Goal: Task Accomplishment & Management: Manage account settings

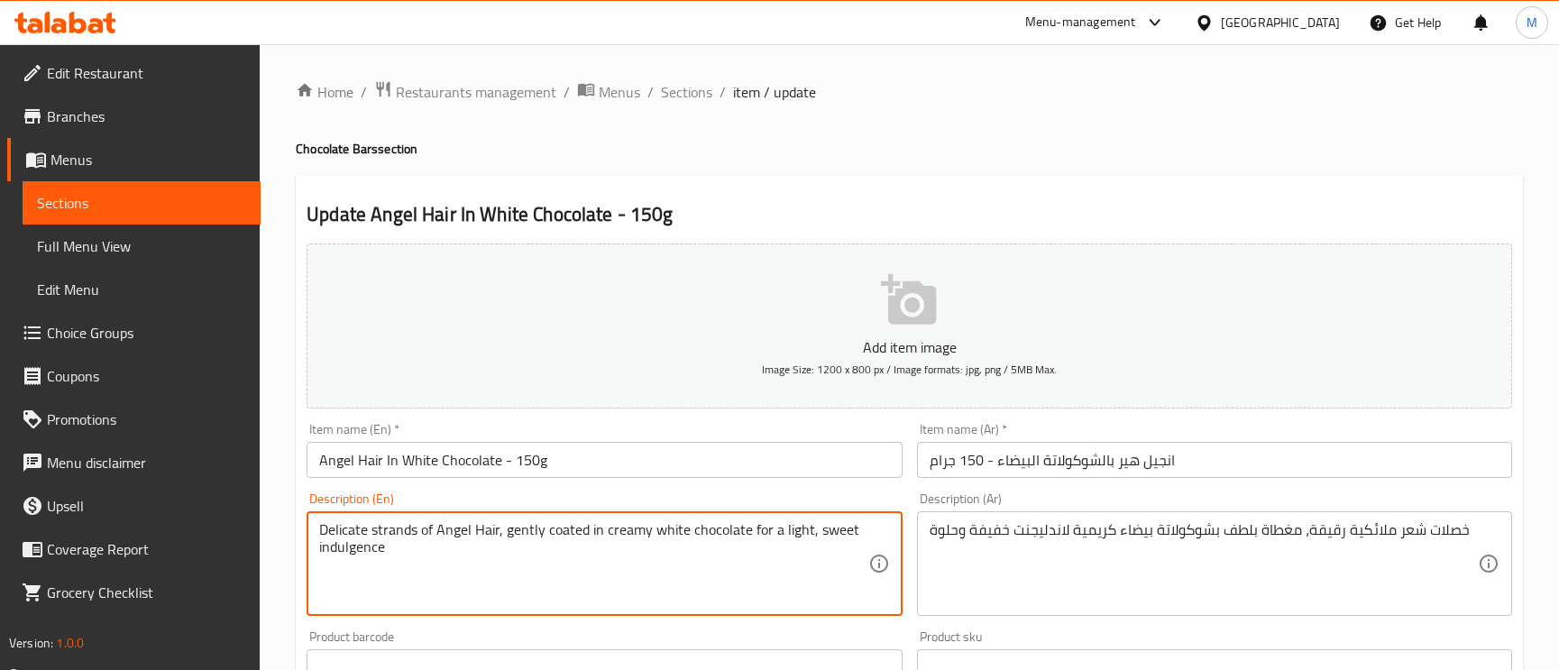
scroll to position [135, 0]
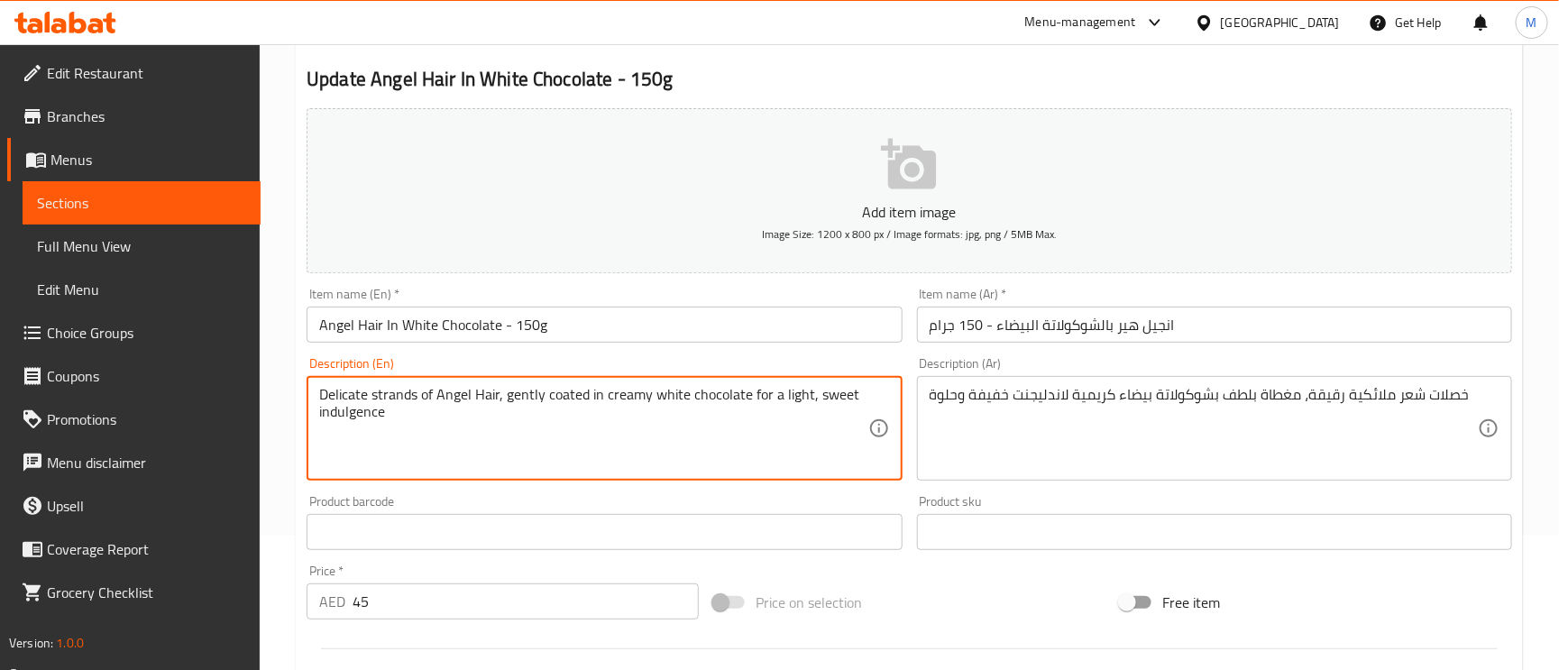
click at [514, 406] on textarea "Delicate strands of Angel Hair, gently coated in creamy white chocolate for a l…" at bounding box center [593, 429] width 548 height 86
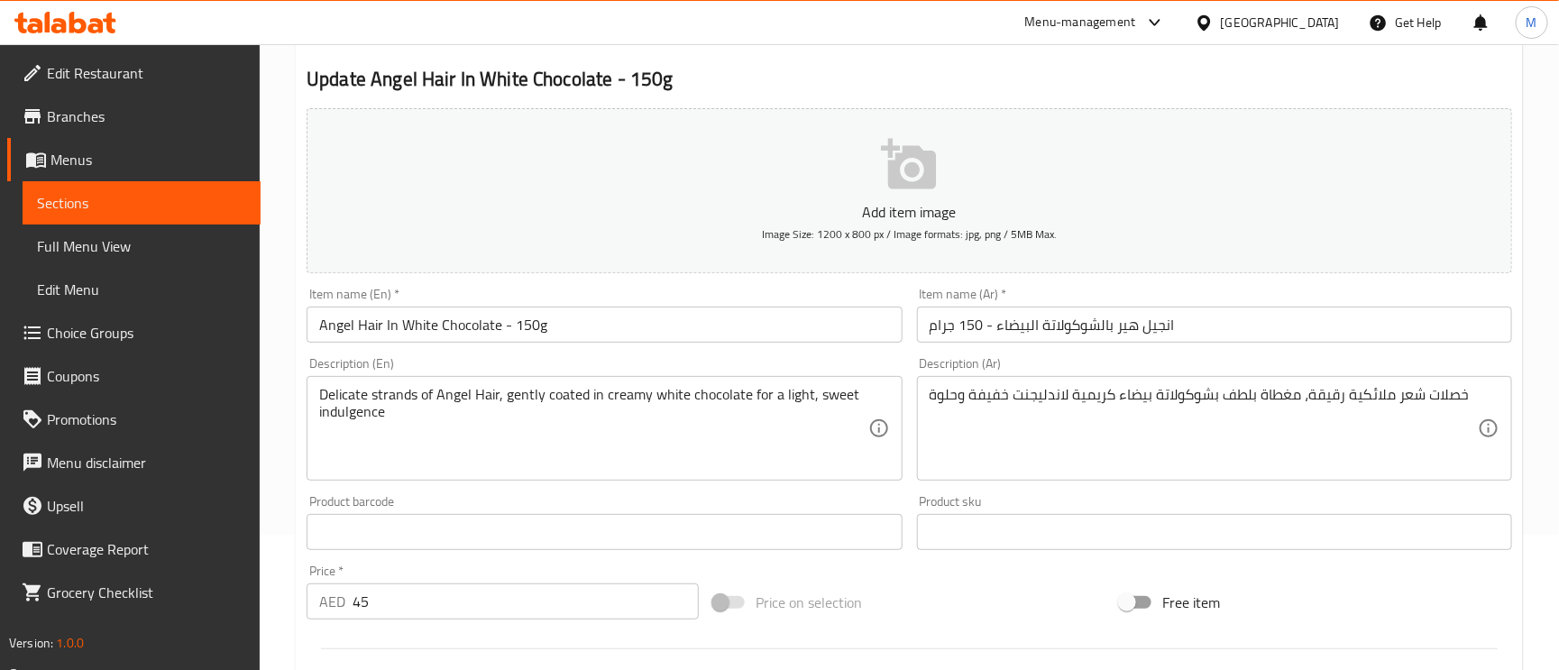
drag, startPoint x: 497, startPoint y: 384, endPoint x: 486, endPoint y: 410, distance: 28.3
click at [440, 398] on div "Delicate strands of Angel Hair, gently coated in creamy white chocolate for a l…" at bounding box center [604, 428] width 595 height 105
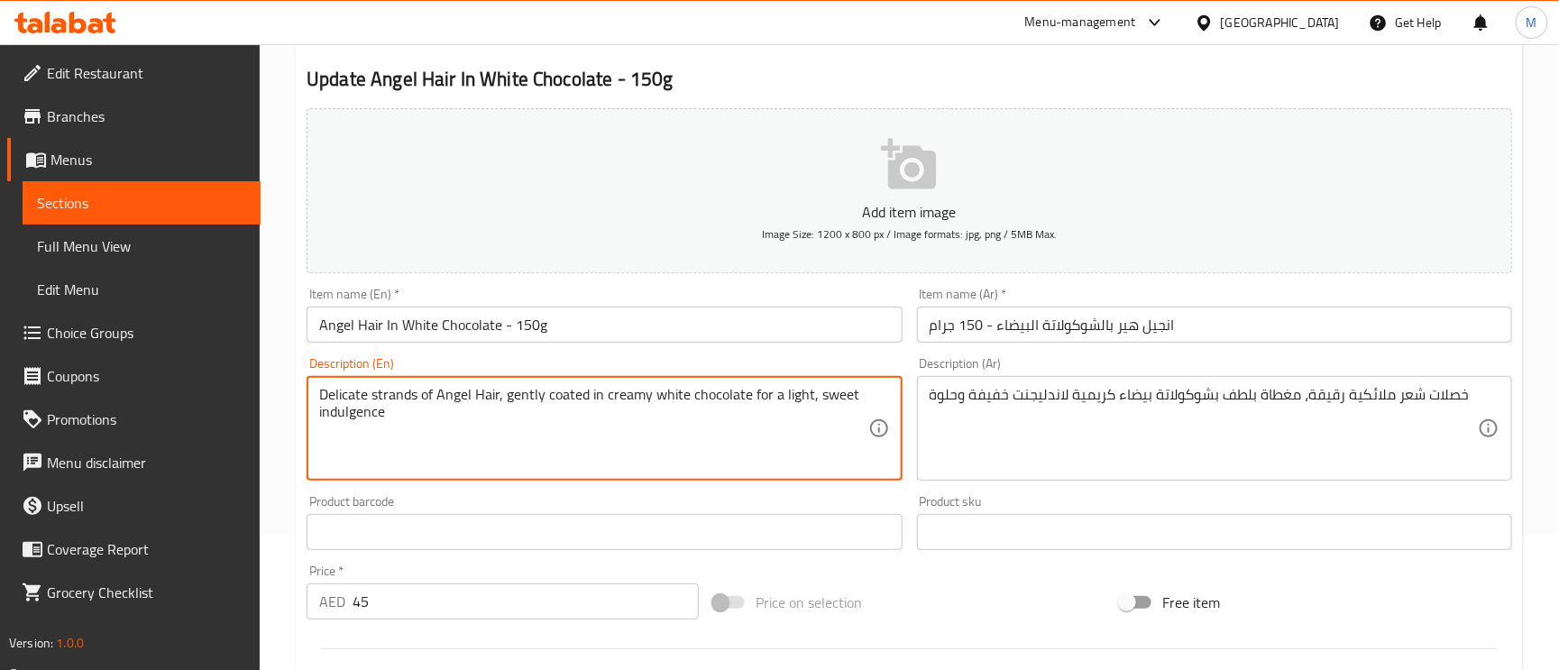
drag, startPoint x: 498, startPoint y: 397, endPoint x: 321, endPoint y: 392, distance: 176.8
click at [321, 392] on textarea "Delicate strands of Angel Hair, gently coated in creamy white chocolate for a l…" at bounding box center [593, 429] width 548 height 86
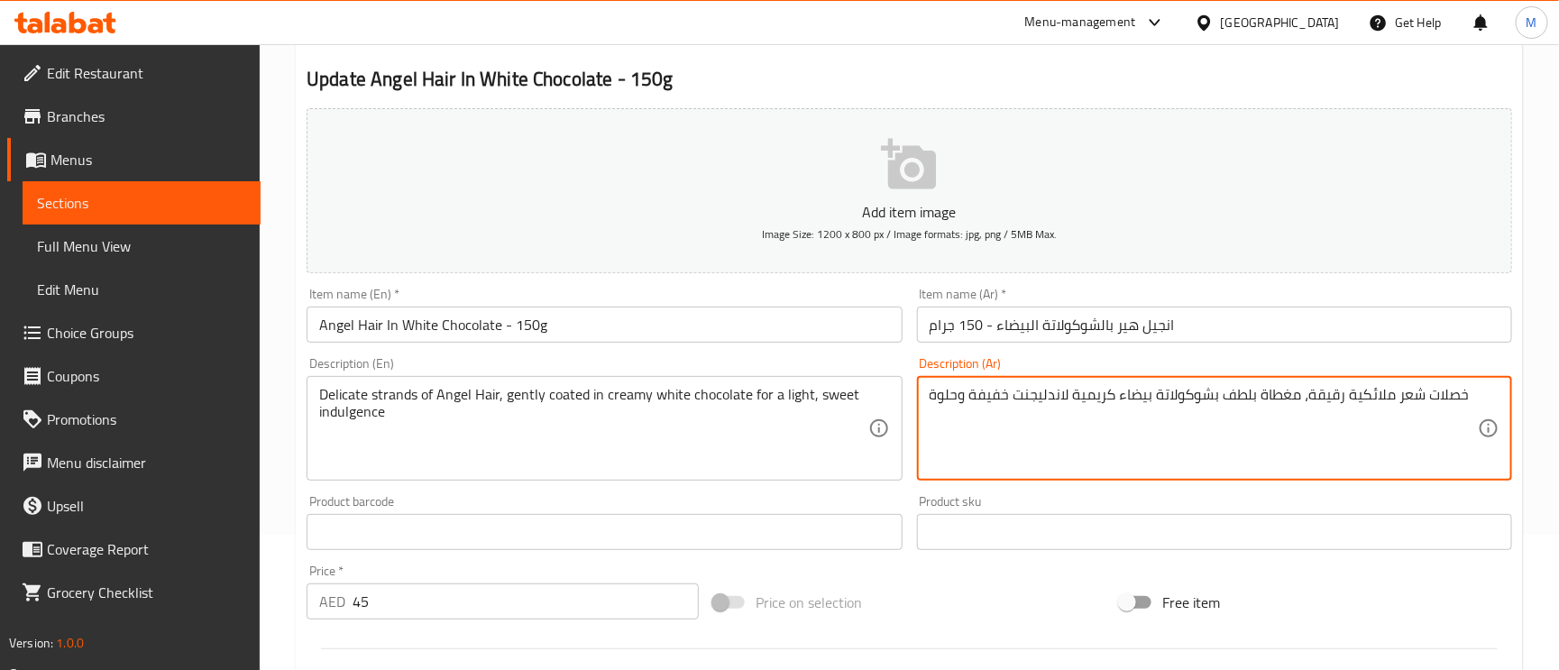
click at [1448, 399] on textarea "خصلات شعر ملائكية رقيقة، مغطاة بلطف بشوكولاتة بيضاء كريمية لاندليجنت خفيفة وحلوة" at bounding box center [1204, 429] width 548 height 86
paste textarea "تراندز"
drag, startPoint x: 1171, startPoint y: 332, endPoint x: 1161, endPoint y: 332, distance: 9.9
click at [1162, 332] on input "انجيل هير بالشوكولاتة البيضاء - 150 جرام" at bounding box center [1214, 325] width 595 height 36
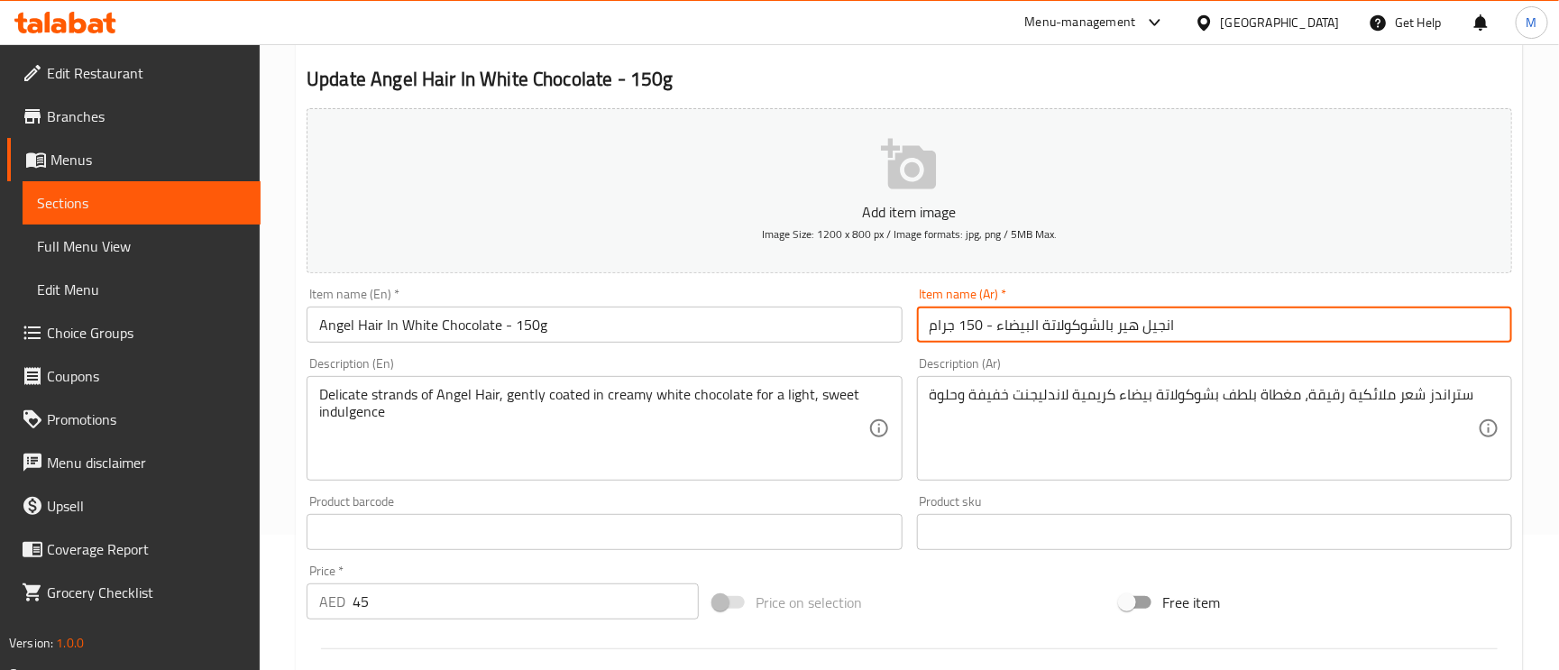
click at [1120, 335] on input "انجيل هير بالشوكولاتة البيضاء - 150 جرام" at bounding box center [1214, 325] width 595 height 36
drag, startPoint x: 1105, startPoint y: 335, endPoint x: 1149, endPoint y: 339, distance: 44.4
click at [1122, 335] on input "انجيل هير بالشوكولاتة البيضاء - 150 جرام" at bounding box center [1214, 325] width 595 height 36
click at [1195, 335] on input "انجيل هير بالشوكولاتة البيضاء - 150 جرام" at bounding box center [1214, 325] width 595 height 36
drag, startPoint x: 1190, startPoint y: 321, endPoint x: 1114, endPoint y: 328, distance: 77.0
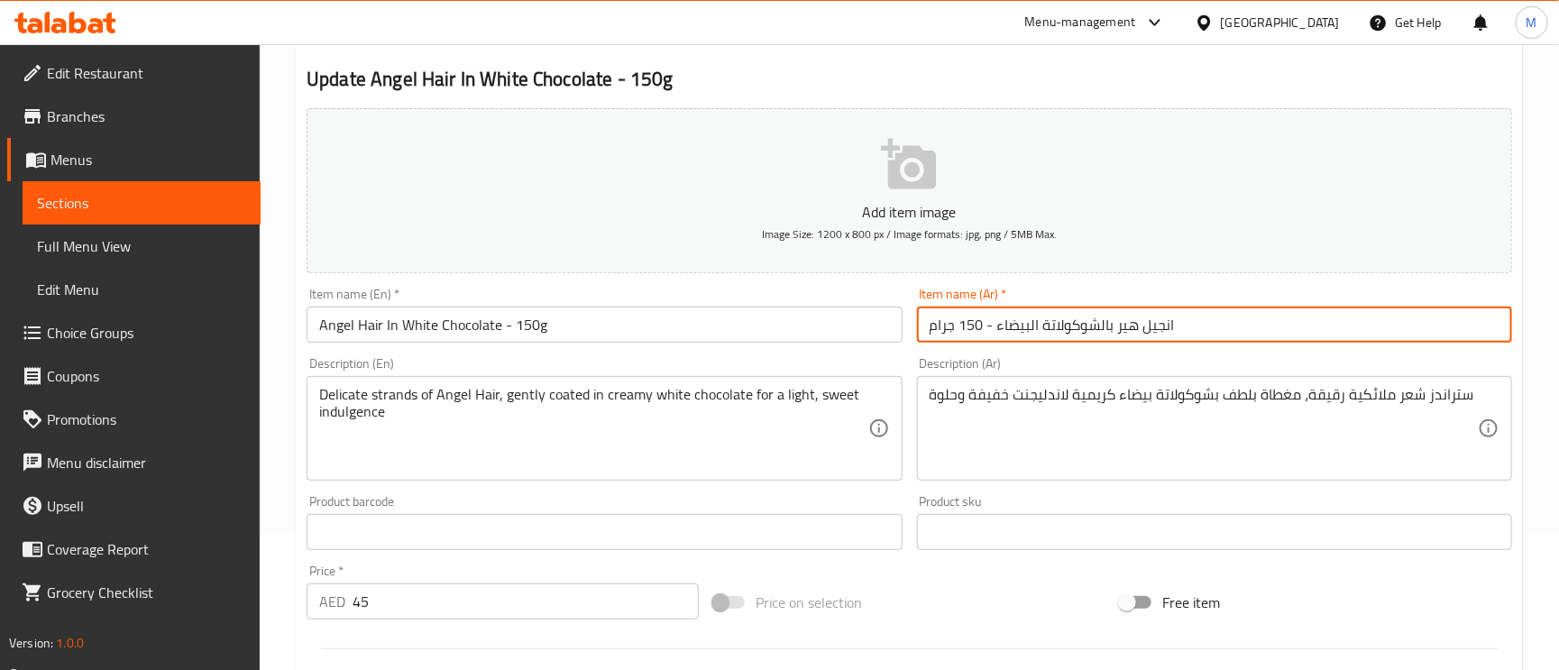
click at [1114, 328] on input "انجيل هير بالشوكولاتة البيضاء - 150 جرام" at bounding box center [1214, 325] width 595 height 36
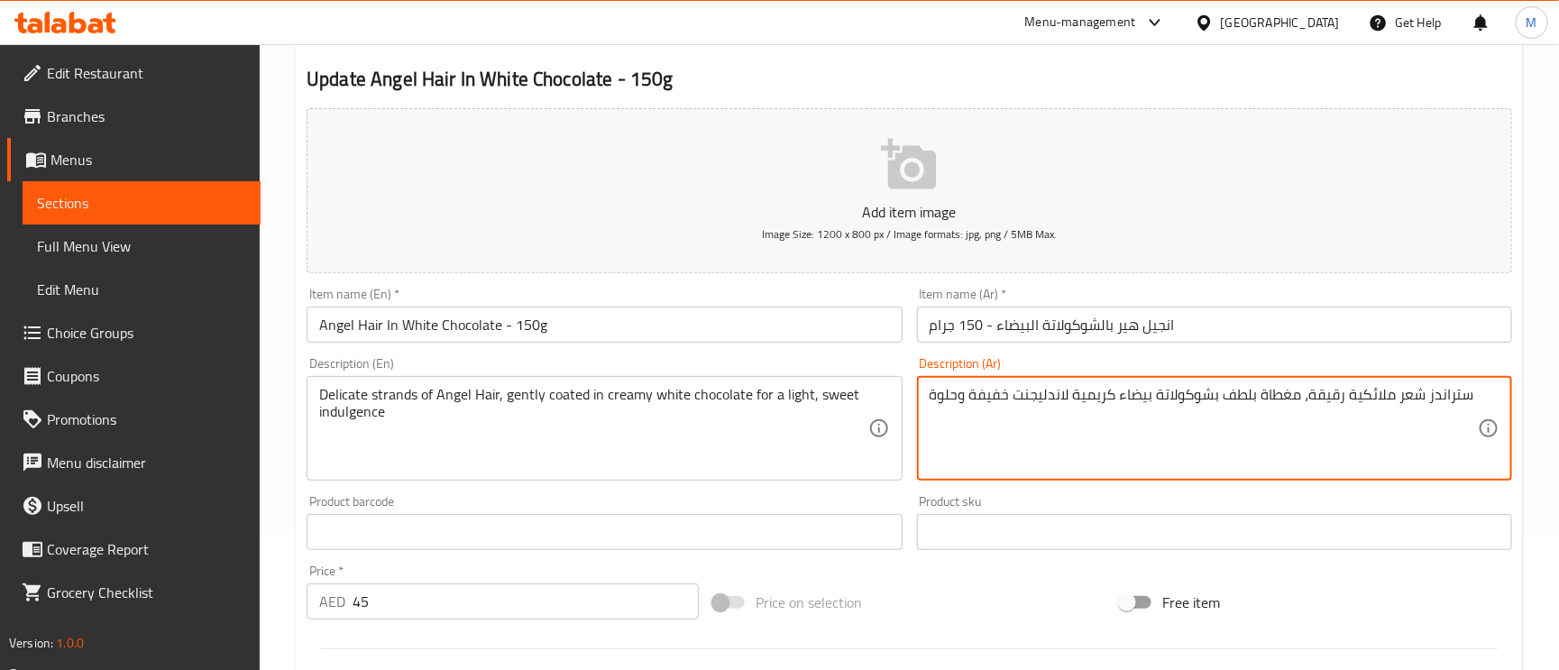
drag, startPoint x: 1419, startPoint y: 393, endPoint x: 1343, endPoint y: 390, distance: 76.7
paste textarea "نجيل هير"
type textarea "ستراندز انجيل هير رقيقة، مغطاة بلطف بشوكولاتة بيضاء كريمية لاندليجنت خفيفة وحلوة"
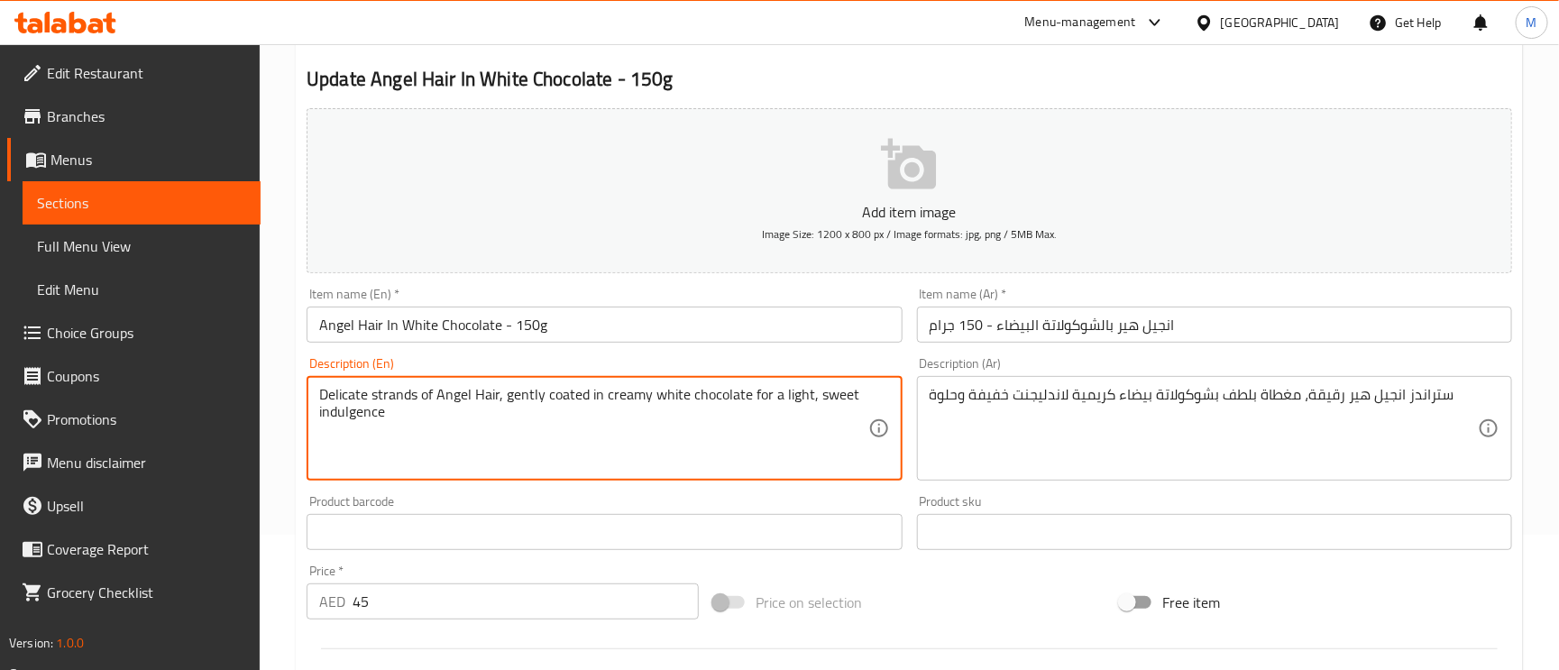
drag, startPoint x: 502, startPoint y: 397, endPoint x: 484, endPoint y: 397, distance: 18.0
click at [496, 397] on textarea "Delicate strands of Angel Hair, gently coated in creamy white chocolate for a l…" at bounding box center [593, 429] width 548 height 86
drag, startPoint x: 436, startPoint y: 392, endPoint x: 297, endPoint y: 389, distance: 139.8
click at [297, 389] on div "Update Angel Hair In White Chocolate - 150g Add item image Image Size: 1200 x 8…" at bounding box center [909, 565] width 1227 height 1050
click at [507, 409] on textarea "Delicate strands of Angel Hair, gently coated in creamy white chocolate for a l…" at bounding box center [593, 429] width 548 height 86
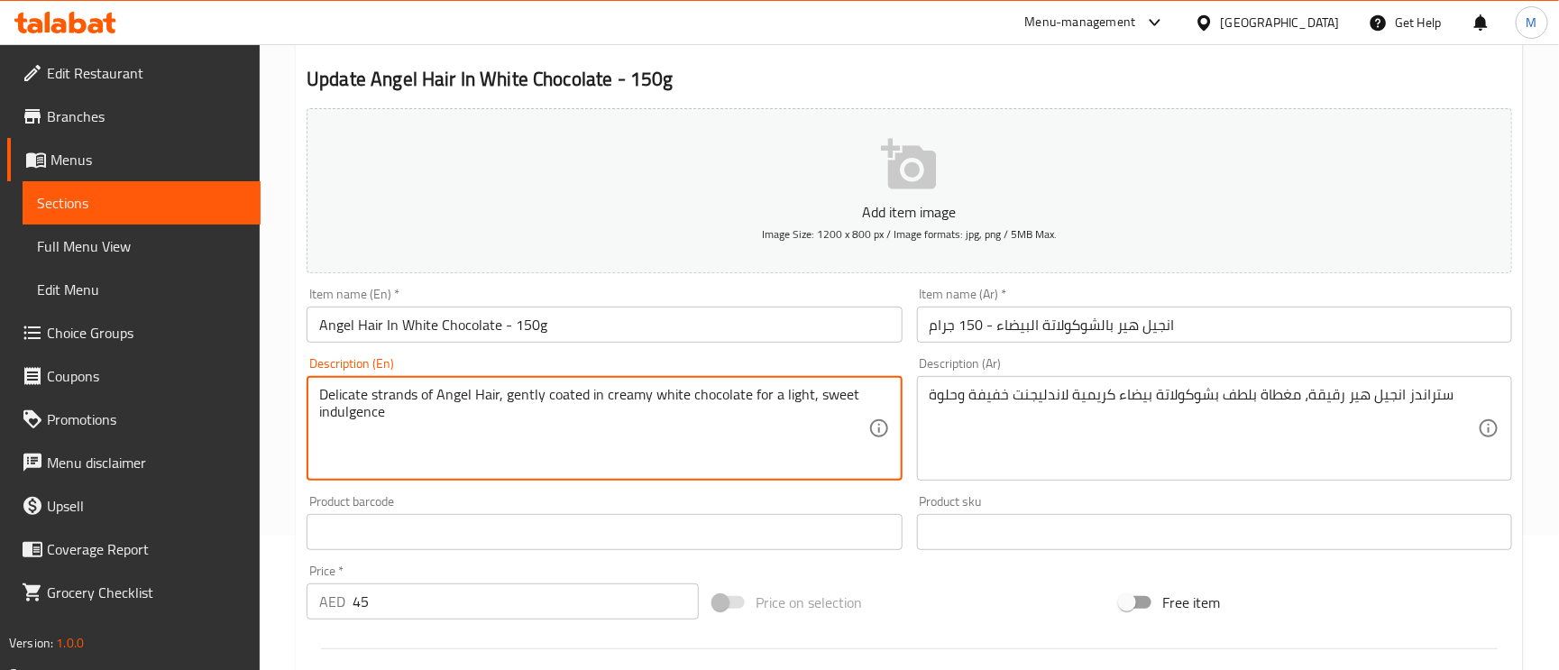
drag, startPoint x: 744, startPoint y: 394, endPoint x: 794, endPoint y: 437, distance: 65.8
click at [794, 437] on textarea "Delicate strands of Angel Hair, gently coated in creamy white chocolate for a l…" at bounding box center [593, 429] width 548 height 86
type textarea "Delicate strands of Angel Hair, gently coated in creamy white chocolate"
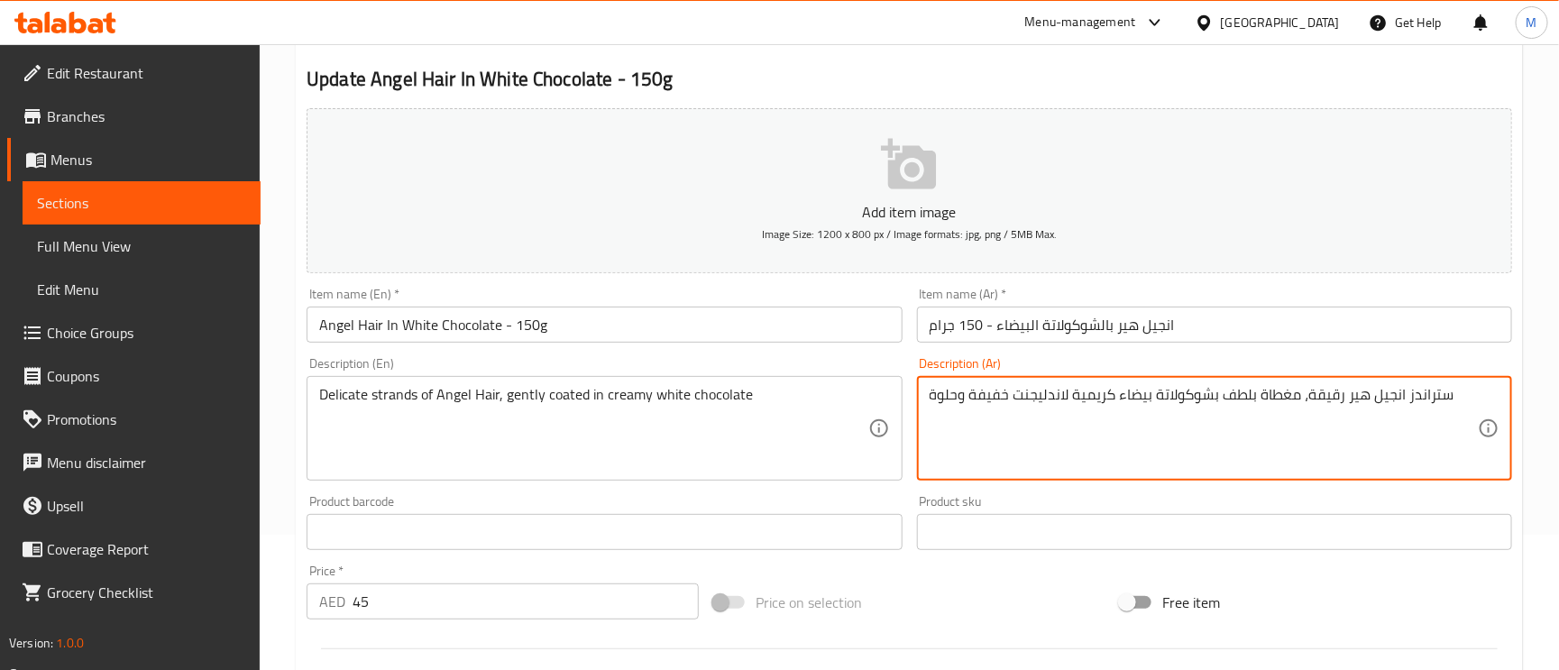
drag, startPoint x: 1074, startPoint y: 401, endPoint x: 932, endPoint y: 381, distance: 144.0
type textarea "ستراندز انجيل هير رقيقة، مغطاة بلطف بشوكولاتة بيضاء كريمية"
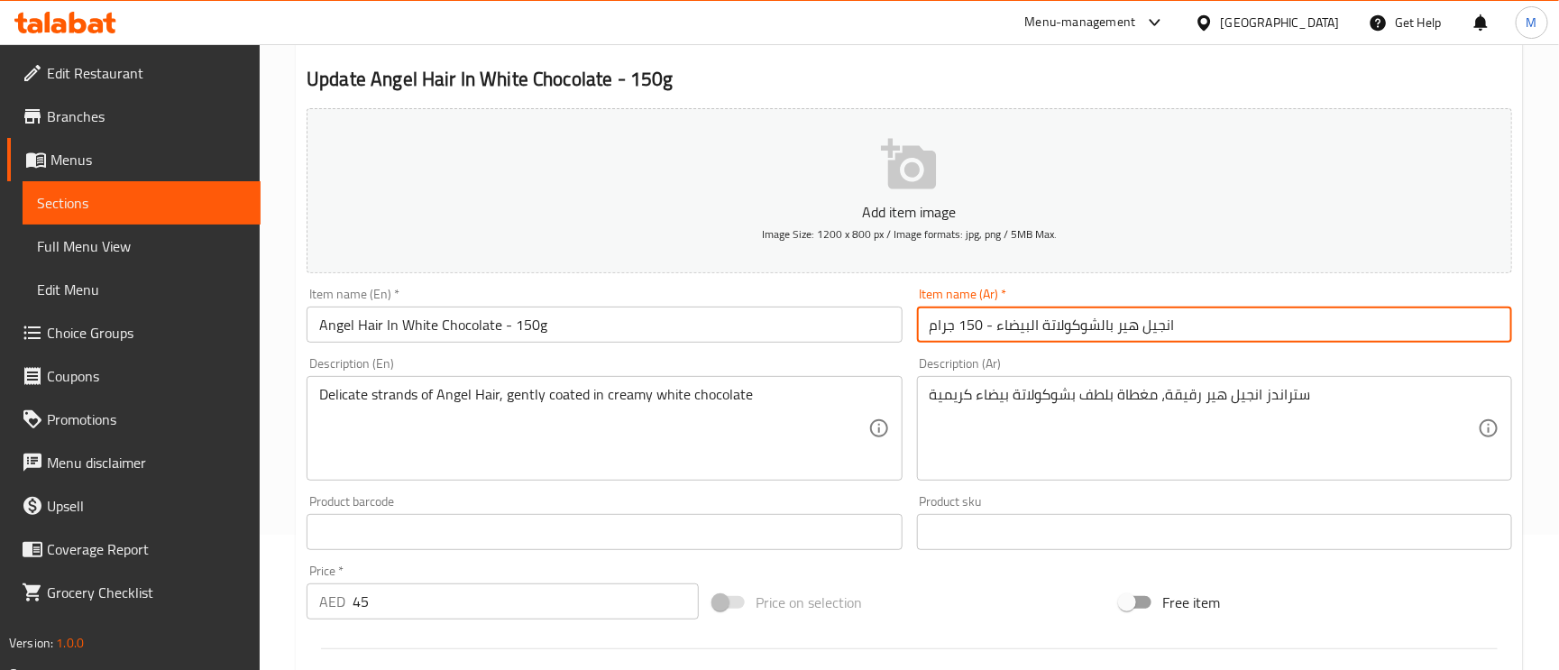
click at [1314, 312] on input "انجيل هير بالشوكولاتة البيضاء - 150 جرام" at bounding box center [1214, 325] width 595 height 36
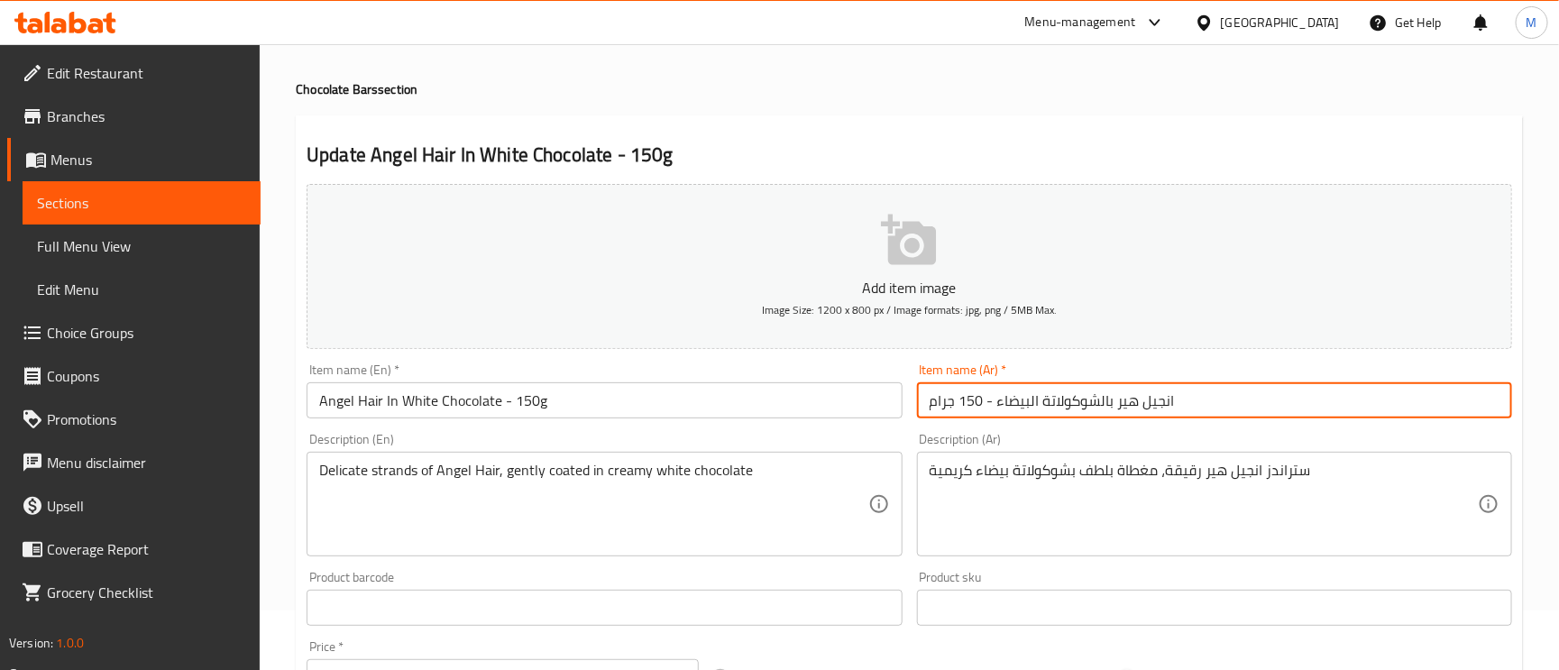
scroll to position [0, 0]
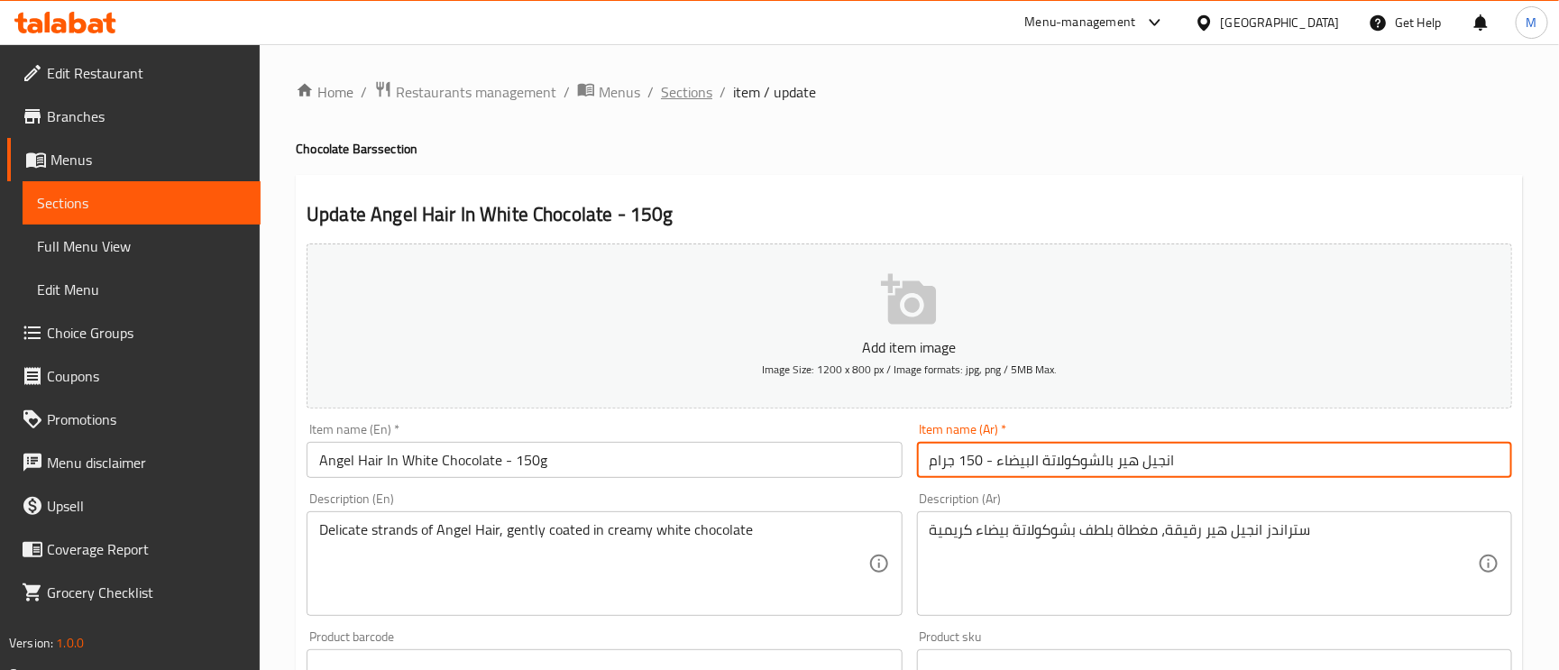
click at [679, 101] on span "Sections" at bounding box center [686, 92] width 51 height 22
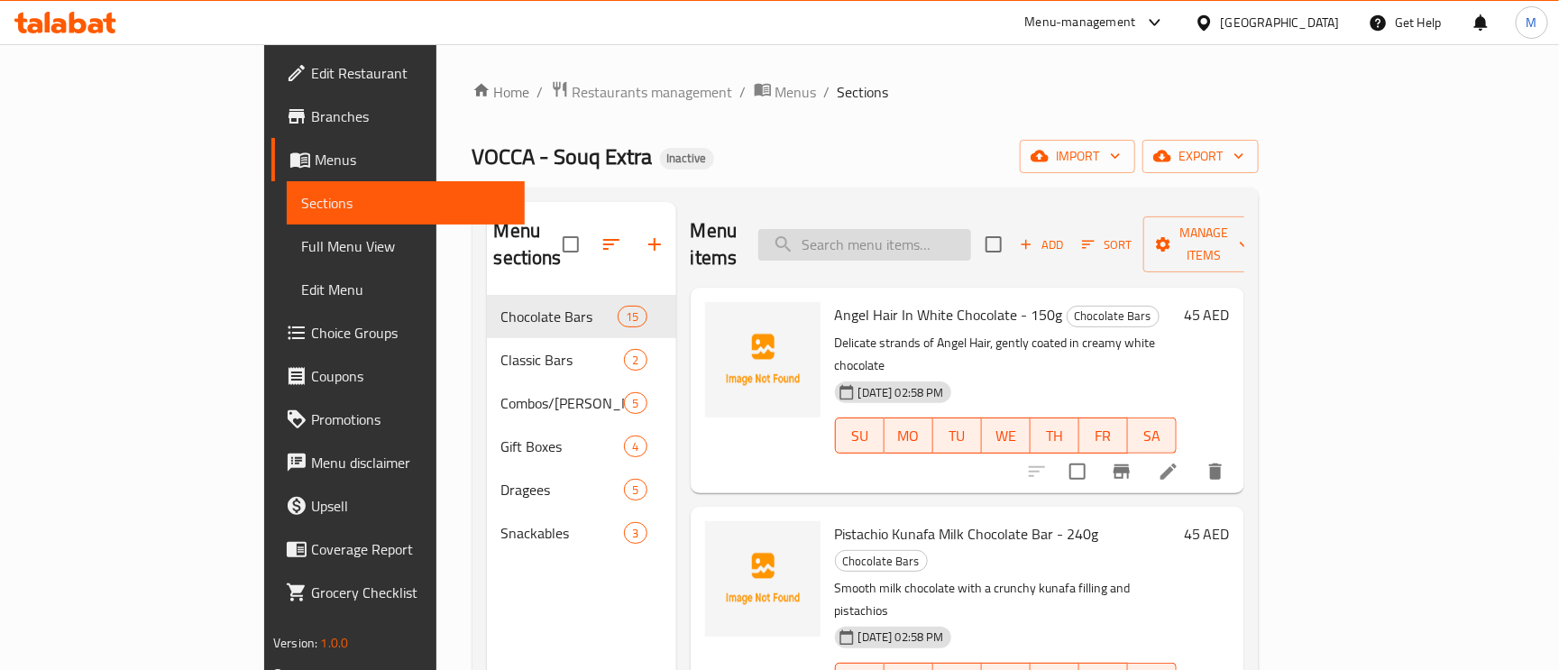
click at [966, 236] on input "search" at bounding box center [864, 245] width 213 height 32
paste input "Hazelnut Kunafa Milk Chocolate Bar - 125G"
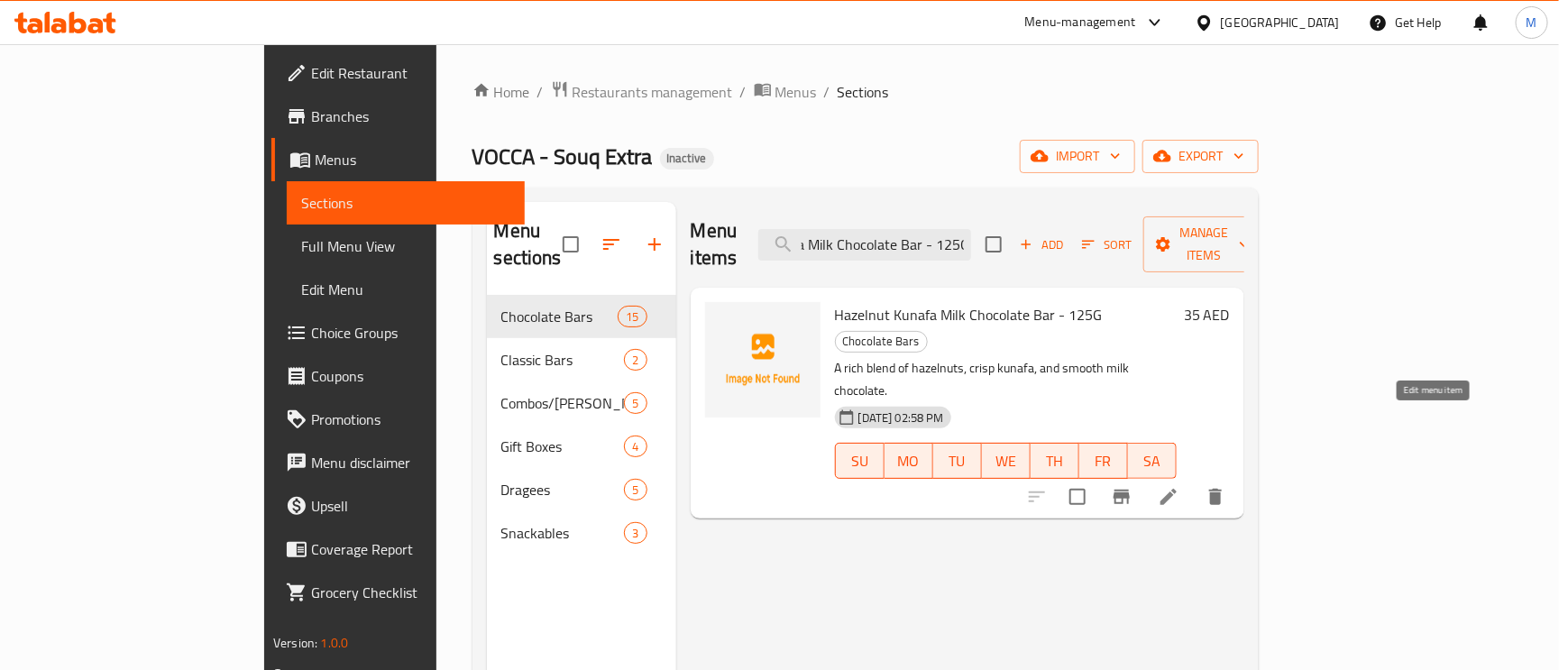
type input "Hazelnut Kunafa Milk Chocolate Bar - 125G"
click at [1180, 486] on icon at bounding box center [1169, 497] width 22 height 22
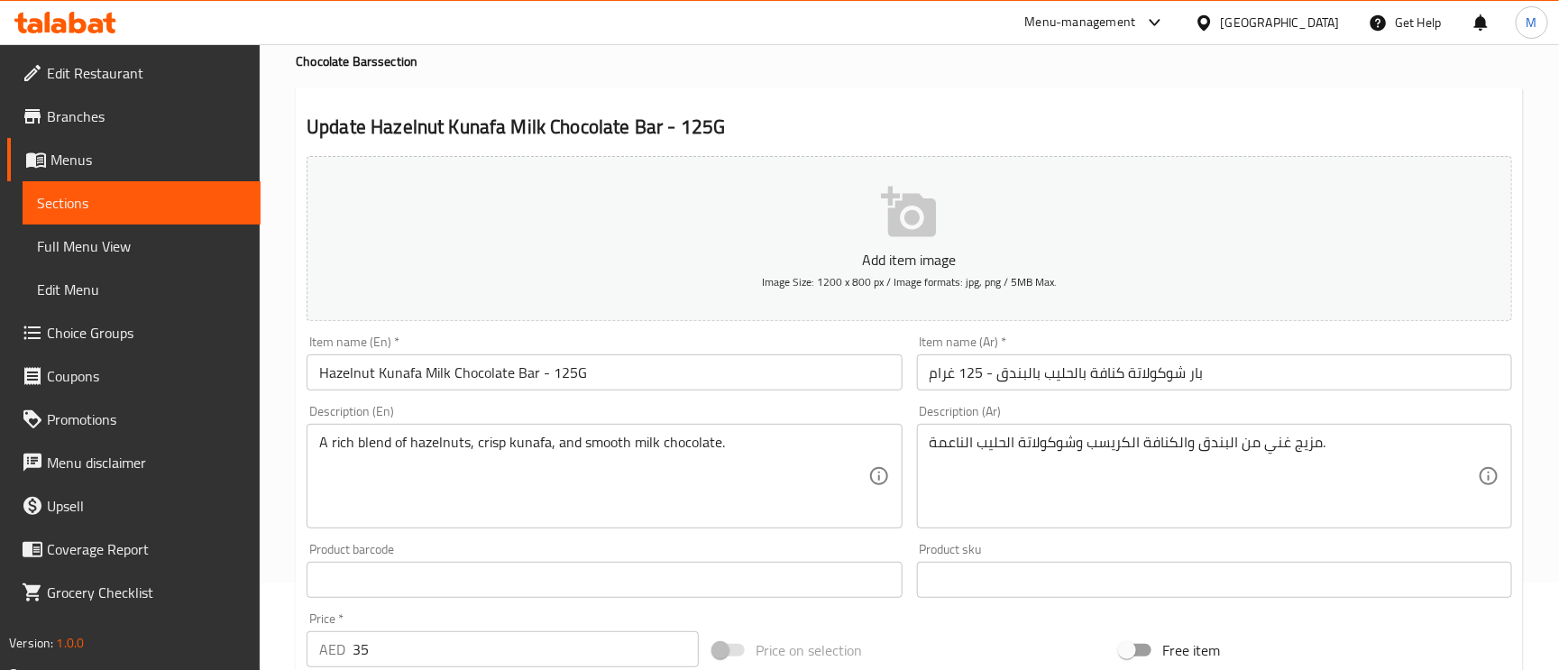
scroll to position [135, 0]
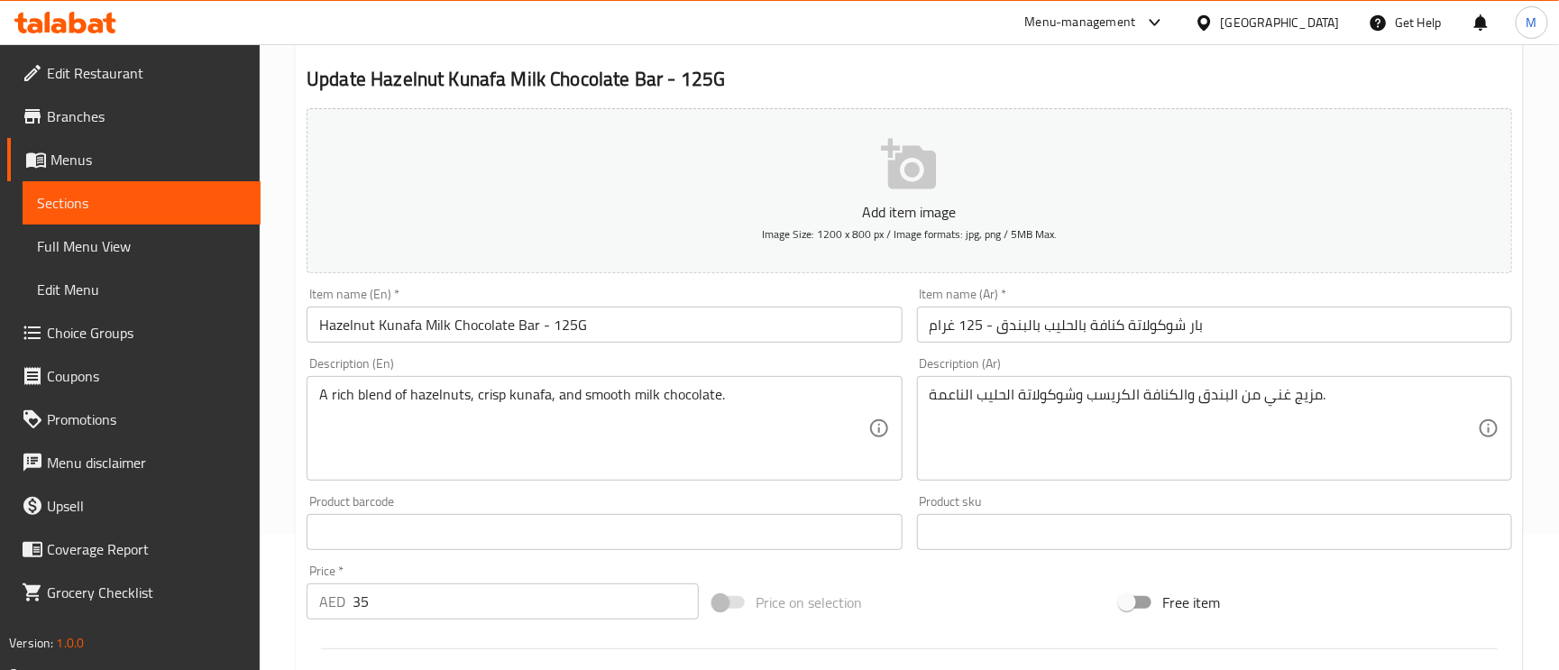
click at [1112, 324] on input "بار شوكولاتة كنافة بالحليب بالبندق - 125 غرام" at bounding box center [1214, 325] width 595 height 36
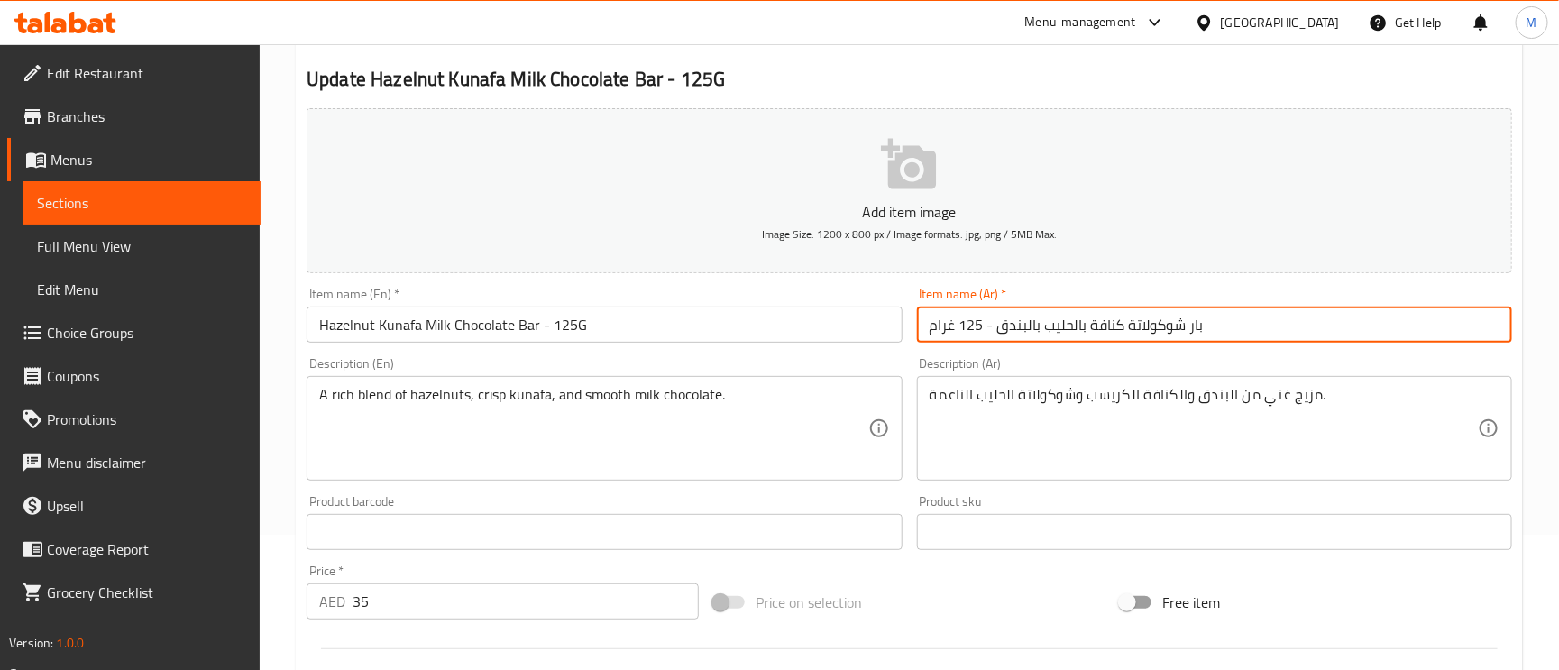
click at [1112, 324] on input "بار شوكولاتة كنافة بالحليب بالبندق - 125 غرام" at bounding box center [1214, 325] width 595 height 36
click at [1039, 329] on input "بار شوكولاتة بالحليب بالبندق - 125 غرام" at bounding box center [1214, 325] width 595 height 36
click at [1038, 327] on input "بار شوكولاتة بالحليب بالبندق - 125 غرام" at bounding box center [1214, 325] width 595 height 36
paste input "كنافة"
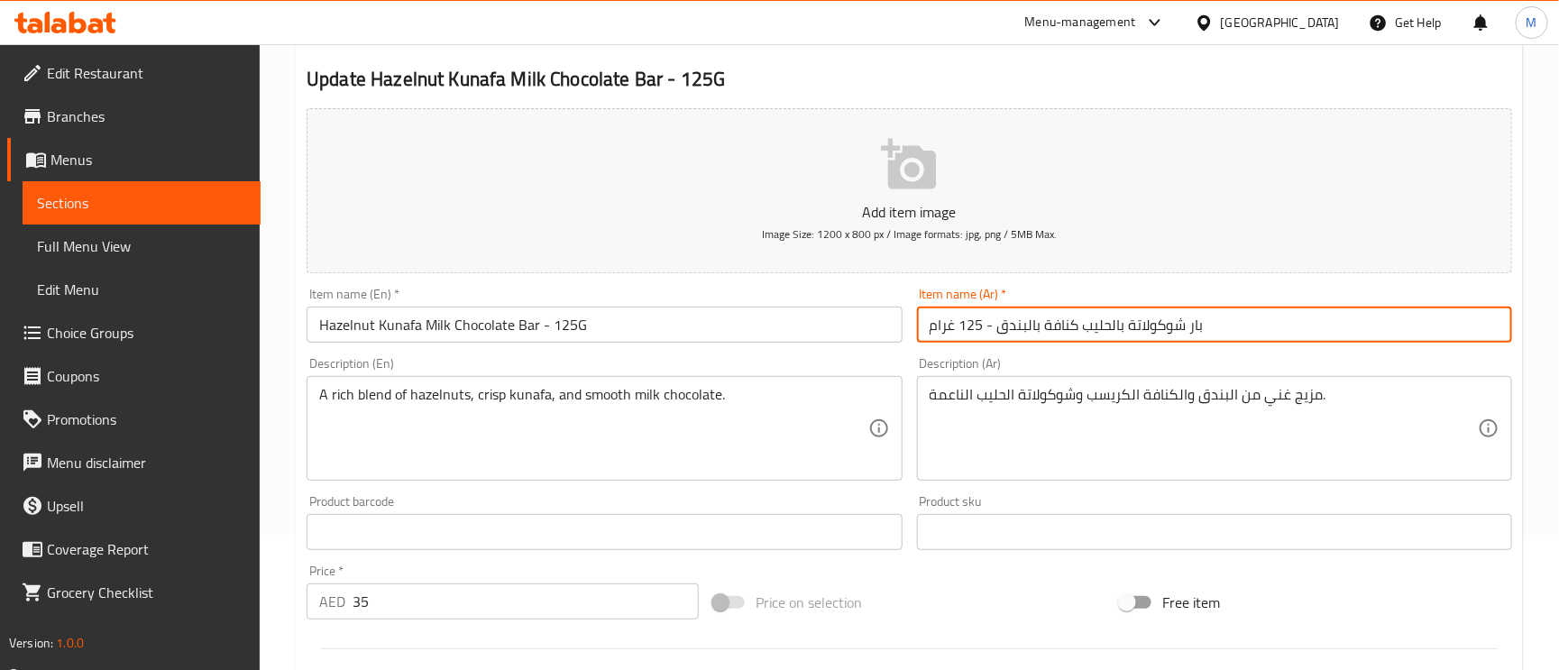
click at [1079, 335] on input "بار شوكولاتة بالحليب كنافة بالبندق - 125 غرام" at bounding box center [1214, 325] width 595 height 36
click at [1264, 326] on input "بار شوكولاتة بالحليب وكنافة بالبندق - 125 غرام" at bounding box center [1214, 325] width 595 height 36
type input "بار شوكولاتة بالحليب وكنافة بالبندق - 125 غرام"
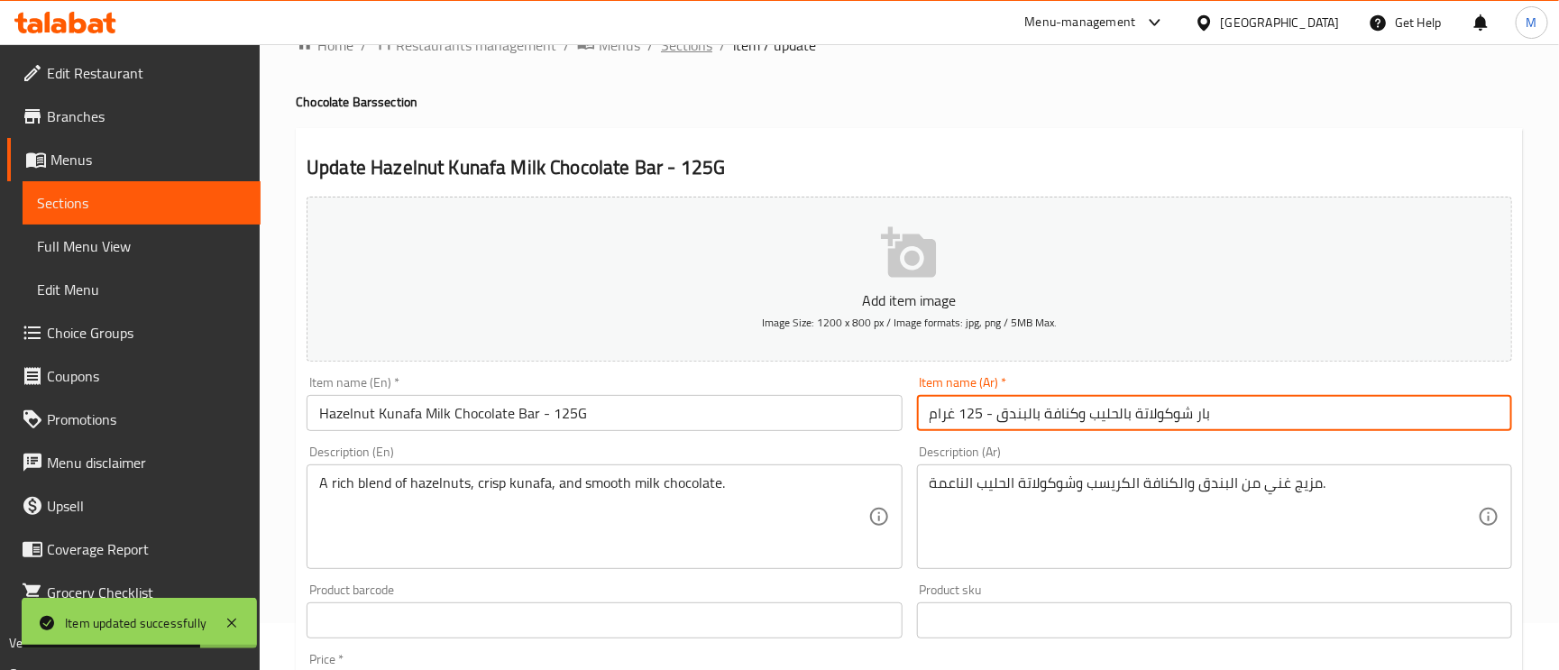
scroll to position [0, 0]
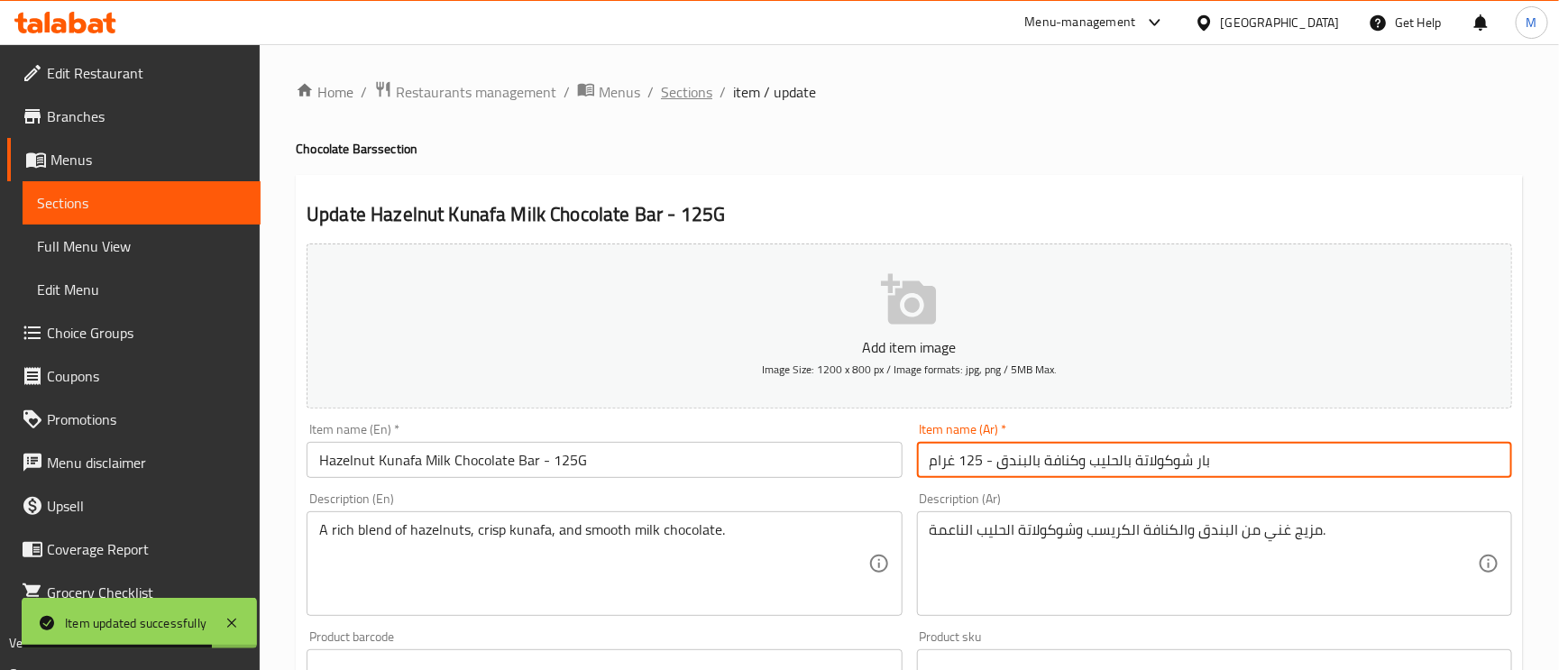
click at [675, 89] on span "Sections" at bounding box center [686, 92] width 51 height 22
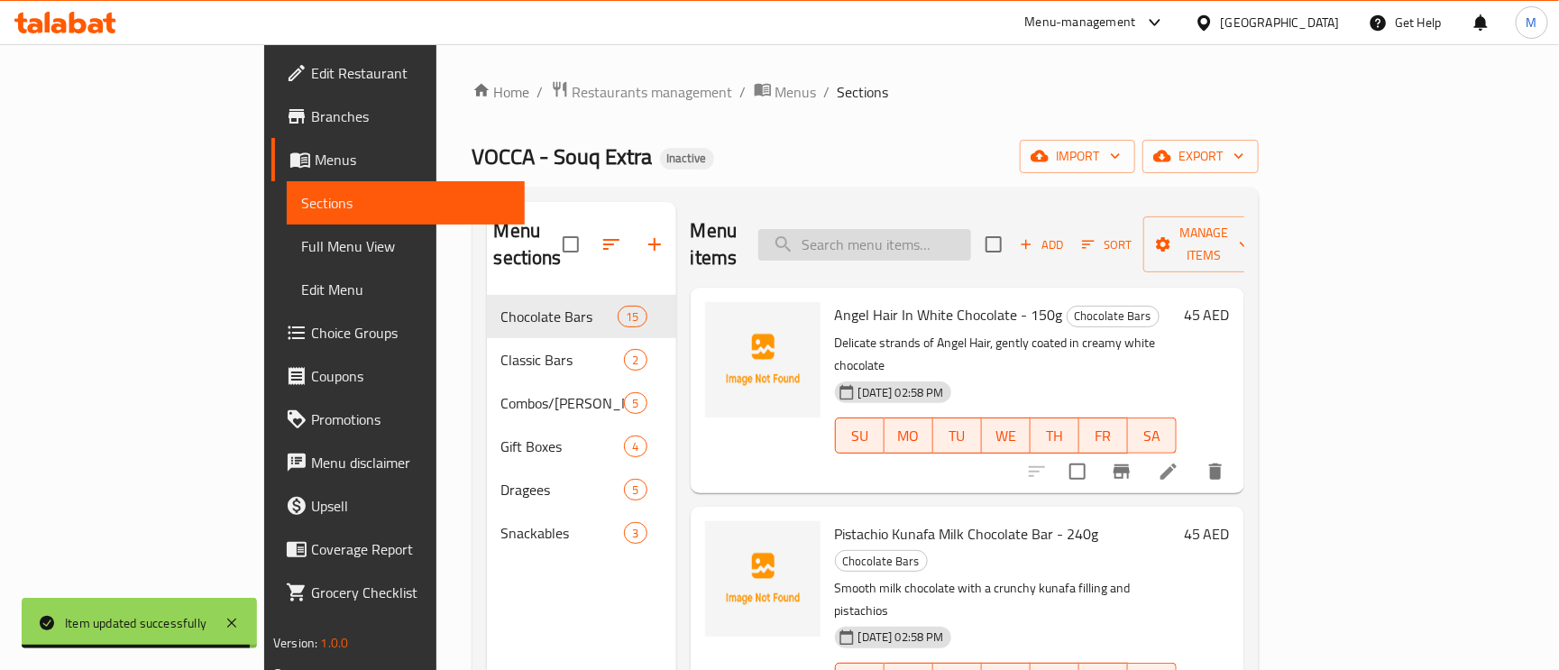
paste input "Pistachio Oman Chips Milk Chocolate Bar - 125G"
click at [919, 237] on input "search" at bounding box center [864, 245] width 213 height 32
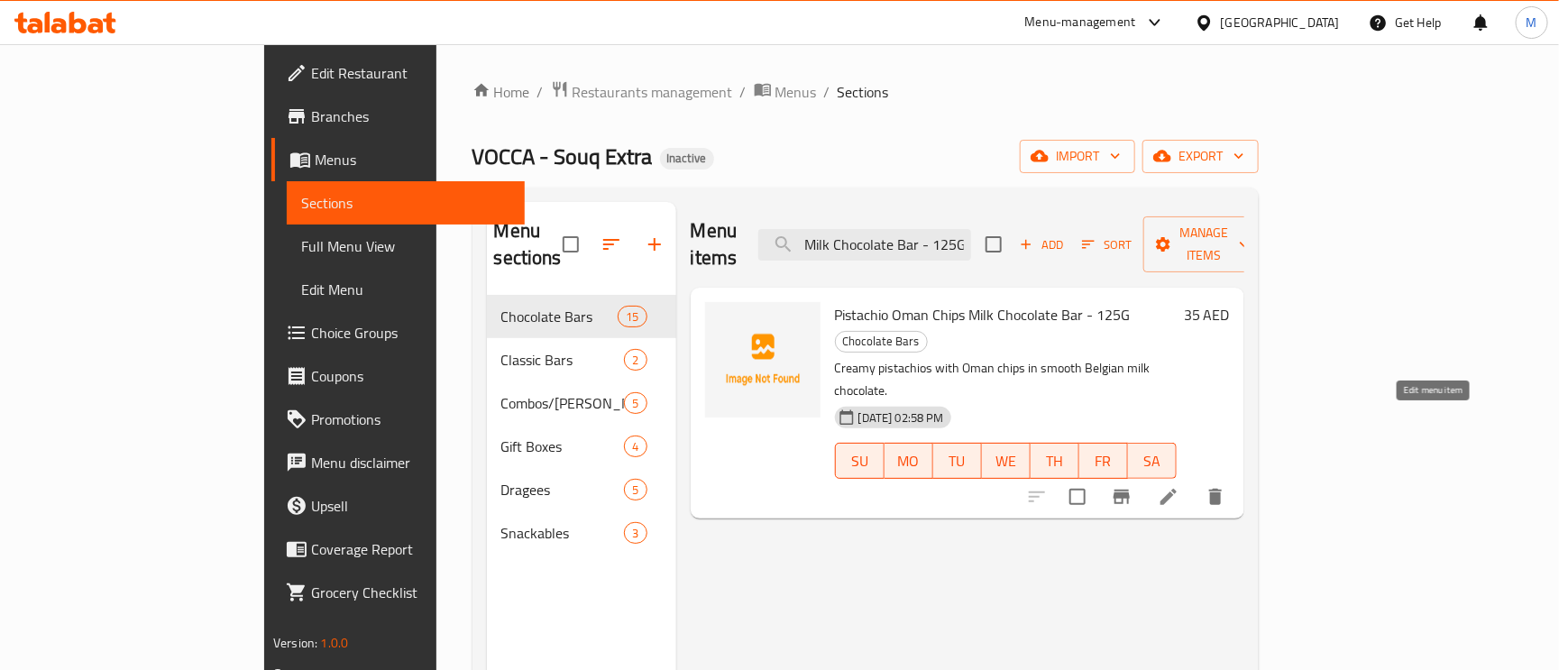
type input "Pistachio Oman Chips Milk Chocolate Bar - 125G"
click at [1177, 489] on icon at bounding box center [1169, 497] width 16 height 16
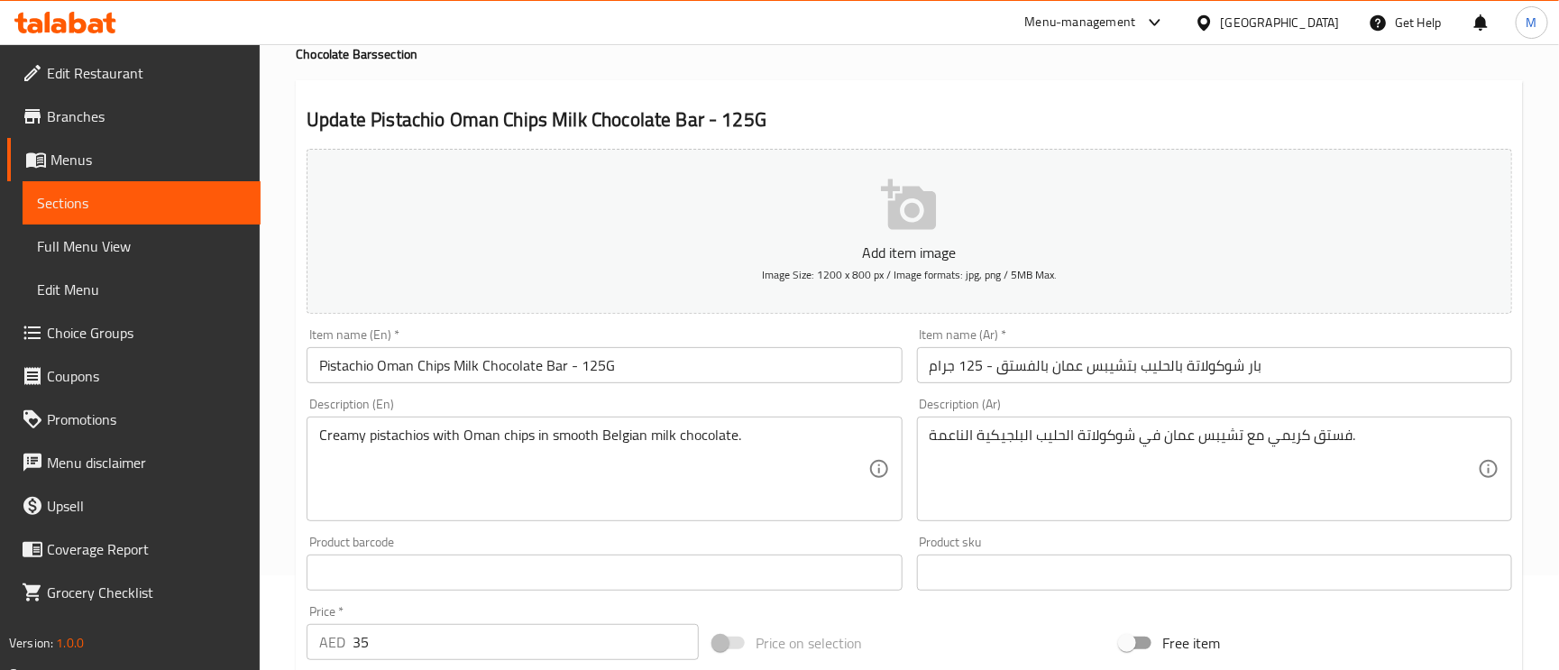
scroll to position [135, 0]
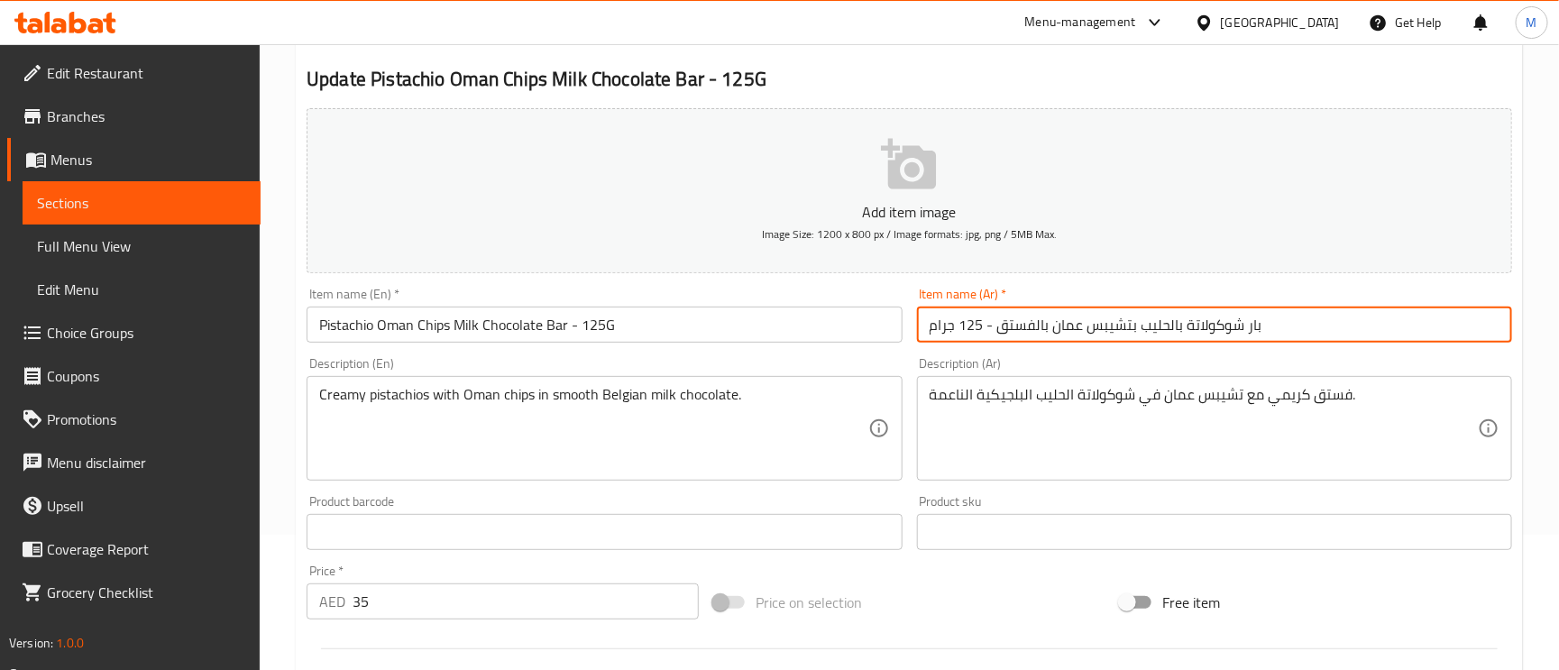
drag, startPoint x: 1129, startPoint y: 332, endPoint x: 1083, endPoint y: 328, distance: 46.1
click at [1083, 328] on input "بار شوكولاتة بالحليب بتشيبس عمان بالفستق - 125 جرام" at bounding box center [1214, 325] width 595 height 36
click at [1112, 340] on input "بار شوكولاتة بالحليب ببطاطس عمان بالفستق - 125 جرام" at bounding box center [1214, 325] width 595 height 36
click at [1111, 340] on input "بار شوكولاتة بالحليب ببطاطس عمان بالفستق - 125 جرام" at bounding box center [1214, 325] width 595 height 36
click at [1132, 326] on input "بار شوكولاتة بالحليب ببطاطس عمان بالفستق - 125 جرام" at bounding box center [1214, 325] width 595 height 36
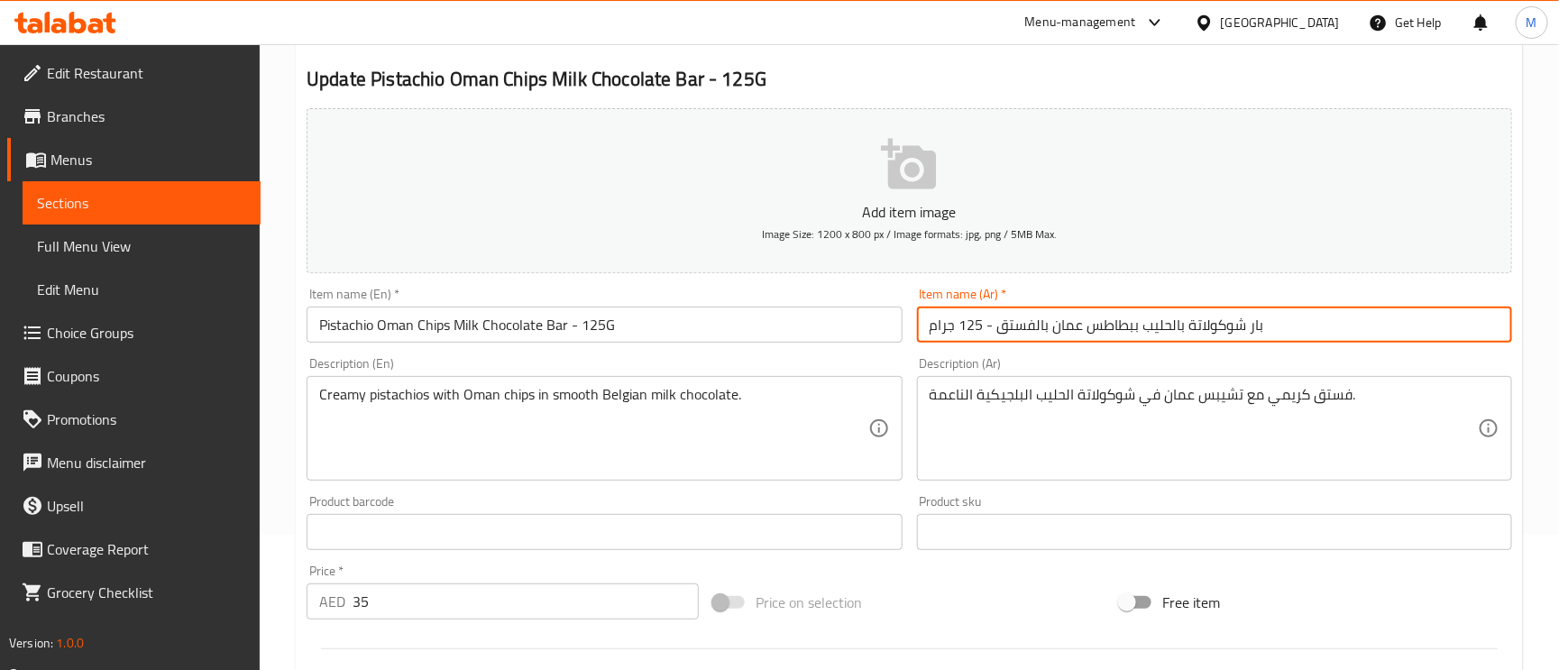
drag, startPoint x: 1132, startPoint y: 326, endPoint x: 1089, endPoint y: 325, distance: 42.4
click at [1089, 325] on input "بار شوكولاتة بالحليب ببطاطس عمان بالفستق - 125 جرام" at bounding box center [1214, 325] width 595 height 36
type input "بار شوكولاتة بالحليب ببطاطس عمان بالفستق - 125 جرام"
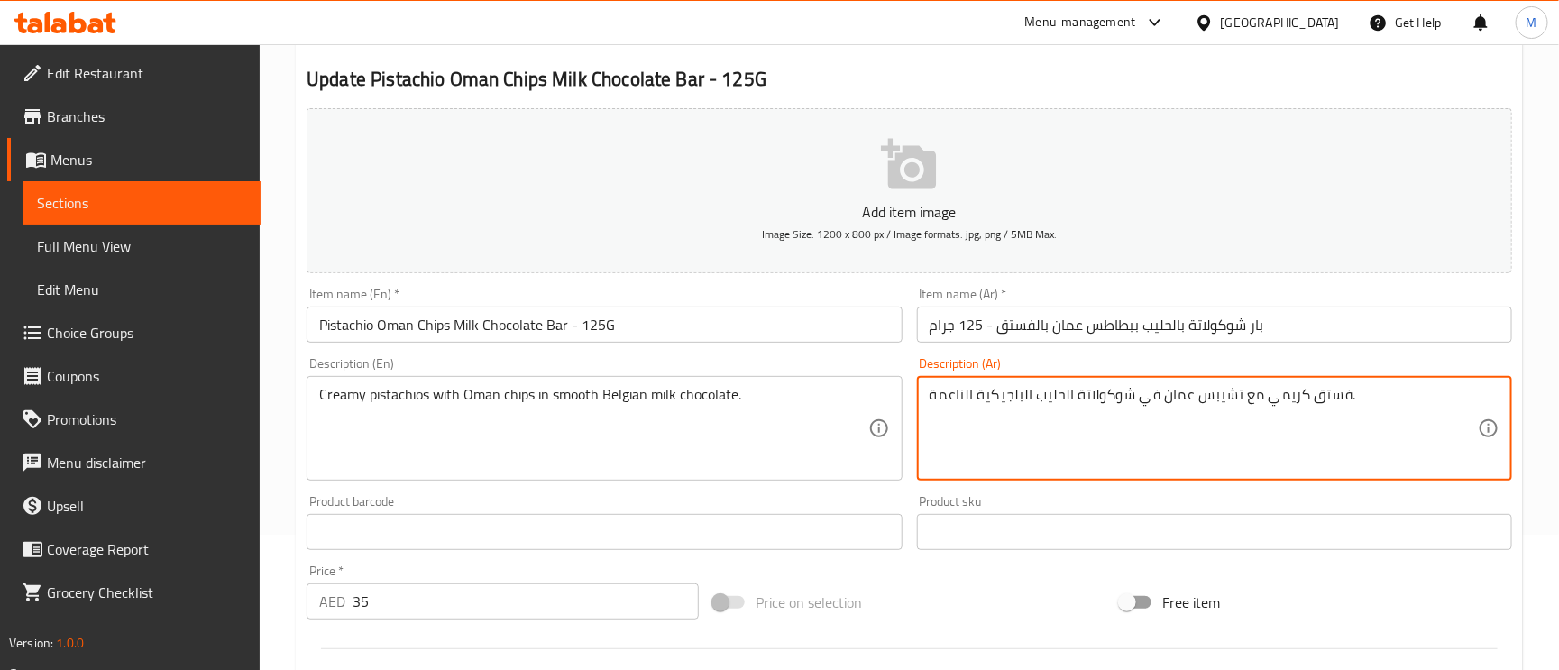
click at [1222, 401] on textarea "فستق كريمي مع تشيبس عمان في شوكولاتة الحليب البلجيكية الناعمة." at bounding box center [1204, 429] width 548 height 86
paste textarea "طاطس"
type textarea "فستق كريمي مع بطاطس عمان في شوكولاتة الحليب البلجيكية الناعمة."
click at [1368, 308] on input "بار شوكولاتة بالحليب ببطاطس عمان بالفستق - 125 جرام" at bounding box center [1214, 325] width 595 height 36
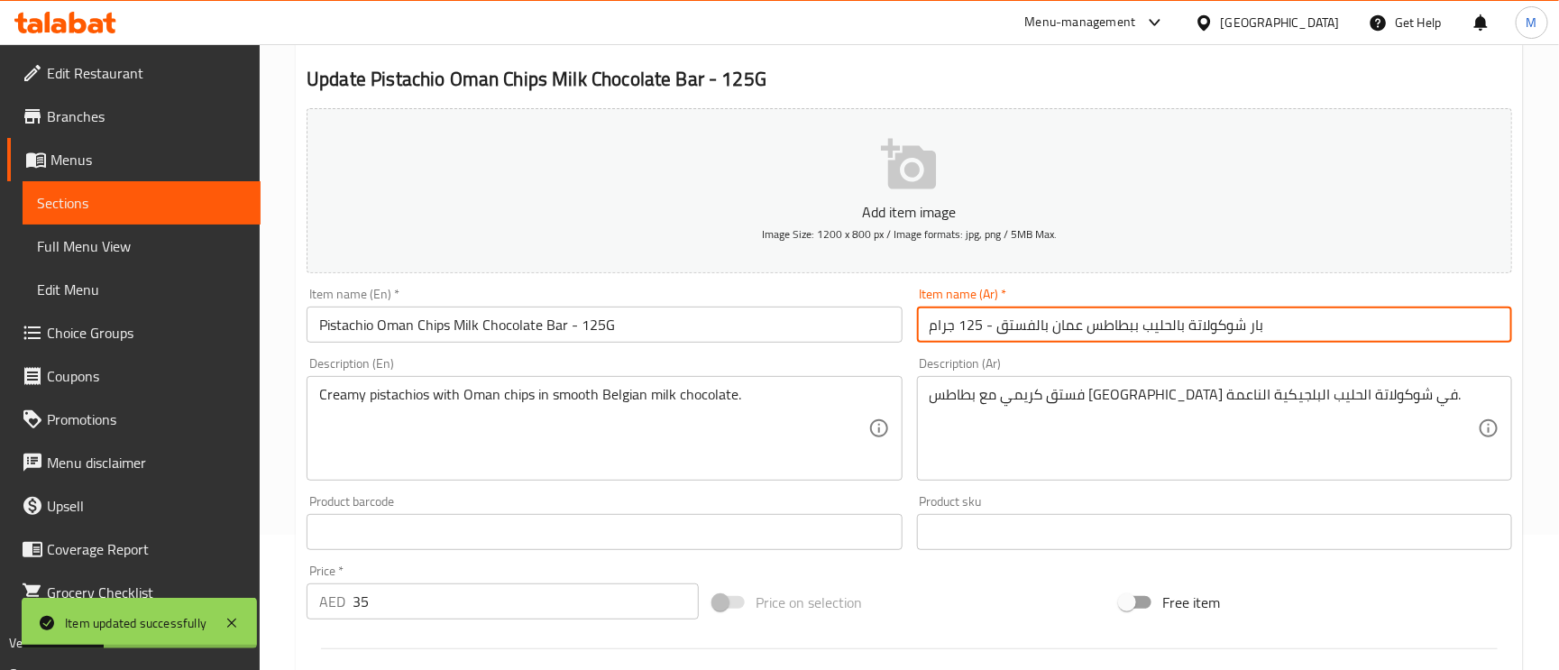
scroll to position [0, 0]
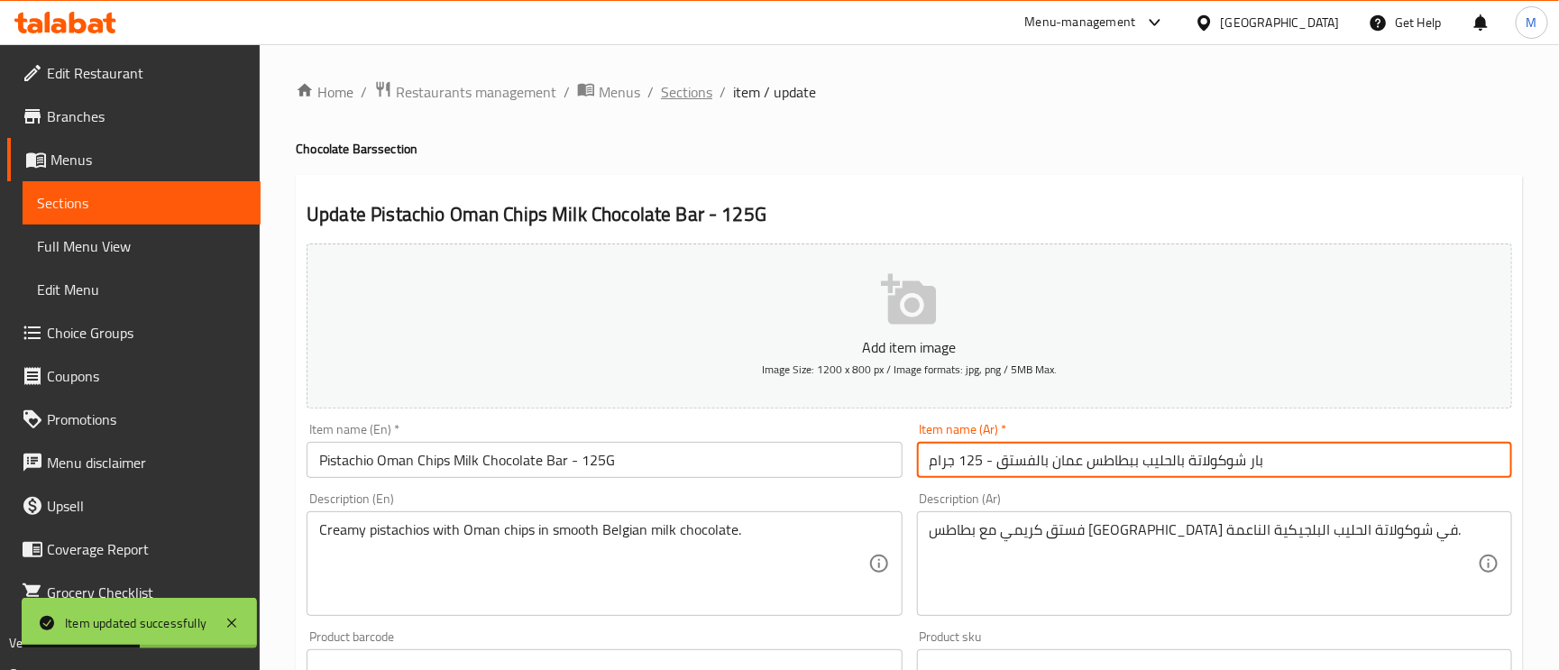
click at [670, 90] on span "Sections" at bounding box center [686, 92] width 51 height 22
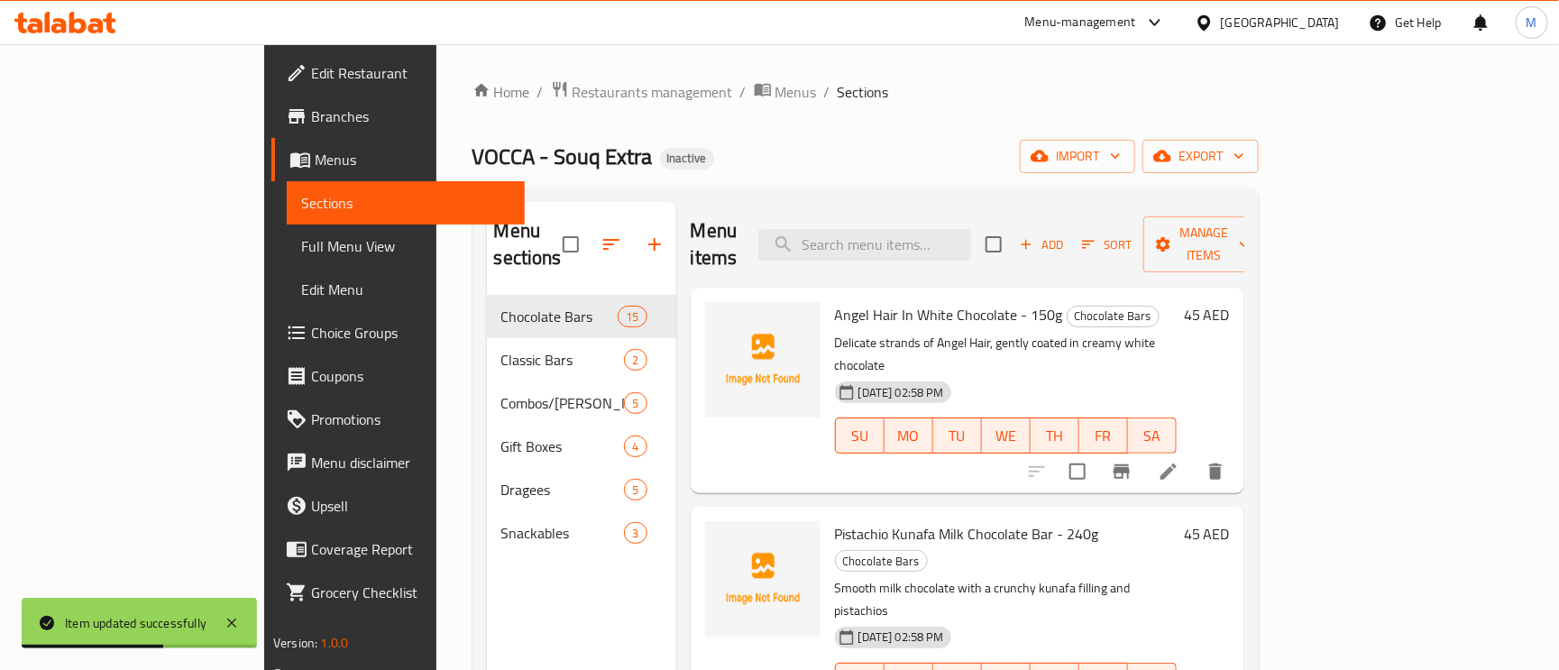
click at [978, 251] on div "Menu items Add Sort Manage items" at bounding box center [968, 245] width 554 height 86
click at [969, 229] on input "search" at bounding box center [864, 245] width 213 height 32
paste input "Dark Ganache & Almonds Dark Chocolate Bar - 125G"
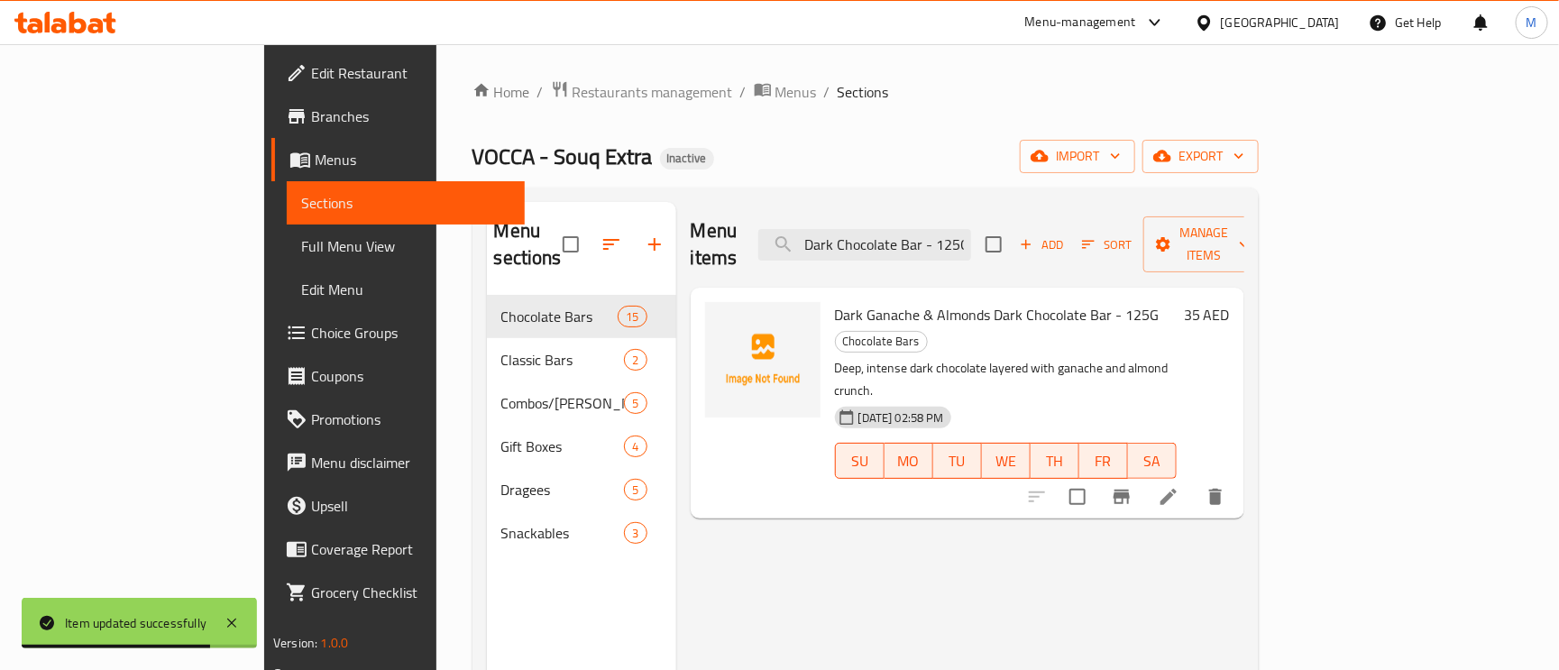
type input "Dark Ganache & Almonds Dark Chocolate Bar - 125G"
click at [1194, 481] on li at bounding box center [1168, 497] width 51 height 32
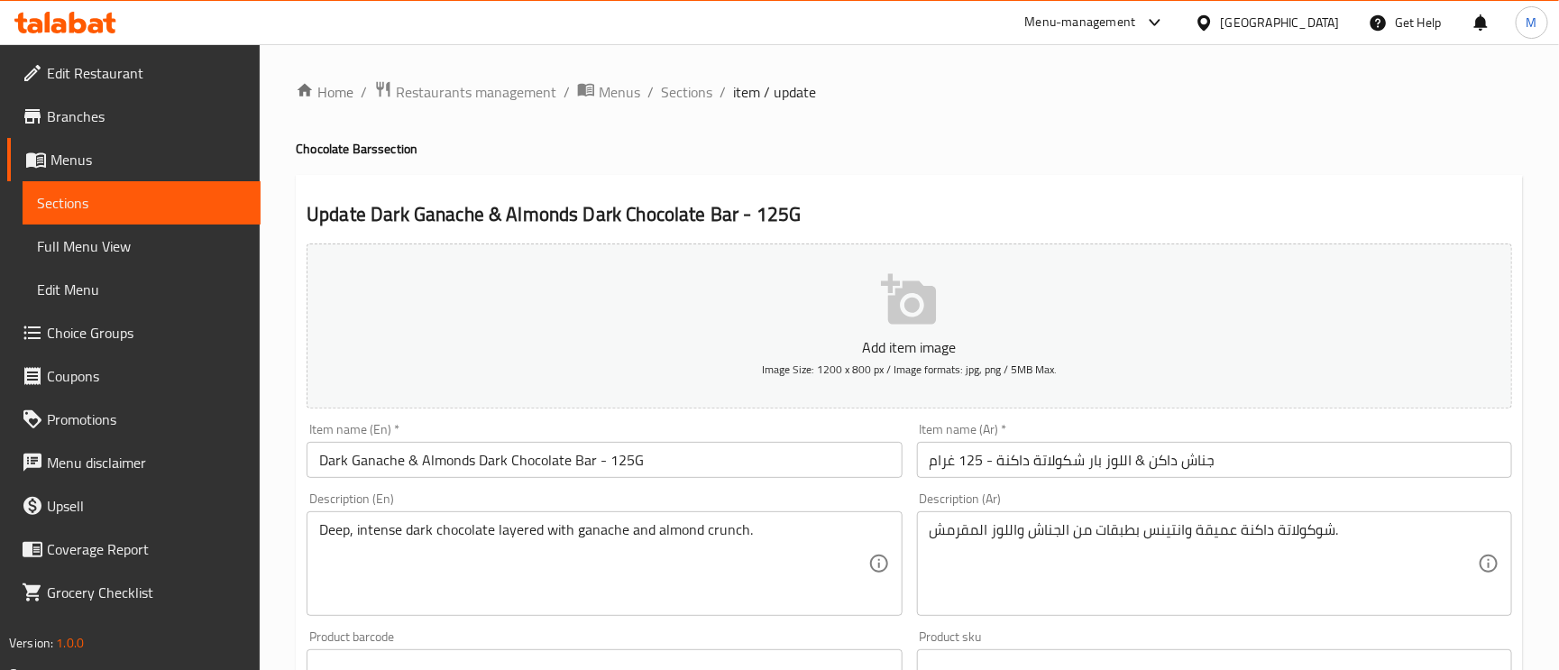
click at [1101, 462] on input "جناش داكن & اللوز بار شكولاتة داكنة - 125 غرام" at bounding box center [1214, 460] width 595 height 36
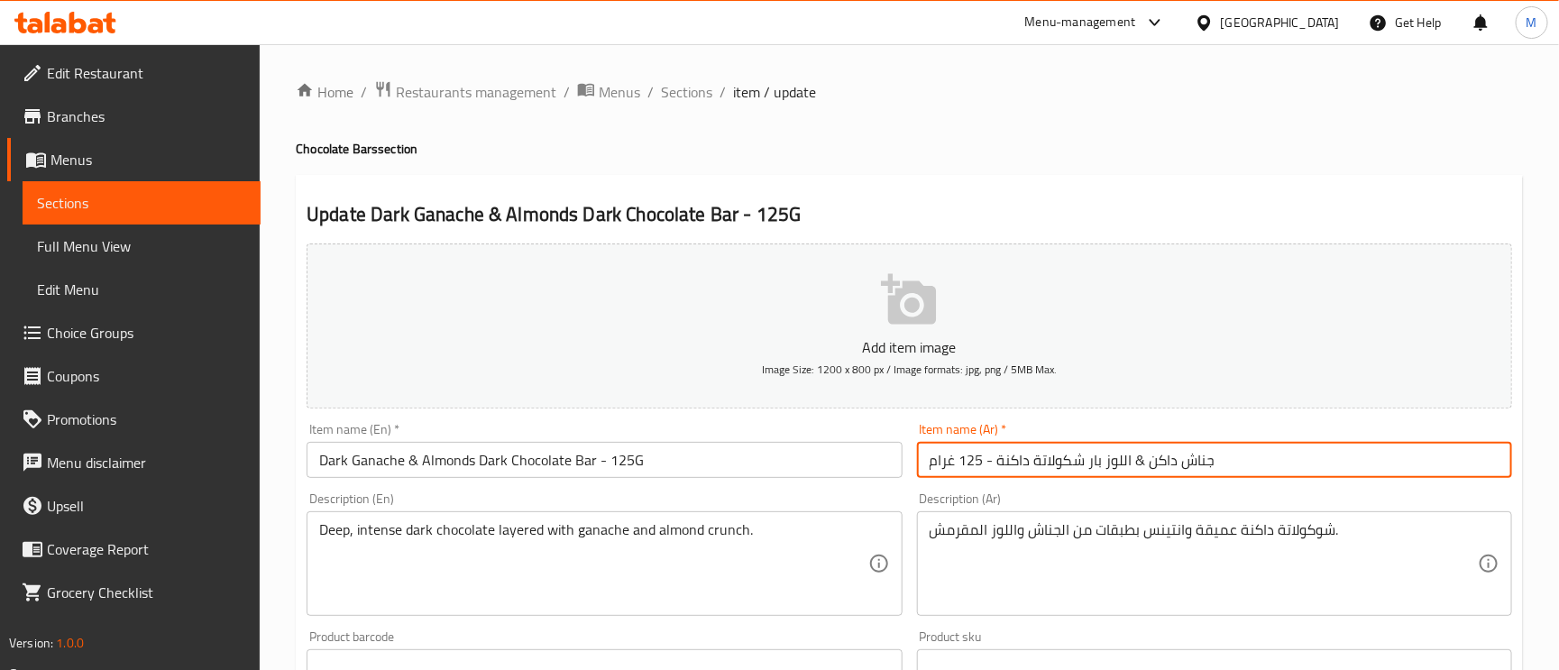
click at [1095, 463] on input "جناش داكن & اللوز بار شكولاتة داكنة - 125 غرام" at bounding box center [1214, 460] width 595 height 36
click at [1095, 460] on input "جناش داكن & اللوز بار شكولاتة داكنة - 125 غرام" at bounding box center [1214, 460] width 595 height 36
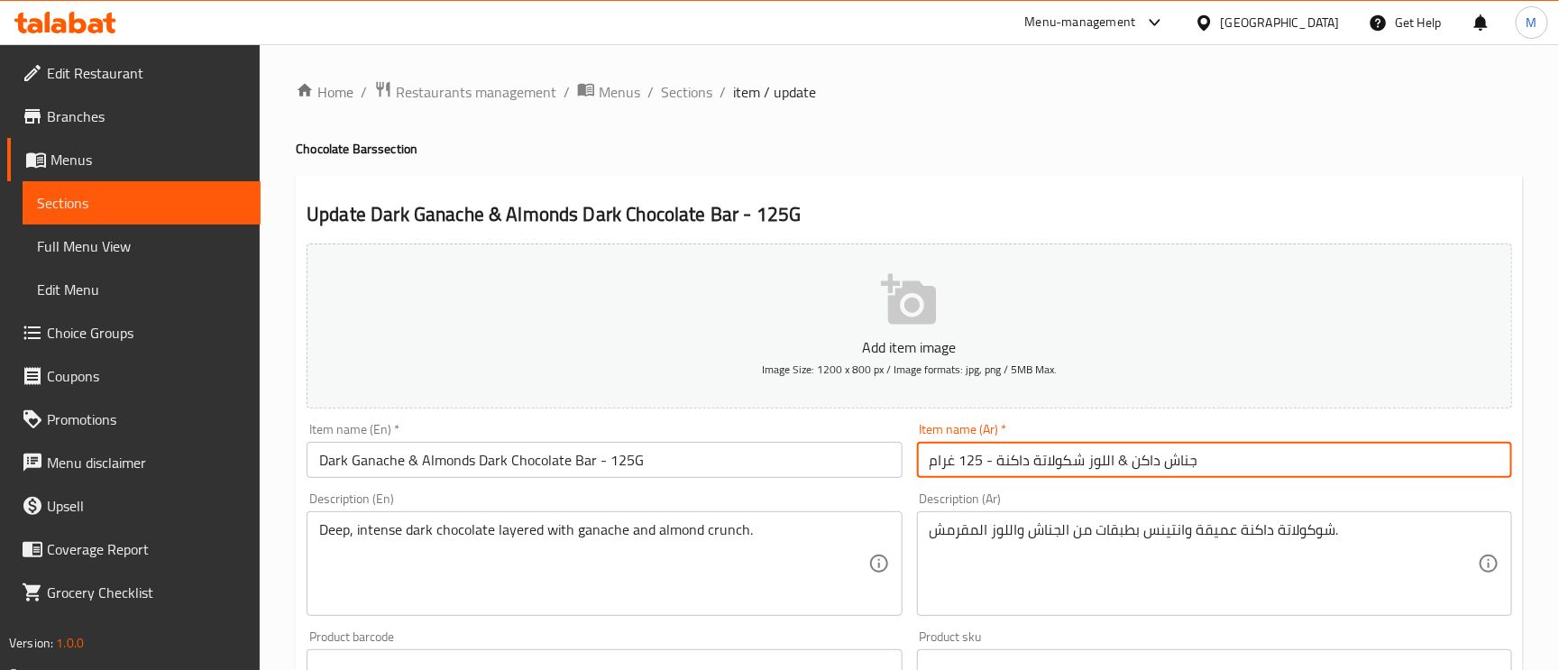
click at [928, 467] on input "جناش داكن & اللوز شكولاتة داكنة - 125 غرام" at bounding box center [1214, 460] width 595 height 36
paste input "بار"
drag, startPoint x: 1084, startPoint y: 466, endPoint x: 996, endPoint y: 463, distance: 87.5
click at [996, 463] on input "بار جناش داكن & اللوز شكولاتة داكنة - 125 غرام" at bounding box center [1214, 460] width 595 height 36
click at [1107, 473] on input "بار جناش داكن & اللوز - 125 غرام" at bounding box center [1214, 460] width 595 height 36
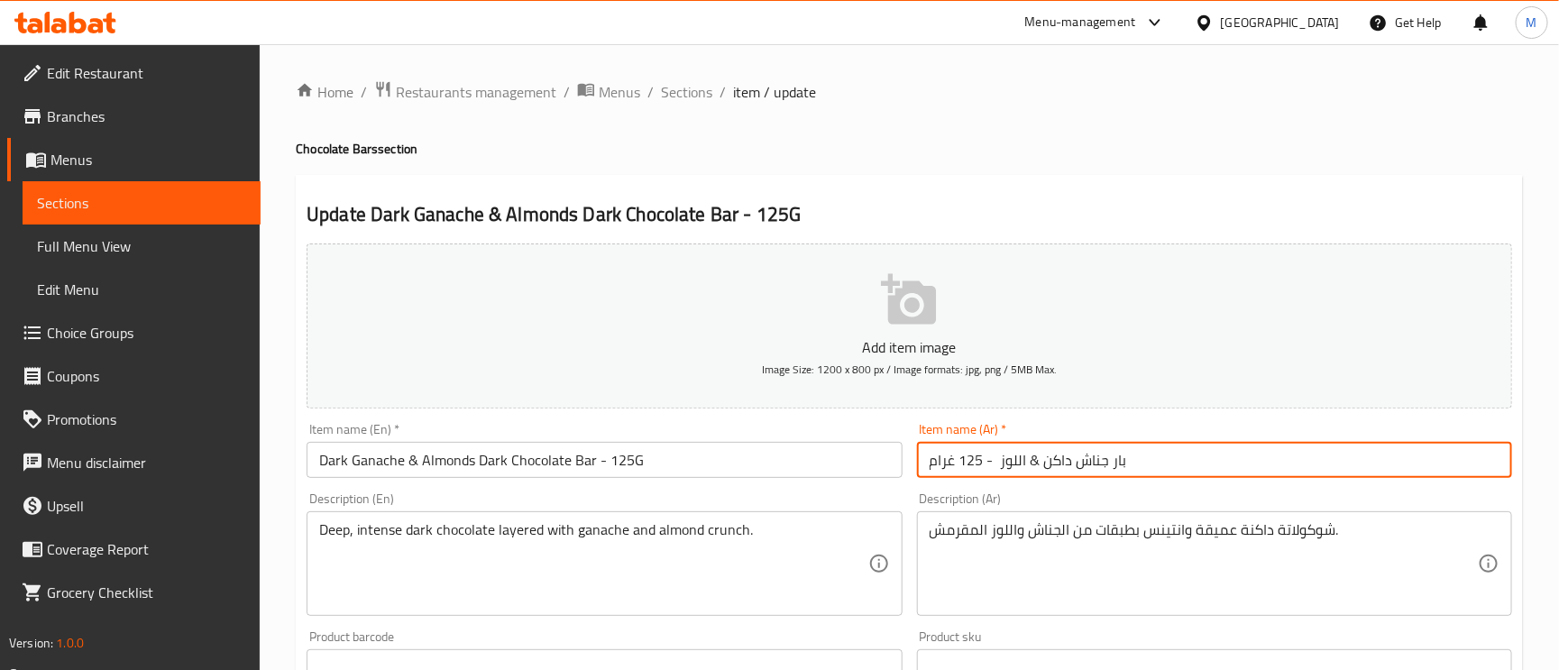
click at [1107, 473] on input "بار جناش داكن & اللوز - 125 غرام" at bounding box center [1214, 460] width 595 height 36
click at [1104, 460] on input "بار جناش داكن & اللوز - 125 غرام" at bounding box center [1214, 460] width 595 height 36
paste input "كولاتة داكنة"
click at [580, 467] on input "Dark Ganache & Almonds Dark Chocolate Bar - 125G" at bounding box center [604, 460] width 595 height 36
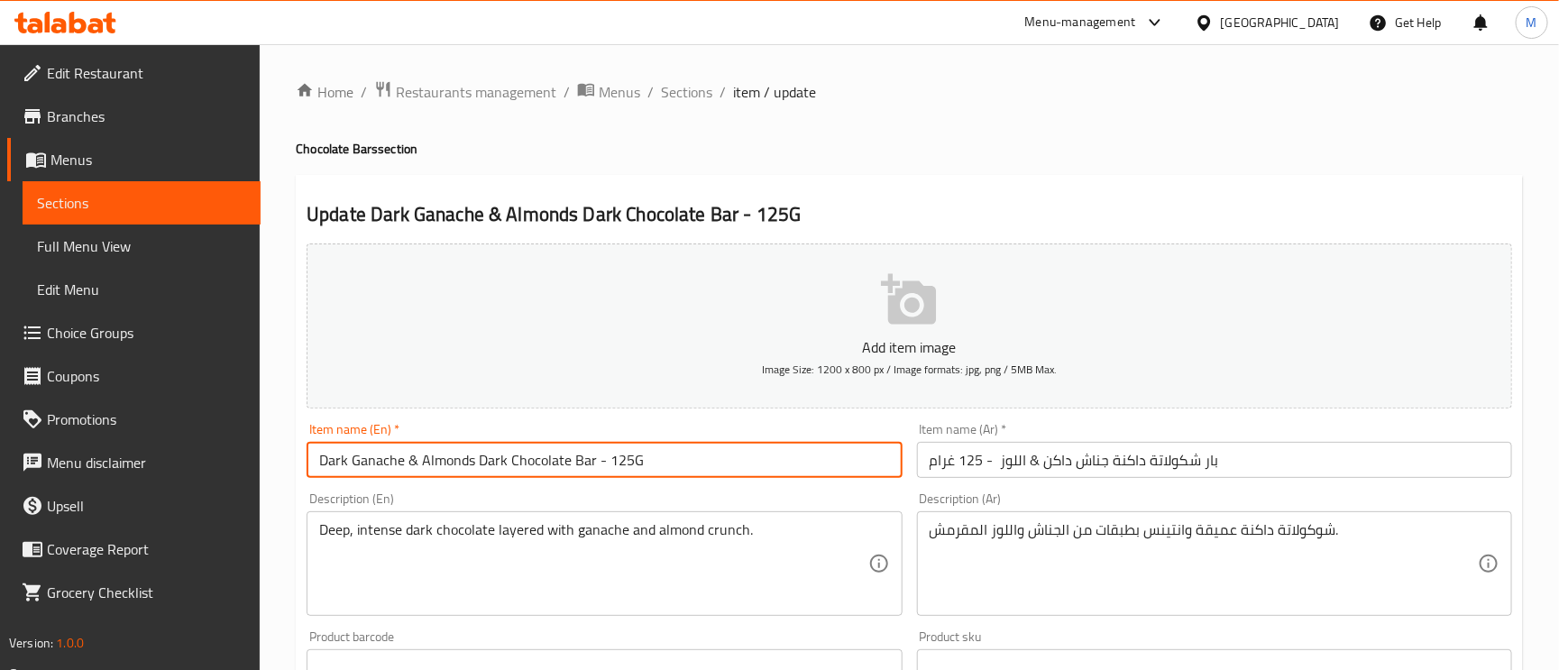
click at [580, 467] on input "Dark Ganache & Almonds Dark Chocolate Bar - 125G" at bounding box center [604, 460] width 595 height 36
click at [1105, 464] on input "بار شكولاتة داكنة جناش داكن & اللوز - 125 غرام" at bounding box center [1214, 460] width 595 height 36
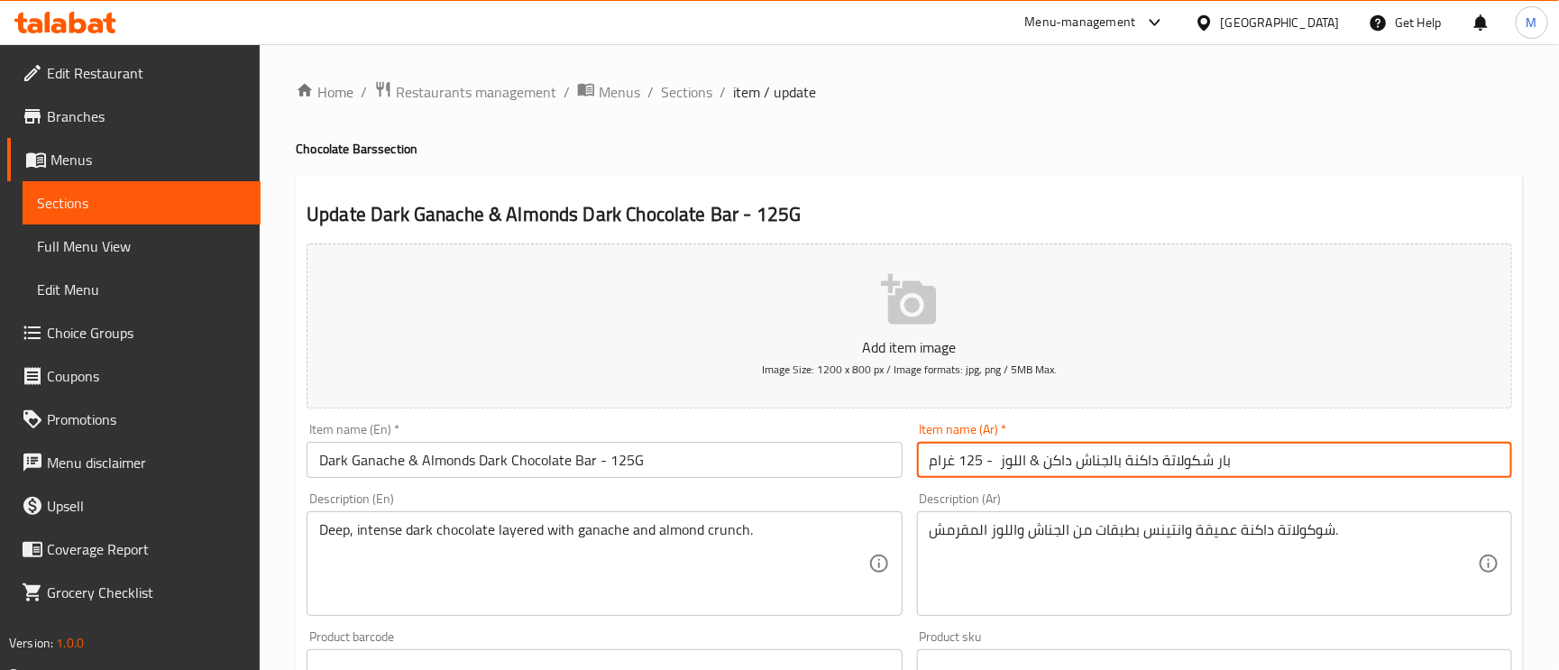
click at [1075, 466] on input "بار شكولاتة داكنة بالجناش داكن & اللوز - 125 غرام" at bounding box center [1214, 460] width 595 height 36
click at [1068, 458] on input "بار شكولاتة داكنة بالجناش داكن & اللوز - 125 غرام" at bounding box center [1214, 460] width 595 height 36
click at [1069, 466] on input "بار شكولاتة داكنة بالجناش داكن & اللوز - 125 غرام" at bounding box center [1214, 460] width 595 height 36
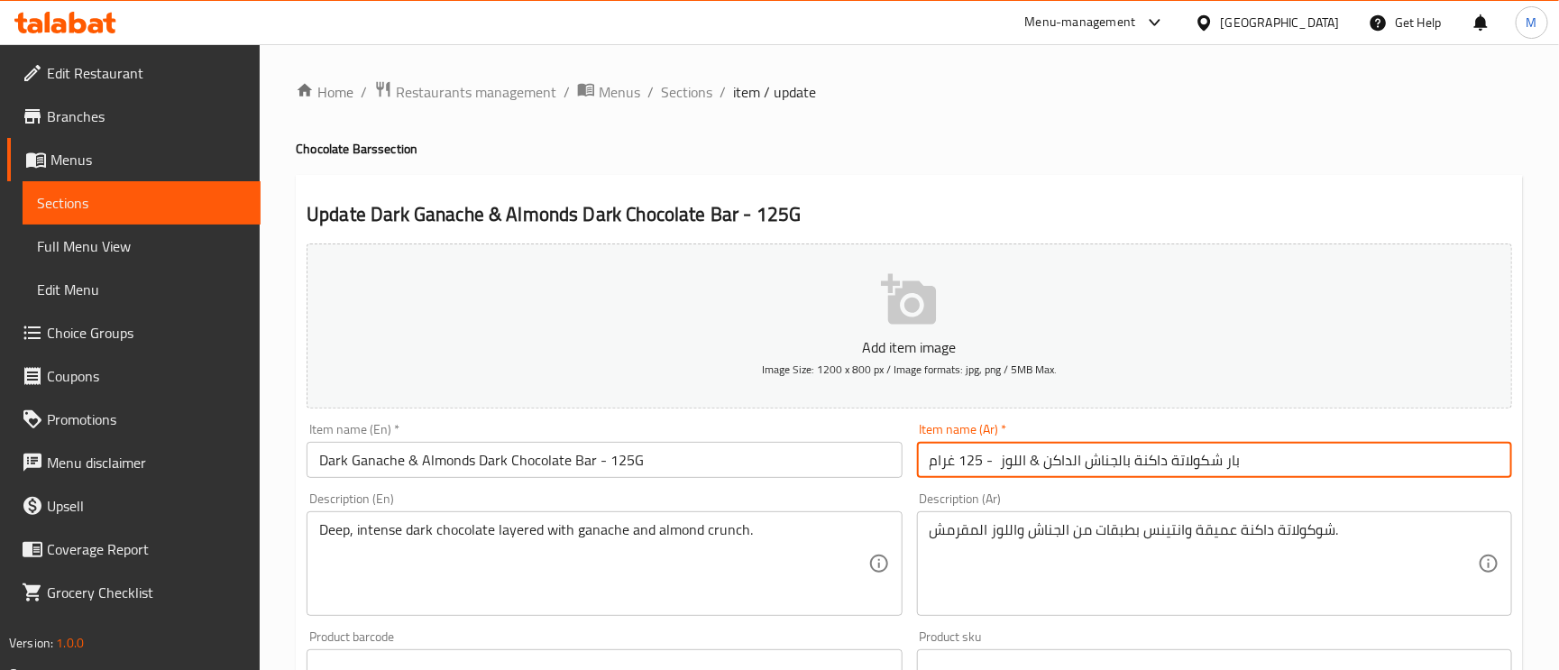
type input "بار شكولاتة داكنة بالجناش الداكن & اللوز - 125 غرام"
click at [457, 462] on input "Dark Ganache & Almonds Dark Chocolate Bar - 125G" at bounding box center [604, 460] width 595 height 36
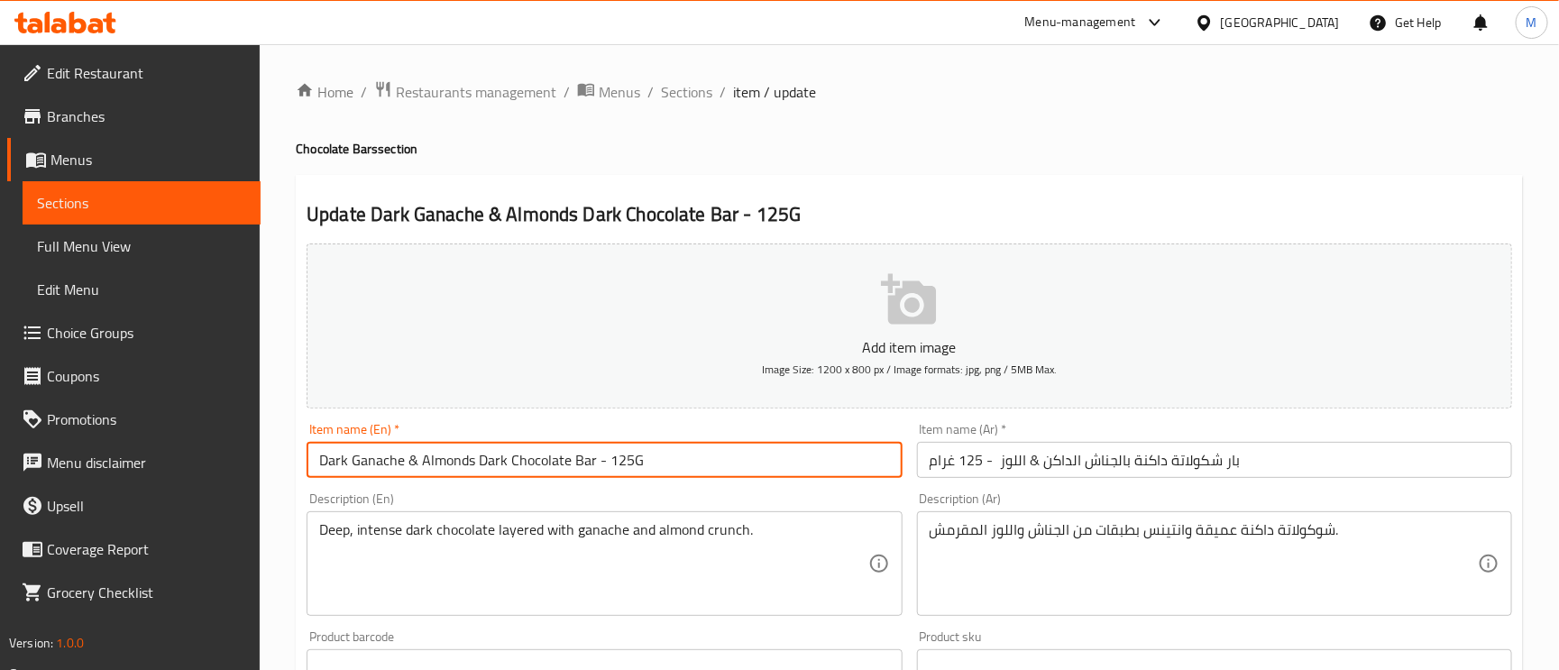
click at [458, 462] on input "Dark Ganache & Almonds Dark Chocolate Bar - 125G" at bounding box center [604, 460] width 595 height 36
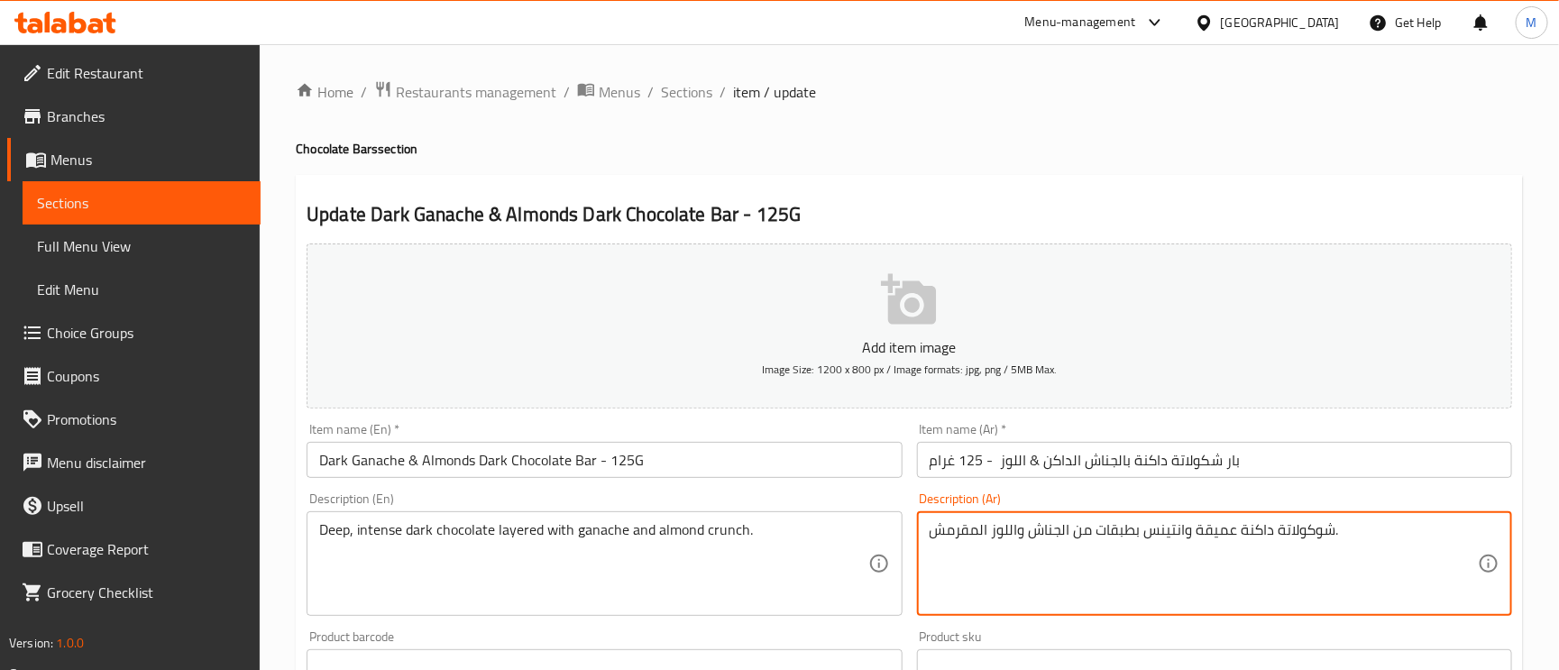
click at [1085, 531] on textarea "شوكولاتة داكنة عميقة وانتينس بطبقات من الجناش واللوز المقرمش." at bounding box center [1204, 564] width 548 height 86
click at [390, 533] on textarea "Deep, intense dark chocolate layered with ganache and almond crunch." at bounding box center [593, 564] width 548 height 86
drag, startPoint x: 1232, startPoint y: 533, endPoint x: 1202, endPoint y: 532, distance: 29.8
paste textarea "كثيف"
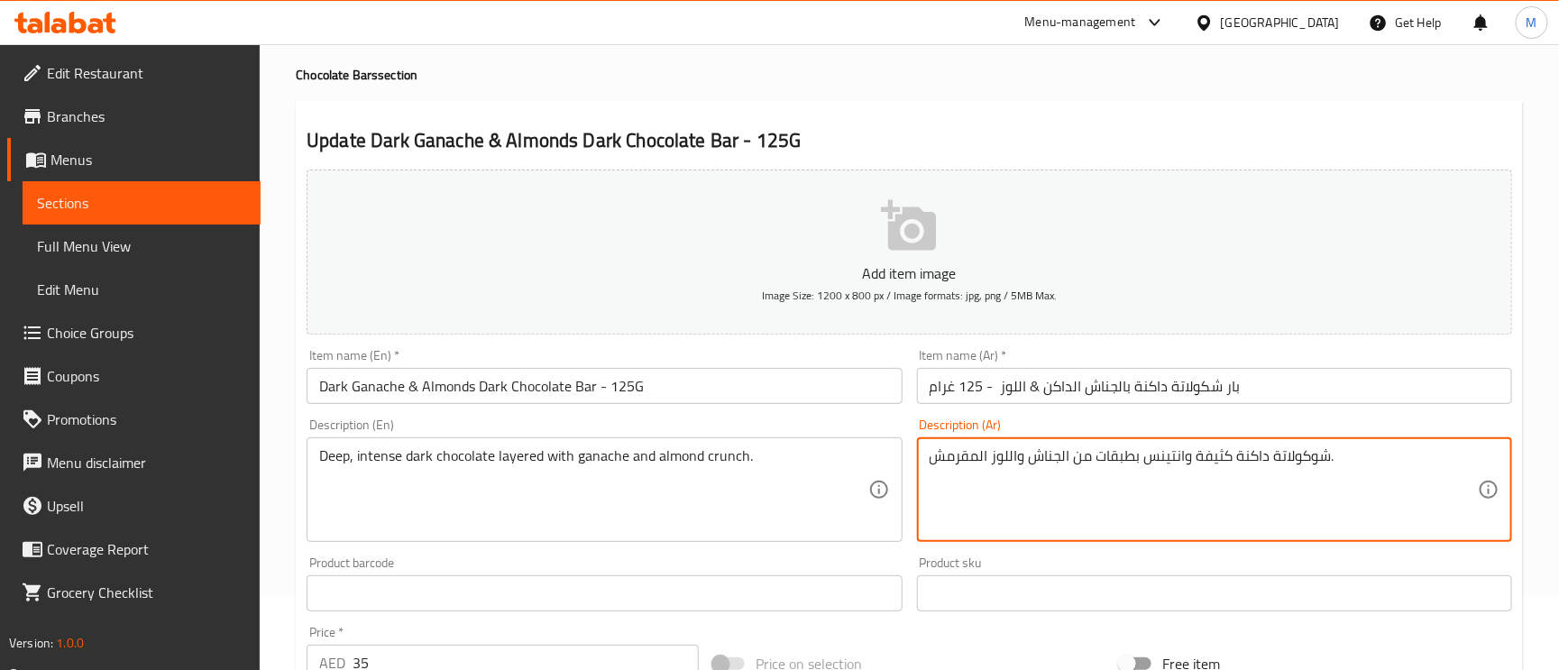
scroll to position [135, 0]
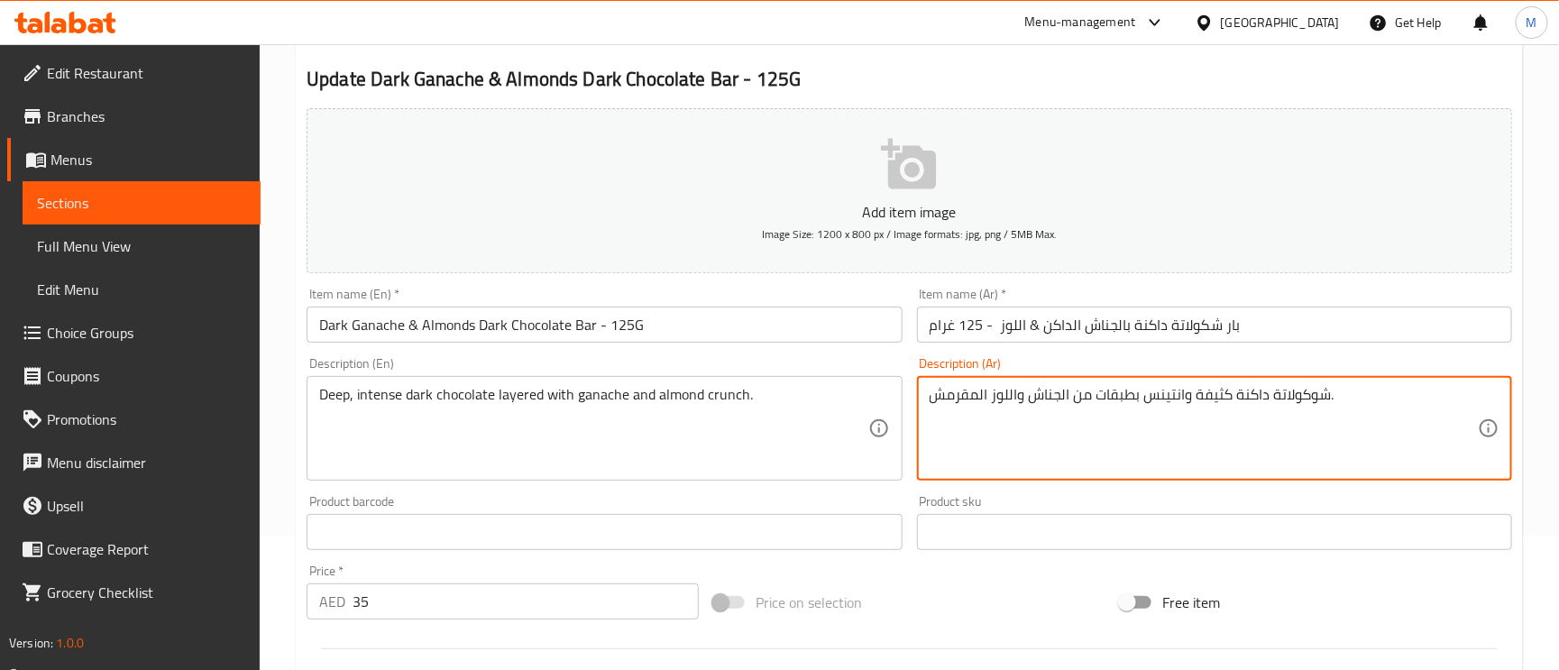
type textarea "شوكولاتة داكنة عميقة وانتينس بطبقات من الجناش واللوز المقرمش."
click at [1275, 480] on div "شوكولاتة داكنة عميقة وانتينس بطبقات من الجناش واللوز المقرمش. Description (Ar)" at bounding box center [1214, 428] width 595 height 105
click at [1263, 446] on textarea "شوكولاتة داكنة عميقة وانتينس بطبقات من الجناش واللوز المقرمش." at bounding box center [1204, 429] width 548 height 86
click at [1338, 431] on textarea "شوكولاتة داكنة عميقة وانتينس بطبقات من الجناش واللوز المقرمش." at bounding box center [1204, 429] width 548 height 86
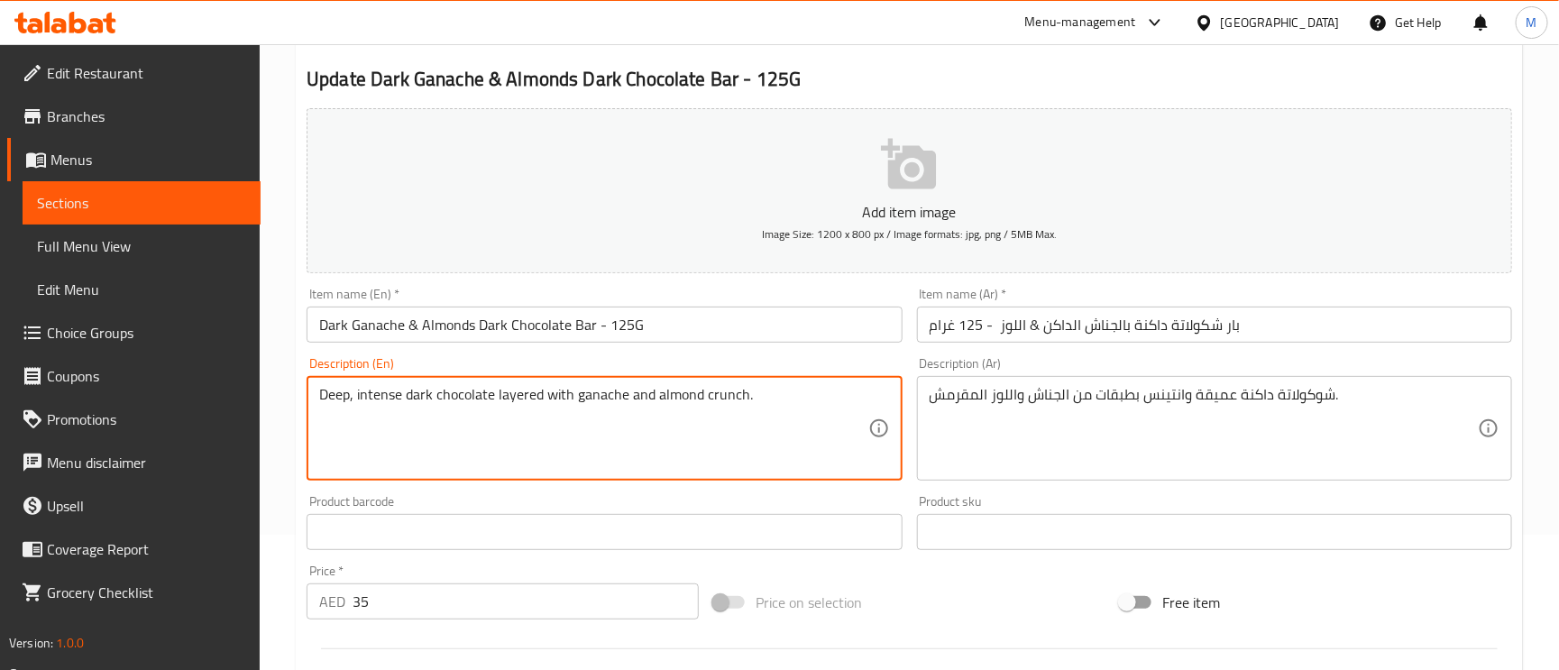
click at [378, 397] on textarea "Deep, intense dark chocolate layered with ganache and almond crunch." at bounding box center [593, 429] width 548 height 86
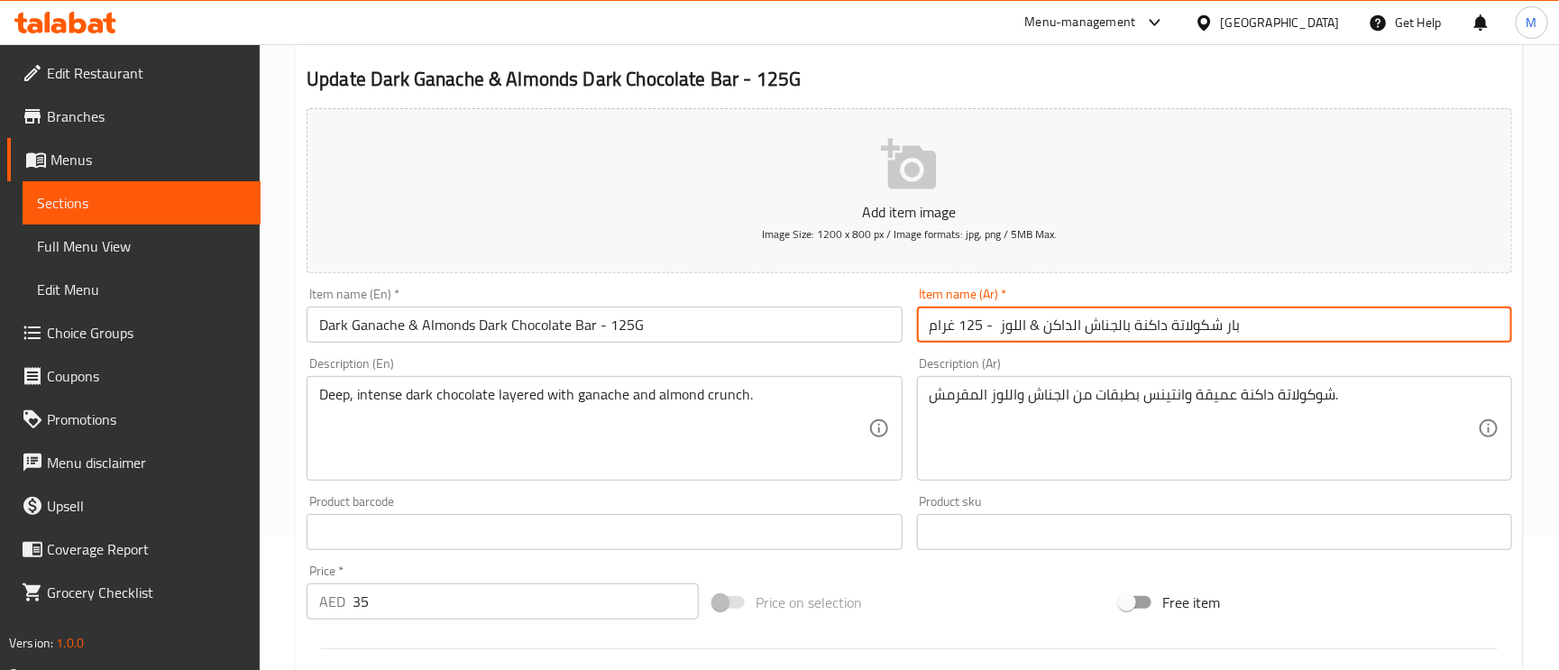
click at [1293, 320] on input "بار شكولاتة داكنة بالجناش الداكن & اللوز - 125 غرام" at bounding box center [1214, 325] width 595 height 36
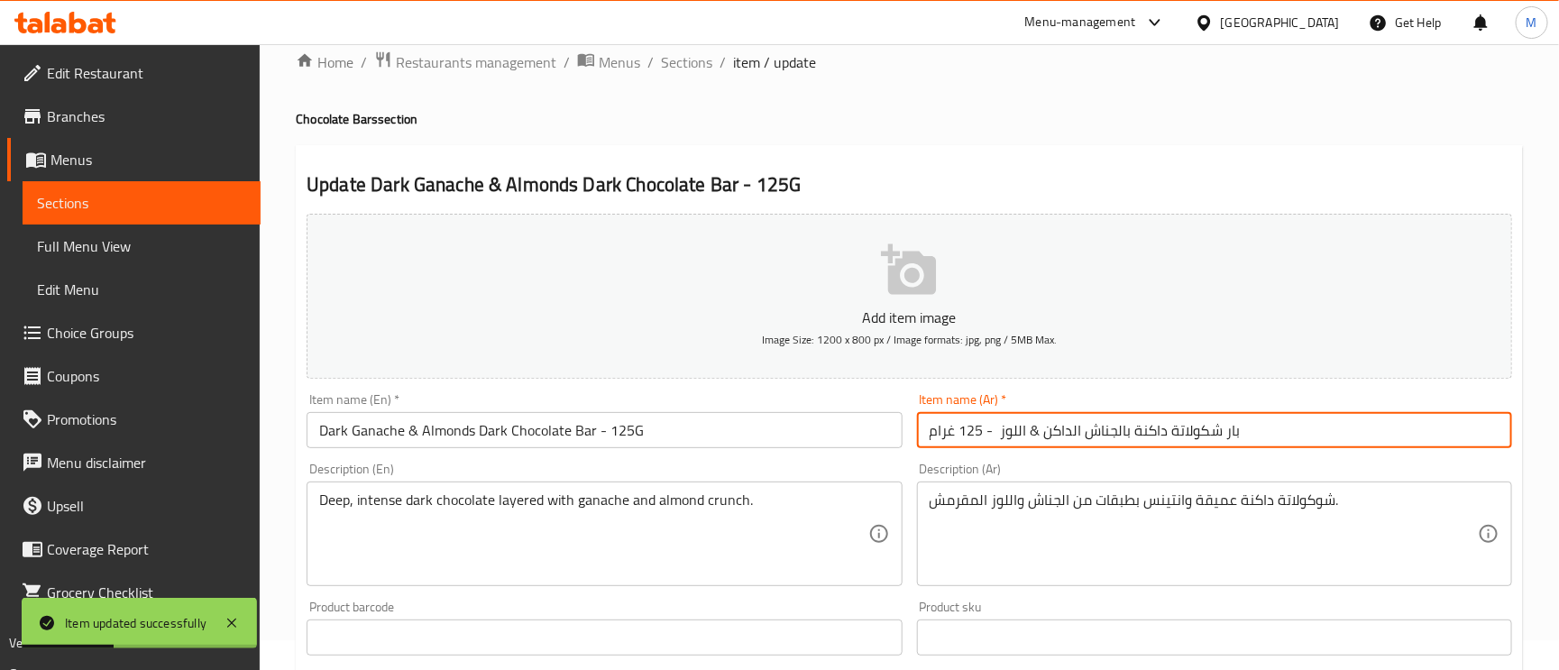
scroll to position [0, 0]
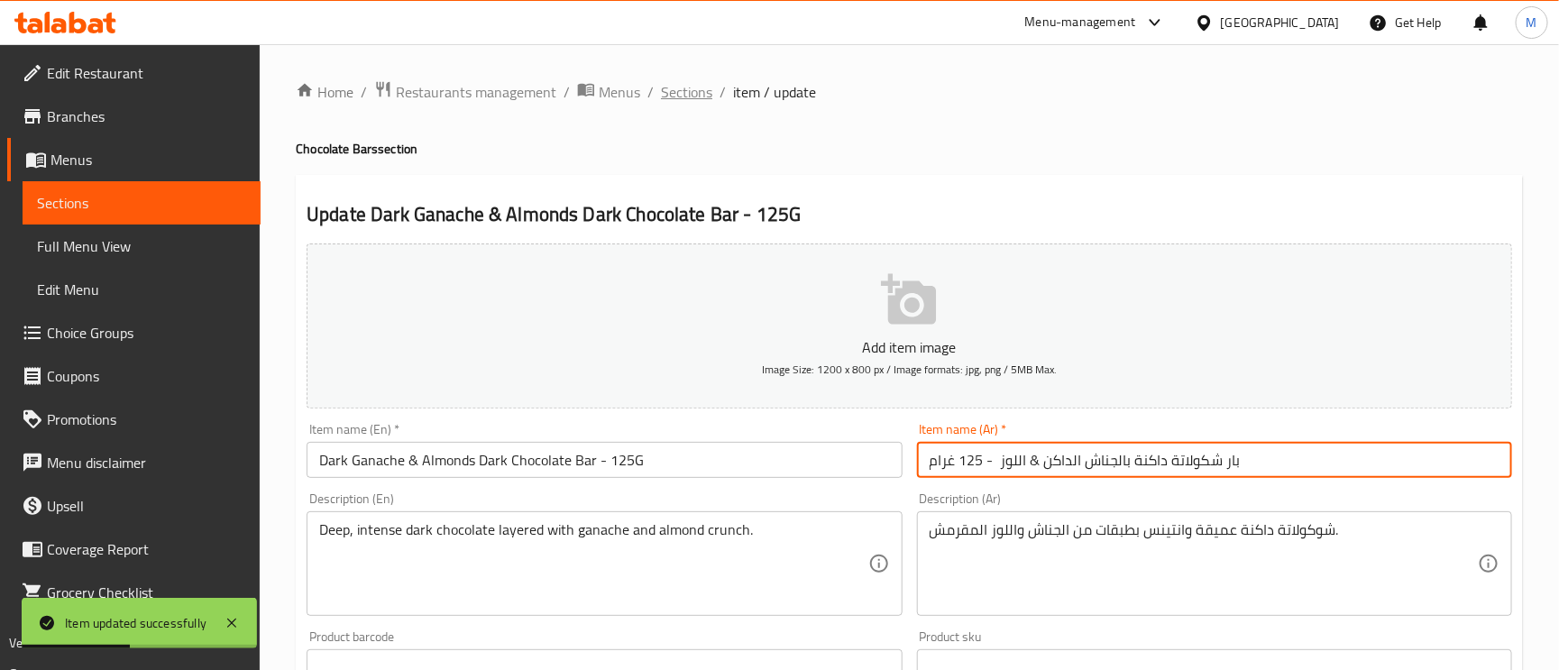
click at [663, 91] on span "Sections" at bounding box center [686, 92] width 51 height 22
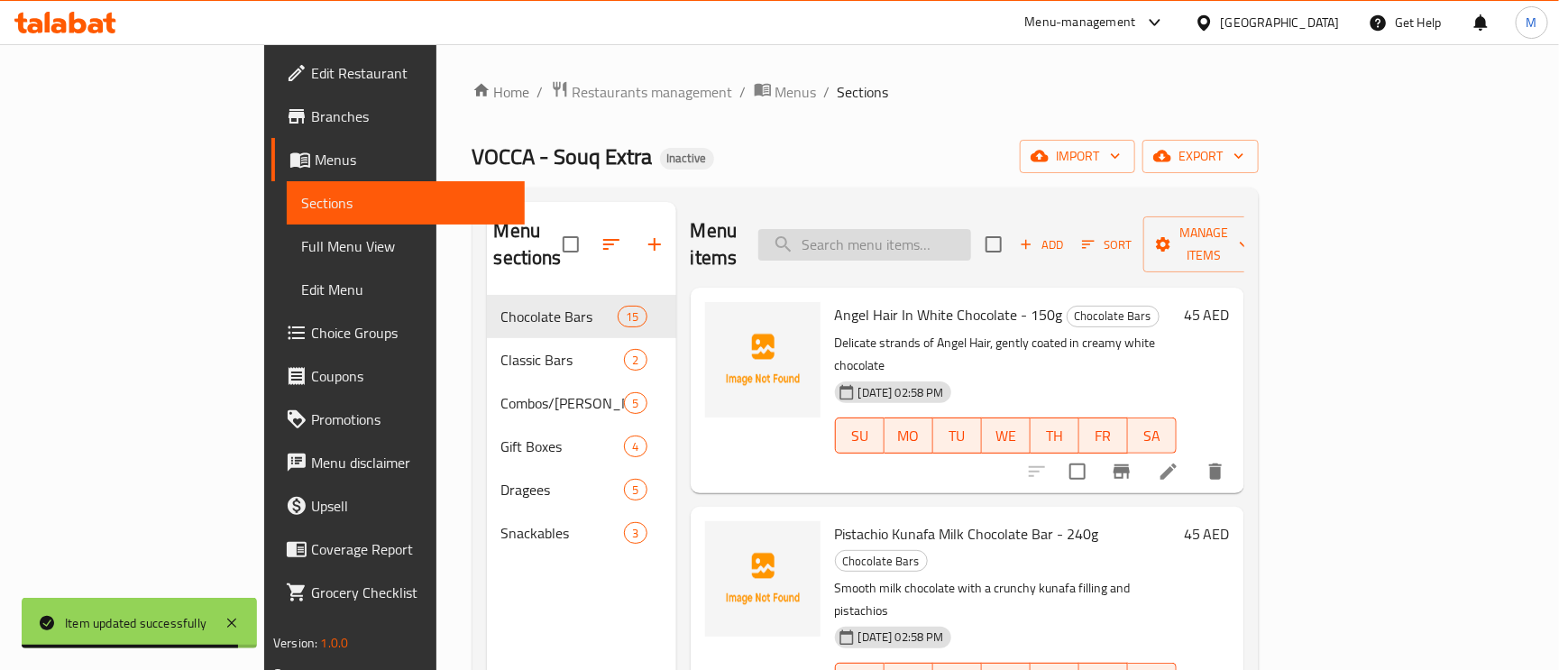
click at [927, 234] on input "search" at bounding box center [864, 245] width 213 height 32
paste input "Raspberry Crunch Milk Chocolate Bar - 125G"
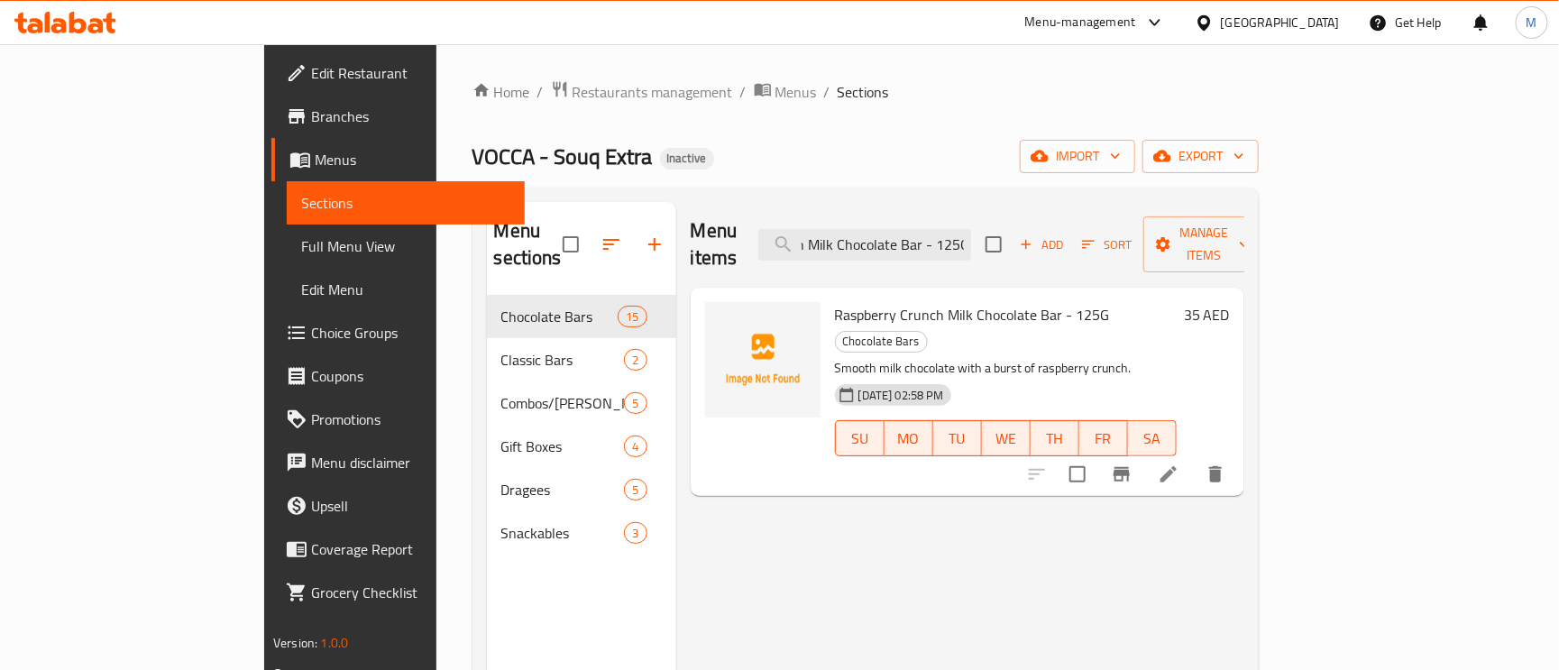
type input "Raspberry Crunch Milk Chocolate Bar - 125G"
click at [1180, 464] on icon at bounding box center [1169, 475] width 22 height 22
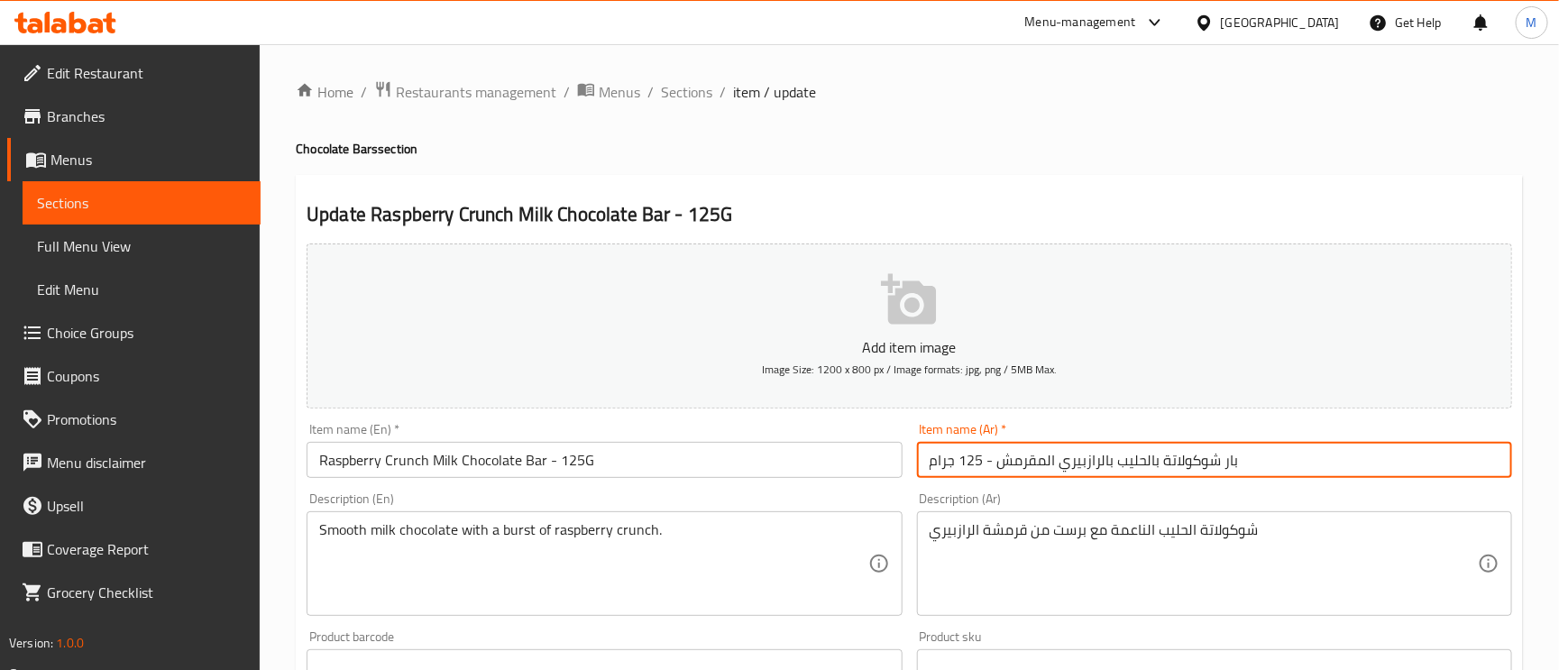
click at [1104, 466] on input "بار شوكولاتة بالحليب بالرازبيري المقرمش - 125 جرام" at bounding box center [1214, 460] width 595 height 36
click at [1116, 468] on input "بار شوكولاتة بالحليب بالرازبيري المقرمش - 125 جرام" at bounding box center [1214, 460] width 595 height 36
drag, startPoint x: 1097, startPoint y: 463, endPoint x: 1069, endPoint y: 463, distance: 28.9
click at [1076, 463] on input "بار شوكولاتة بالحليب بالرازبيري المقرمش - 125 جرام" at bounding box center [1214, 460] width 595 height 36
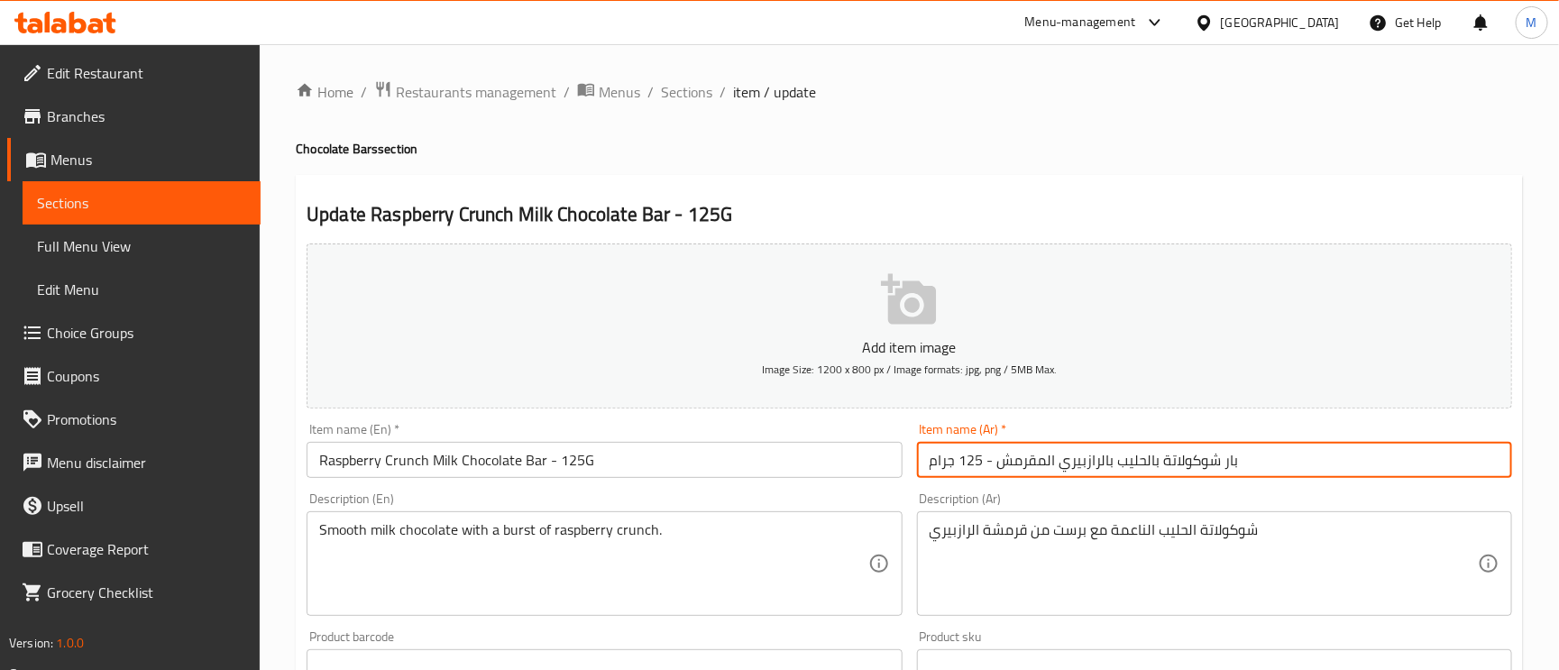
click at [1068, 463] on input "بار شوكولاتة بالحليب بالرازبيري المقرمش - 125 جرام" at bounding box center [1214, 460] width 595 height 36
click at [1062, 463] on input "بار شوكولاتة بالحليب بالرازبيري المقرمش - 125 جرام" at bounding box center [1214, 460] width 595 height 36
click at [1091, 472] on input "بار شوكولاتة بالحليب بالرازبيري المقرمش - 125 جرام" at bounding box center [1214, 460] width 595 height 36
drag, startPoint x: 1061, startPoint y: 468, endPoint x: 1101, endPoint y: 472, distance: 40.7
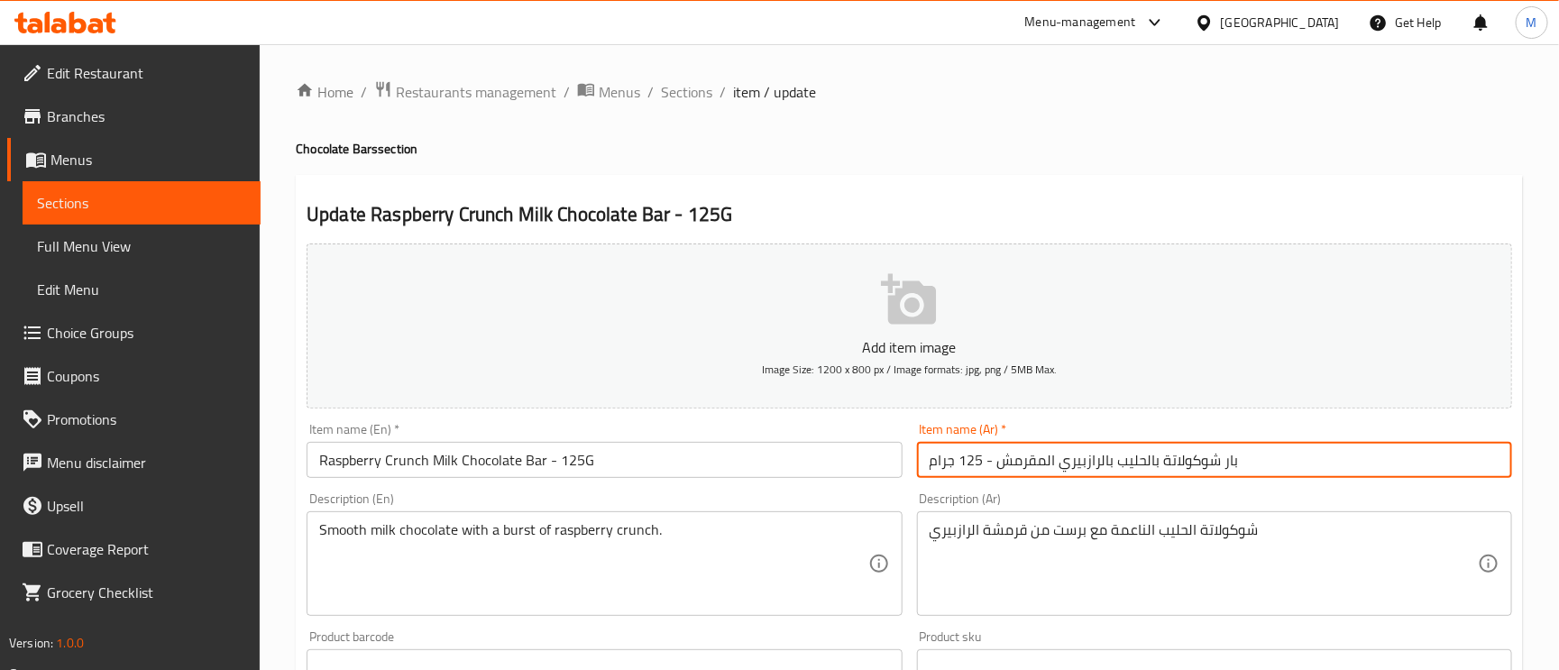
click at [1101, 472] on input "بار شوكولاتة بالحليب بالرازبيري المقرمش - 125 جرام" at bounding box center [1214, 460] width 595 height 36
type input "بار شوكولاتة بالحليب بالتوت البري الأحمر المقرمش - 125 جرام"
click at [597, 451] on input "Raspberry Crunch Milk Chocolate Bar - 125G" at bounding box center [604, 460] width 595 height 36
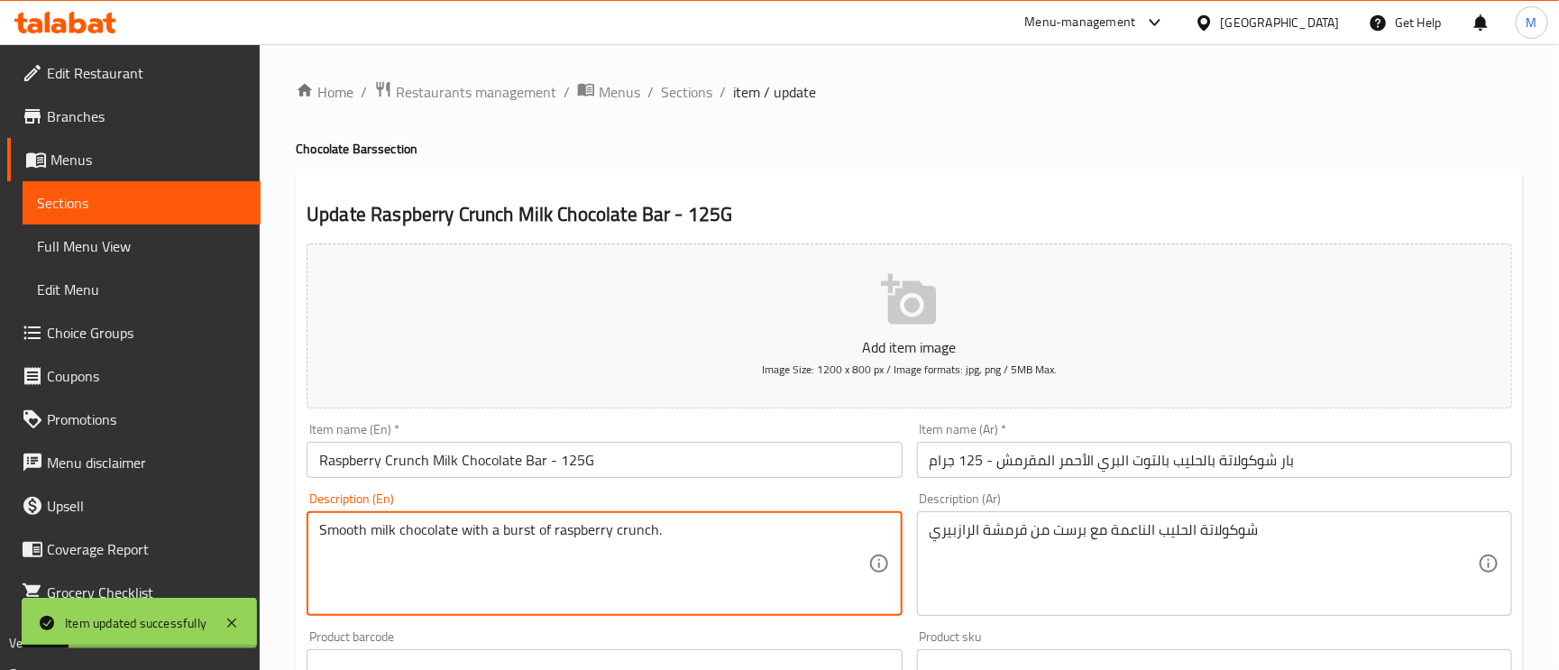
click at [521, 537] on textarea "Smooth milk chocolate with a burst of raspberry crunch." at bounding box center [593, 564] width 548 height 86
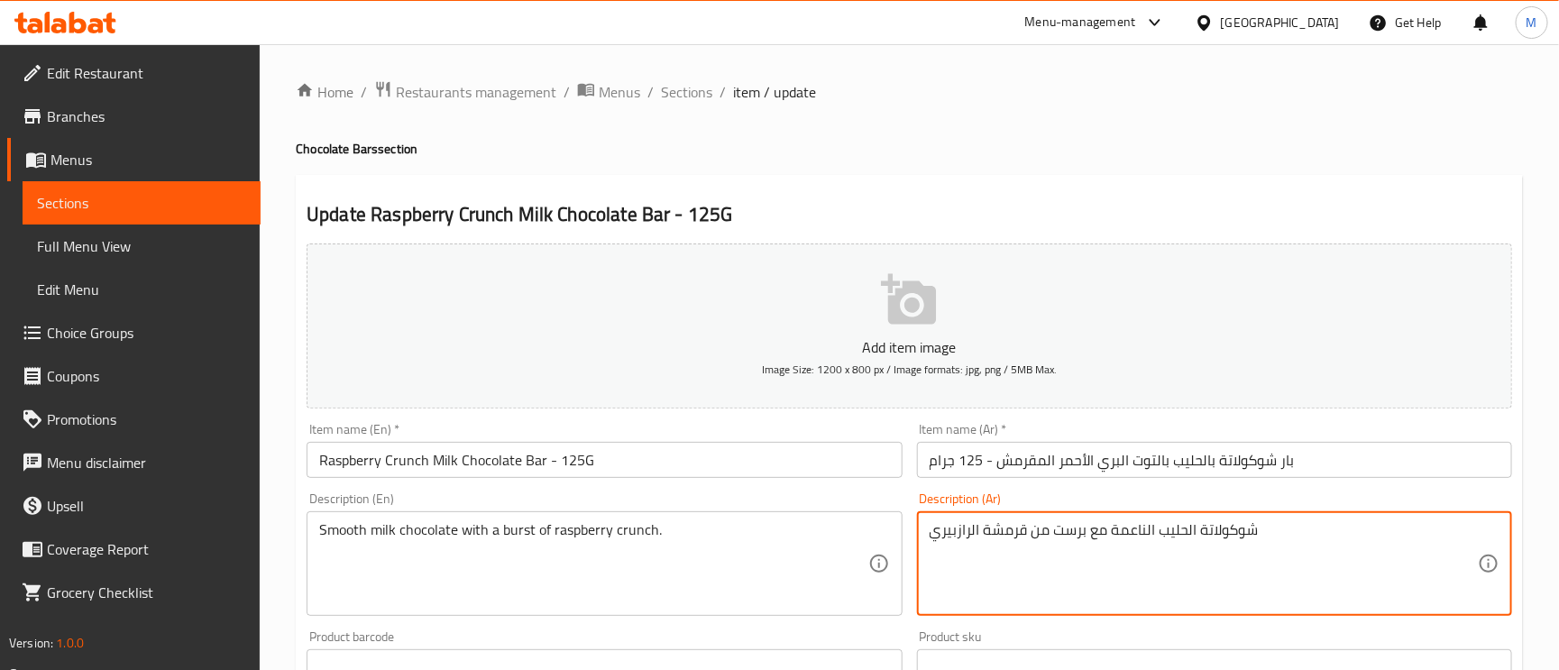
click at [1161, 464] on input "بار شوكولاتة بالحليب بالتوت البري الأحمر المقرمش - 125 جرام" at bounding box center [1214, 460] width 595 height 36
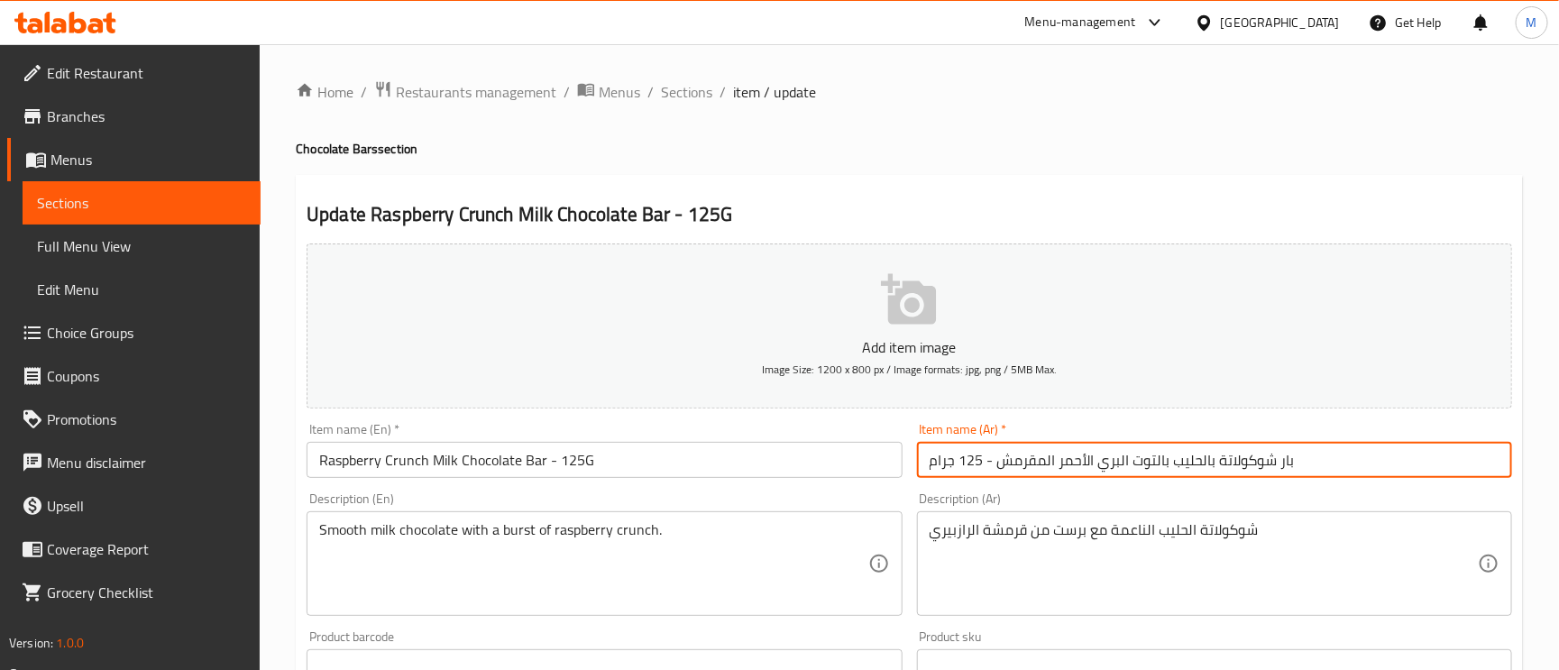
drag, startPoint x: 1165, startPoint y: 467, endPoint x: 1059, endPoint y: 467, distance: 106.4
click at [1059, 467] on input "بار شوكولاتة بالحليب بالتوت البري الأحمر المقرمش - 125 جرام" at bounding box center [1214, 460] width 595 height 36
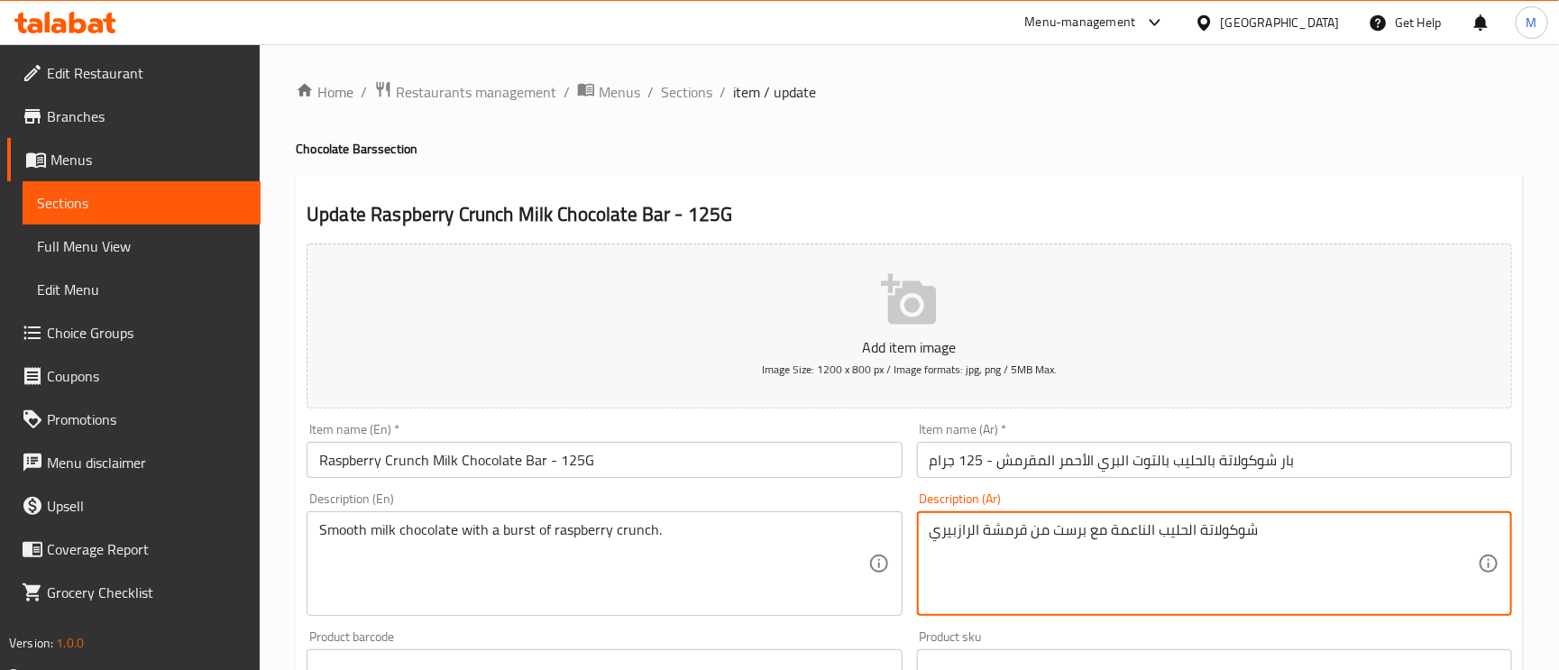
click at [964, 537] on textarea "شوكولاتة الحليب الناعمة مع برست من قرمشة الرازبيري" at bounding box center [1204, 564] width 548 height 86
paste textarea "وت البري الأحمر"
click at [1125, 529] on textarea "شوكولاتة الحليب الناعمة مع برست من قرمشة التوت البري الأحمر" at bounding box center [1204, 564] width 548 height 86
type textarea "شوكولاتة الحليب الناعمة مع انفجار من قرمشة التوت البري الأحمر"
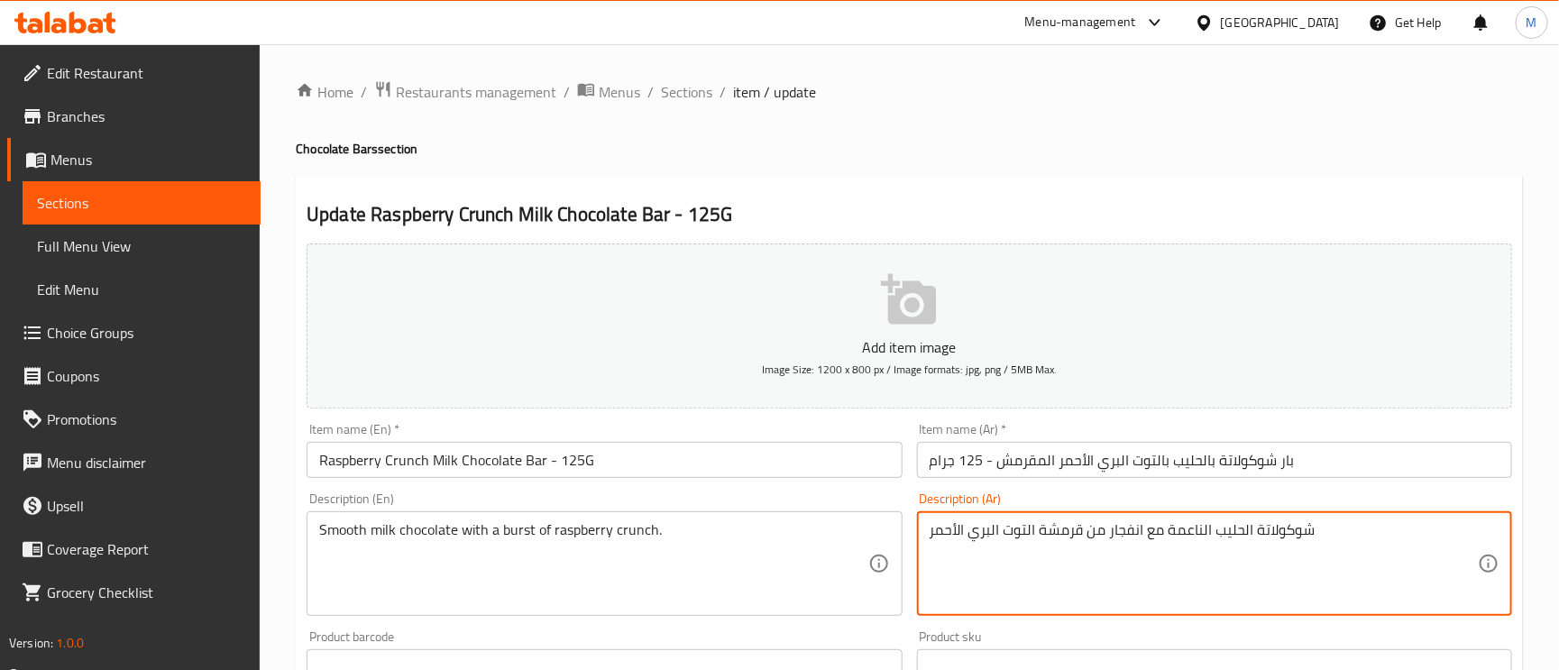
click at [1305, 458] on input "بار شوكولاتة بالحليب بالتوت البري الأحمر المقرمش - 125 جرام" at bounding box center [1214, 460] width 595 height 36
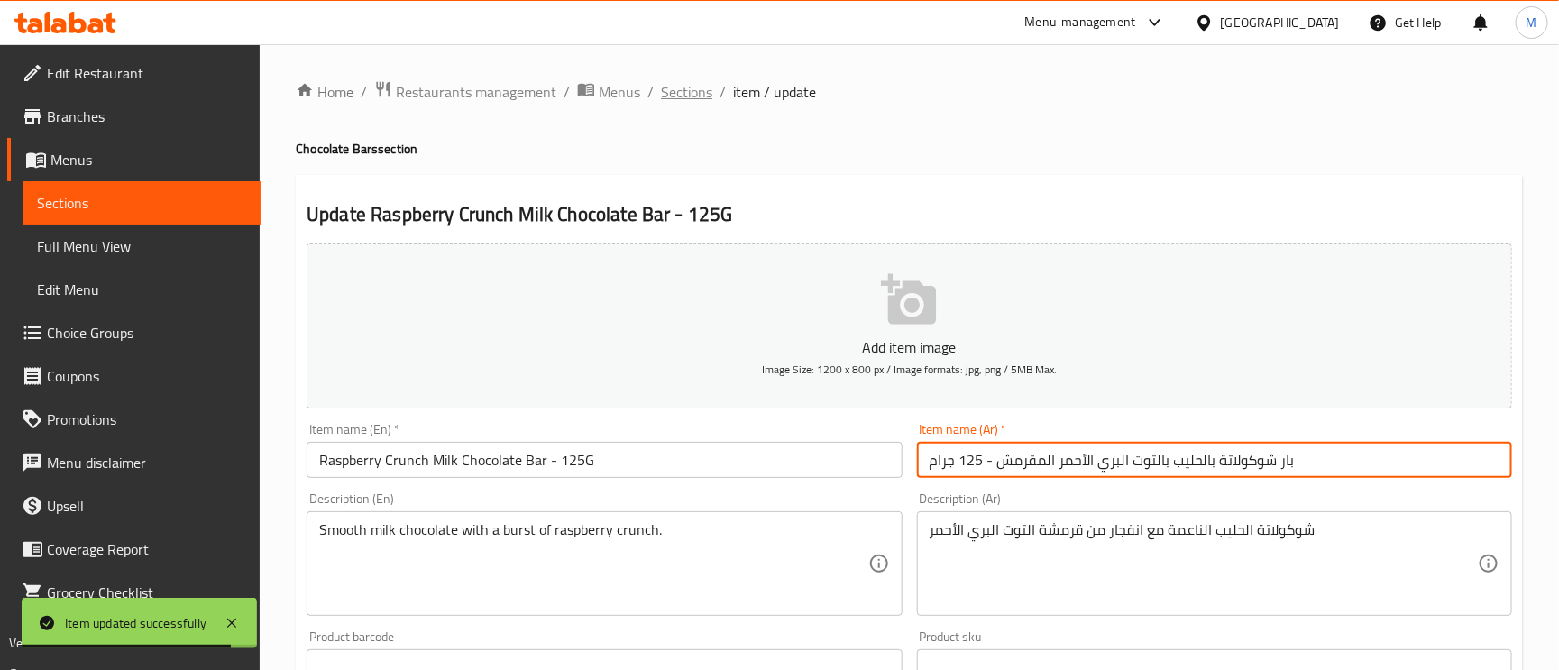
click at [679, 81] on span "Sections" at bounding box center [686, 92] width 51 height 22
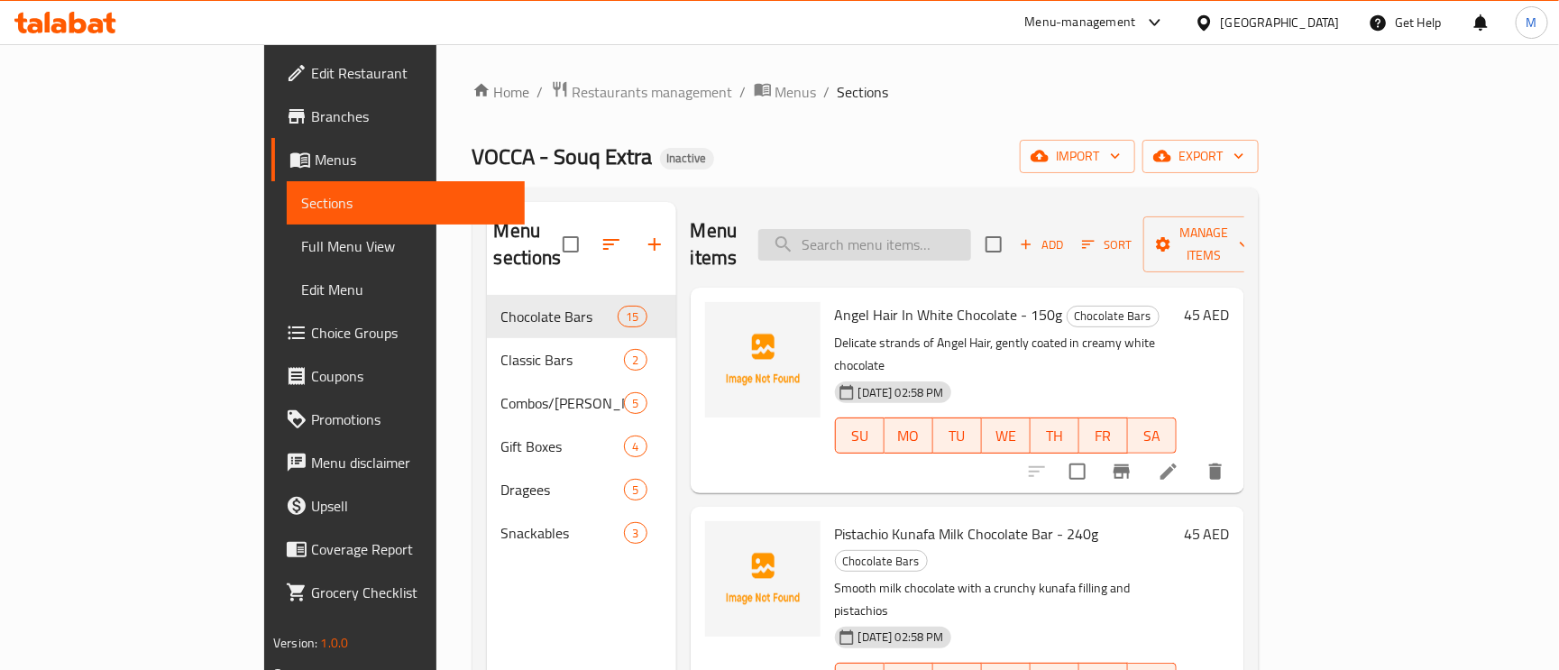
click at [969, 239] on input "search" at bounding box center [864, 245] width 213 height 32
paste input "Coffee Arabica Milk Chocolate Bar - 125G"
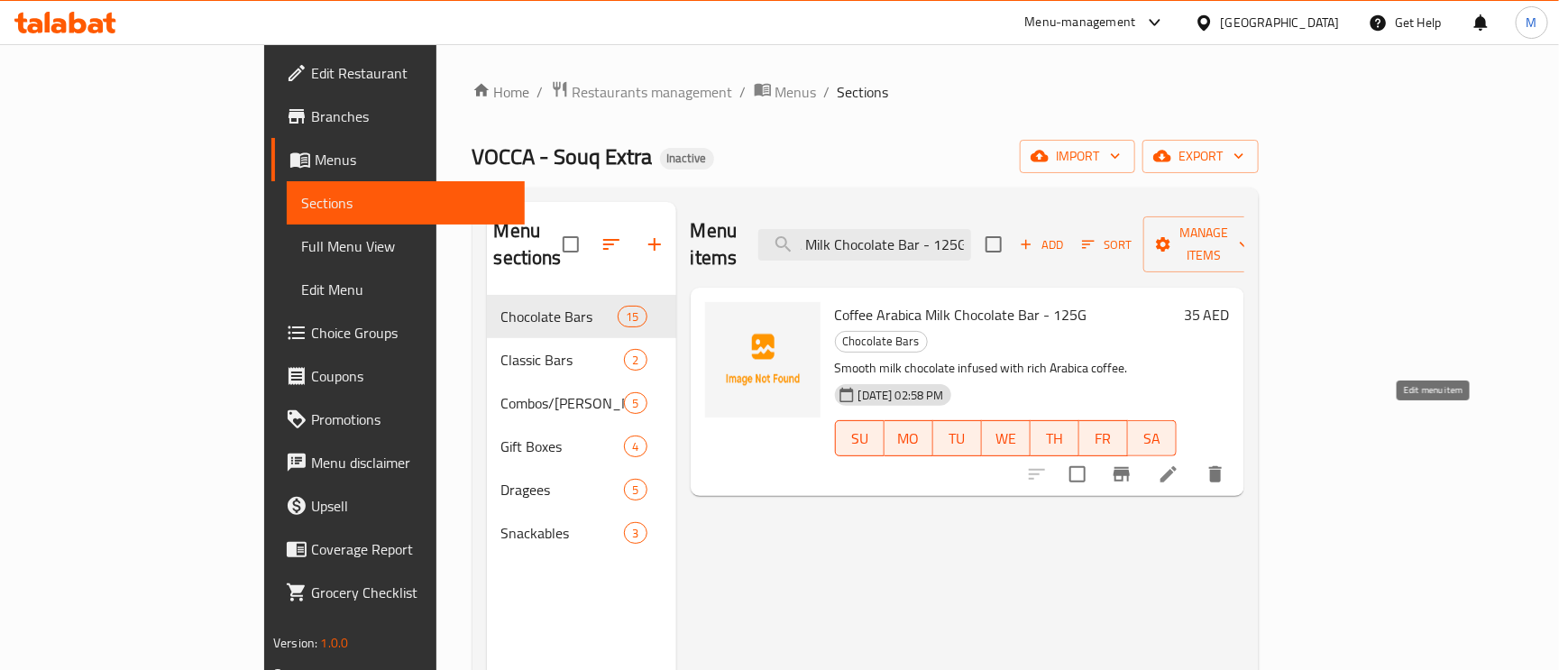
type input "Coffee Arabica Milk Chocolate Bar - 125G"
click at [1180, 464] on icon at bounding box center [1169, 475] width 22 height 22
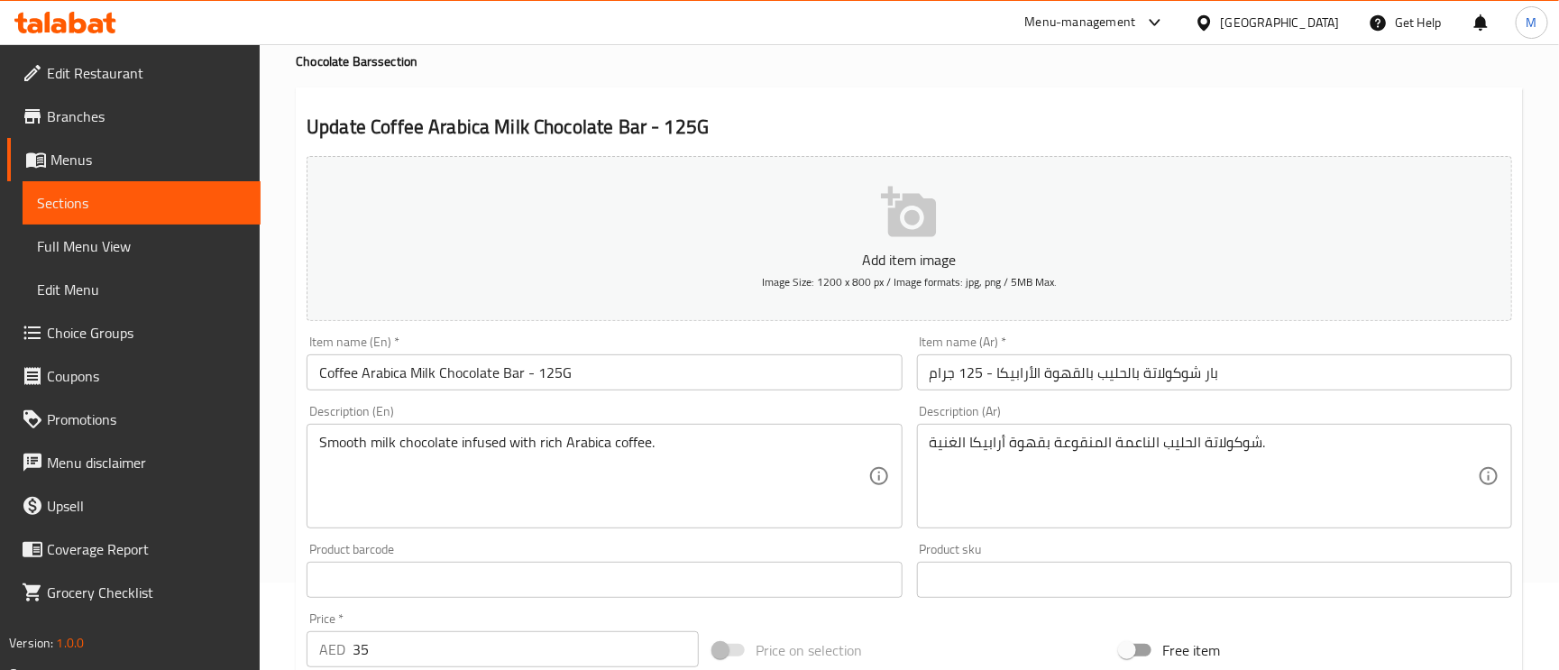
scroll to position [135, 0]
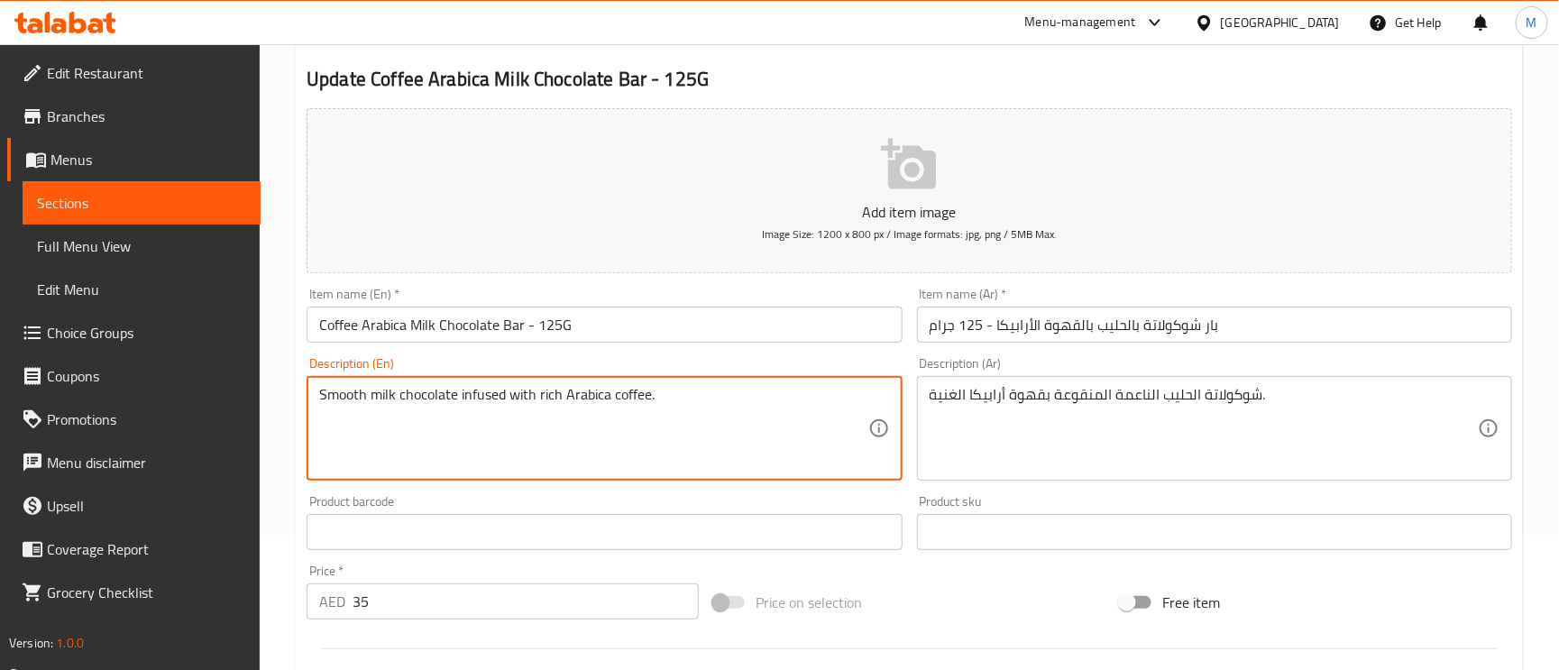
drag, startPoint x: 536, startPoint y: 397, endPoint x: 461, endPoint y: 390, distance: 75.1
click at [1087, 390] on textarea "شوكولاتة الحليب الناعمة المنقوعة بقهوة أرابيكا الغنية." at bounding box center [1204, 429] width 548 height 86
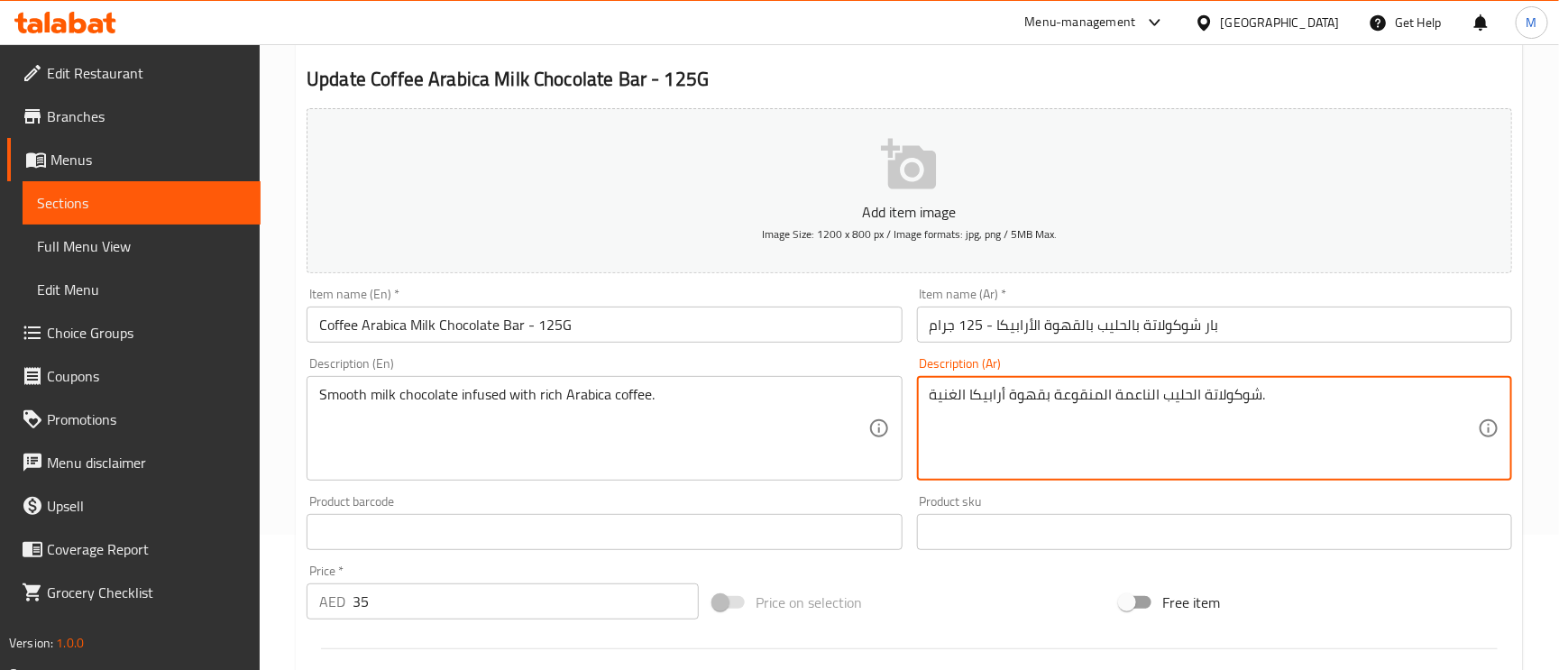
paste textarea "مملوء ب"
click at [1101, 392] on textarea "شوكولاتة الحليب الناعمة مملوءة بقهوة أرابيكا الغنية." at bounding box center [1204, 429] width 548 height 86
type textarea "شوكولاتة الحليب الناعمة المملوءة بقهوة أرابيكا الغنية."
click at [1268, 311] on input "بار شوكولاتة بالحليب بالقهوة الأرابيكا - 125 جرام" at bounding box center [1214, 325] width 595 height 36
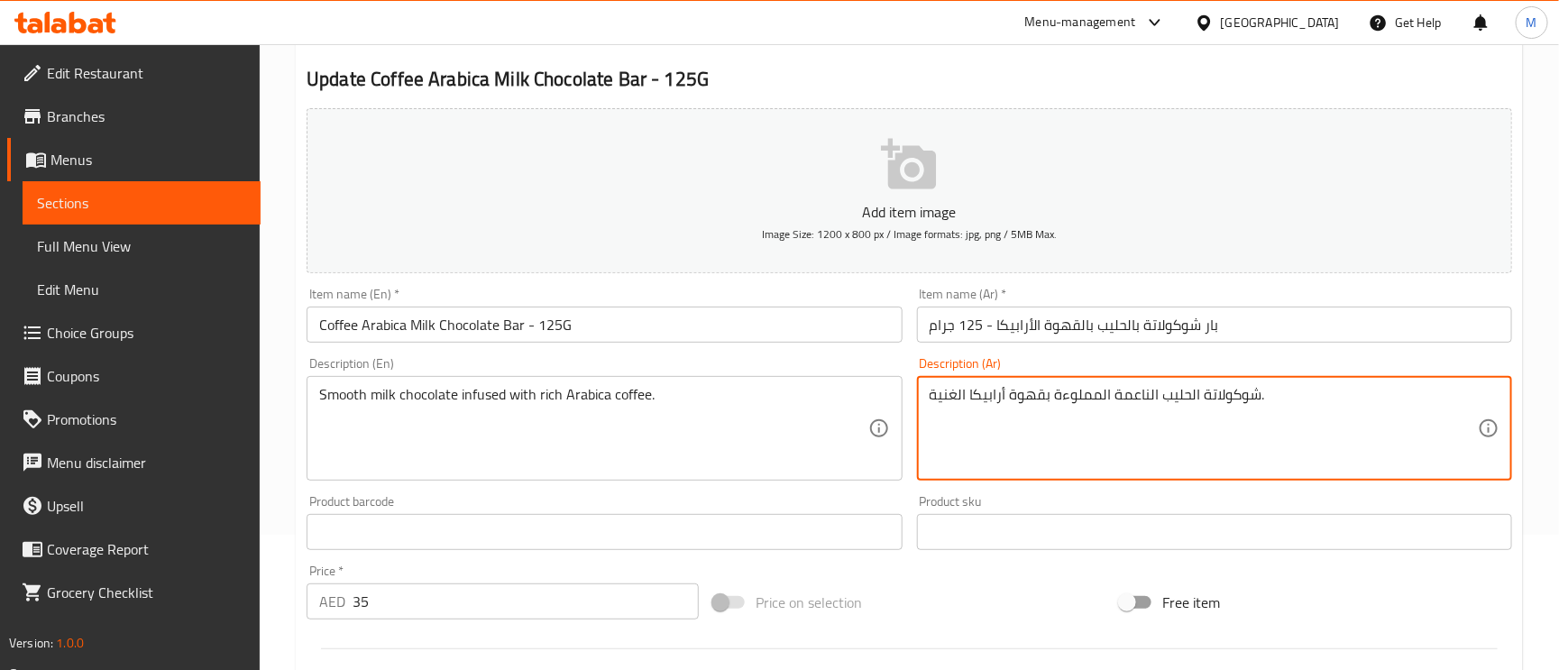
click at [1268, 311] on input "بار شوكولاتة بالحليب بالقهوة الأرابيكا - 125 جرام" at bounding box center [1214, 325] width 595 height 36
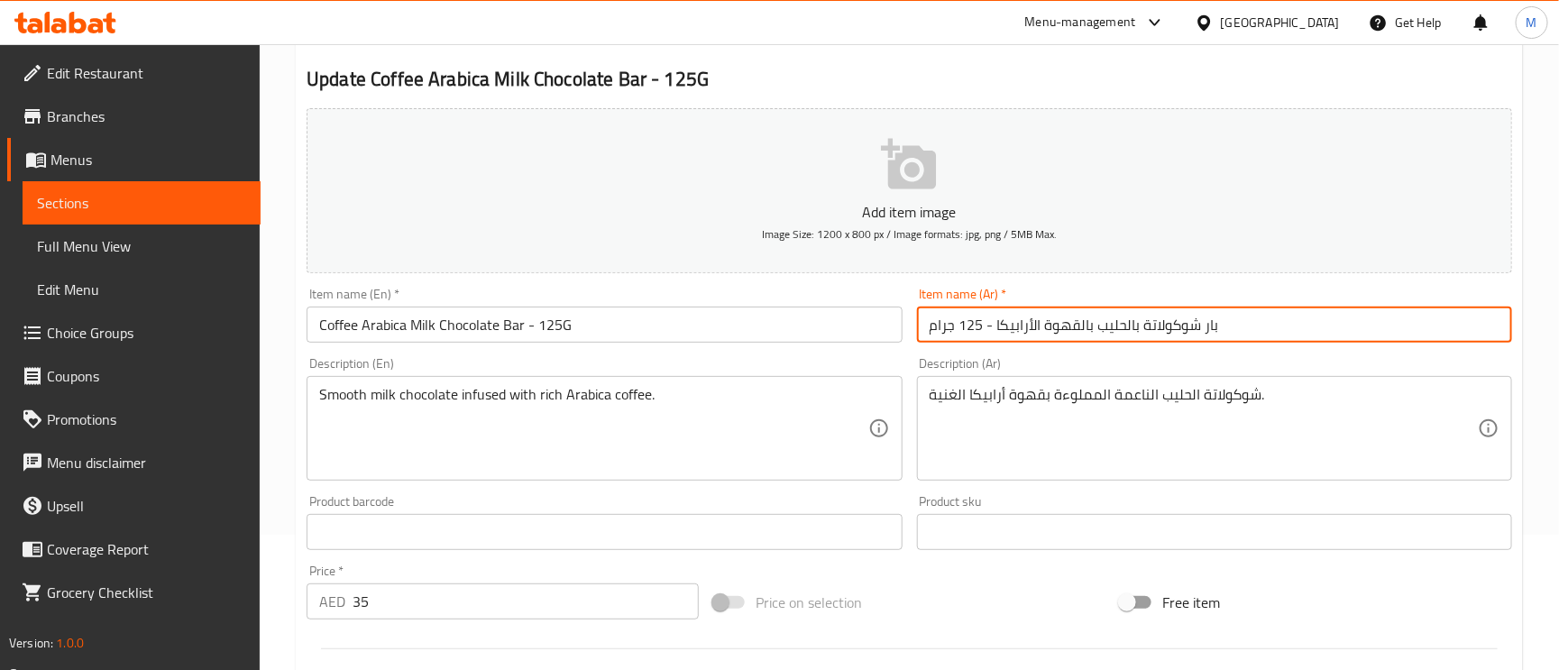
click at [1264, 323] on input "بار شوكولاتة بالحليب بالقهوة الأرابيكا - 125 جرام" at bounding box center [1214, 325] width 595 height 36
click at [1269, 327] on input "بار شوكولاتة بالحليب بالقهوة الأرابيكا - 125 جرام" at bounding box center [1214, 325] width 595 height 36
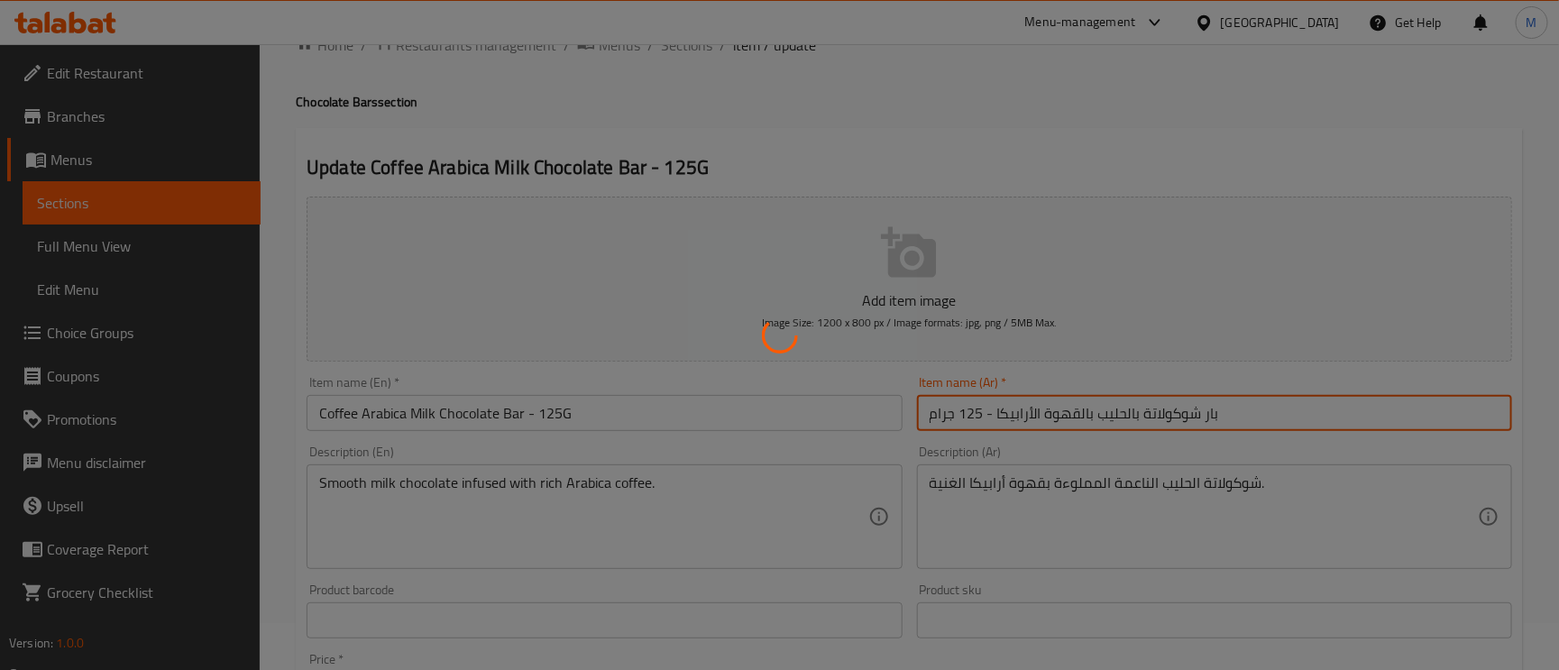
scroll to position [0, 0]
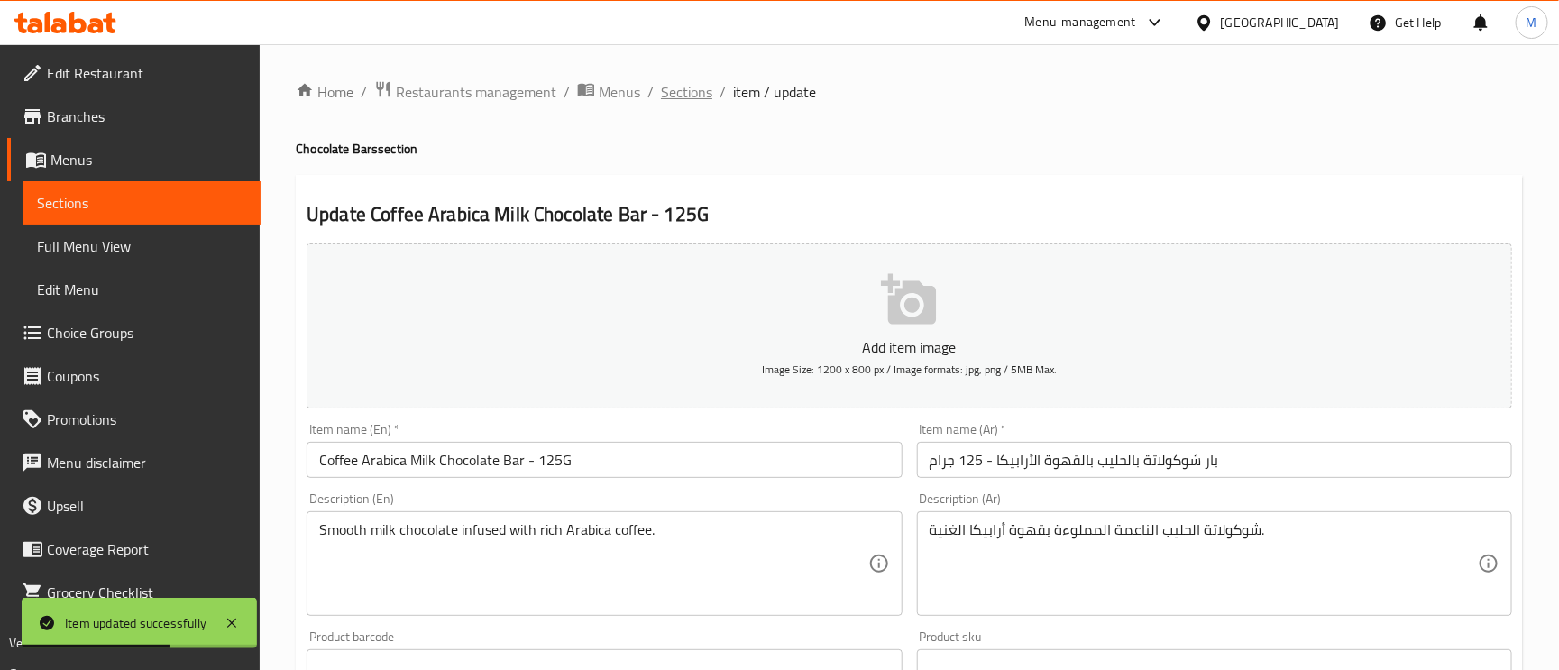
click at [671, 81] on span "Sections" at bounding box center [686, 92] width 51 height 22
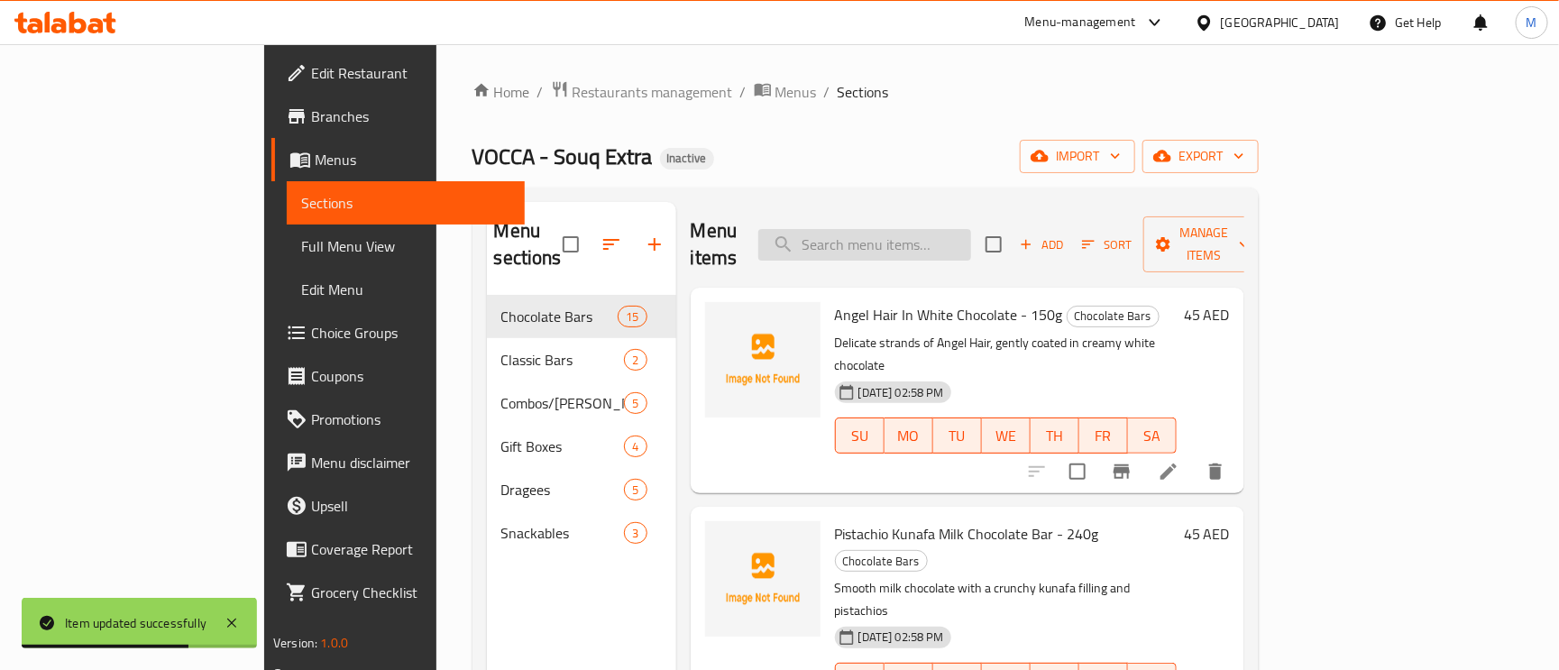
click at [971, 229] on input "search" at bounding box center [864, 245] width 213 height 32
paste input "Dark Orange in Dark Chocolate Bar - 125g"
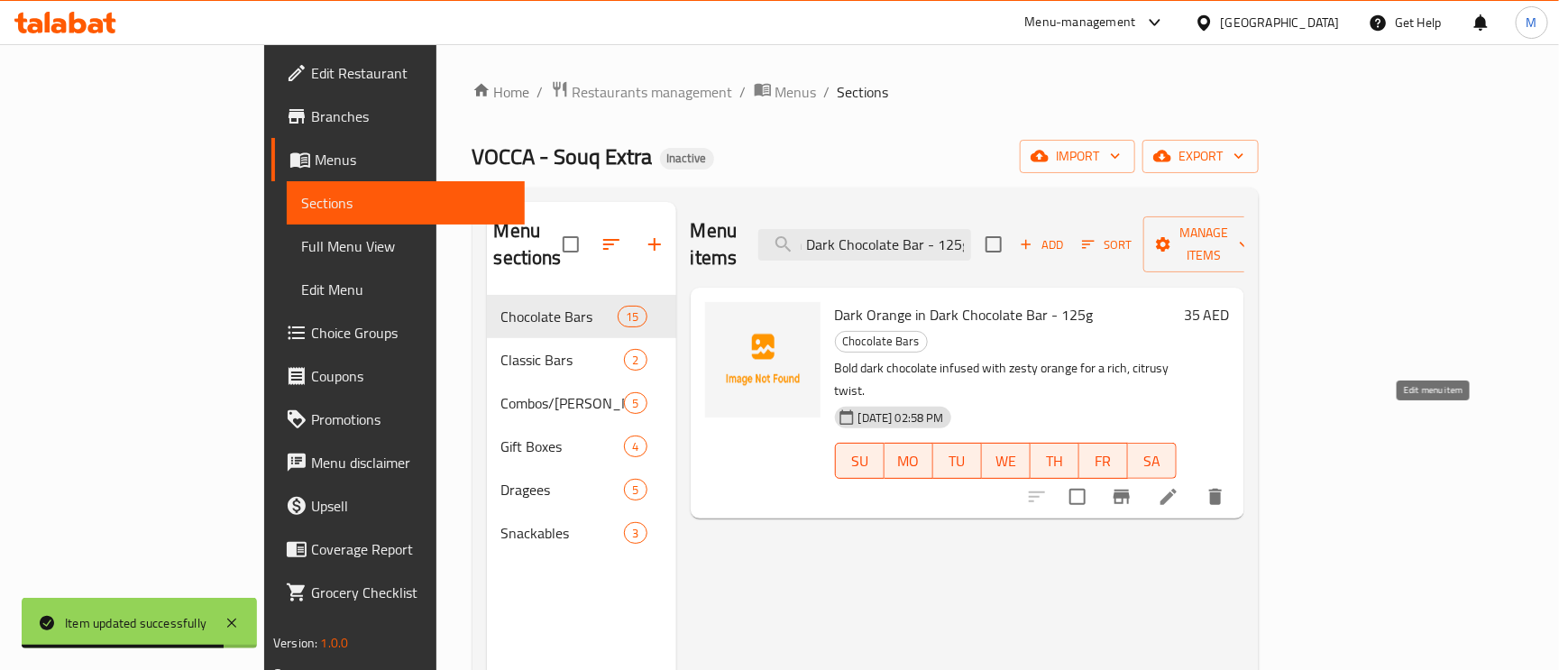
type input "Dark Orange in Dark Chocolate Bar - 125g"
click at [1180, 486] on icon at bounding box center [1169, 497] width 22 height 22
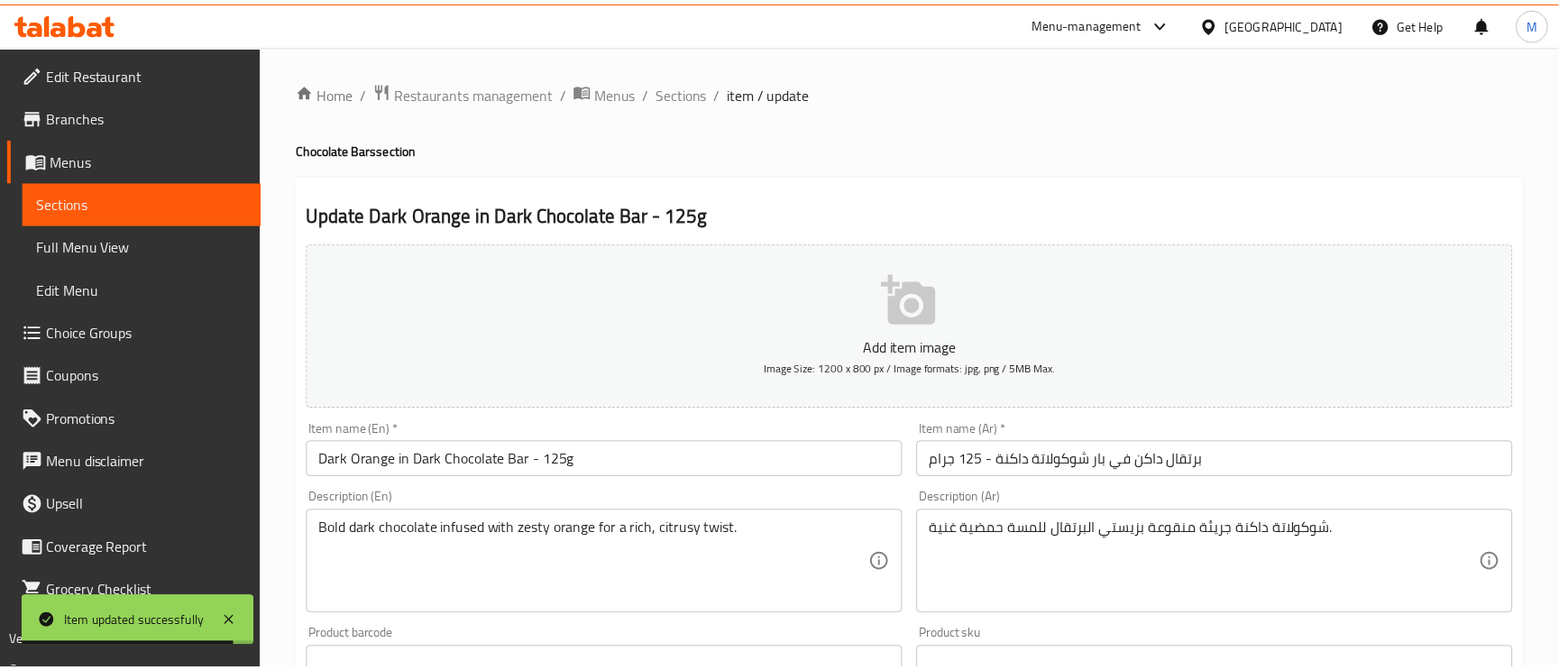
scroll to position [271, 0]
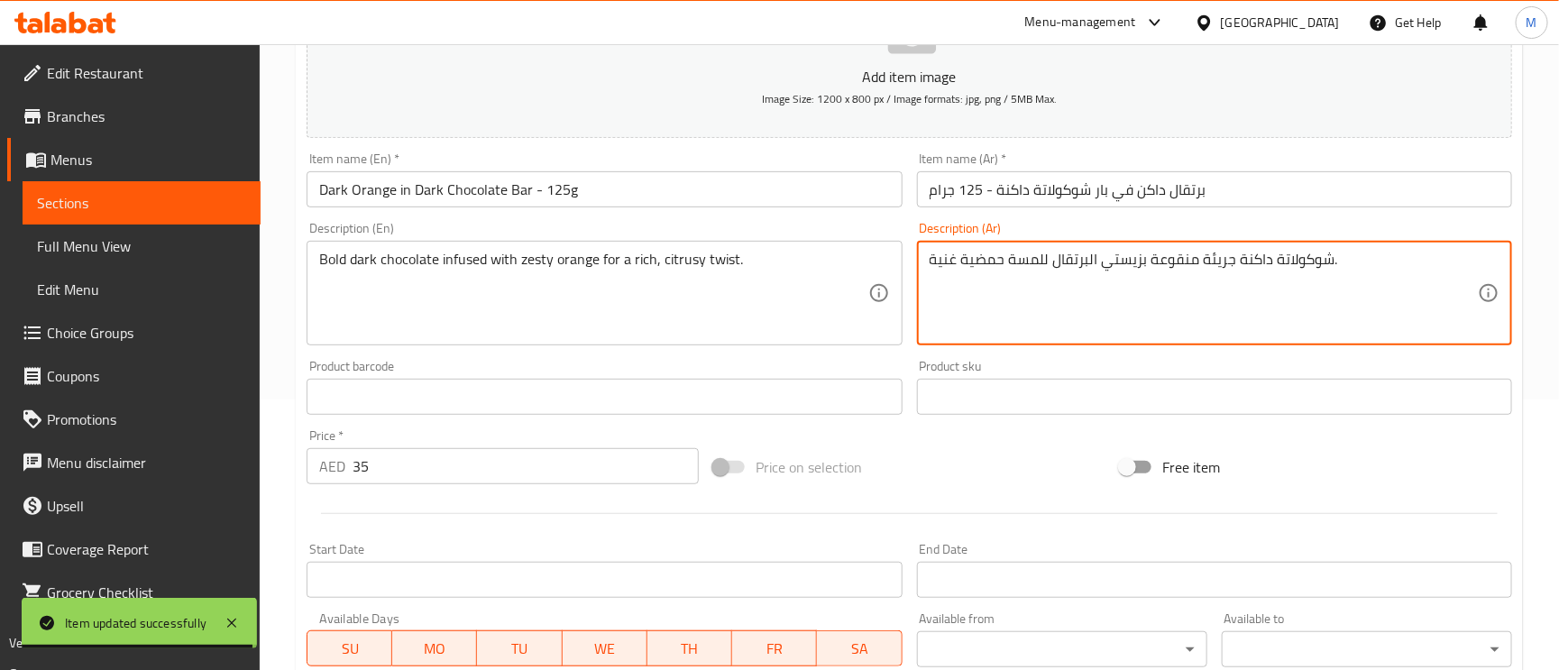
click at [1218, 270] on textarea "شوكولاتة داكنة جريئة منقوعة بزيستي البرتقال للمسة حمضية غنية." at bounding box center [1204, 294] width 548 height 86
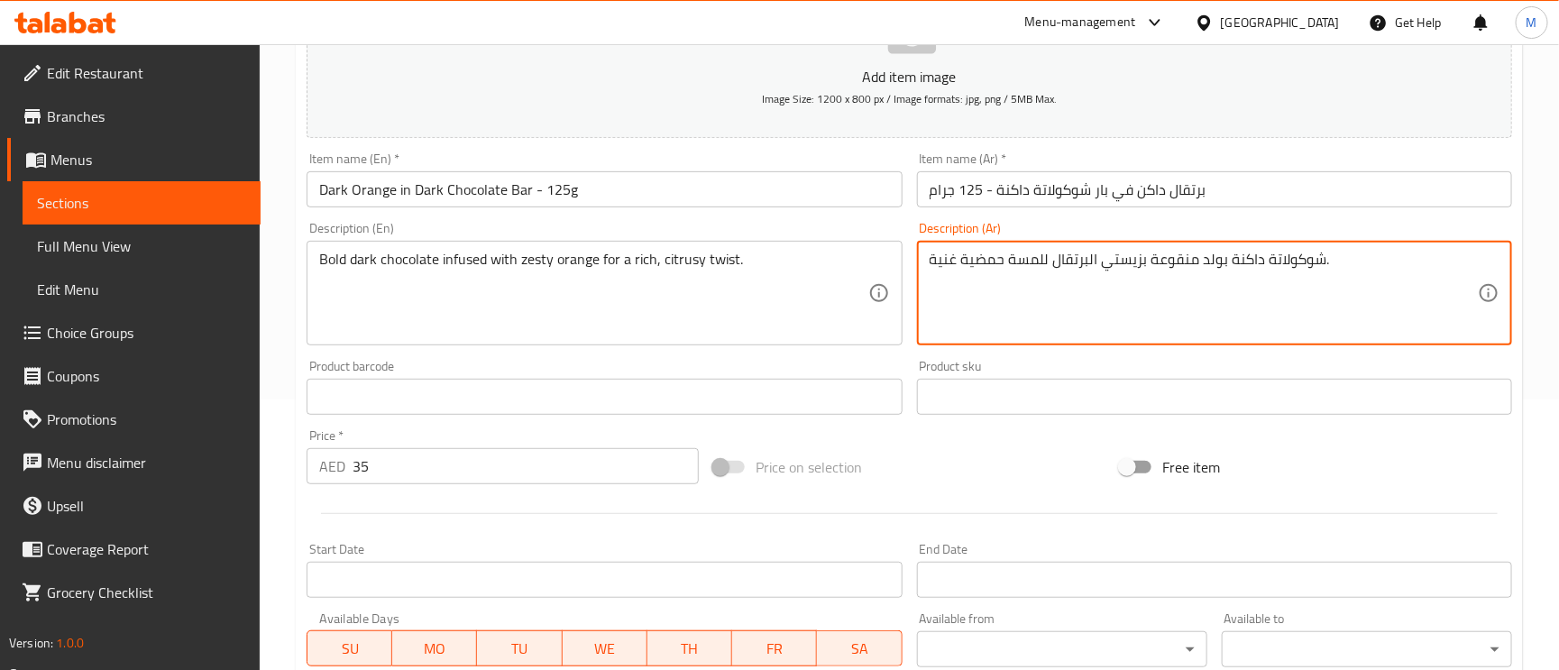
click at [1177, 263] on textarea "شوكولاتة داكنة بولد منقوعة بزيستي البرتقال للمسة حمضية غنية." at bounding box center [1204, 294] width 548 height 86
type textarea "شوكولاتة داكنة بولد مملوءة بزيستي البرتقال للمسة حمضية غنية."
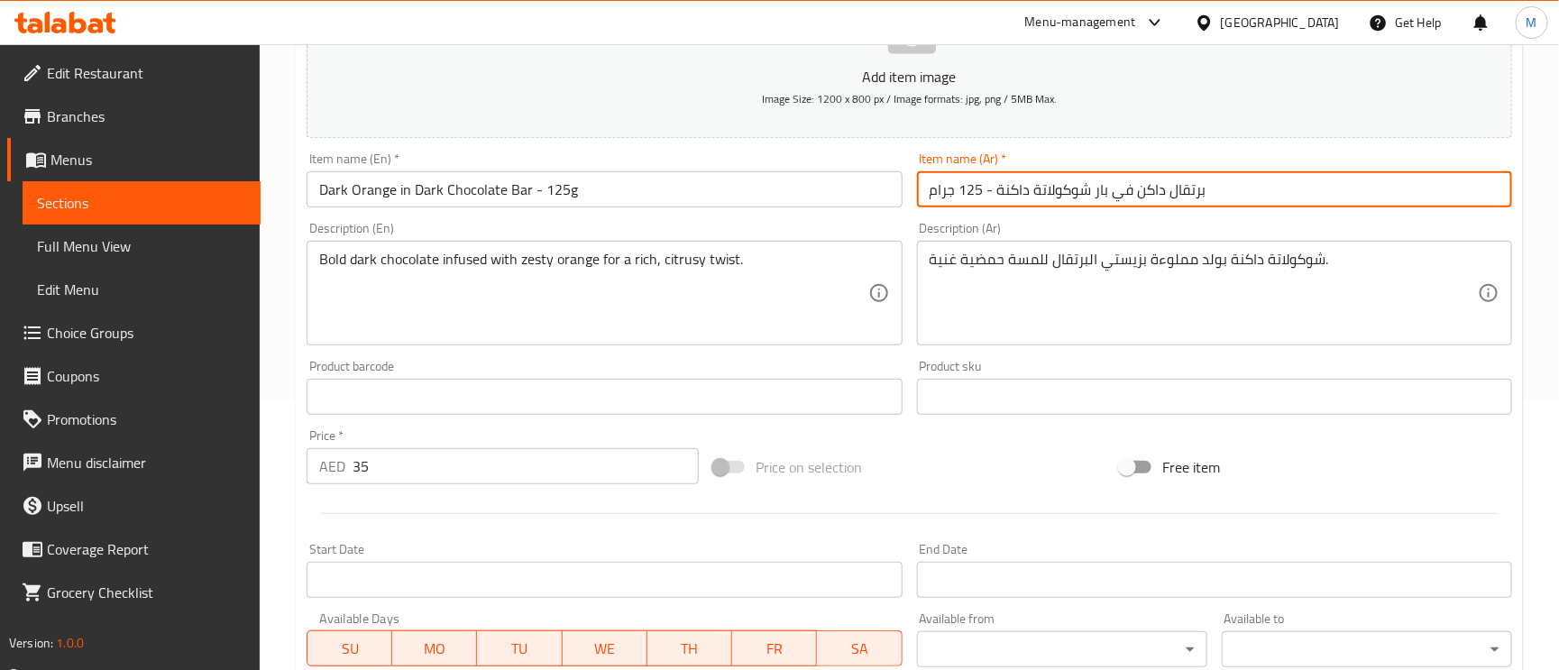
click at [1318, 197] on input "برتقال داكن في بار شوكولاتة داكنة - 125 جرام" at bounding box center [1214, 189] width 595 height 36
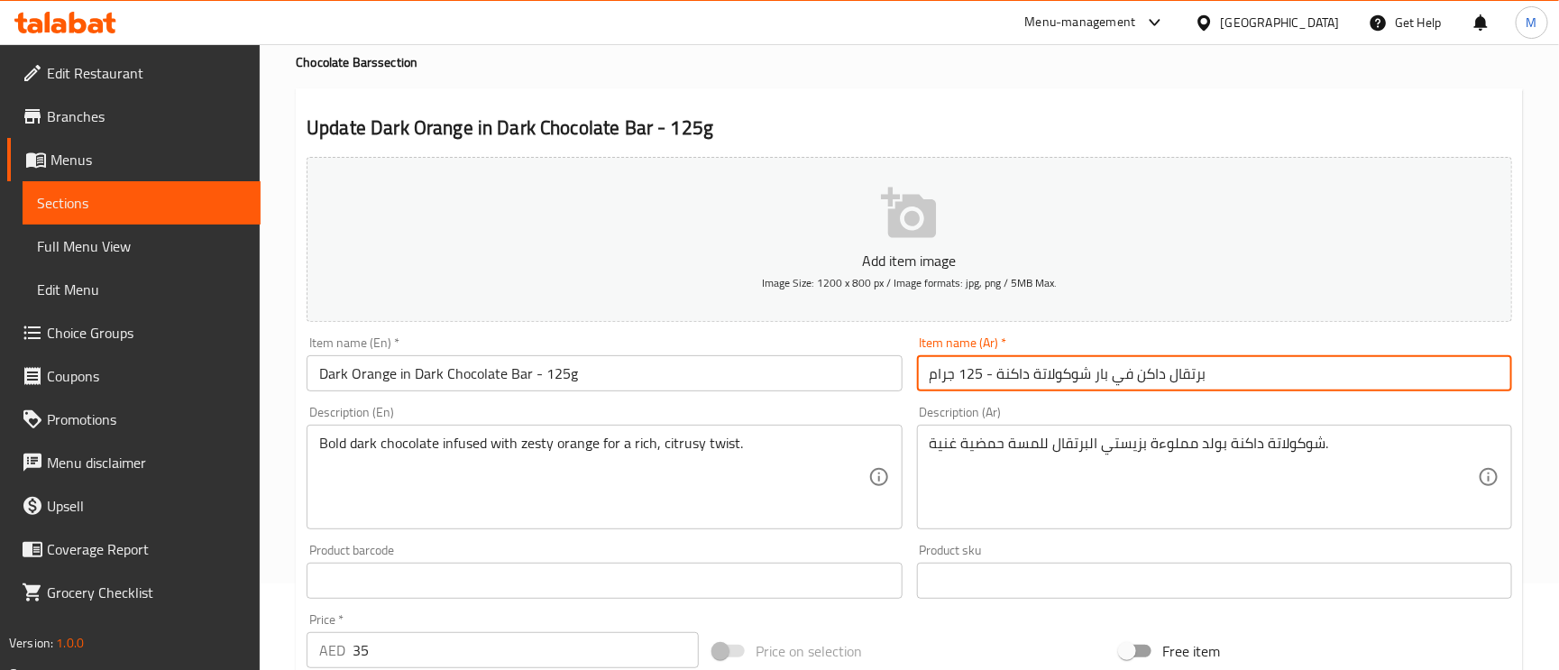
scroll to position [0, 0]
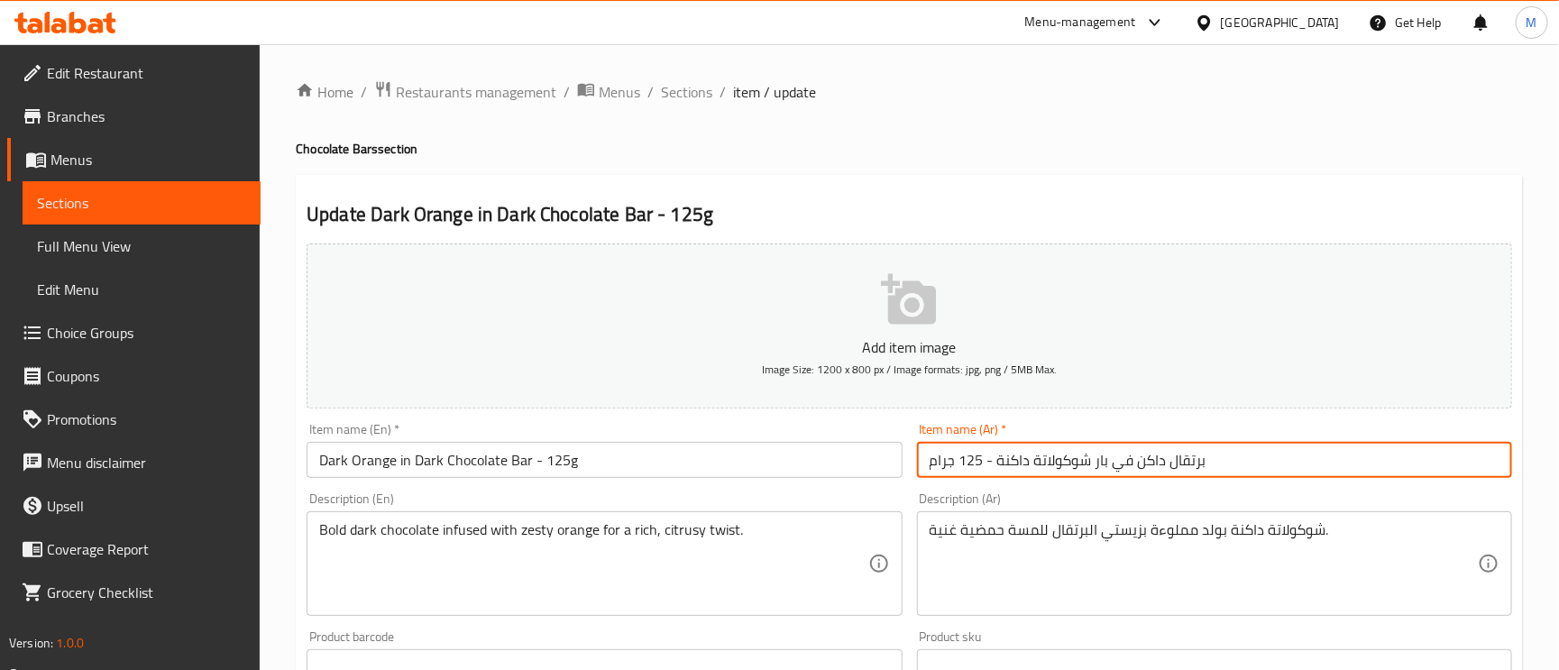
click at [78, 70] on span "Edit Restaurant" at bounding box center [146, 73] width 199 height 22
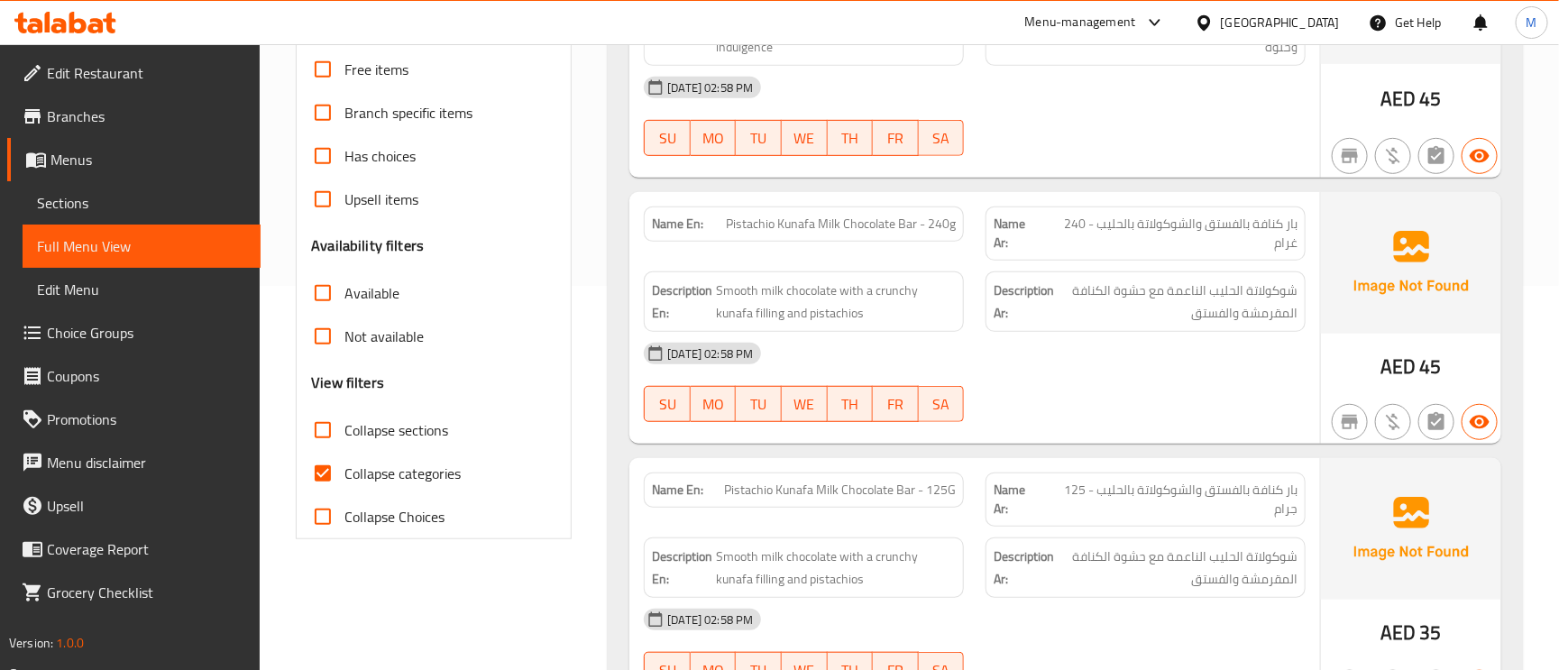
scroll to position [406, 0]
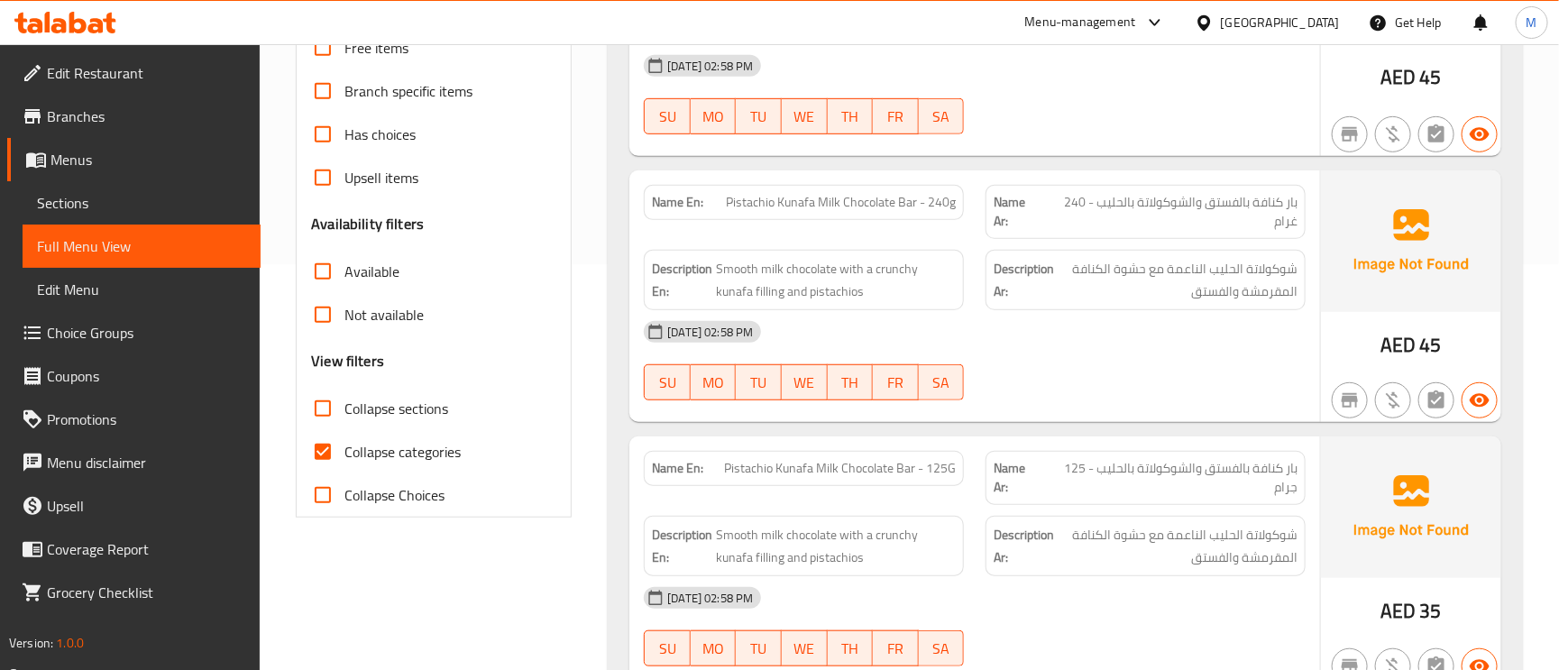
click at [1300, 214] on div "Name Ar: بار كنافة بالفستق والشوكولاتة بالحليب - 240 غرام" at bounding box center [1146, 212] width 320 height 54
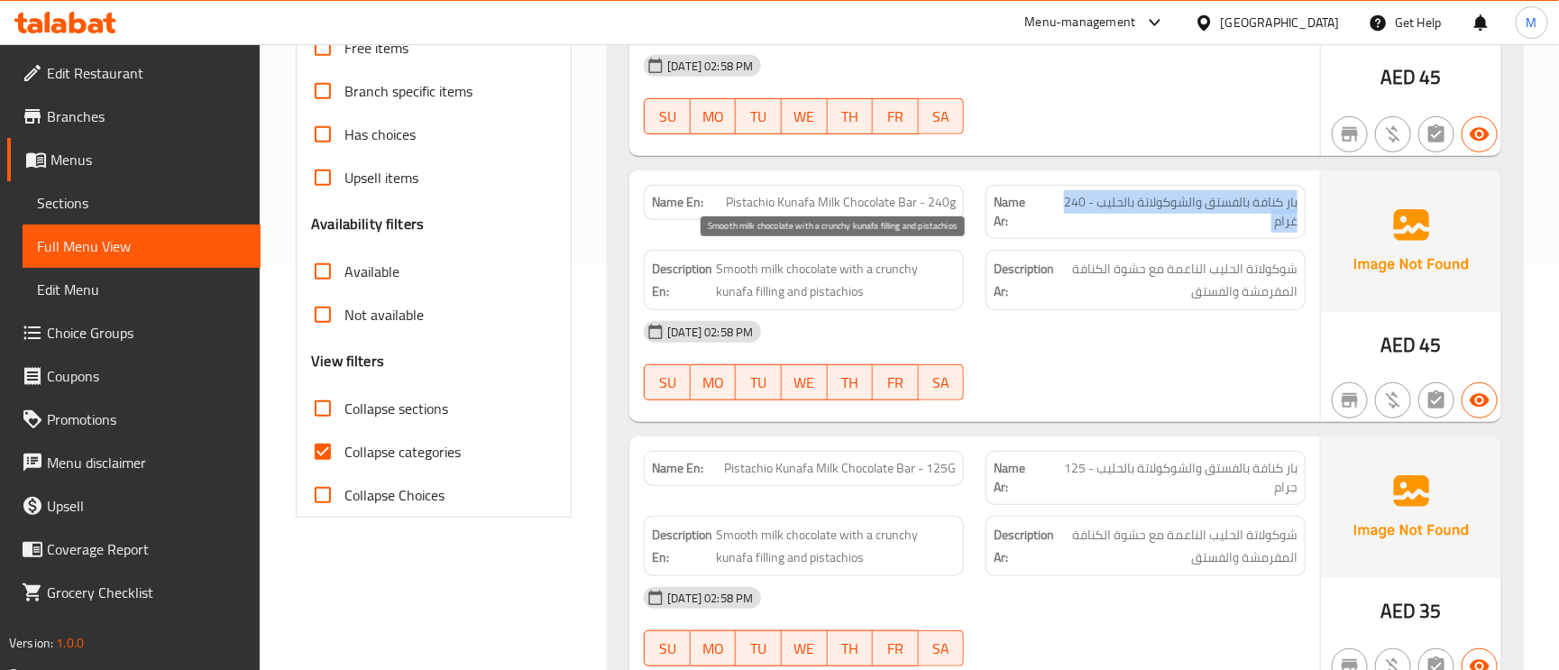
click at [744, 268] on span "Smooth milk chocolate with a crunchy kunafa filling and pistachios" at bounding box center [836, 280] width 240 height 44
click at [892, 267] on span "Smooth milk chocolate with a crunchy kunafa filling and pistachios" at bounding box center [836, 280] width 240 height 44
click at [734, 299] on span "Smooth milk chocolate with a crunchy kunafa filling and pistachios" at bounding box center [836, 280] width 240 height 44
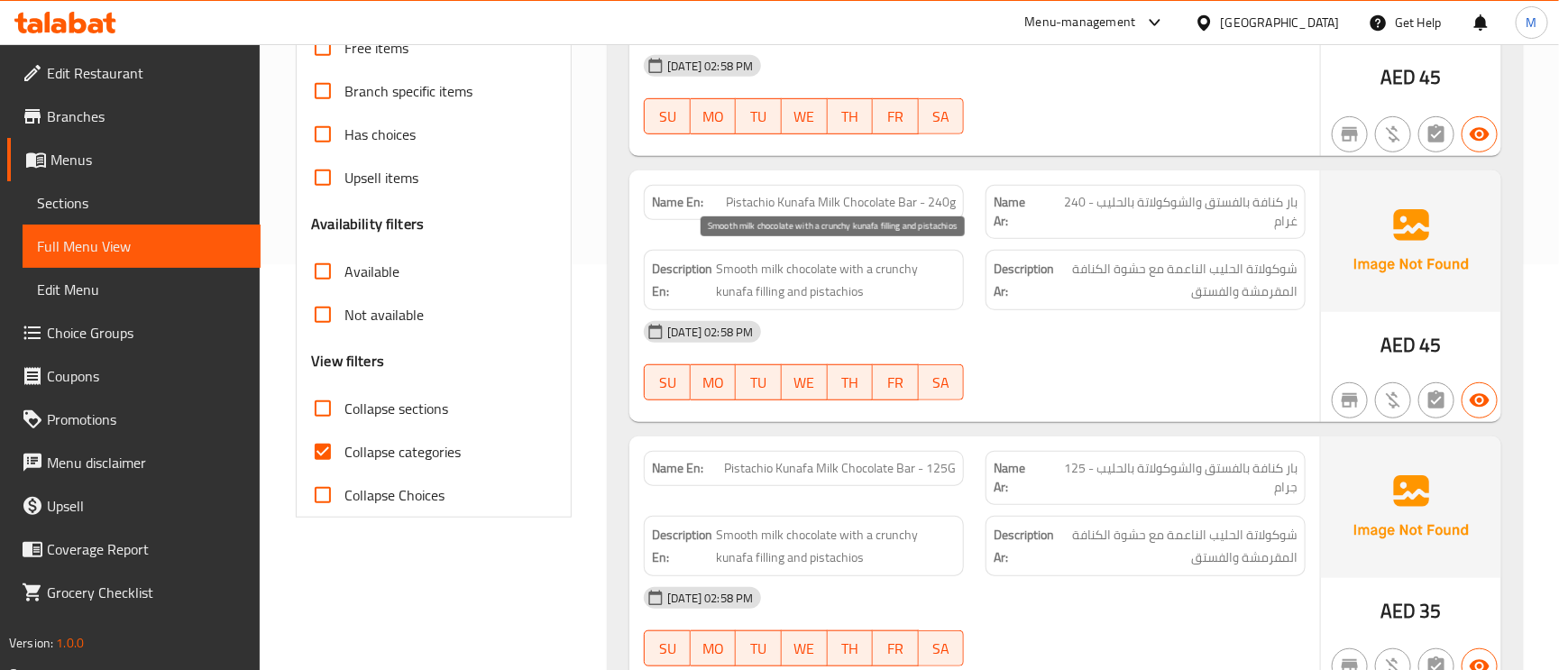
click at [842, 275] on span "Smooth milk chocolate with a crunchy kunafa filling and pistachios" at bounding box center [836, 280] width 240 height 44
click at [843, 275] on span "Smooth milk chocolate with a crunchy kunafa filling and pistachios" at bounding box center [836, 280] width 240 height 44
click at [776, 298] on span "Smooth milk chocolate with a crunchy kunafa filling and pistachios" at bounding box center [836, 280] width 240 height 44
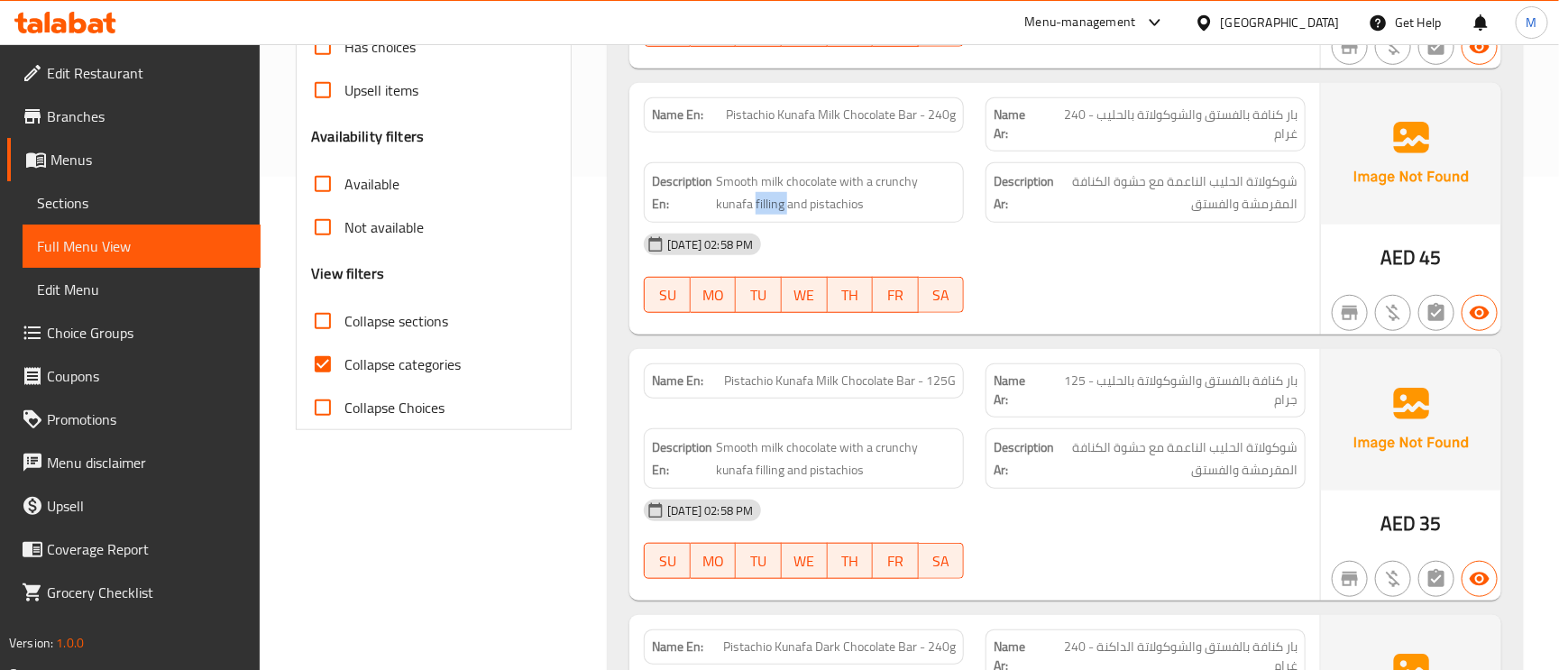
scroll to position [541, 0]
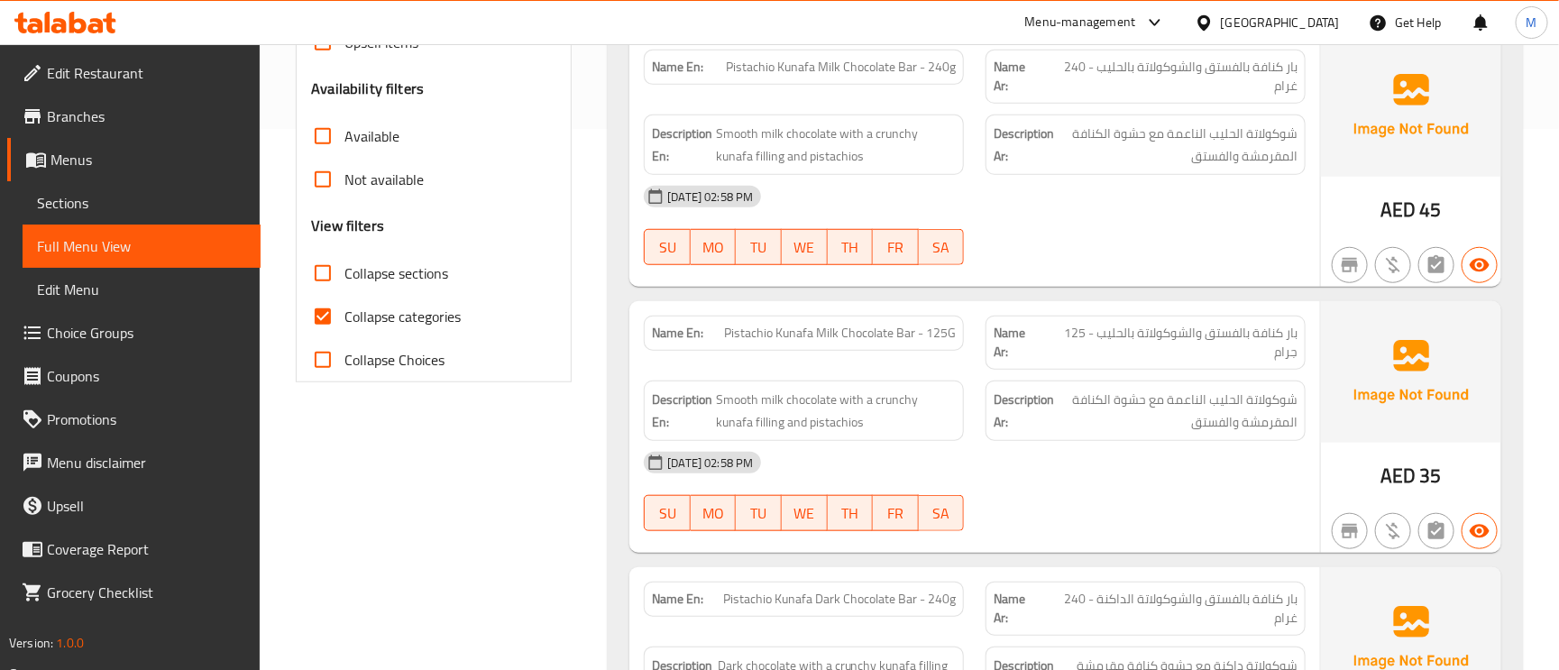
click at [1276, 348] on span "بار كنافة بالفستق والشوكولاتة بالحليب - 125 جرام" at bounding box center [1170, 343] width 256 height 38
click at [1275, 349] on span "بار كنافة بالفستق والشوكولاتة بالحليب - 125 جرام" at bounding box center [1170, 343] width 256 height 38
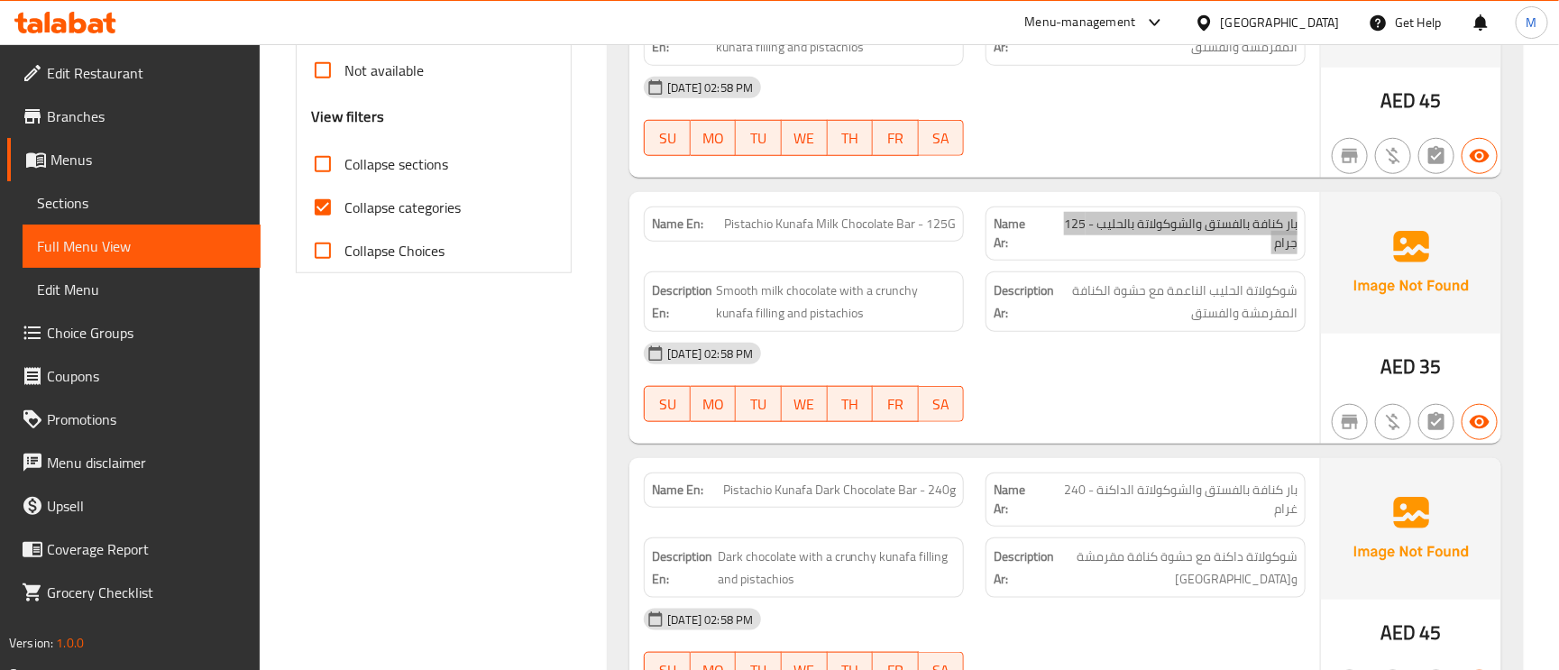
scroll to position [812, 0]
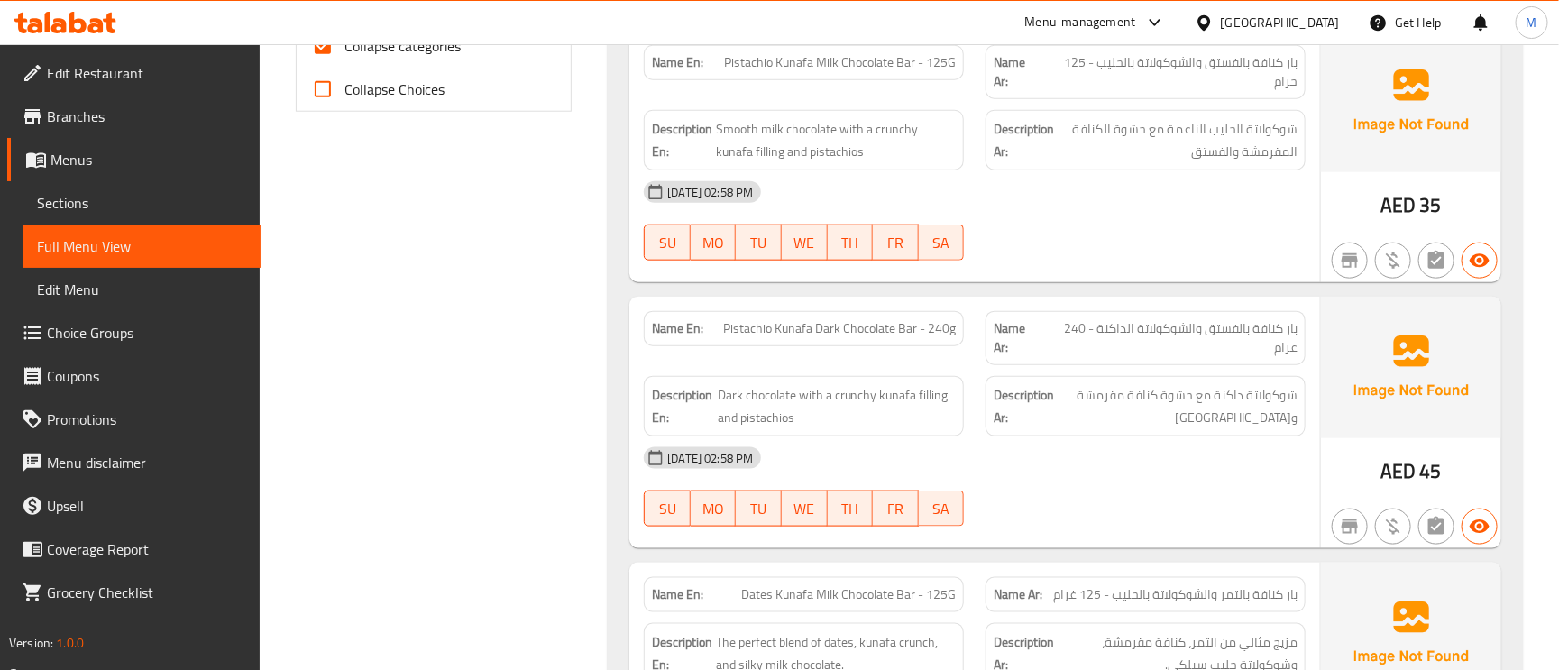
click at [1253, 345] on span "بار كنافة بالفستق والشوكولاتة الداكنة - 240 غرام" at bounding box center [1170, 338] width 256 height 38
click at [1253, 344] on span "بار كنافة بالفستق والشوكولاتة الداكنة - 240 غرام" at bounding box center [1170, 338] width 256 height 38
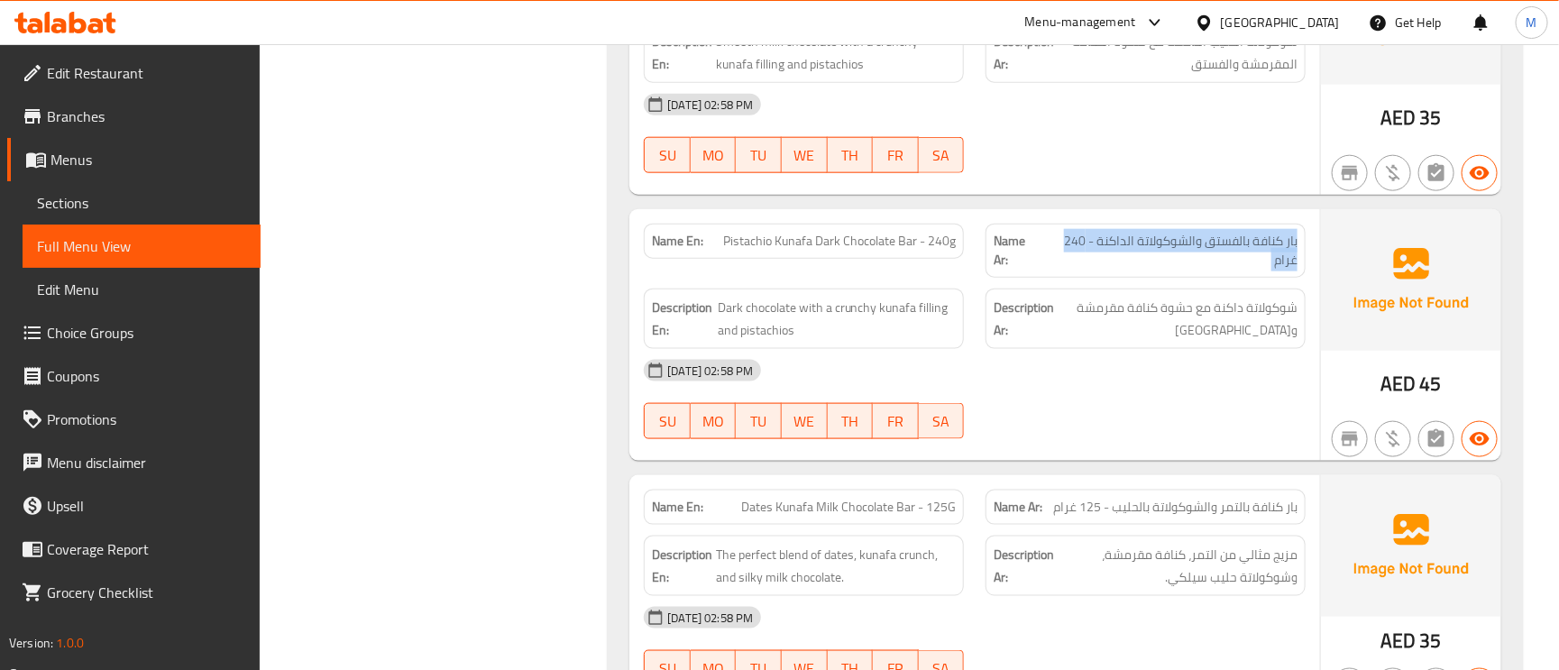
scroll to position [947, 0]
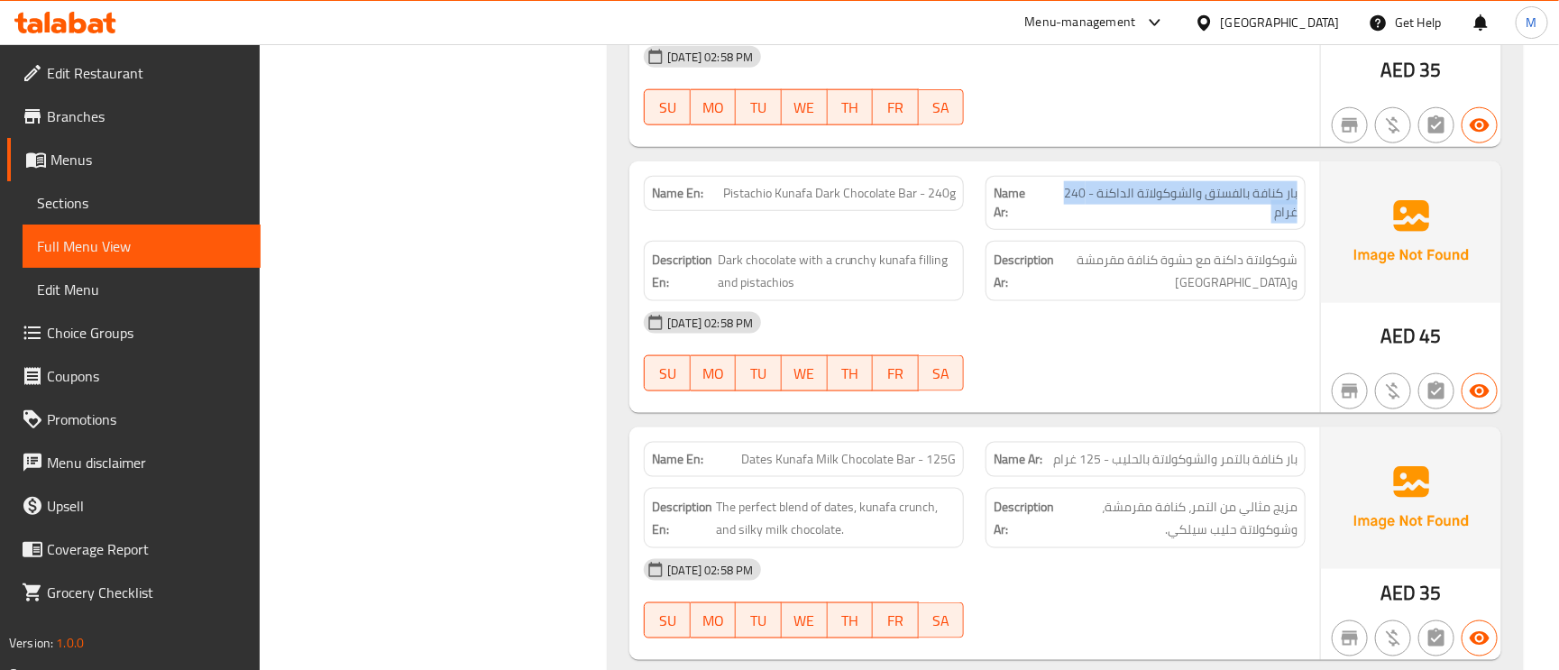
click at [940, 200] on span "Pistachio Kunafa Dark Chocolate Bar - 240g" at bounding box center [839, 193] width 233 height 19
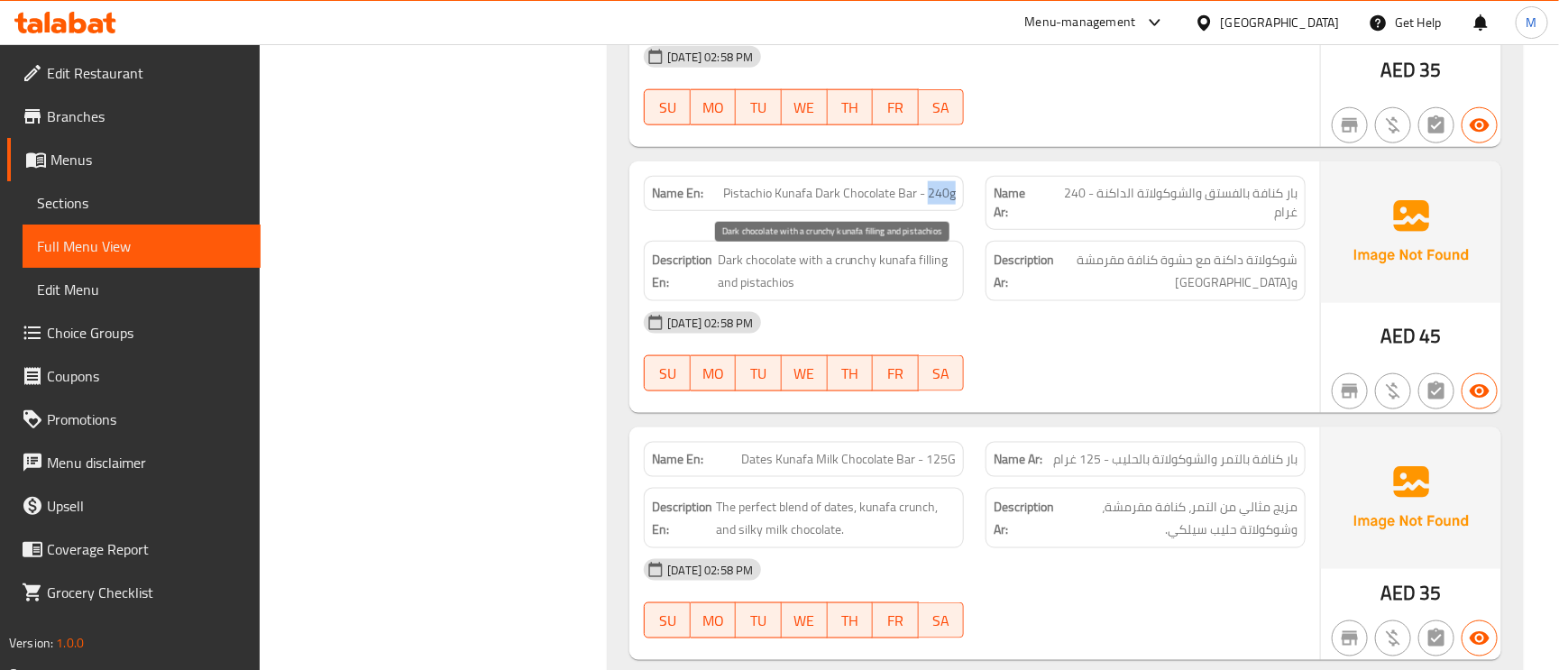
click at [781, 268] on span "Dark chocolate with a crunchy kunafa filling and pistachios" at bounding box center [837, 271] width 238 height 44
click at [739, 265] on span "Dark chocolate with a crunchy kunafa filling and pistachios" at bounding box center [837, 271] width 238 height 44
click at [728, 271] on span "Dark chocolate with a crunchy kunafa filling and pistachios" at bounding box center [837, 271] width 238 height 44
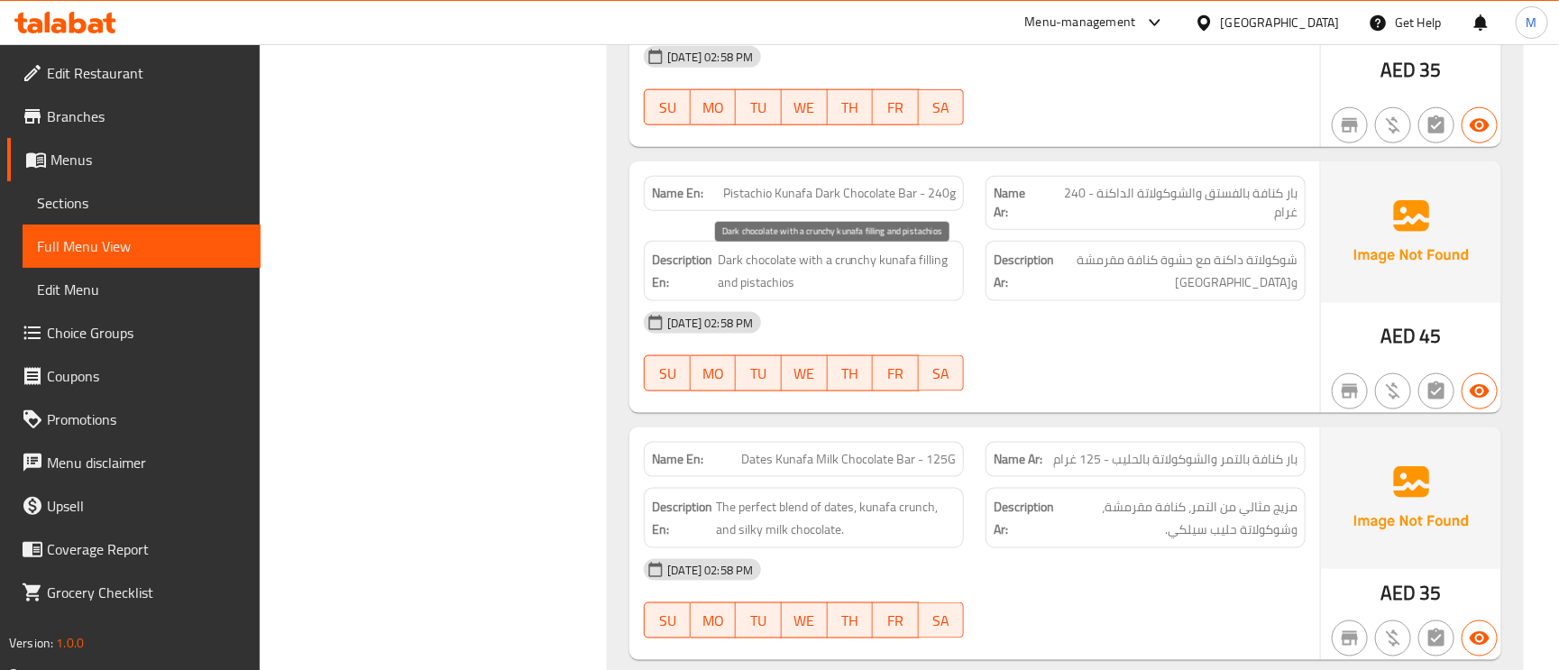
click at [728, 271] on span "Dark chocolate with a crunchy kunafa filling and pistachios" at bounding box center [837, 271] width 238 height 44
click at [927, 267] on span "Dark chocolate with a crunchy kunafa filling and pistachios" at bounding box center [837, 271] width 238 height 44
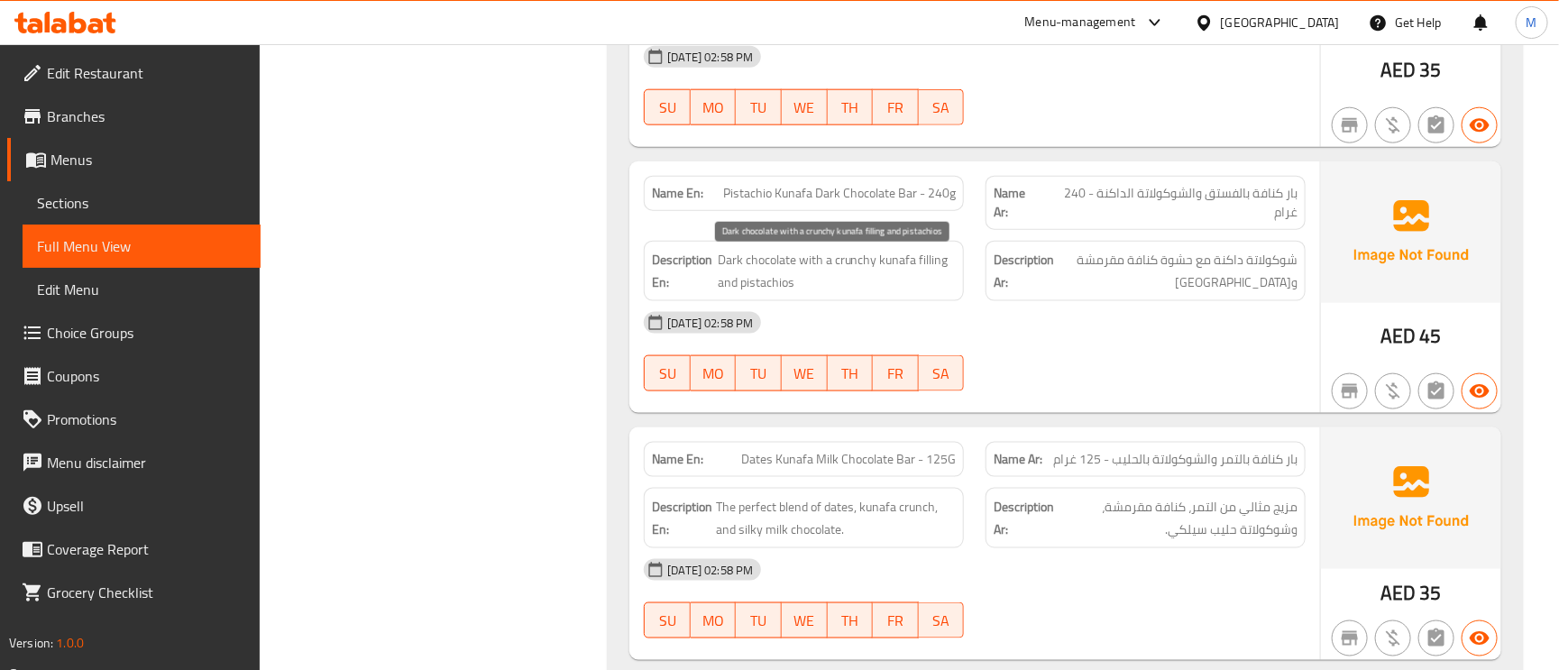
click at [858, 281] on span "Dark chocolate with a crunchy kunafa filling and pistachios" at bounding box center [837, 271] width 238 height 44
click at [859, 282] on span "Dark chocolate with a crunchy kunafa filling and pistachios" at bounding box center [837, 271] width 238 height 44
click at [940, 266] on span "Dark chocolate with a crunchy kunafa filling and pistachios" at bounding box center [837, 271] width 238 height 44
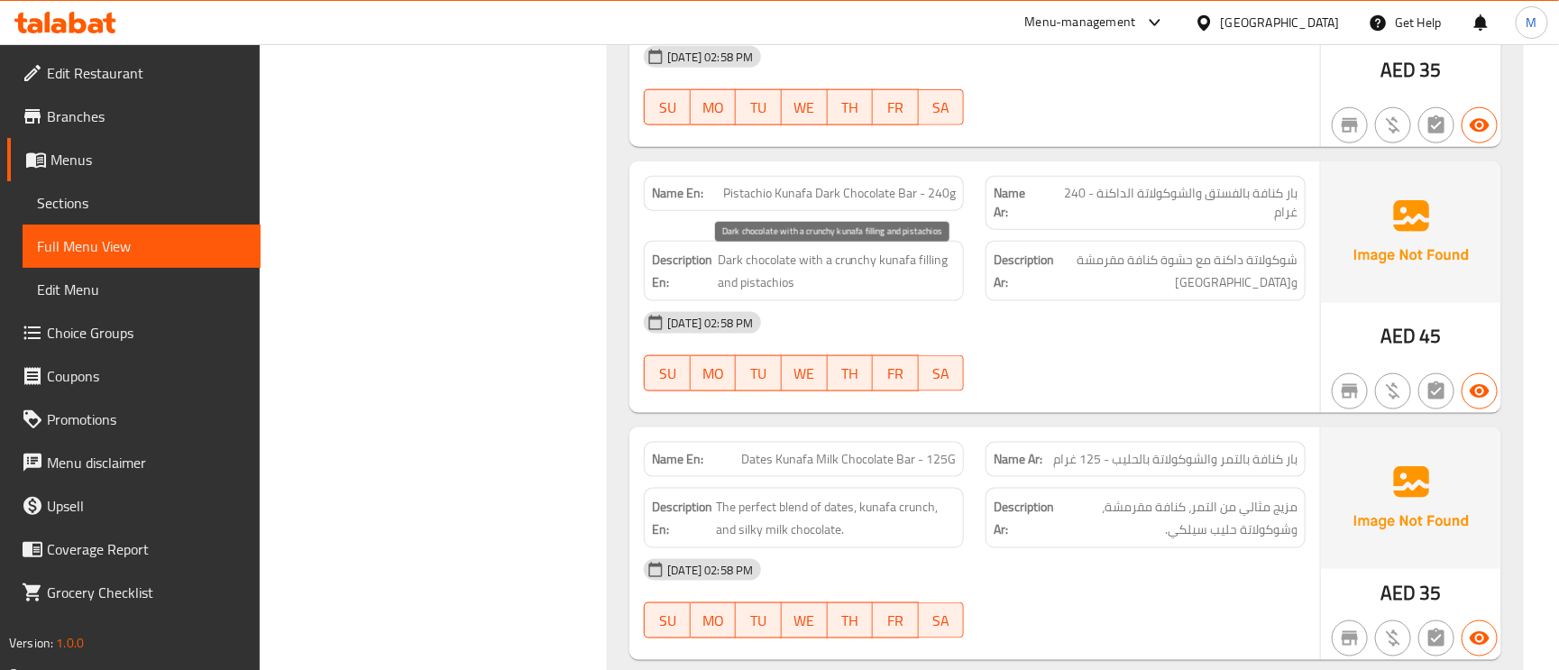
click at [776, 290] on span "Dark chocolate with a crunchy kunafa filling and pistachios" at bounding box center [837, 271] width 238 height 44
click at [812, 278] on span "Dark chocolate with a crunchy kunafa filling and pistachios" at bounding box center [837, 271] width 238 height 44
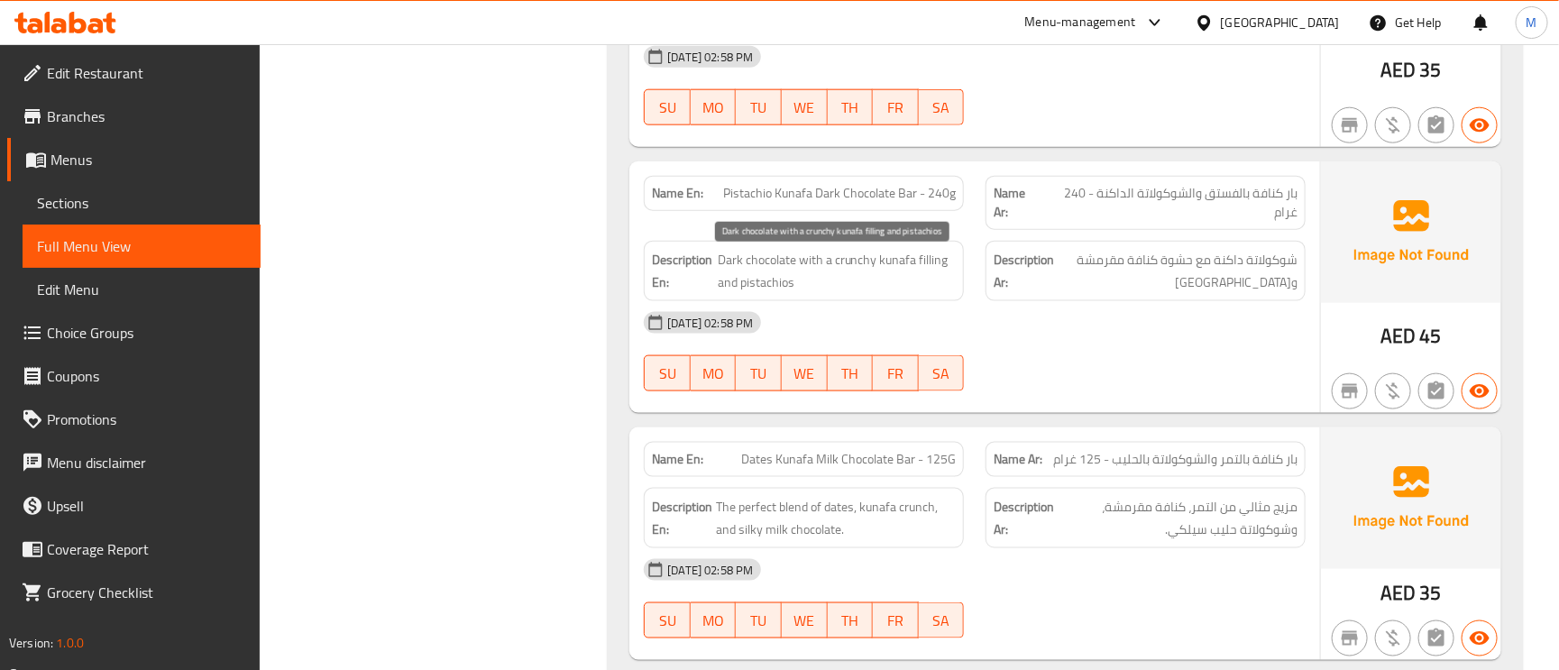
click at [812, 278] on span "Dark chocolate with a crunchy kunafa filling and pistachios" at bounding box center [837, 271] width 238 height 44
click at [806, 266] on span "Dark chocolate with a crunchy kunafa filling and pistachios" at bounding box center [837, 271] width 238 height 44
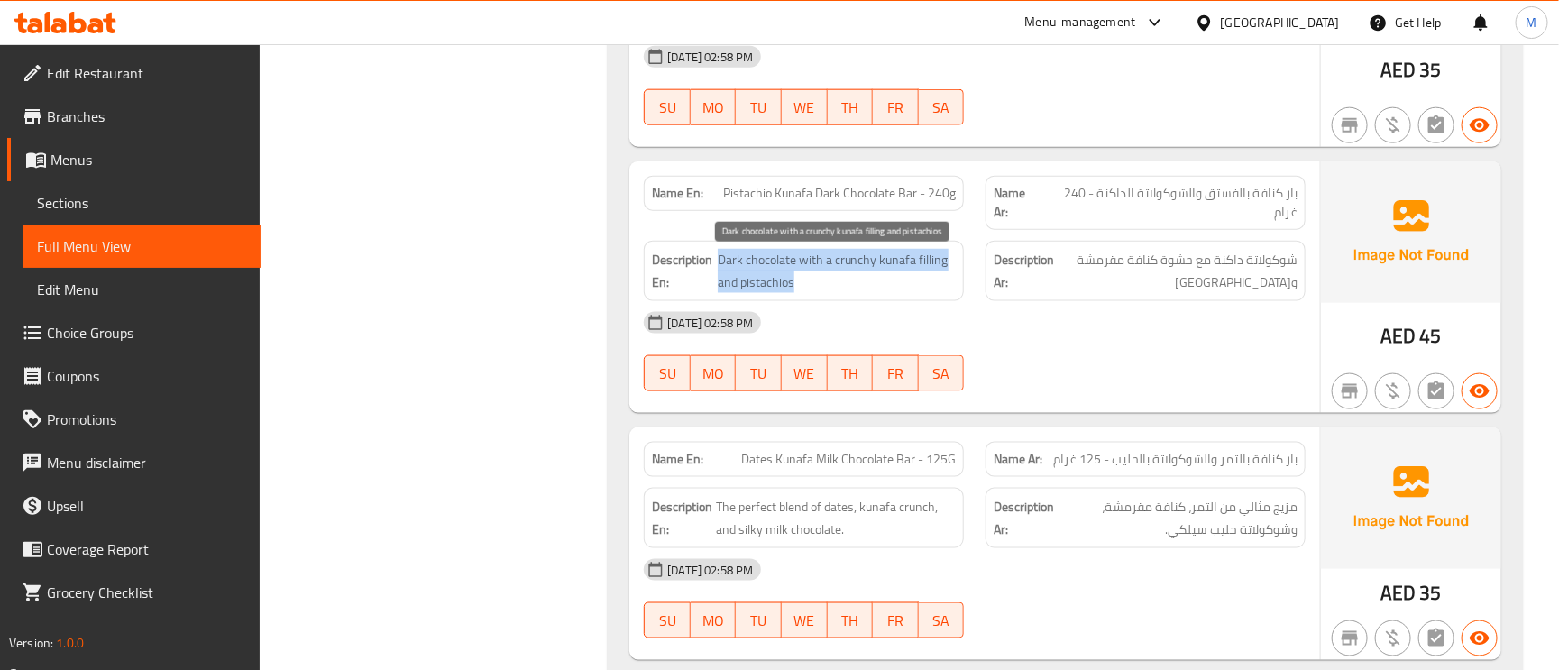
click at [912, 267] on span "Dark chocolate with a crunchy kunafa filling and pistachios" at bounding box center [837, 271] width 238 height 44
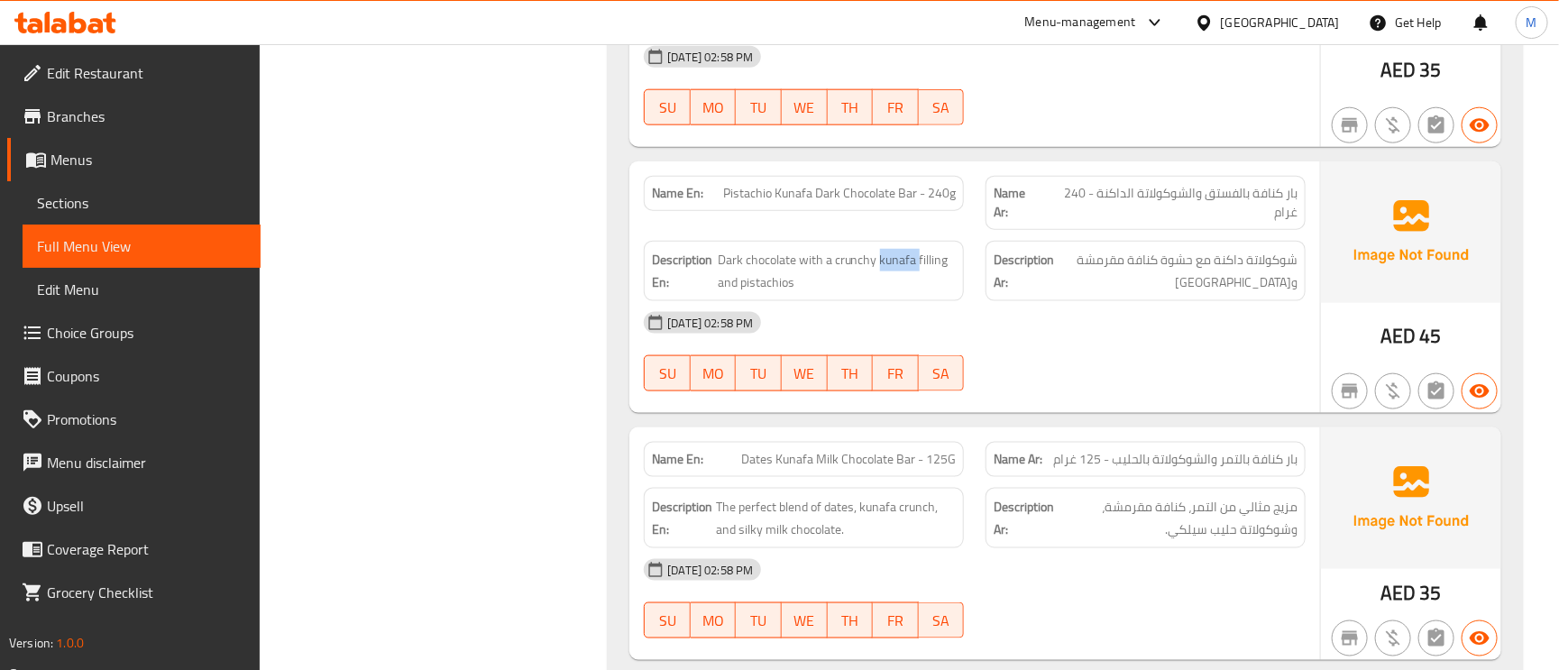
click at [760, 300] on div "Description En: Dark chocolate with a crunchy kunafa filling and pistachios" at bounding box center [804, 271] width 320 height 60
click at [760, 288] on span "Dark chocolate with a crunchy kunafa filling and pistachios" at bounding box center [837, 271] width 238 height 44
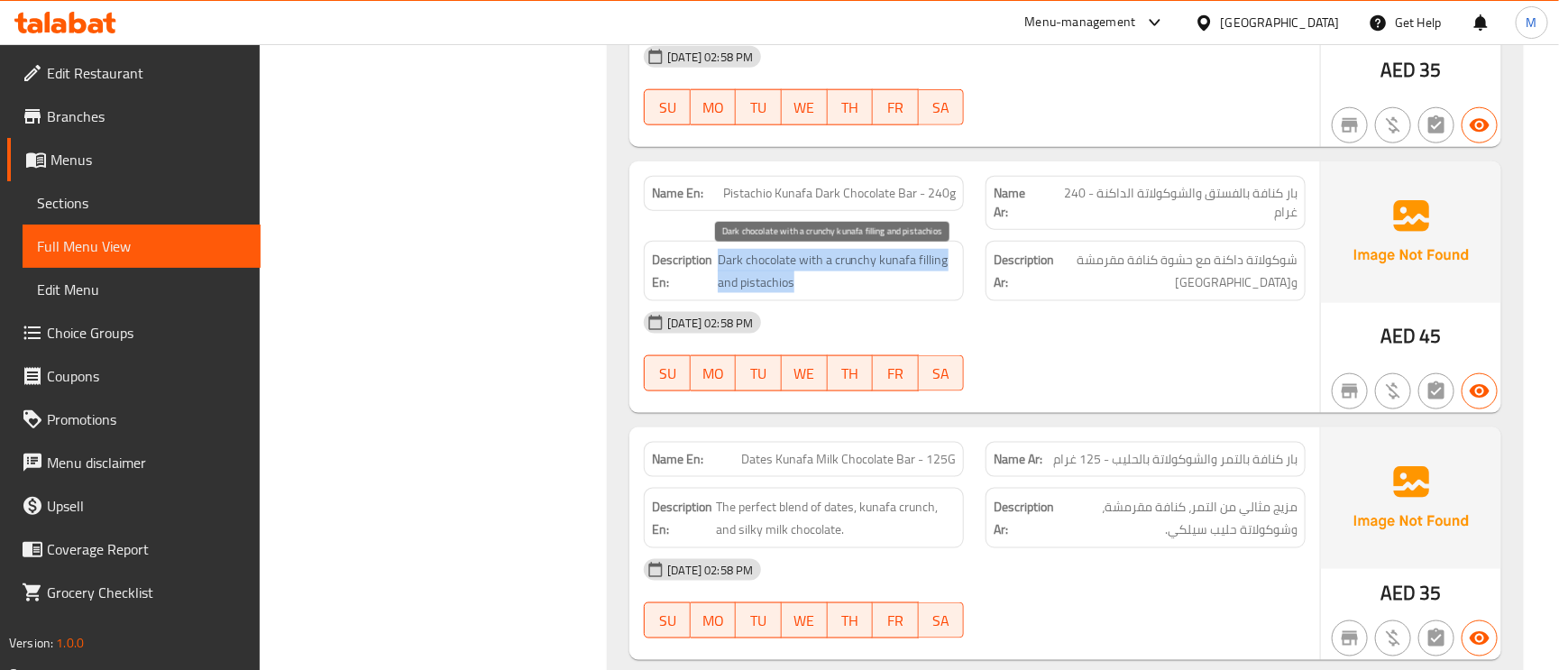
click at [759, 287] on span "Dark chocolate with a crunchy kunafa filling and pistachios" at bounding box center [837, 271] width 238 height 44
click at [794, 268] on span "Dark chocolate with a crunchy kunafa filling and pistachios" at bounding box center [837, 271] width 238 height 44
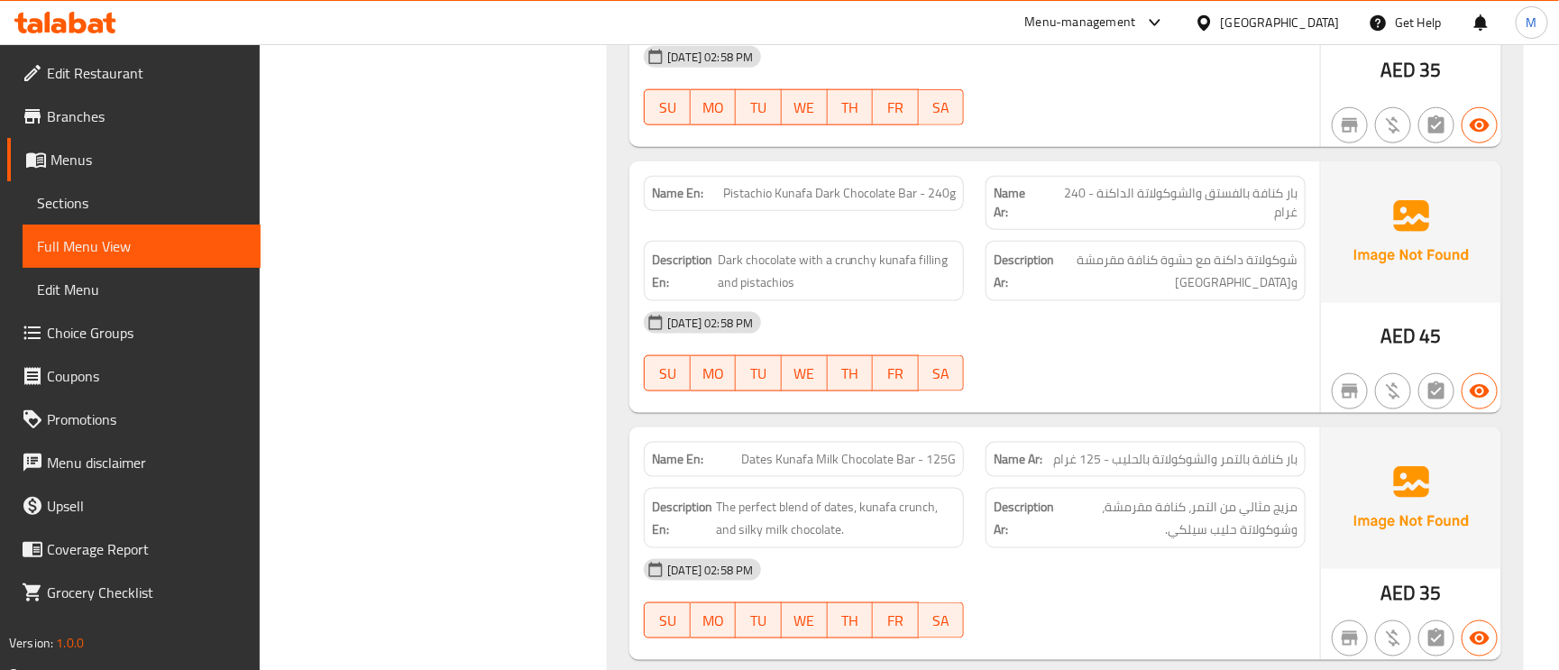
click at [834, 308] on div "17-09-2025 02:58 PM" at bounding box center [975, 322] width 684 height 43
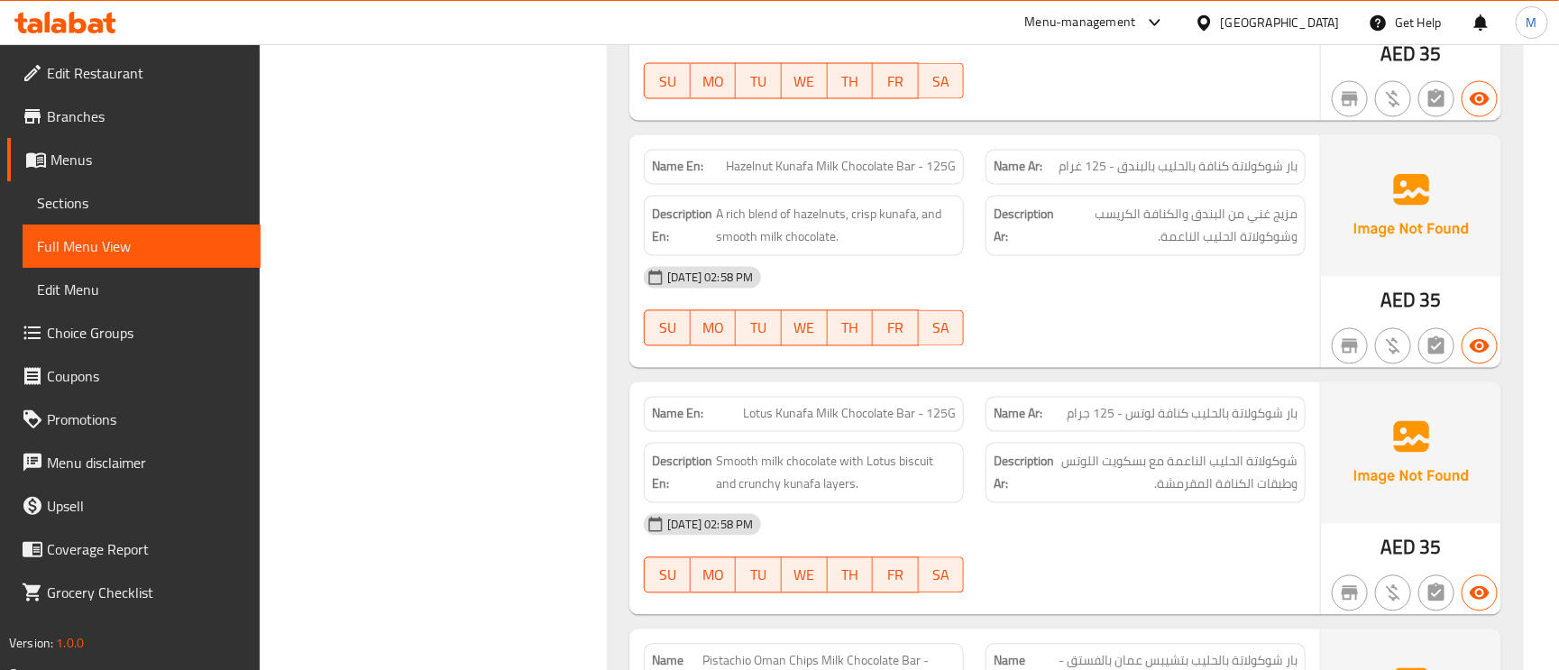
scroll to position [1488, 0]
click at [1290, 165] on span "بار شوكولاتة كنافة بالحليب بالبندق - 125 غرام" at bounding box center [1178, 165] width 239 height 19
click at [1218, 167] on span "بار شوكولاتة كنافة بالحليب بالبندق - 125 غرام" at bounding box center [1178, 165] width 239 height 19
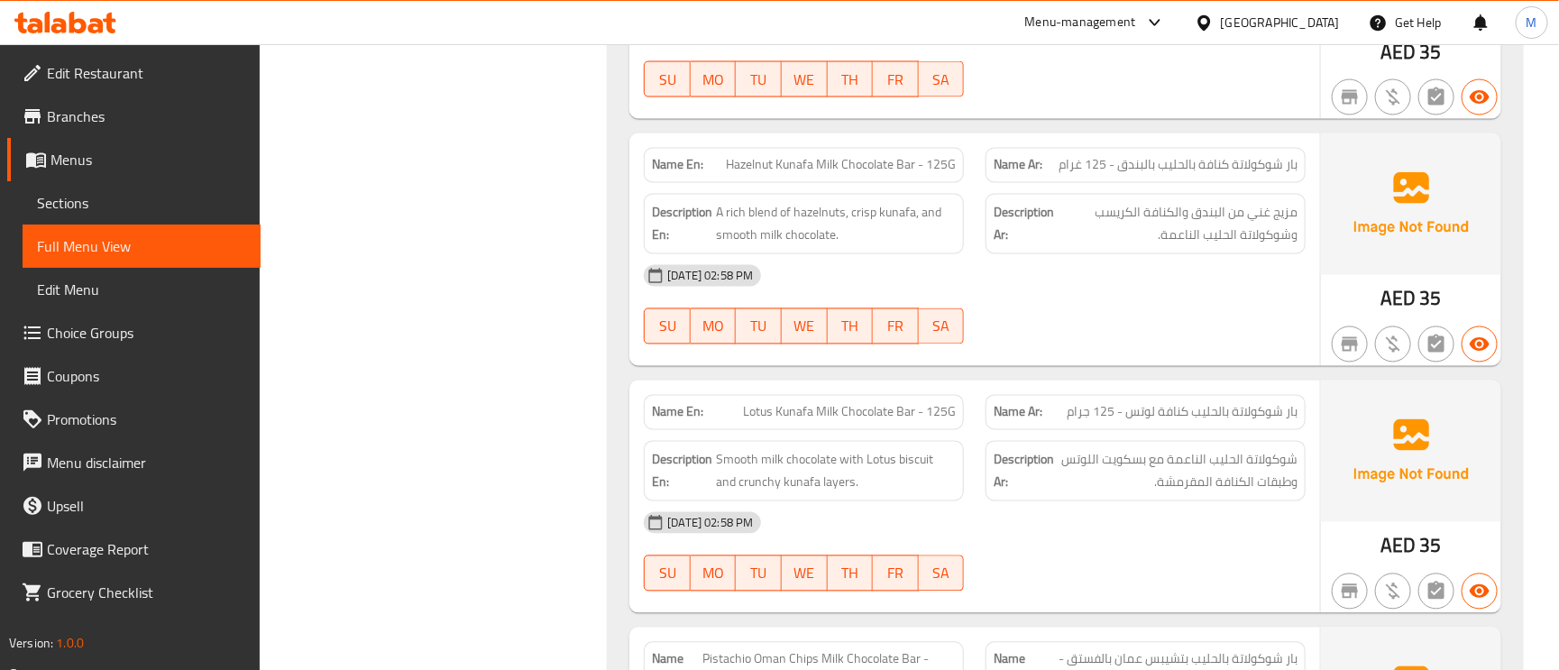
click at [1218, 167] on span "بار شوكولاتة كنافة بالحليب بالبندق - 125 غرام" at bounding box center [1178, 165] width 239 height 19
click at [832, 167] on span "Hazelnut Kunafa Milk Chocolate Bar - 125G" at bounding box center [841, 165] width 230 height 19
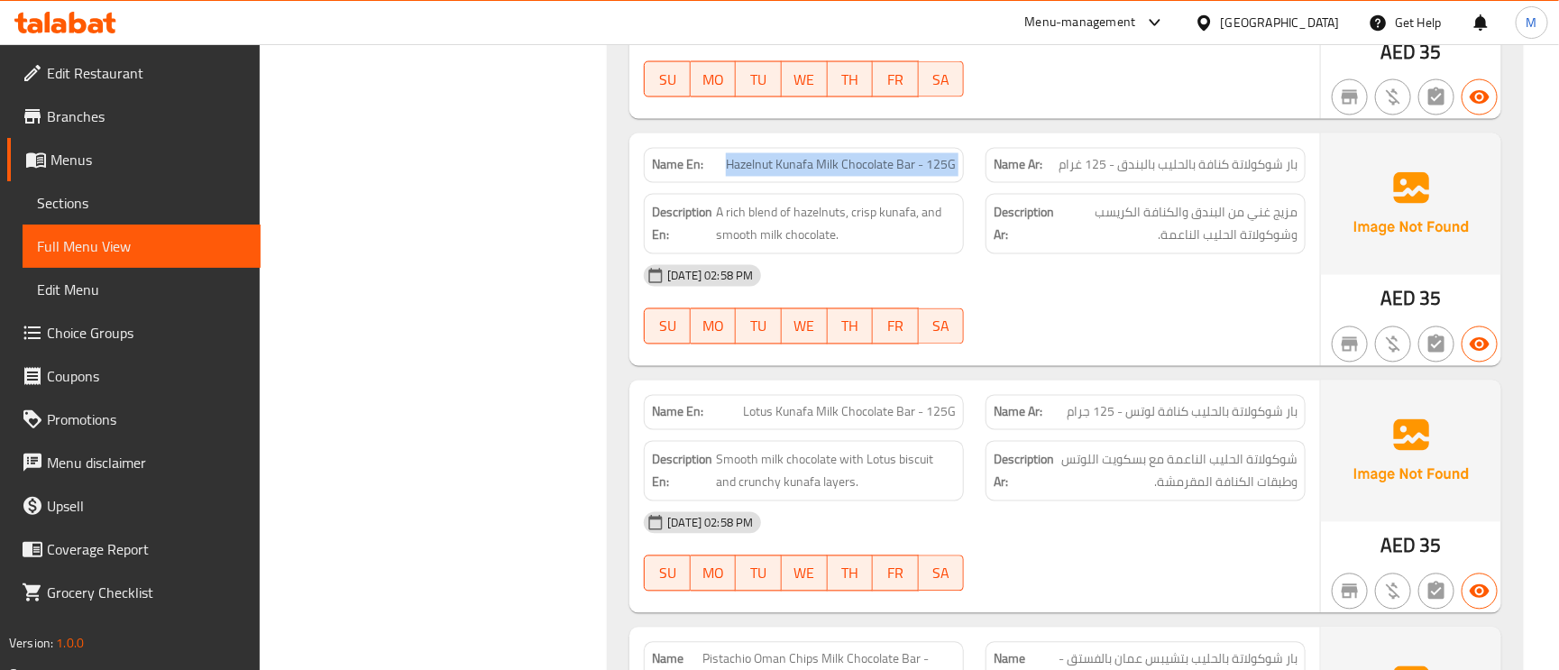
copy span "Hazelnut Kunafa Milk Chocolate Bar - 125G"
click at [735, 225] on span "A rich blend of hazelnuts, crisp kunafa, and smooth milk chocolate." at bounding box center [836, 224] width 240 height 44
click at [806, 216] on span "A rich blend of hazelnuts, crisp kunafa, and smooth milk chocolate." at bounding box center [836, 224] width 240 height 44
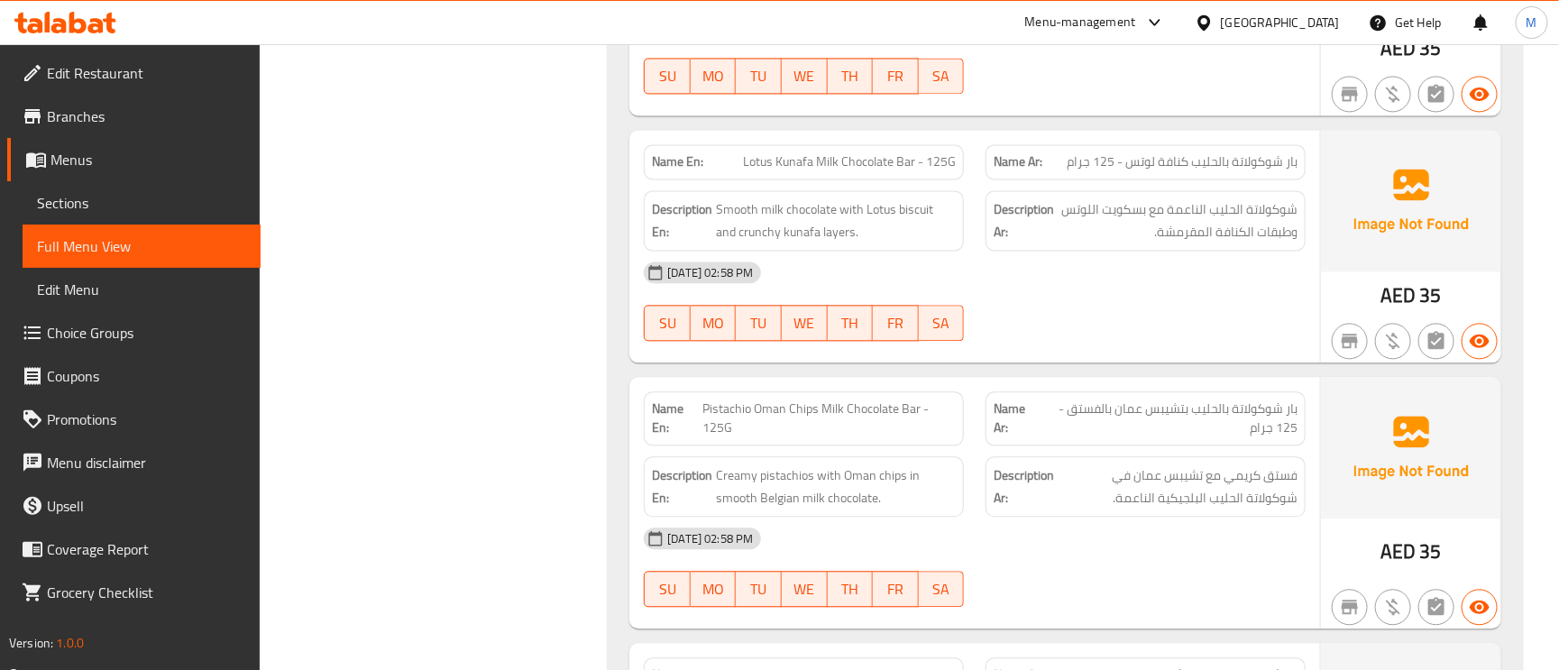
scroll to position [1759, 0]
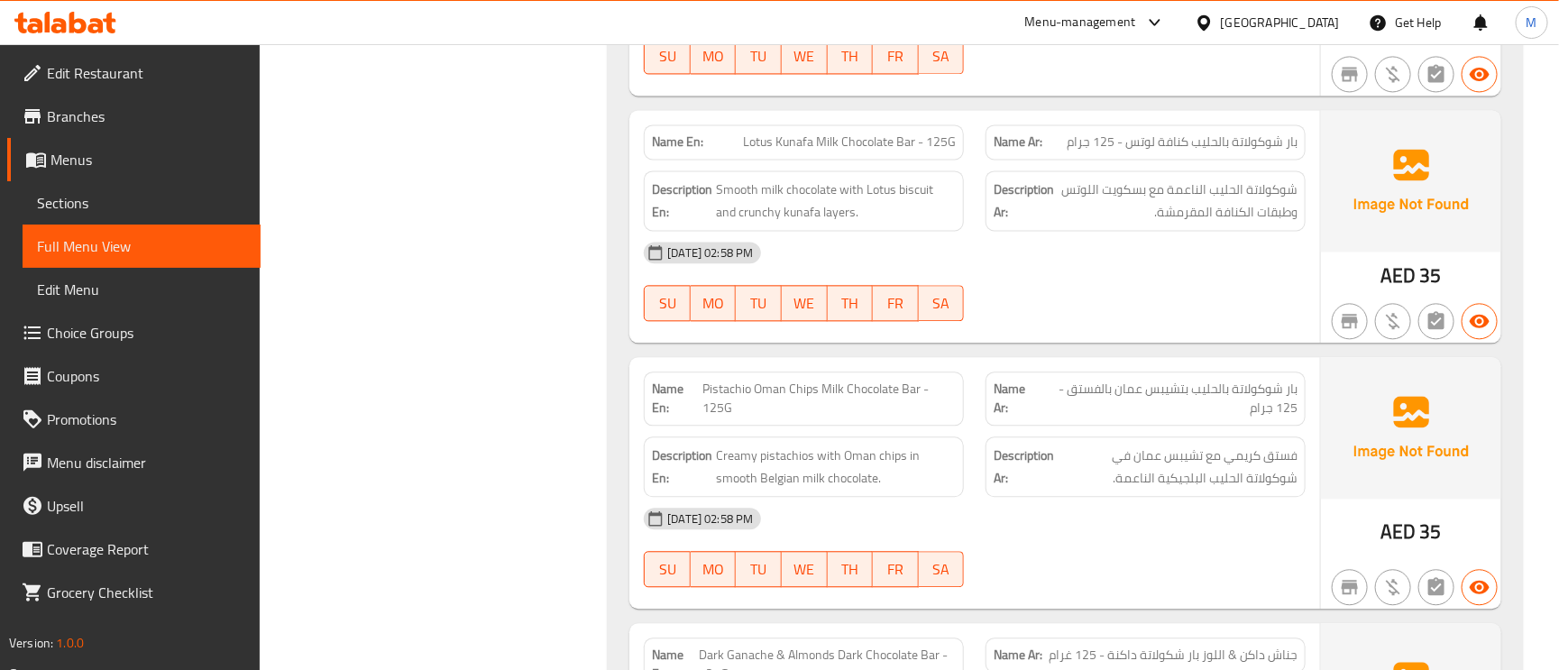
click at [789, 152] on span "Lotus Kunafa Milk Chocolate Bar - 125G" at bounding box center [849, 142] width 213 height 19
click at [1218, 409] on span "بار شوكولاتة بالحليب بتشيبس عمان بالفستق - 125 جرام" at bounding box center [1168, 399] width 260 height 38
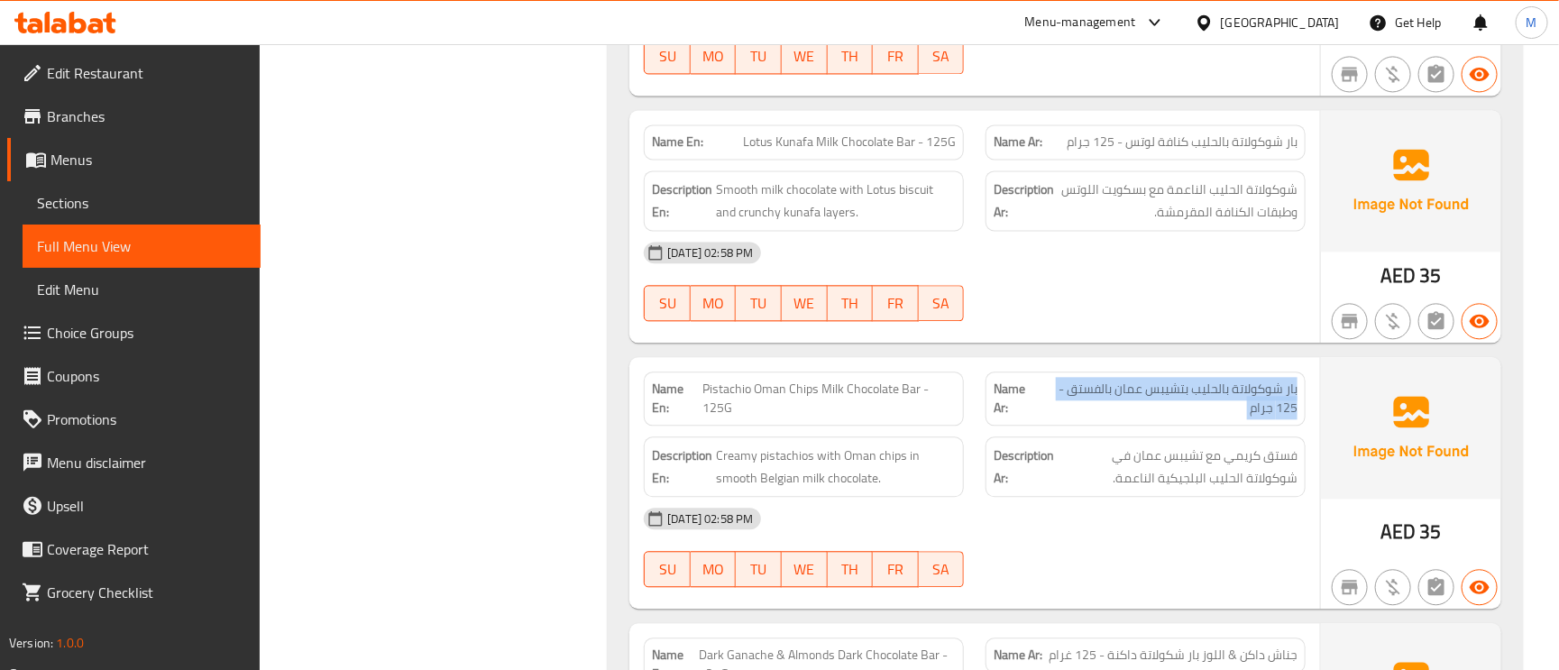
click at [1218, 409] on span "بار شوكولاتة بالحليب بتشيبس عمان بالفستق - 125 جرام" at bounding box center [1168, 399] width 260 height 38
click at [822, 390] on span "Pistachio Oman Chips Milk Chocolate Bar - 125G" at bounding box center [829, 399] width 253 height 38
copy span "Milk"
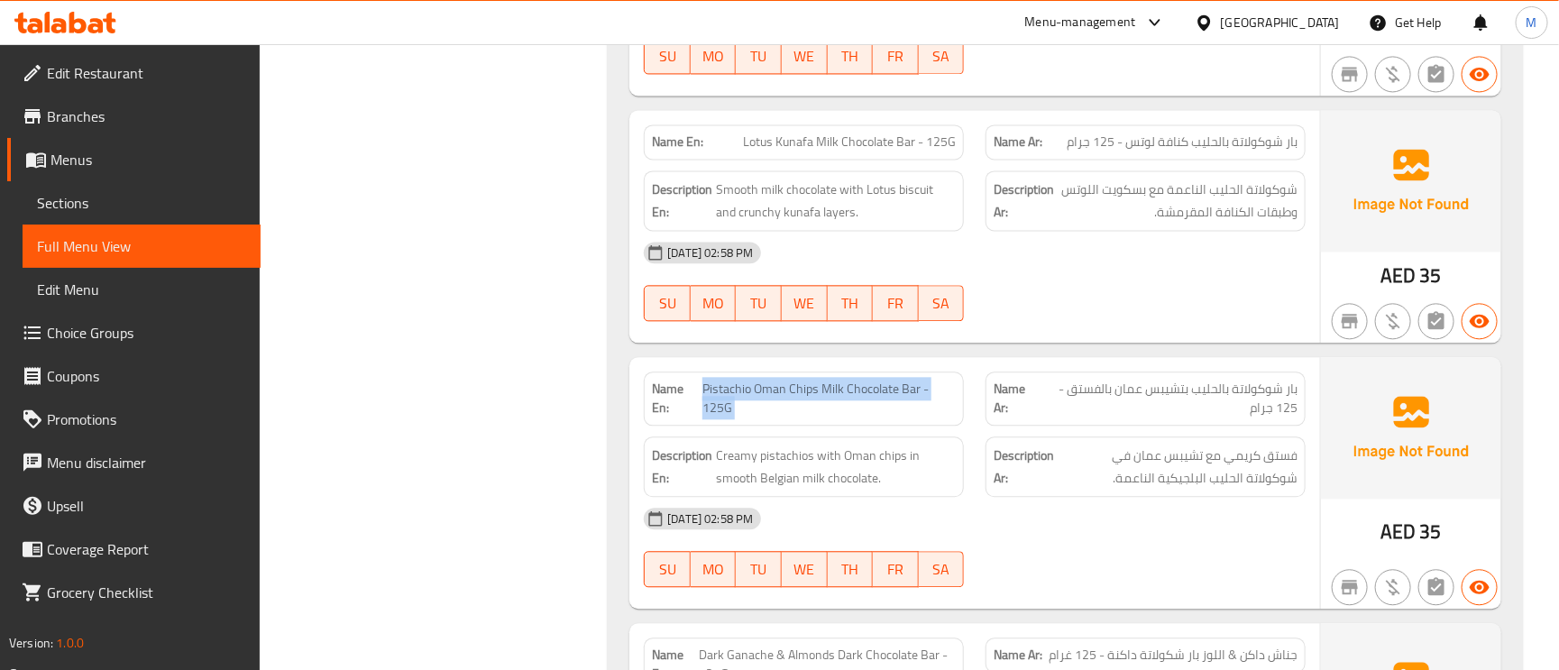
click at [822, 390] on span "Pistachio Oman Chips Milk Chocolate Bar - 125G" at bounding box center [829, 399] width 253 height 38
copy span "Pistachio Oman Chips Milk Chocolate Bar - 125G"
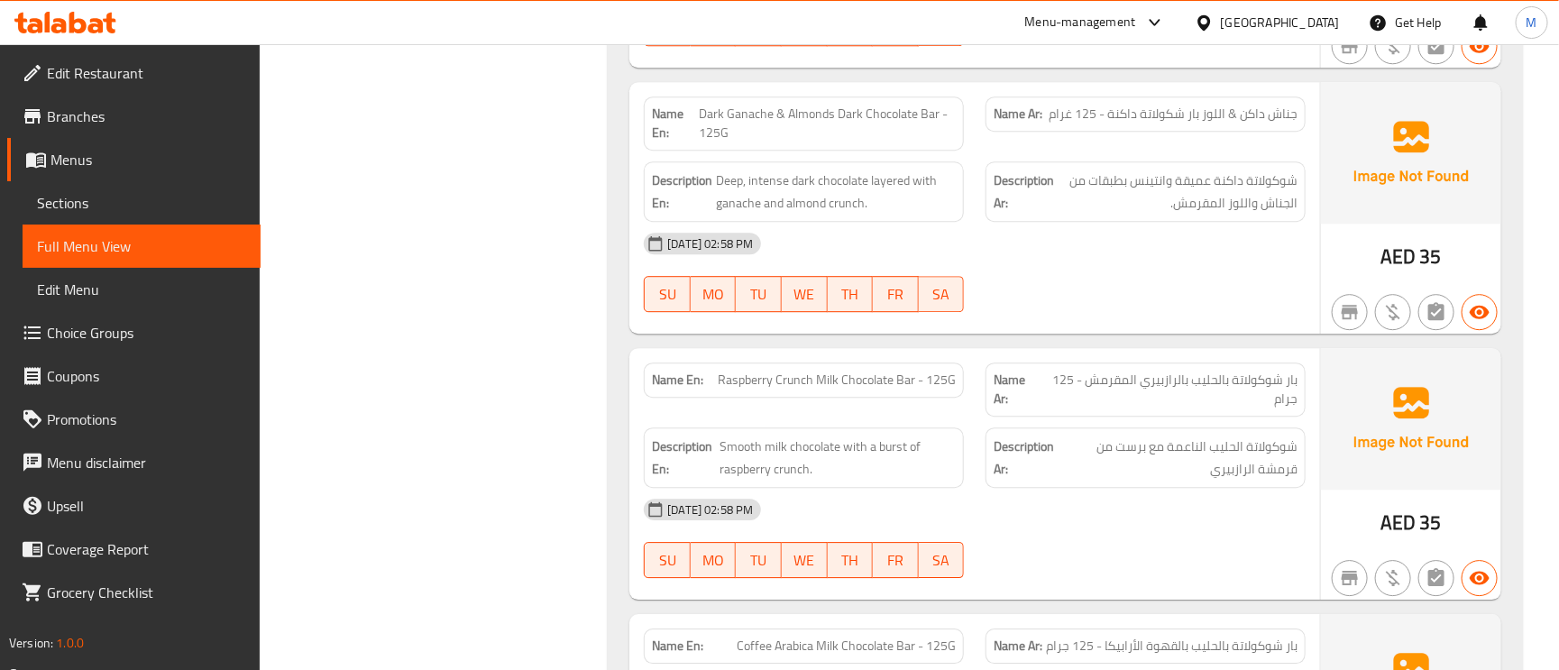
scroll to position [2164, 0]
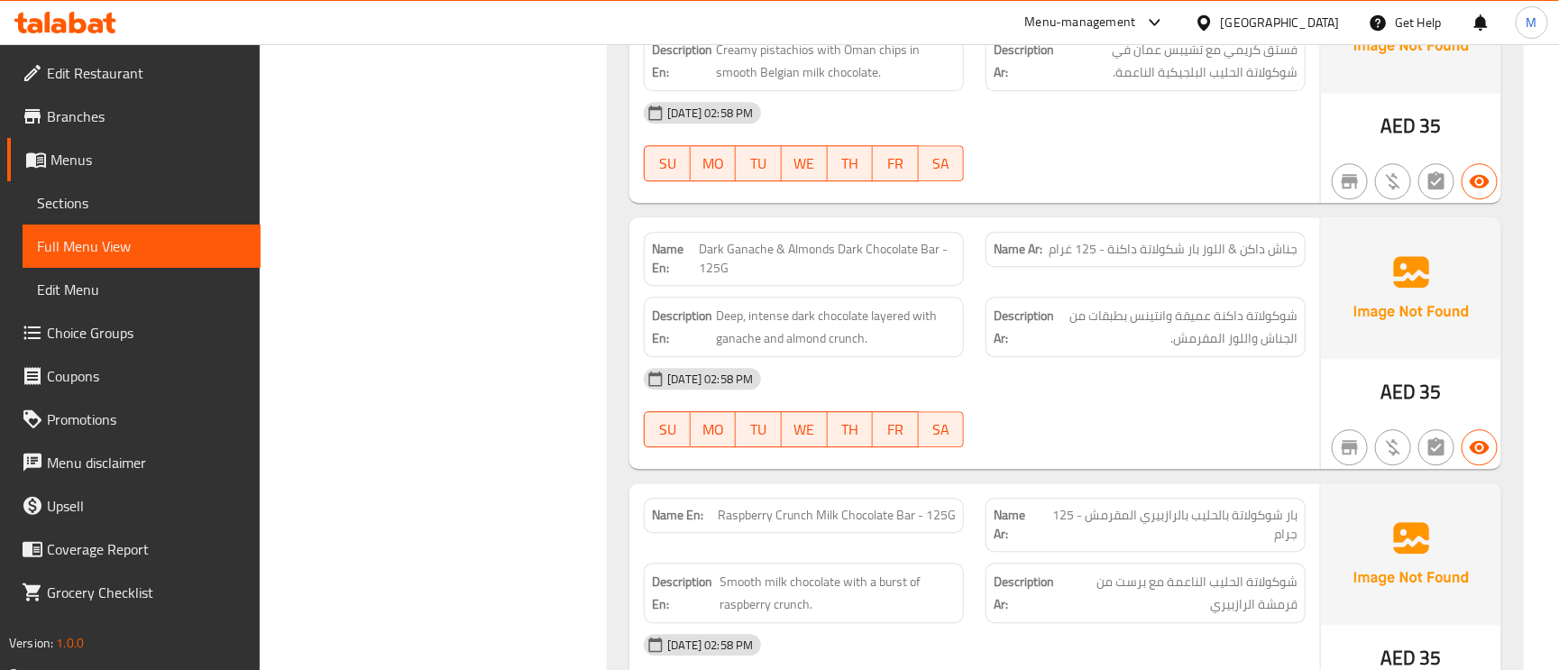
click at [875, 278] on span "Dark Ganache & Almonds Dark Chocolate Bar - 125G" at bounding box center [827, 259] width 257 height 38
copy span "Dark Ganache & Almonds Dark Chocolate Bar - 125G"
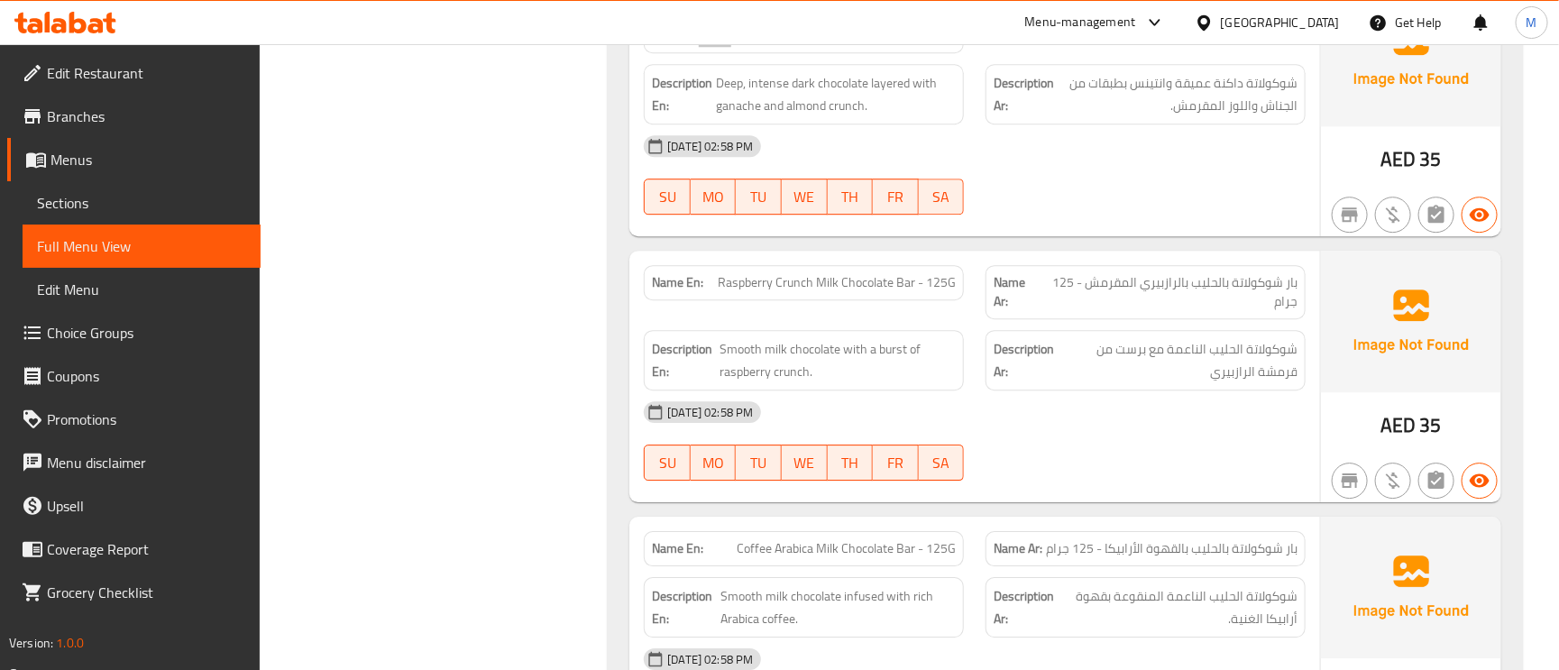
scroll to position [2435, 0]
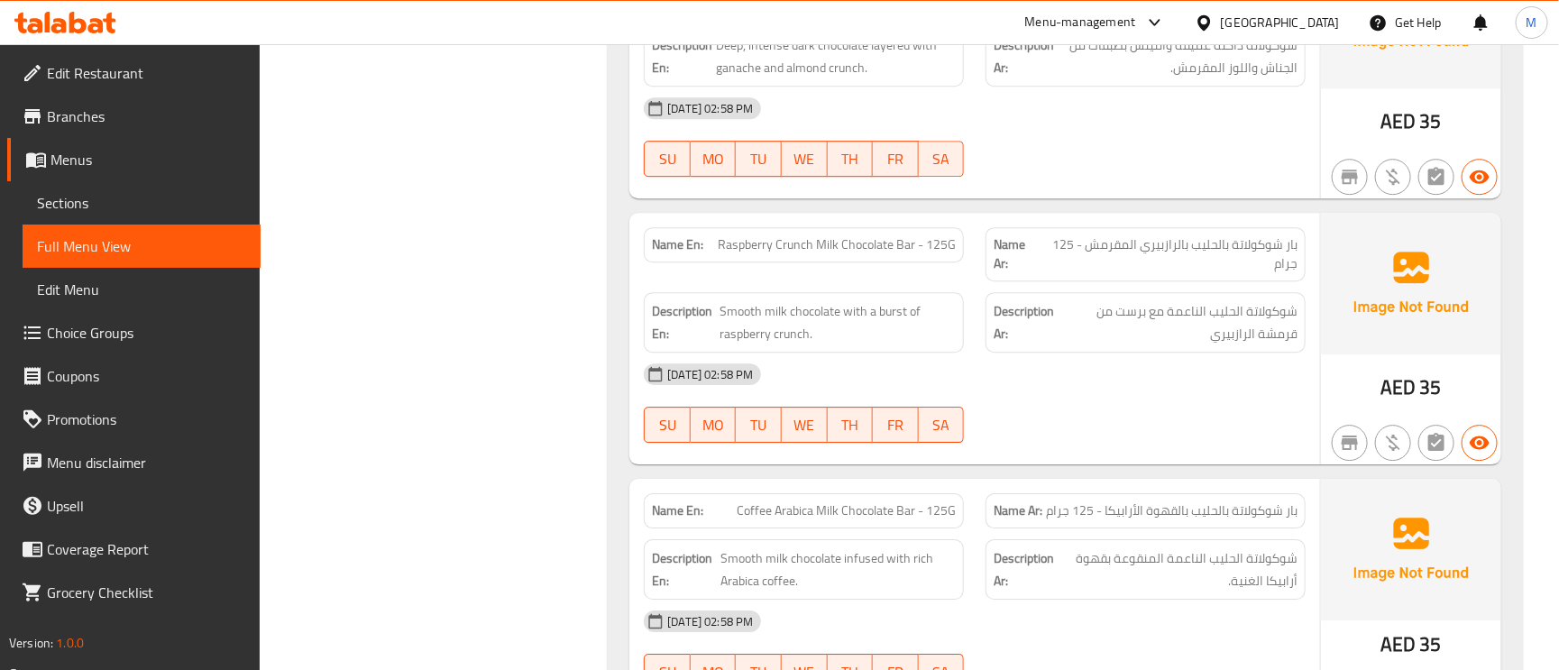
click at [896, 254] on span "Raspberry Crunch Milk Chocolate Bar - 125G" at bounding box center [837, 244] width 238 height 19
copy span "Raspberry Crunch Milk Chocolate Bar - 125G"
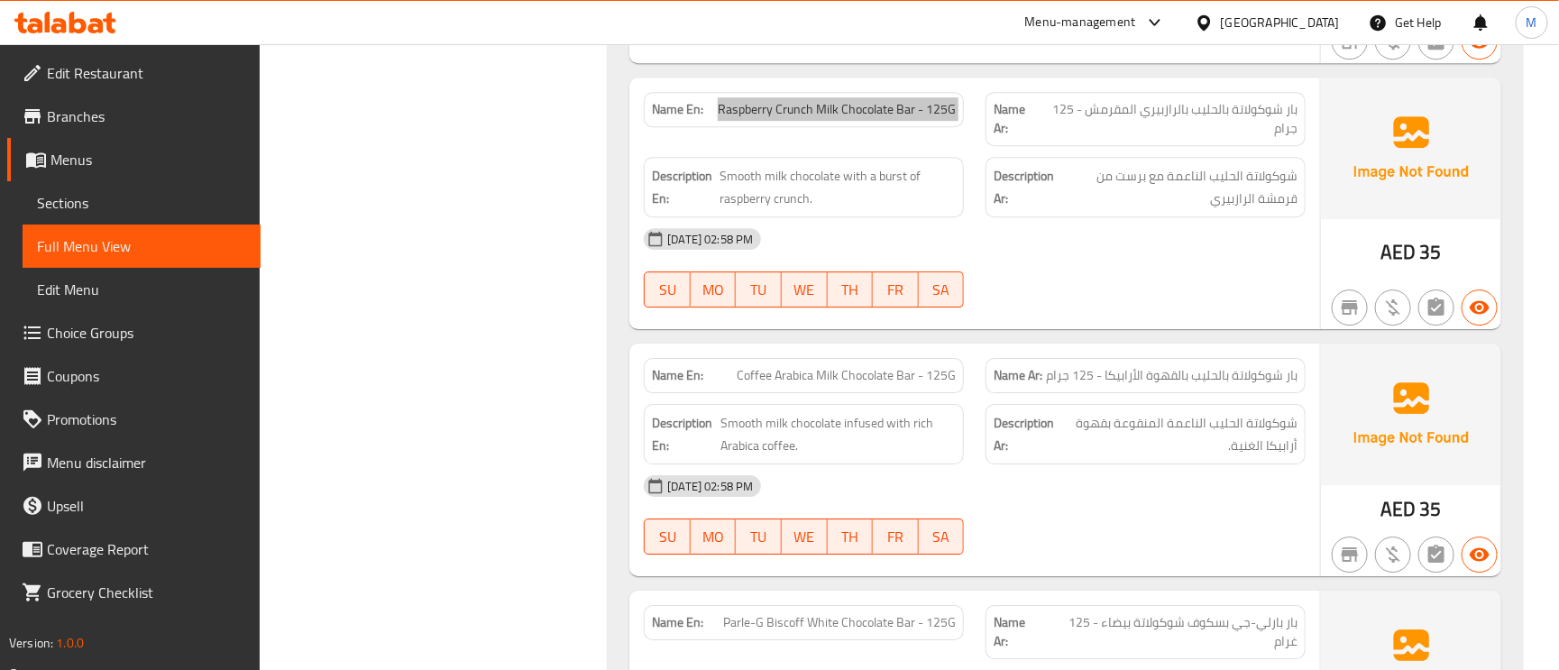
scroll to position [2705, 0]
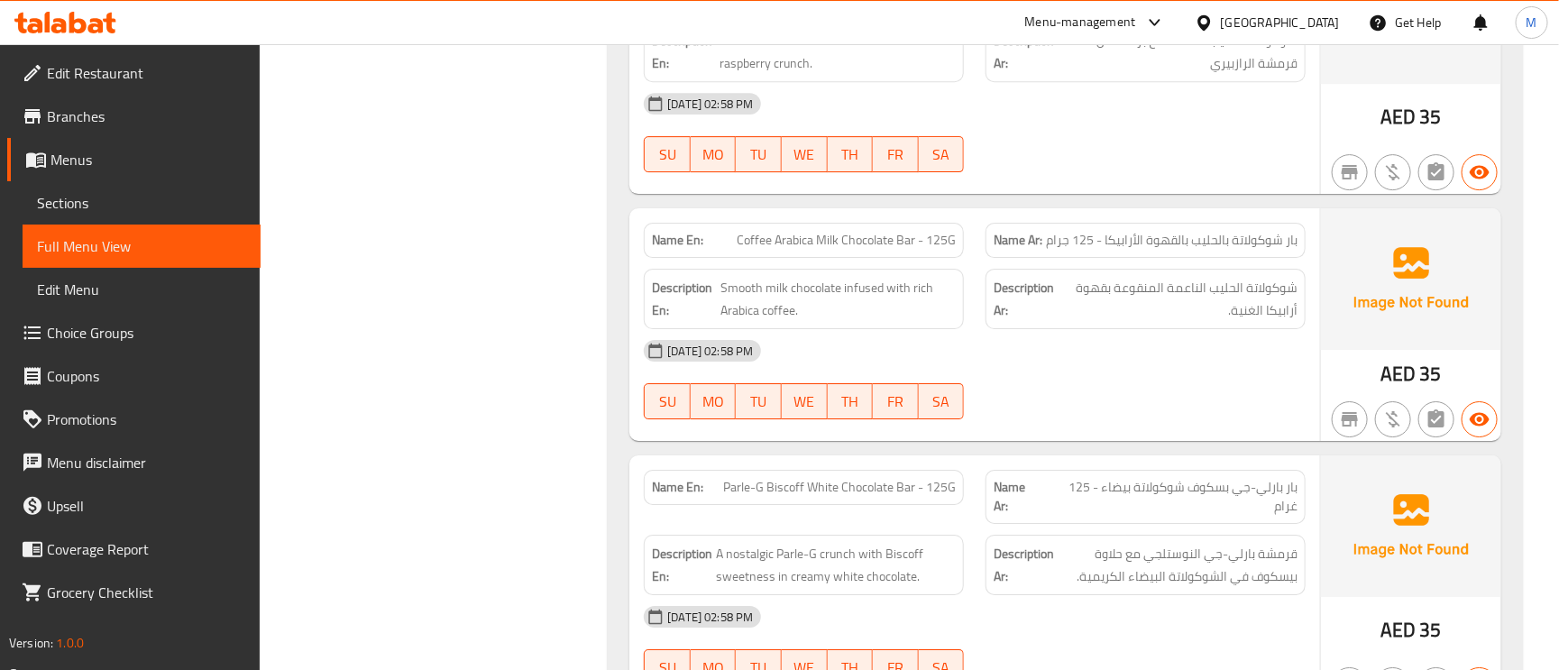
click at [880, 244] on span "Coffee Arabica Milk Chocolate Bar - 125G" at bounding box center [846, 240] width 219 height 19
click at [813, 250] on span "Coffee Arabica Milk Chocolate Bar - 125G" at bounding box center [846, 240] width 219 height 19
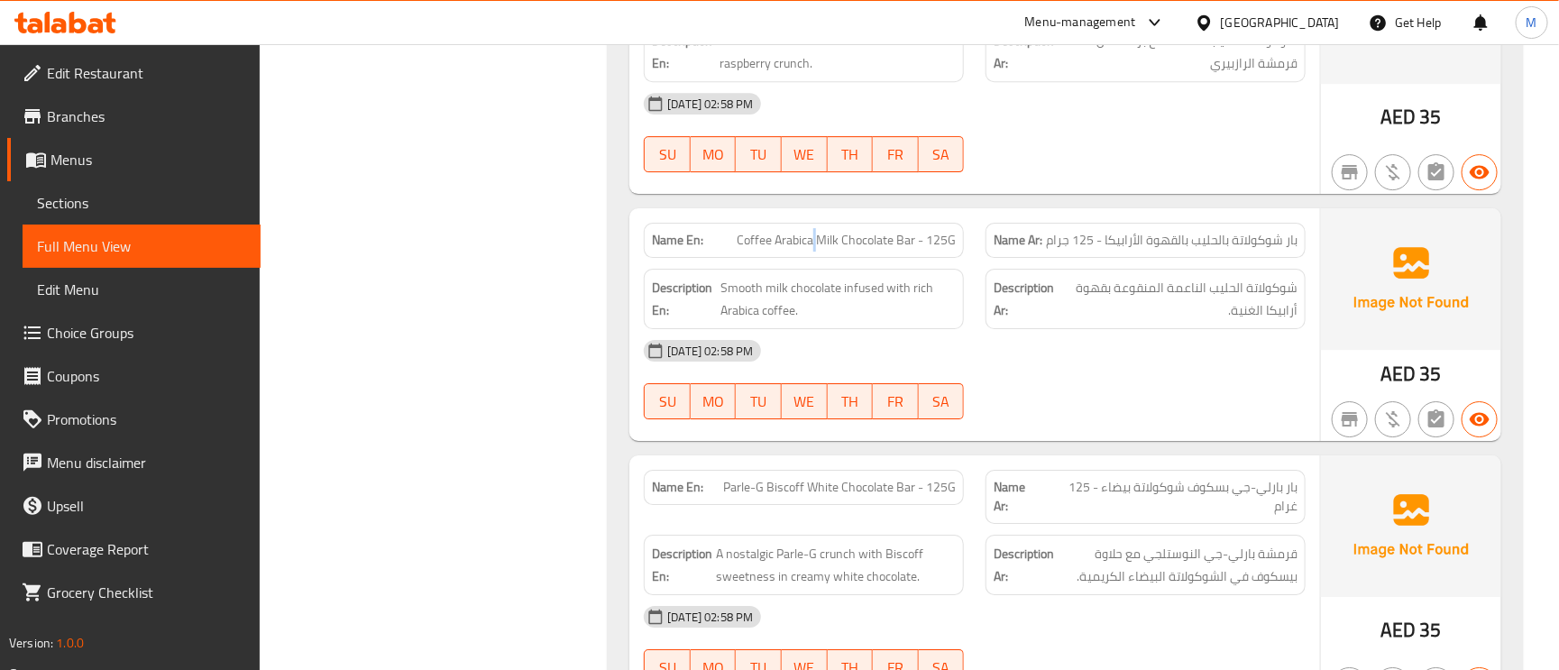
click at [825, 250] on span "Coffee Arabica Milk Chocolate Bar - 125G" at bounding box center [846, 240] width 219 height 19
click at [907, 258] on div "Name En: Coffee Arabica Milk Chocolate Bar - 125G" at bounding box center [804, 240] width 320 height 35
click at [903, 258] on div "Name En: Coffee Arabica Milk Chocolate Bar - 125G" at bounding box center [804, 240] width 320 height 35
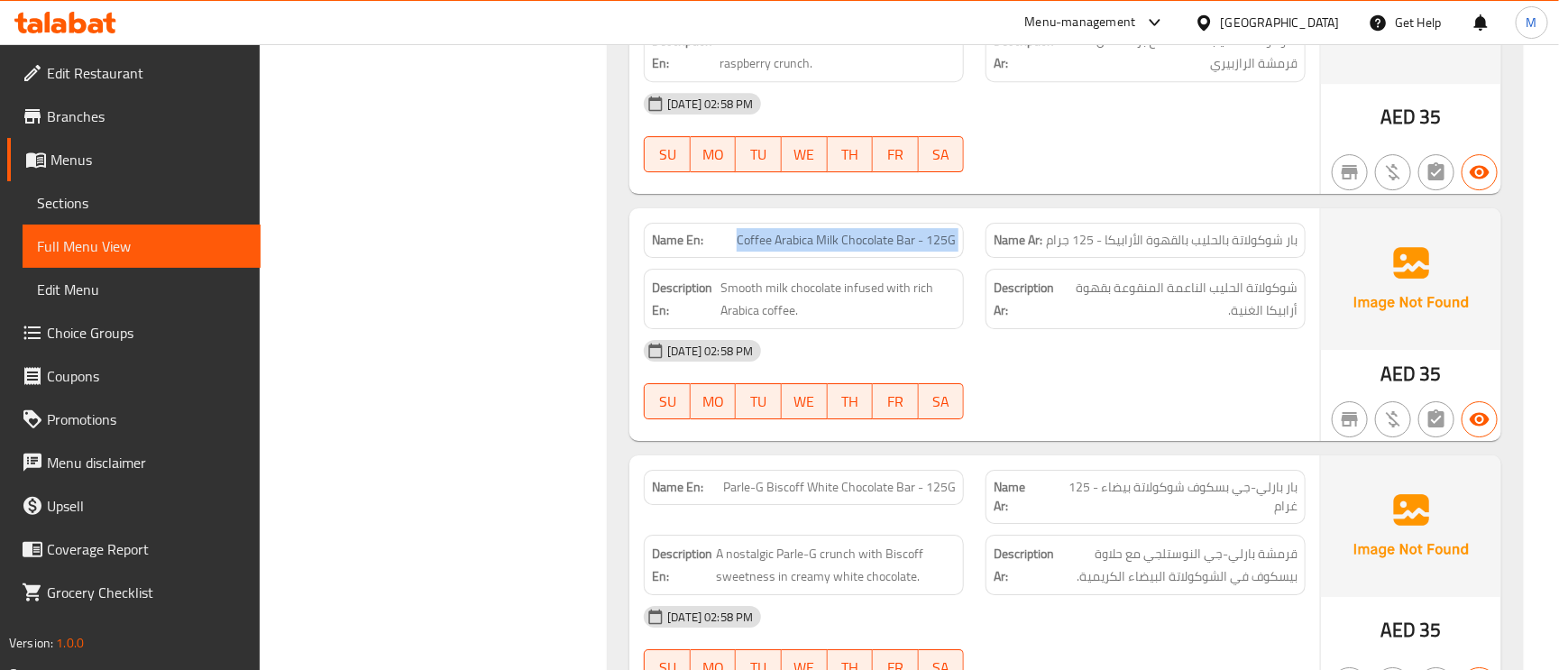
click at [903, 258] on div "Name En: Coffee Arabica Milk Chocolate Bar - 125G" at bounding box center [804, 240] width 320 height 35
copy span "Coffee Arabica Milk Chocolate Bar - 125G"
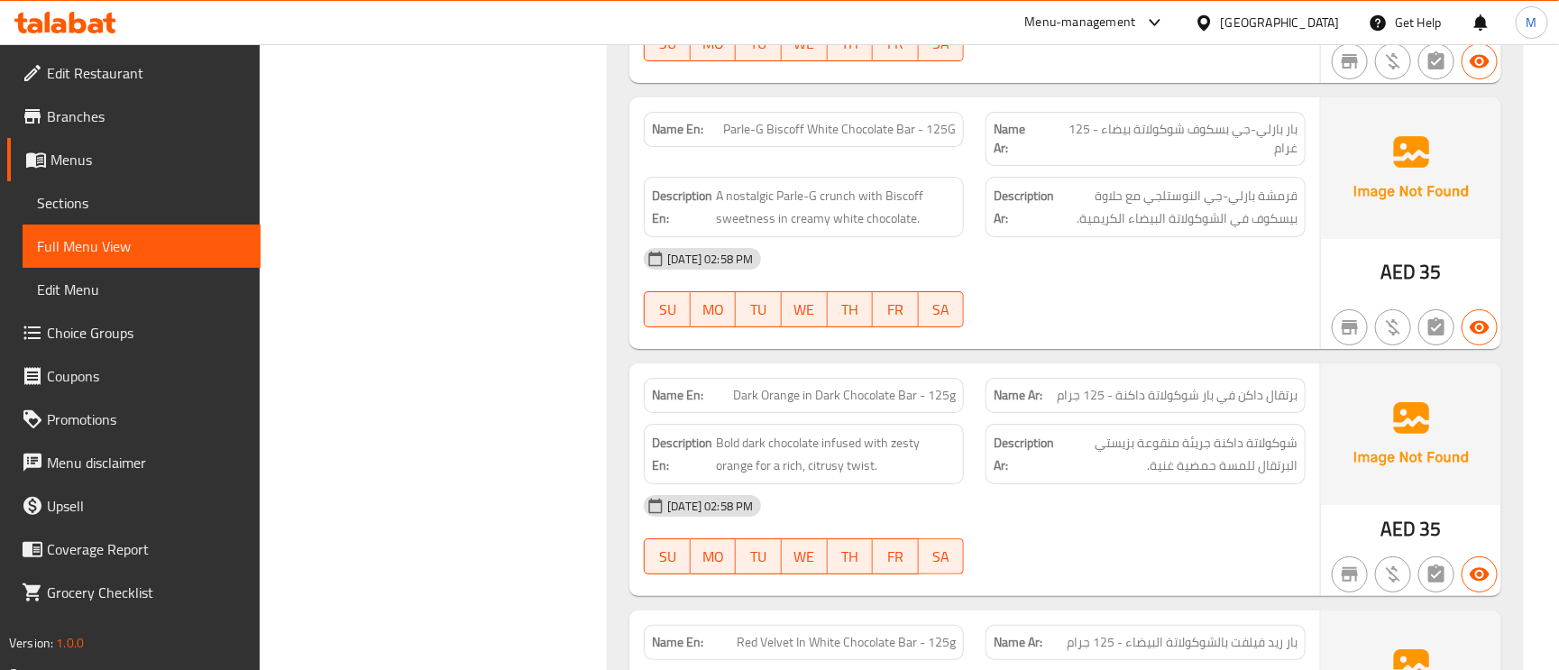
scroll to position [3111, 0]
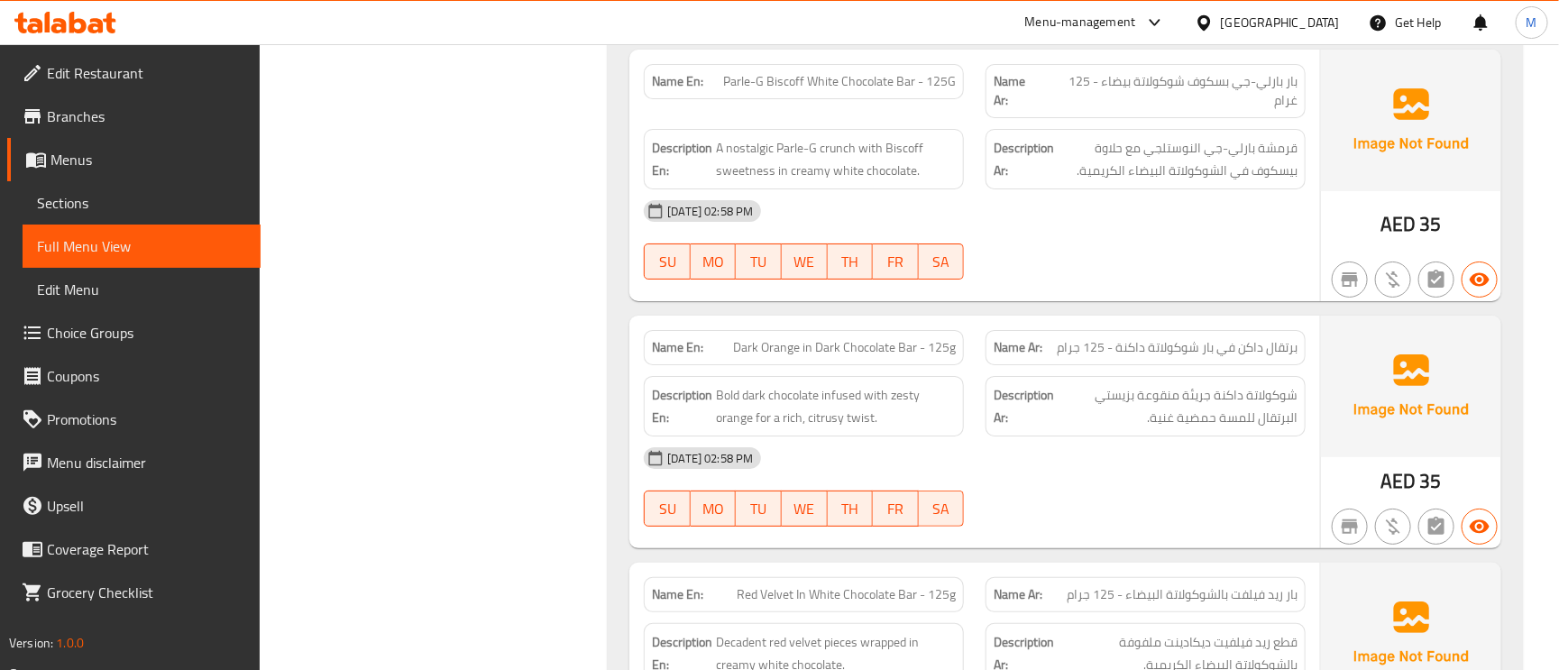
click at [831, 344] on span "Dark Orange in Dark Chocolate Bar - 125g" at bounding box center [844, 347] width 223 height 19
click at [868, 344] on span "Dark Orange in Dark Chocolate Bar - 125g" at bounding box center [844, 347] width 223 height 19
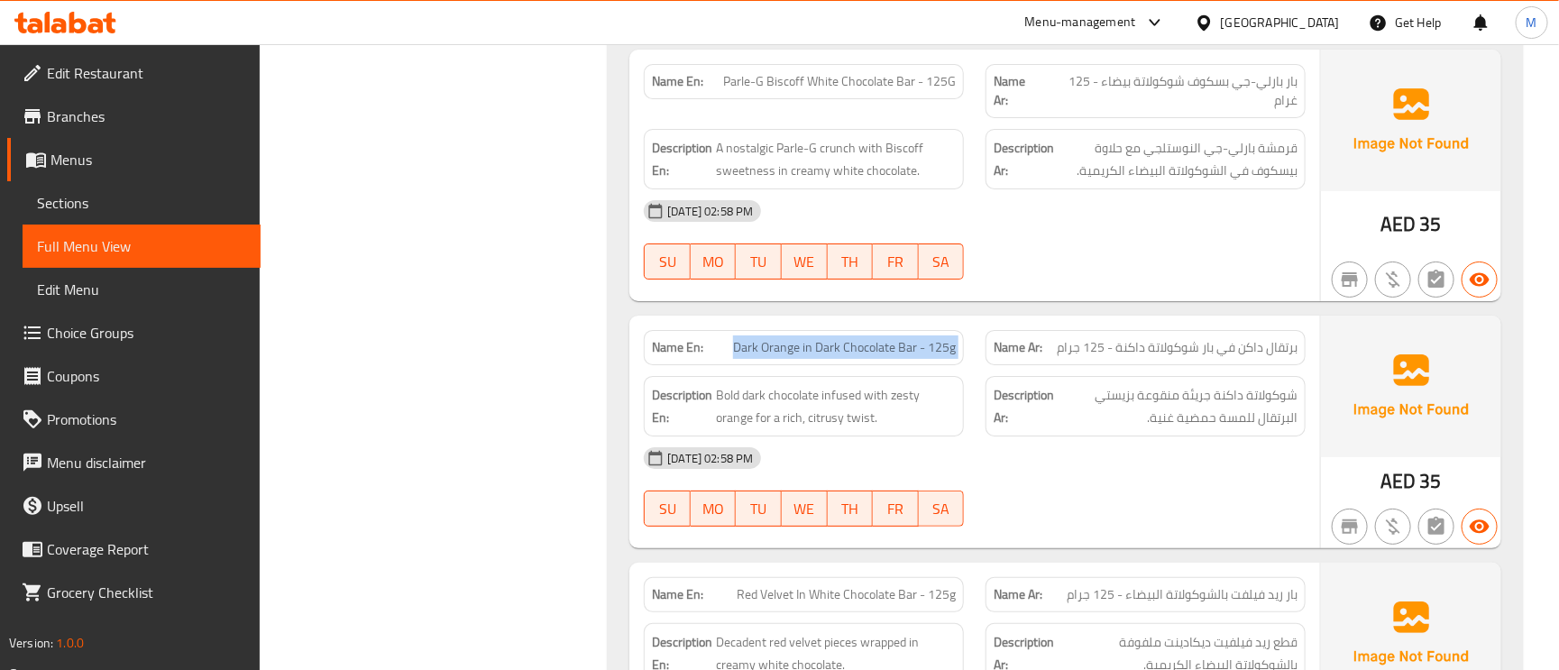
click at [868, 344] on span "Dark Orange in Dark Chocolate Bar - 125g" at bounding box center [844, 347] width 223 height 19
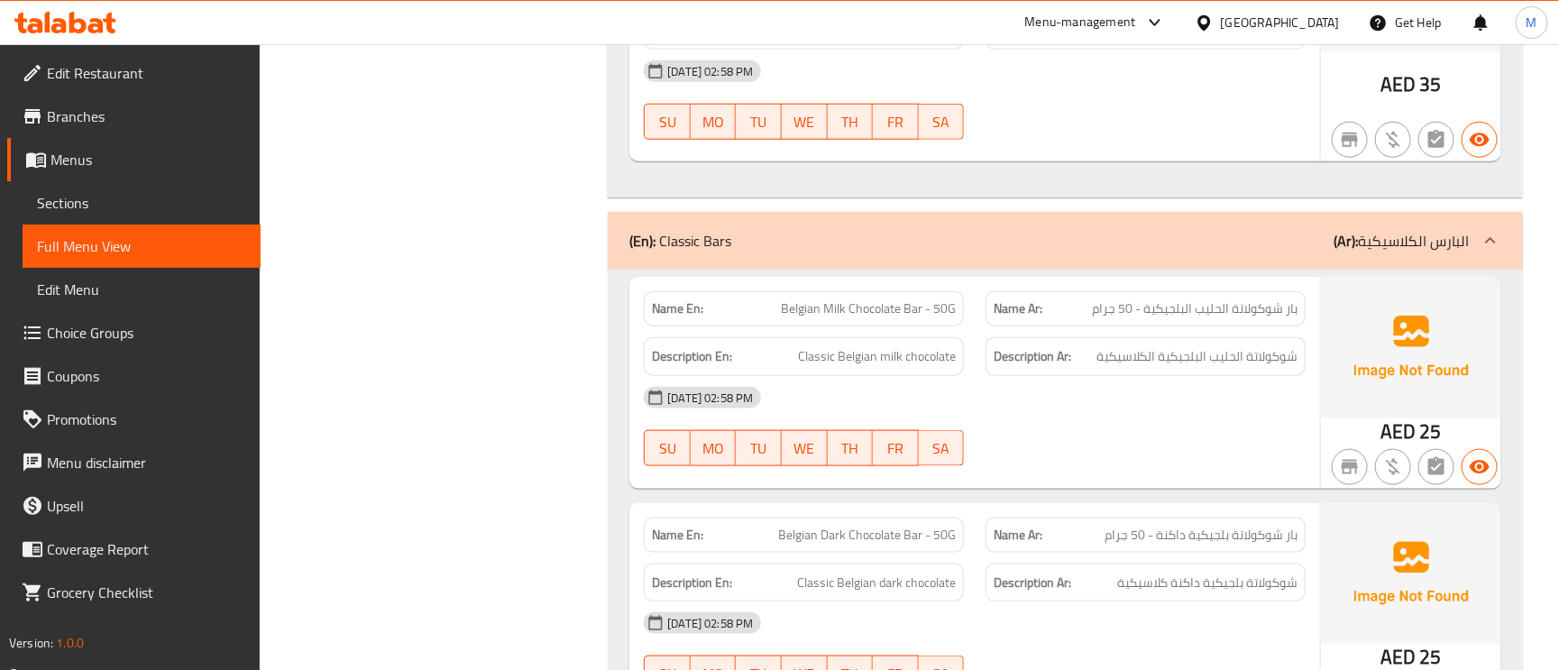
scroll to position [4058, 0]
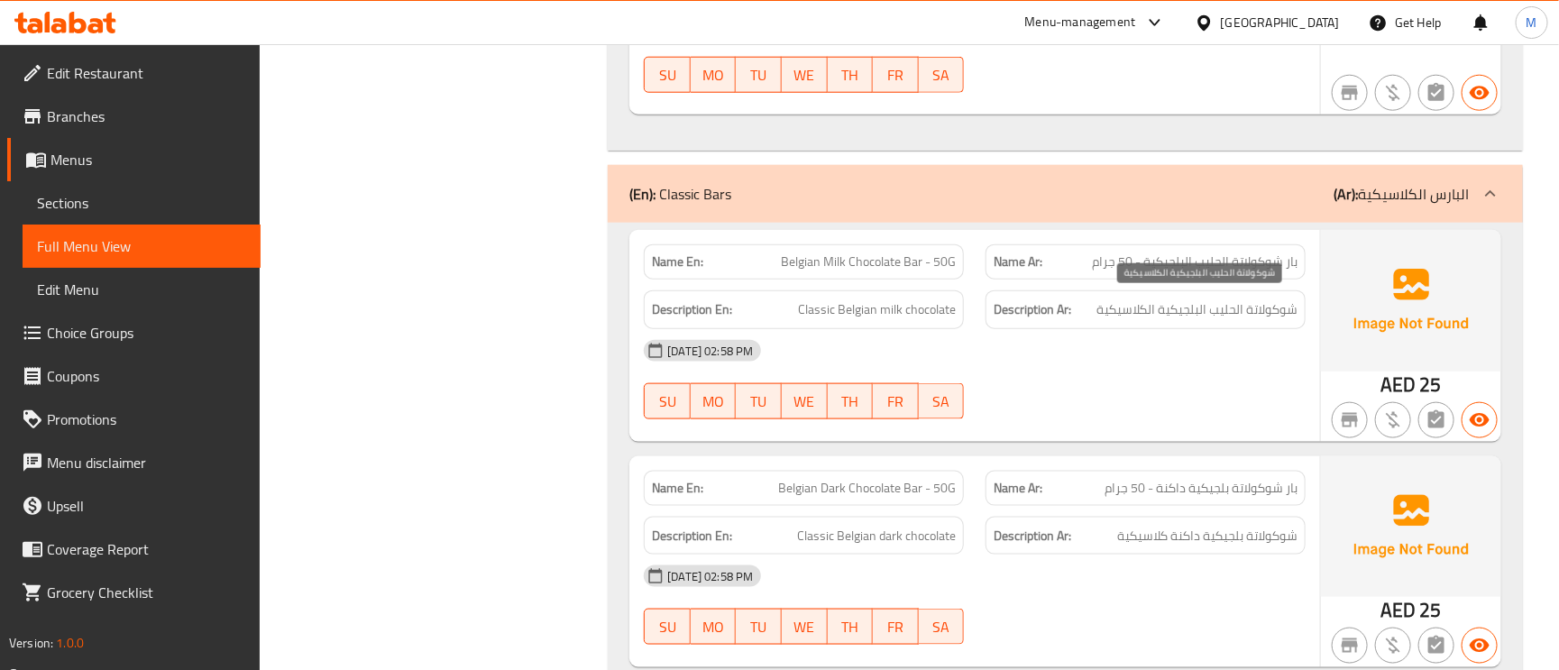
click at [1167, 307] on span "شوكولاتة الحليب البلجيكية الكلاسيكية" at bounding box center [1197, 309] width 201 height 23
click at [1166, 308] on span "شوكولاتة الحليب البلجيكية الكلاسيكية" at bounding box center [1197, 309] width 201 height 23
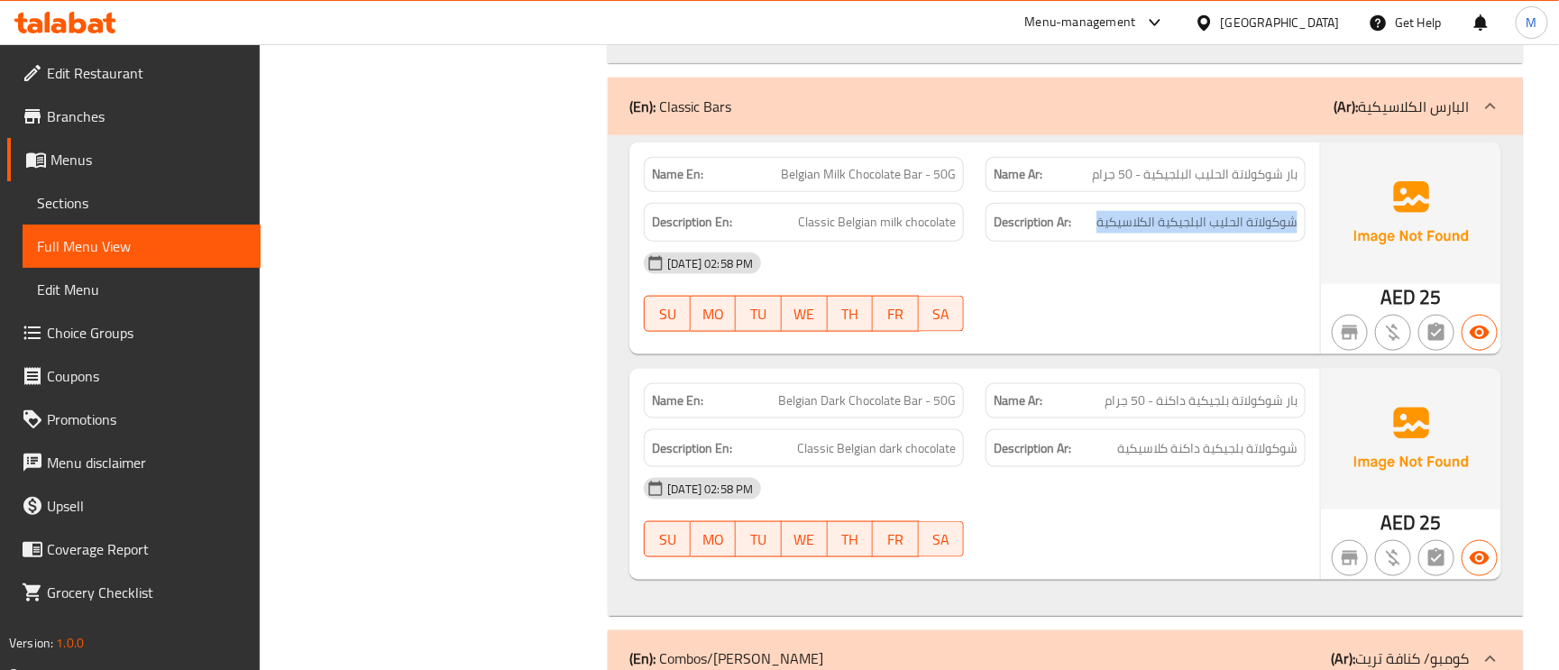
scroll to position [4193, 0]
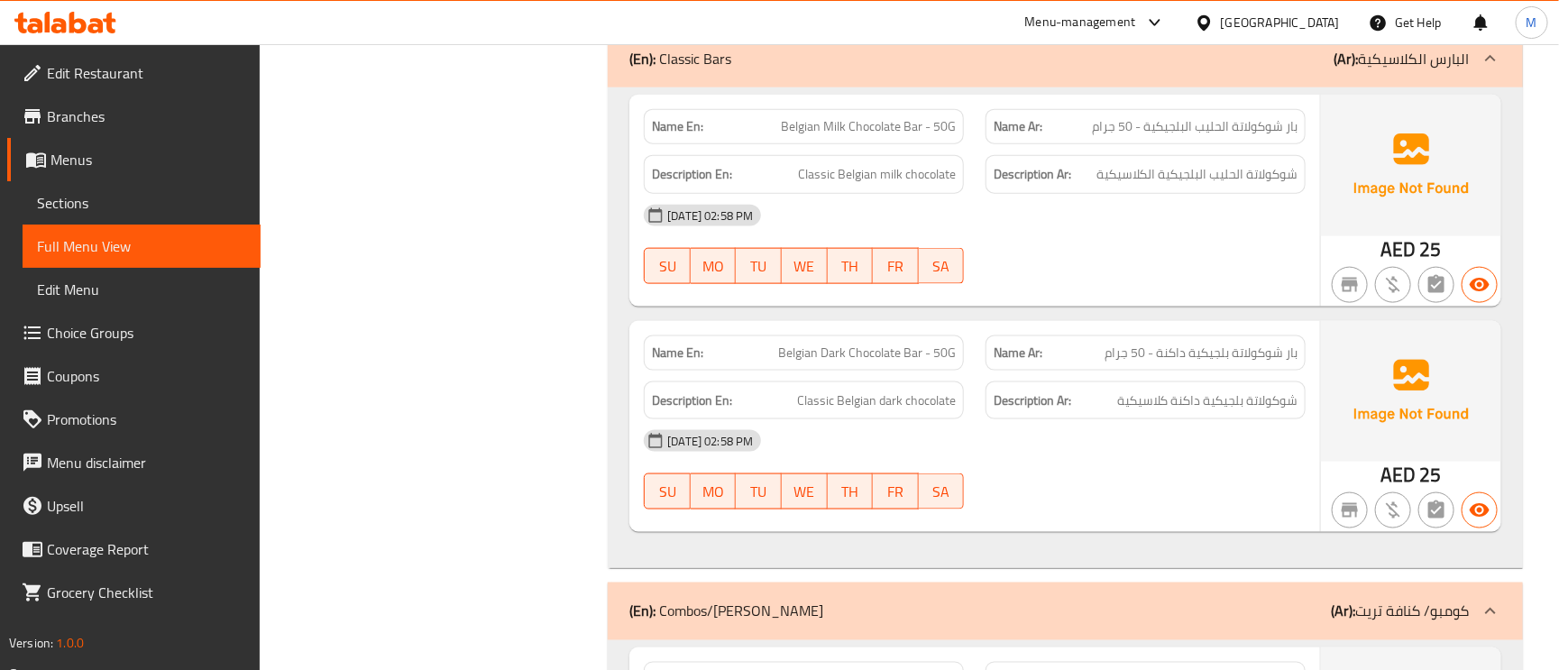
click at [1230, 352] on span "بار شوكولاتة بلجيكية داكنة - 50 جرام" at bounding box center [1201, 353] width 193 height 19
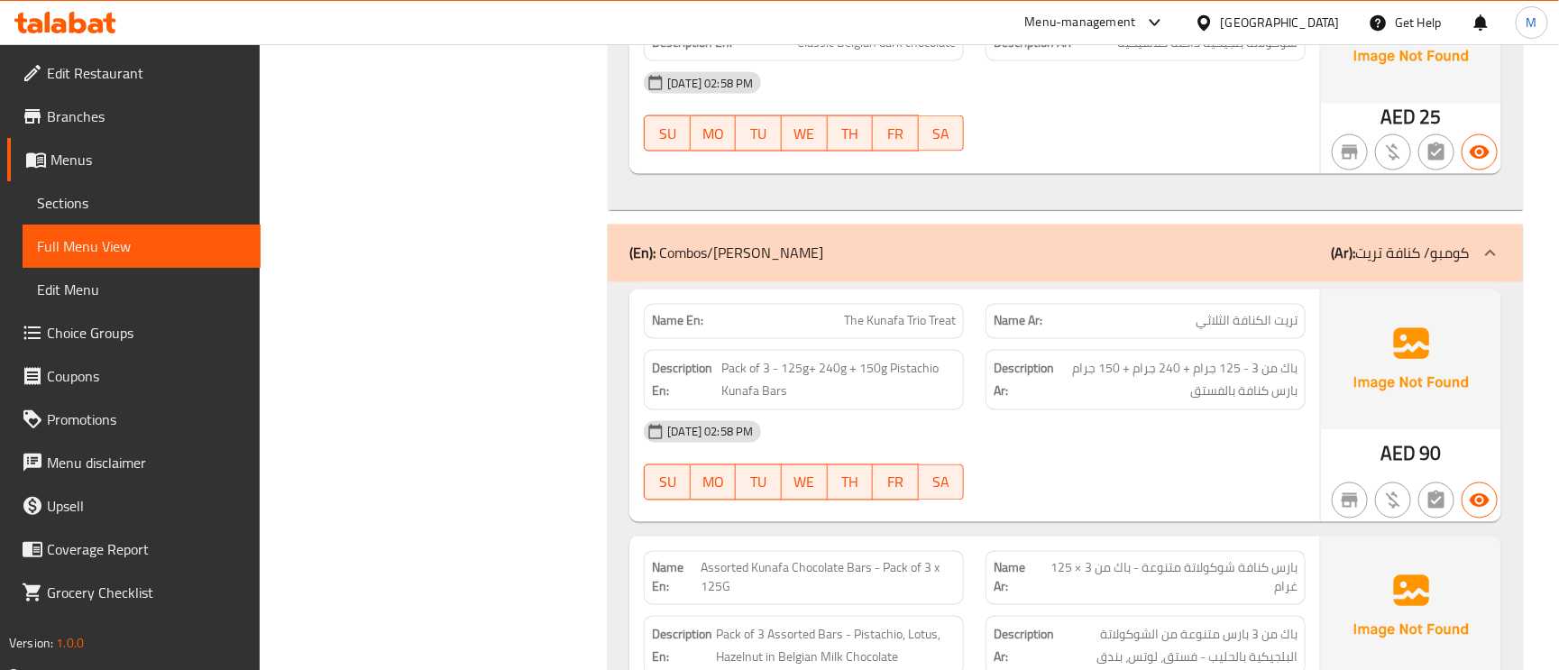
scroll to position [4599, 0]
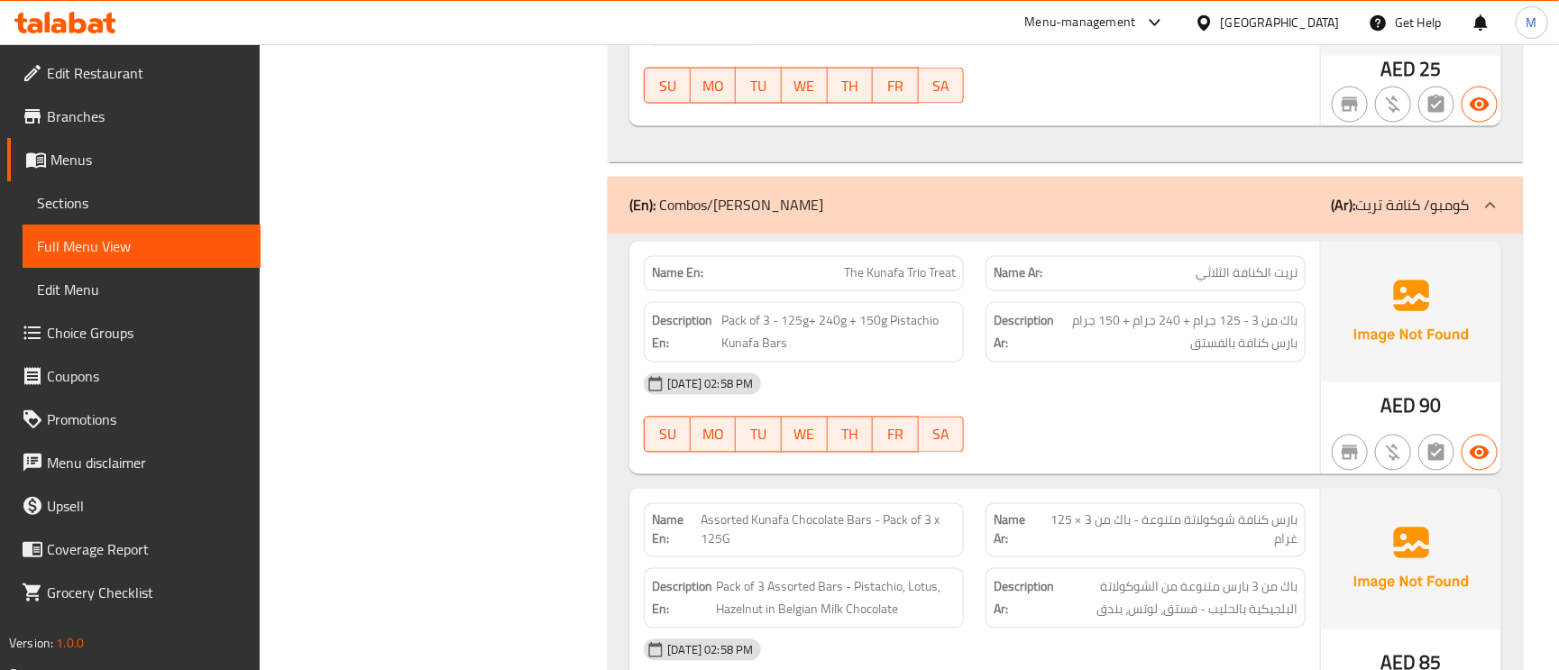
click at [923, 264] on span "The Kunafa Trio Treat" at bounding box center [900, 273] width 112 height 19
copy span "The Kunafa Trio Treat"
click at [923, 264] on span "The Kunafa Trio Treat" at bounding box center [900, 273] width 112 height 19
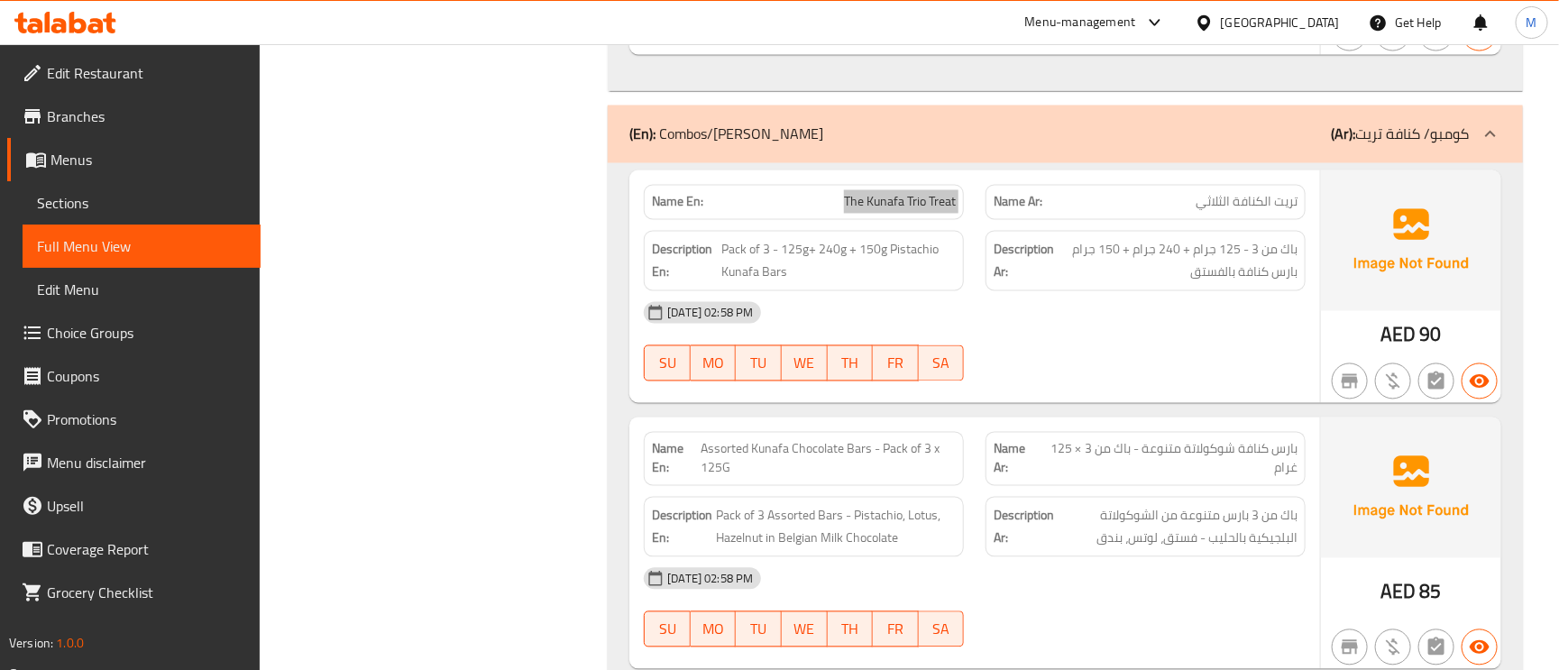
scroll to position [4734, 0]
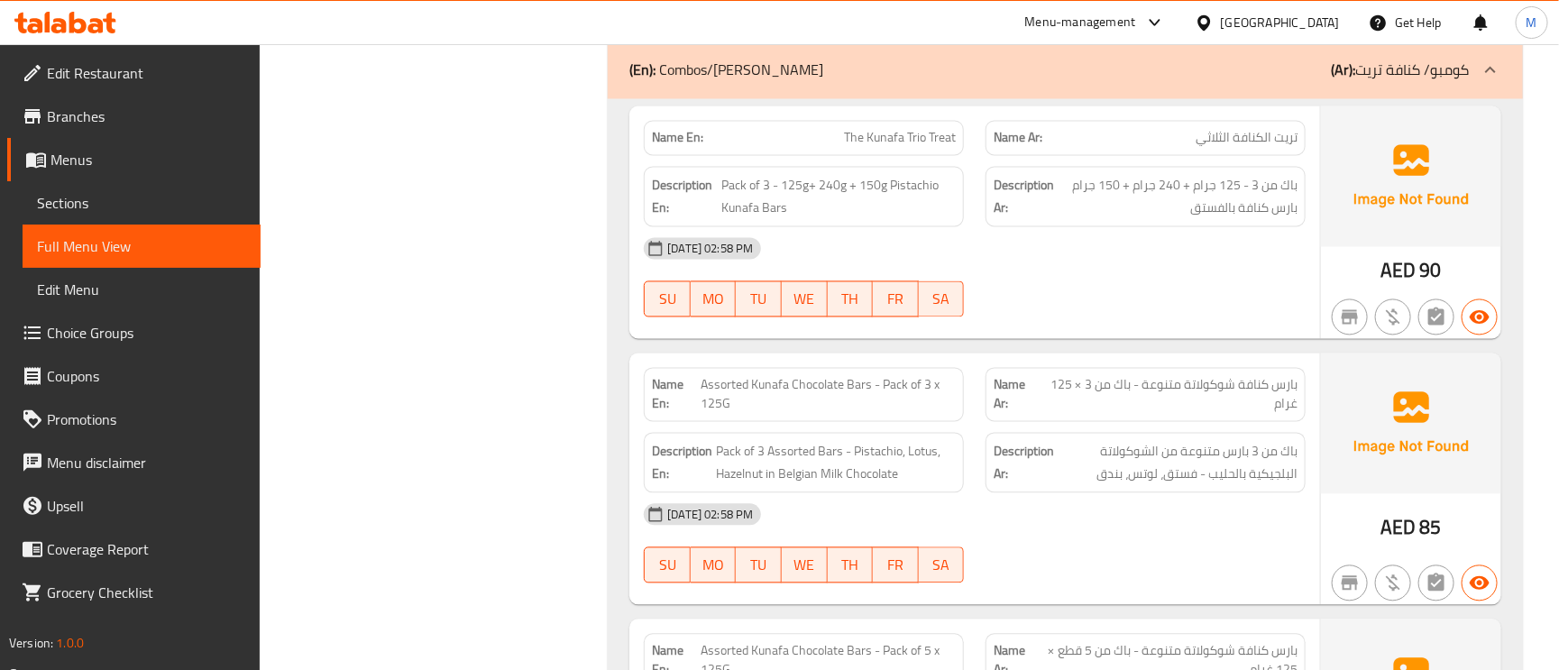
click at [831, 393] on span "Assorted Kunafa Chocolate Bars - Pack of 3 x 125G" at bounding box center [828, 395] width 255 height 38
copy span "Assorted Kunafa Chocolate Bars - Pack of 3 x 125G"
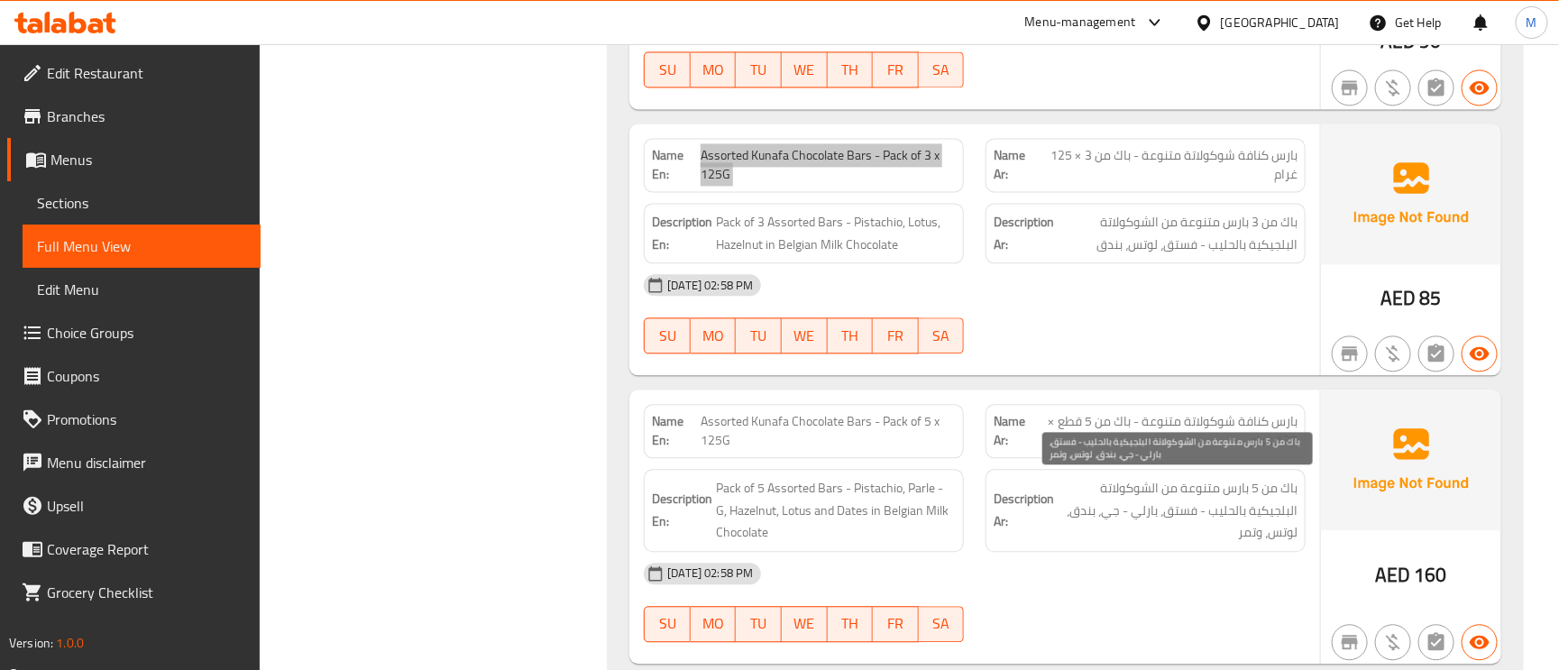
scroll to position [5140, 0]
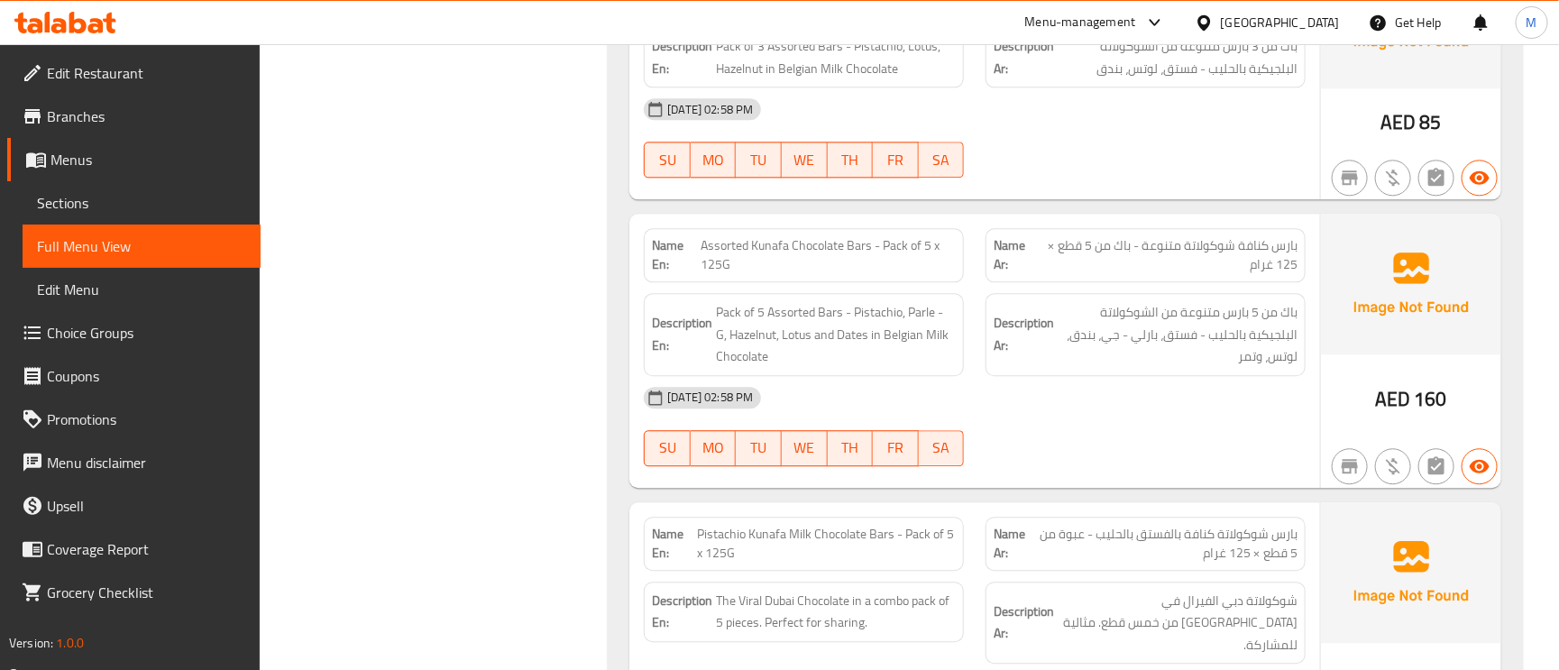
click at [797, 247] on span "Assorted Kunafa Chocolate Bars - Pack of 5 x 125G" at bounding box center [828, 255] width 255 height 38
copy span "Assorted Kunafa Chocolate Bars - Pack of 5 x 125G"
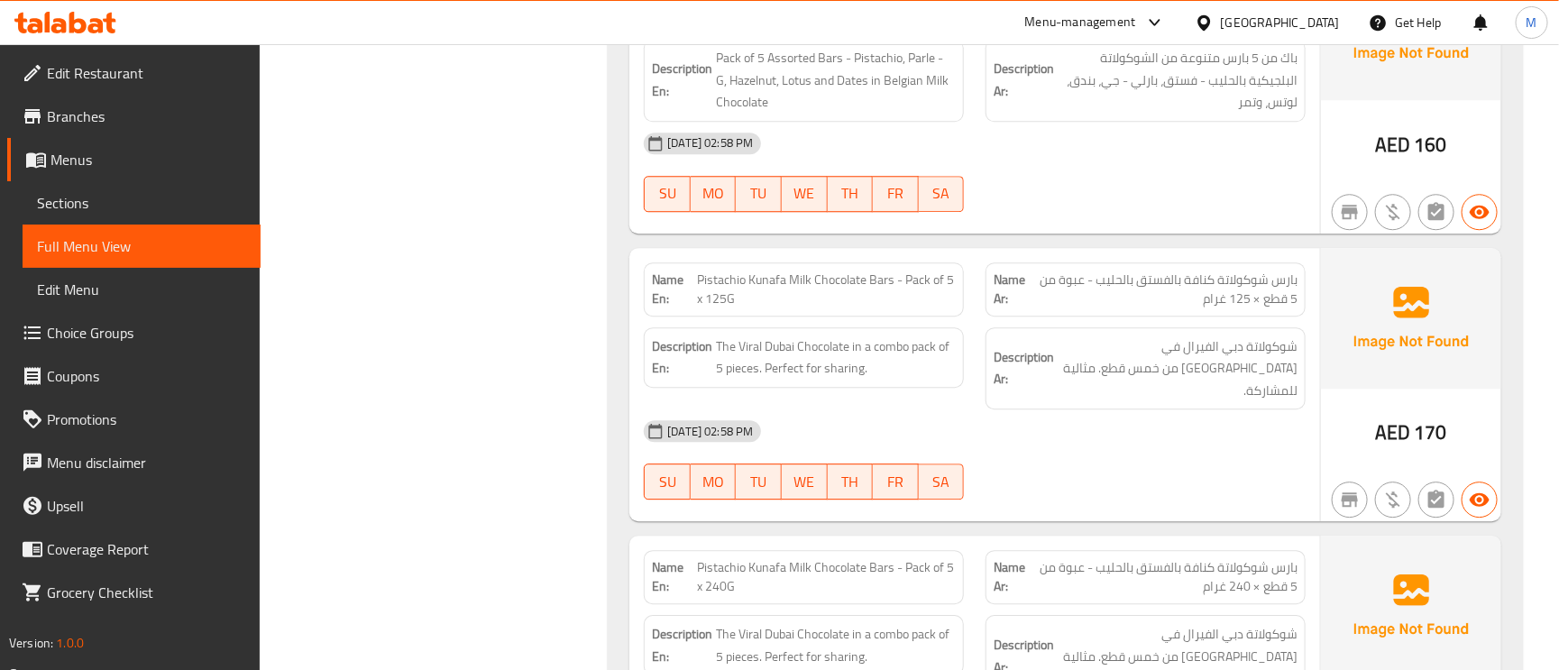
scroll to position [5411, 0]
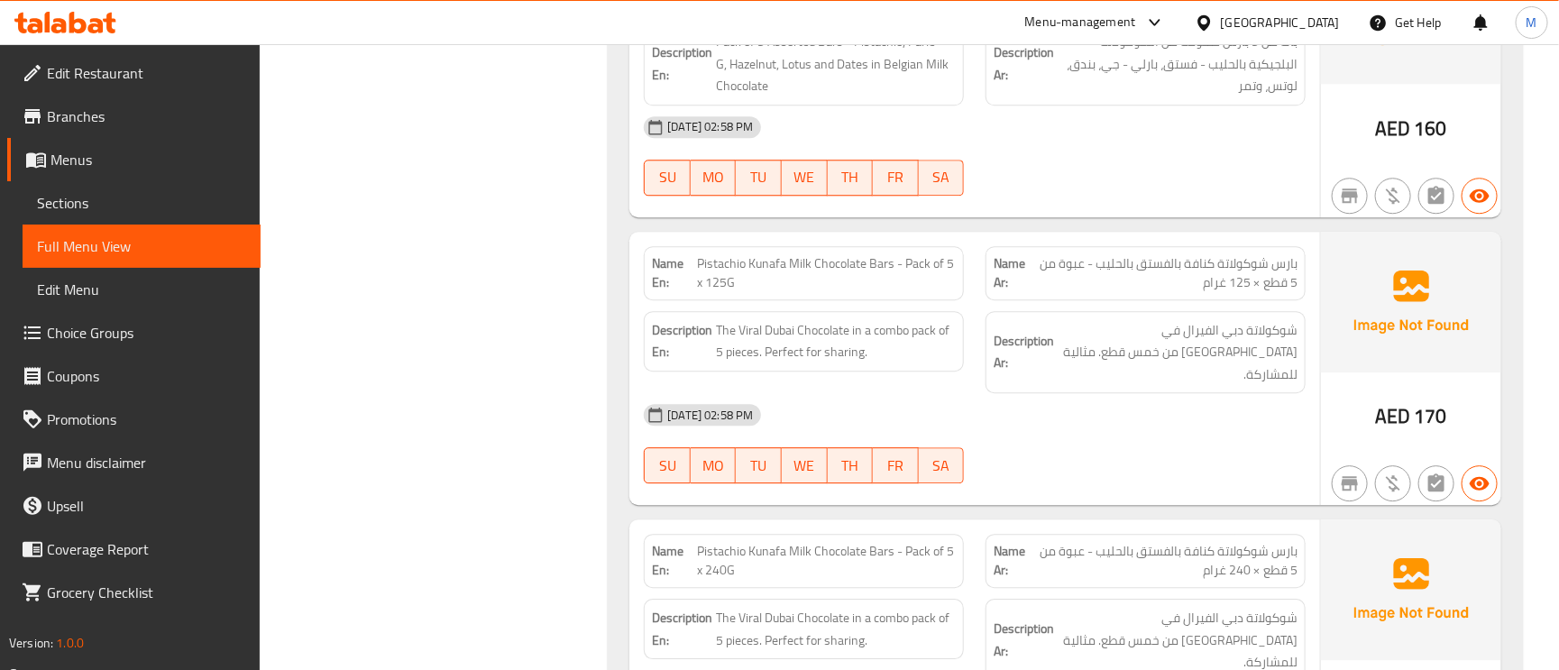
click at [864, 246] on div "Name En: Pistachio Kunafa Milk Chocolate Bars - Pack of 5 x 125G" at bounding box center [804, 273] width 320 height 54
click at [884, 270] on span "Pistachio Kunafa Milk Chocolate Bars - Pack of 5 x 125G" at bounding box center [826, 273] width 259 height 38
copy span "Pistachio Kunafa Milk Chocolate Bars - Pack of 5 x 125G"
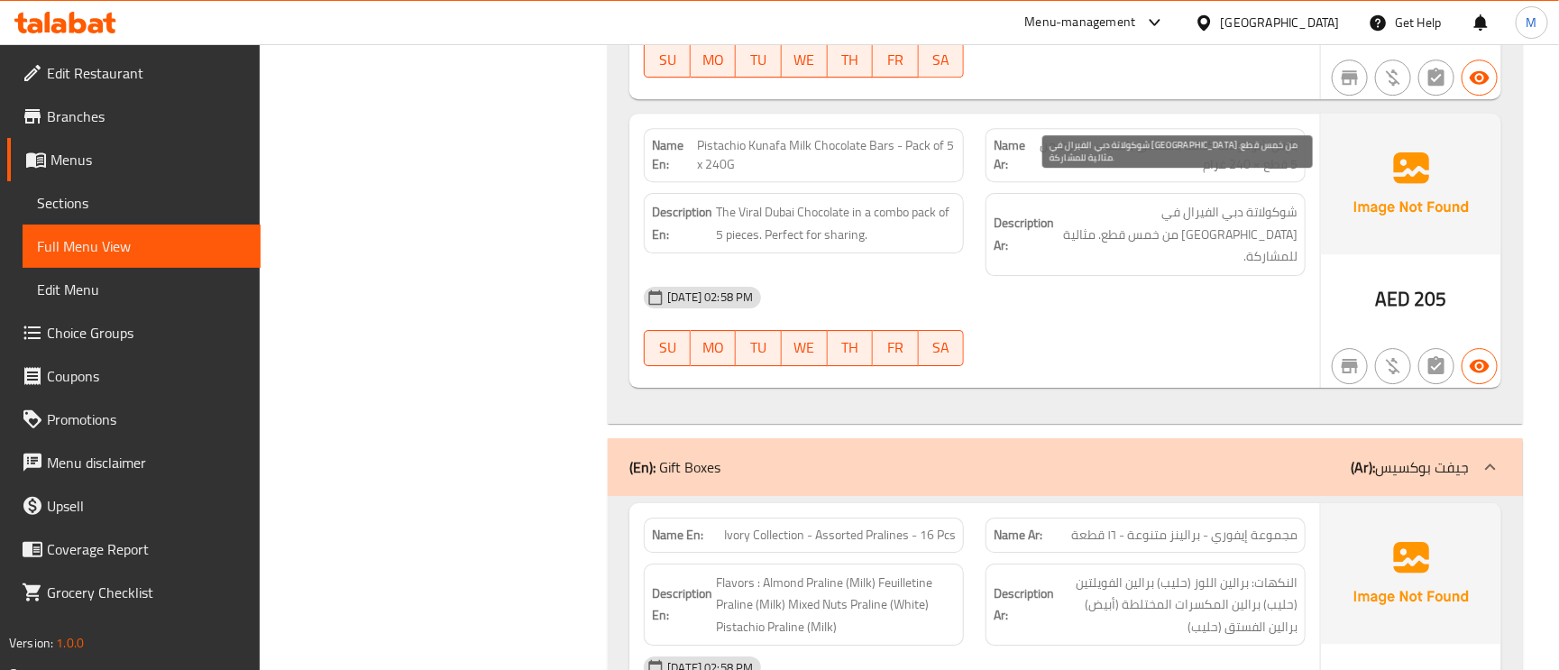
scroll to position [5681, 0]
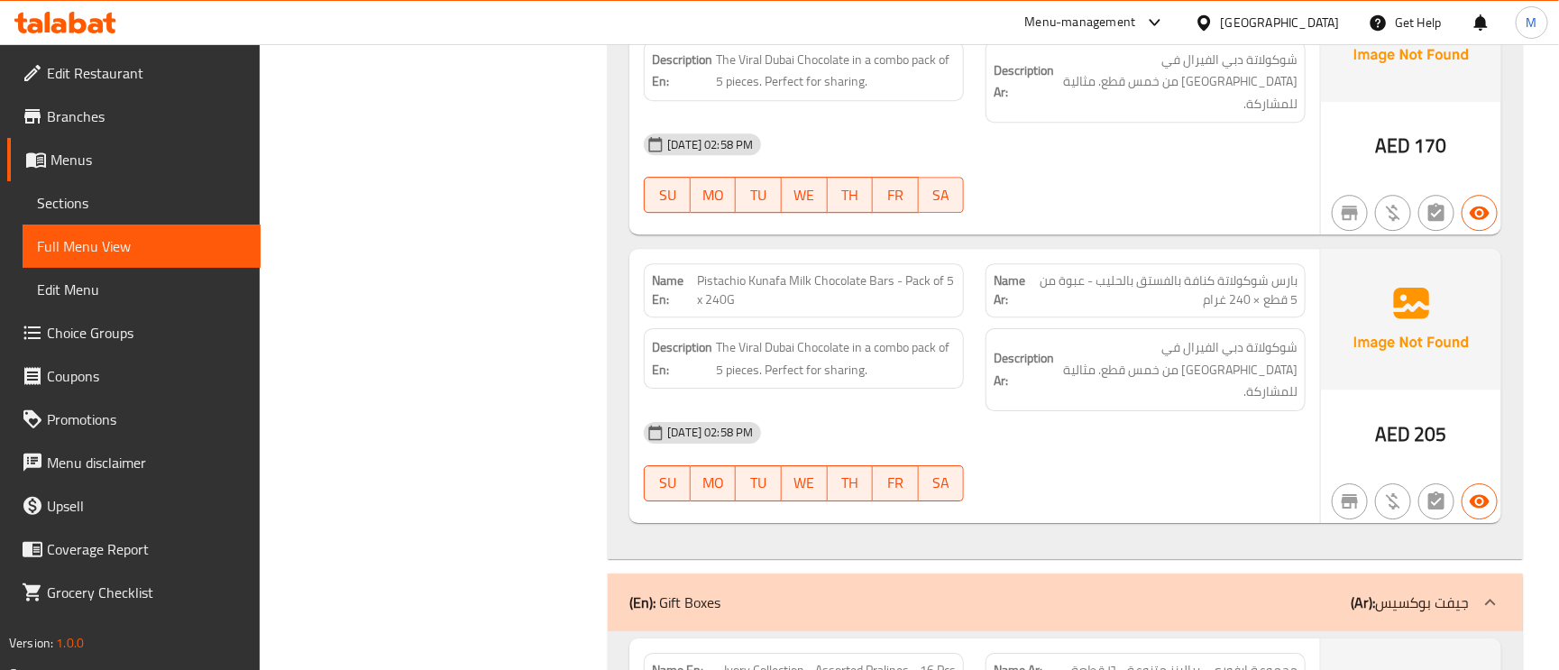
click at [892, 271] on span "Pistachio Kunafa Milk Chocolate Bars - Pack of 5 x 240G" at bounding box center [826, 290] width 259 height 38
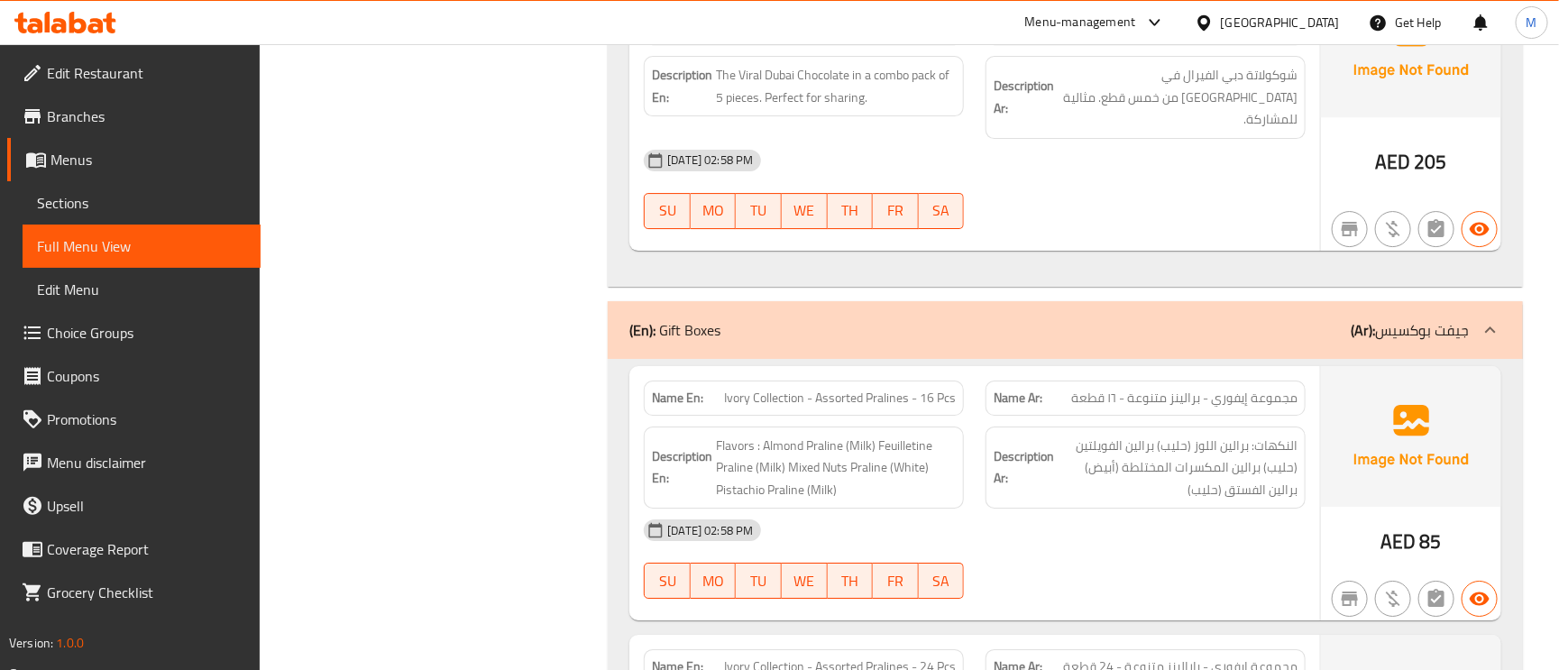
scroll to position [5952, 0]
click at [1116, 390] on span "مجموعة إيفوري - برالينز متنوعة - ١٦ قطعة" at bounding box center [1184, 399] width 226 height 19
click at [905, 390] on span "Ivory Collection - Assorted Pralines - 16 Pcs" at bounding box center [840, 399] width 232 height 19
click at [904, 390] on span "Ivory Collection - Assorted Pralines - 16 Pcs" at bounding box center [840, 399] width 232 height 19
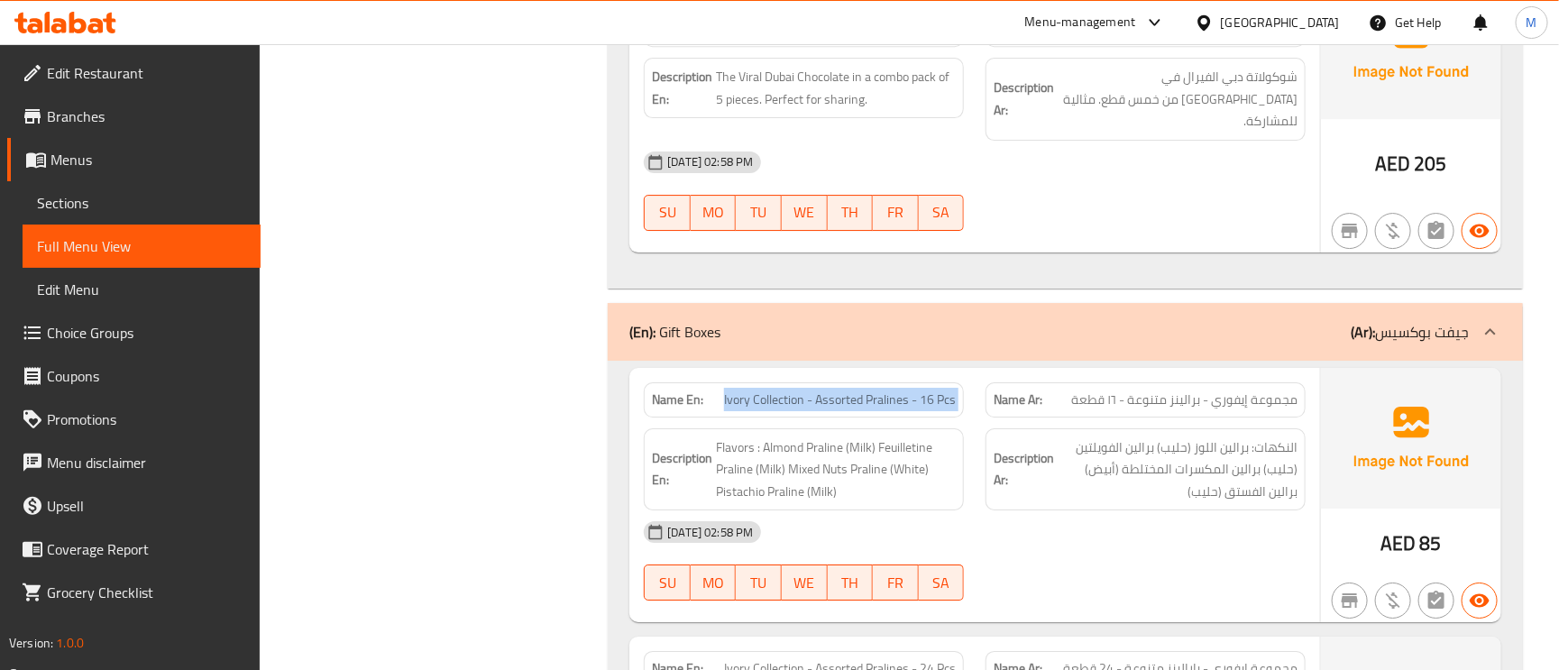
click at [904, 390] on span "Ivory Collection - Assorted Pralines - 16 Pcs" at bounding box center [840, 399] width 232 height 19
click at [911, 382] on div "Name En: Ivory Collection - Assorted Pralines - 16 Pcs" at bounding box center [804, 399] width 320 height 35
click at [913, 390] on span "Ivory Collection - Assorted Pralines - 16 Pcs" at bounding box center [840, 399] width 232 height 19
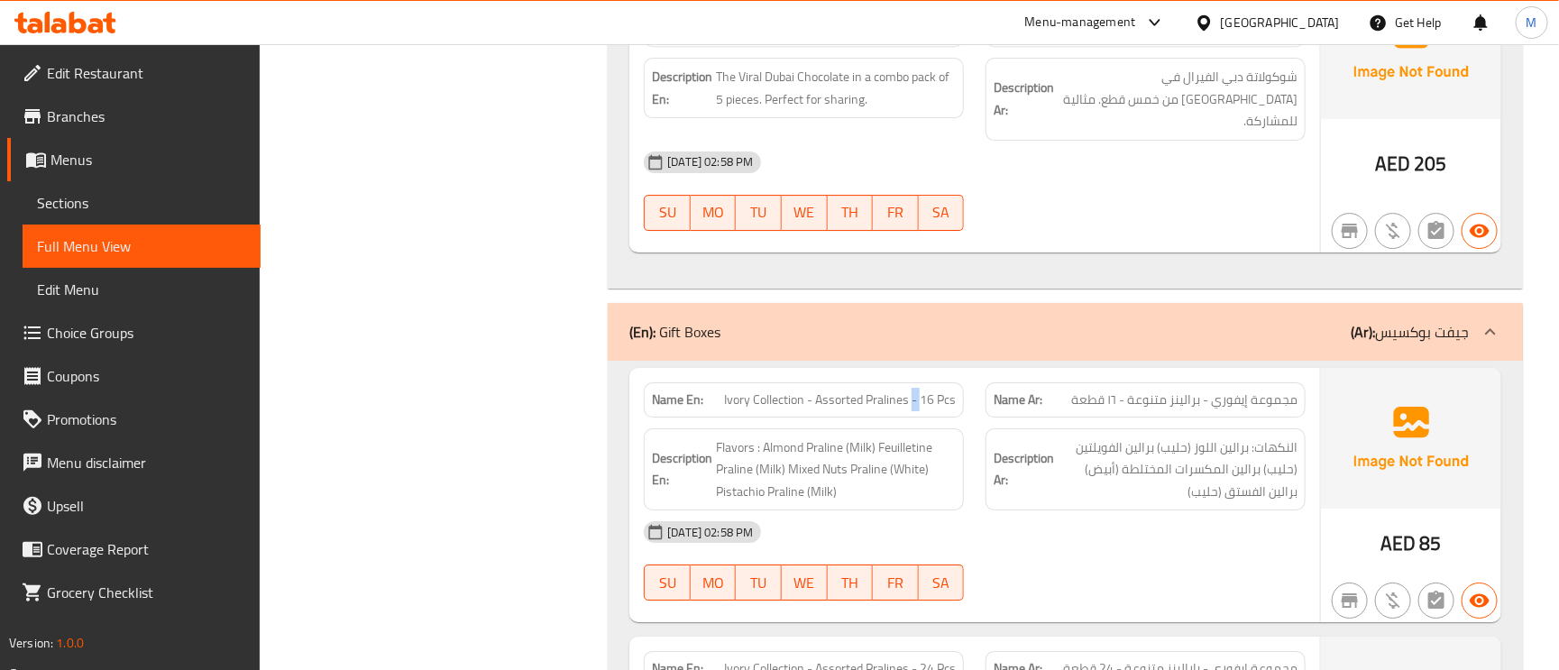
click at [913, 390] on span "Ivory Collection - Assorted Pralines - 16 Pcs" at bounding box center [840, 399] width 232 height 19
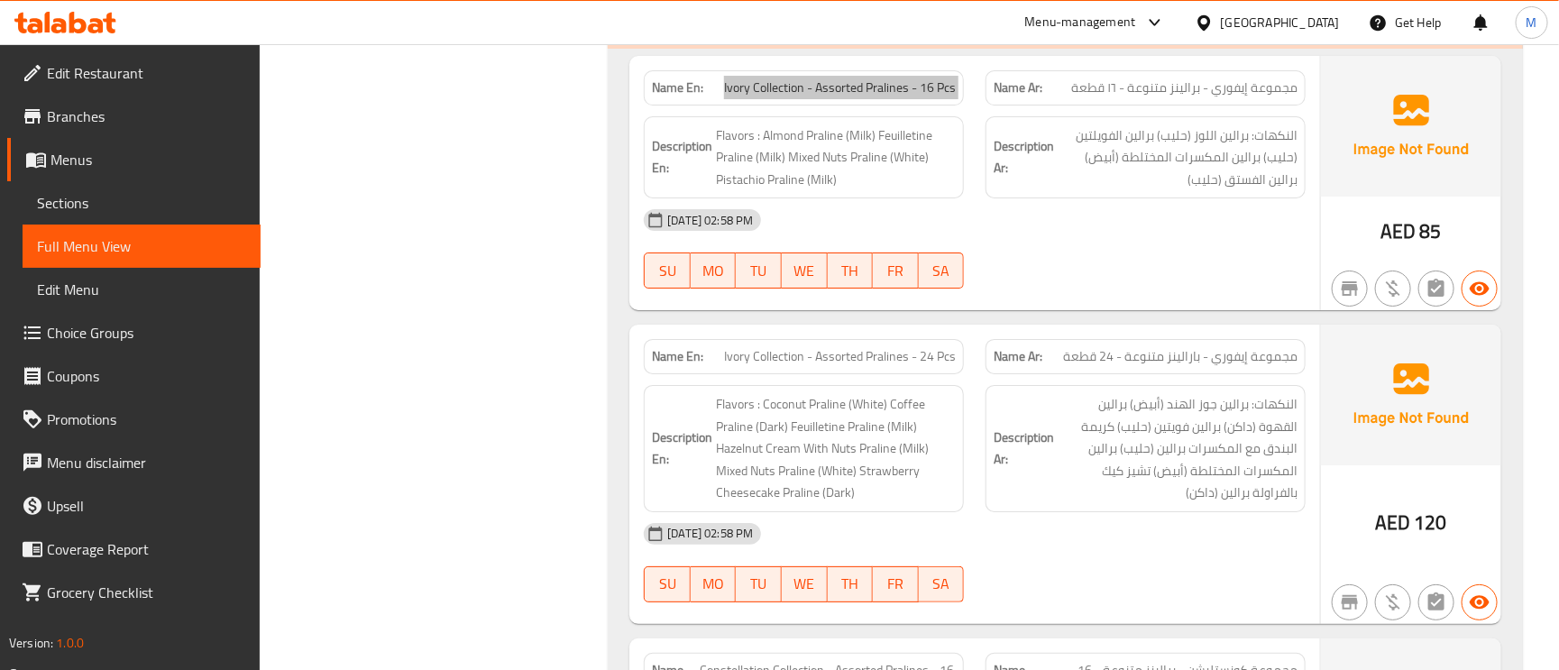
scroll to position [6222, 0]
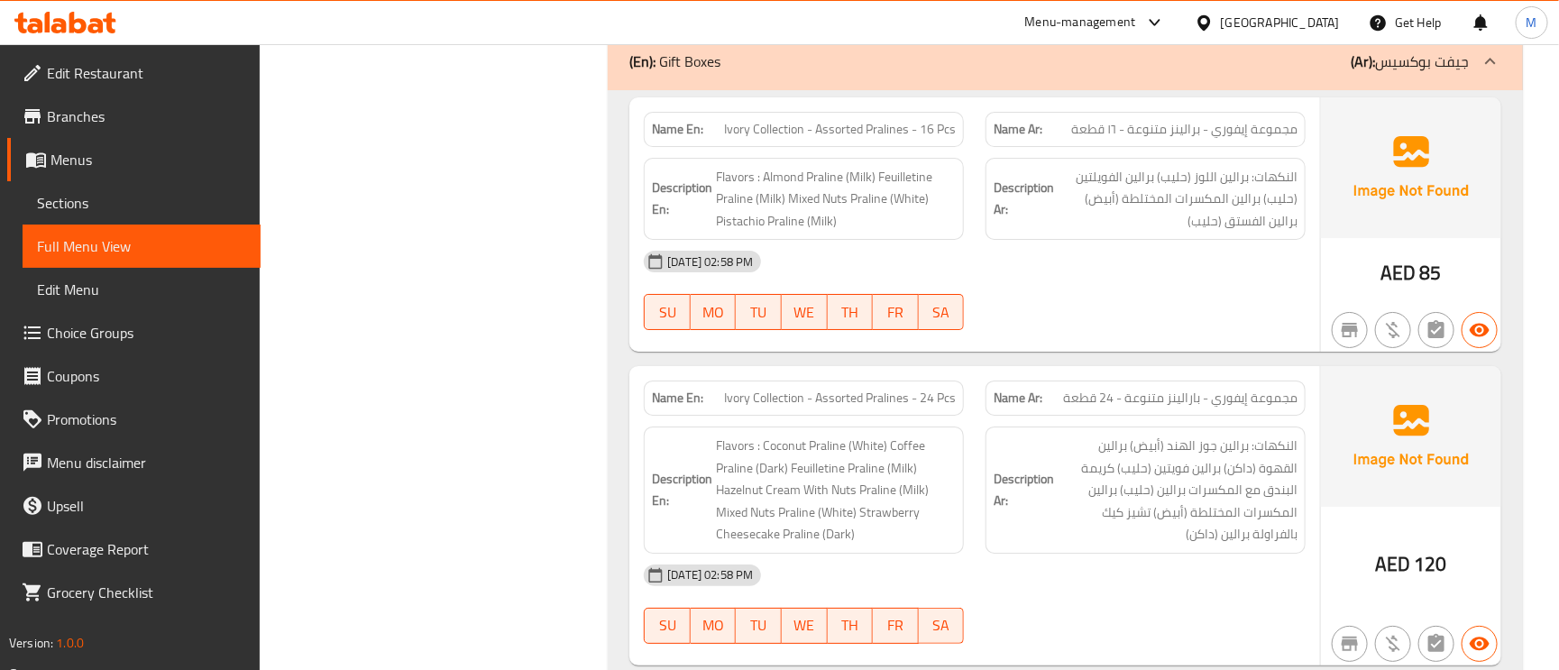
click at [744, 389] on span "Ivory Collection - Assorted Pralines - 24 Pcs" at bounding box center [840, 398] width 232 height 19
click at [761, 389] on span "Ivory Collection - Assorted Pralines - 24 Pcs" at bounding box center [840, 398] width 232 height 19
click at [735, 389] on span "Ivory Collection - Assorted Pralines - 24 Pcs" at bounding box center [840, 398] width 232 height 19
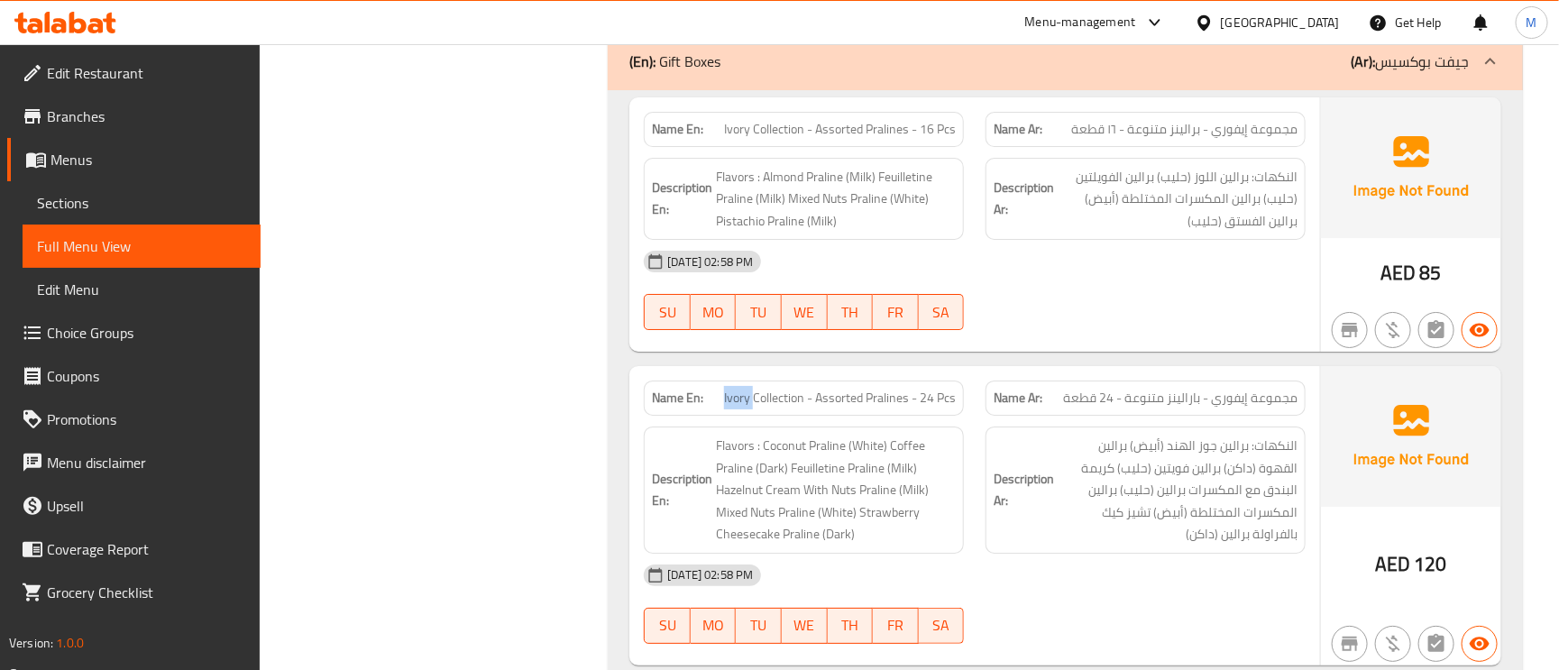
click at [735, 389] on span "Ivory Collection - Assorted Pralines - 24 Pcs" at bounding box center [840, 398] width 232 height 19
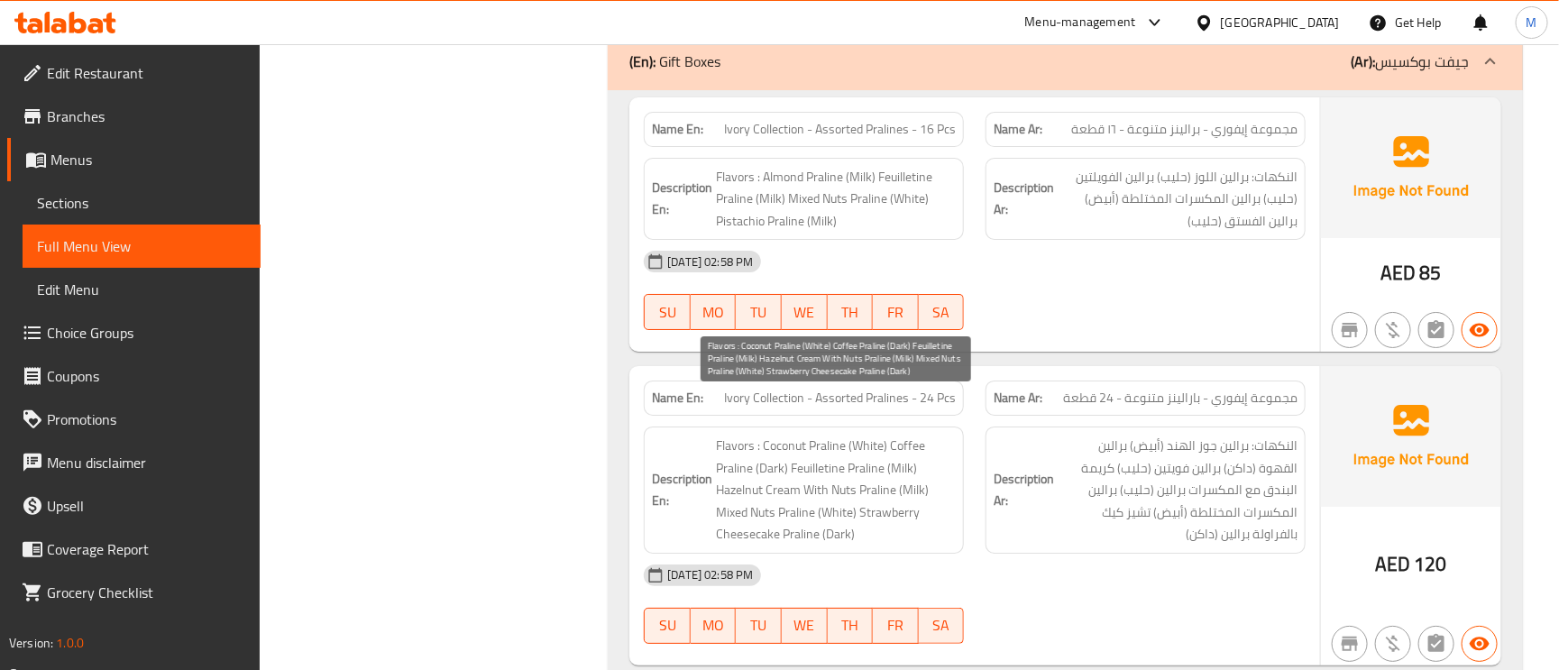
click at [818, 435] on span "Flavors : Coconut Praline (White) Coffee Praline (Dark) Feuilletine Praline (Mi…" at bounding box center [836, 490] width 240 height 111
click at [784, 435] on span "Flavors : Coconut Praline (White) Coffee Praline (Dark) Feuilletine Praline (Mi…" at bounding box center [836, 490] width 240 height 111
click at [817, 435] on span "Flavors : Coconut Praline (White) Coffee Praline (Dark) Feuilletine Praline (Mi…" at bounding box center [836, 490] width 240 height 111
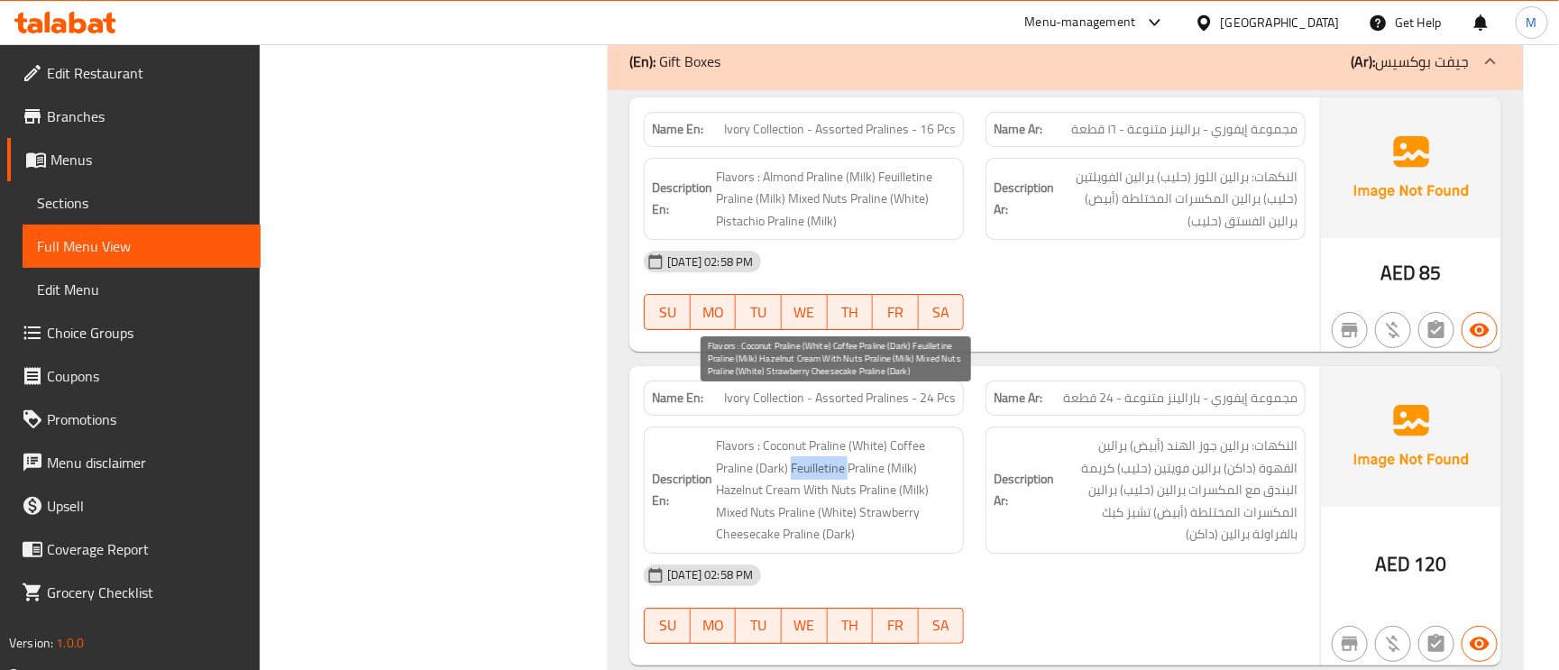
scroll to position [6358, 0]
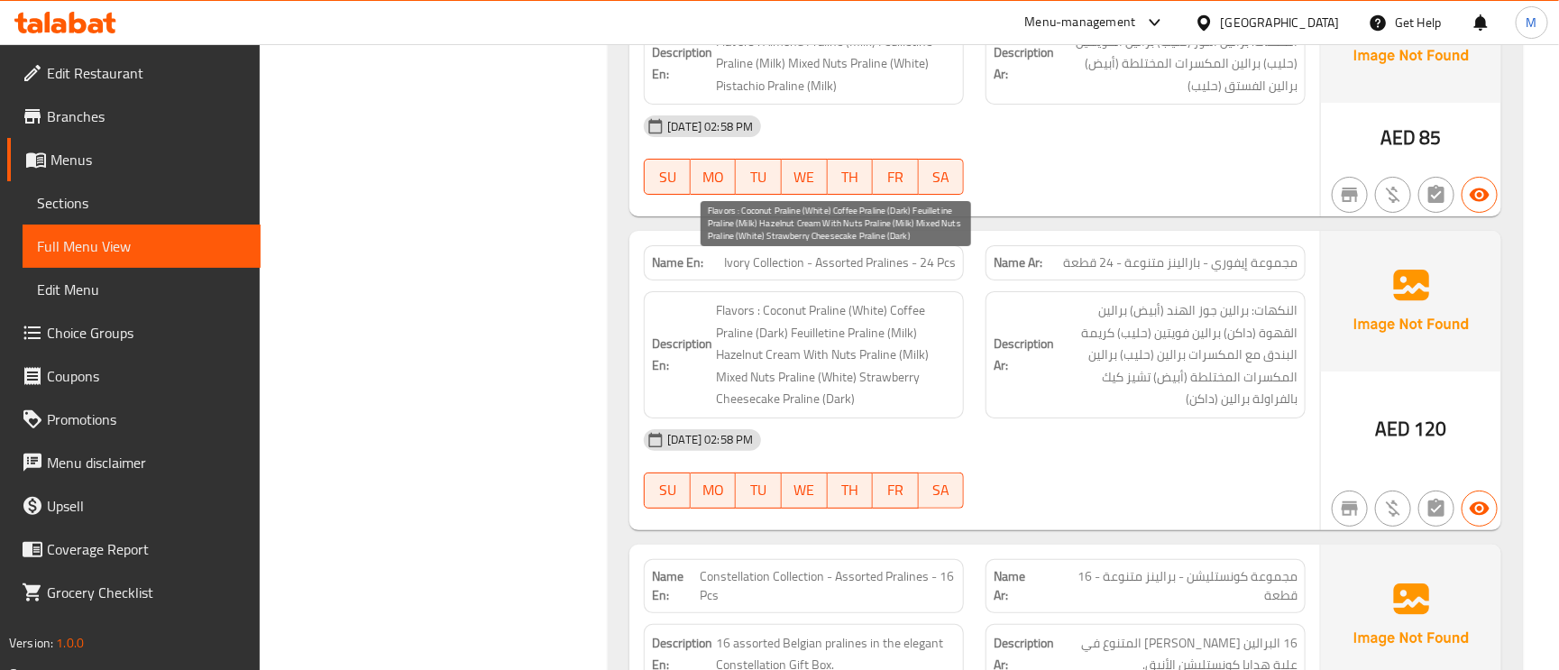
click at [870, 318] on span "Flavors : Coconut Praline (White) Coffee Praline (Dark) Feuilletine Praline (Mi…" at bounding box center [836, 354] width 240 height 111
click at [914, 310] on span "Flavors : Coconut Praline (White) Coffee Praline (Dark) Feuilletine Praline (Mi…" at bounding box center [836, 354] width 240 height 111
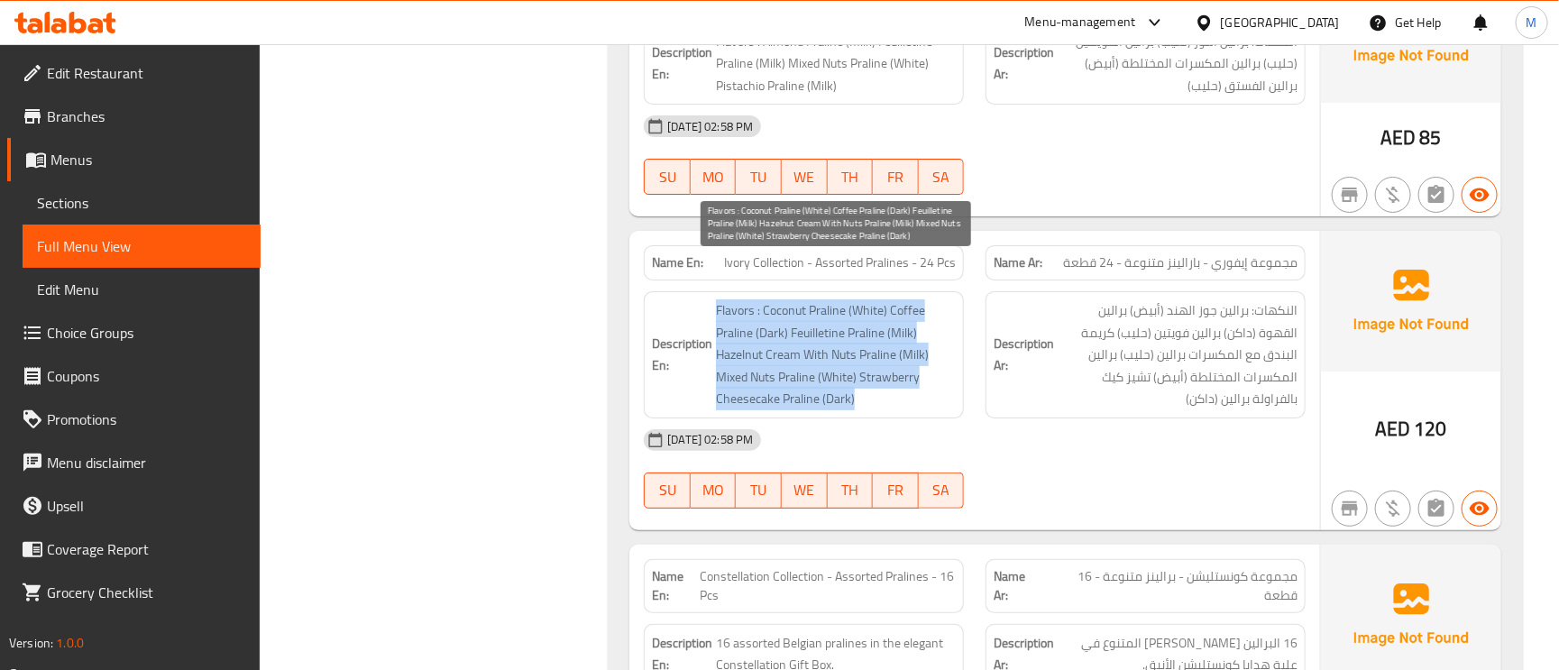
click at [914, 310] on span "Flavors : Coconut Praline (White) Coffee Praline (Dark) Feuilletine Praline (Mi…" at bounding box center [836, 354] width 240 height 111
click at [911, 315] on span "Flavors : Coconut Praline (White) Coffee Praline (Dark) Feuilletine Praline (Mi…" at bounding box center [836, 354] width 240 height 111
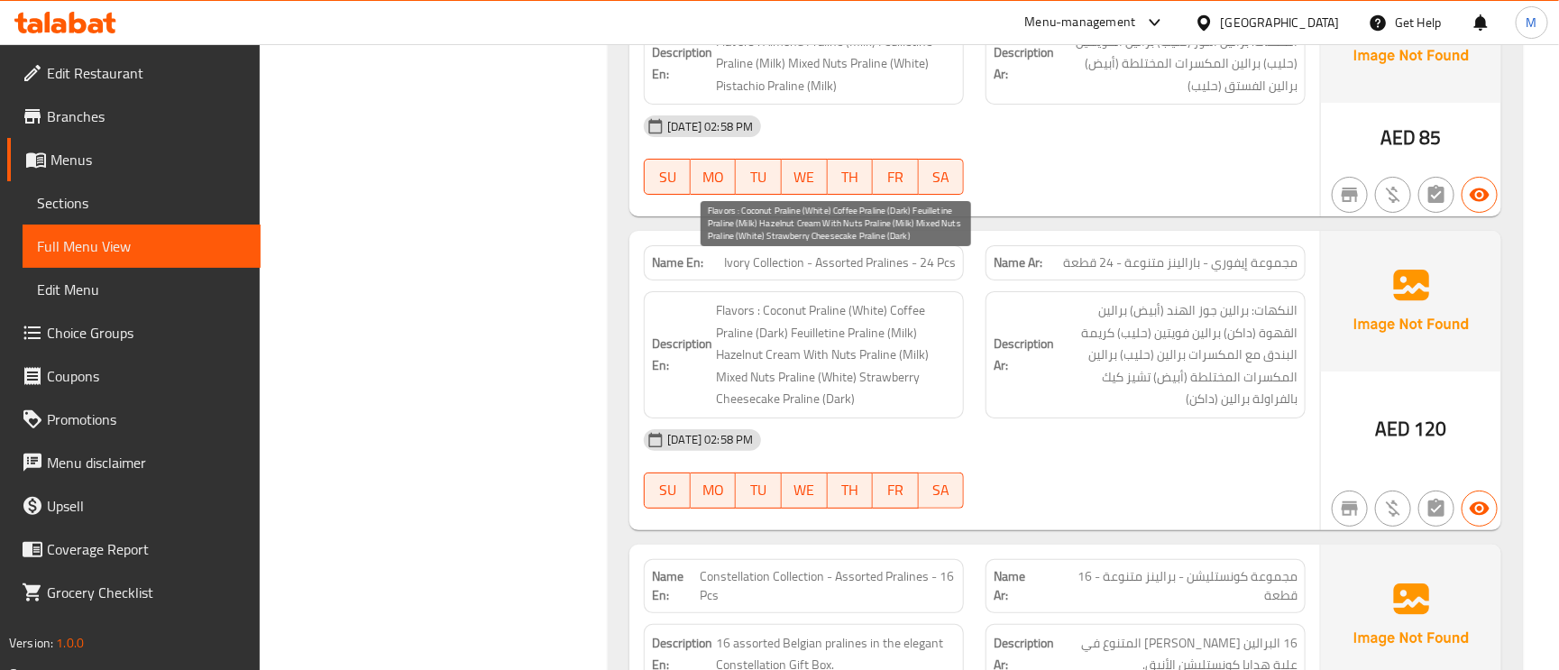
click at [911, 315] on span "Flavors : Coconut Praline (White) Coffee Praline (Dark) Feuilletine Praline (Mi…" at bounding box center [836, 354] width 240 height 111
click at [913, 320] on span "Flavors : Coconut Praline (White) Coffee Praline (Dark) Feuilletine Praline (Mi…" at bounding box center [836, 354] width 240 height 111
click at [913, 313] on span "Flavors : Coconut Praline (White) Coffee Praline (Dark) Feuilletine Praline (Mi…" at bounding box center [836, 354] width 240 height 111
click at [916, 331] on span "Flavors : Coconut Praline (White) Coffee Praline (Dark) Feuilletine Praline (Mi…" at bounding box center [836, 354] width 240 height 111
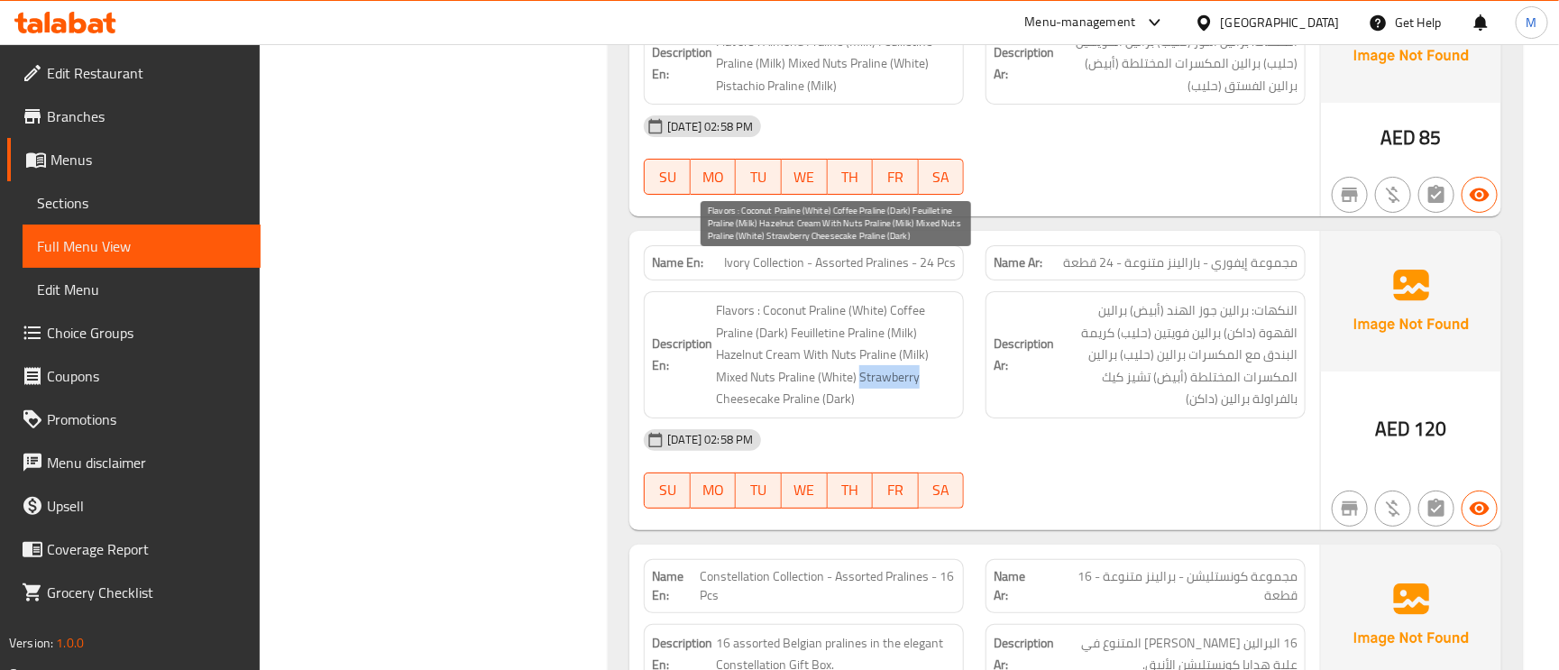
click at [916, 331] on span "Flavors : Coconut Praline (White) Coffee Praline (Dark) Feuilletine Praline (Mi…" at bounding box center [836, 354] width 240 height 111
click at [919, 319] on span "Flavors : Coconut Praline (White) Coffee Praline (Dark) Feuilletine Praline (Mi…" at bounding box center [836, 354] width 240 height 111
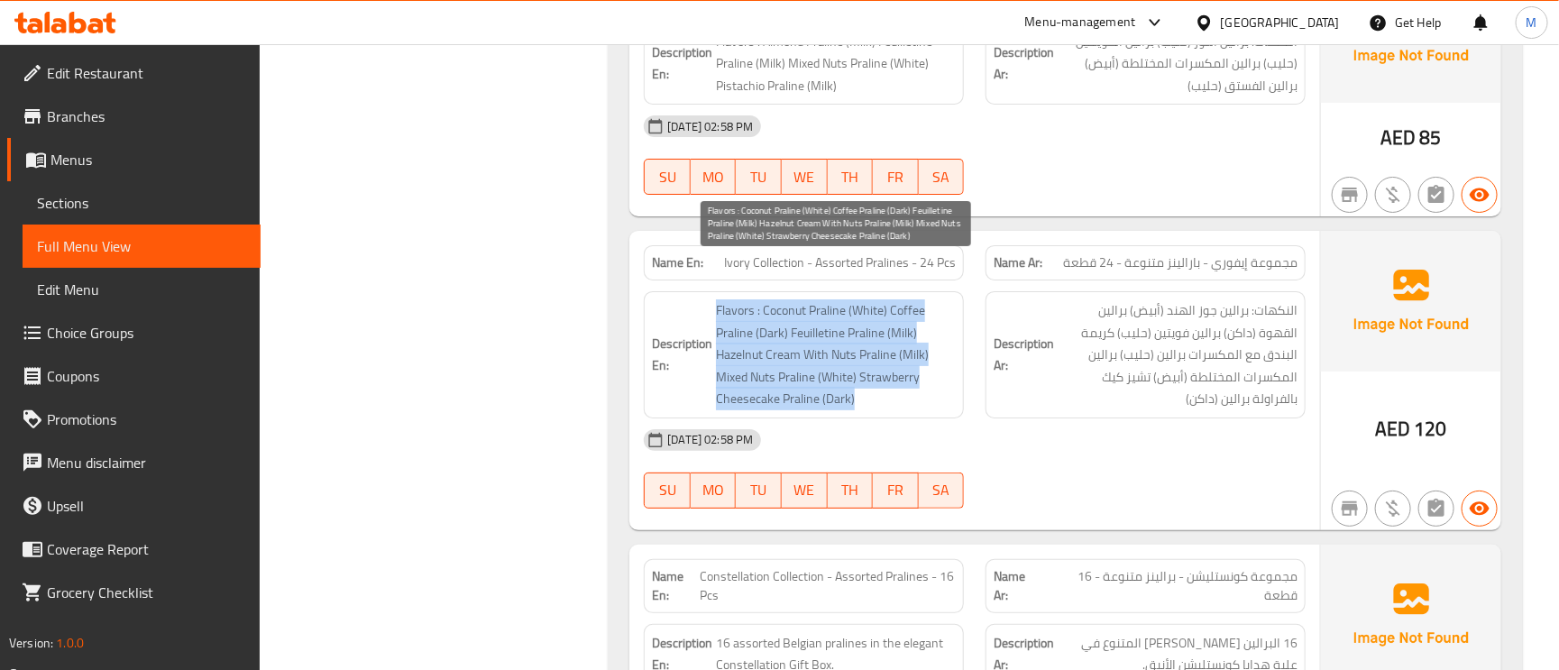
click at [919, 319] on span "Flavors : Coconut Praline (White) Coffee Praline (Dark) Feuilletine Praline (Mi…" at bounding box center [836, 354] width 240 height 111
click at [917, 303] on span "Flavors : Coconut Praline (White) Coffee Praline (Dark) Feuilletine Praline (Mi…" at bounding box center [836, 354] width 240 height 111
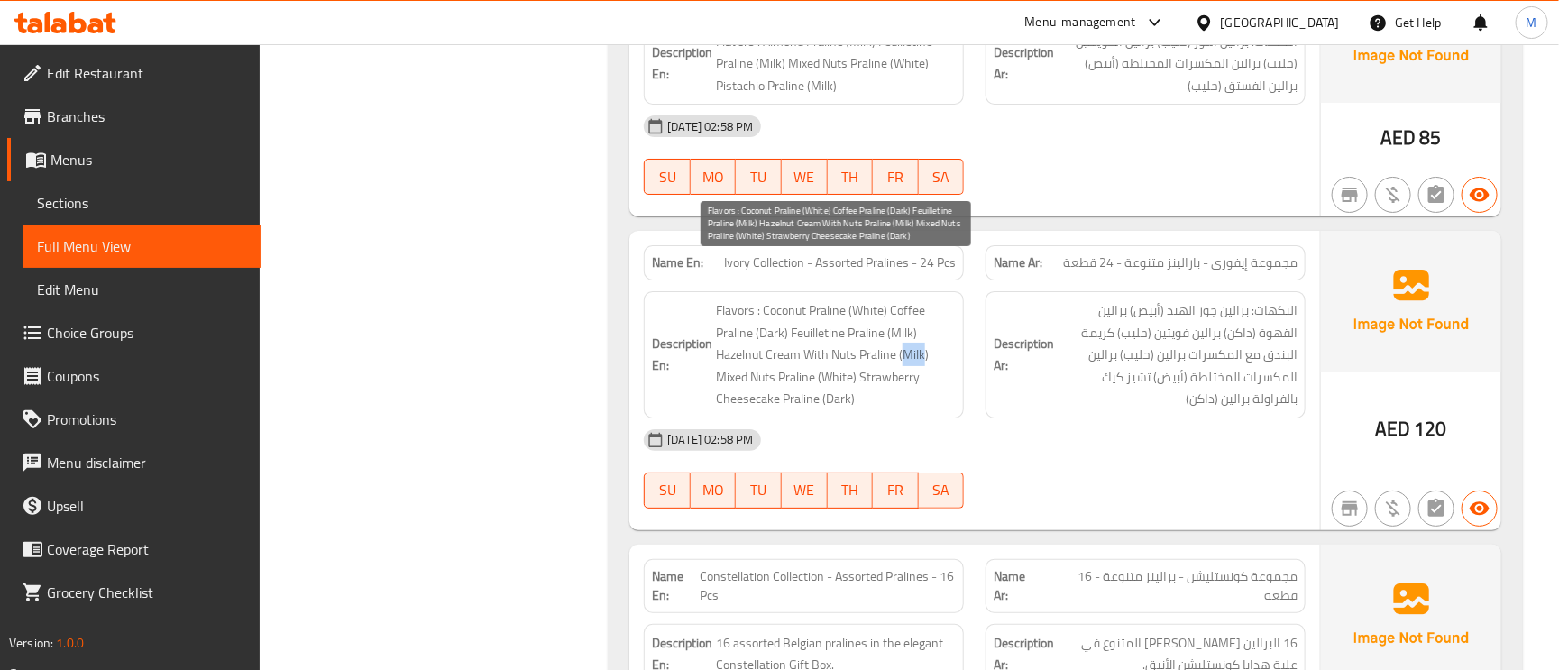
click at [917, 303] on span "Flavors : Coconut Praline (White) Coffee Praline (Dark) Feuilletine Praline (Mi…" at bounding box center [836, 354] width 240 height 111
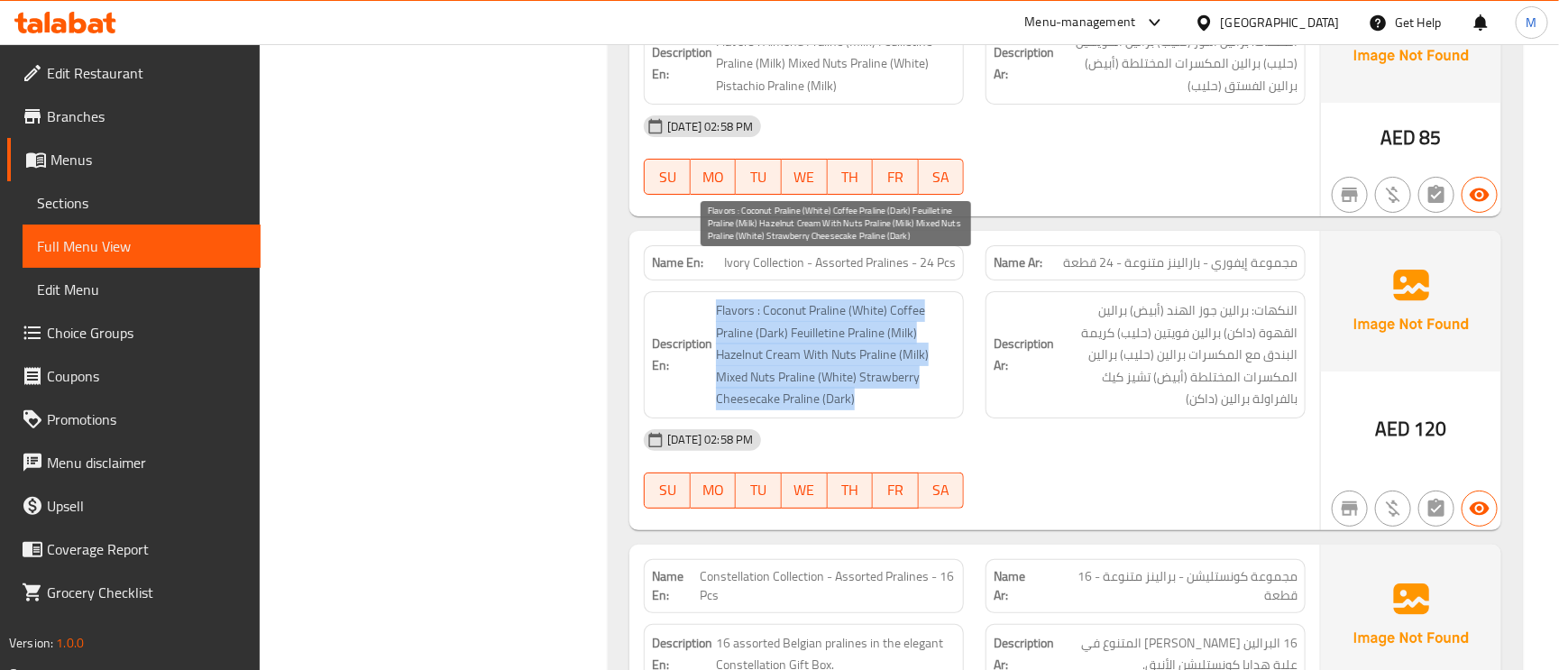
click at [917, 303] on span "Flavors : Coconut Praline (White) Coffee Praline (Dark) Feuilletine Praline (Mi…" at bounding box center [836, 354] width 240 height 111
click at [913, 325] on span "Flavors : Coconut Praline (White) Coffee Praline (Dark) Feuilletine Praline (Mi…" at bounding box center [836, 354] width 240 height 111
click at [923, 319] on span "Flavors : Coconut Praline (White) Coffee Praline (Dark) Feuilletine Praline (Mi…" at bounding box center [836, 354] width 240 height 111
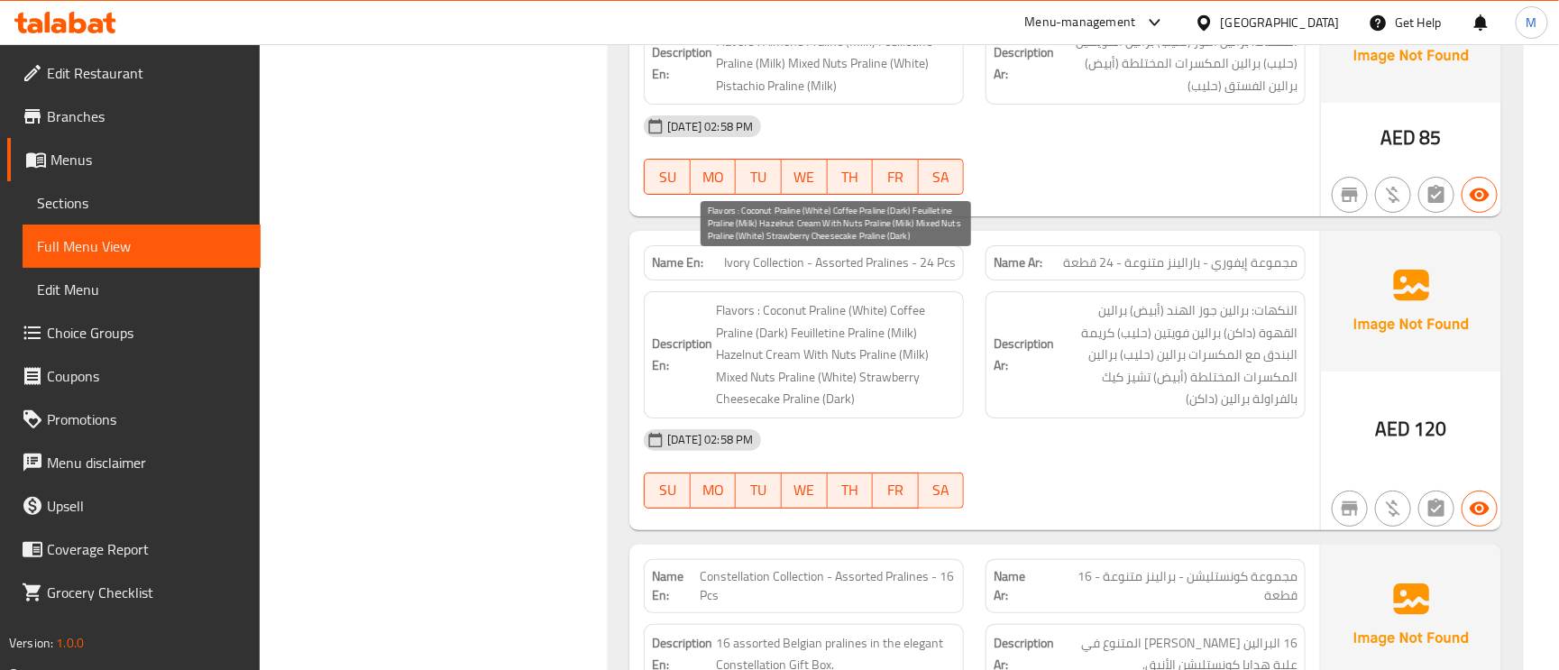
click at [913, 308] on span "Flavors : Coconut Praline (White) Coffee Praline (Dark) Feuilletine Praline (Mi…" at bounding box center [836, 354] width 240 height 111
click at [915, 313] on span "Flavors : Coconut Praline (White) Coffee Praline (Dark) Feuilletine Praline (Mi…" at bounding box center [836, 354] width 240 height 111
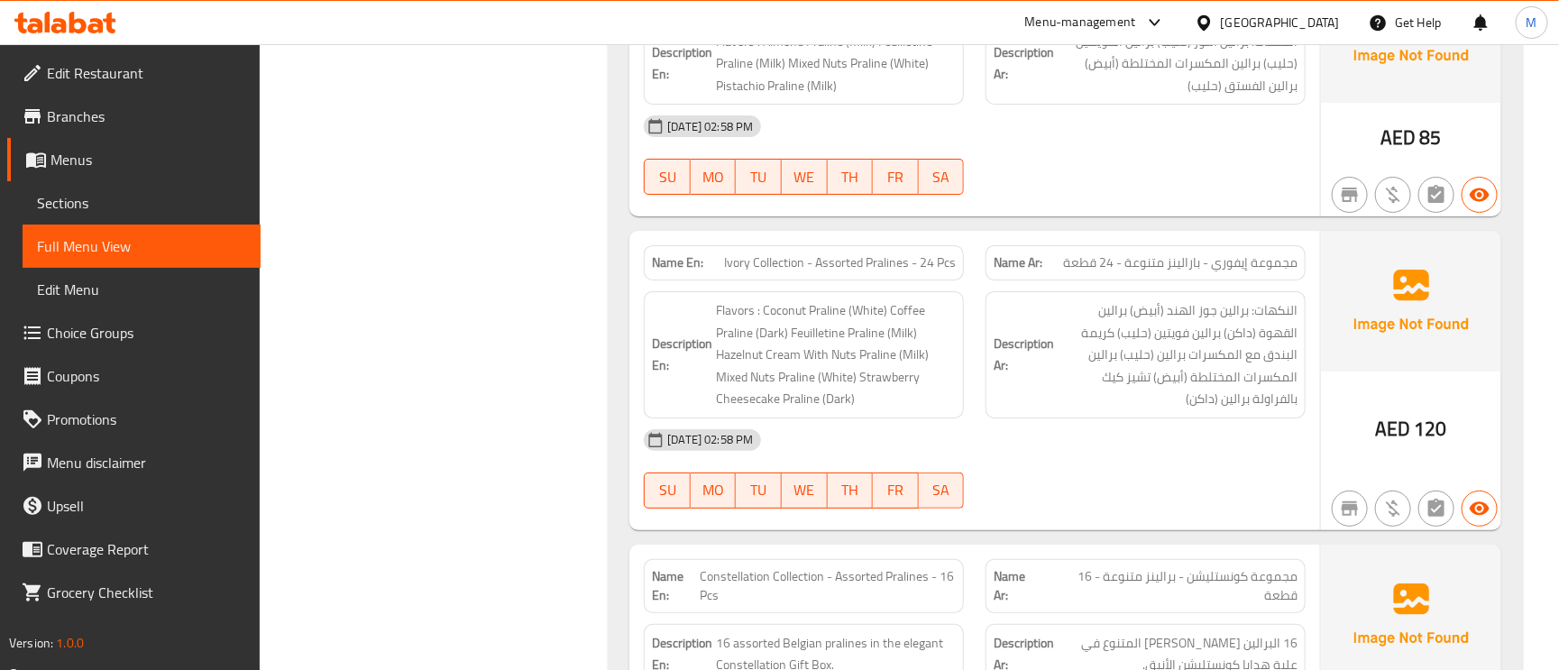
click at [911, 253] on span "Ivory Collection - Assorted Pralines - 24 Pcs" at bounding box center [840, 262] width 232 height 19
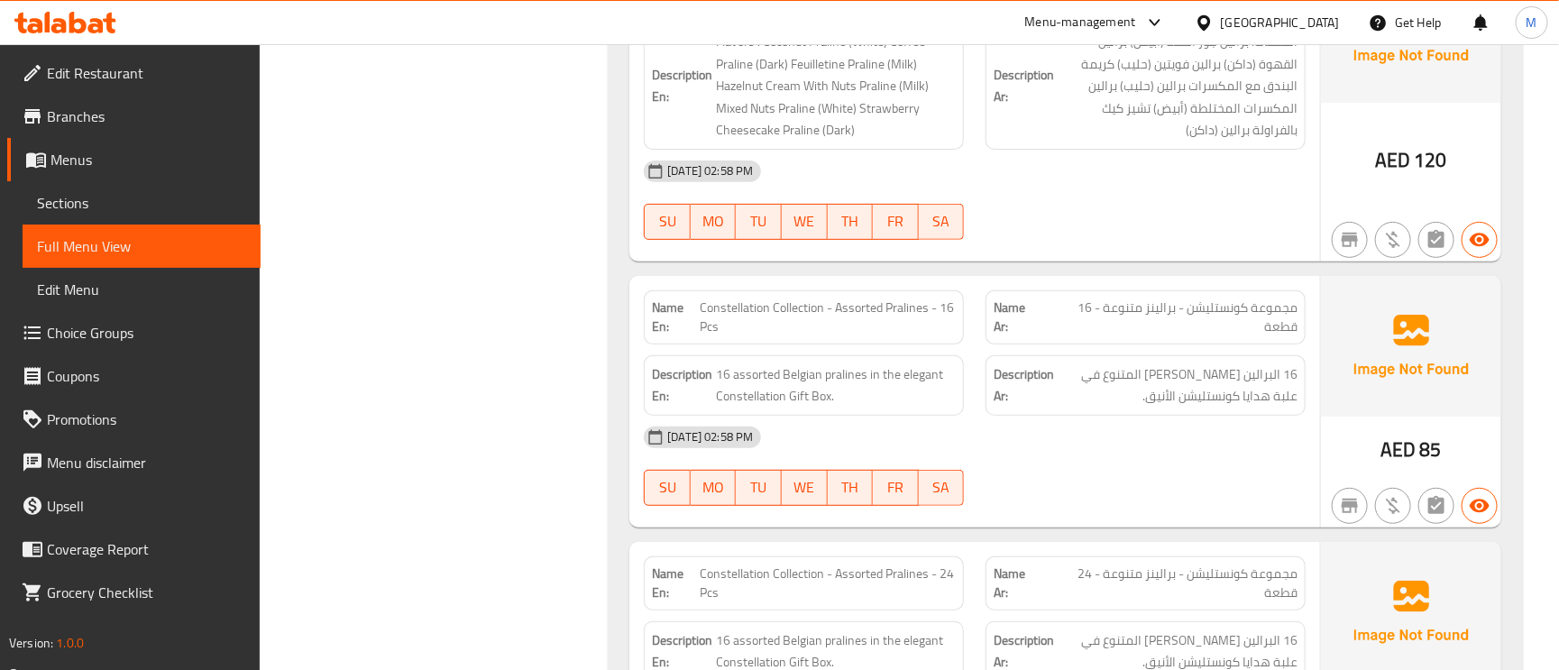
scroll to position [6628, 0]
click at [756, 297] on span "Constellation Collection - Assorted Pralines - 16 Pcs" at bounding box center [828, 316] width 256 height 38
click at [755, 297] on span "Constellation Collection - Assorted Pralines - 16 Pcs" at bounding box center [828, 316] width 256 height 38
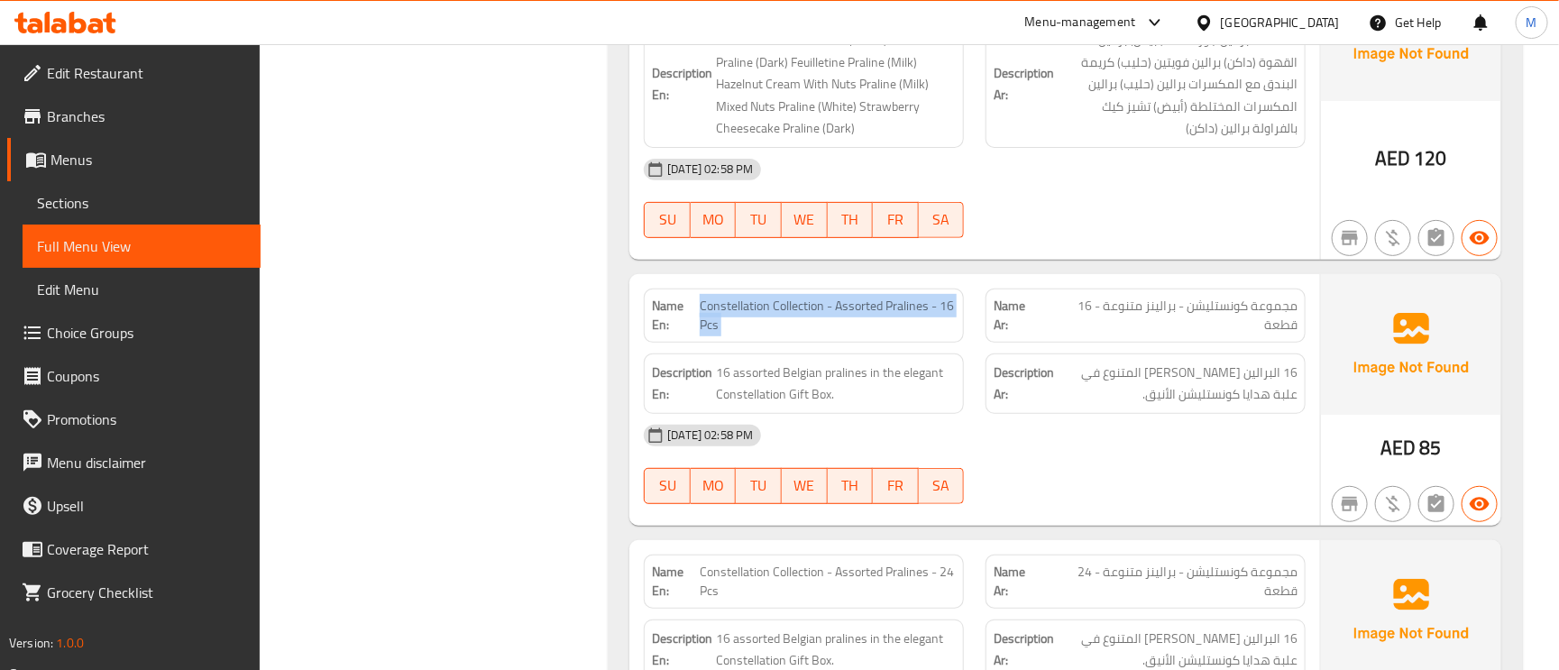
click at [755, 297] on span "Constellation Collection - Assorted Pralines - 16 Pcs" at bounding box center [828, 316] width 256 height 38
click at [743, 297] on span "Constellation Collection - Assorted Pralines - 16 Pcs" at bounding box center [828, 316] width 256 height 38
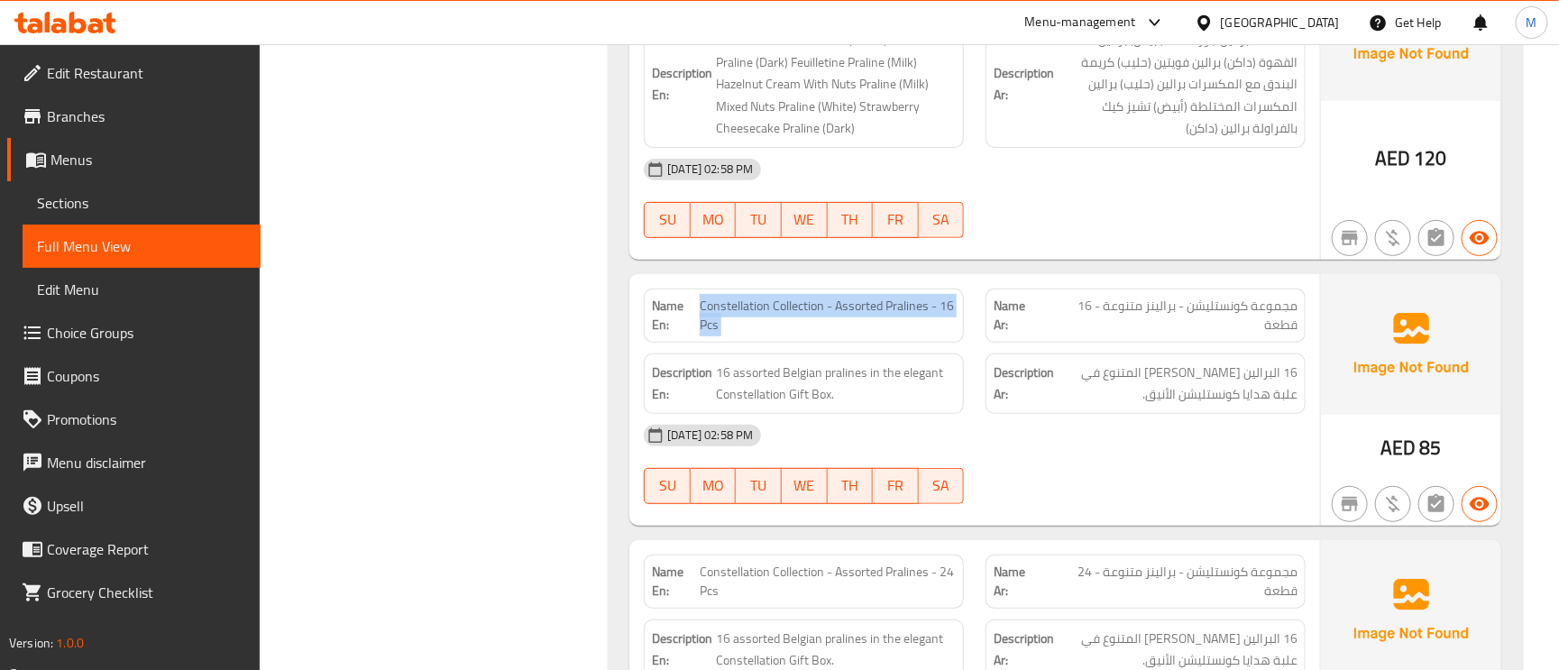
click at [737, 297] on span "Constellation Collection - Assorted Pralines - 16 Pcs" at bounding box center [828, 316] width 256 height 38
click at [800, 297] on span "Constellation Collection - Assorted Pralines - 16 Pcs" at bounding box center [828, 316] width 256 height 38
click at [740, 297] on span "Constellation Collection - Assorted Pralines - 16 Pcs" at bounding box center [828, 316] width 256 height 38
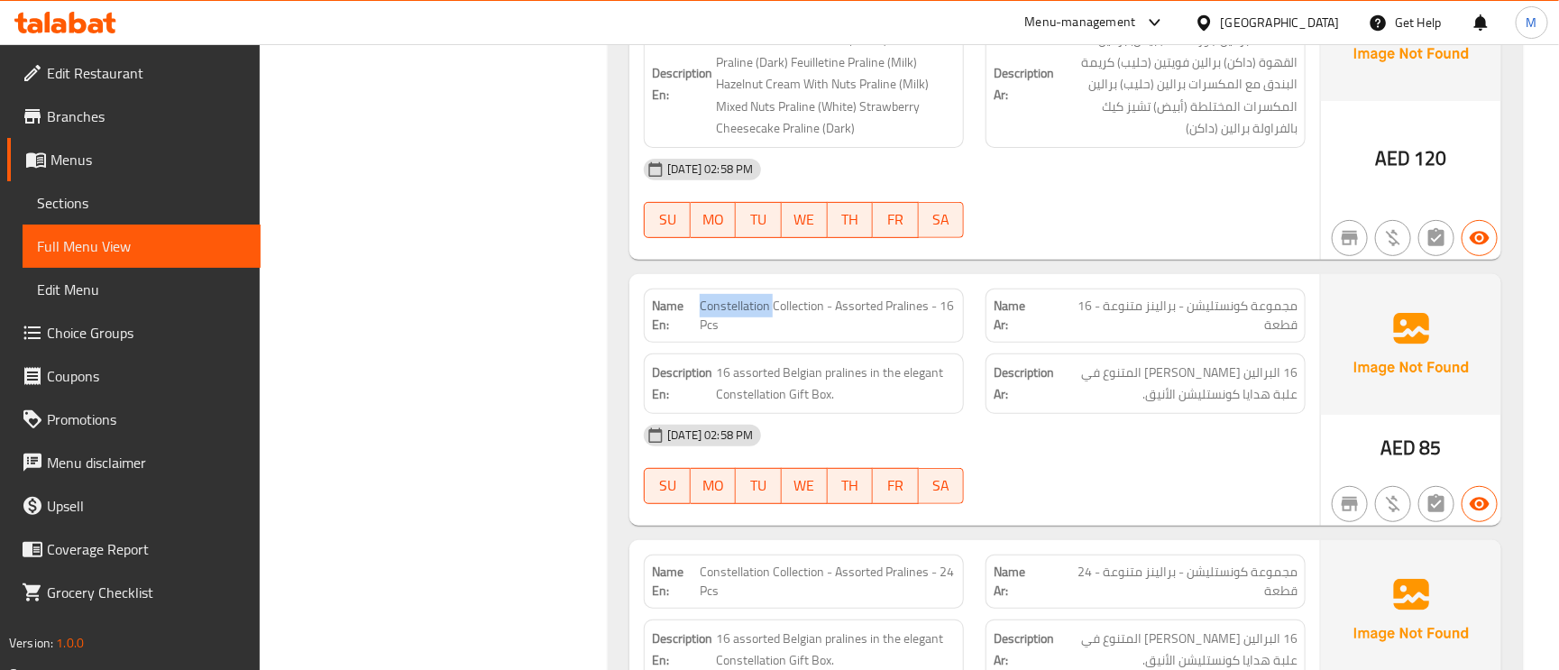
click at [740, 297] on span "Constellation Collection - Assorted Pralines - 16 Pcs" at bounding box center [828, 316] width 256 height 38
click at [863, 297] on span "Constellation Collection - Assorted Pralines - 16 Pcs" at bounding box center [828, 316] width 256 height 38
click at [953, 297] on span "Constellation Collection - Assorted Pralines - 16 Pcs" at bounding box center [828, 316] width 256 height 38
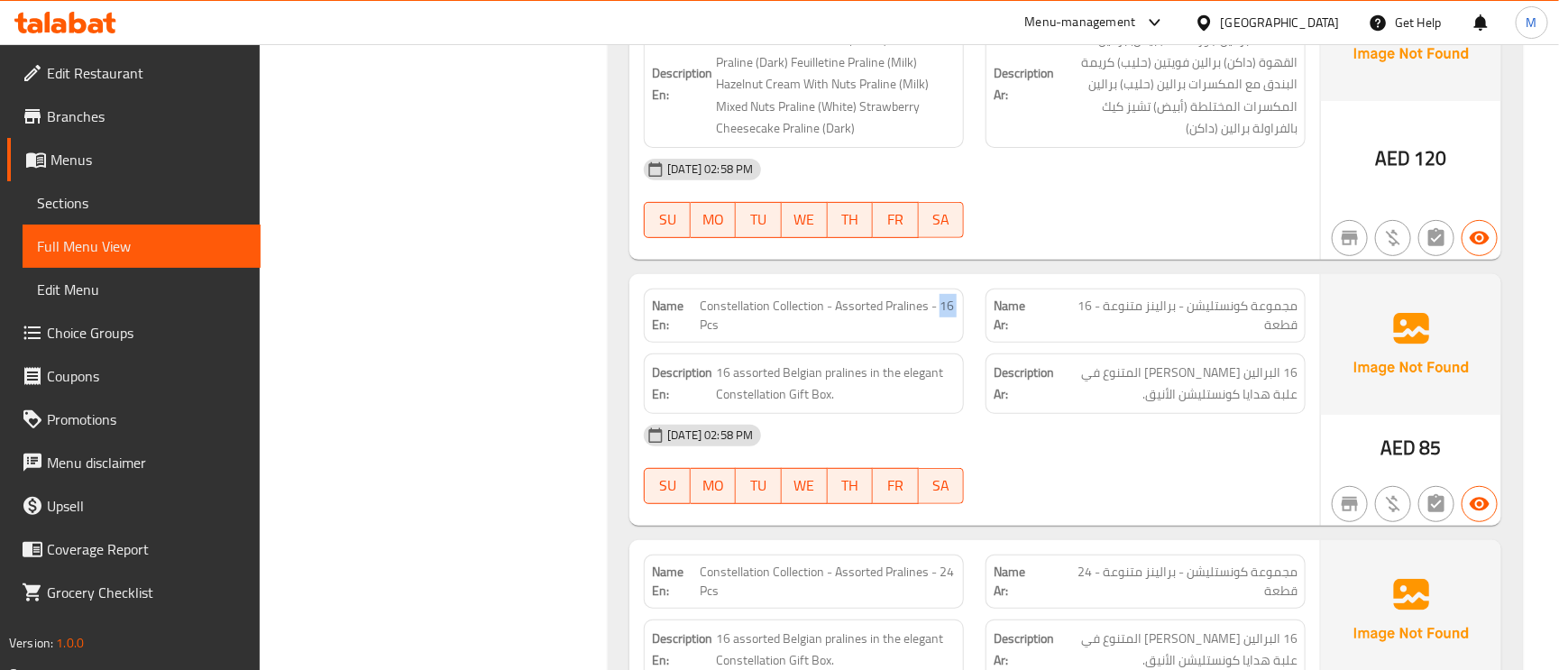
click at [953, 297] on span "Constellation Collection - Assorted Pralines - 16 Pcs" at bounding box center [828, 316] width 256 height 38
click at [907, 297] on span "Constellation Collection - Assorted Pralines - 16 Pcs" at bounding box center [828, 316] width 256 height 38
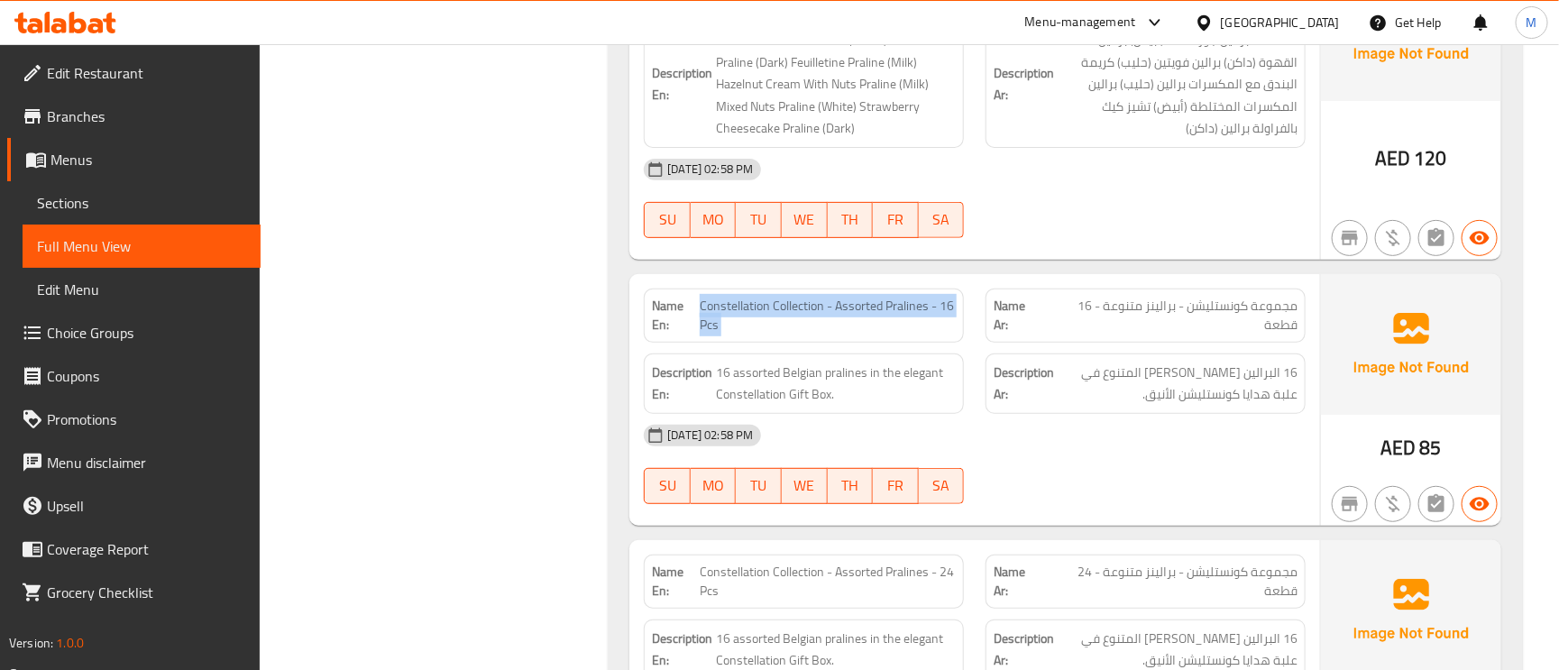
click at [907, 297] on span "Constellation Collection - Assorted Pralines - 16 Pcs" at bounding box center [828, 316] width 256 height 38
click at [862, 297] on span "Constellation Collection - Assorted Pralines - 16 Pcs" at bounding box center [828, 316] width 256 height 38
click at [929, 362] on span "16 assorted Belgian pralines in the elegant Constellation Gift Box." at bounding box center [836, 384] width 240 height 44
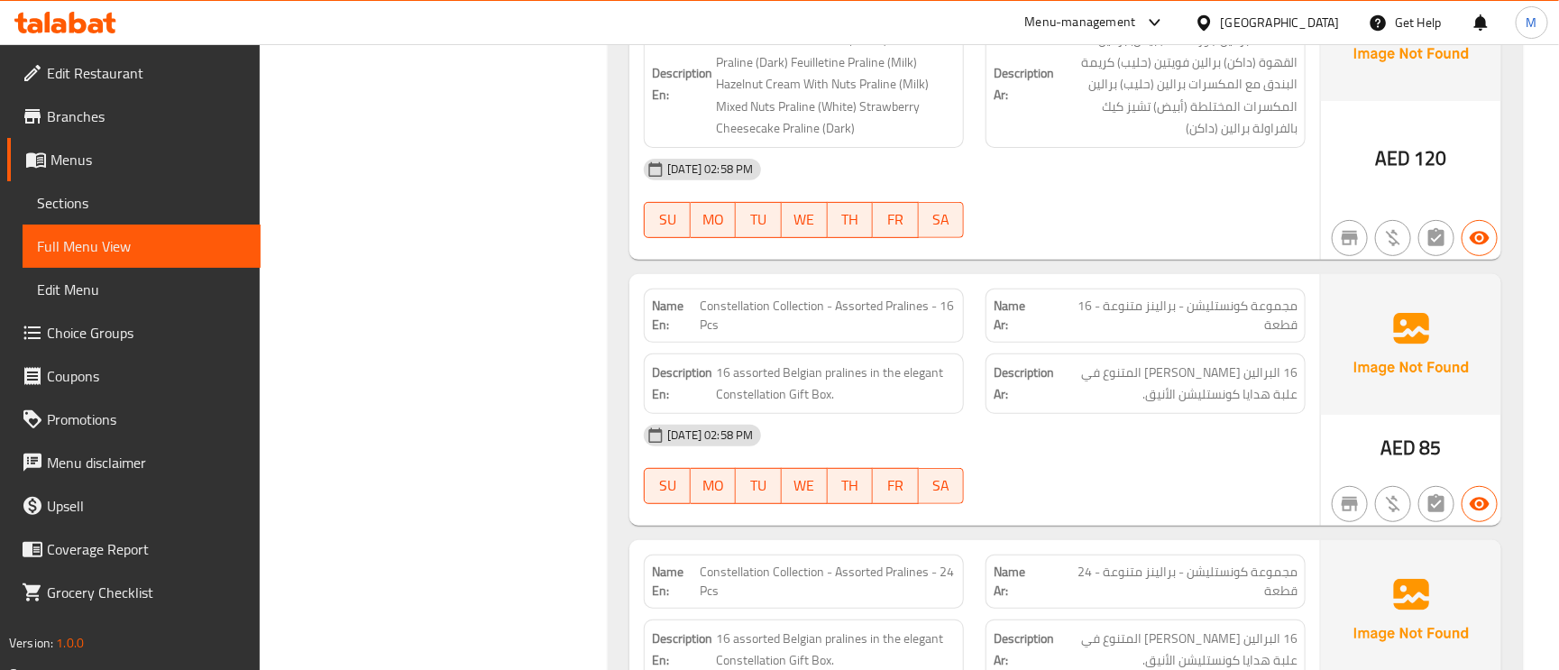
click at [751, 368] on div "Description En: 16 assorted Belgian pralines in the elegant Constellation Gift …" at bounding box center [804, 384] width 320 height 60
drag, startPoint x: 825, startPoint y: 357, endPoint x: 768, endPoint y: 357, distance: 56.8
click at [821, 362] on span "16 assorted Belgian pralines in the elegant Constellation Gift Box." at bounding box center [836, 384] width 240 height 44
drag, startPoint x: 768, startPoint y: 357, endPoint x: 743, endPoint y: 354, distance: 25.5
click at [750, 362] on span "16 assorted Belgian pralines in the elegant Constellation Gift Box." at bounding box center [836, 384] width 240 height 44
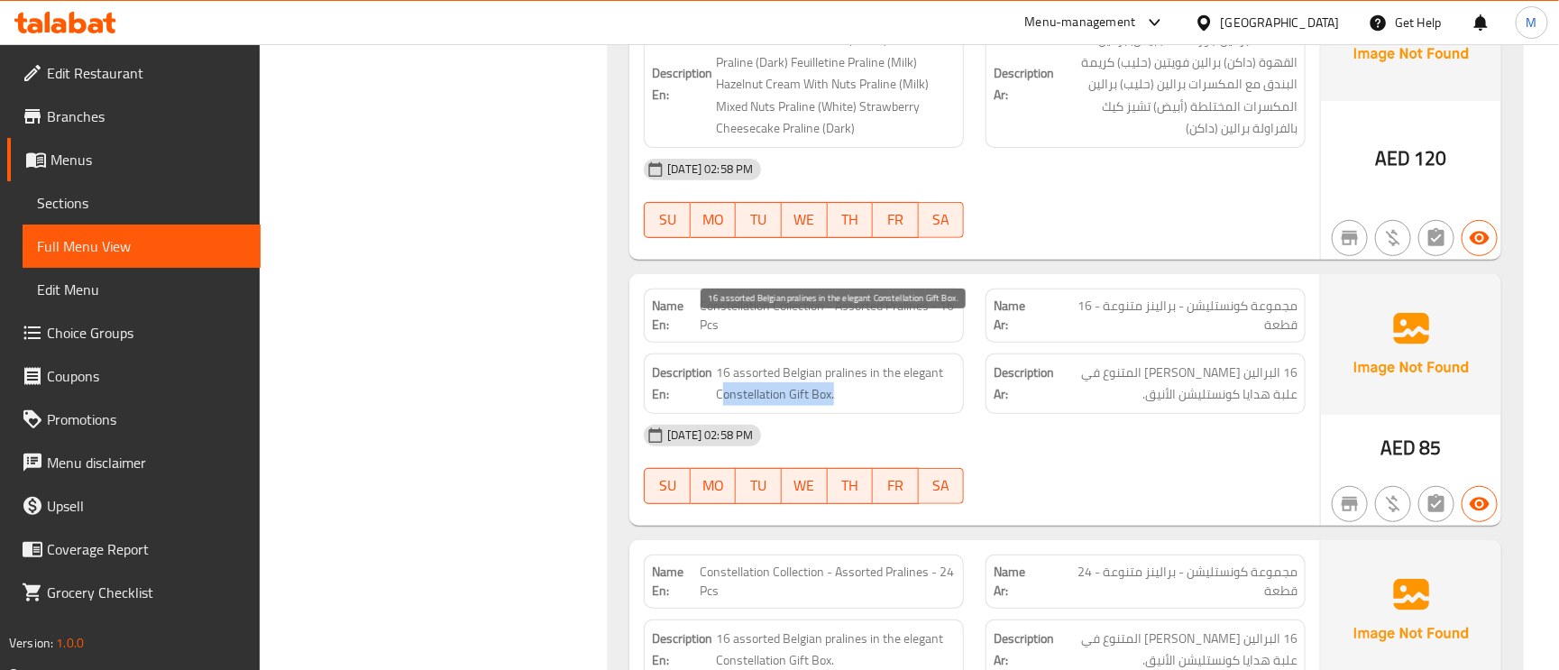
drag, startPoint x: 721, startPoint y: 354, endPoint x: 833, endPoint y: 356, distance: 112.8
click at [833, 362] on span "16 assorted Belgian pralines in the elegant Constellation Gift Box." at bounding box center [836, 384] width 240 height 44
click at [805, 362] on span "16 assorted Belgian pralines in the elegant Constellation Gift Box." at bounding box center [836, 384] width 240 height 44
drag, startPoint x: 716, startPoint y: 362, endPoint x: 838, endPoint y: 362, distance: 121.7
click at [838, 362] on span "16 assorted Belgian pralines in the elegant Constellation Gift Box." at bounding box center [836, 384] width 240 height 44
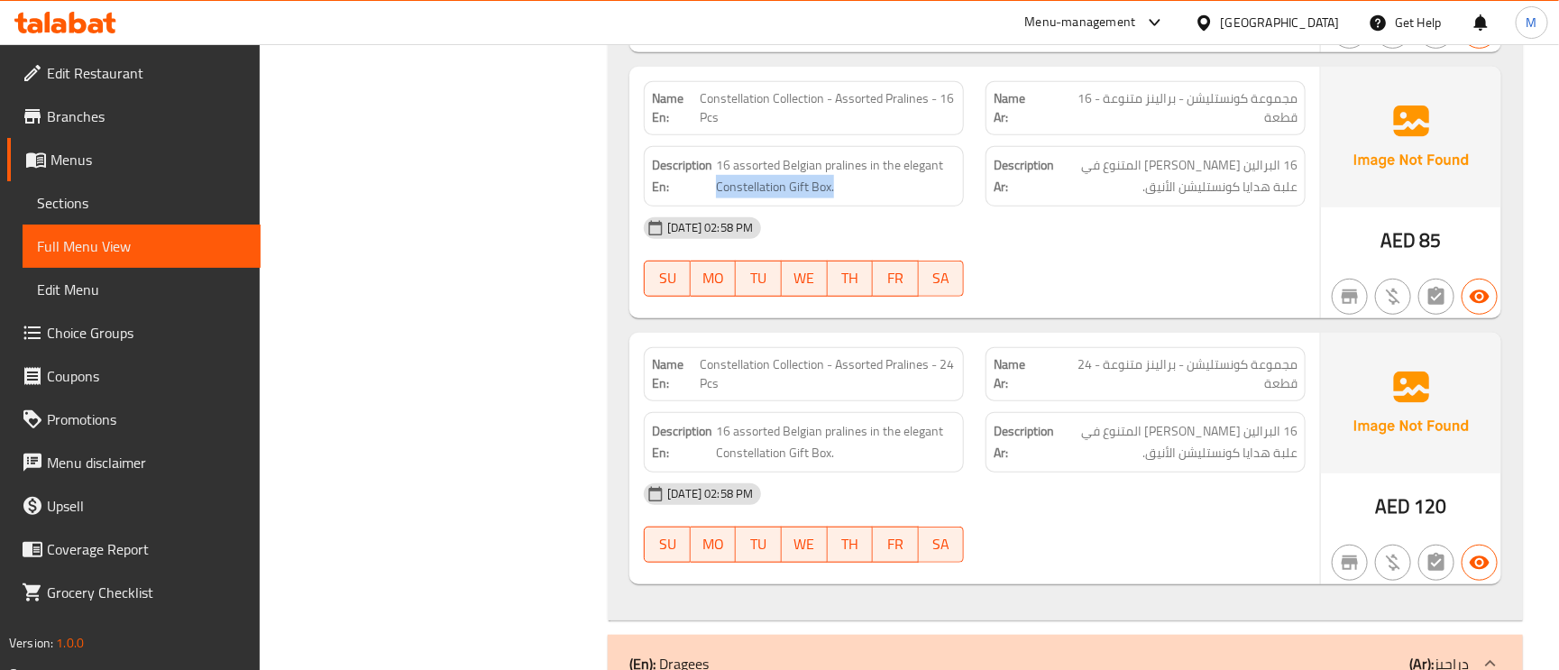
scroll to position [6899, 0]
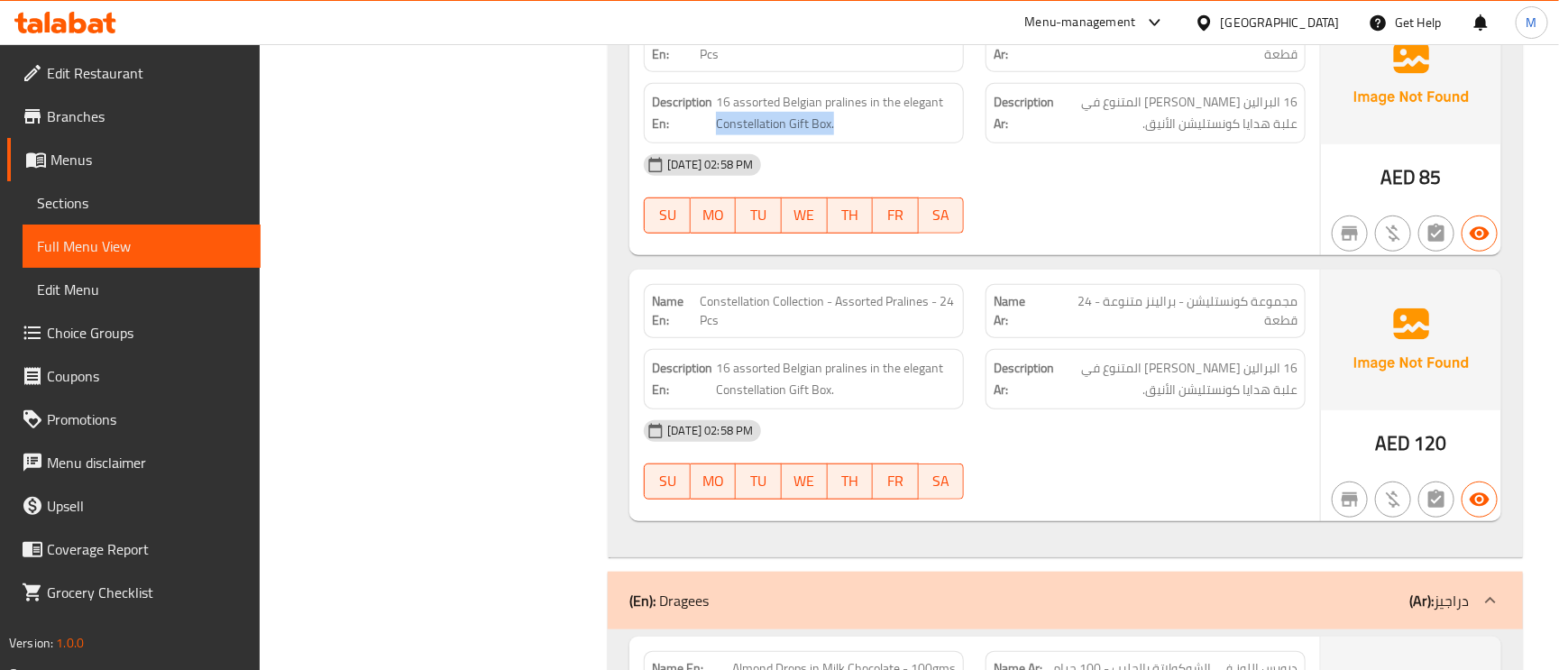
click at [856, 292] on span "Constellation Collection - Assorted Pralines - 24 Pcs" at bounding box center [828, 311] width 256 height 38
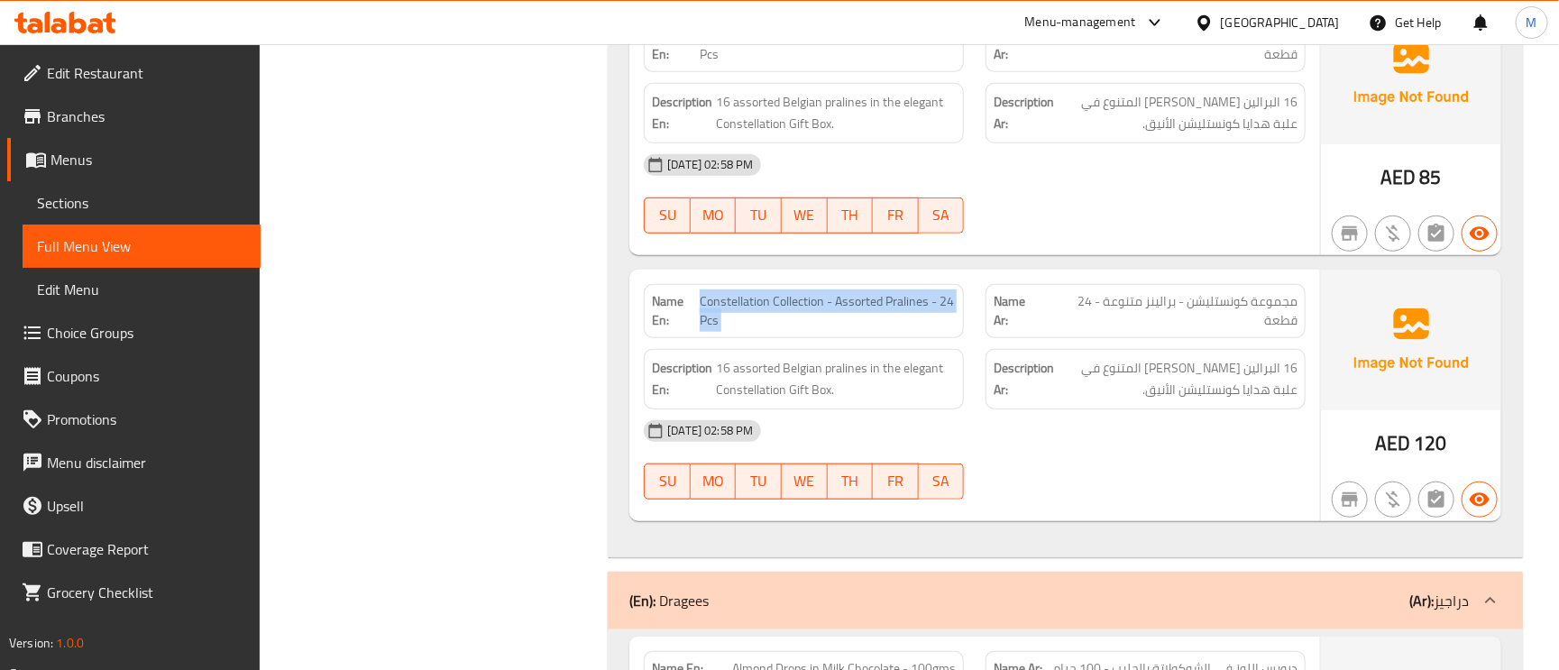
click at [856, 292] on span "Constellation Collection - Assorted Pralines - 24 Pcs" at bounding box center [828, 311] width 256 height 38
click at [903, 292] on span "Constellation Collection - Assorted Pralines - 24 Pcs" at bounding box center [828, 311] width 256 height 38
click at [767, 357] on span "16 assorted Belgian pralines in the elegant Constellation Gift Box." at bounding box center [836, 379] width 240 height 44
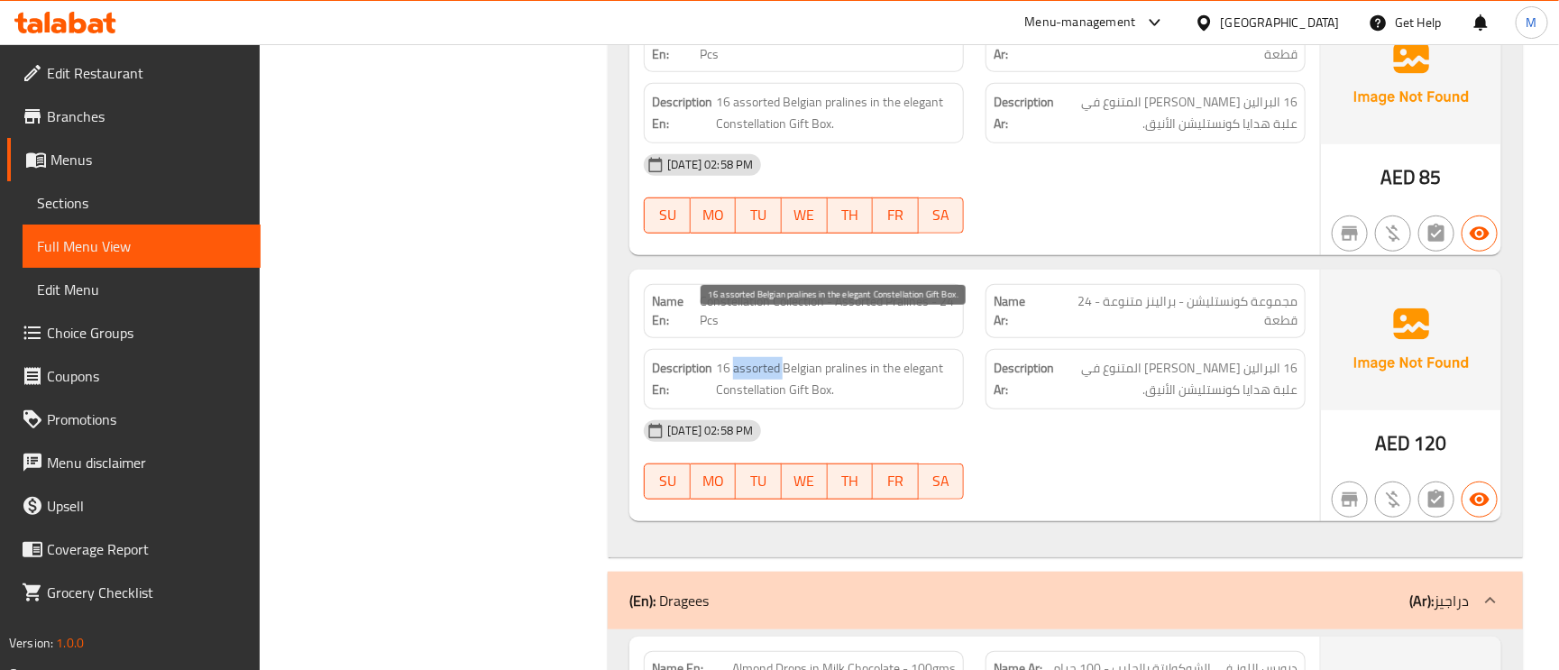
click at [767, 357] on span "16 assorted Belgian pralines in the elegant Constellation Gift Box." at bounding box center [836, 379] width 240 height 44
click at [755, 357] on span "16 assorted Belgian pralines in the elegant Constellation Gift Box." at bounding box center [836, 379] width 240 height 44
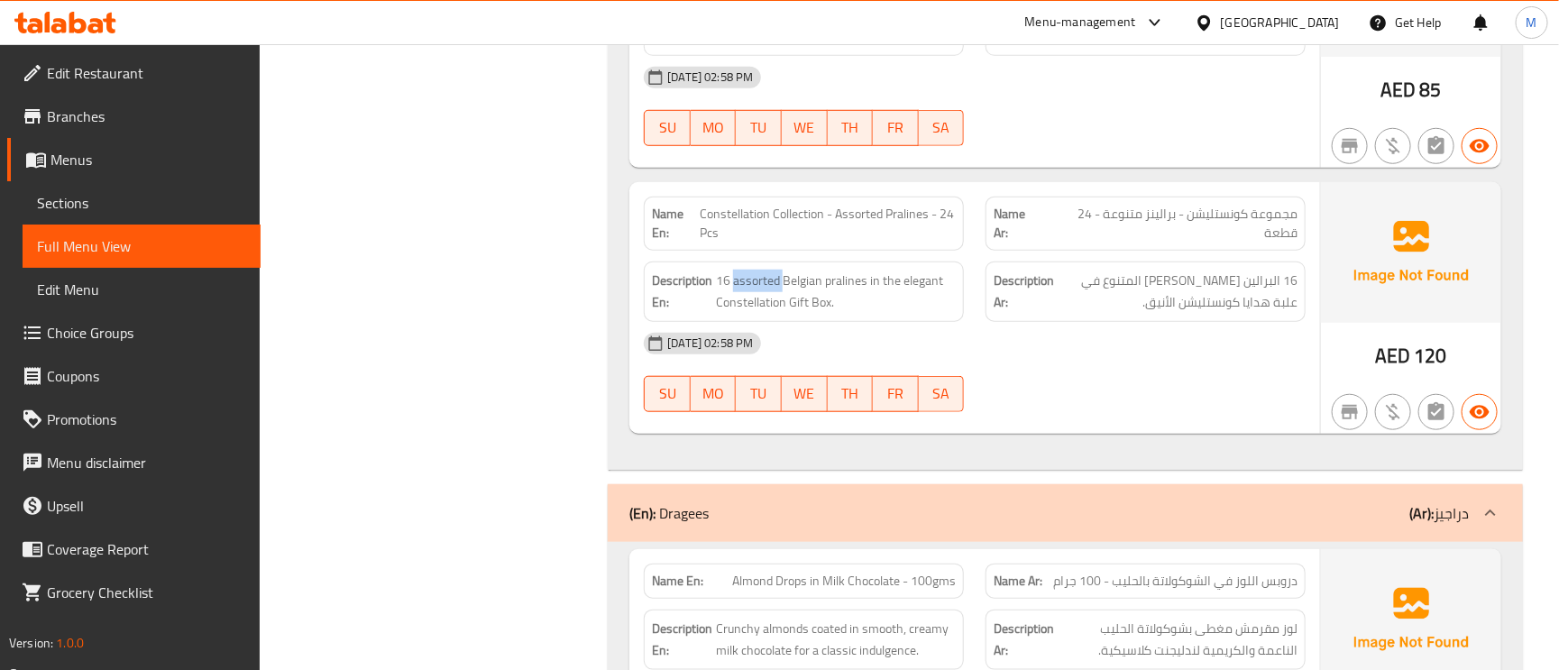
scroll to position [7034, 0]
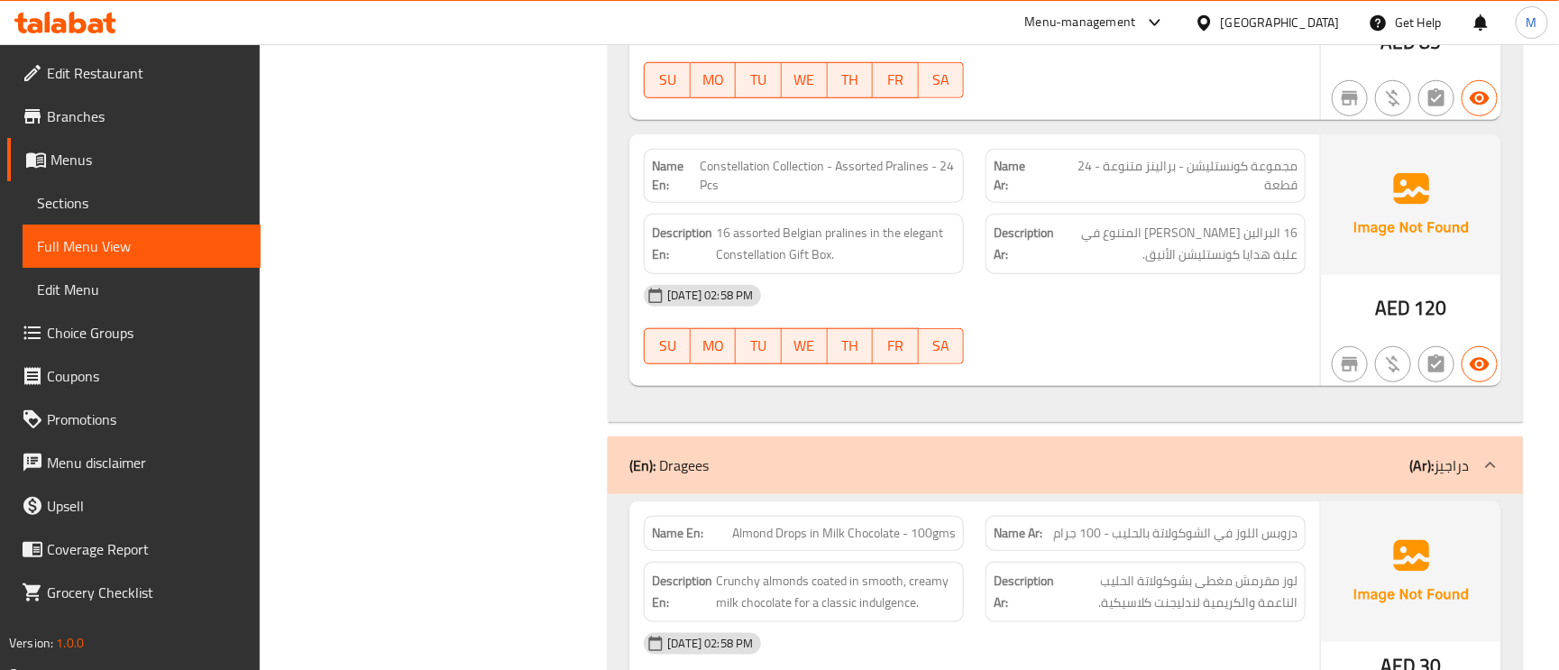
click at [945, 157] on span "Constellation Collection - Assorted Pralines - 24 Pcs" at bounding box center [828, 176] width 256 height 38
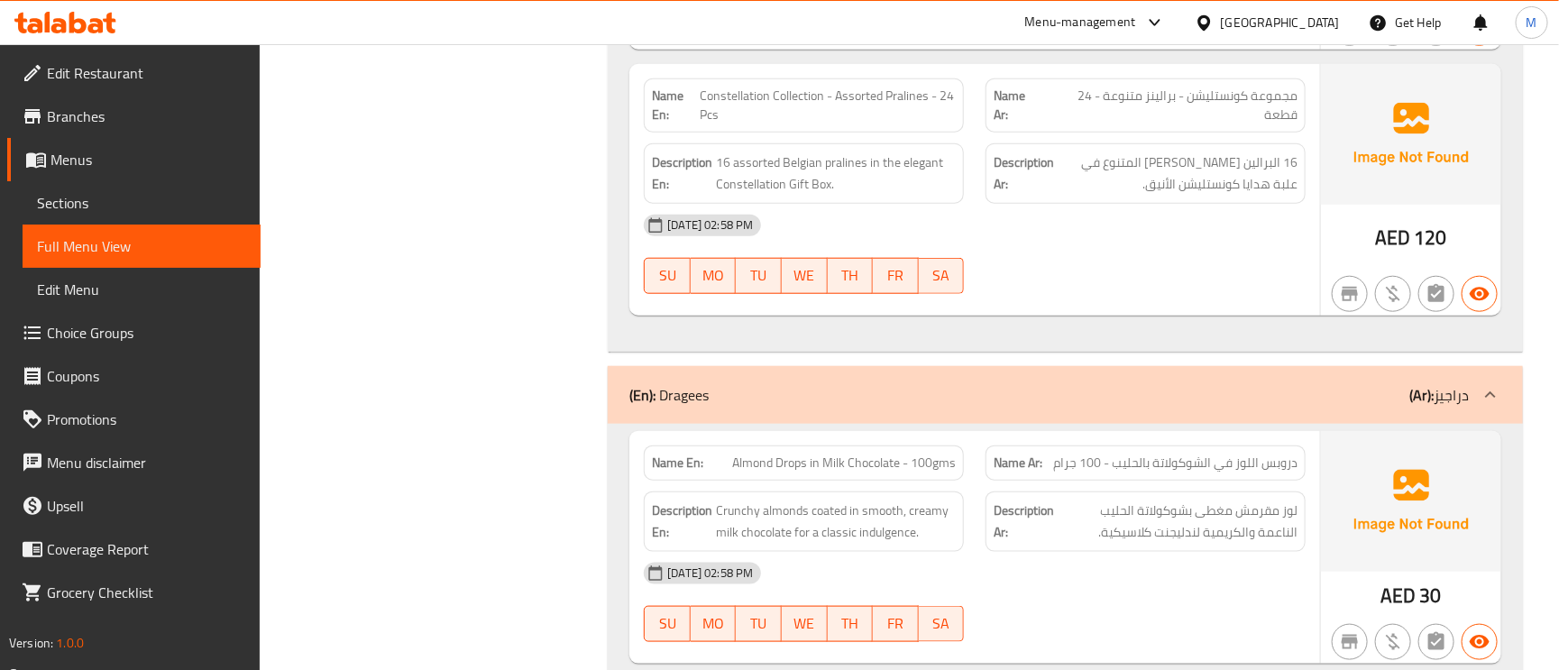
scroll to position [7305, 0]
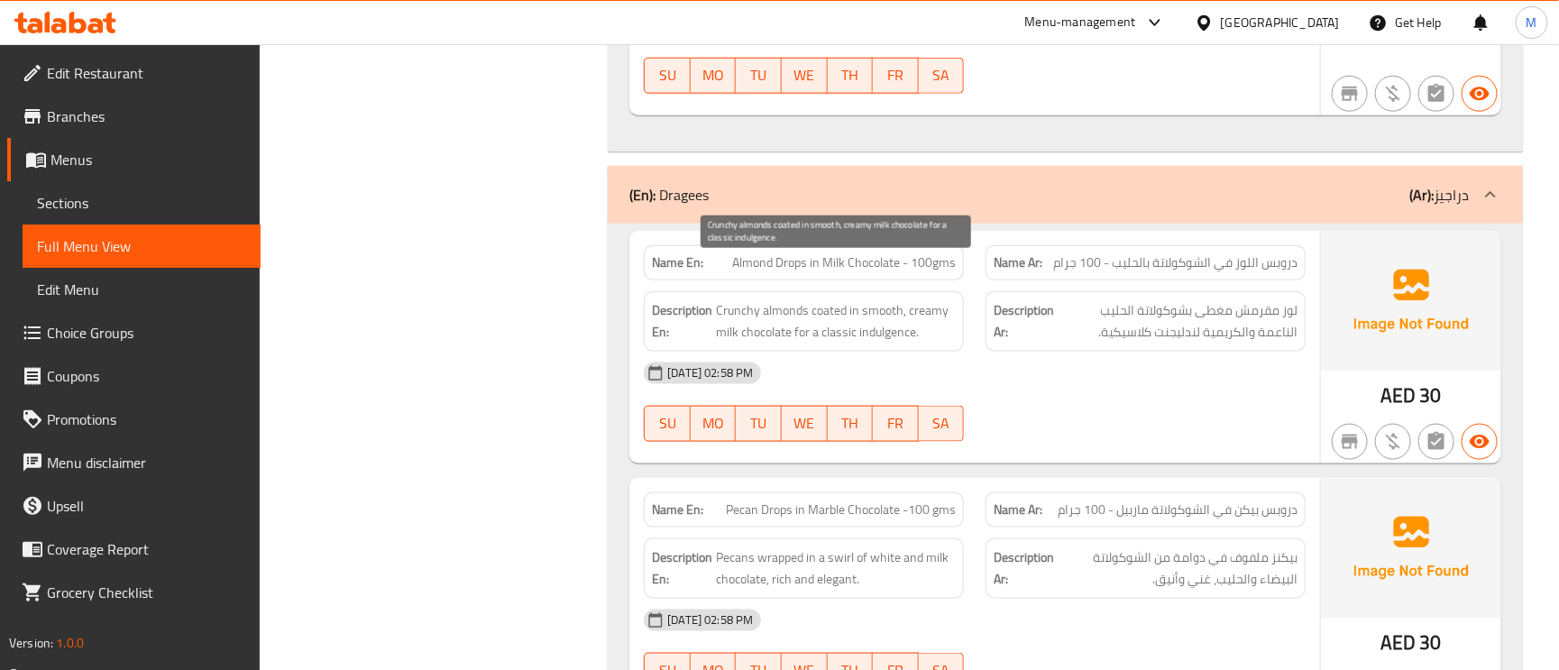
click at [723, 299] on span "Crunchy almonds coated in smooth, creamy milk chocolate for a classic indulgenc…" at bounding box center [836, 321] width 240 height 44
click at [849, 299] on span "Crunchy almonds coated in smooth, creamy milk chocolate for a classic indulgenc…" at bounding box center [836, 321] width 240 height 44
drag, startPoint x: 849, startPoint y: 290, endPoint x: 1268, endPoint y: 319, distance: 419.4
click at [1261, 352] on div "17-09-2025 02:58 PM" at bounding box center [975, 373] width 684 height 43
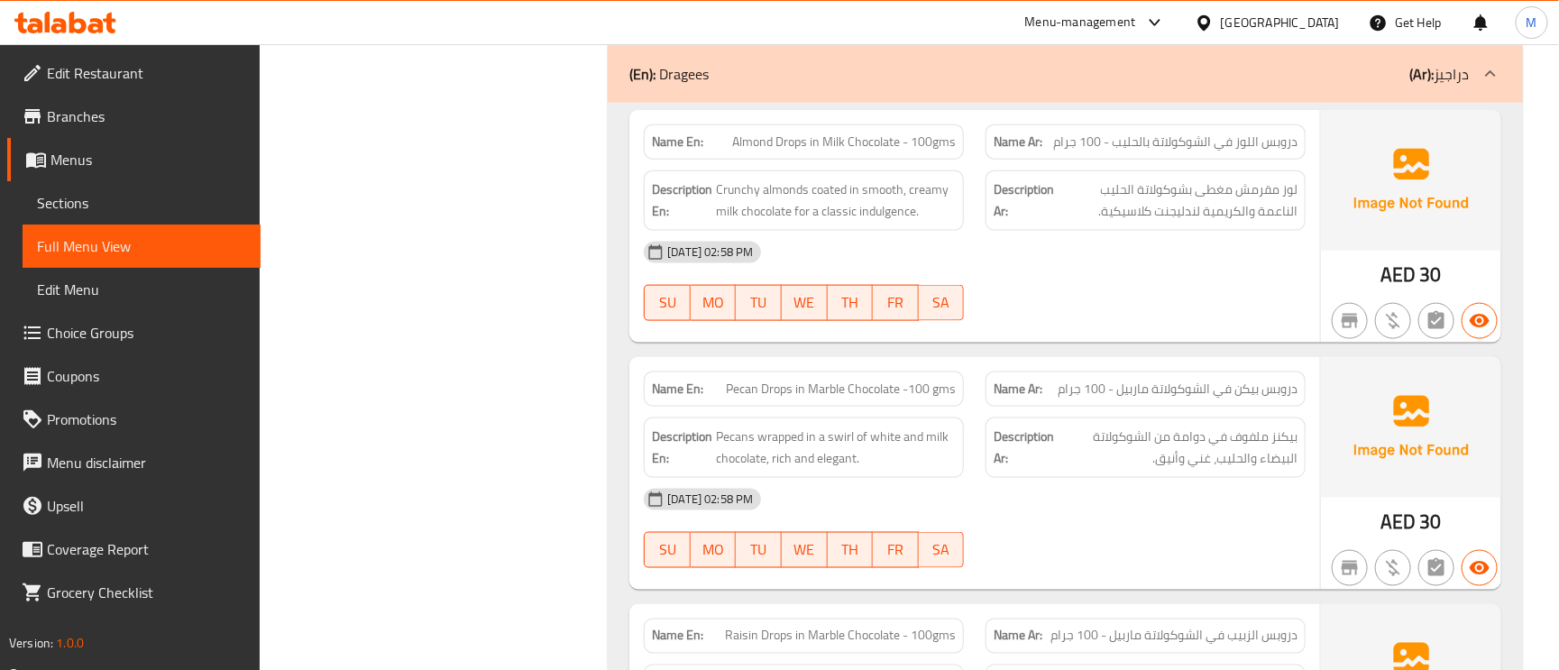
scroll to position [7575, 0]
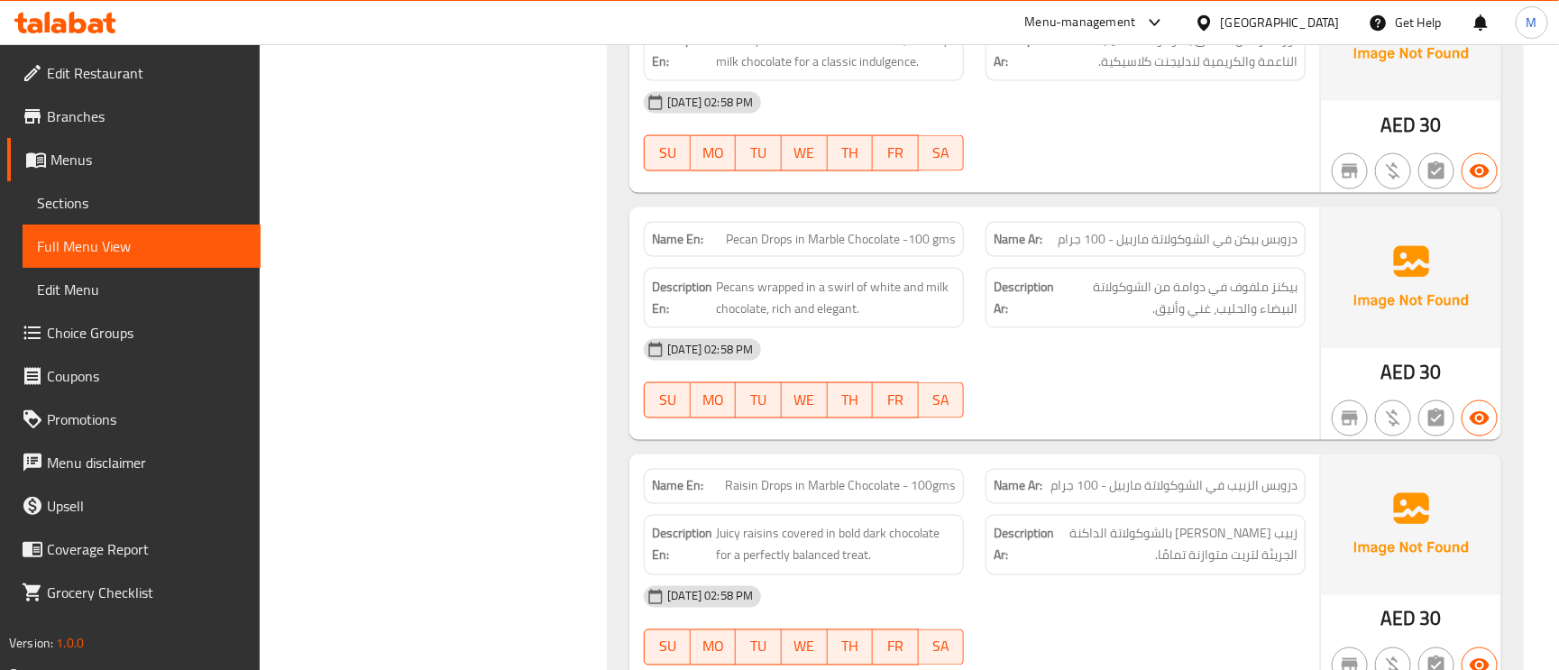
click at [1247, 230] on span "دروبس بيكن في الشوكولاتة ماربيل - 100 جرام" at bounding box center [1178, 239] width 240 height 19
click at [731, 230] on span "Pecan Drops in Marble Chocolate -100 gms" at bounding box center [841, 239] width 230 height 19
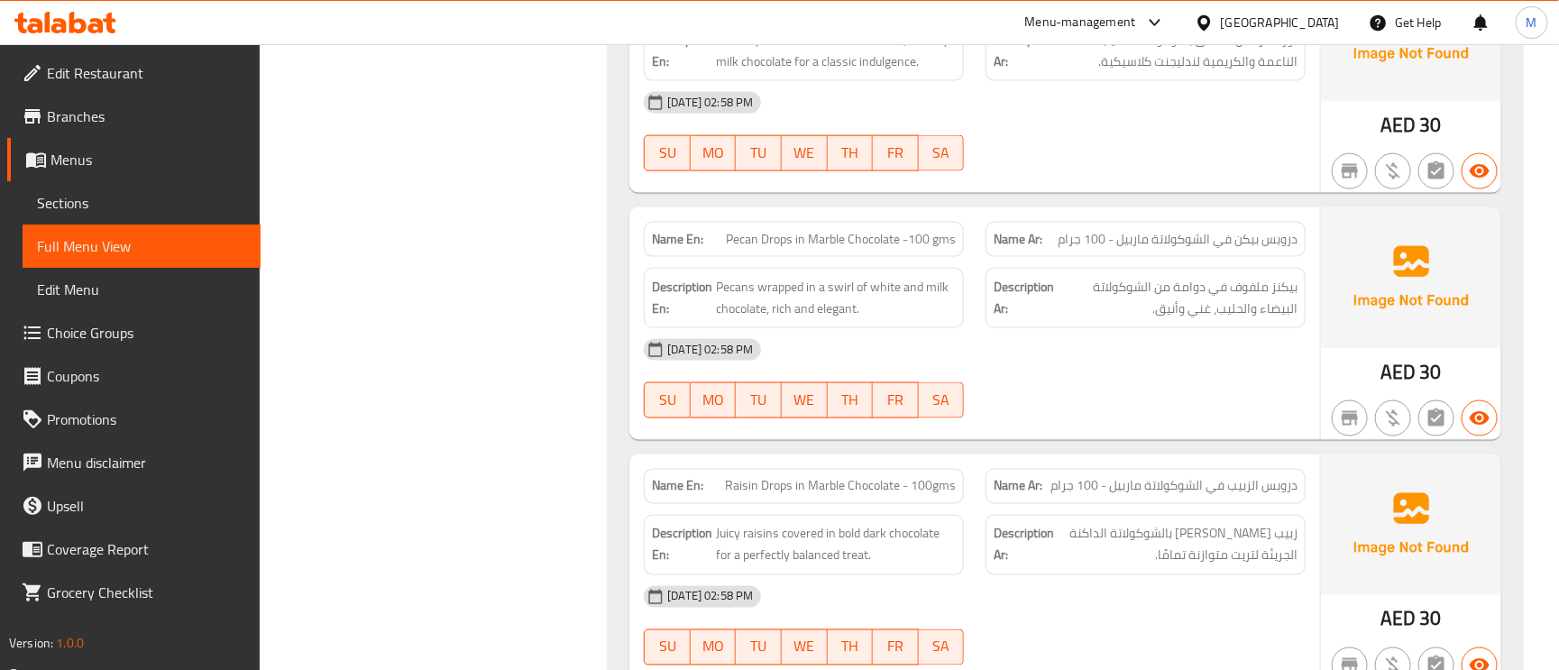
click at [855, 222] on div "Name En: Pecan Drops in Marble Chocolate -100 gms" at bounding box center [804, 239] width 320 height 35
click at [735, 230] on span "Pecan Drops in Marble Chocolate -100 gms" at bounding box center [841, 239] width 230 height 19
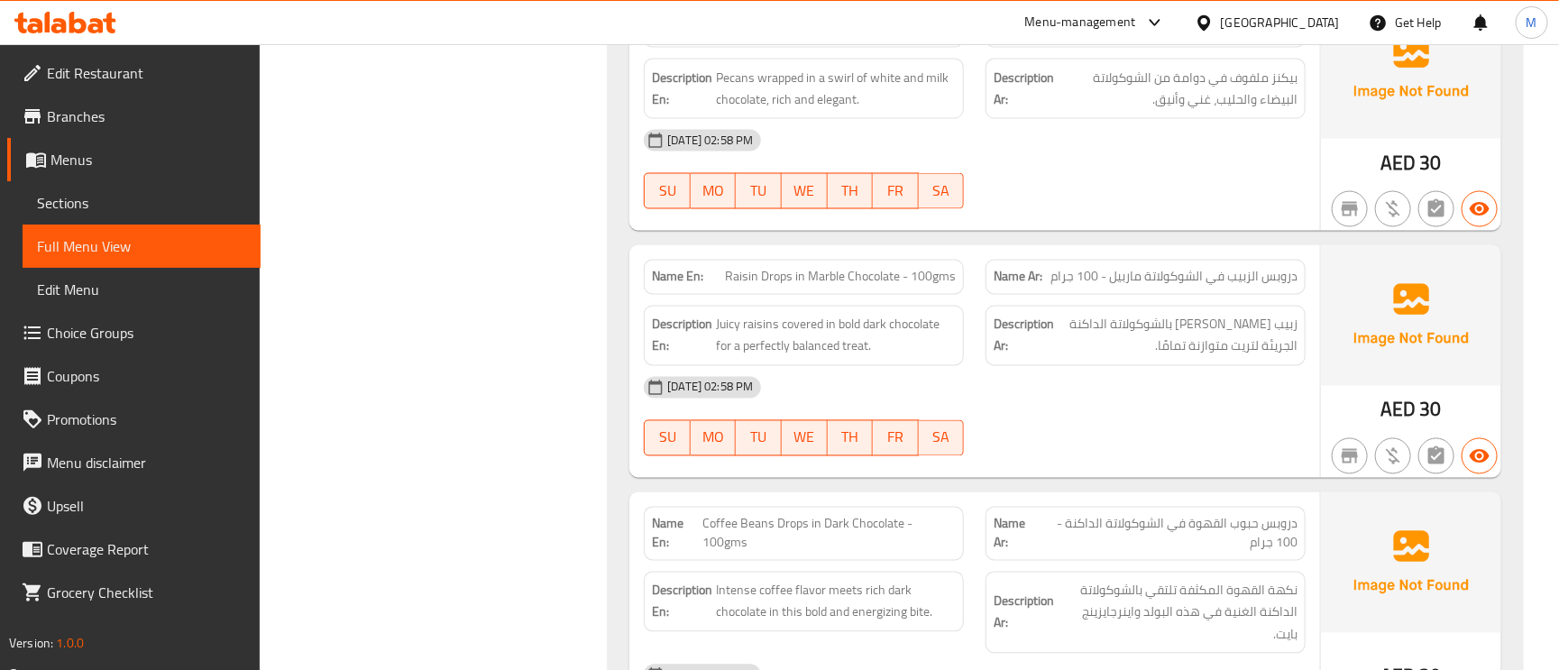
scroll to position [7846, 0]
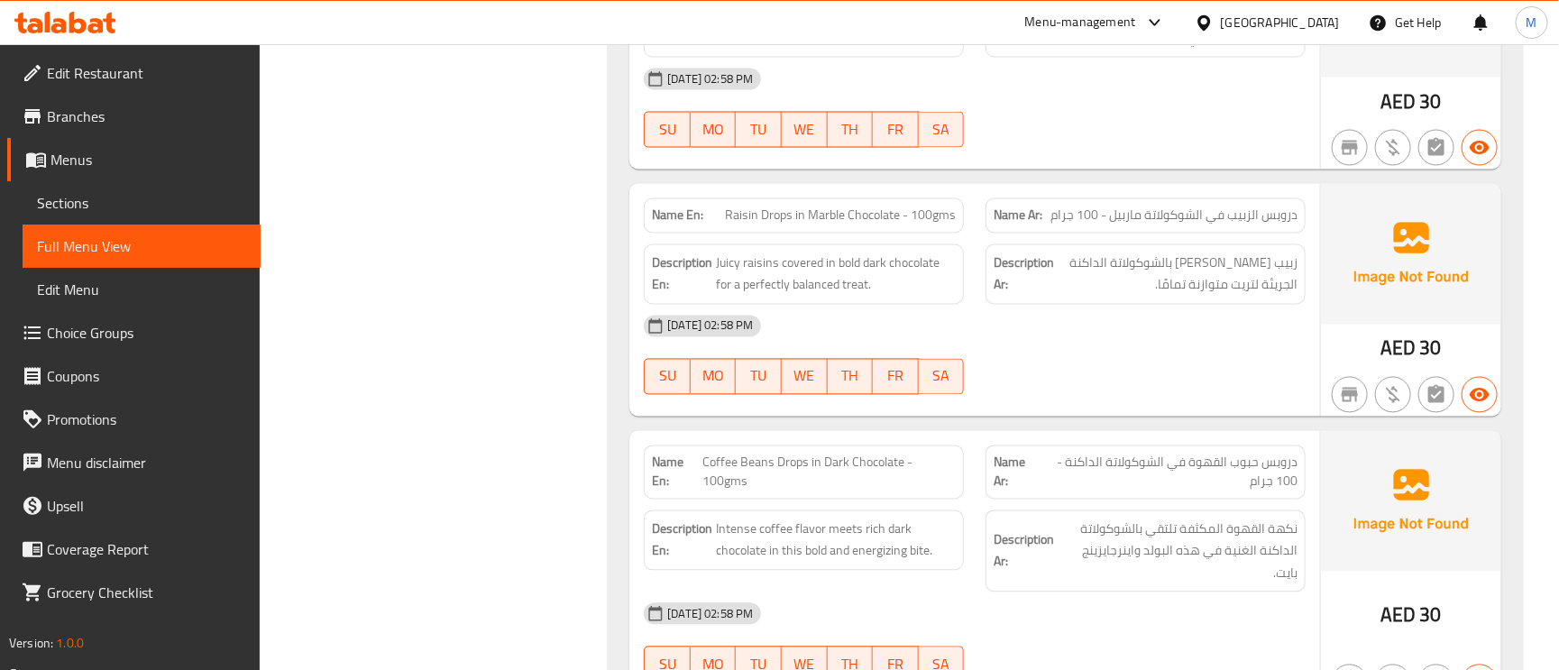
click at [1240, 454] on span "دروبس حبوب القهوة في الشوكولاتة الداكنة - 100 جرام" at bounding box center [1167, 473] width 261 height 38
click at [719, 454] on span "Coffee Beans Drops in Dark Chocolate - 100gms" at bounding box center [829, 473] width 253 height 38
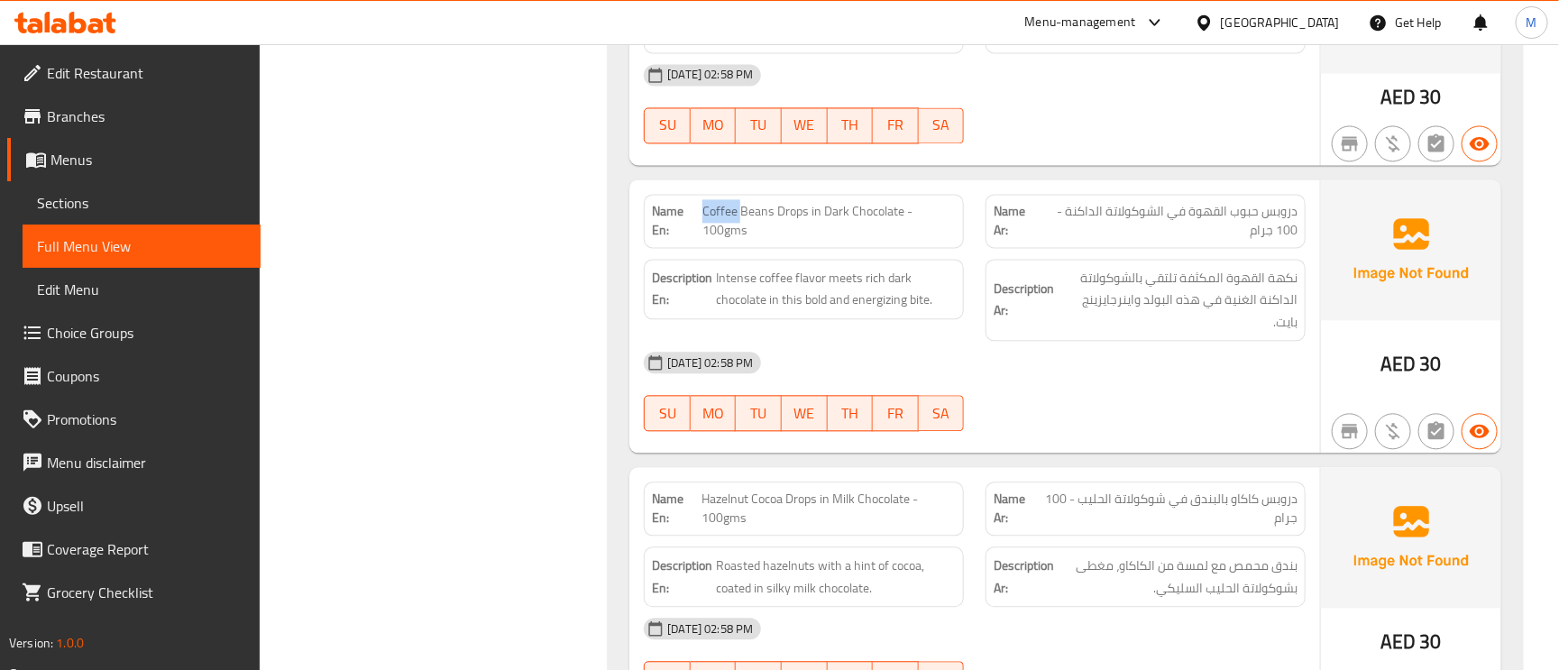
scroll to position [8116, 0]
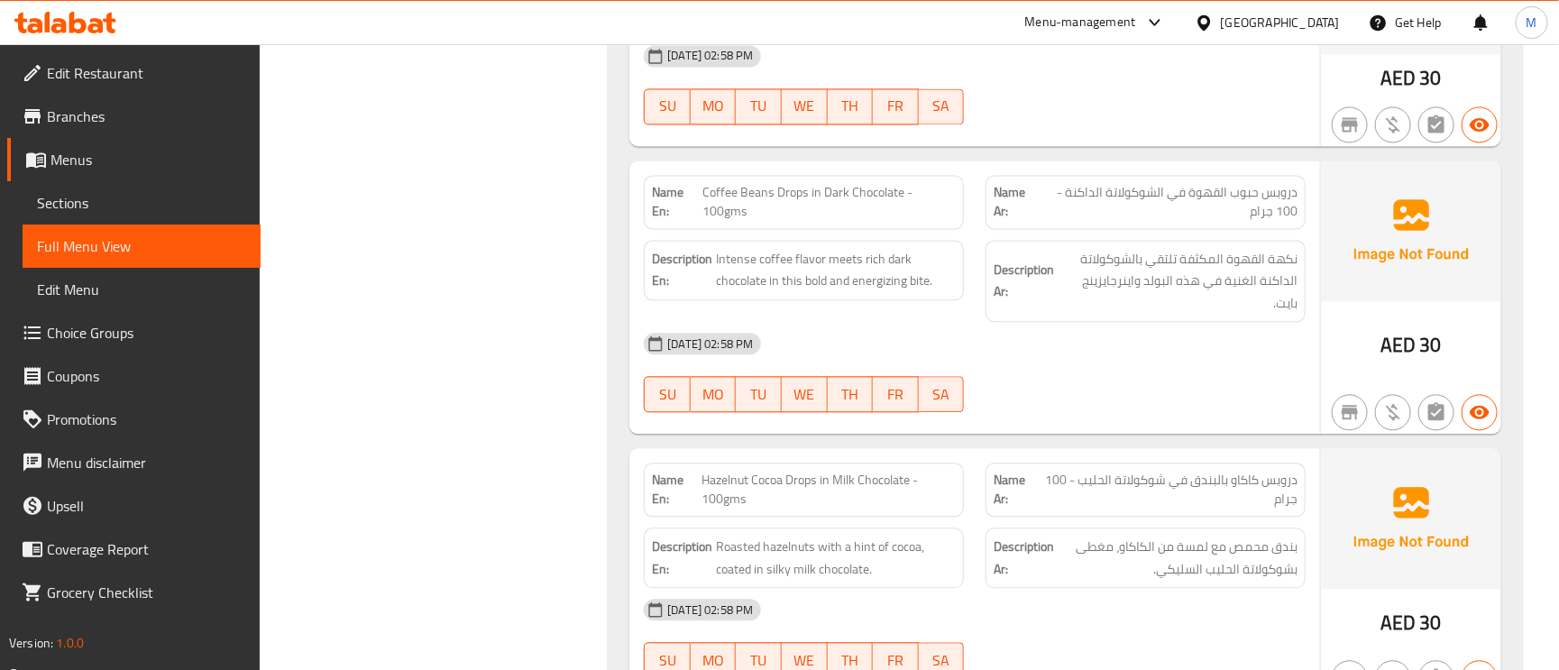
click at [824, 183] on span "Coffee Beans Drops in Dark Chocolate - 100gms" at bounding box center [829, 202] width 253 height 38
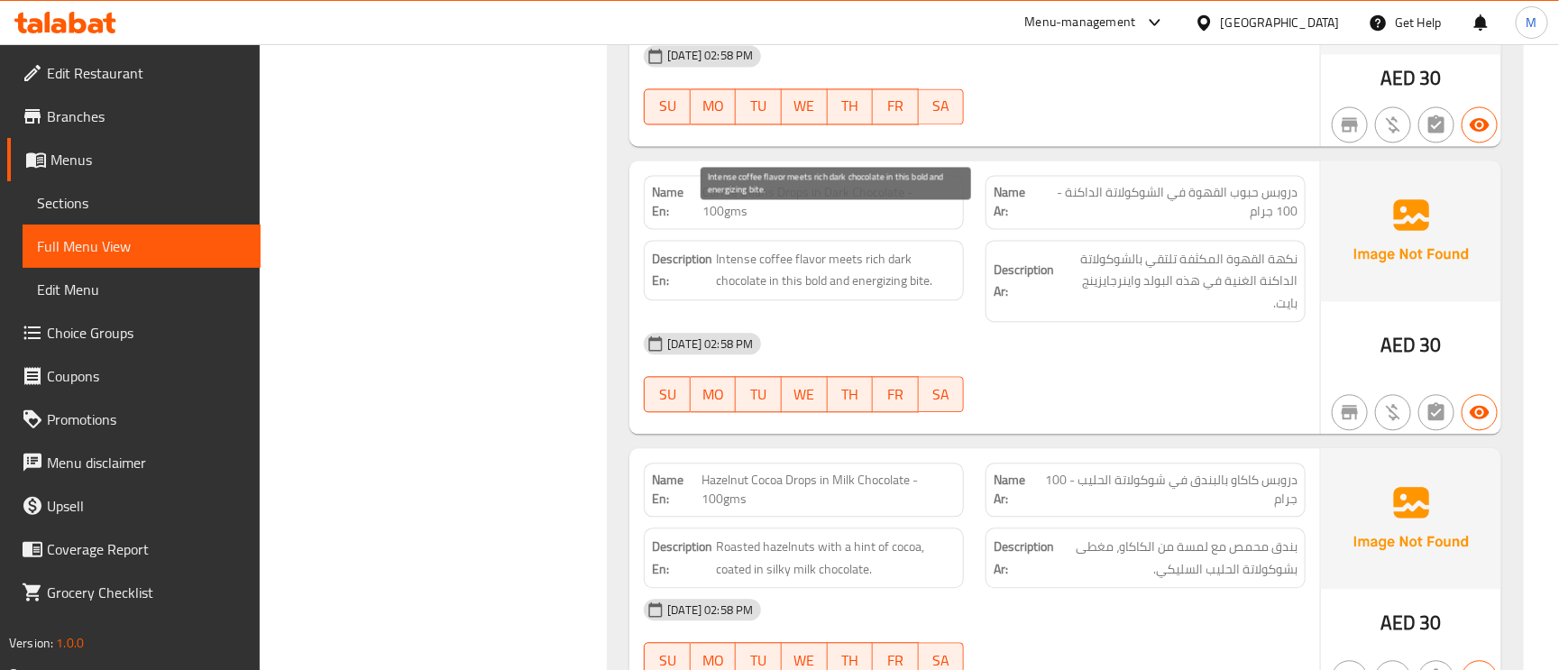
click at [874, 248] on span "Intense coffee flavor meets rich dark chocolate in this bold and energizing bit…" at bounding box center [836, 270] width 240 height 44
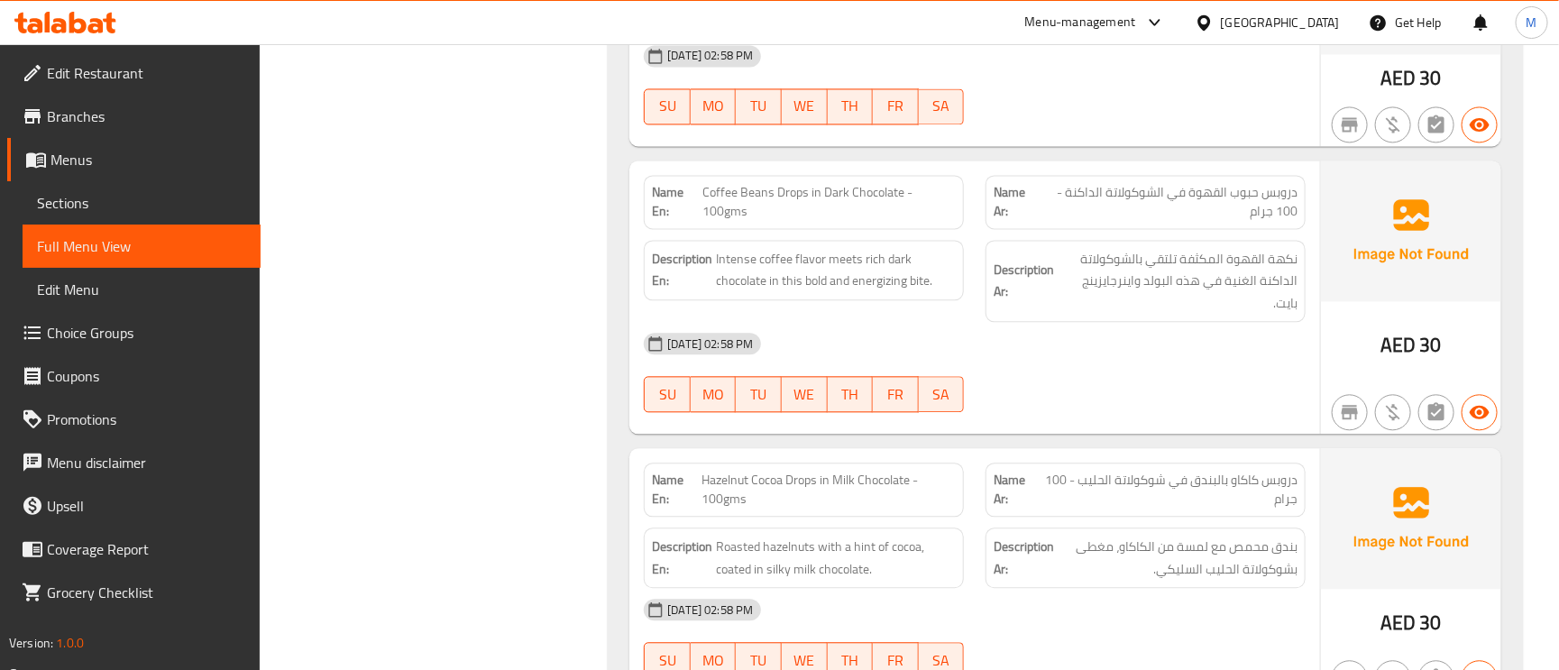
click at [1117, 248] on span "نكهة القهوة المكثفة تلتقي بالشوكولاتة الداكنة الغنية في هذه البولد واينرجايزينج…" at bounding box center [1178, 281] width 240 height 67
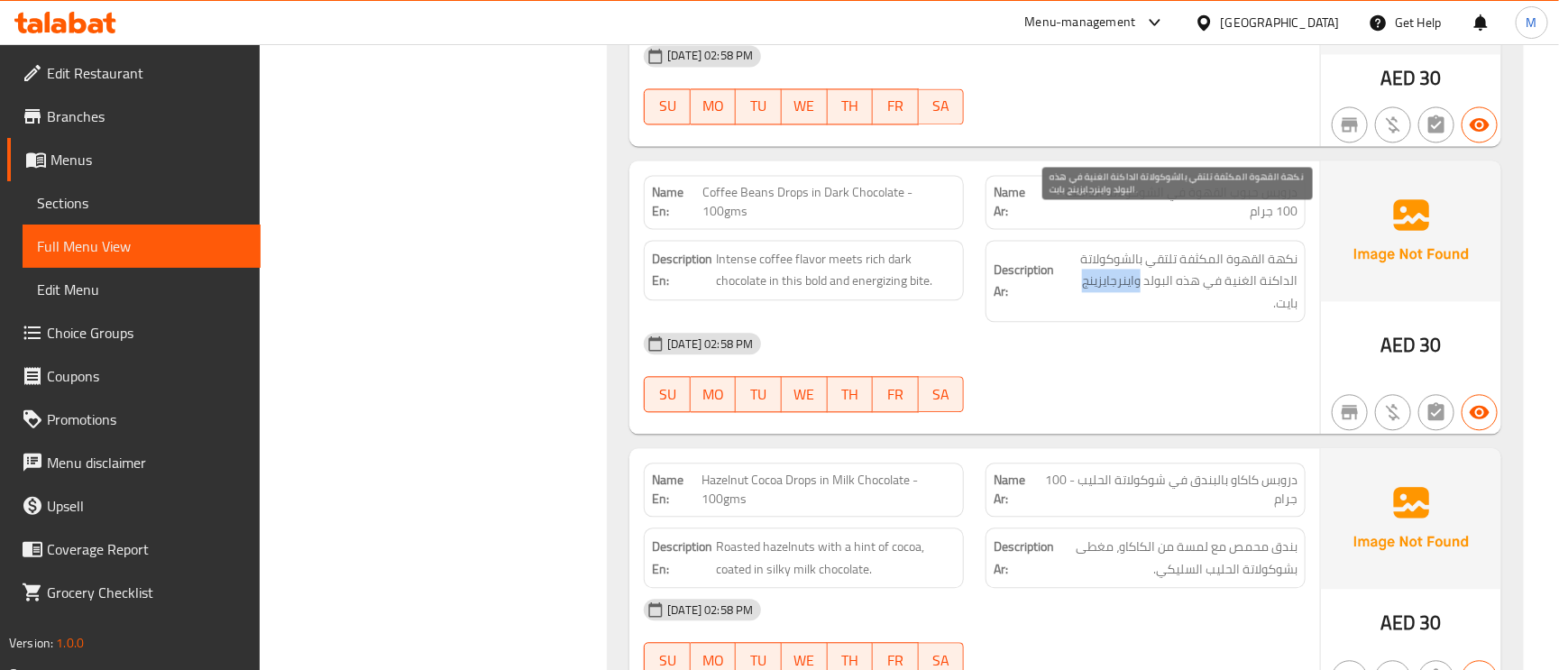
click at [1117, 248] on span "نكهة القهوة المكثفة تلتقي بالشوكولاتة الداكنة الغنية في هذه البولد واينرجايزينج…" at bounding box center [1178, 281] width 240 height 67
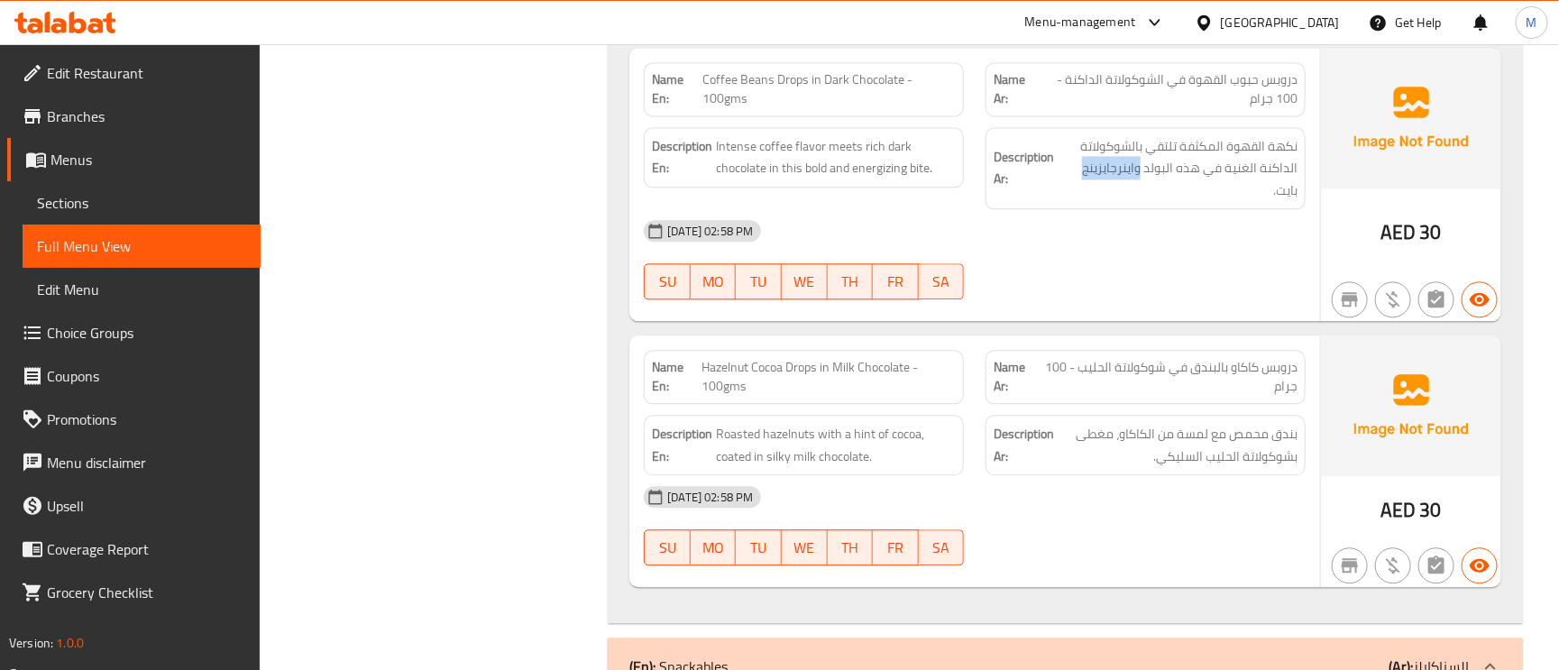
scroll to position [8387, 0]
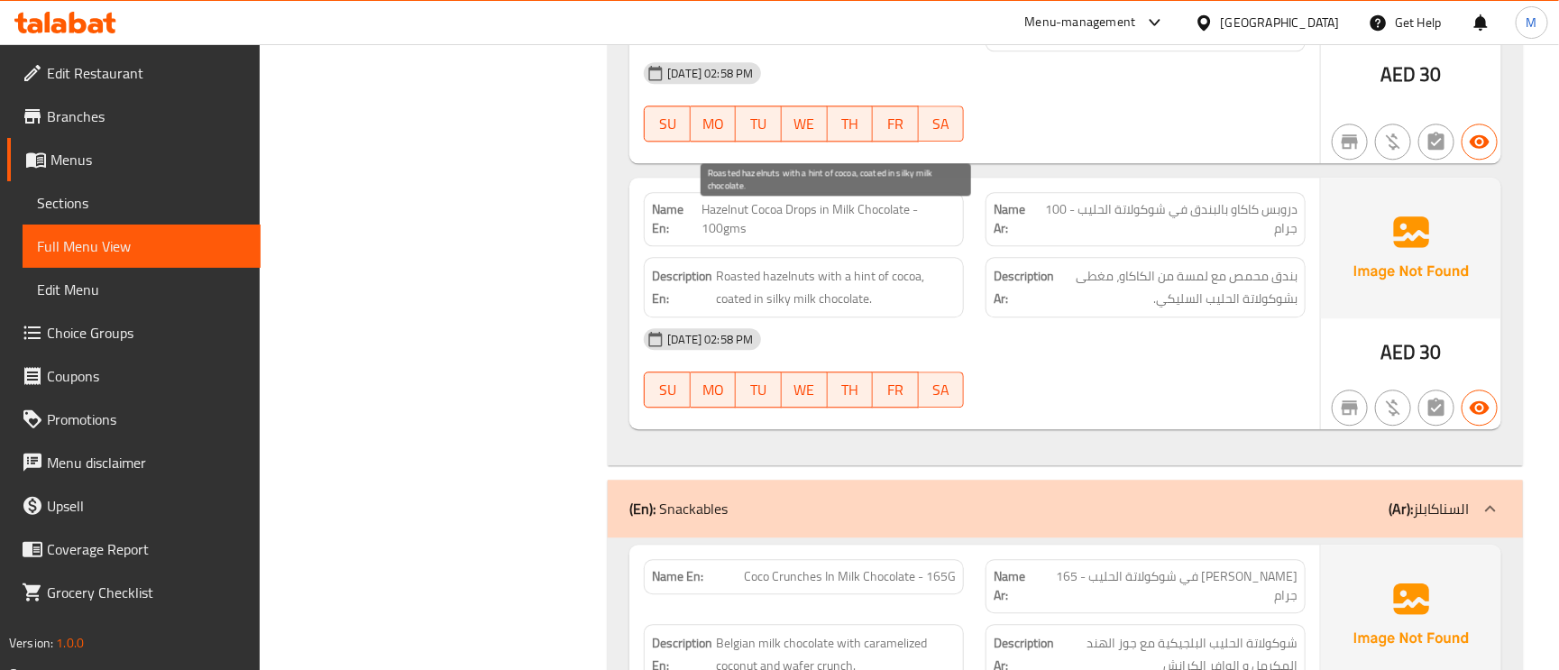
click at [822, 265] on span "Roasted hazelnuts with a hint of cocoa, coated in silky milk chocolate." at bounding box center [836, 287] width 240 height 44
click at [829, 265] on span "Roasted hazelnuts with a hint of cocoa, coated in silky milk chocolate." at bounding box center [836, 287] width 240 height 44
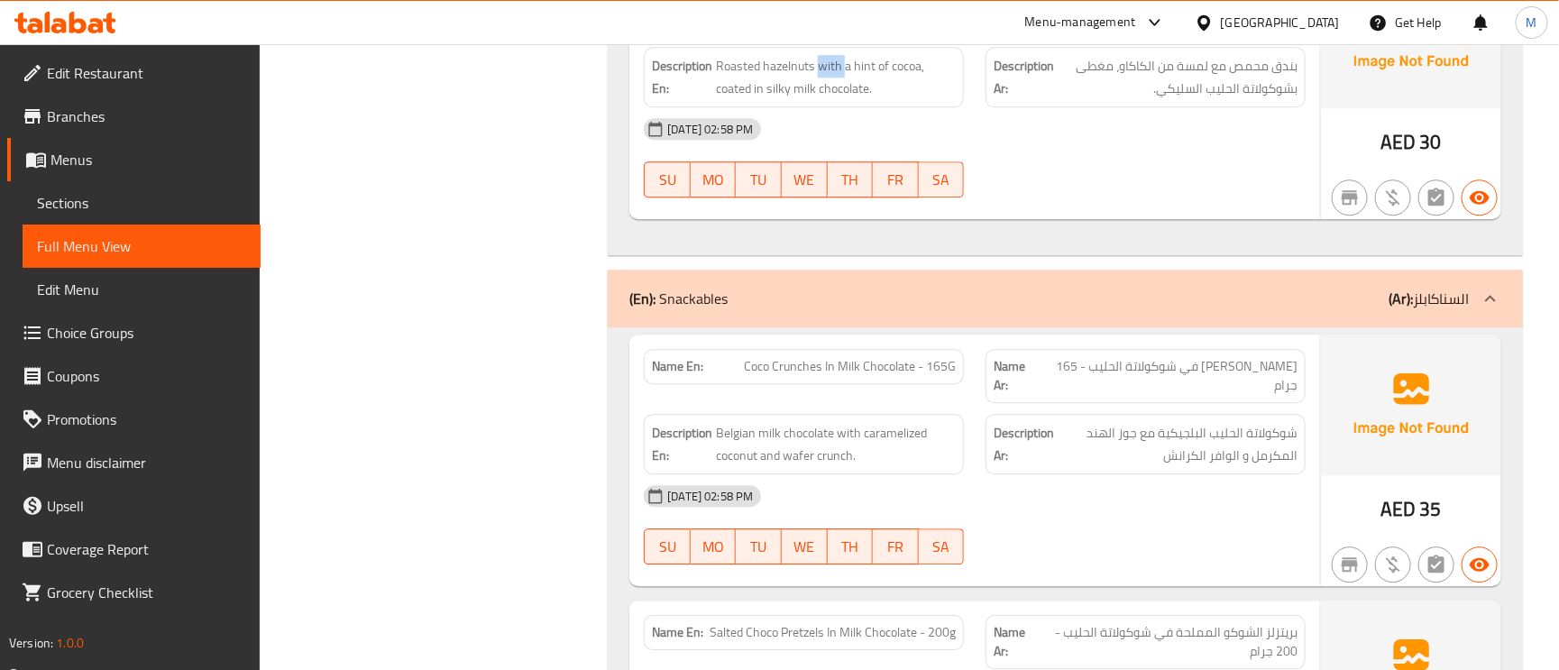
scroll to position [8657, 0]
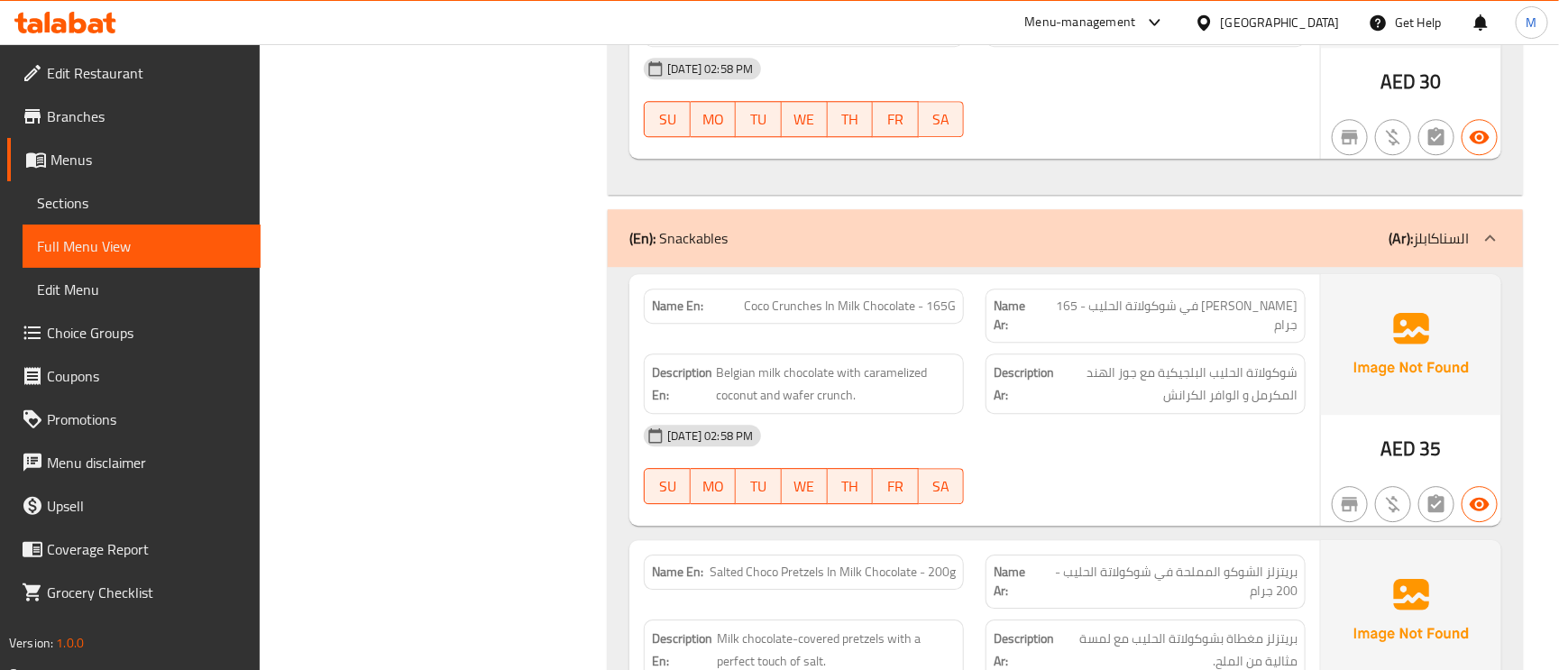
click at [1273, 297] on span "[PERSON_NAME] في شوكولاتة الحليب - 165 جرام" at bounding box center [1169, 316] width 257 height 38
click at [760, 297] on span "Coco Crunches In Milk Chocolate - 165G" at bounding box center [850, 306] width 212 height 19
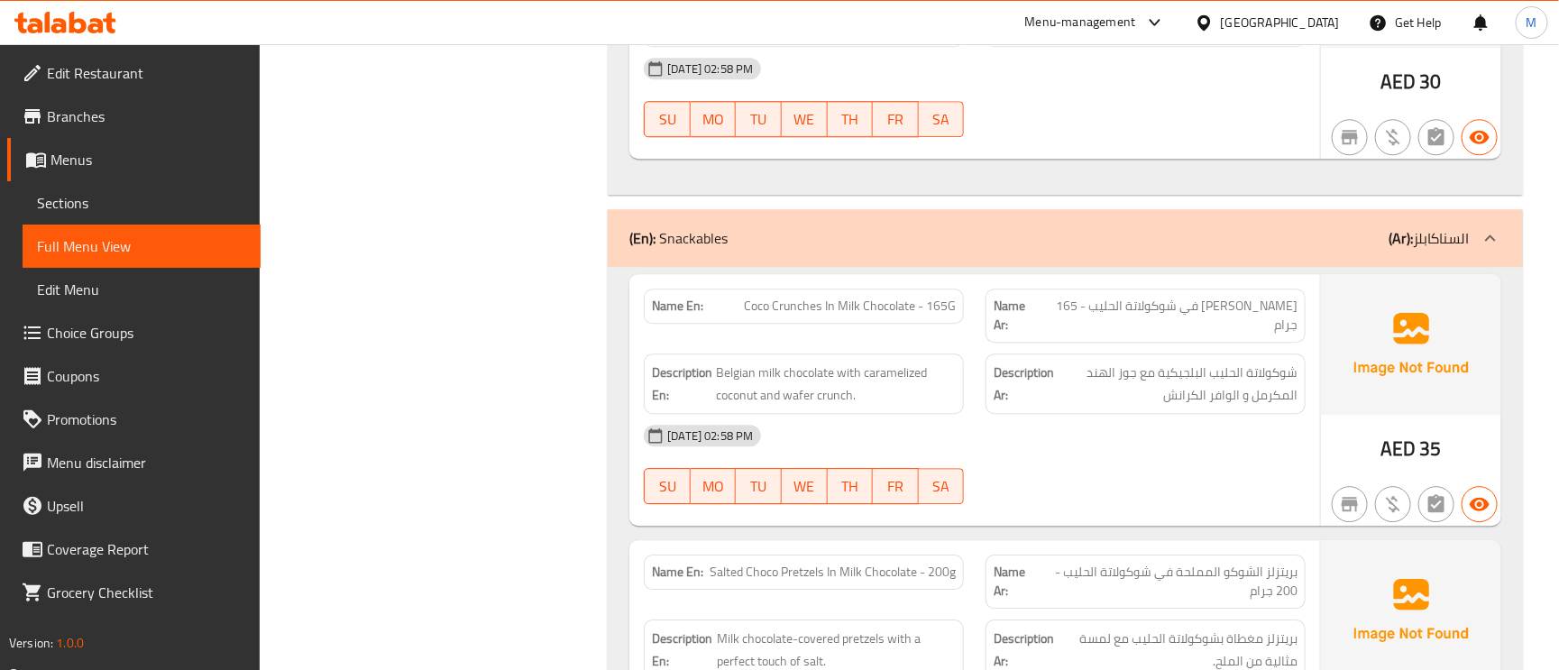
click at [907, 297] on span "Coco Crunches In Milk Chocolate - 165G" at bounding box center [850, 306] width 212 height 19
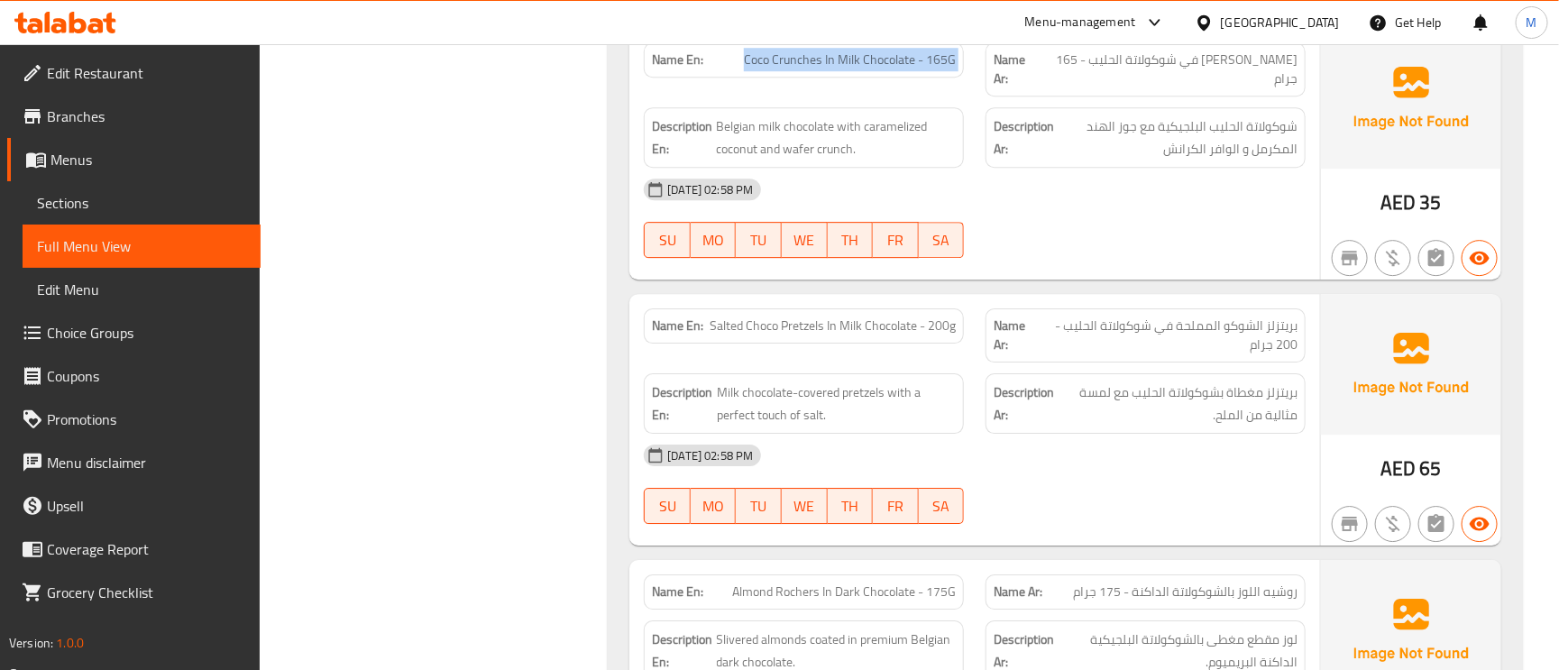
scroll to position [8928, 0]
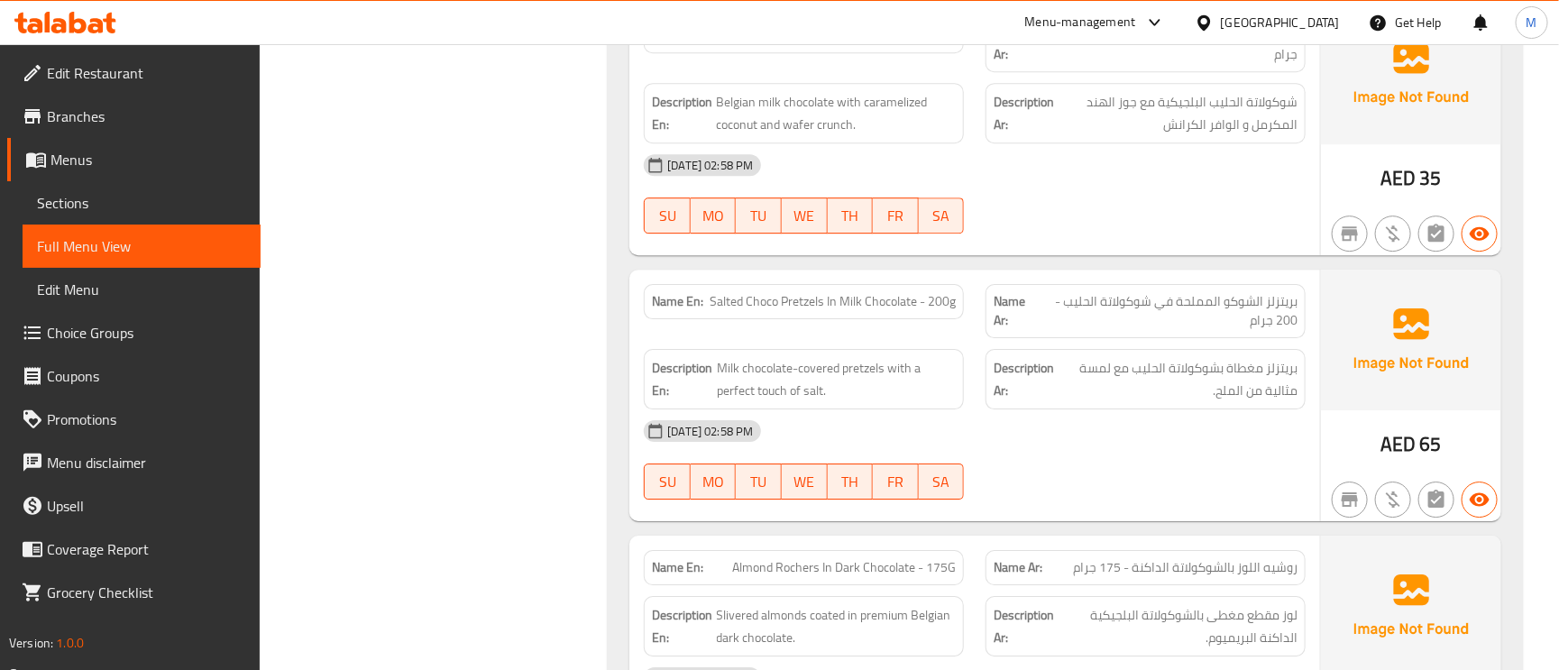
click at [1251, 292] on span "بريتزلز الشوكو المملحة في شوكولاتة الحليب - 200 جرام" at bounding box center [1167, 311] width 261 height 38
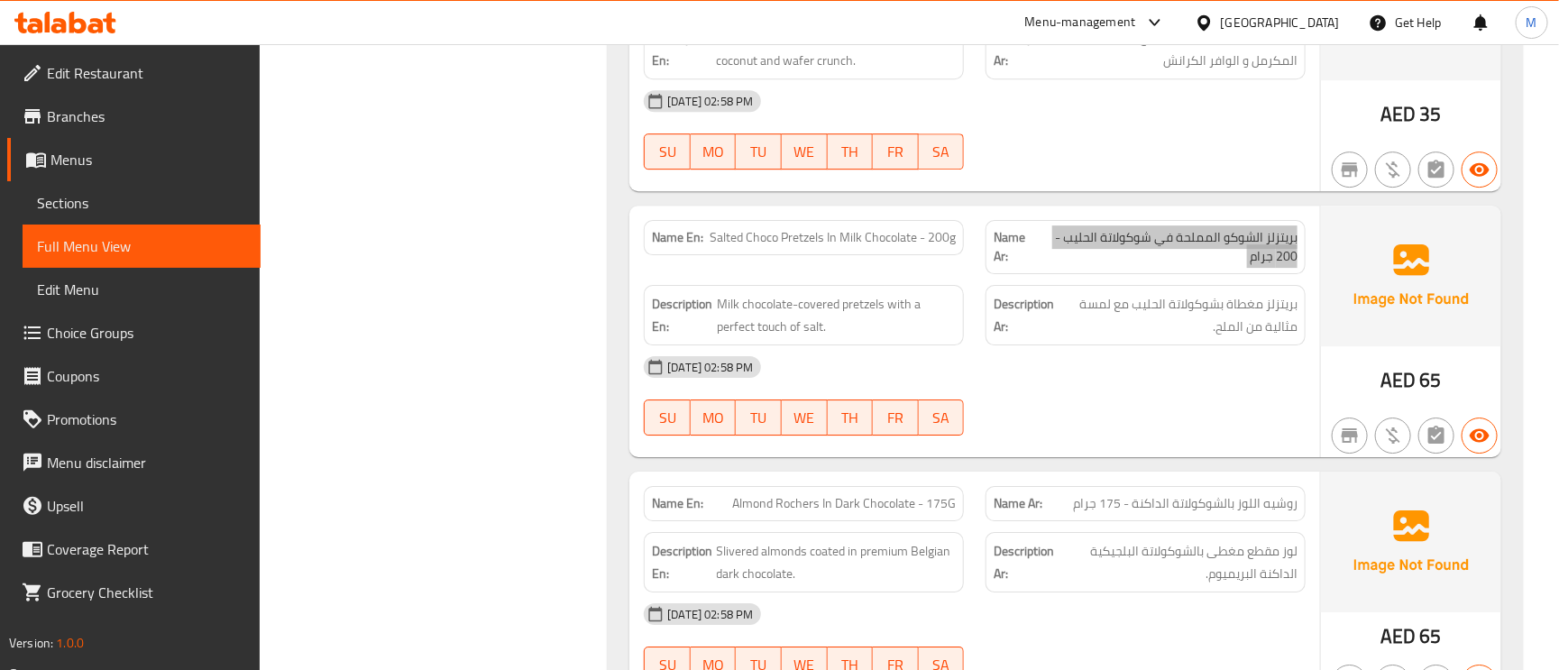
scroll to position [9024, 0]
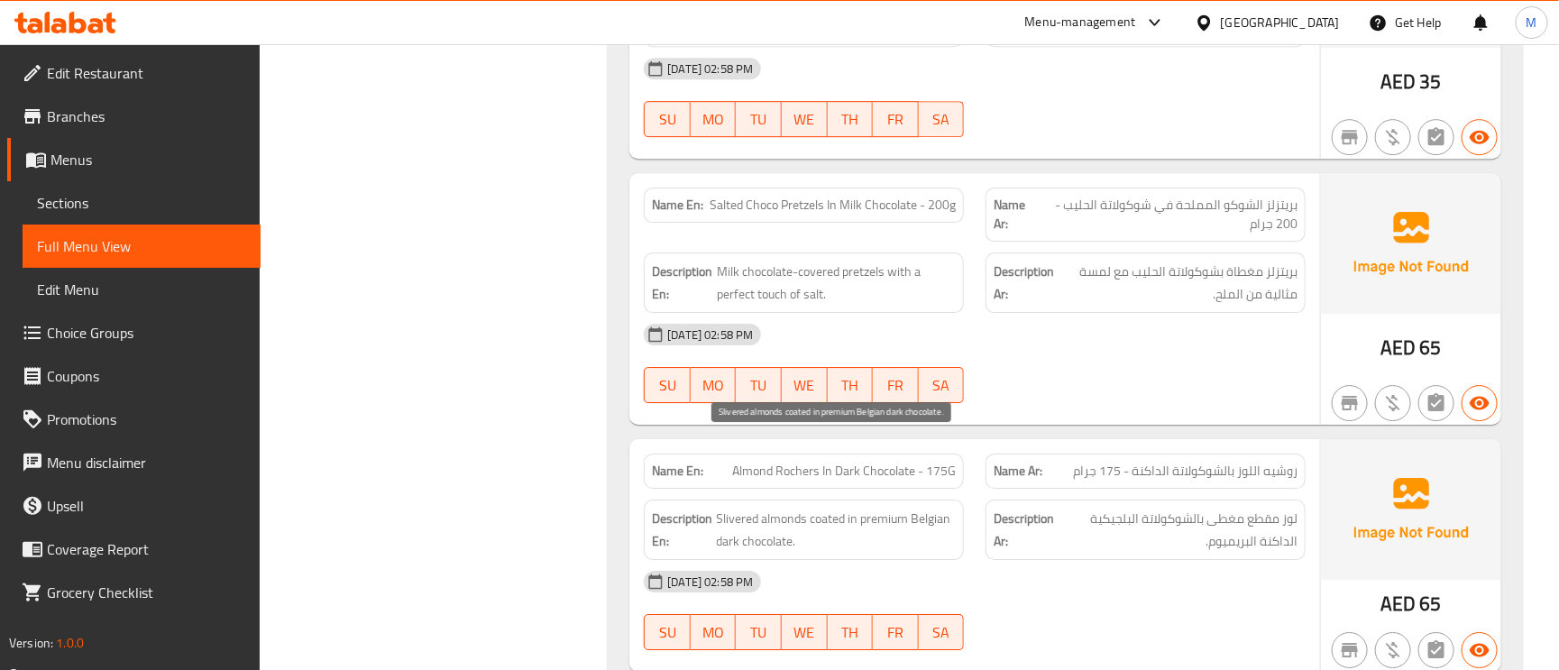
click at [744, 508] on span "Slivered almonds coated in premium Belgian dark chocolate." at bounding box center [836, 530] width 239 height 44
click at [855, 508] on span "Slivered almonds coated in premium Belgian dark chocolate." at bounding box center [836, 530] width 239 height 44
click at [745, 508] on span "Slivered almonds coated in premium Belgian dark chocolate." at bounding box center [836, 530] width 239 height 44
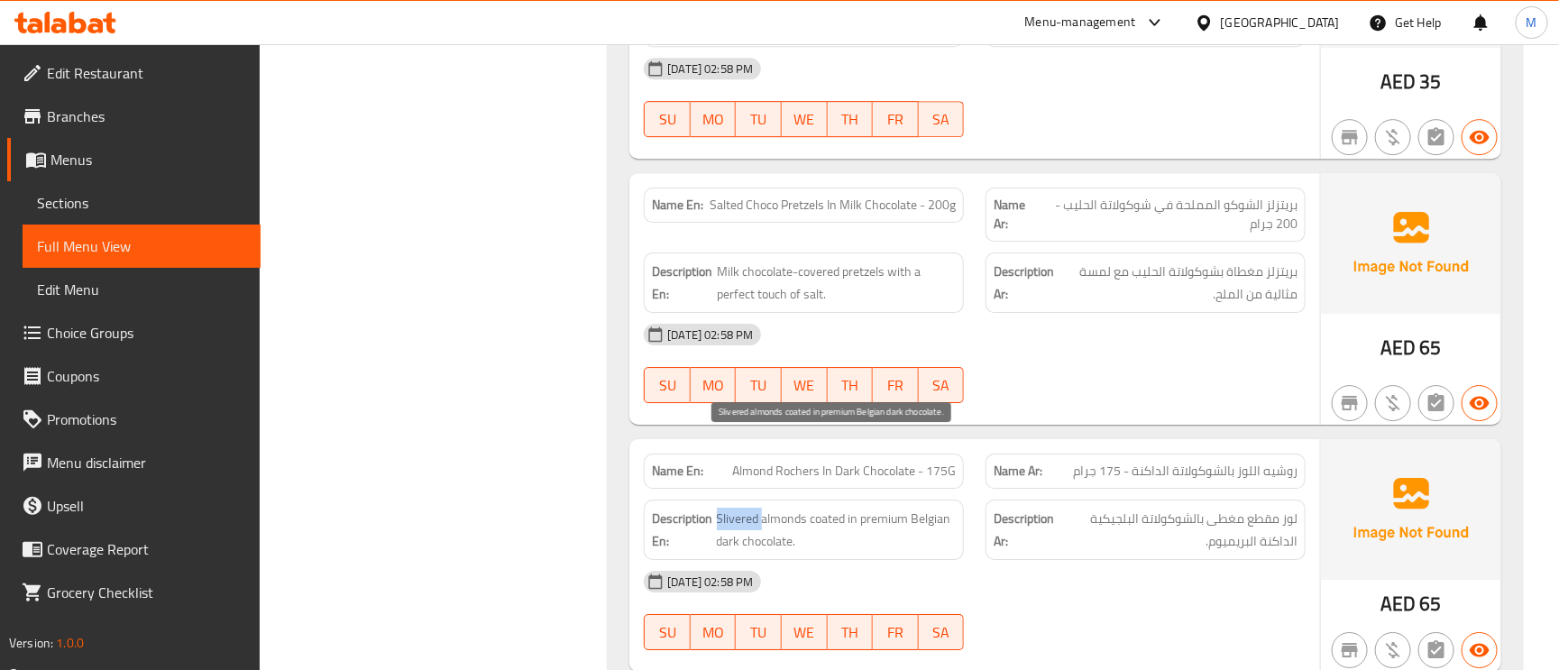
click at [745, 508] on span "Slivered almonds coated in premium Belgian dark chocolate." at bounding box center [836, 530] width 239 height 44
click at [776, 508] on span "Slivered almonds coated in premium Belgian dark chocolate." at bounding box center [836, 530] width 239 height 44
click at [808, 508] on span "Slivered almonds coated in premium Belgian dark chocolate." at bounding box center [836, 530] width 239 height 44
click at [805, 508] on span "Slivered almonds coated in premium Belgian dark chocolate." at bounding box center [836, 530] width 239 height 44
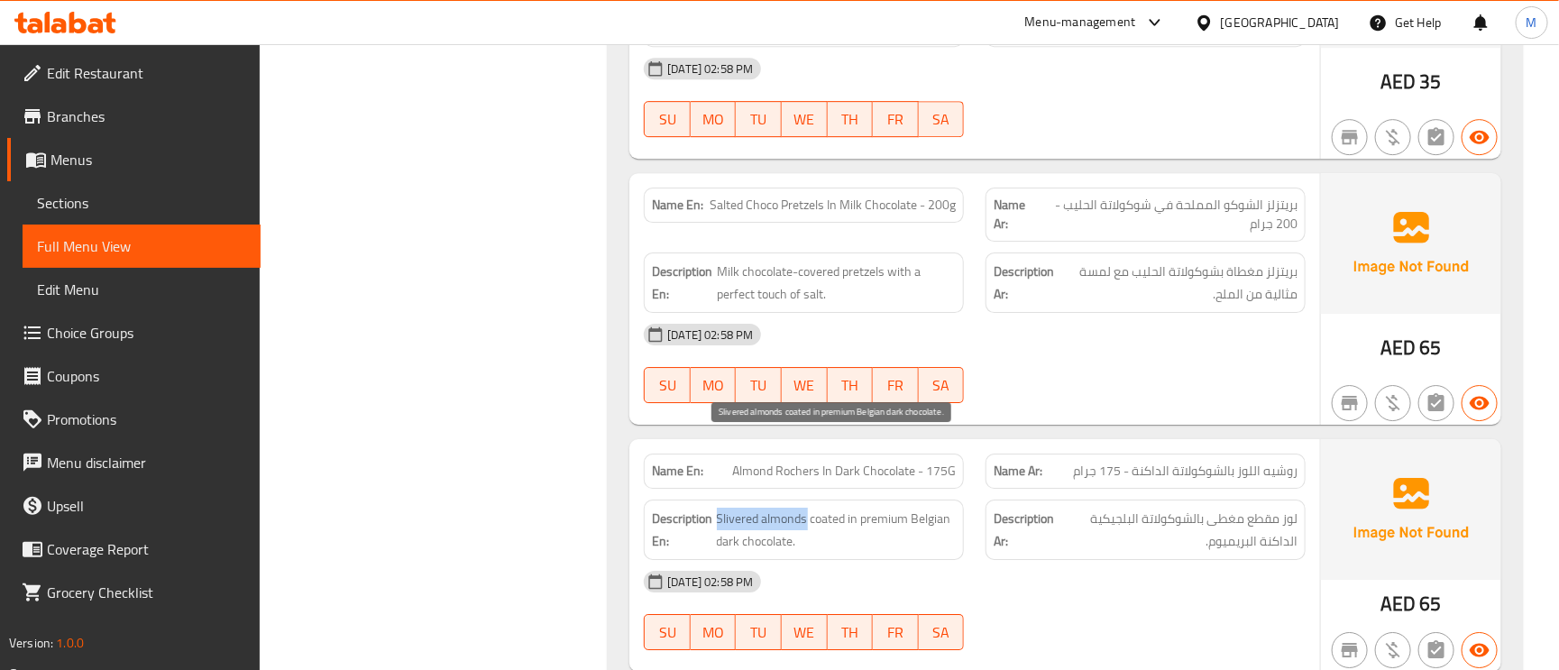
drag, startPoint x: 806, startPoint y: 451, endPoint x: 716, endPoint y: 452, distance: 90.2
click at [717, 508] on span "Slivered almonds coated in premium Belgian dark chocolate." at bounding box center [836, 530] width 239 height 44
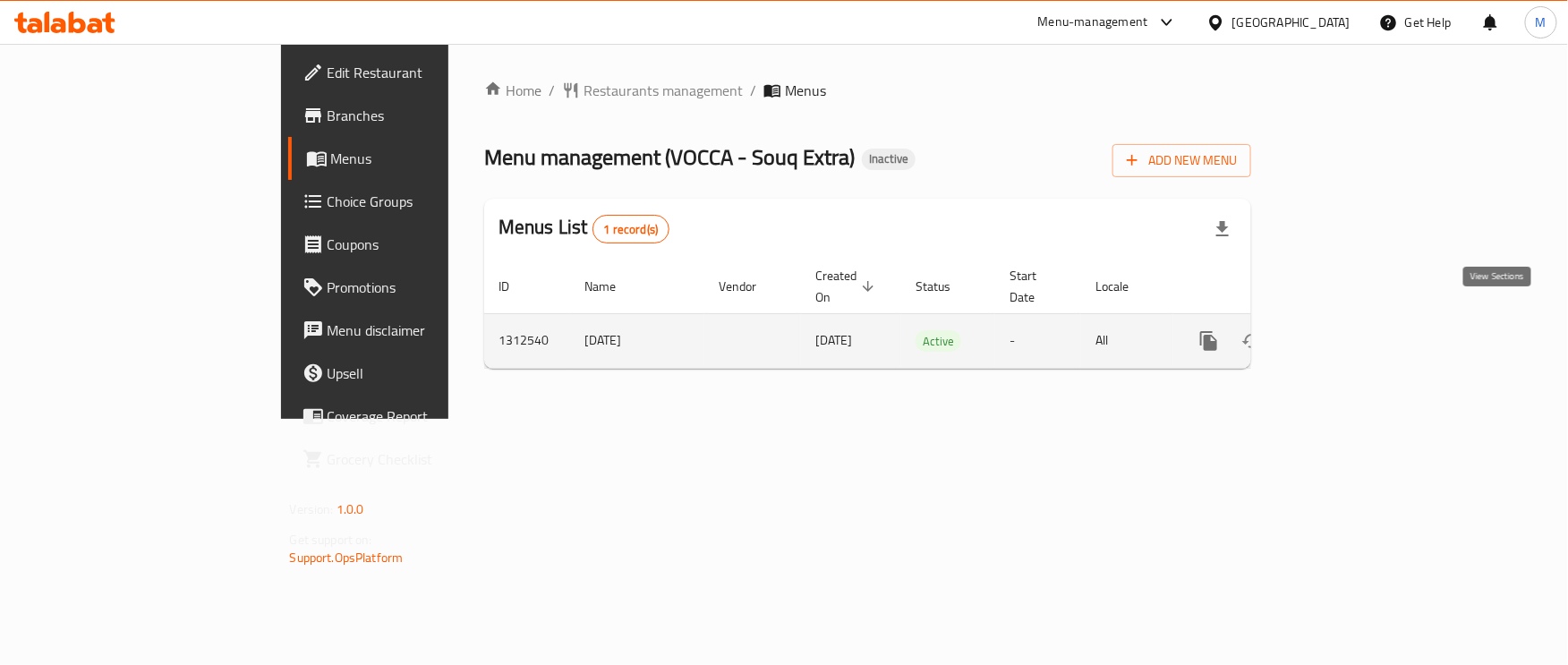
click at [1349, 331] on icon "enhanced table" at bounding box center [1338, 341] width 22 height 22
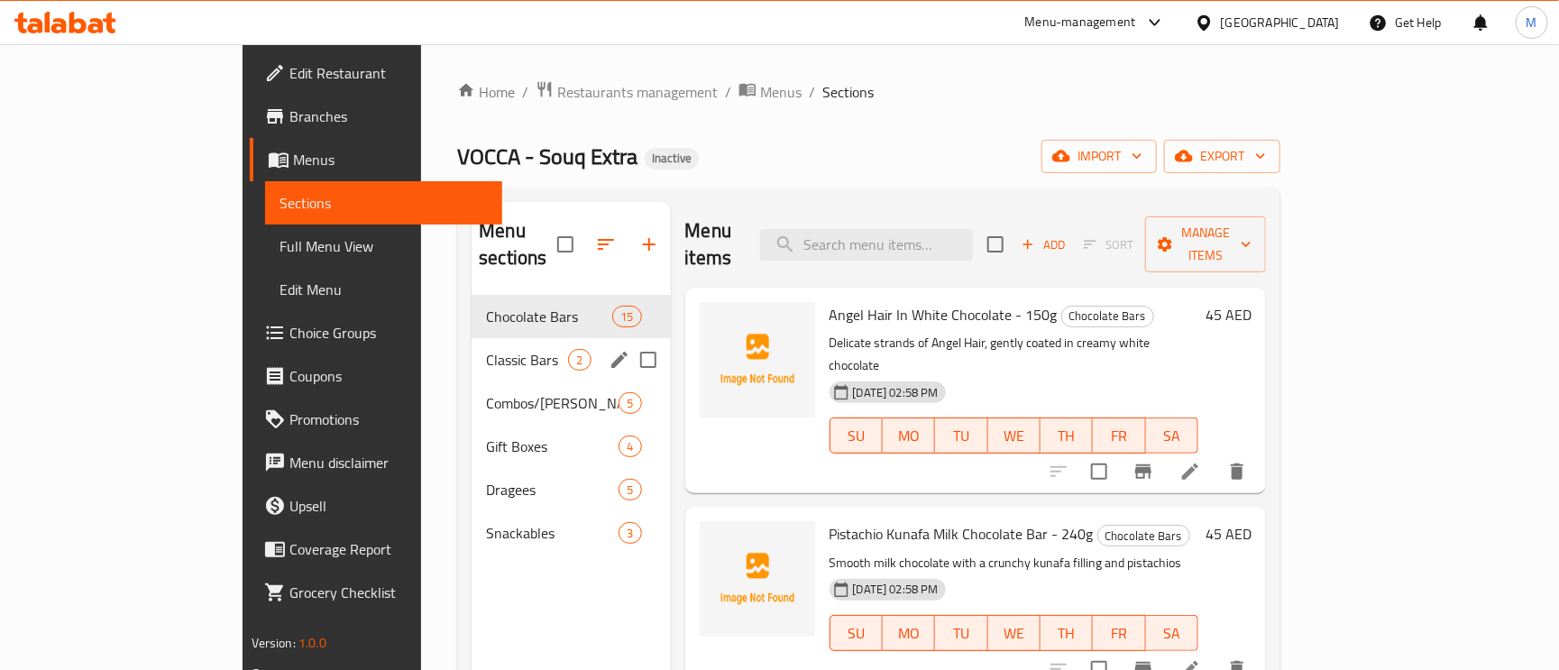
click at [629, 341] on input "Menu sections" at bounding box center [648, 360] width 38 height 38
checkbox input "true"
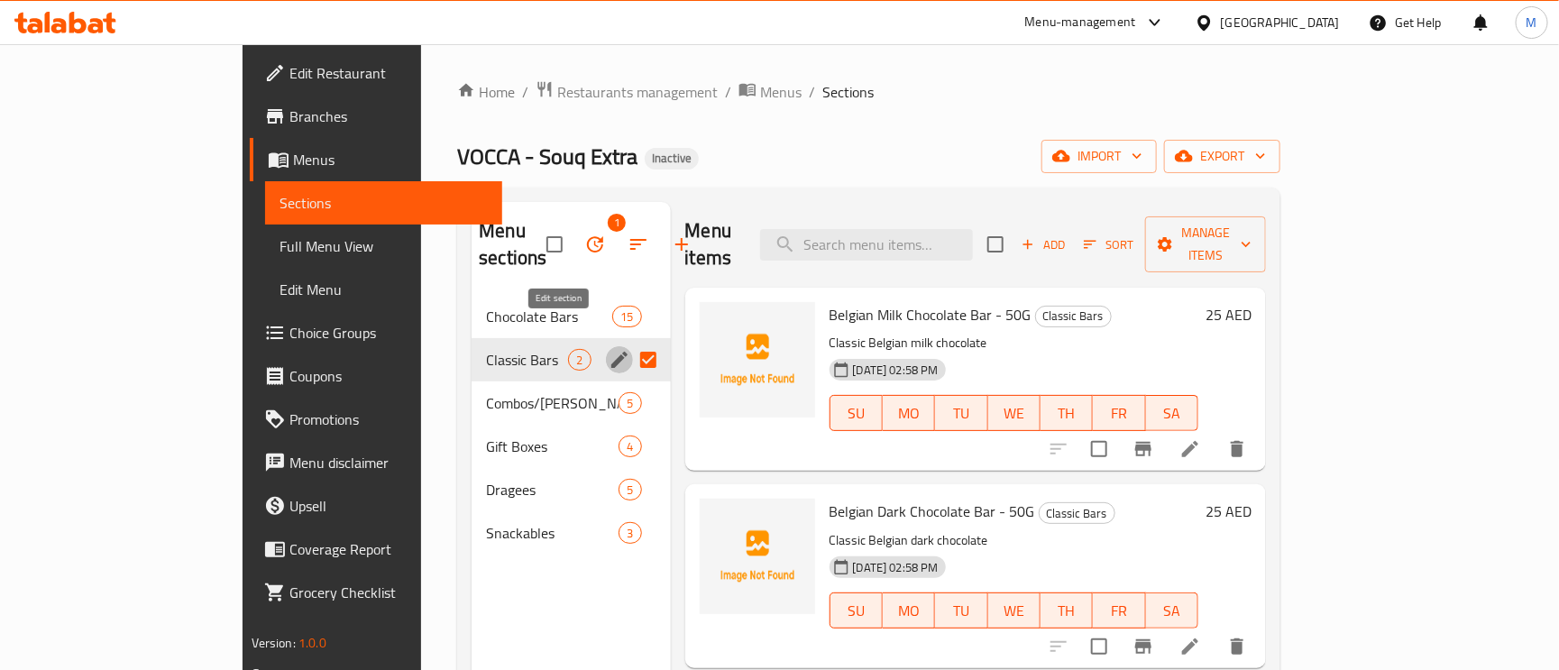
click at [609, 349] on icon "edit" at bounding box center [620, 360] width 22 height 22
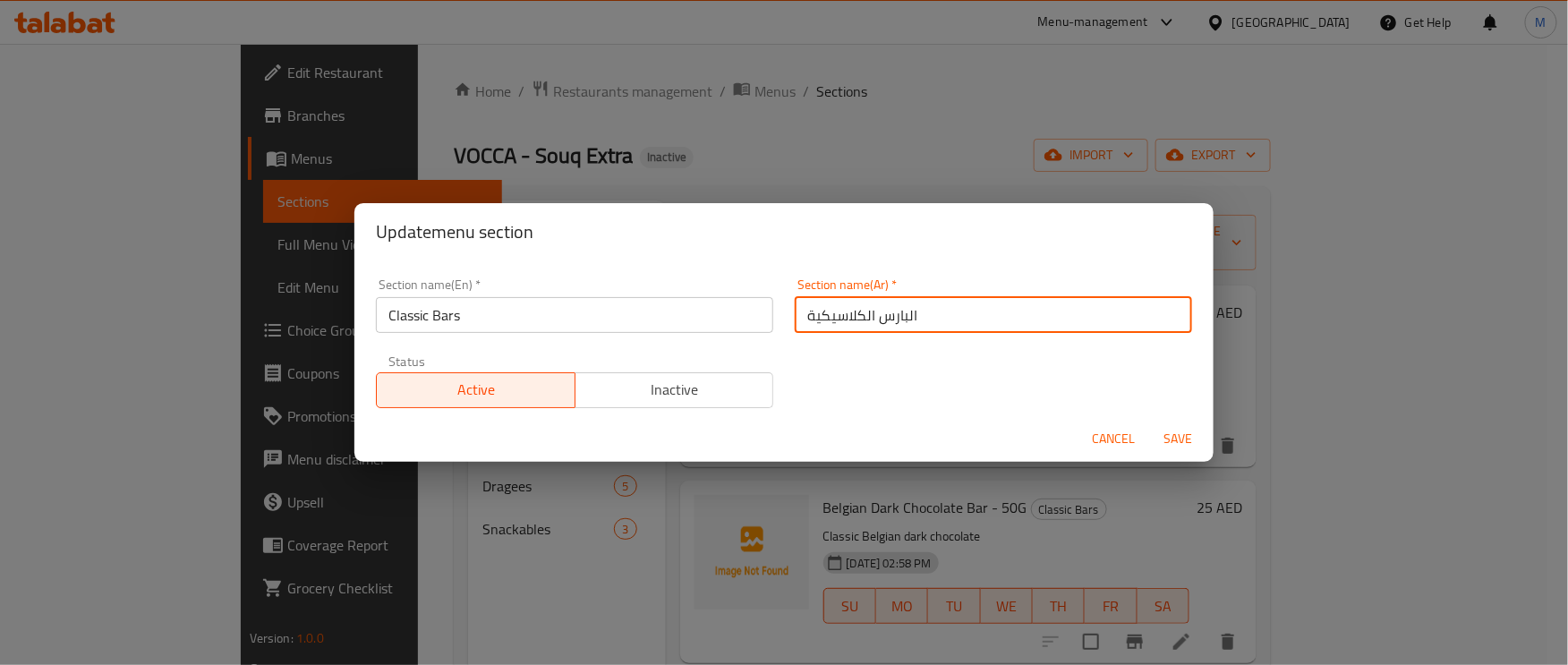
click at [872, 319] on input "البارس الكلاسيكية" at bounding box center [993, 315] width 397 height 36
type input "البارز الكلاسيكية"
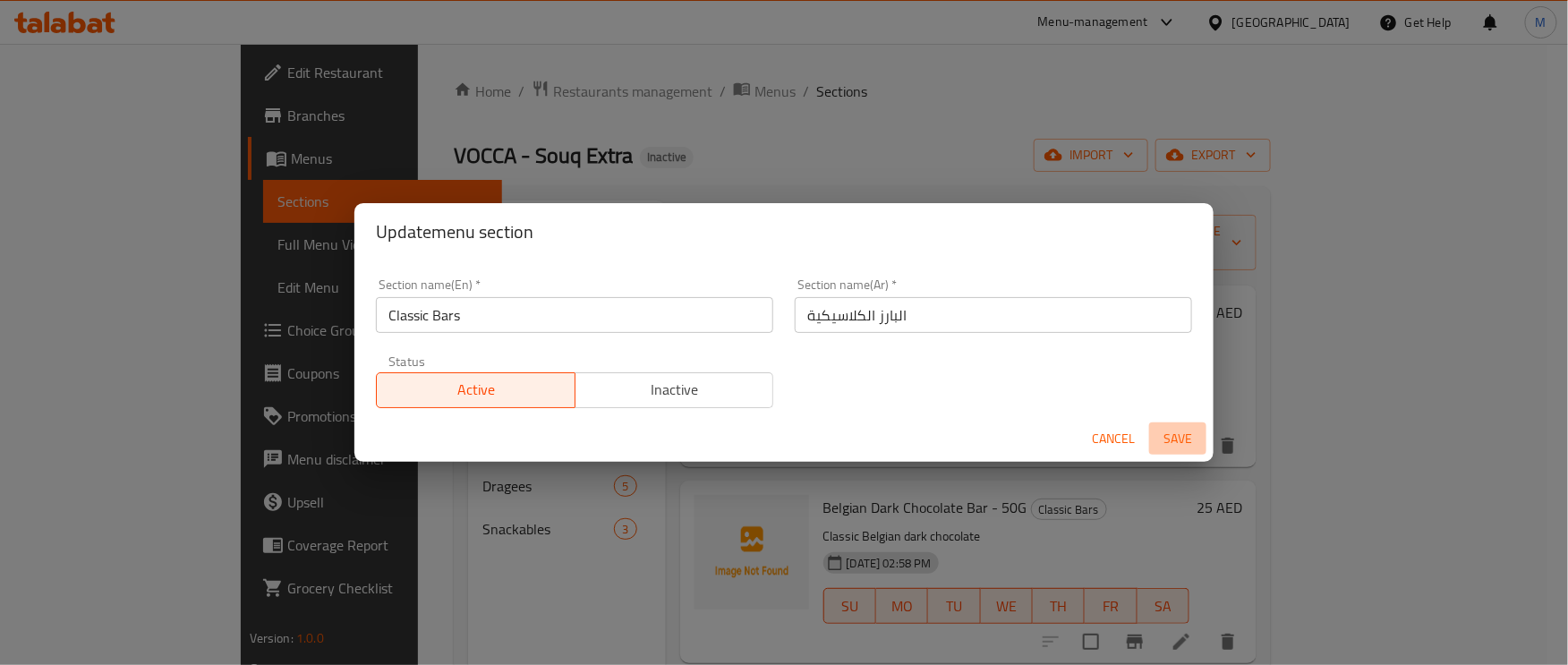
click at [1193, 435] on span "Save" at bounding box center [1177, 439] width 43 height 23
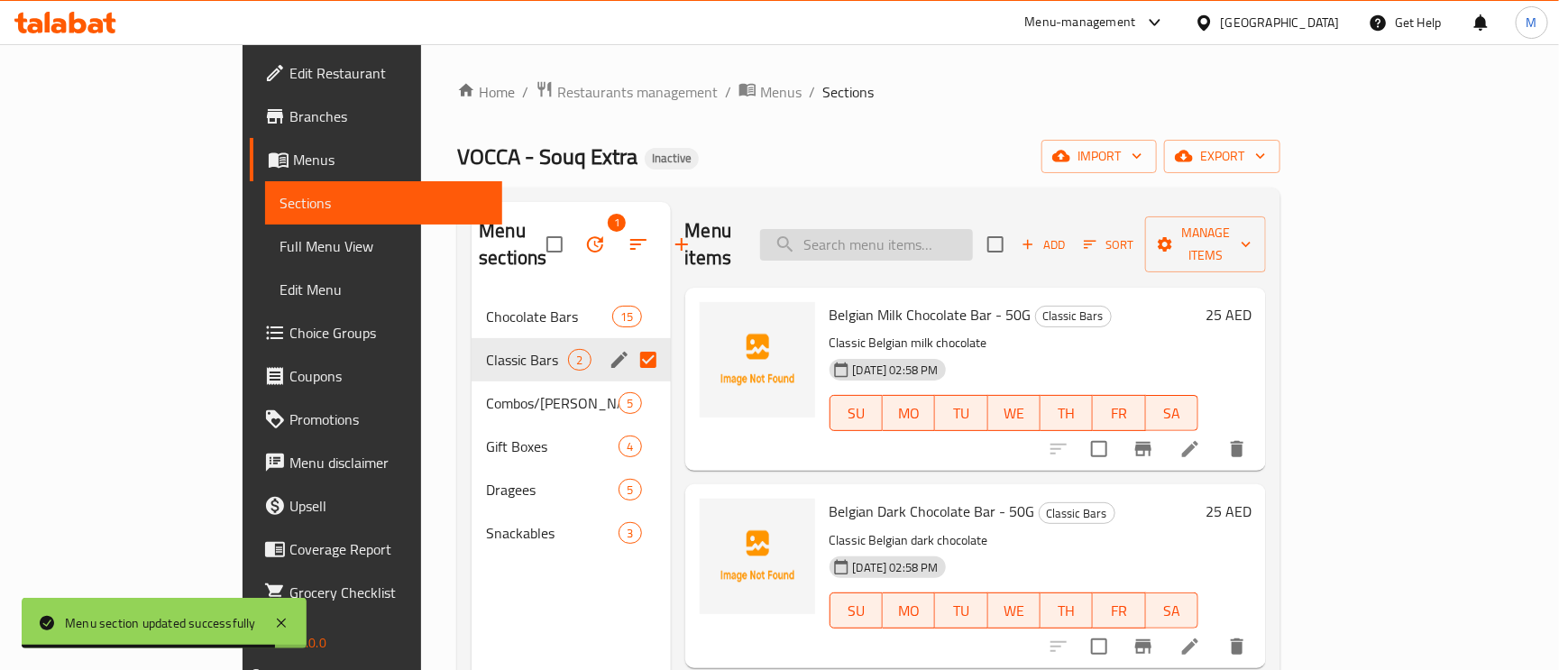
click at [941, 236] on input "search" at bounding box center [866, 245] width 213 height 32
paste input "The Kunafa Trio Treat"
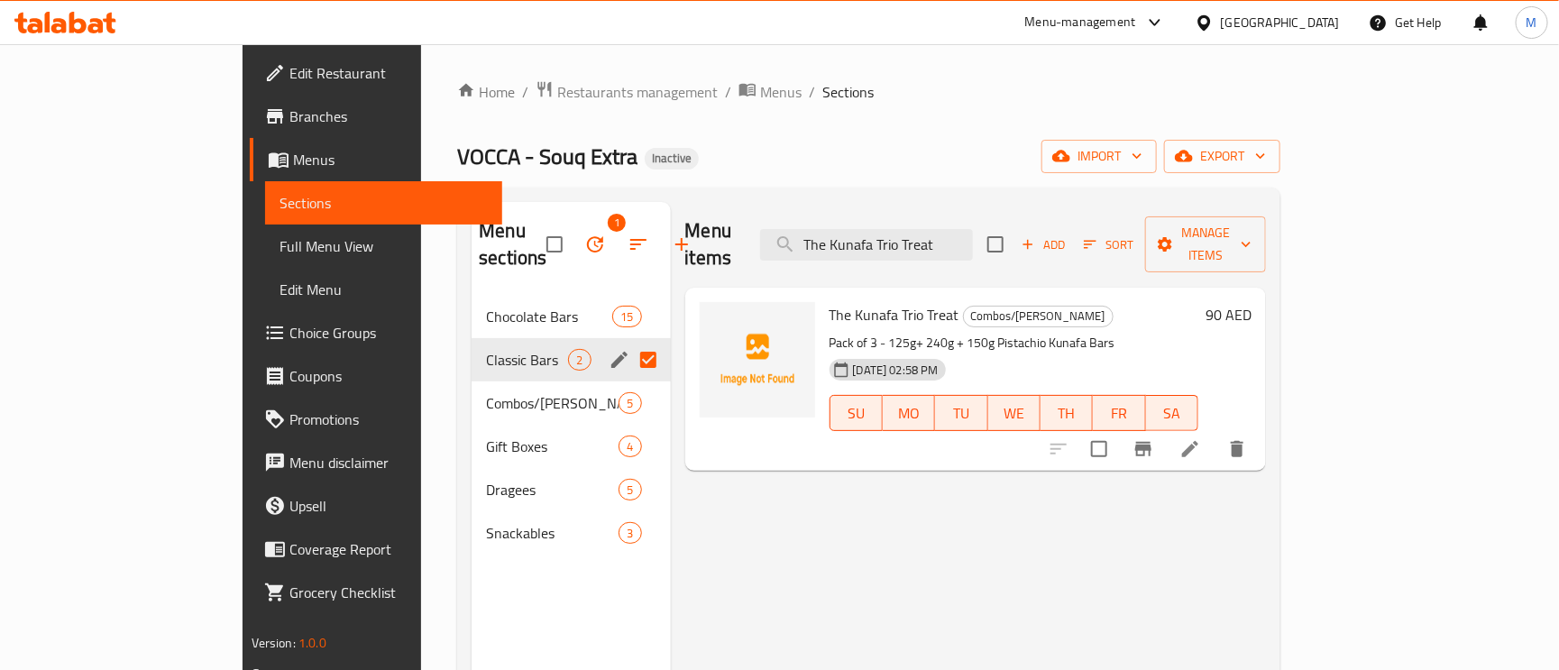
type input "The Kunafa Trio Treat"
click at [1201, 438] on icon at bounding box center [1191, 449] width 22 height 22
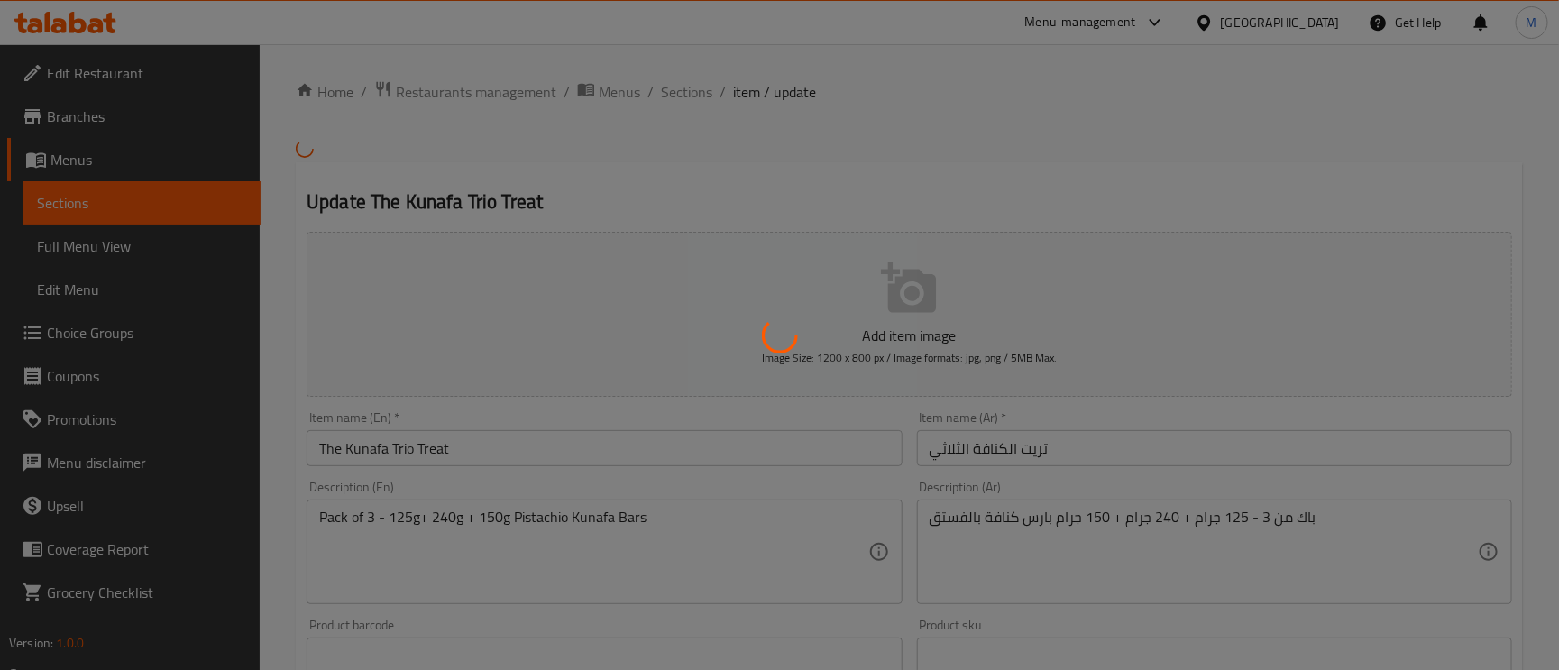
click at [1032, 520] on div at bounding box center [779, 335] width 1559 height 670
click at [1042, 520] on div at bounding box center [779, 335] width 1559 height 670
click at [1040, 524] on div at bounding box center [779, 335] width 1559 height 670
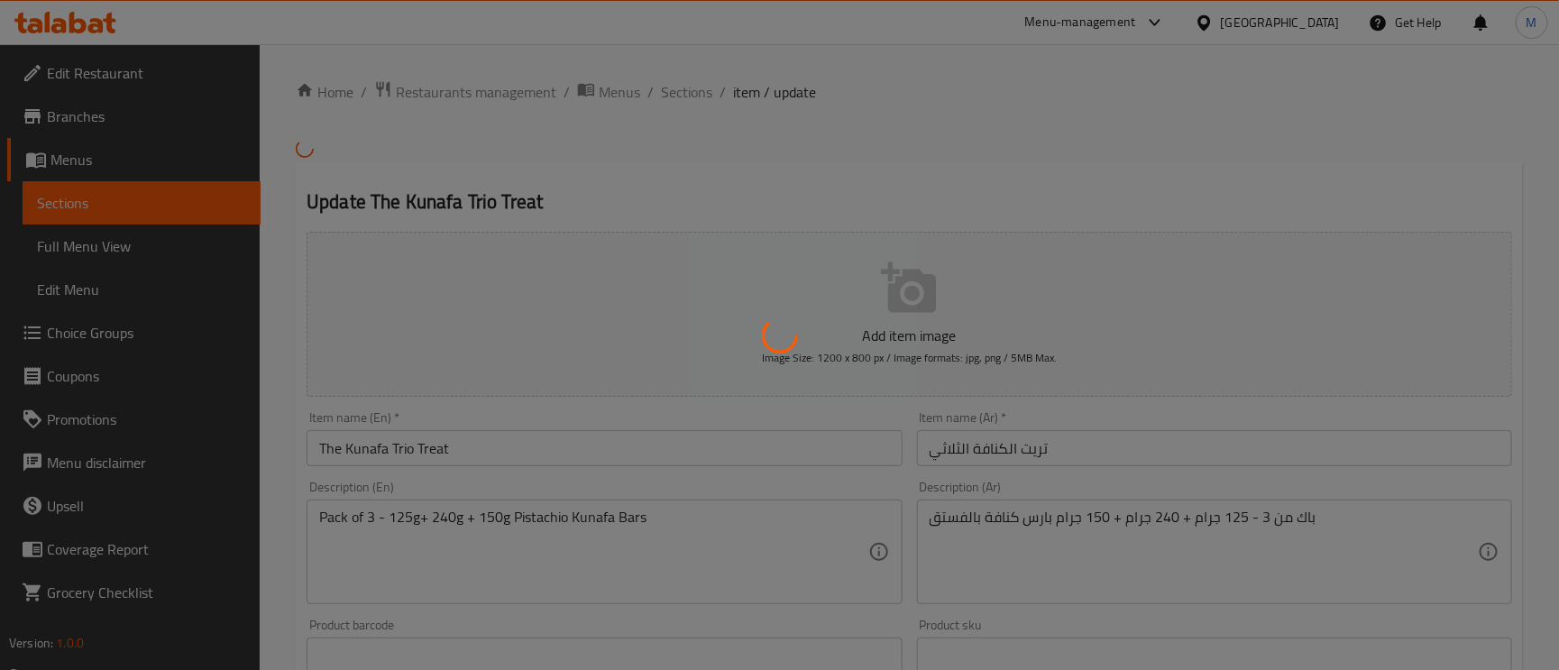
click at [1040, 524] on div at bounding box center [779, 335] width 1559 height 670
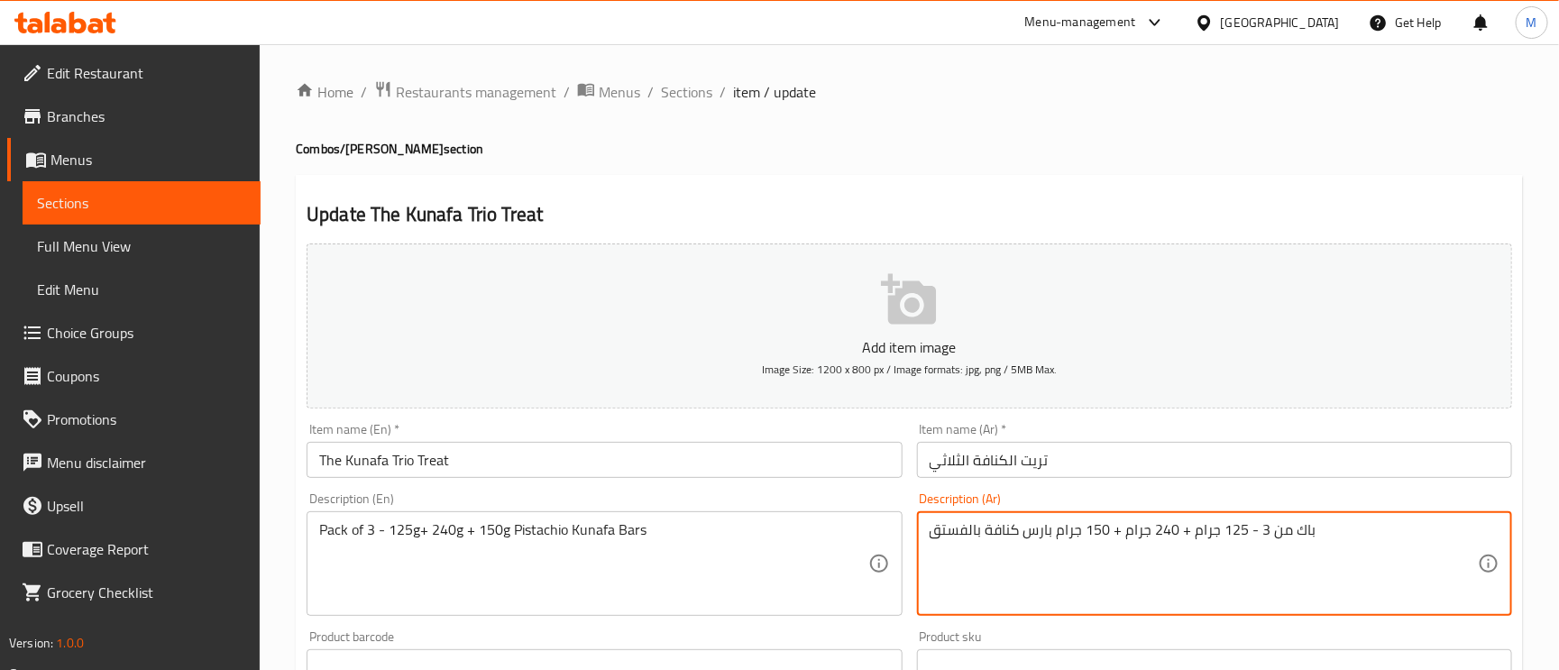
click at [1037, 529] on textarea "باك من 3 - 125 جرام + 240 جرام + 150 جرام بارس كنافة بالفستق" at bounding box center [1204, 564] width 548 height 86
click at [1034, 540] on textarea "باك من 3 - 125 جرام + 240 جرام + 150 جرام بارس كنافة بالفستق" at bounding box center [1204, 564] width 548 height 86
click at [1024, 529] on textarea "باك من 3 - 125 جرام + 240 جرام + 150 جرام بارس كنافة بالفستق" at bounding box center [1204, 564] width 548 height 86
type textarea "باك من 3 - 125 جرام + 240 جرام + 150 جرام بار كنافة بالفستق"
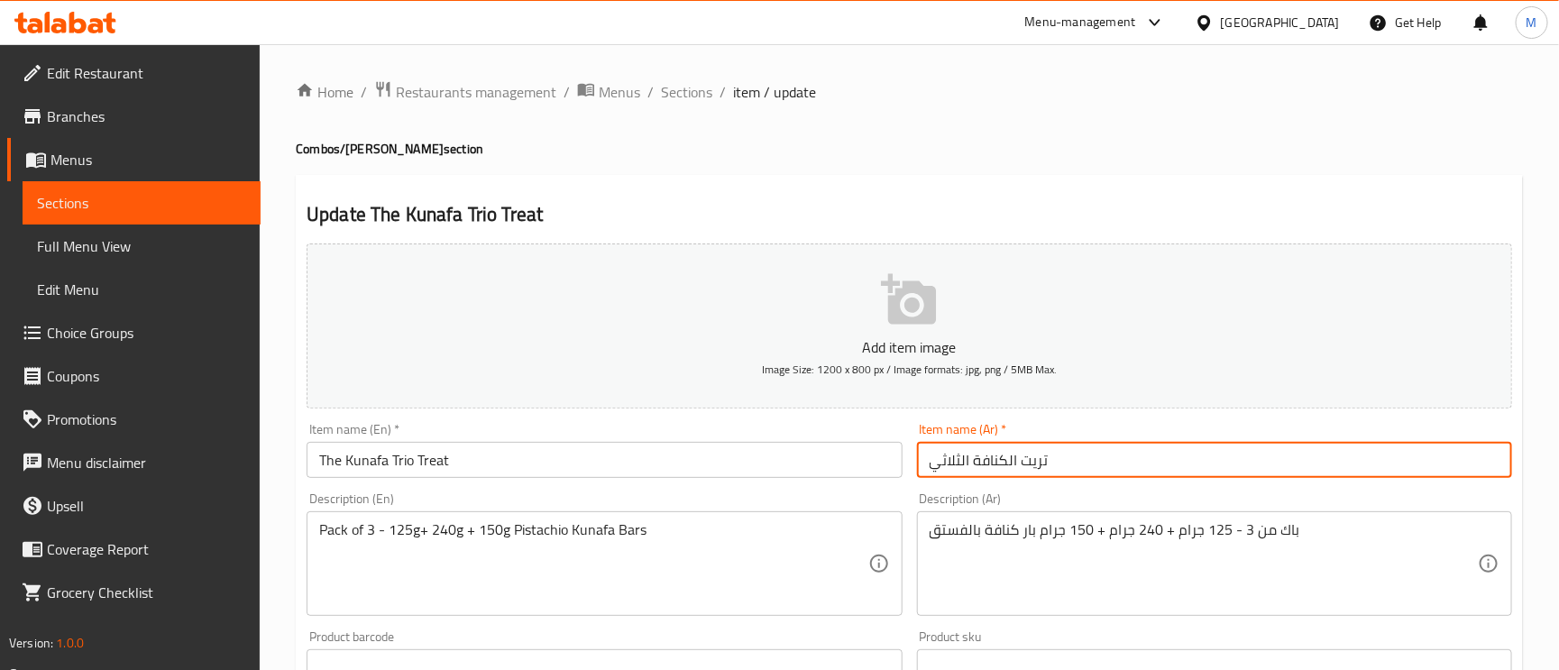
click at [1077, 464] on input "تريت الكنافة الثلاثي" at bounding box center [1214, 460] width 595 height 36
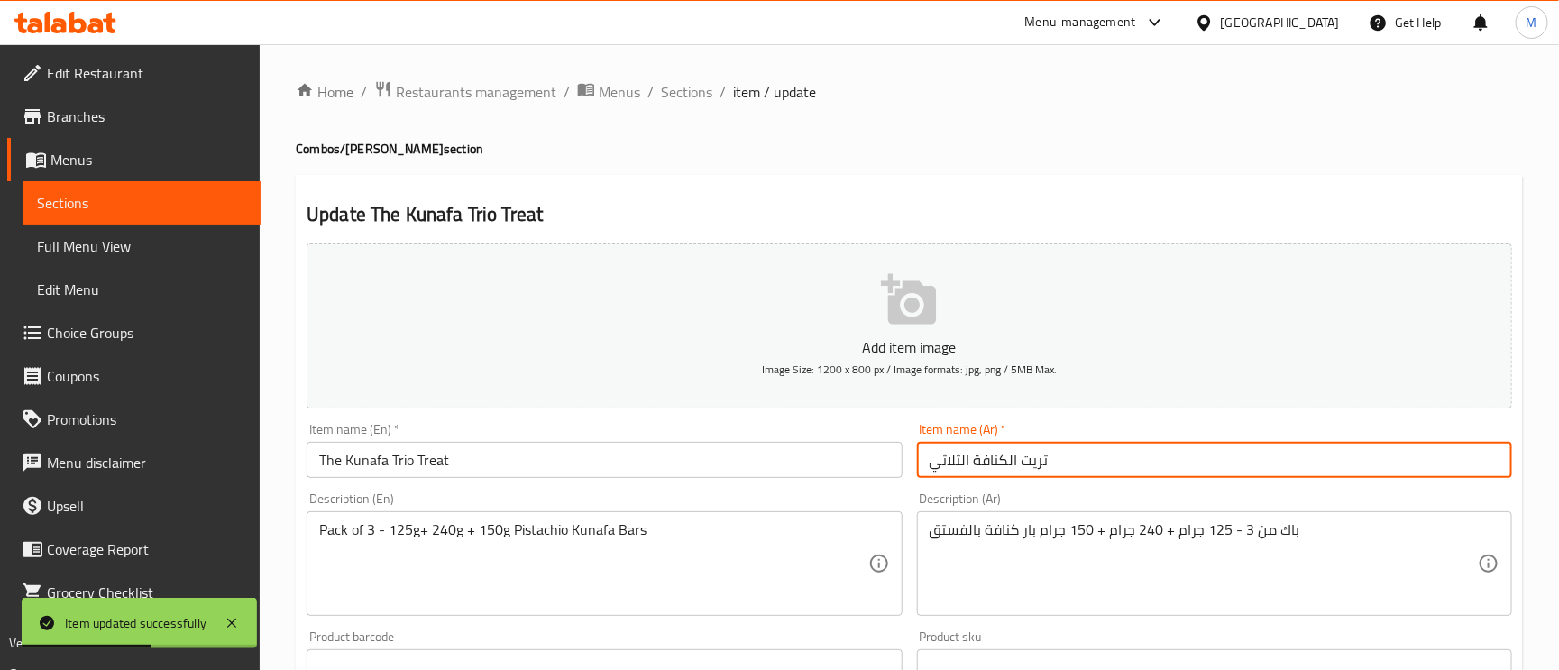
drag, startPoint x: 674, startPoint y: 87, endPoint x: 695, endPoint y: 115, distance: 34.6
click at [674, 87] on span "Sections" at bounding box center [686, 92] width 51 height 22
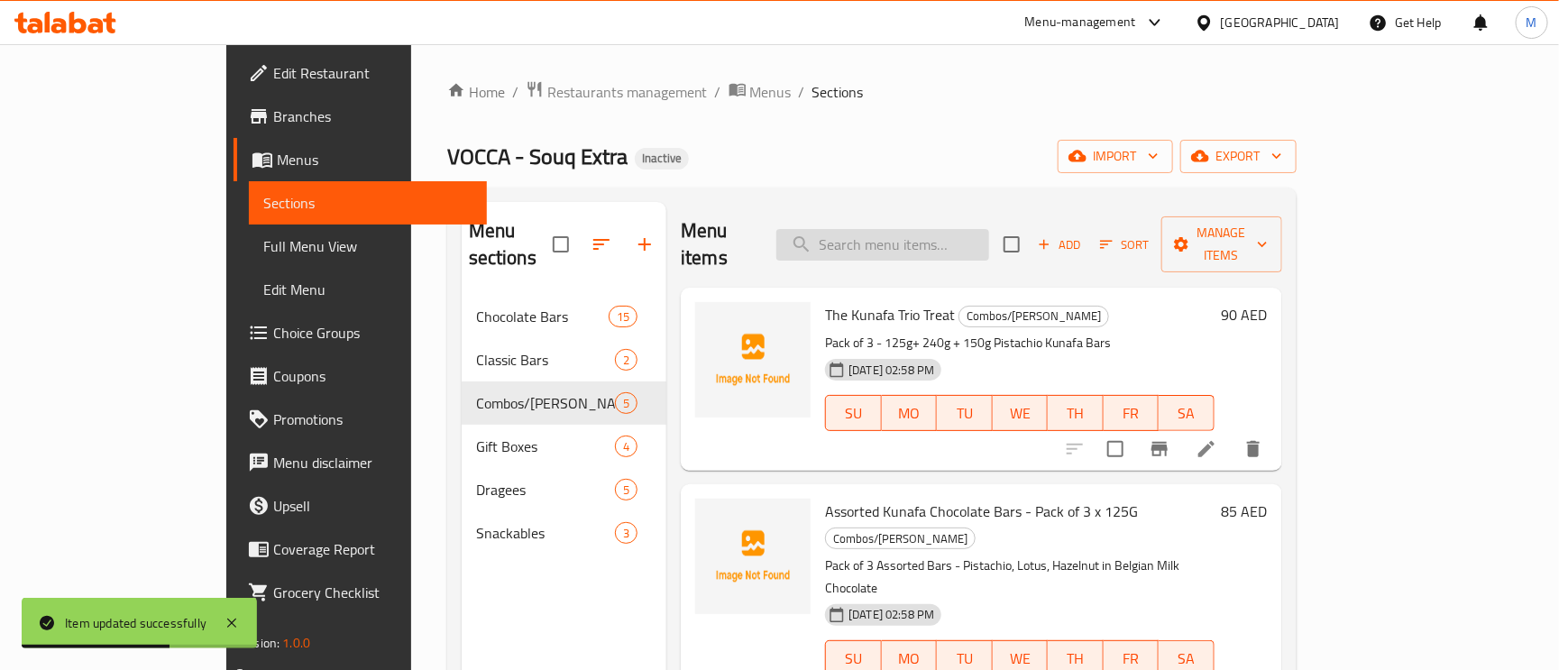
paste input "Assorted Kunafa Chocolate Bars - Pack of 3 x 125G"
click at [941, 237] on input "Assorted Kunafa Chocolate Bars - Pack of 3 x 125G" at bounding box center [882, 245] width 213 height 32
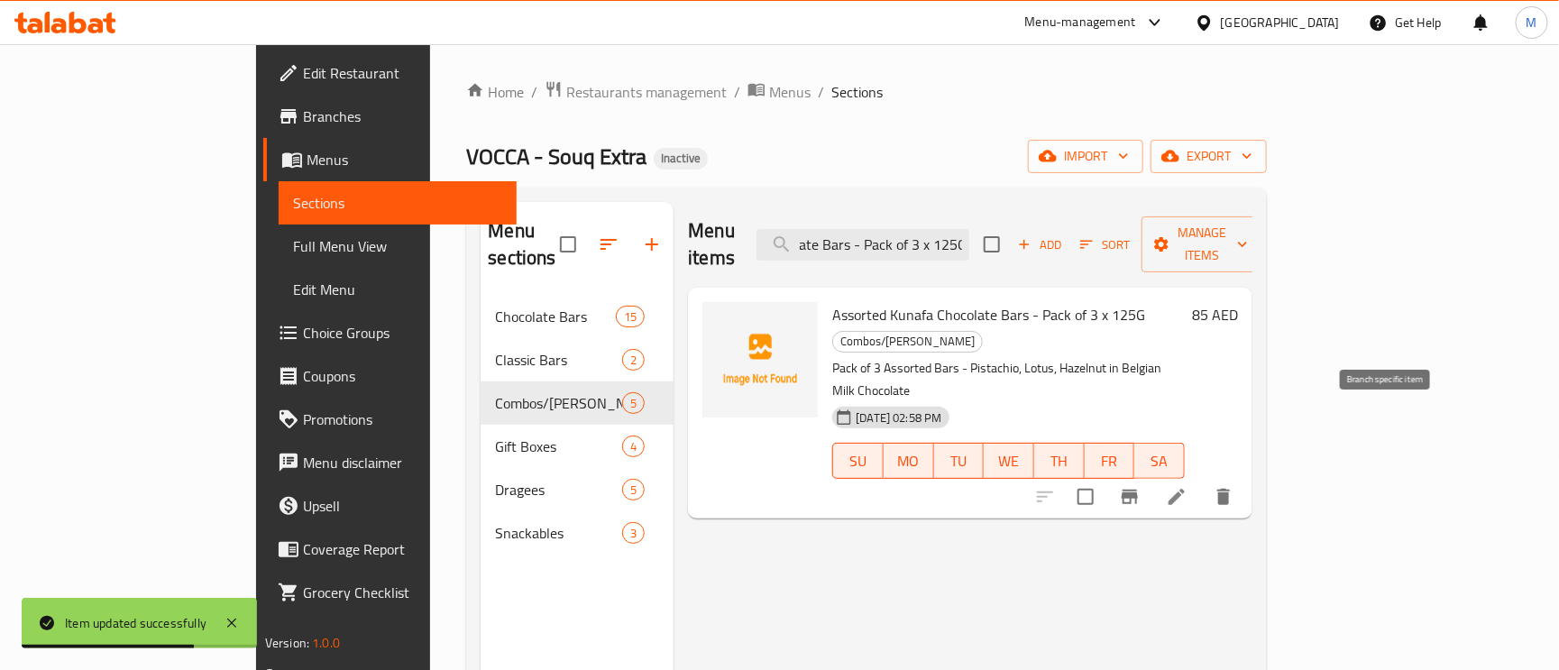
type input "Assorted Kunafa Chocolate Bars - Pack of 3 x 125G"
click at [1202, 481] on li at bounding box center [1177, 497] width 51 height 32
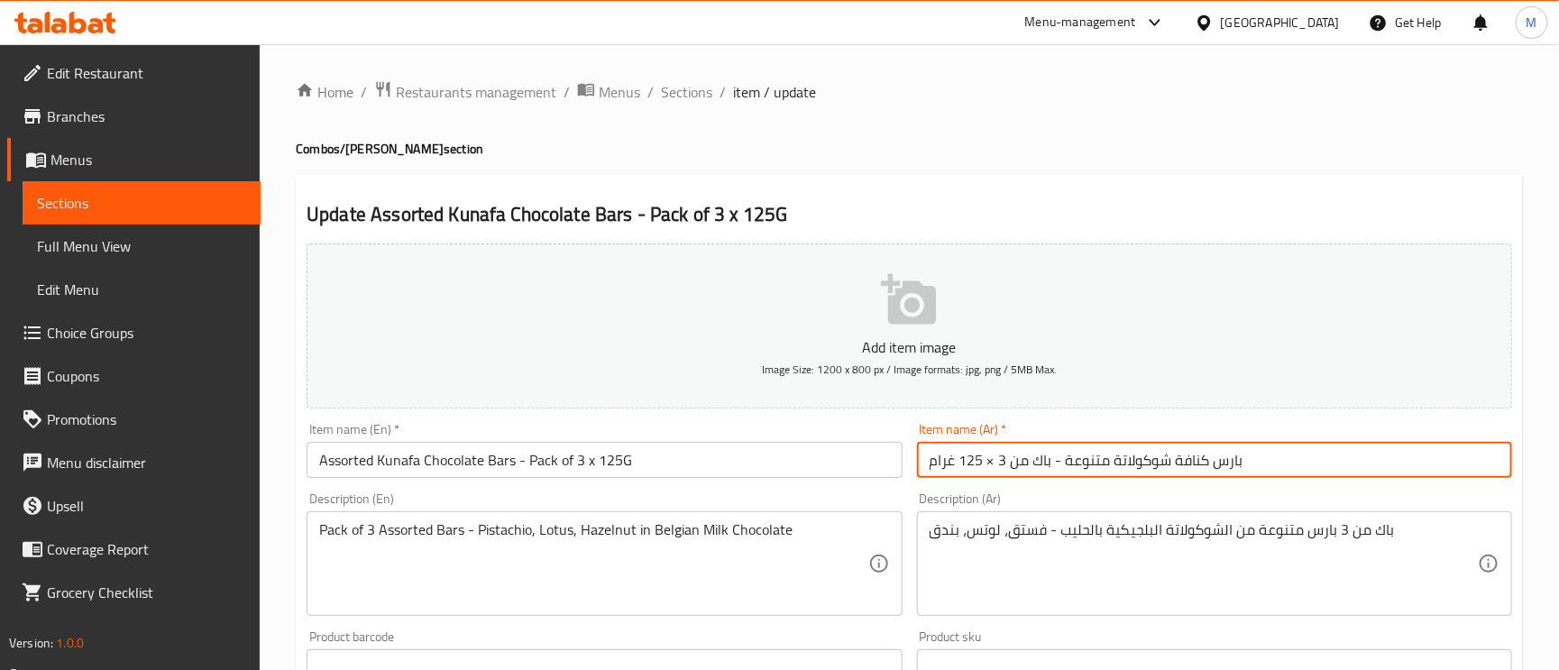
drag, startPoint x: 1218, startPoint y: 467, endPoint x: 1179, endPoint y: 455, distance: 41.4
click at [1179, 455] on input "بارس كنافة شوكولاتة متنوعة - باك من 3 × 125 غرام" at bounding box center [1214, 460] width 595 height 36
click at [1214, 472] on input "بارس كنافة شوكولاتة متنوعة - باك من 3 × 125 غرام" at bounding box center [1214, 460] width 595 height 36
type input "بار كنافة شوكولاتة متنوعة - باك من 3 × 125 غرام"
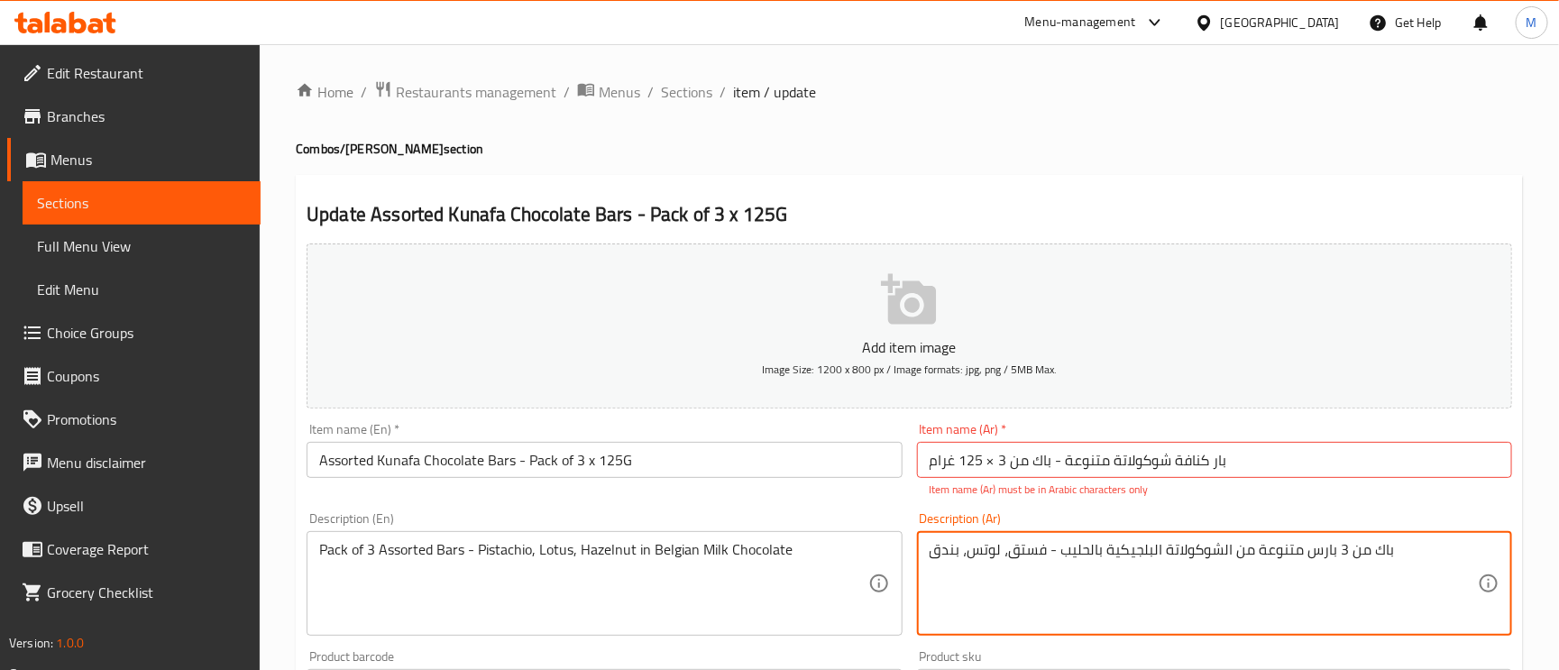
drag, startPoint x: 1304, startPoint y: 529, endPoint x: 1331, endPoint y: 541, distance: 29.5
type textarea "باك من 3 بار متنوعة من الشوكولاتة البلجيكية بالحليب - فستق، لوتس، بندق"
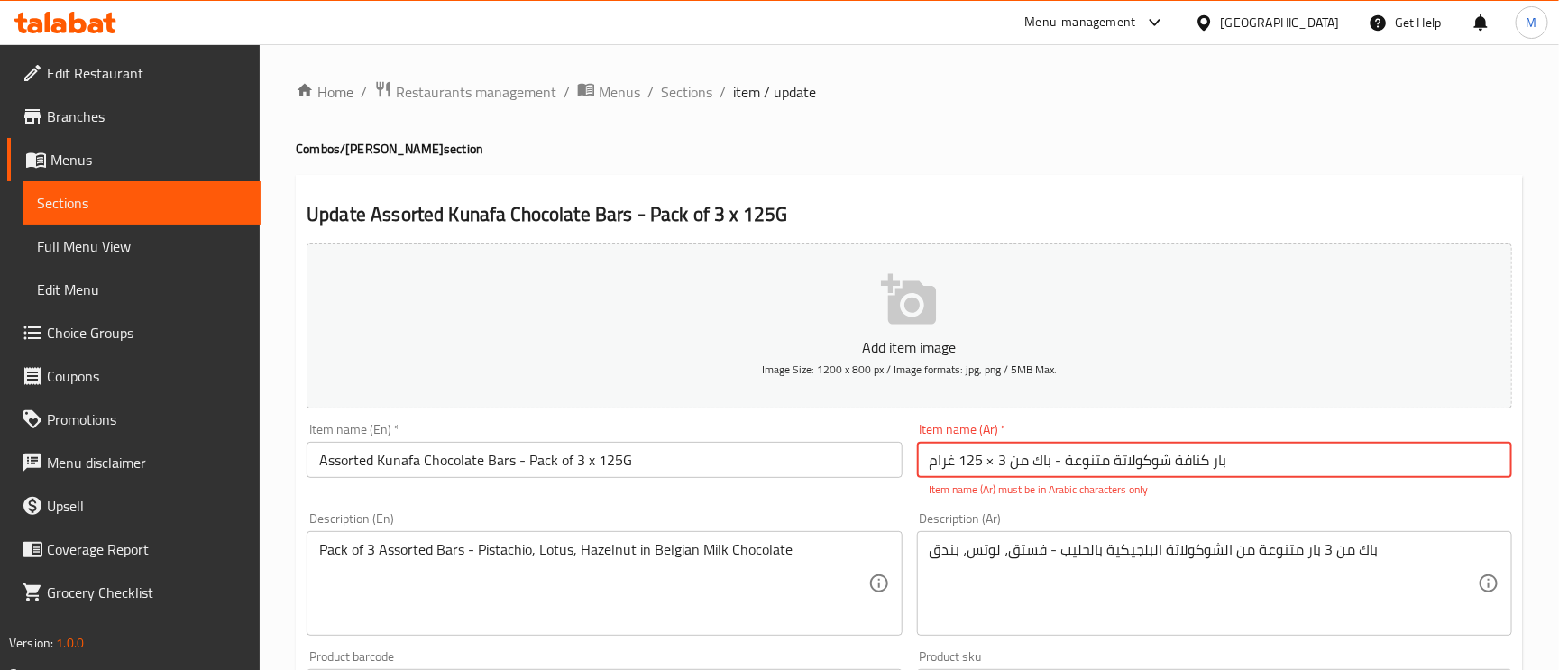
click at [1059, 464] on input "بار كنافة شوكولاتة متنوعة - باك من 3 × 125 غرام" at bounding box center [1214, 460] width 595 height 36
drag, startPoint x: 1055, startPoint y: 464, endPoint x: 1064, endPoint y: 468, distance: 10.1
click at [1064, 468] on input "بار كنافة شوكولاتة متنوعة - باك من 3 × 125 غرام" at bounding box center [1214, 460] width 595 height 36
click at [1060, 463] on input "بار كنافة شوكولاتة متنوعة - باك من 3 × 125 غرام" at bounding box center [1214, 460] width 595 height 36
click at [1059, 463] on input "بار كنافة شوكولاتة متنوعة - باك من 3 × 125 غرام" at bounding box center [1214, 460] width 595 height 36
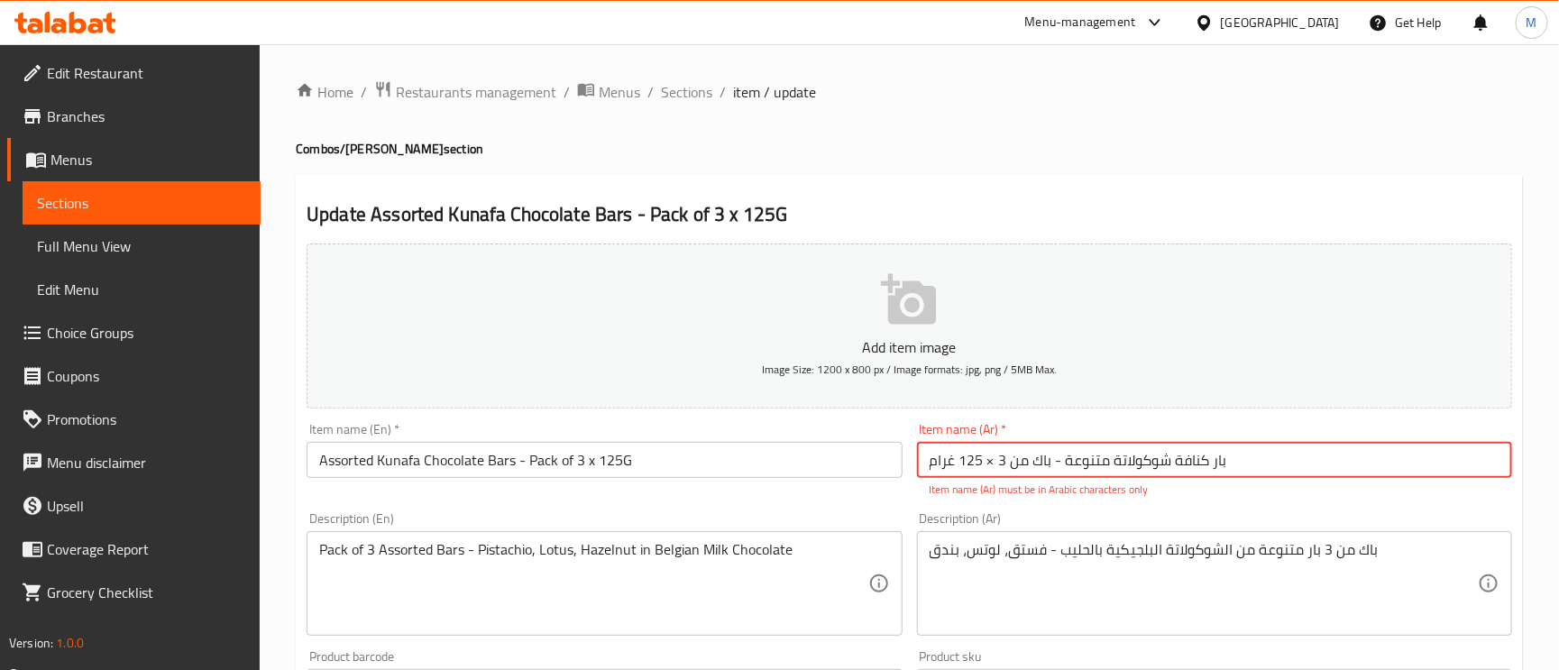
click at [992, 466] on input "بار كنافة شوكولاتة متنوعة - باك من 3 × 125 غرام" at bounding box center [1214, 460] width 595 height 36
type input "بار كنافة شوكولاتة متنوعة - باك من 3 في 125 غرام"
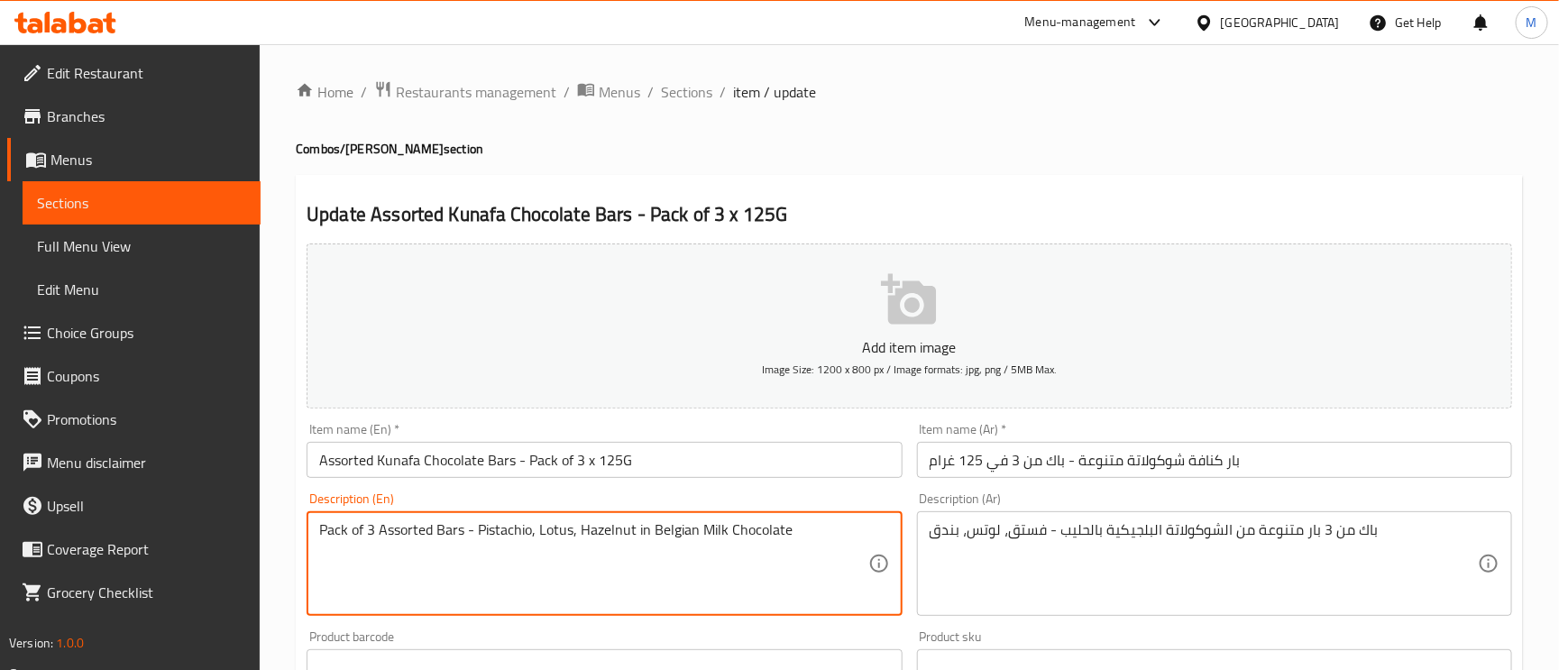
click at [563, 529] on textarea "Pack of 3 Assorted Bars - Pistachio, Lotus, Hazelnut in Belgian Milk Chocolate" at bounding box center [593, 564] width 548 height 86
click at [612, 531] on textarea "Pack of 3 Assorted Bars - Pistachio, Lotus, Hazelnut in Belgian Milk Chocolate" at bounding box center [593, 564] width 548 height 86
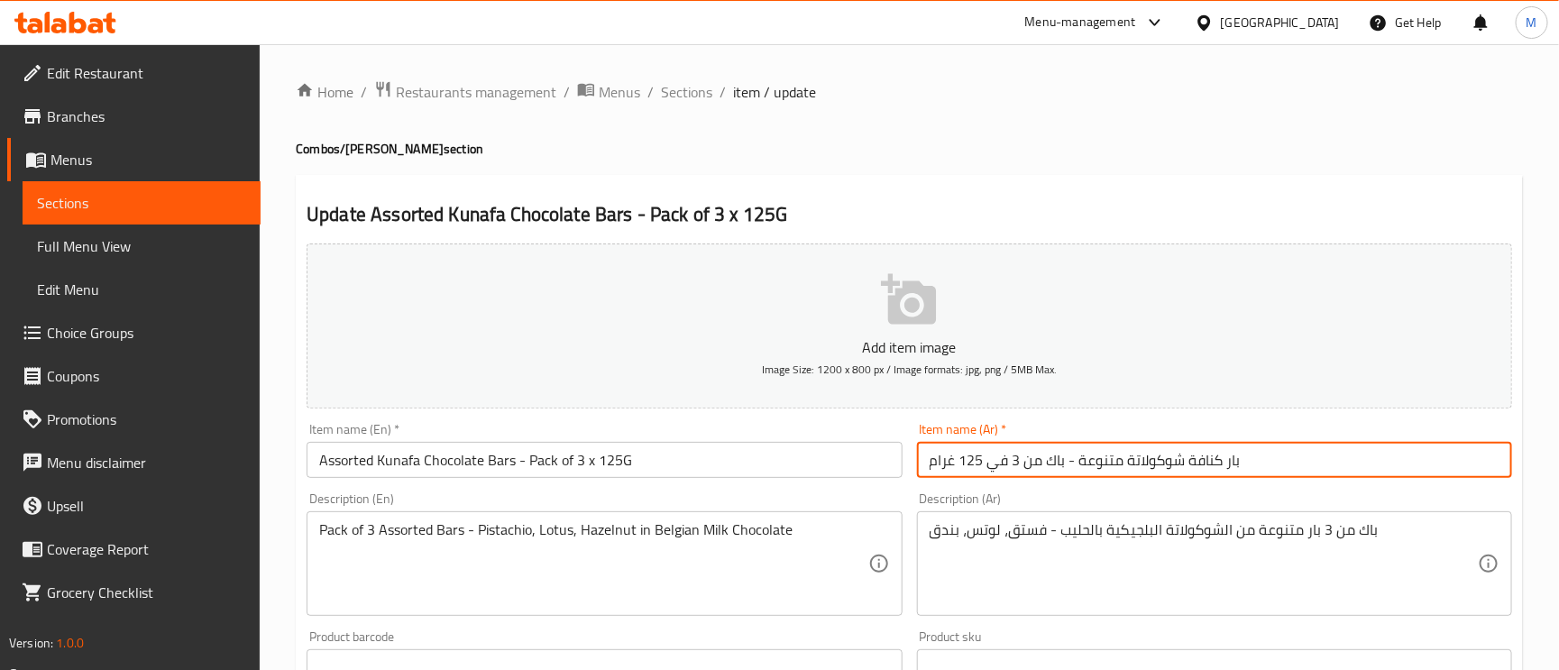
click at [1322, 460] on input "بار كنافة شوكولاتة متنوعة - باك من 3 في 125 غرام" at bounding box center [1214, 460] width 595 height 36
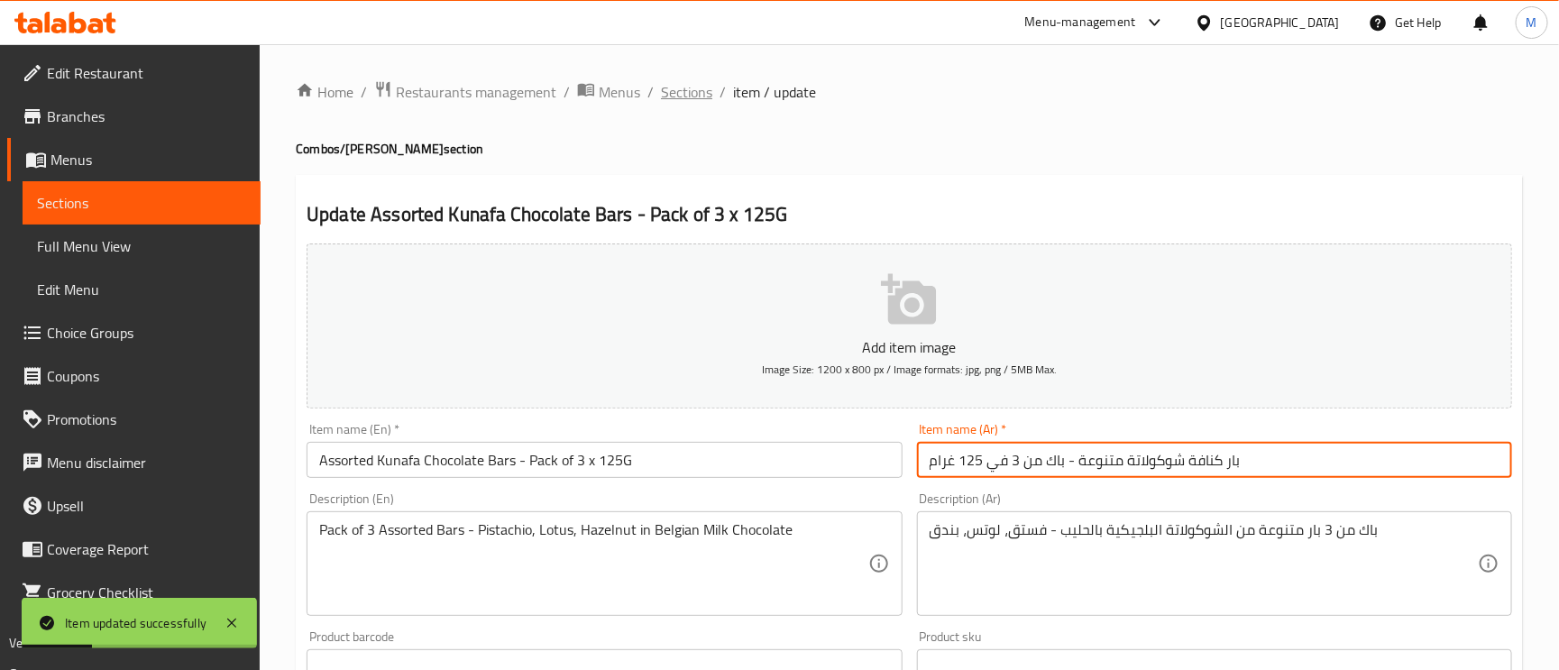
click at [694, 87] on span "Sections" at bounding box center [686, 92] width 51 height 22
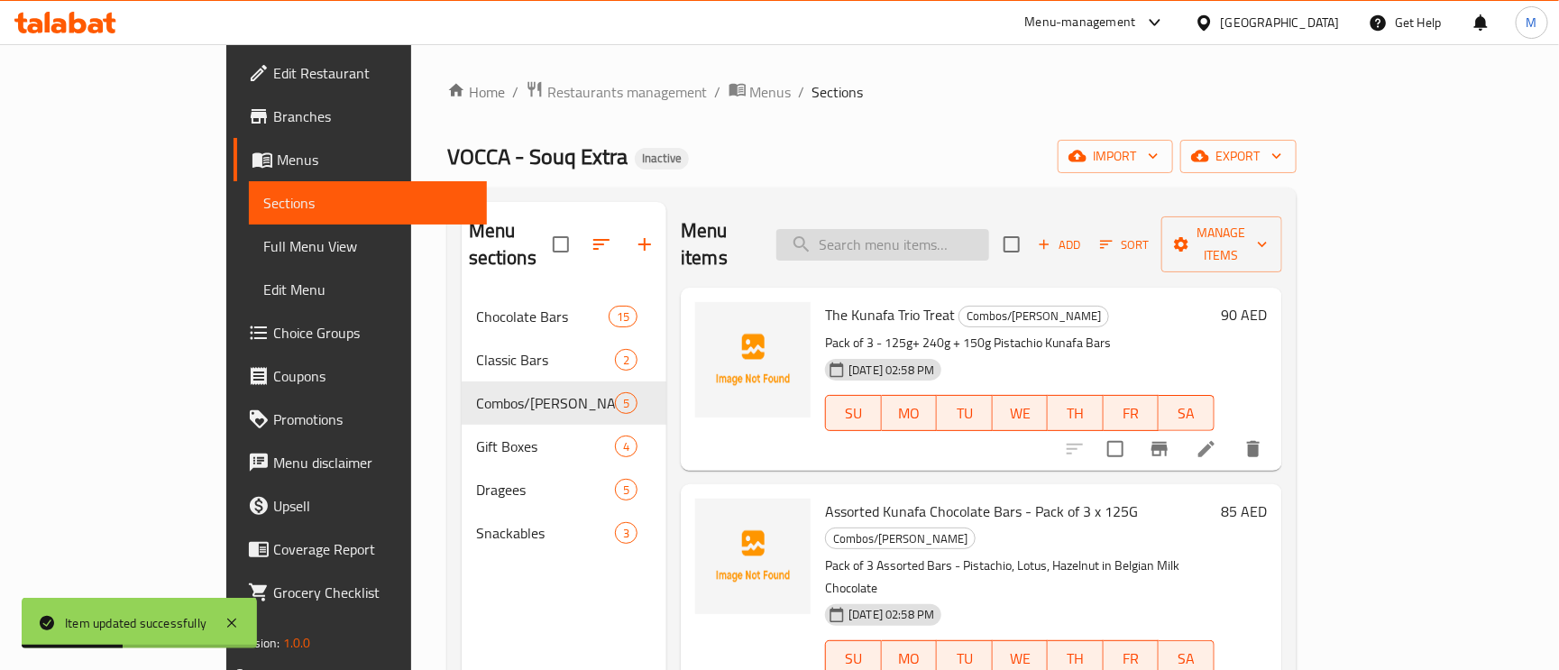
click at [989, 237] on input "search" at bounding box center [882, 245] width 213 height 32
paste input "Assorted Kunafa Chocolate Bars - Pack of 5 x 125G"
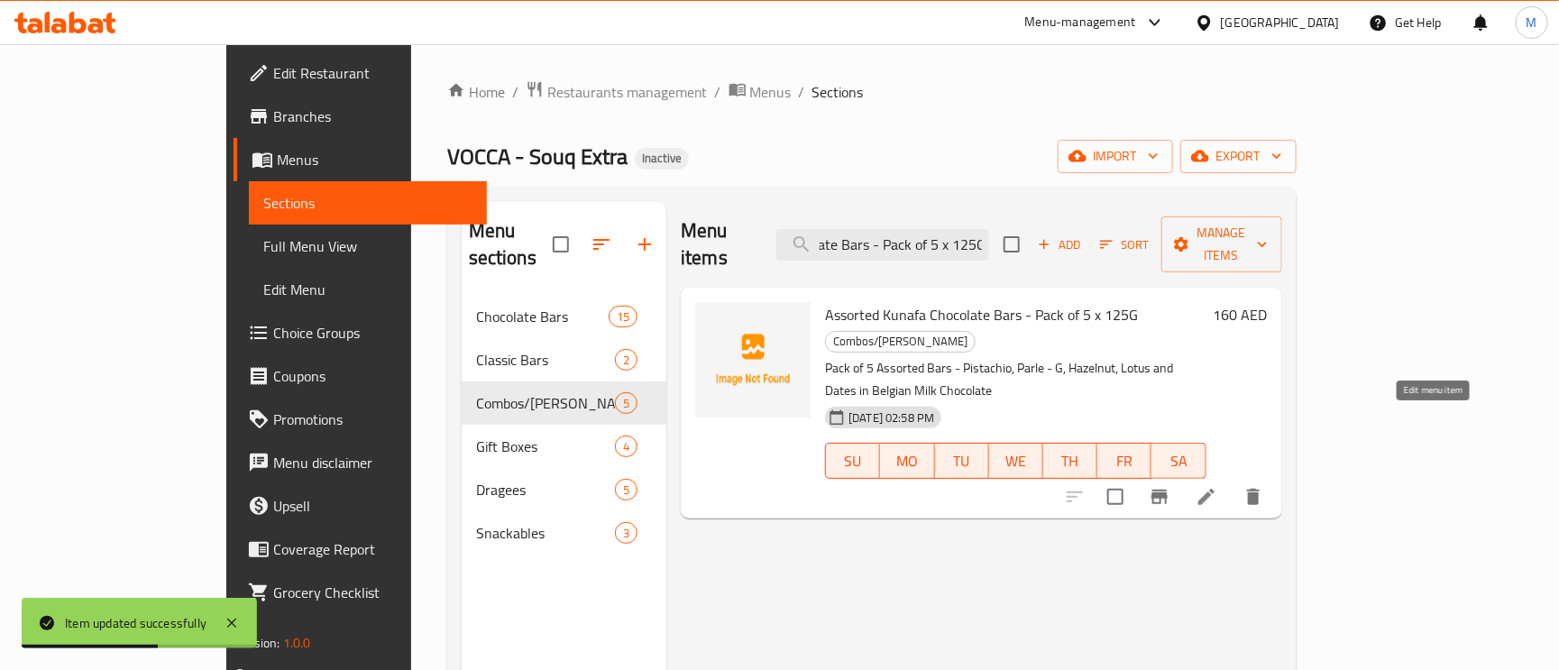
type input "Assorted Kunafa Chocolate Bars - Pack of 5 x 125G"
click at [1215, 489] on icon at bounding box center [1206, 497] width 16 height 16
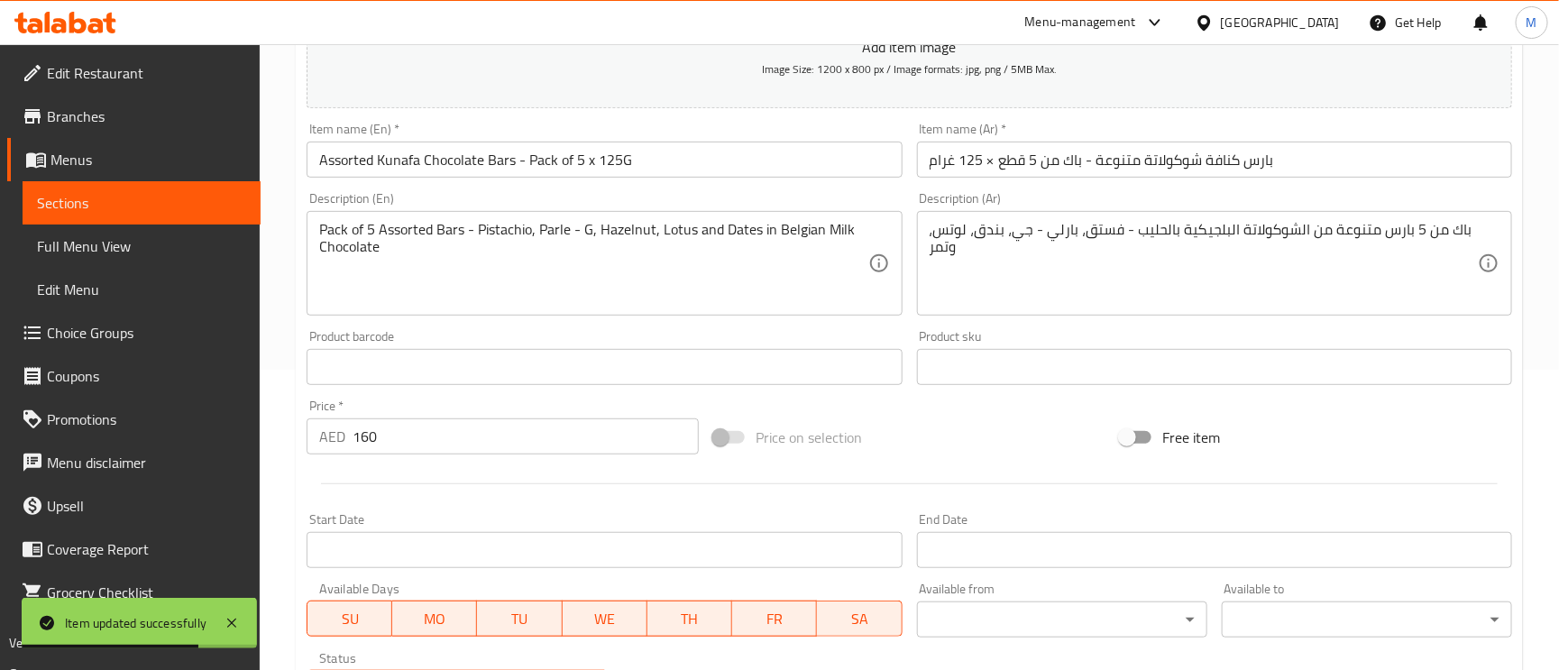
scroll to position [271, 0]
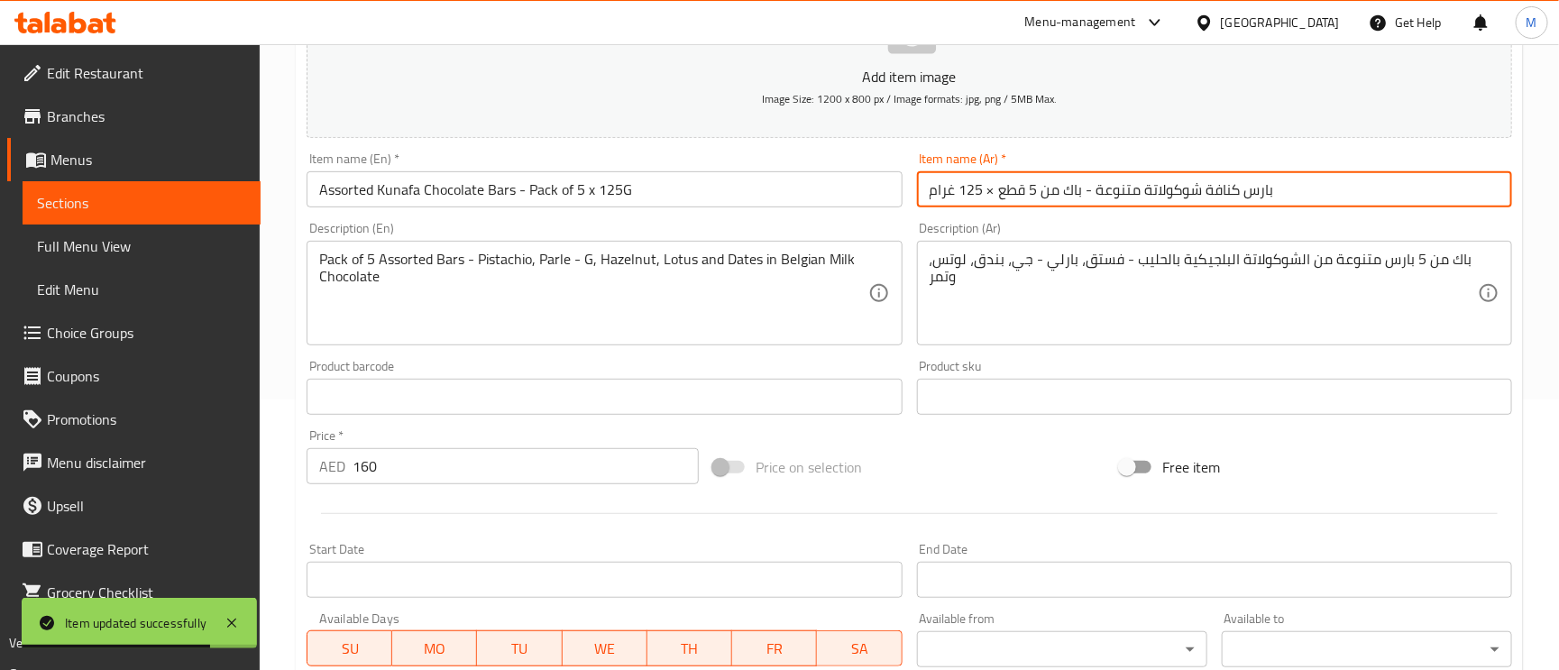
click at [1246, 196] on input "بارس كنافة شوكولاتة متنوعة - باك من 5 قطع × 125 غرام" at bounding box center [1214, 189] width 595 height 36
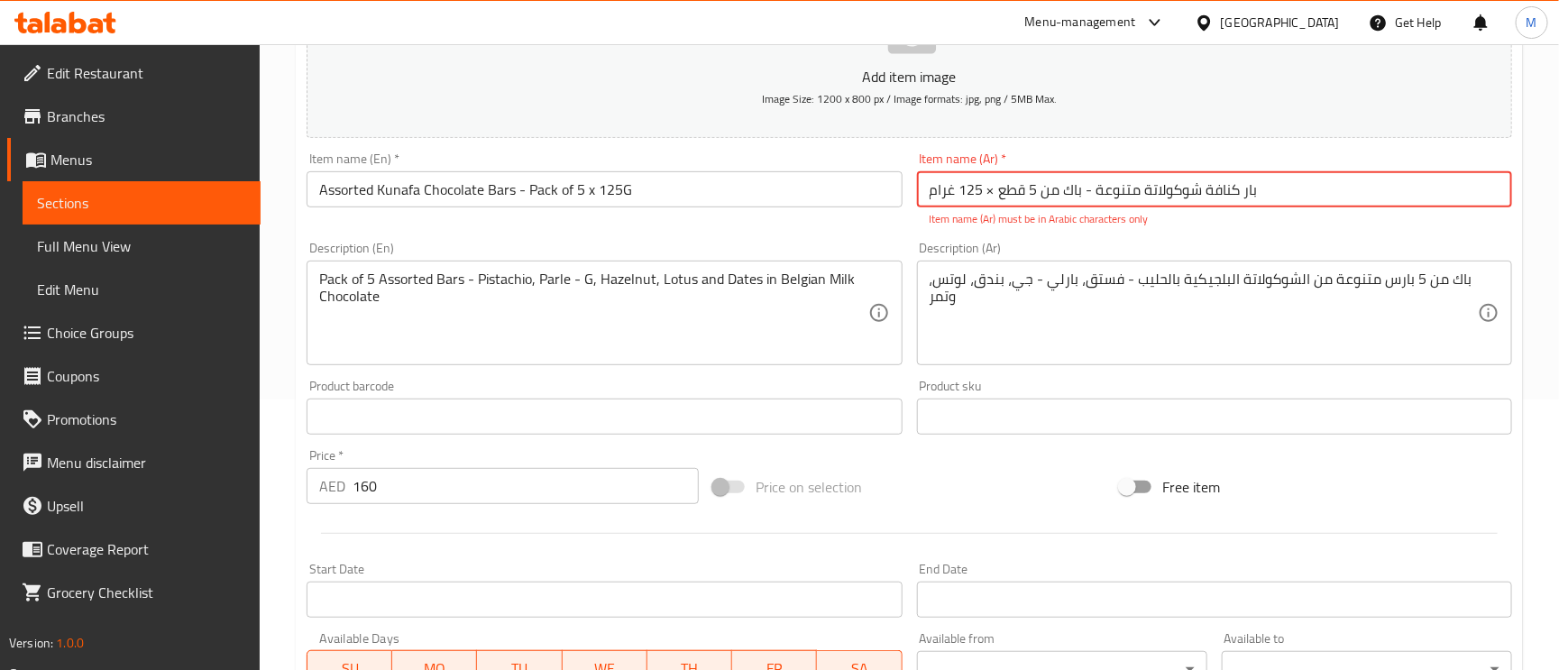
click at [987, 188] on input "بار كنافة شوكولاتة متنوعة - باك من 5 قطع × 125 غرام" at bounding box center [1214, 189] width 595 height 36
click at [998, 192] on input "بار كنافة شوكولاتة متنوعة - باك من 5 قطع قي 125 غرام" at bounding box center [1214, 189] width 595 height 36
type input "بار كنافة شوكولاتة متنوعة - باك من 5 قطع في 125 غرام"
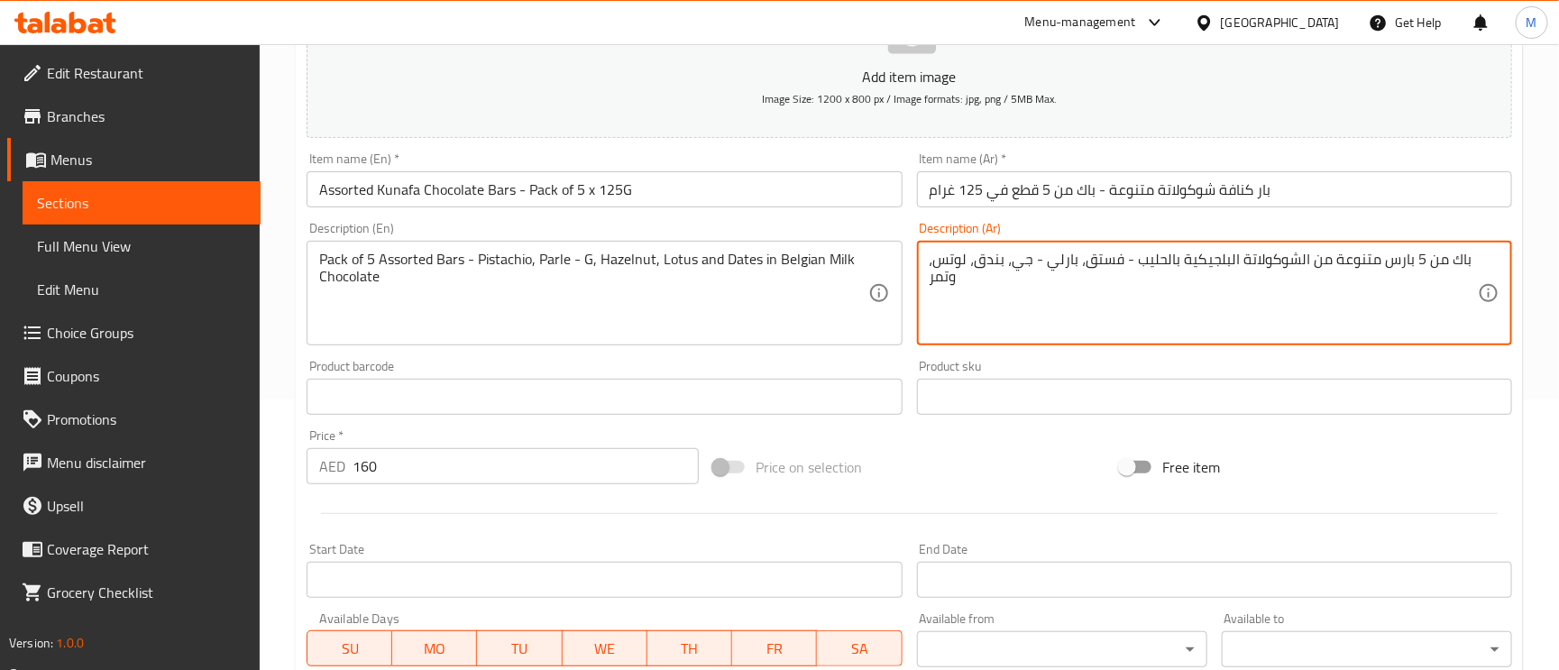
click at [1382, 263] on textarea "باك من 5 بارس متنوعة من الشوكولاتة البلجيكية بالحليب - فستق، بارلي - جي، بندق، …" at bounding box center [1204, 294] width 548 height 86
type textarea "باك من 5 بار متنوعة من الشوكولاتة البلجيكية بالحليب - فستق، بارلي - جي، بندق، ل…"
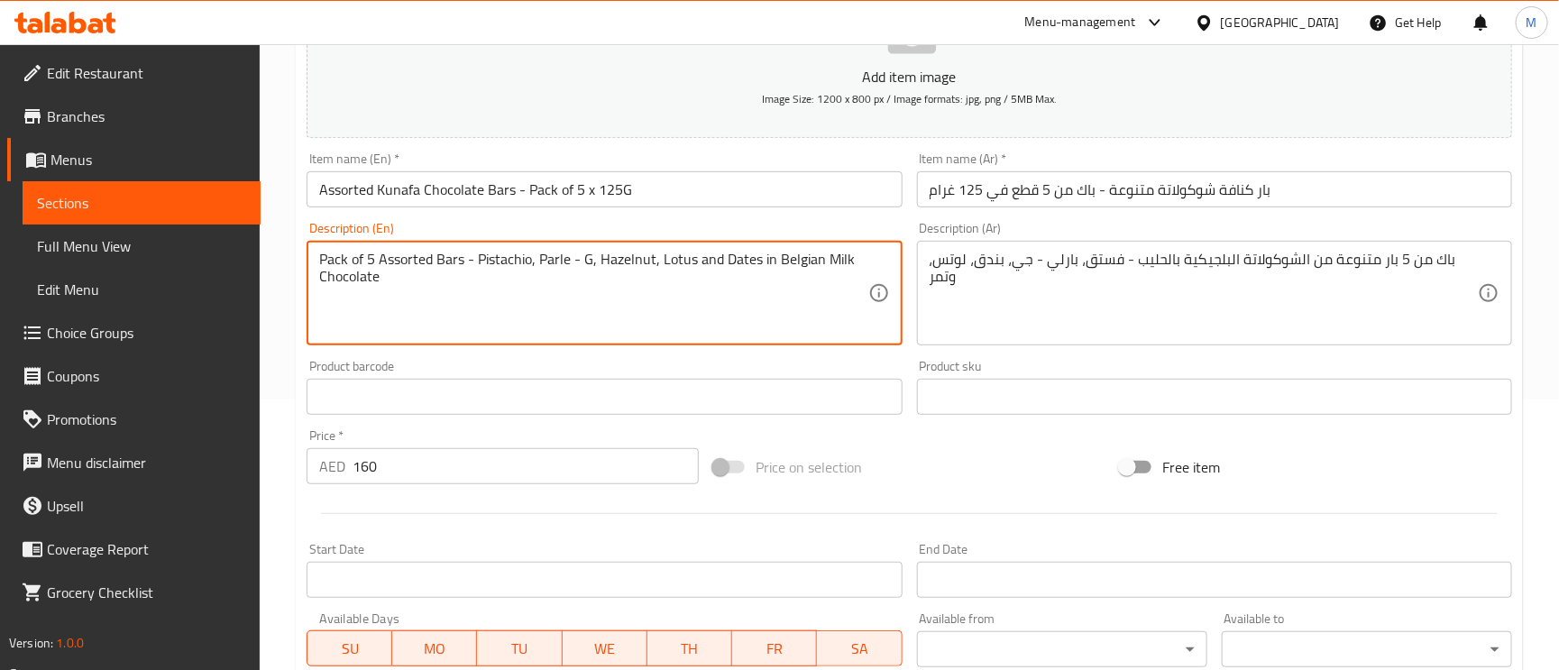
drag, startPoint x: 542, startPoint y: 255, endPoint x: 592, endPoint y: 257, distance: 49.6
click at [1302, 200] on input "بار كنافة شوكولاتة متنوعة - باك من 5 قطع في 125 غرام" at bounding box center [1214, 189] width 595 height 36
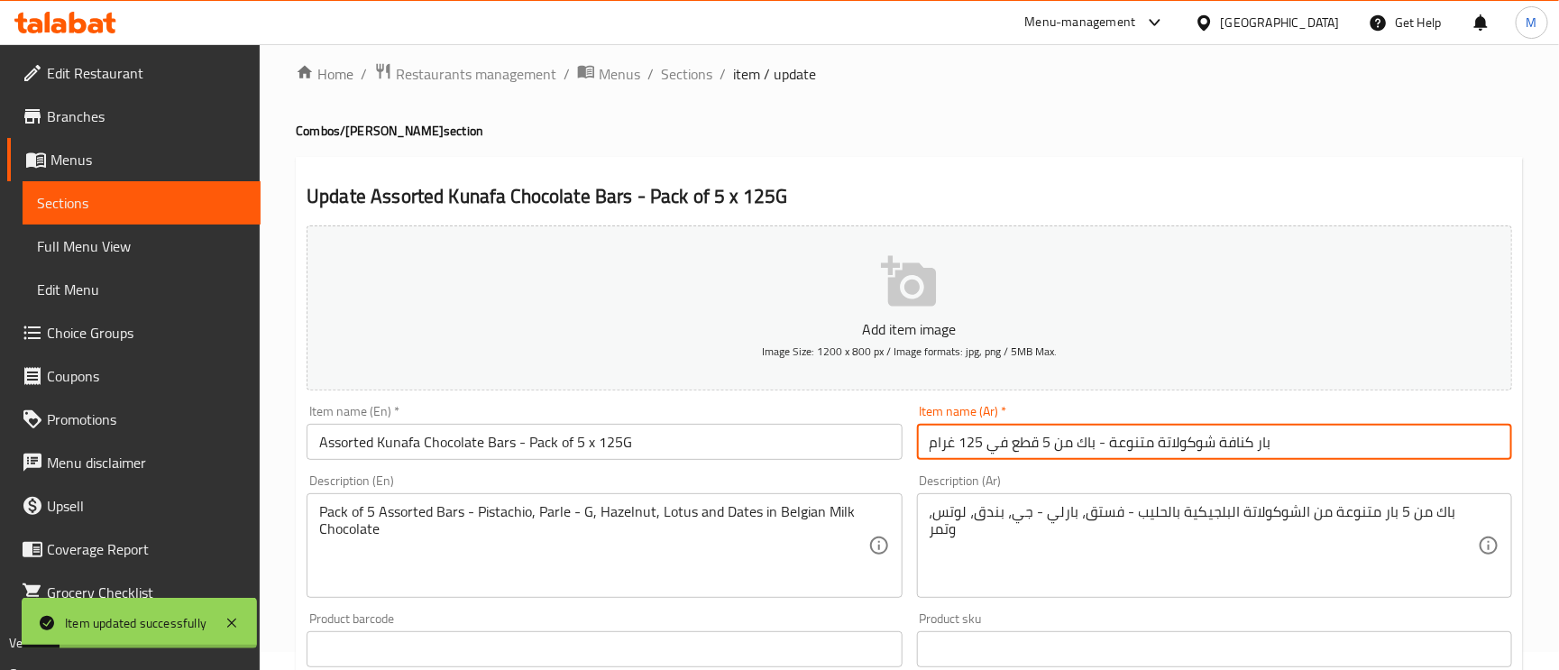
scroll to position [0, 0]
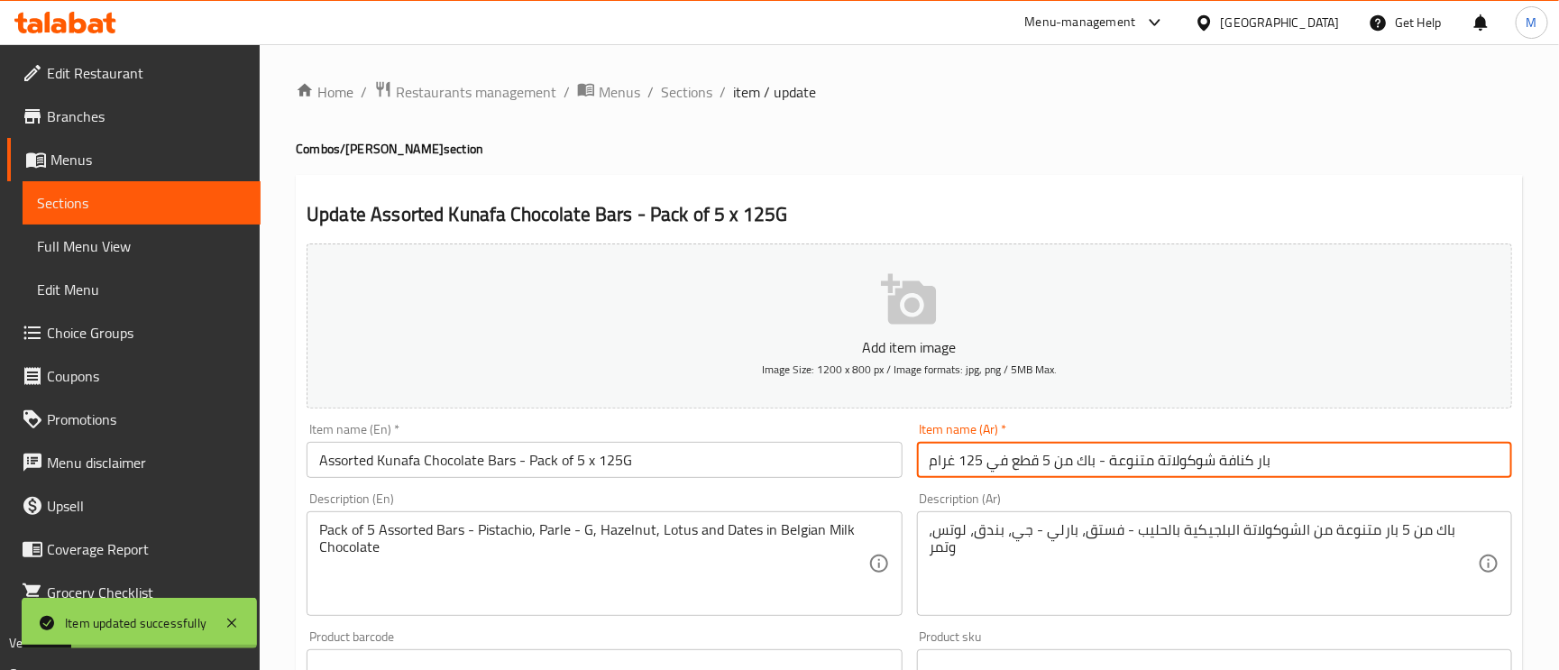
drag, startPoint x: 689, startPoint y: 78, endPoint x: 719, endPoint y: 110, distance: 44.0
click at [689, 81] on span "Sections" at bounding box center [686, 92] width 51 height 22
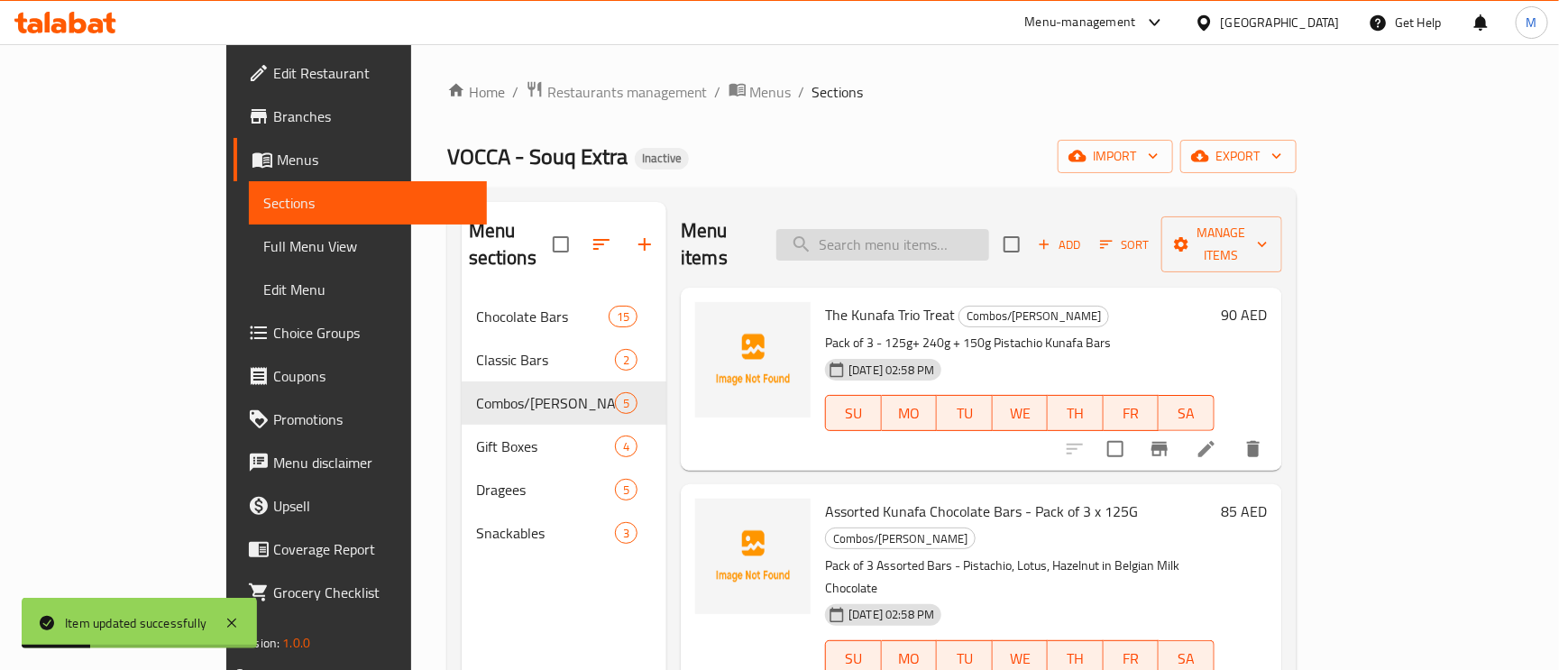
paste input "Pistachio Kunafa Milk Chocolate Bars - Pack of 5 x 125G"
drag, startPoint x: 958, startPoint y: 243, endPoint x: 965, endPoint y: 253, distance: 12.3
click at [958, 242] on input "Pistachio Kunafa Milk Chocolate Bars - Pack of 5 x 125G" at bounding box center [882, 245] width 213 height 32
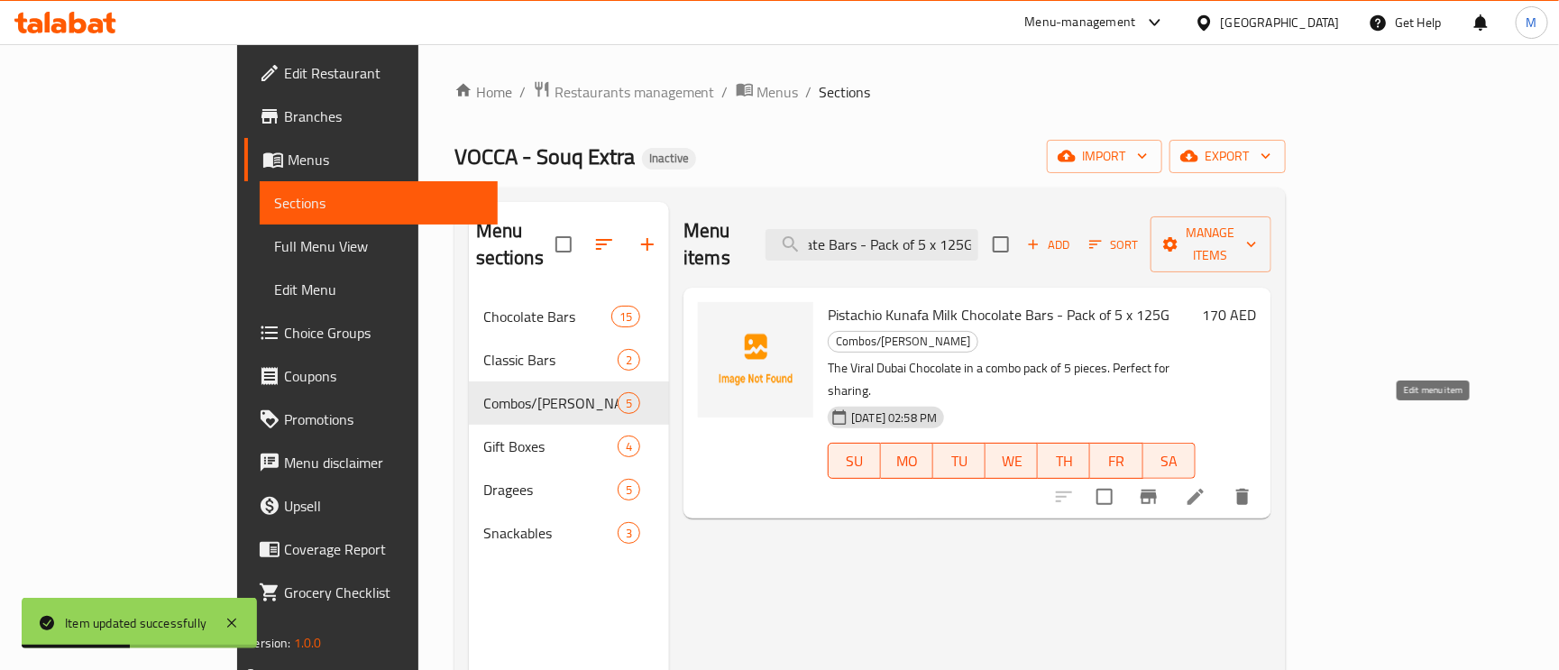
type input "Pistachio Kunafa Milk Chocolate Bars - Pack of 5 x 125G"
click at [1204, 489] on icon at bounding box center [1196, 497] width 16 height 16
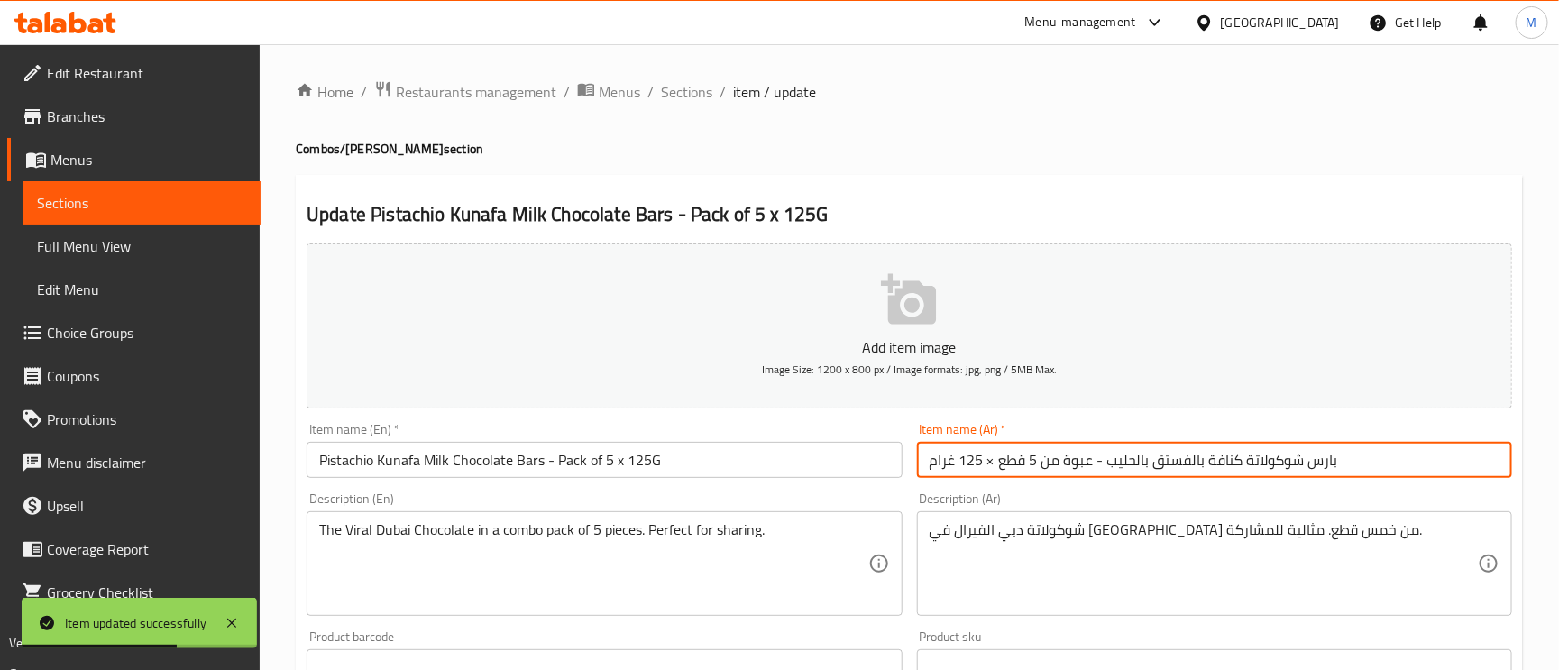
click at [1309, 476] on input "بارس شوكولاتة كنافة بالفستق بالحليب - عبوة من 5 قطع × 125 غرام" at bounding box center [1214, 460] width 595 height 36
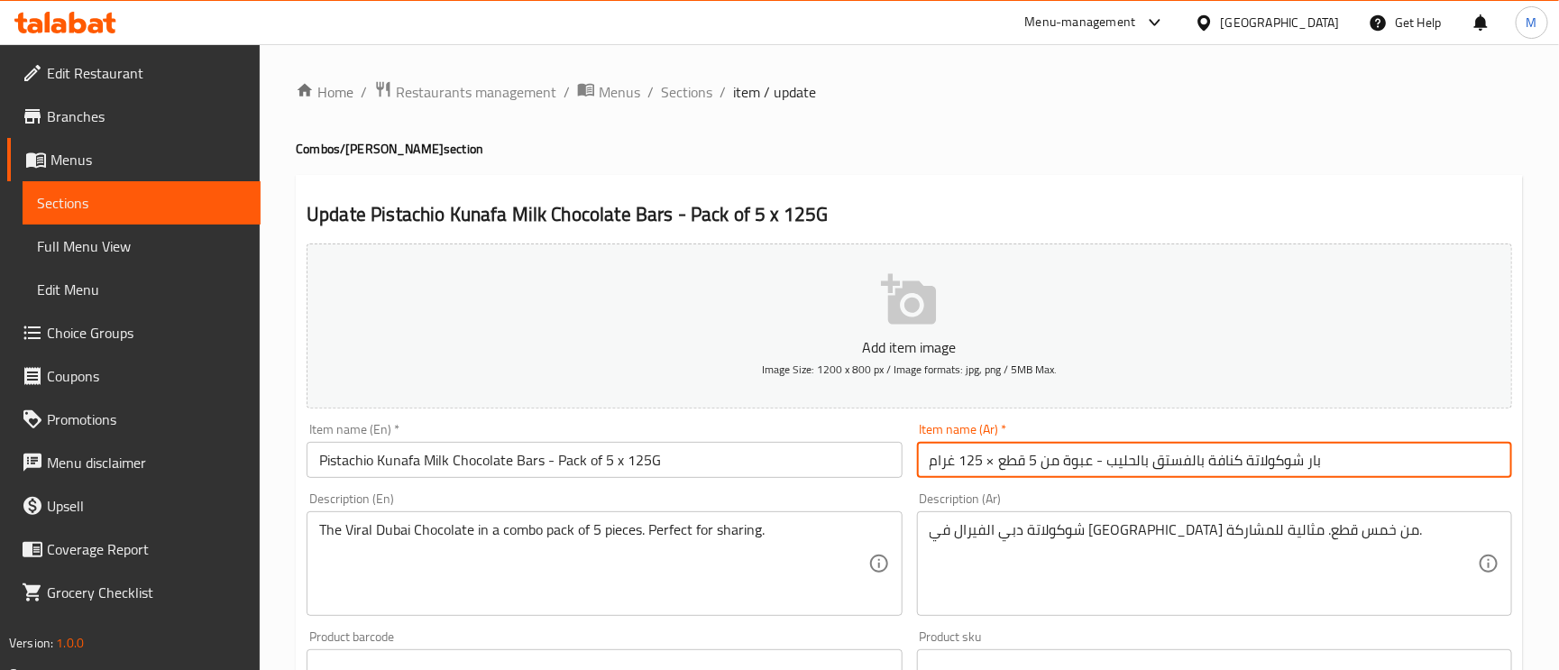
click at [529, 460] on input "Pistachio Kunafa Milk Chocolate Bars - Pack of 5 x 125G" at bounding box center [604, 460] width 595 height 36
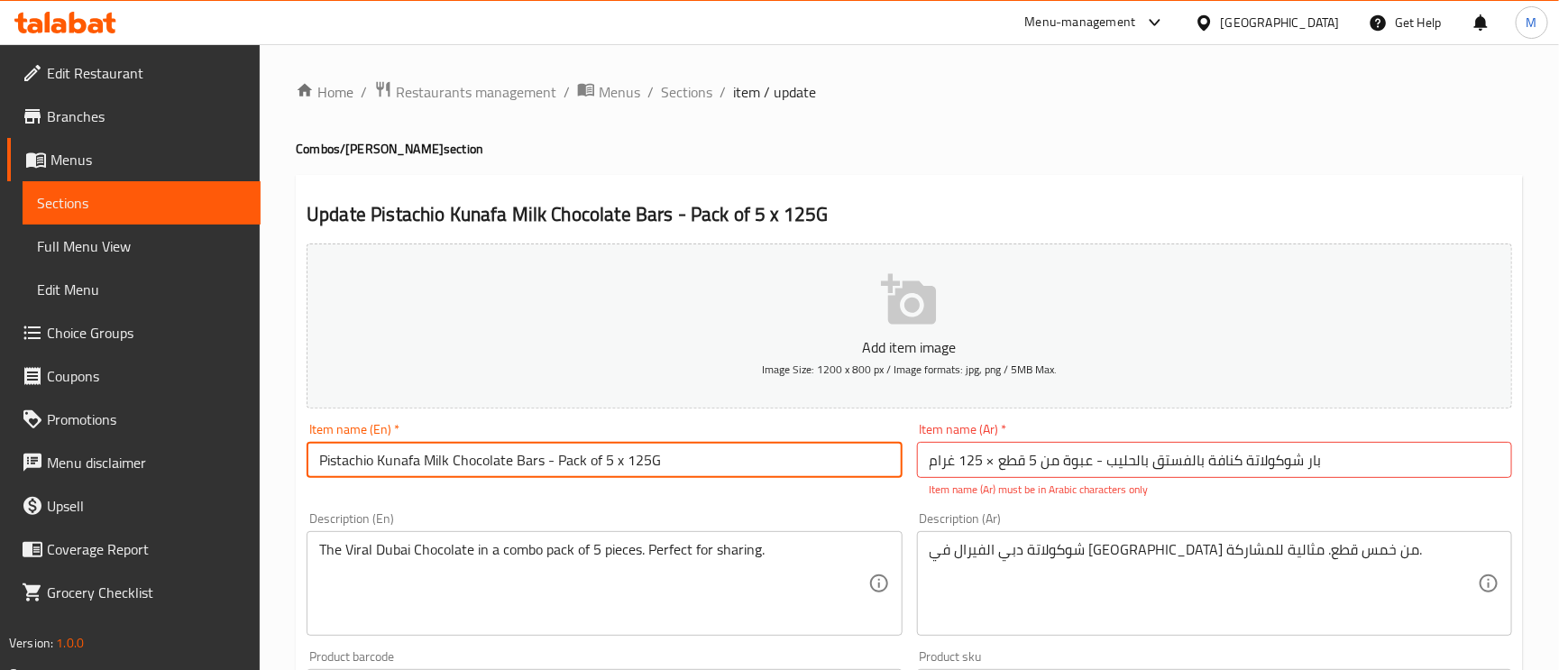
click at [529, 460] on input "Pistachio Kunafa Milk Chocolate Bars - Pack of 5 x 125G" at bounding box center [604, 460] width 595 height 36
click at [501, 464] on input "Pistachio Kunafa Milk Chocolate Bars - Pack of 5 x 125G" at bounding box center [604, 460] width 595 height 36
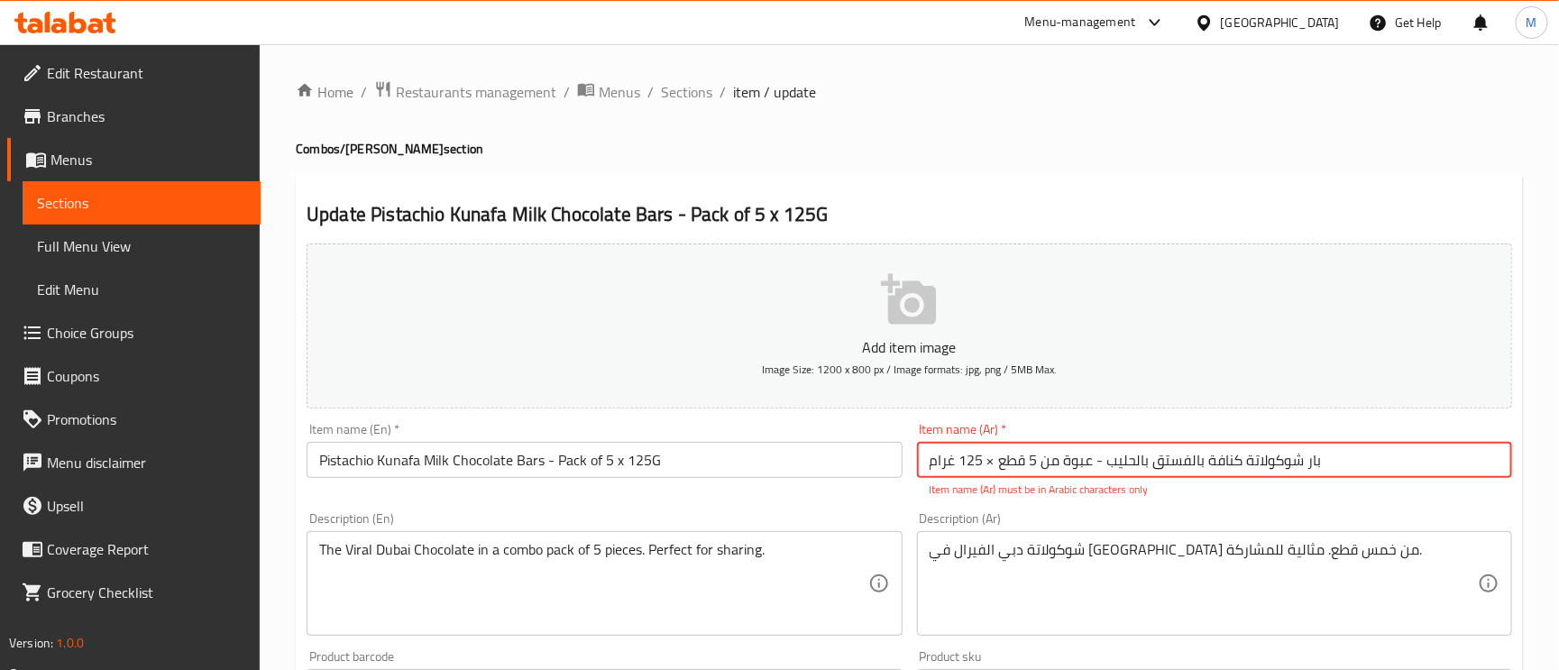
click at [993, 468] on input "بار شوكولاتة كنافة بالفستق بالحليب - عبوة من 5 قطع × 125 غرام" at bounding box center [1214, 460] width 595 height 36
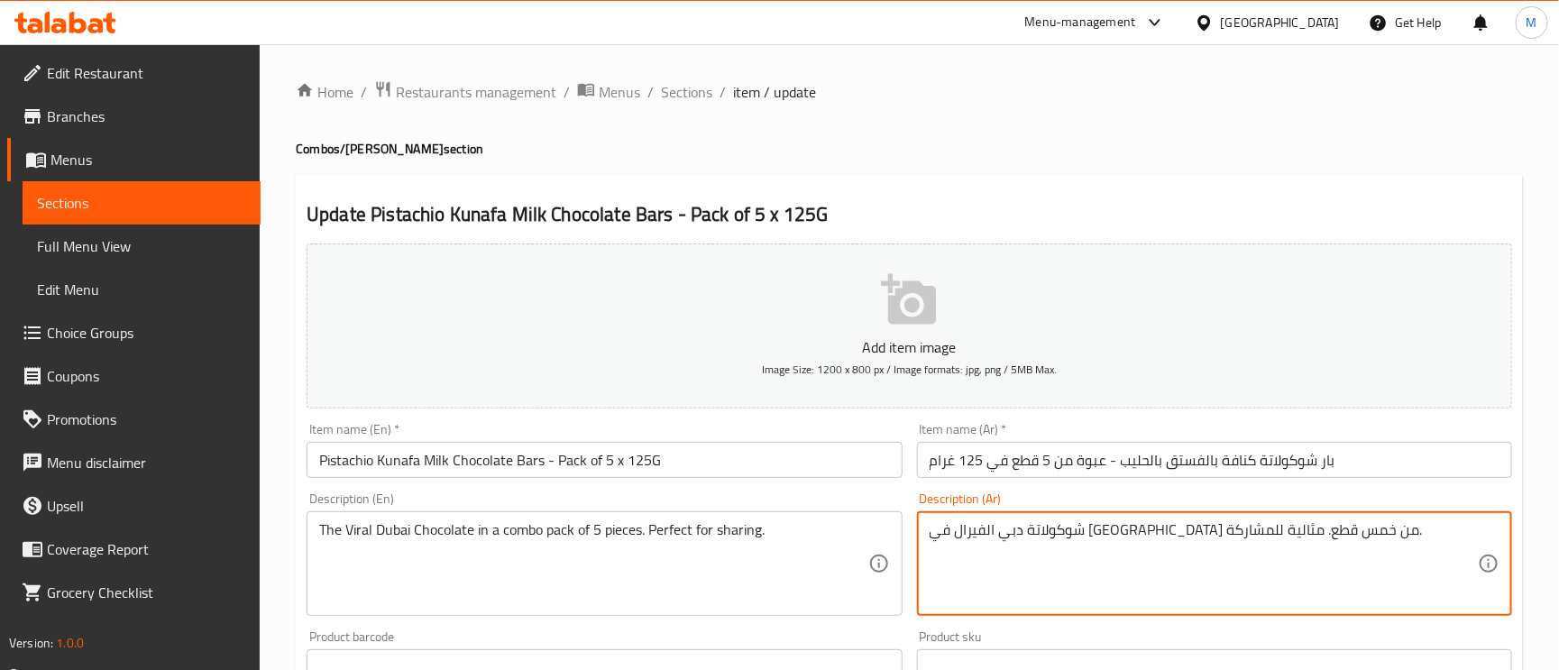
click at [634, 470] on input "Pistachio Kunafa Milk Chocolate Bars - Pack of 5 x 125G" at bounding box center [604, 460] width 595 height 36
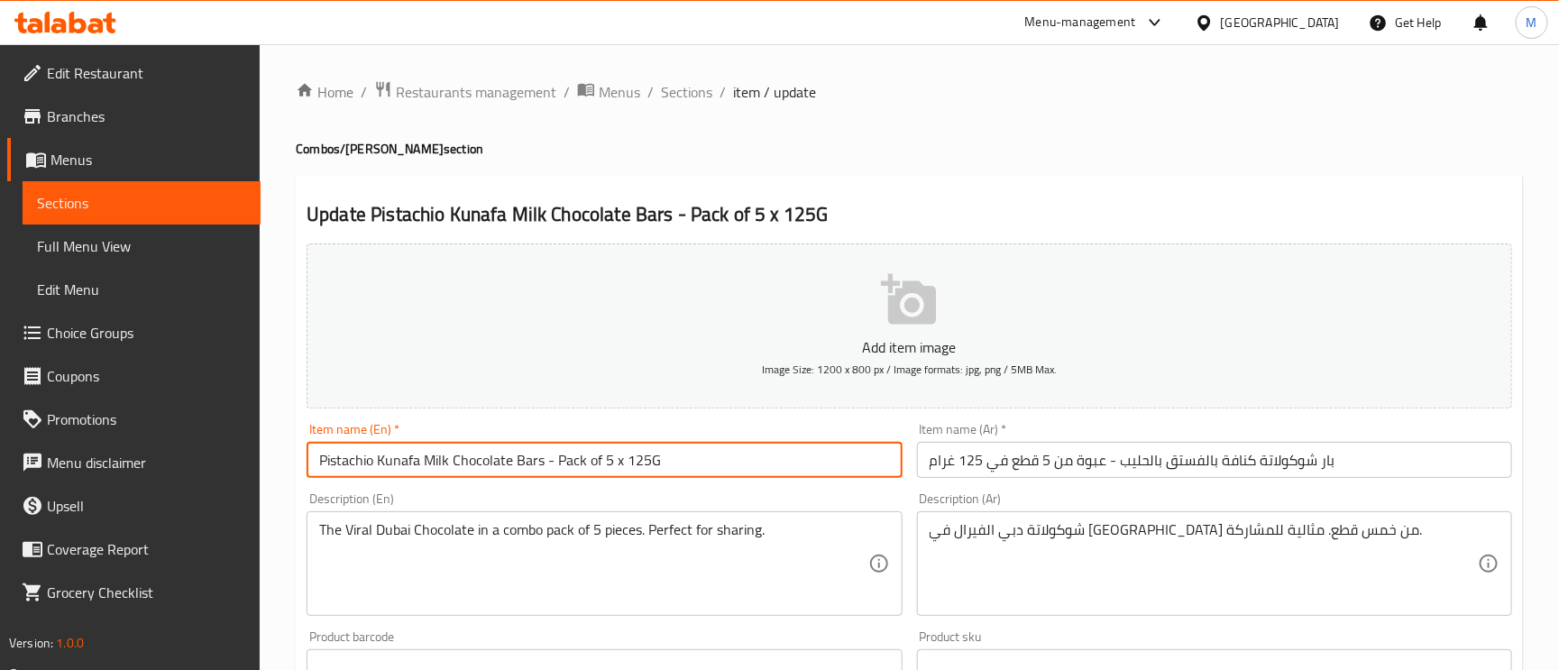
click at [634, 470] on input "Pistachio Kunafa Milk Chocolate Bars - Pack of 5 x 125G" at bounding box center [604, 460] width 595 height 36
click at [634, 467] on input "Pistachio Kunafa Milk Chocolate Bars - Pack of 5 x 125G" at bounding box center [604, 460] width 595 height 36
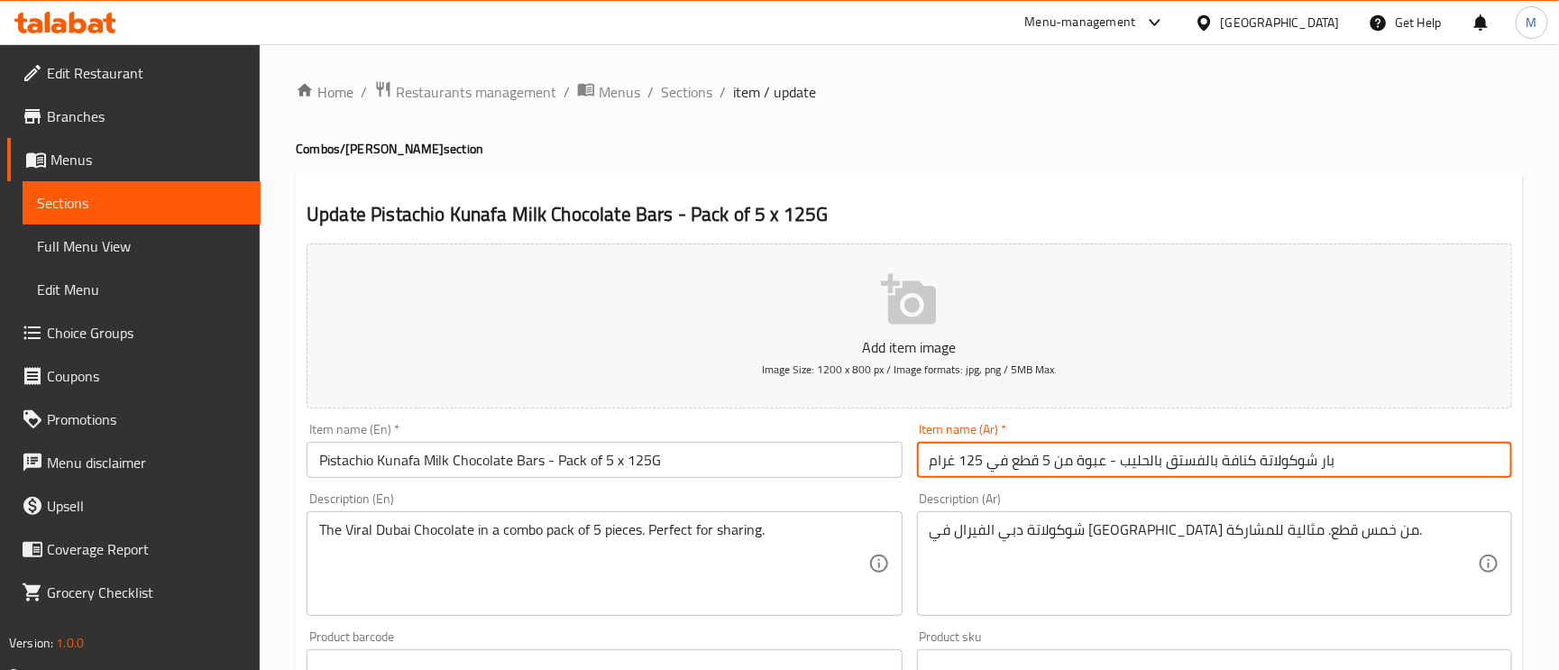
click at [1371, 470] on input "بار شوكولاتة كنافة بالفستق بالحليب - عبوة من 5 قطع في 125 غرام" at bounding box center [1214, 460] width 595 height 36
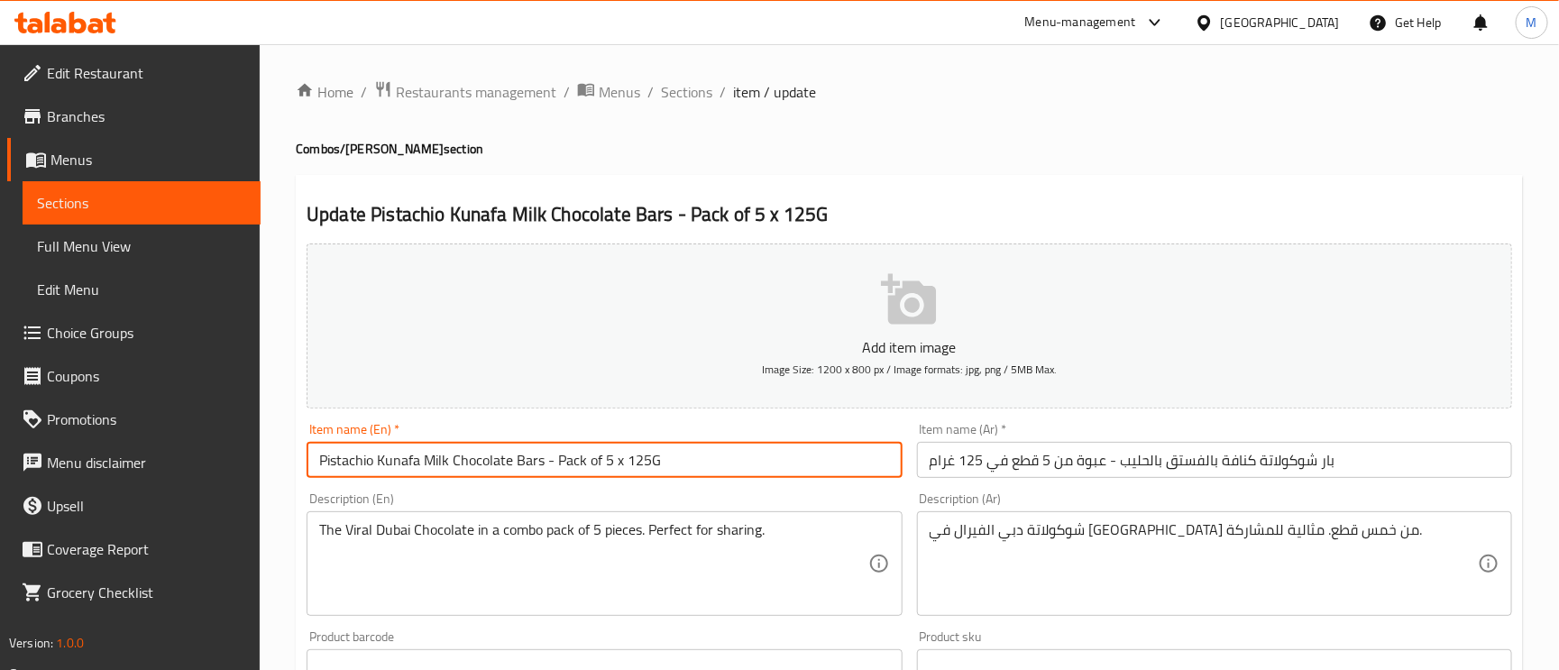
click at [480, 466] on input "Pistachio Kunafa Milk Chocolate Bars - Pack of 5 x 125G" at bounding box center [604, 460] width 595 height 36
click at [425, 473] on input "Pistachio Kunafa Milk Chocolate Bars - Pack of 5 x 125G" at bounding box center [604, 460] width 595 height 36
click at [1144, 456] on input "بار شوكولاتة كنافة بالفستق بالحليب - عبوة من 5 قطع في 125 غرام" at bounding box center [1214, 460] width 595 height 36
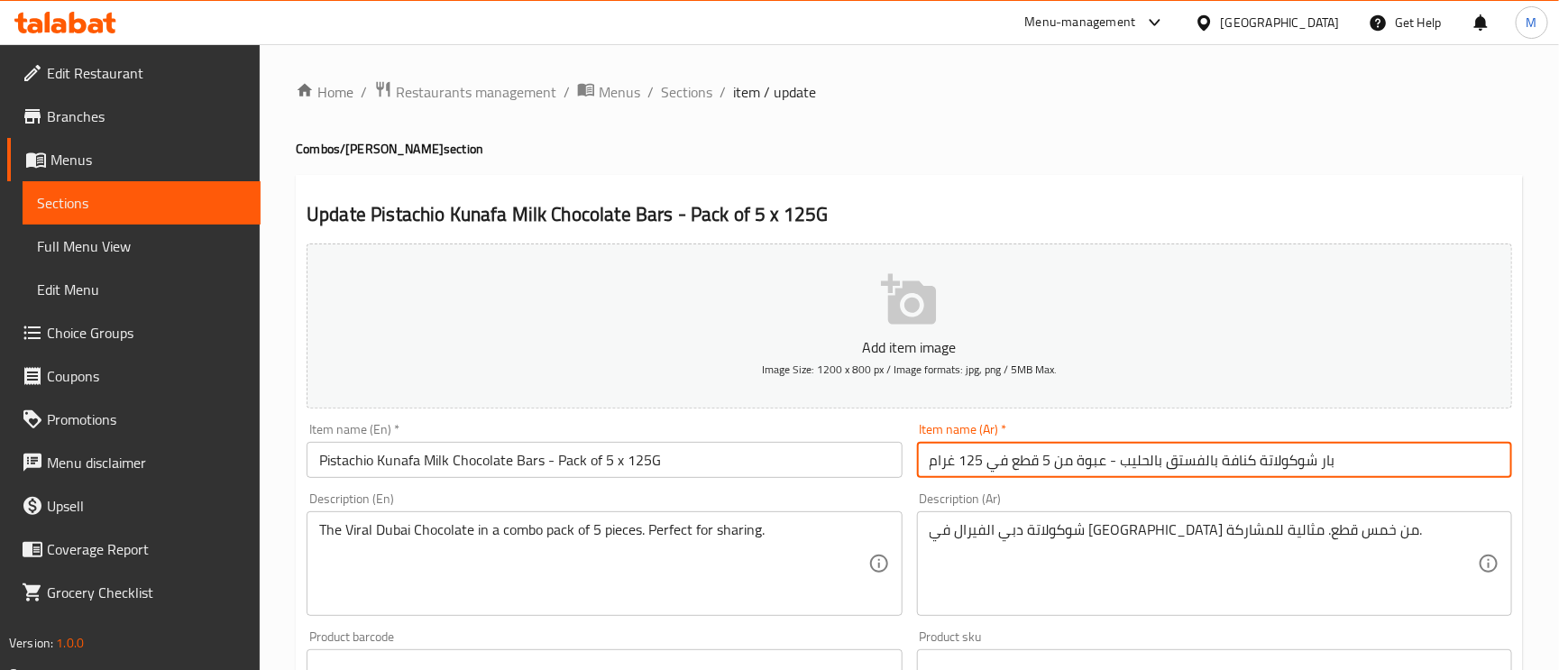
click at [1144, 456] on input "بار شوكولاتة كنافة بالفستق بالحليب - عبوة من 5 قطع في 125 غرام" at bounding box center [1214, 460] width 595 height 36
click at [1207, 464] on input "بار شوكولاتة كنافة بالفستق - عبوة من 5 قطع في 125 غرام" at bounding box center [1214, 460] width 595 height 36
paste input "بالحليب"
click at [1088, 458] on input "بار شوكولاتة بالحليب كنافة بالفستق - عبوة من 5 قطع في 125 غرام" at bounding box center [1214, 460] width 595 height 36
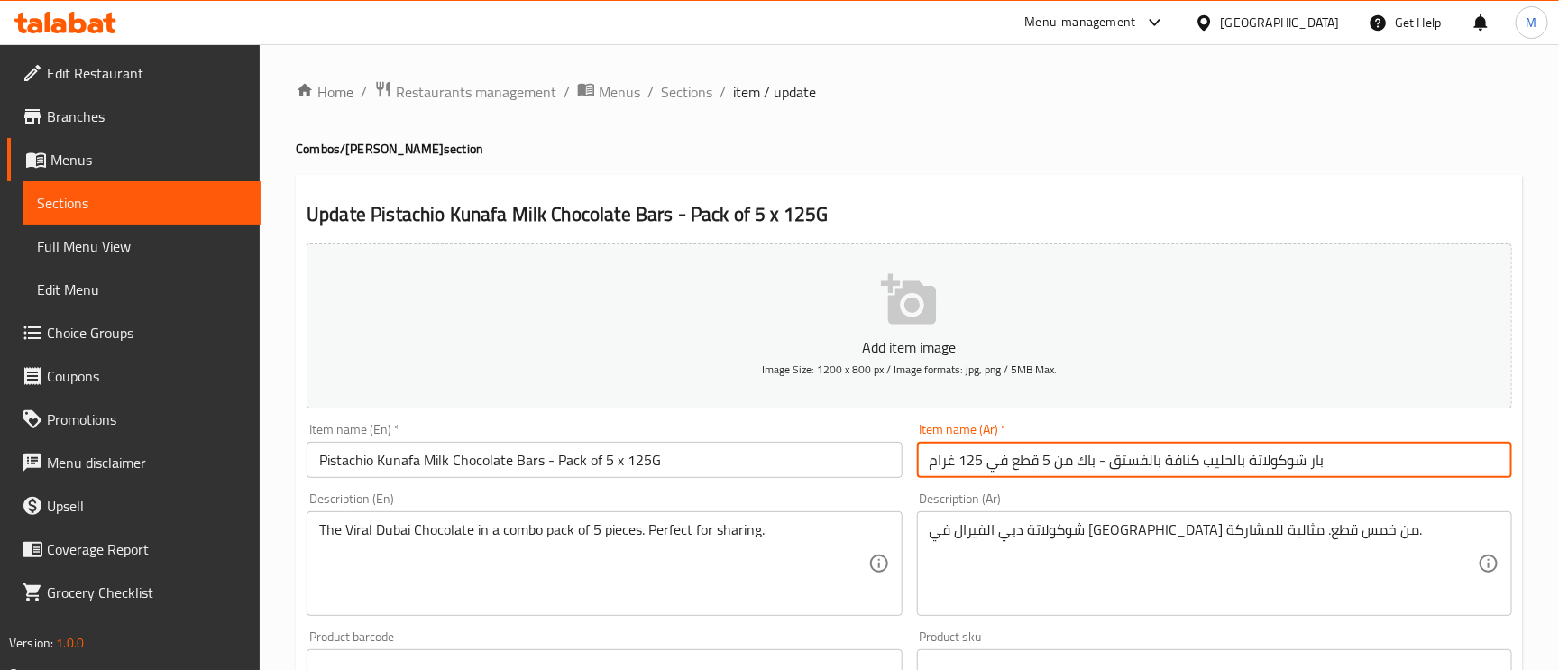
click at [1018, 466] on input "بار شوكولاتة بالحليب كنافة بالفستق - باك من 5 قطع في 125 غرام" at bounding box center [1214, 460] width 595 height 36
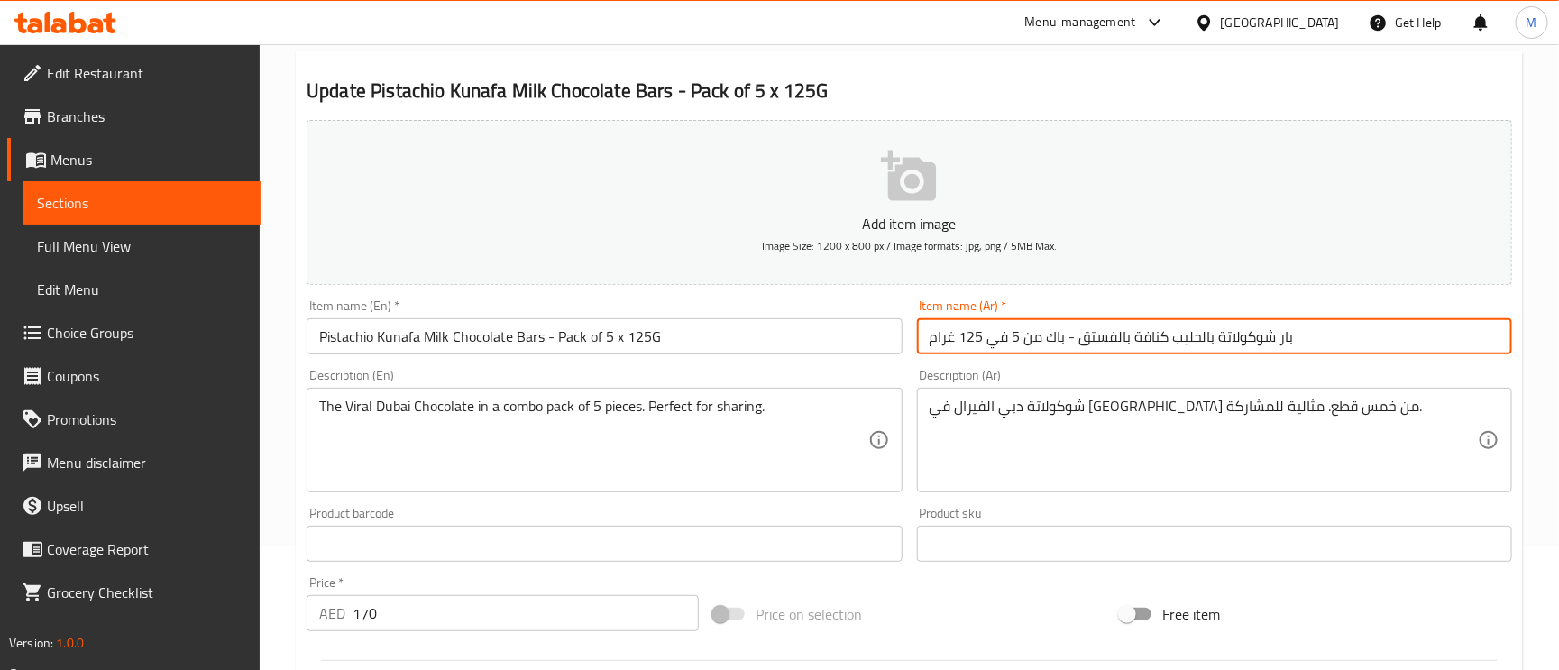
scroll to position [271, 0]
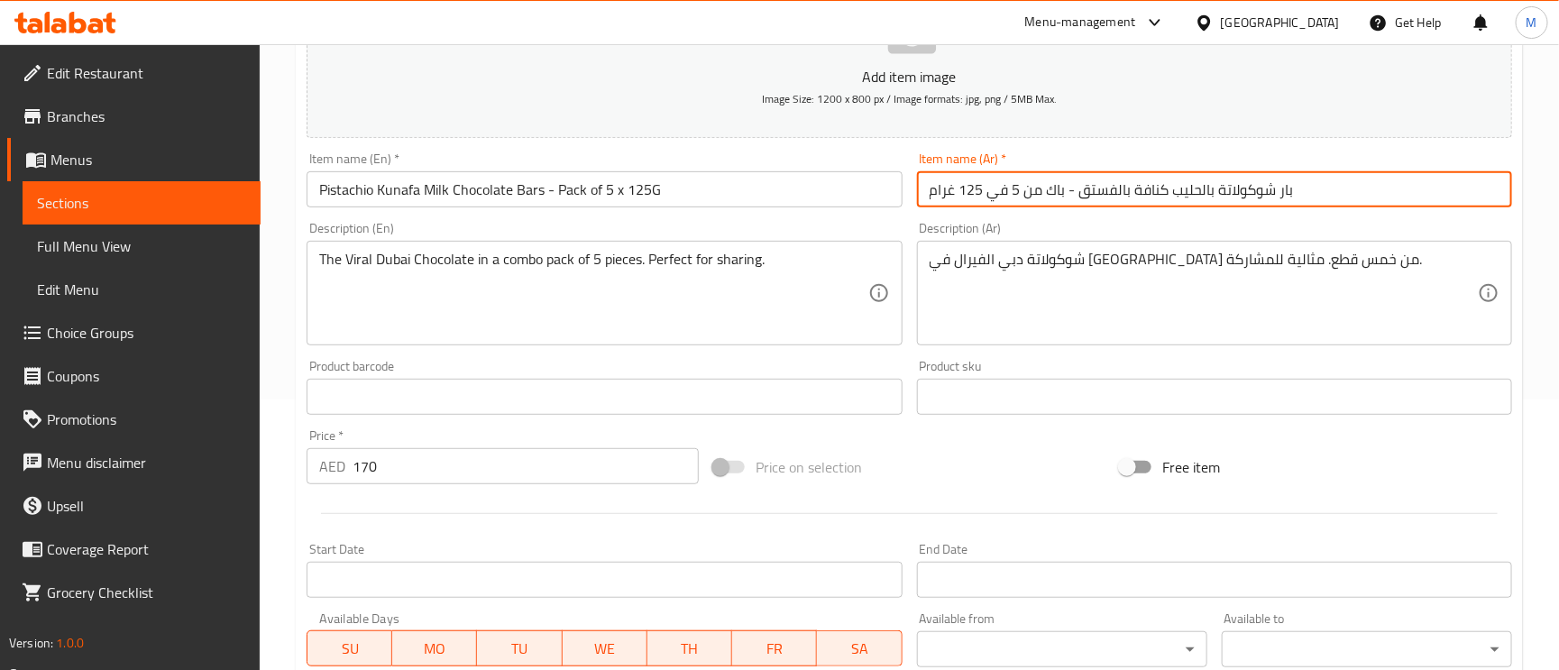
type input "بار شوكولاتة بالحليب كنافة بالفستق - باك من 5 في 125 غرام"
click at [484, 268] on textarea "The Viral Dubai Chocolate in a combo pack of 5 pieces. Perfect for sharing." at bounding box center [593, 294] width 548 height 86
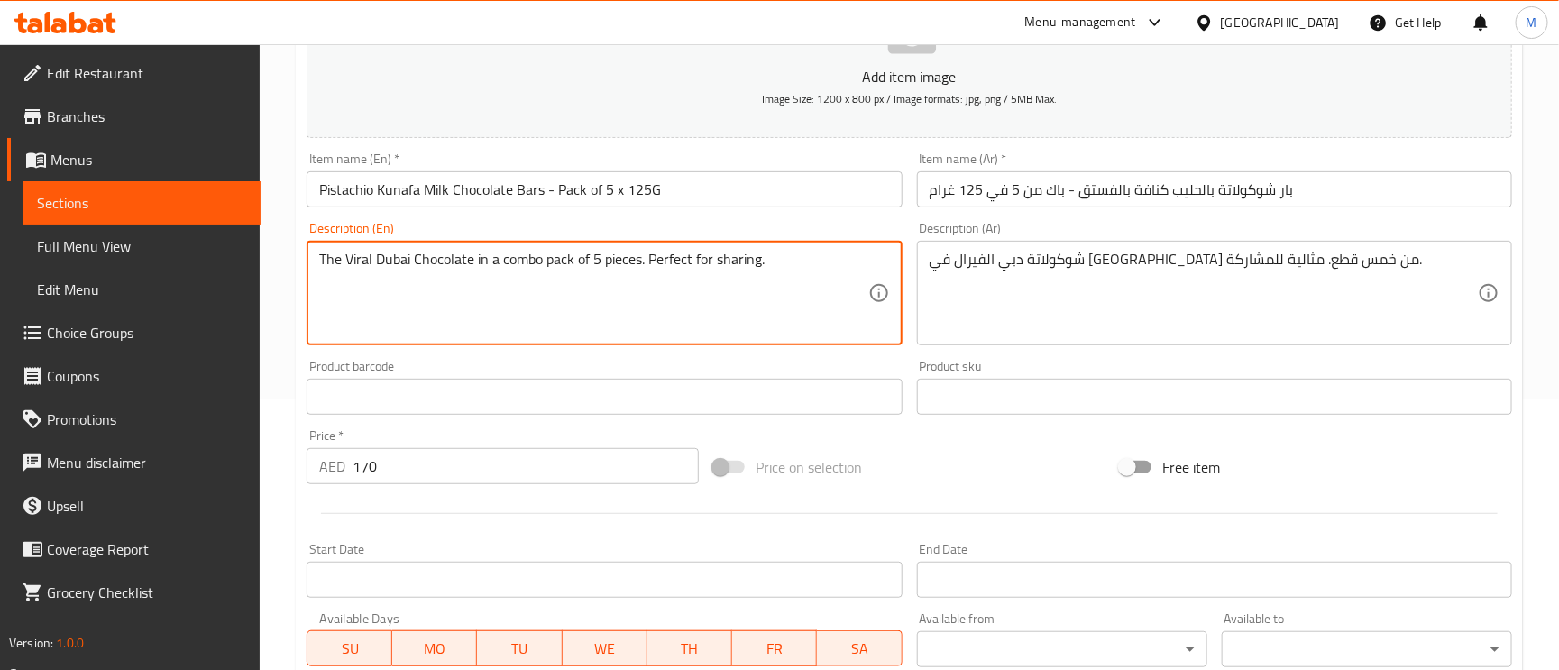
click at [484, 268] on textarea "The Viral Dubai Chocolate in a combo pack of 5 pieces. Perfect for sharing." at bounding box center [593, 294] width 548 height 86
click at [542, 263] on textarea "The Viral Dubai Chocolate in a combo pack of 5 pieces. Perfect for sharing." at bounding box center [593, 294] width 548 height 86
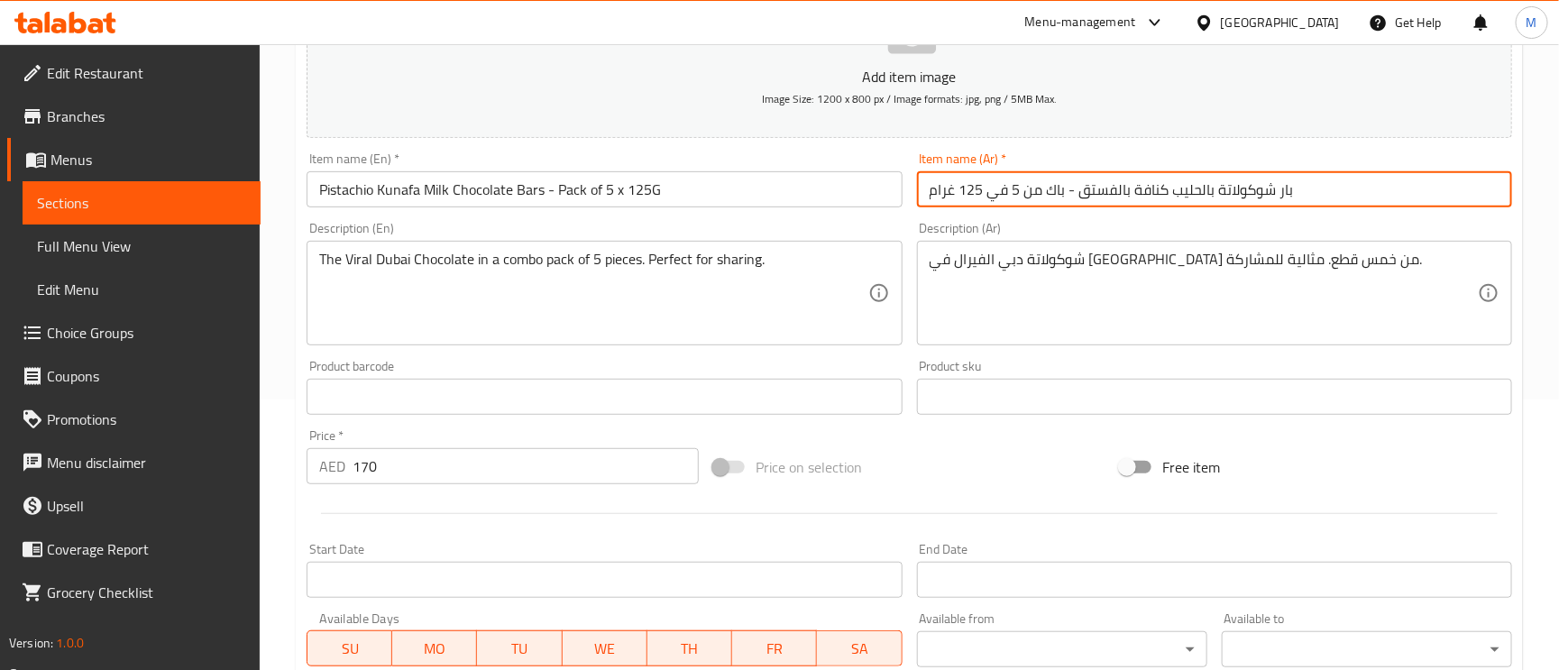
click at [1317, 201] on input "بار شوكولاتة بالحليب كنافة بالفستق - باك من 5 في 125 غرام" at bounding box center [1214, 189] width 595 height 36
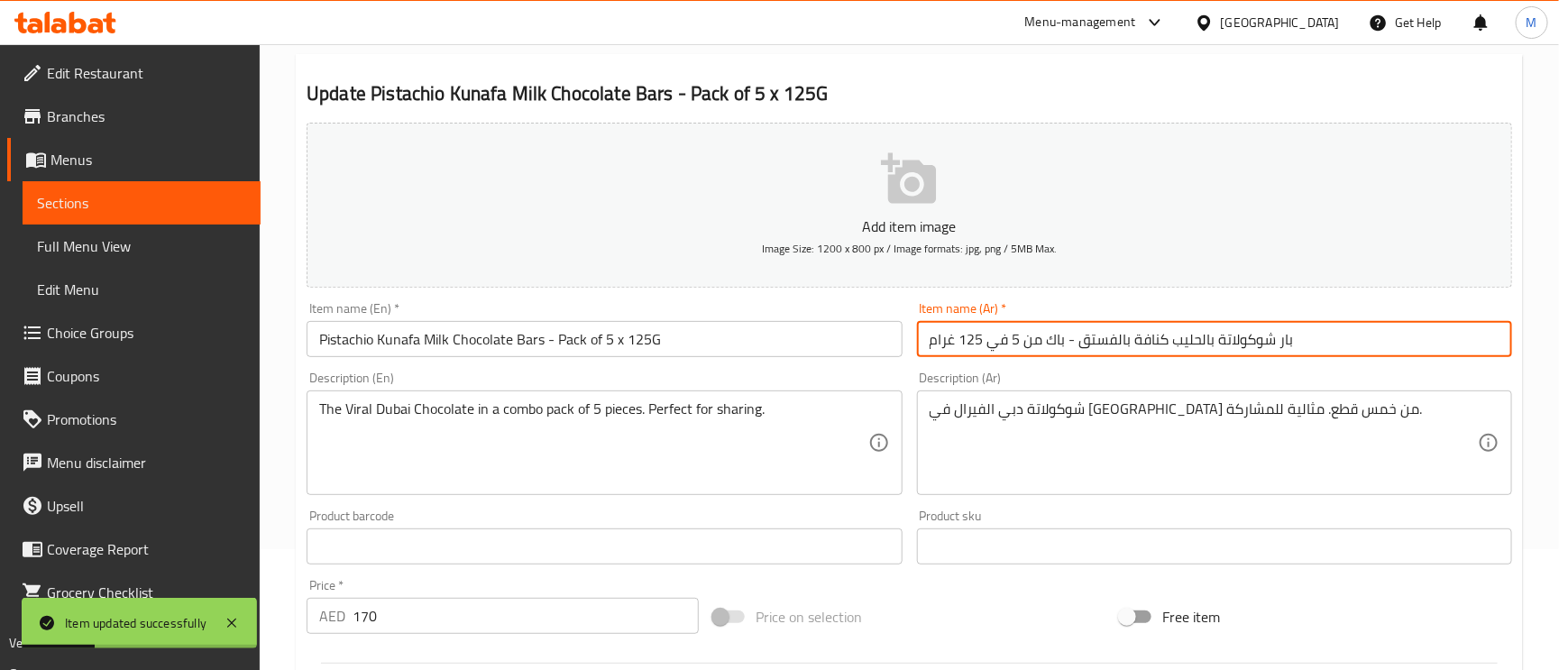
scroll to position [0, 0]
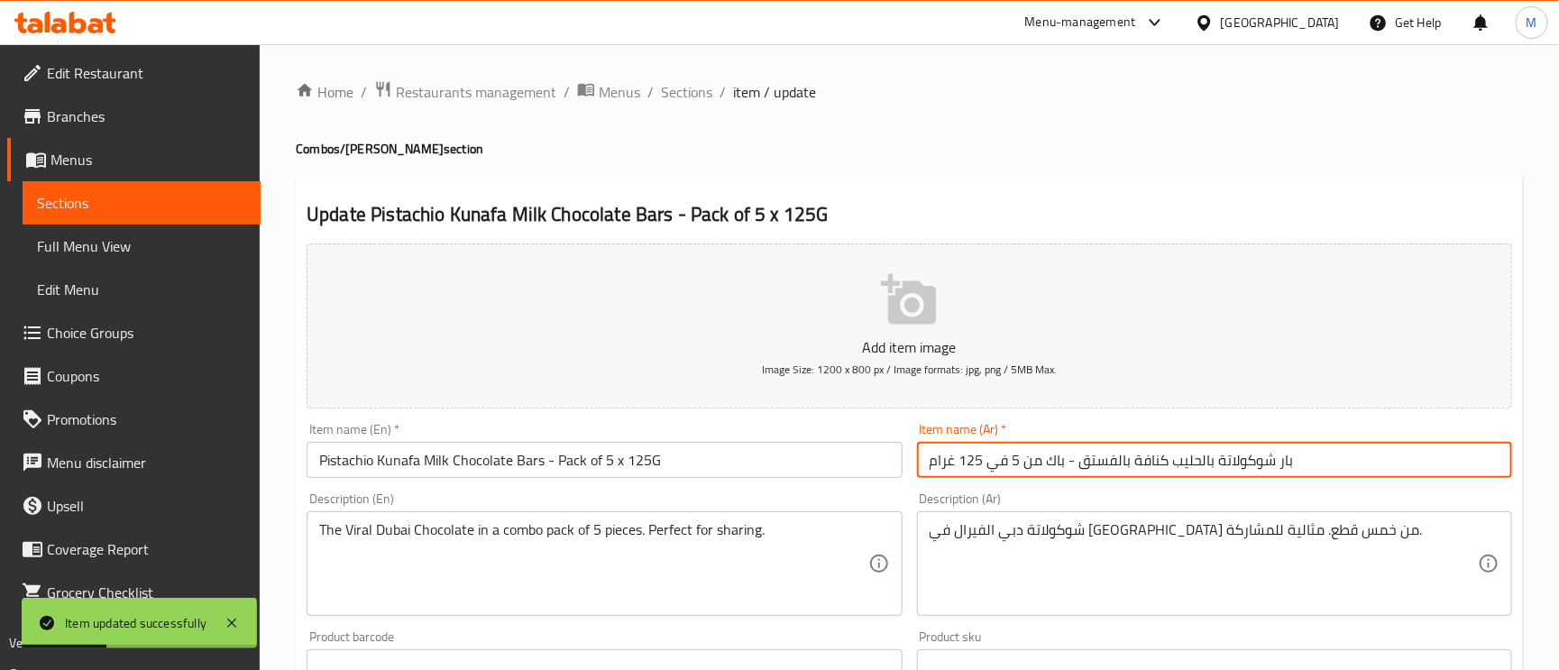
drag, startPoint x: 689, startPoint y: 82, endPoint x: 833, endPoint y: 186, distance: 177.7
click at [689, 82] on span "Sections" at bounding box center [686, 92] width 51 height 22
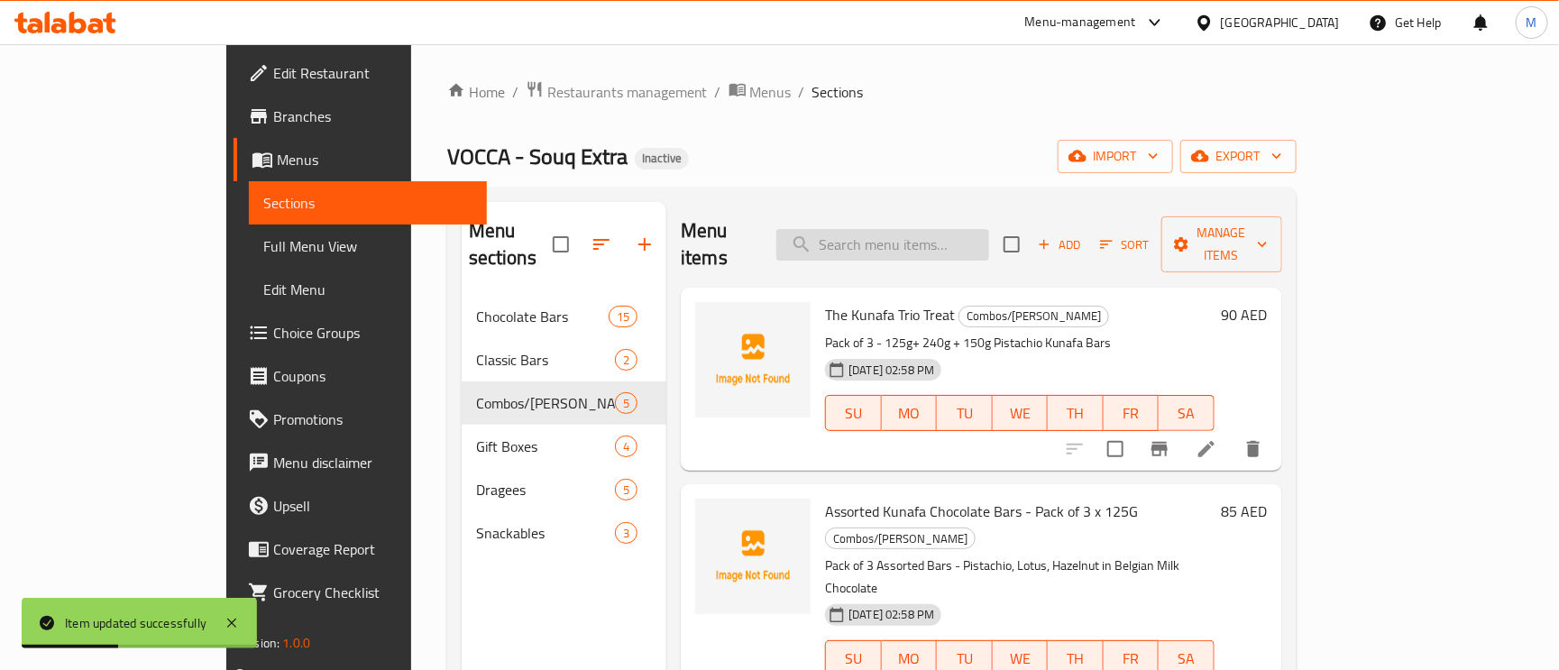
click at [982, 229] on input "search" at bounding box center [882, 245] width 213 height 32
paste input "Pistachio Kunafa Milk Chocolate Bars - Pack of 5 x 240G"
type input "Pistachio Kunafa Milk Chocolate Bars - Pack of 5 x 240G"
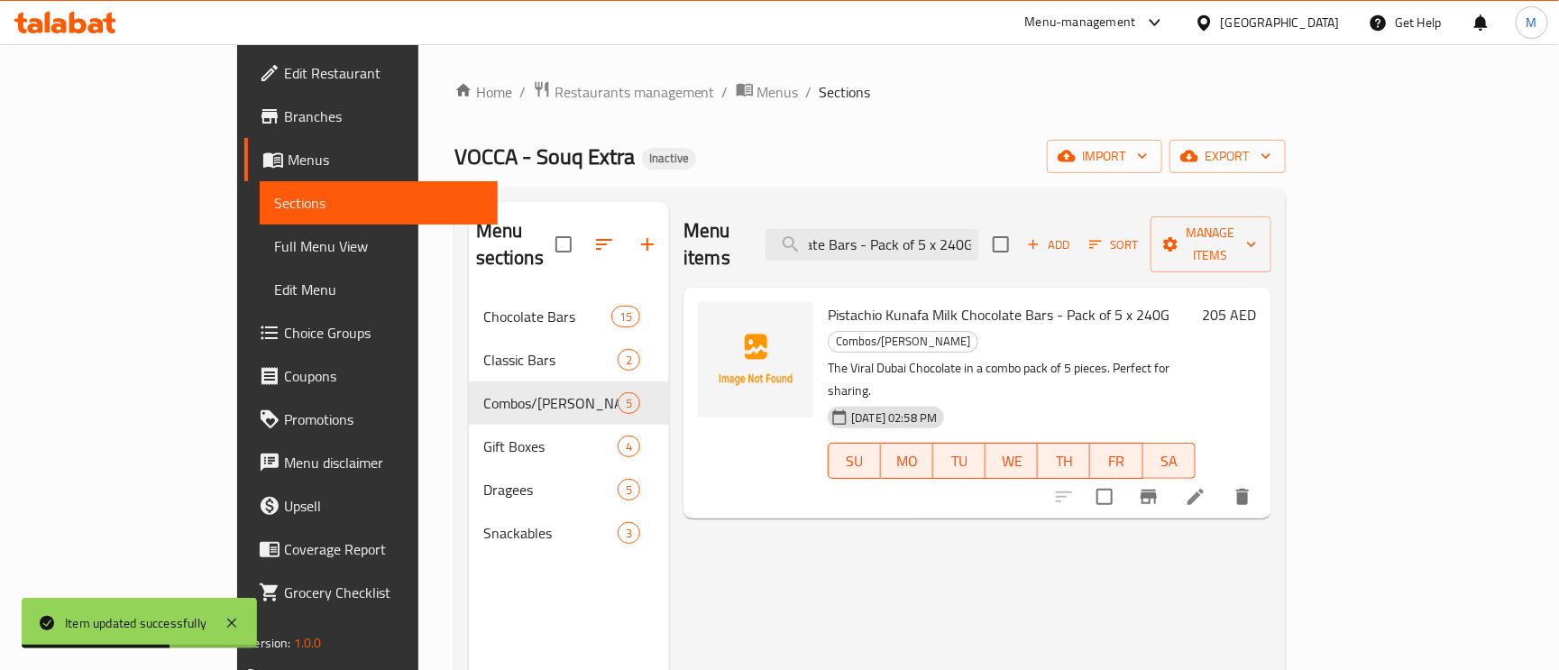
click at [1221, 481] on li at bounding box center [1196, 497] width 51 height 32
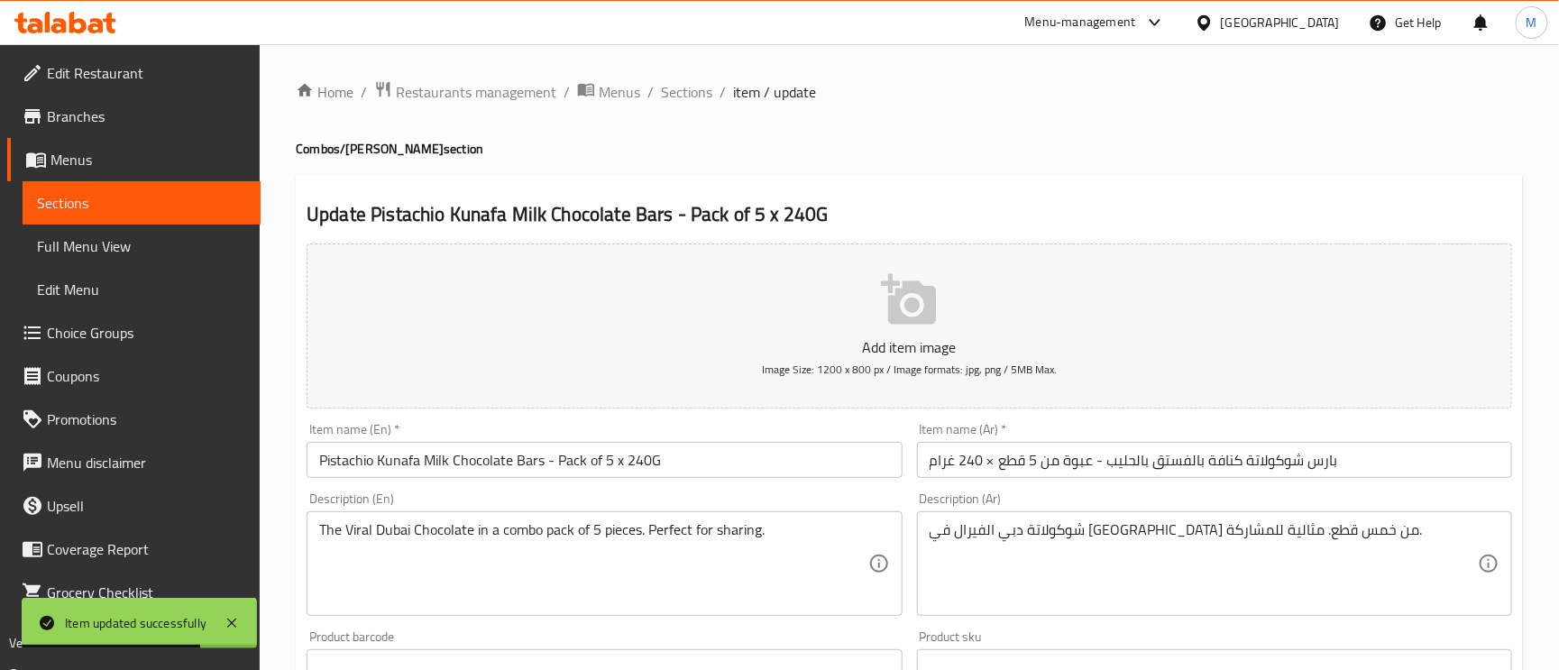
click at [1313, 455] on input "بارس شوكولاتة كنافة بالفستق بالحليب - عبوة من 5 قطع × 240 غرام" at bounding box center [1214, 460] width 595 height 36
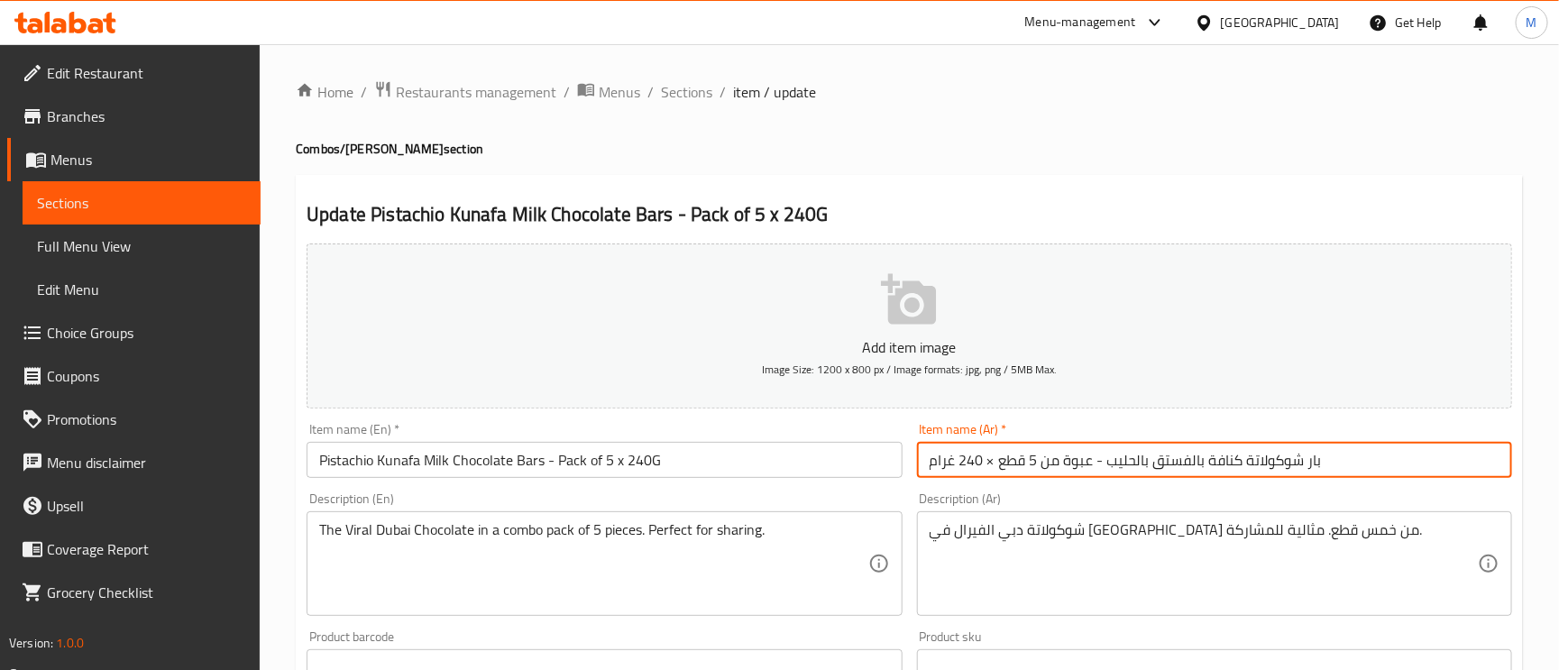
click at [1133, 455] on input "بار شوكولاتة كنافة بالفستق بالحليب - عبوة من 5 قطع × 240 غرام" at bounding box center [1214, 460] width 595 height 36
click at [1196, 456] on input "بار شوكولاتة كنافة بالفستق - عبوة من 5 قطع × 240 غرام" at bounding box center [1214, 460] width 595 height 36
paste input "بالحليب"
click at [1079, 464] on input "بار شوكولاتة بالحليب كنافة بالفستق - عبوة من 5 قطع × 240 غرام" at bounding box center [1214, 460] width 595 height 36
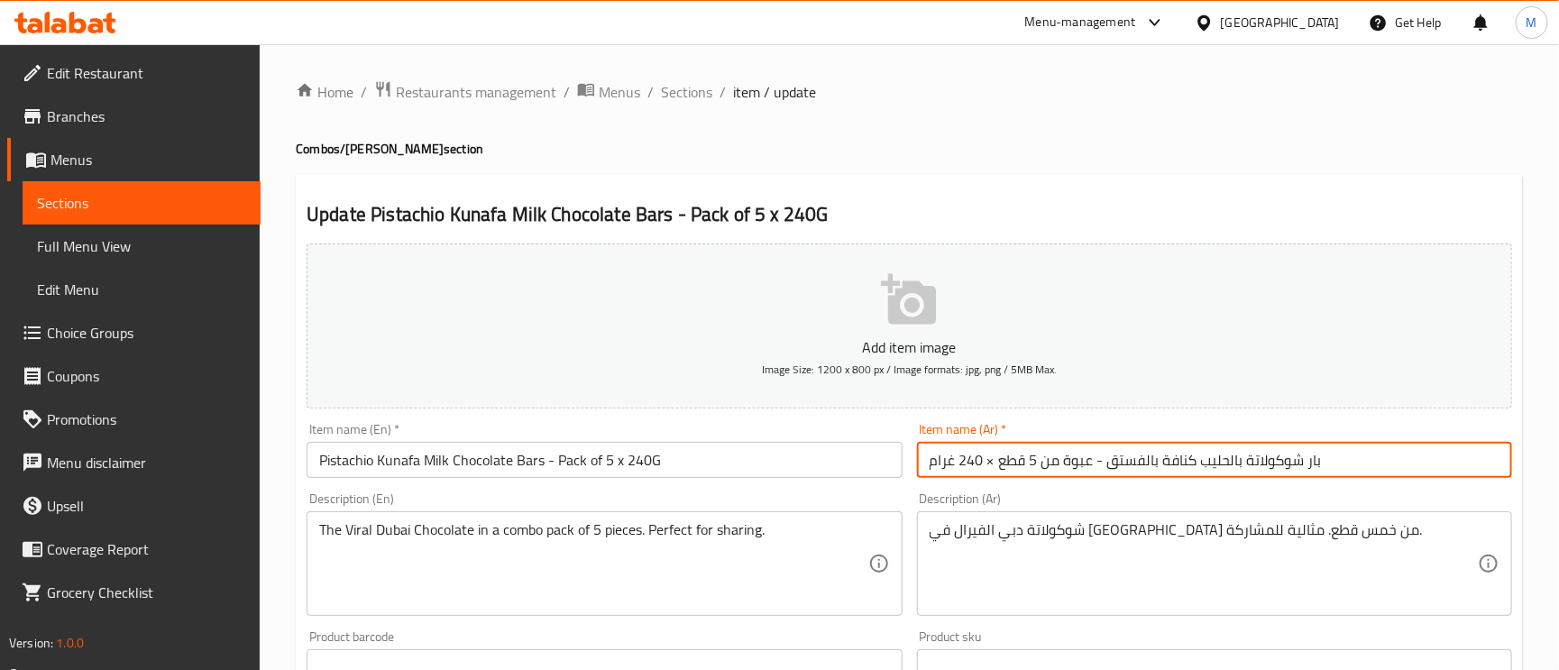
click at [1079, 464] on input "بار شوكولاتة بالحليب كنافة بالفستق - عبوة من 5 قطع × 240 غرام" at bounding box center [1214, 460] width 595 height 36
click at [1015, 463] on input "بار شوكولاتة بالحليب كنافة بالفستق - باك من 5 قطع × 240 غرام" at bounding box center [1214, 460] width 595 height 36
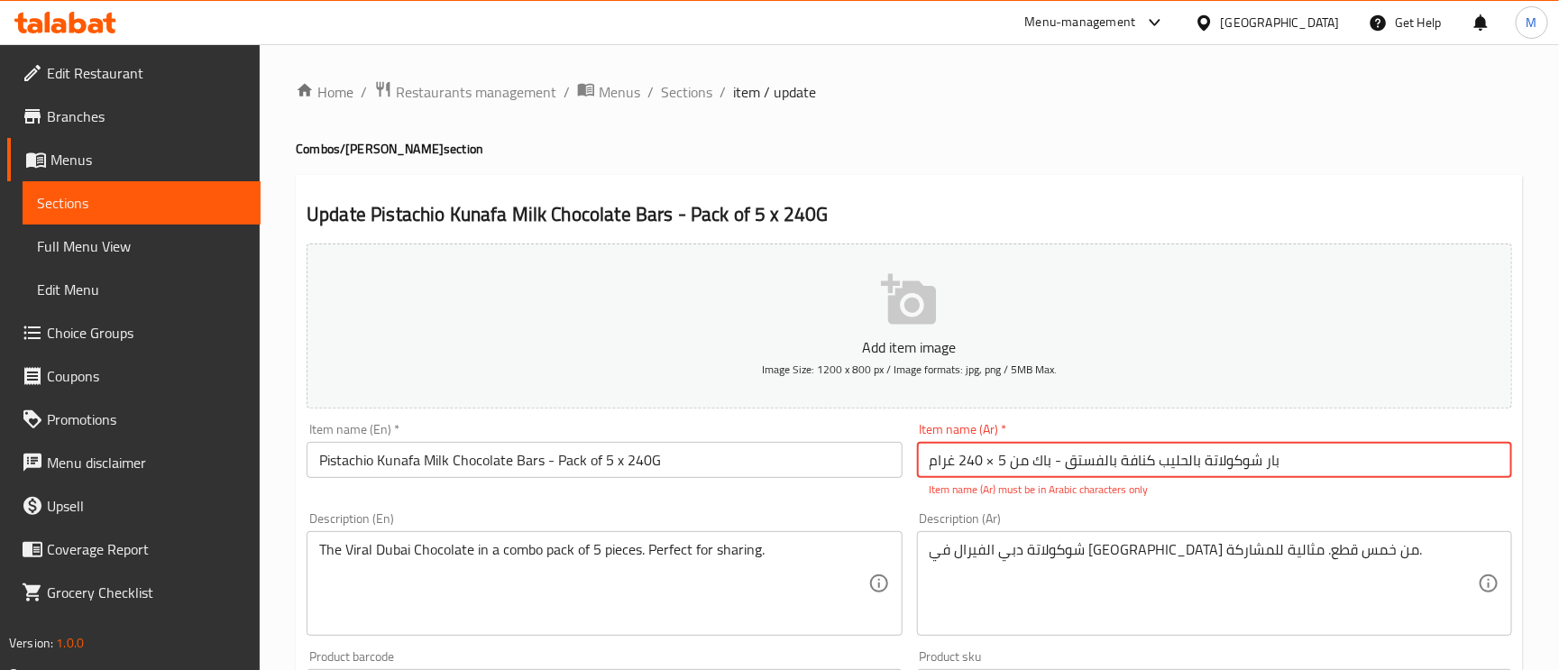
drag, startPoint x: 994, startPoint y: 462, endPoint x: 993, endPoint y: 471, distance: 9.1
click at [988, 470] on input "بار شوكولاتة بالحليب كنافة بالفستق - باك من 5 × 240 غرام" at bounding box center [1214, 460] width 595 height 36
click at [993, 471] on input "بار شوكولاتة بالحليب كنافة بالفستق - باك من 5 × 240 غرام" at bounding box center [1214, 460] width 595 height 36
click at [992, 466] on input "بار شوكولاتة بالحليب كنافة بالفستق - باك من 5 في× 240 غرام" at bounding box center [1214, 460] width 595 height 36
type input "بار شوكولاتة بالحليب كنافة بالفستق - باك من 5 في 240 غرام"
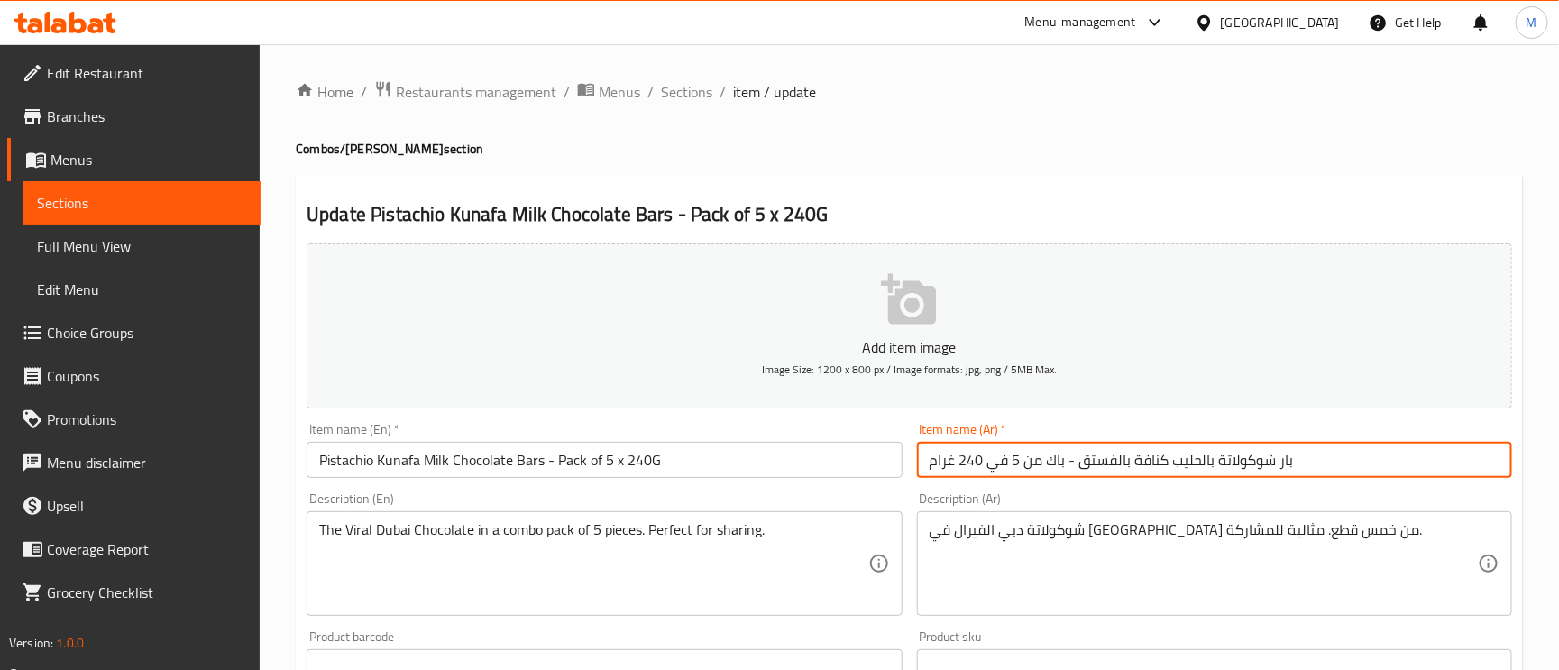
click at [1347, 448] on input "بار شوكولاتة بالحليب كنافة بالفستق - باك من 5 في 240 غرام" at bounding box center [1214, 460] width 595 height 36
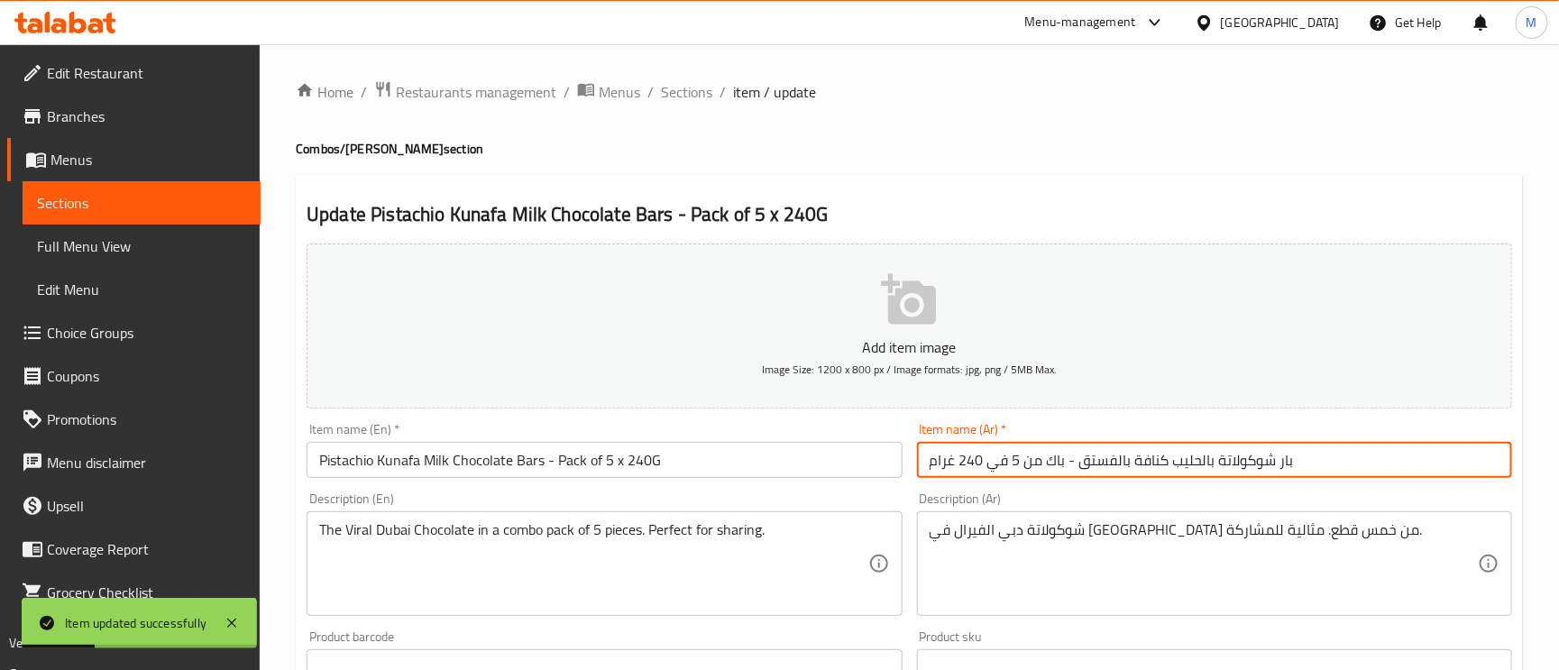
drag, startPoint x: 692, startPoint y: 81, endPoint x: 739, endPoint y: 131, distance: 68.3
click at [692, 81] on span "Sections" at bounding box center [686, 92] width 51 height 22
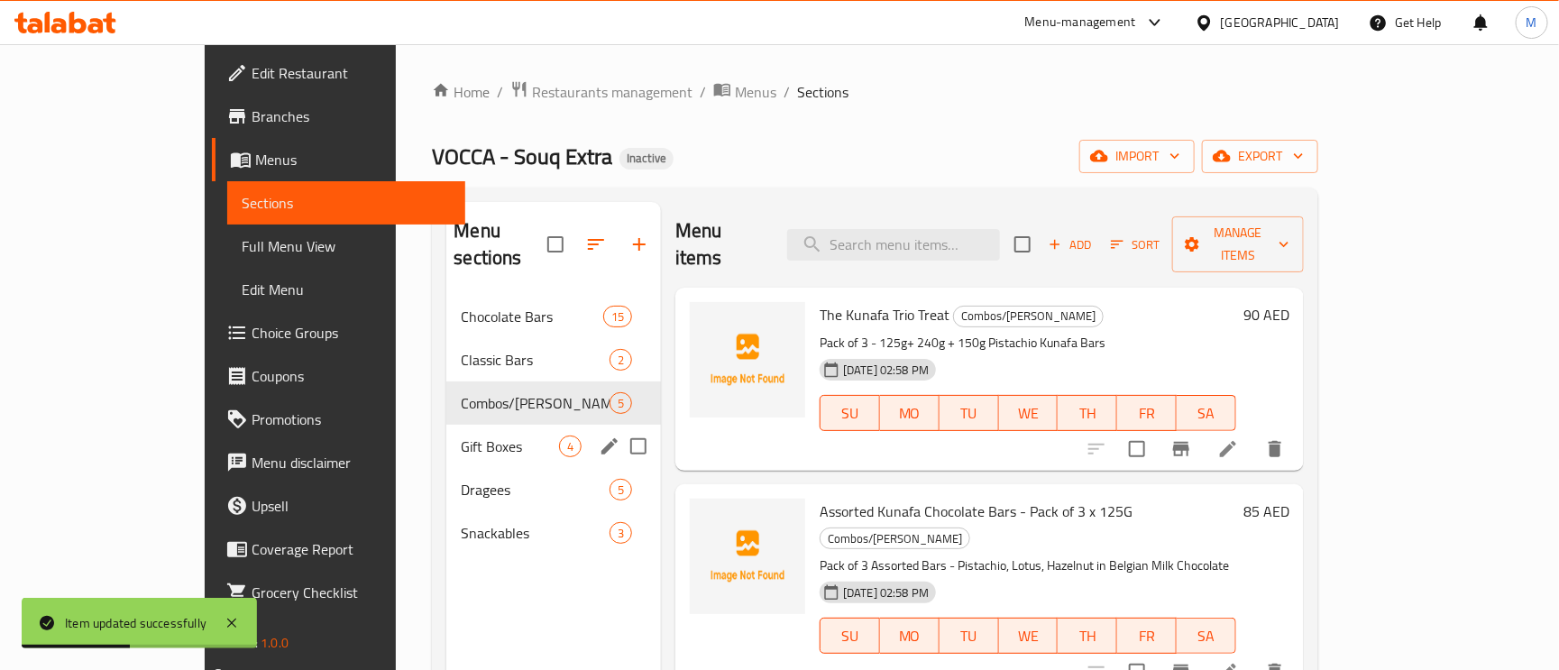
click at [620, 427] on input "Menu sections" at bounding box center [639, 446] width 38 height 38
checkbox input "true"
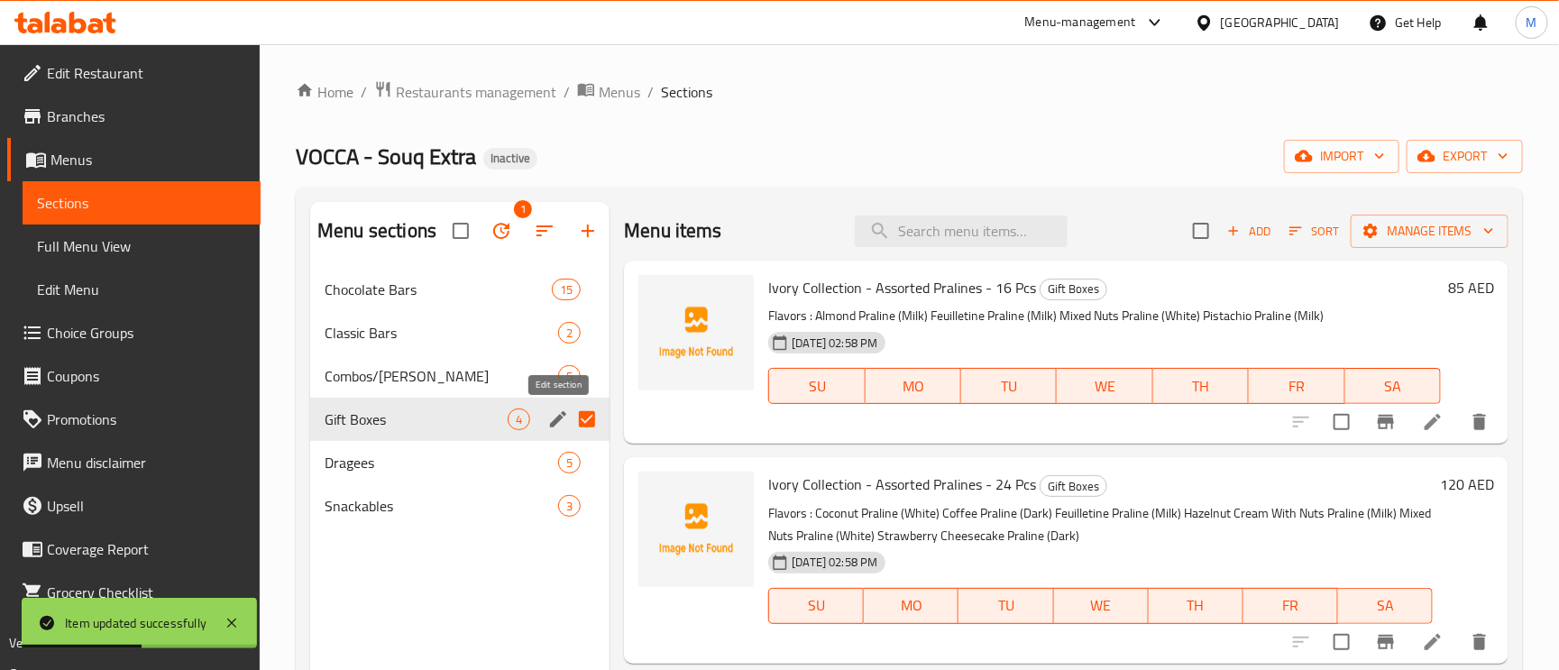
click at [550, 426] on icon "edit" at bounding box center [558, 420] width 22 height 22
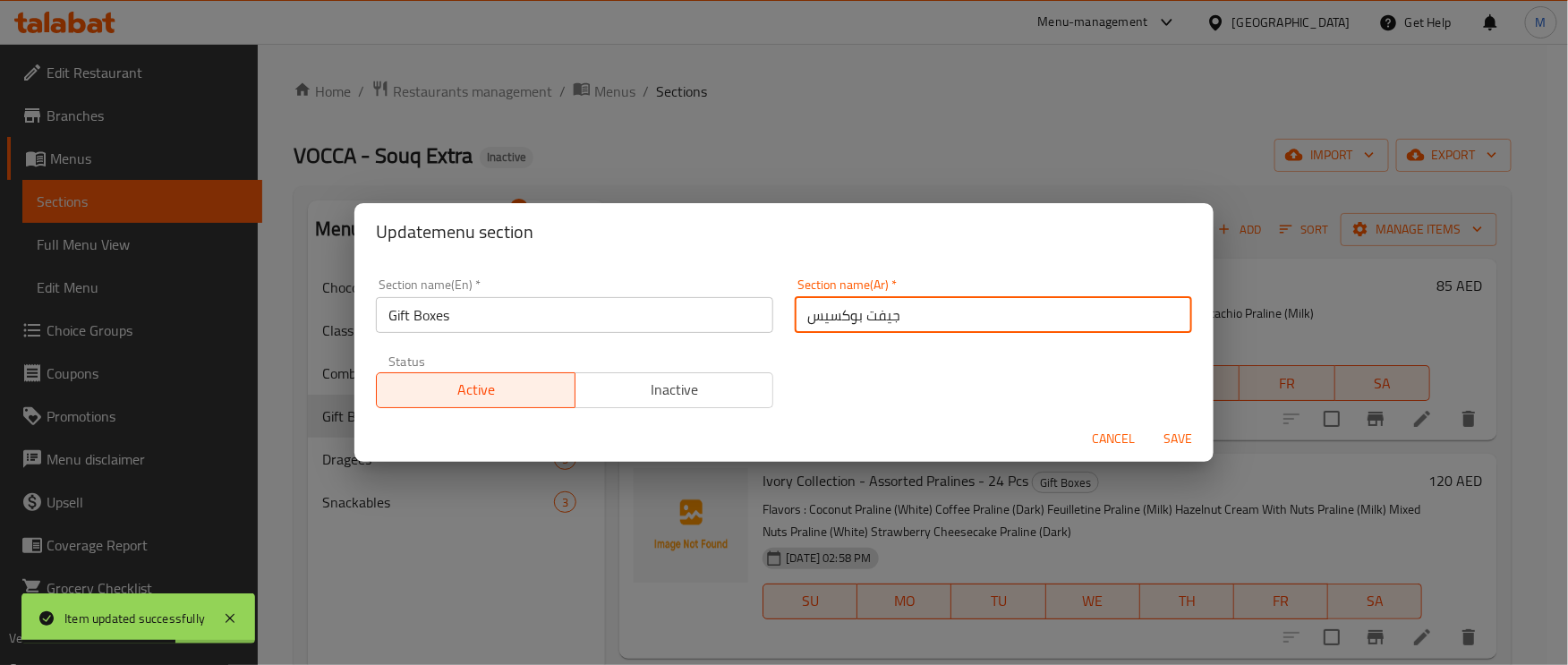
click at [808, 316] on input "جيفت بوكسيس" at bounding box center [993, 315] width 397 height 36
click at [810, 316] on input "جيفت بوكسيز" at bounding box center [993, 315] width 397 height 36
type input "جيفت بوكسيز"
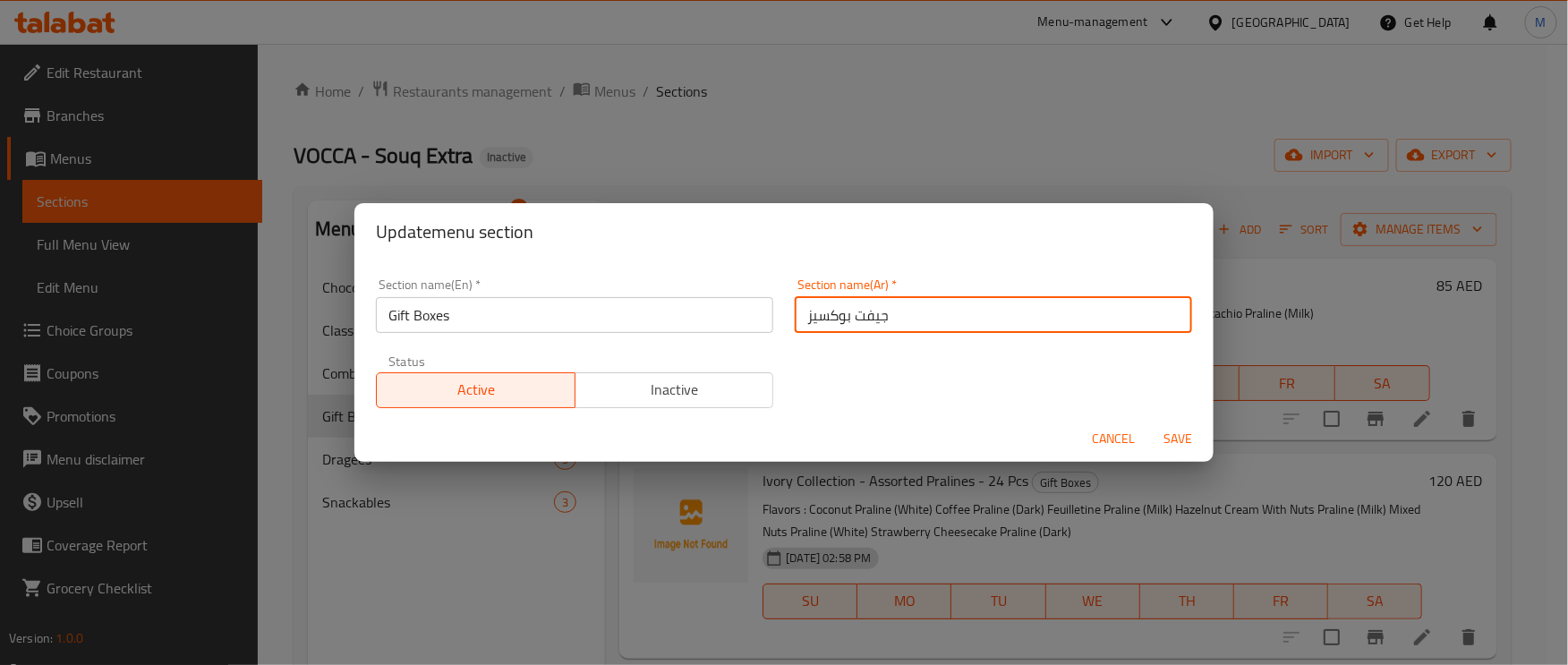
click at [1161, 443] on span "Save" at bounding box center [1177, 439] width 43 height 23
click at [1161, 443] on div "Menu sections" at bounding box center [784, 332] width 1568 height 665
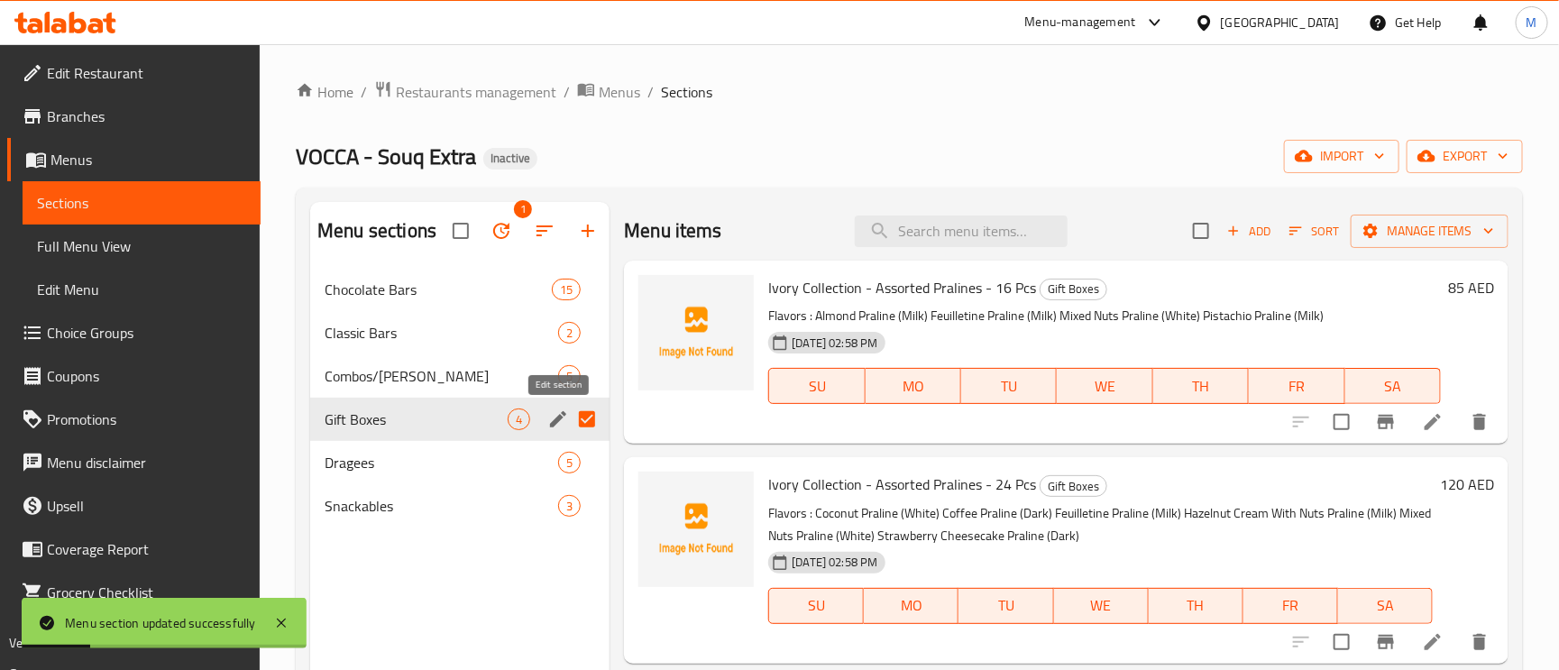
click at [563, 413] on icon "edit" at bounding box center [558, 419] width 16 height 16
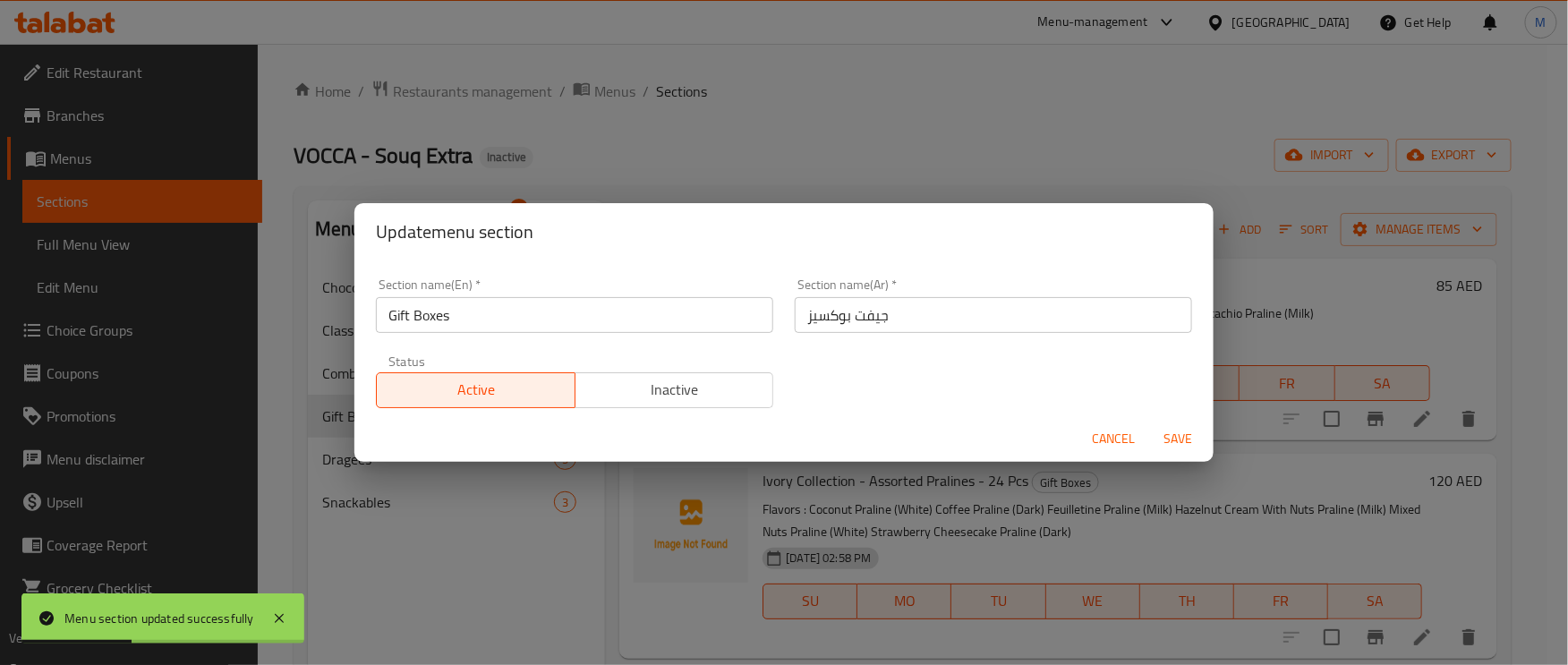
click at [1111, 431] on span "Cancel" at bounding box center [1112, 439] width 43 height 23
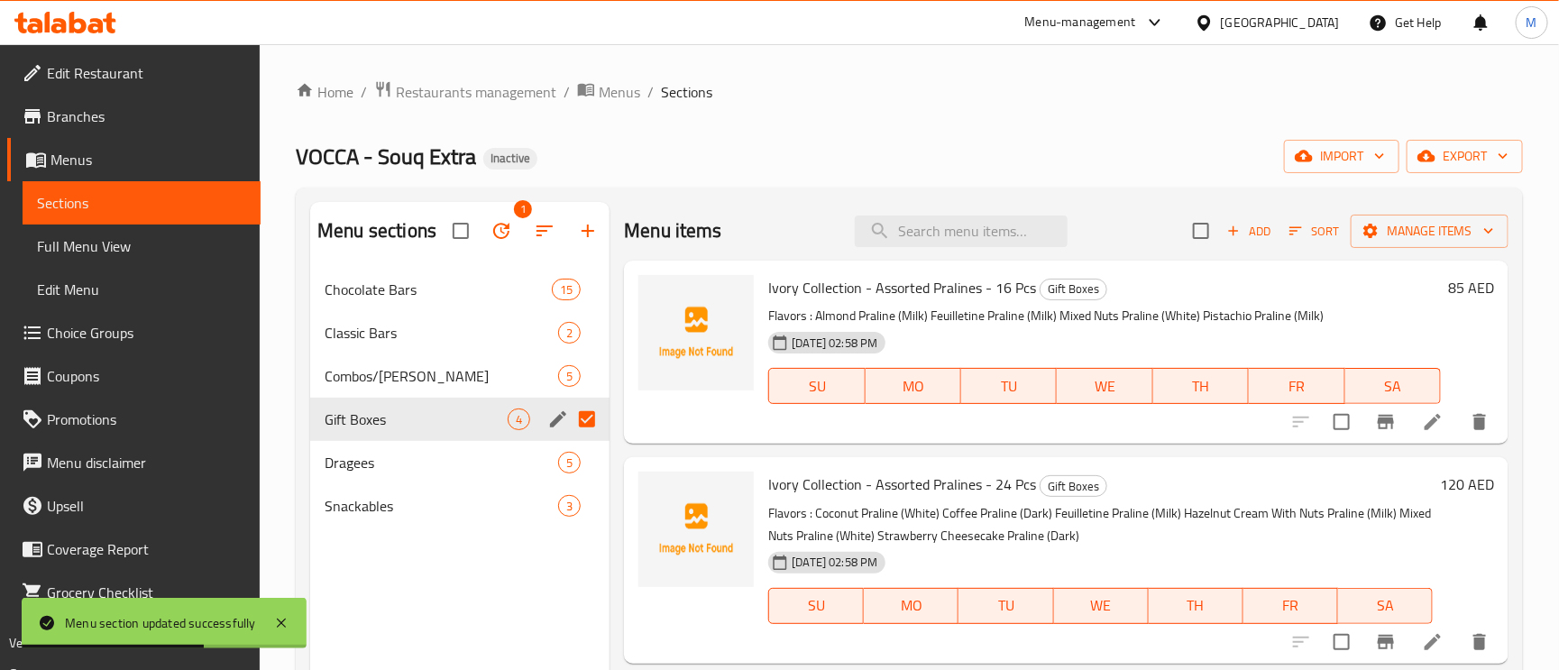
click at [1002, 258] on div "Menu items Add Sort Manage items" at bounding box center [1066, 231] width 885 height 59
paste input "Ivory Collection - Assorted Pralines - 16 Pcs"
click at [1001, 231] on input "Ivory Collection - Assorted Pralines - 16 Pcs" at bounding box center [961, 232] width 213 height 32
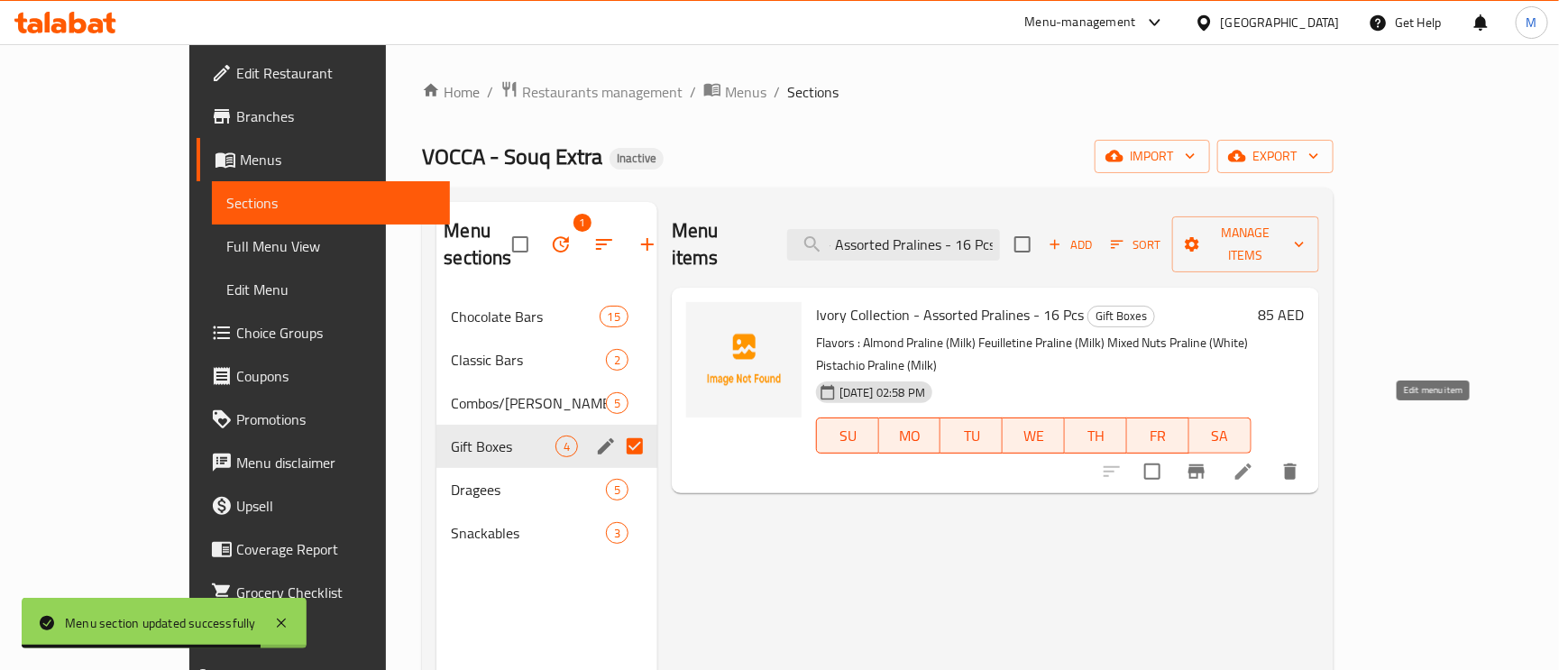
type input "Ivory Collection - Assorted Pralines - 16 Pcs"
click at [1252, 464] on icon at bounding box center [1243, 472] width 16 height 16
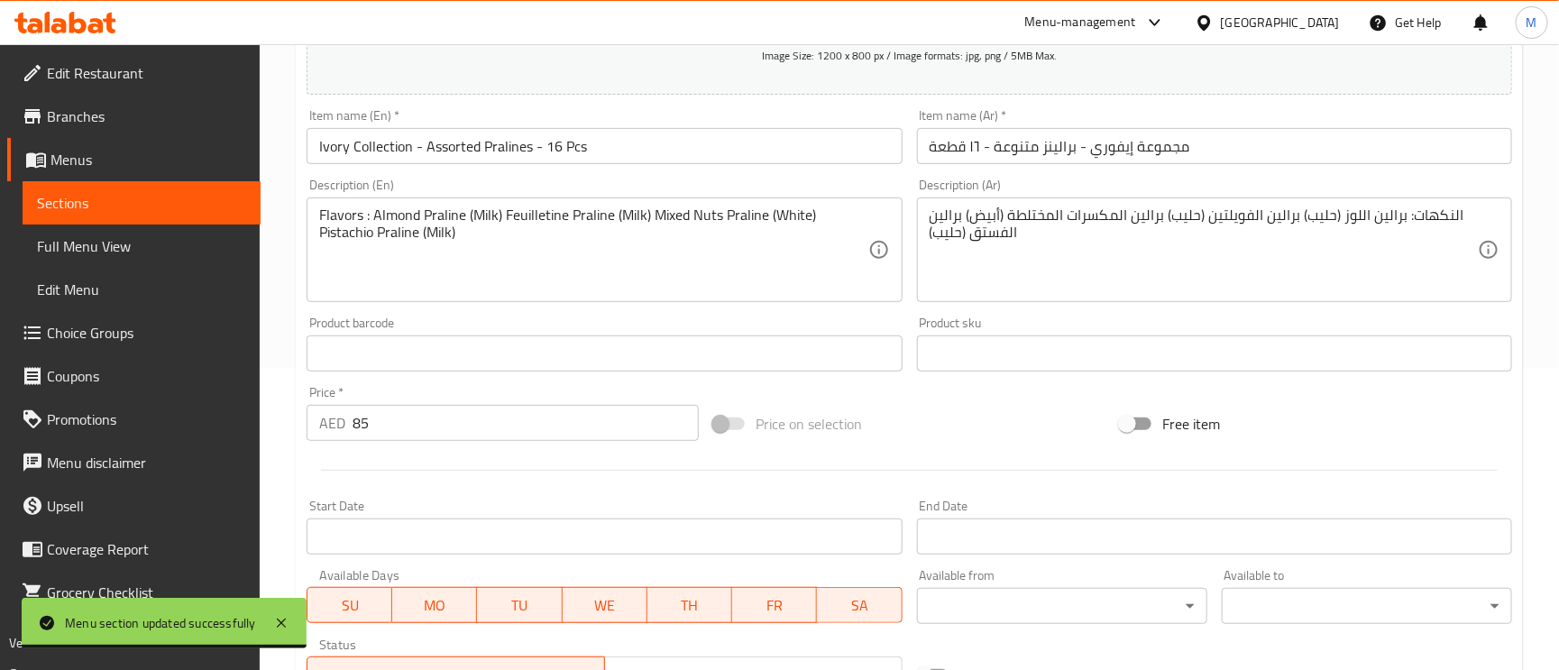
scroll to position [135, 0]
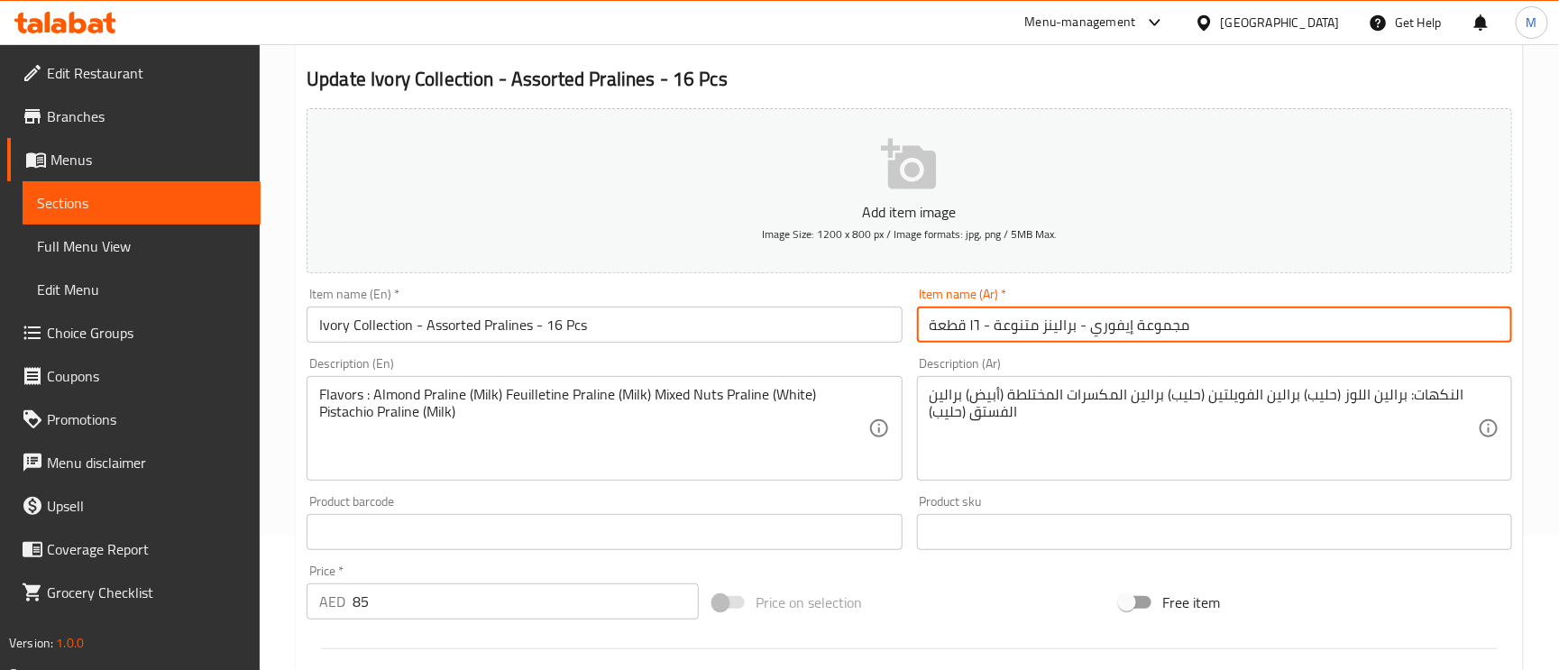
click at [982, 335] on input "مجموعة إيفوري - برالينز متنوعة - ١٦ قطعة" at bounding box center [1214, 325] width 595 height 36
click at [978, 326] on input "مجموعة إيفوري - برالينز متنوعة - ١٦ قطعة" at bounding box center [1214, 325] width 595 height 36
click at [974, 337] on input "مجموعة إيفوري - برالينز متنوعة - ١٦ قطعة" at bounding box center [1214, 325] width 595 height 36
click at [974, 335] on input "مجموعة إيفوري - برالينز متنوعة - ١٦ قطعة" at bounding box center [1214, 325] width 595 height 36
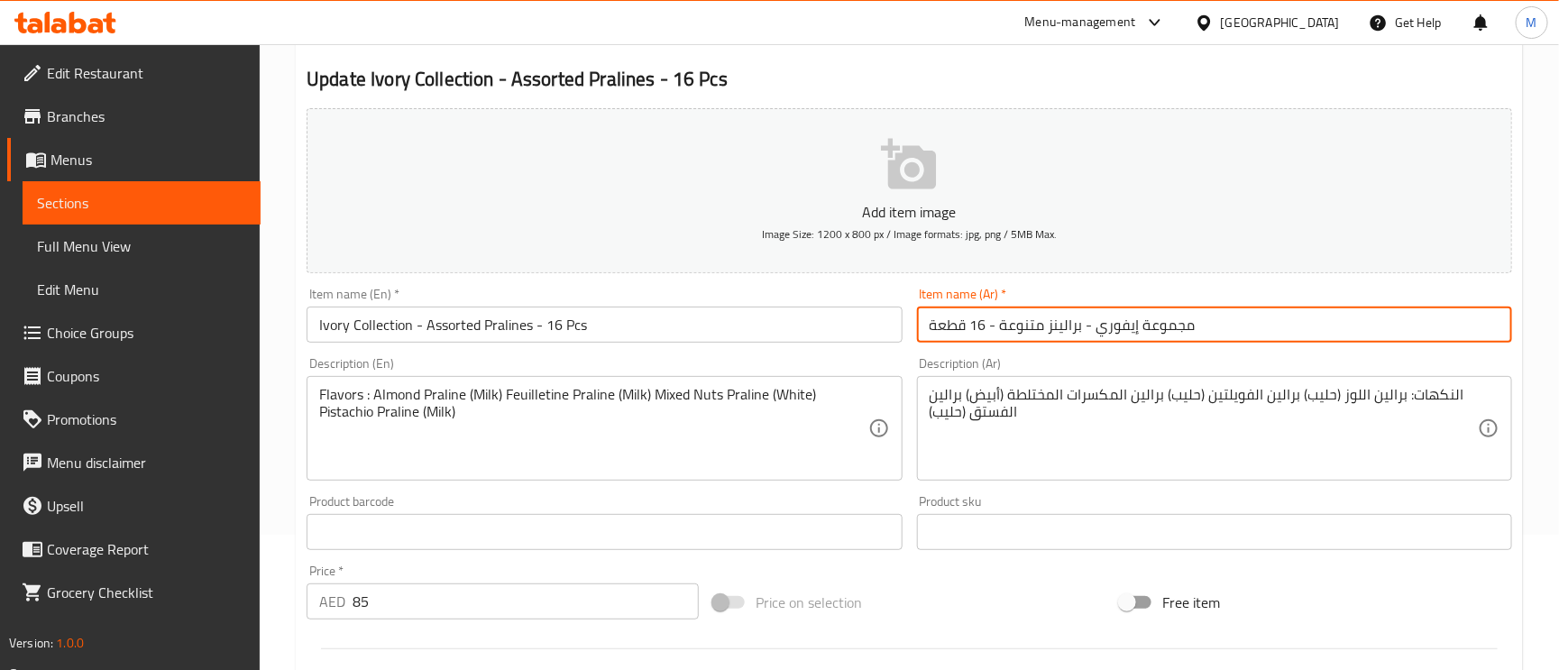
type input "مجموعة إيفوري - برالينز متنوعة - 16 قطعة"
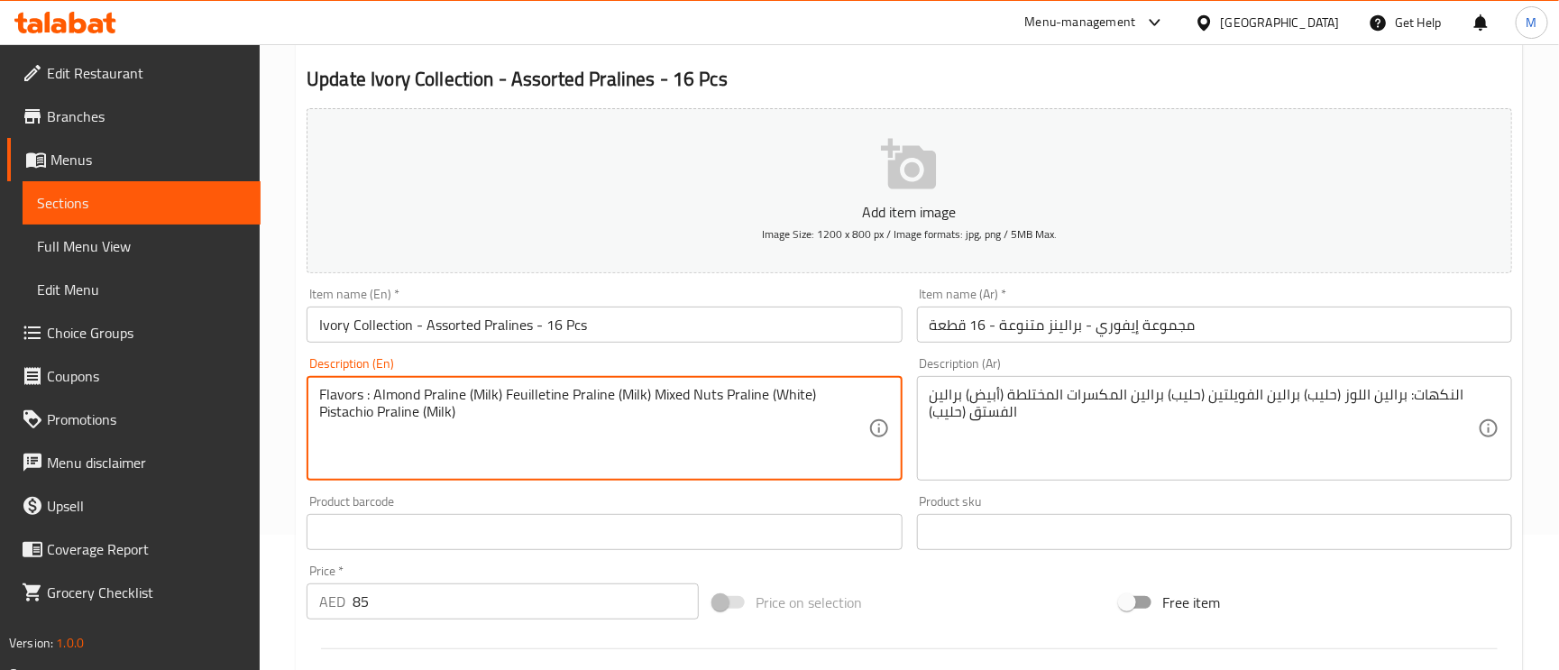
click at [439, 400] on textarea "Flavors : Almond Praline (Milk) Feuilletine Praline (Milk) Mixed Nuts Praline (…" at bounding box center [593, 429] width 548 height 86
click at [400, 402] on textarea "Flavors : Almond Praline (Milk) Feuilletine Praline (Milk) Mixed Nuts Praline (…" at bounding box center [593, 429] width 548 height 86
click at [445, 394] on textarea "Flavors : Almond Praline (Milk) Feuilletine Praline (Milk) Mixed Nuts Praline (…" at bounding box center [593, 429] width 548 height 86
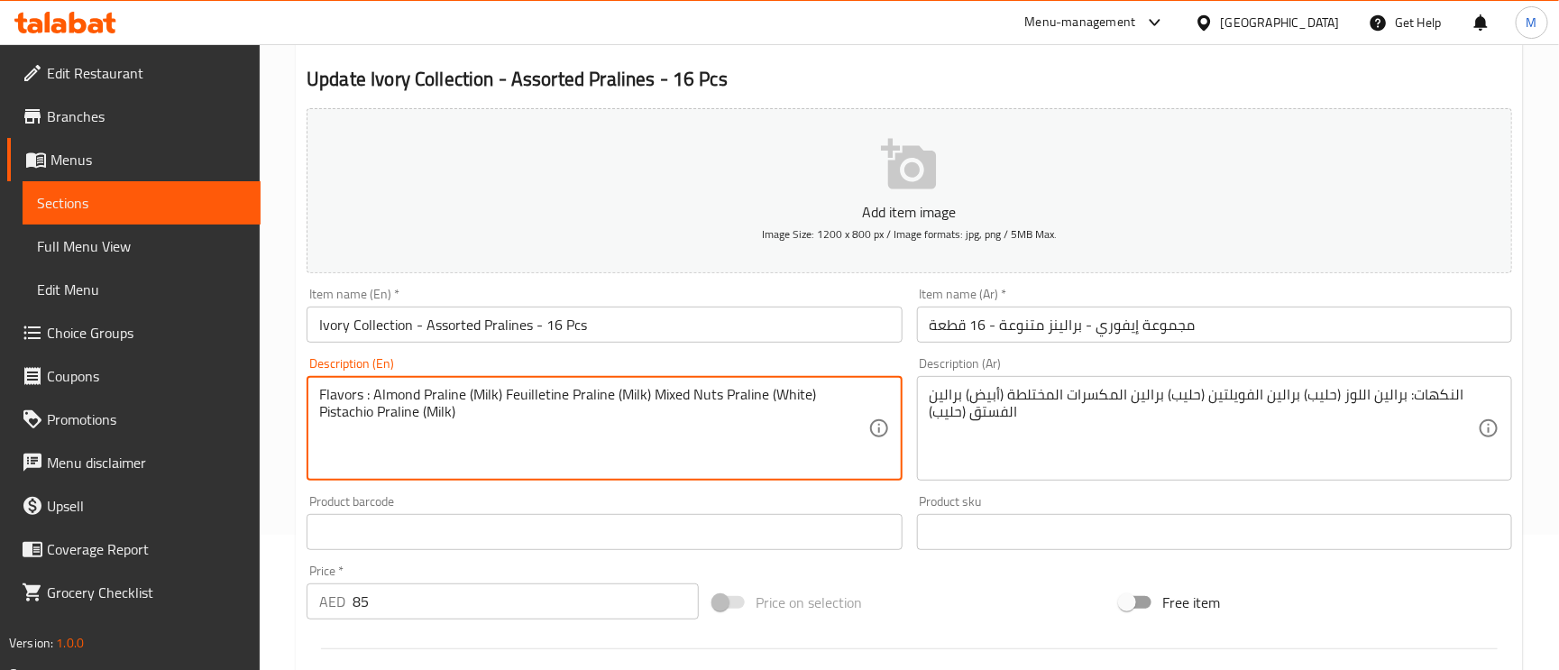
click at [410, 396] on textarea "Flavors : Almond Praline (Milk) Feuilletine Praline (Milk) Mixed Nuts Praline (…" at bounding box center [593, 429] width 548 height 86
click at [464, 390] on textarea "Flavors : Almond Praline (Milk) Feuilletine Praline (Milk) Mixed Nuts Praline (…" at bounding box center [593, 429] width 548 height 86
click at [473, 392] on textarea "Flavors : Almond Praline (Milk) Feuilletine Praline (Milk) Mixed Nuts Praline (…" at bounding box center [593, 429] width 548 height 86
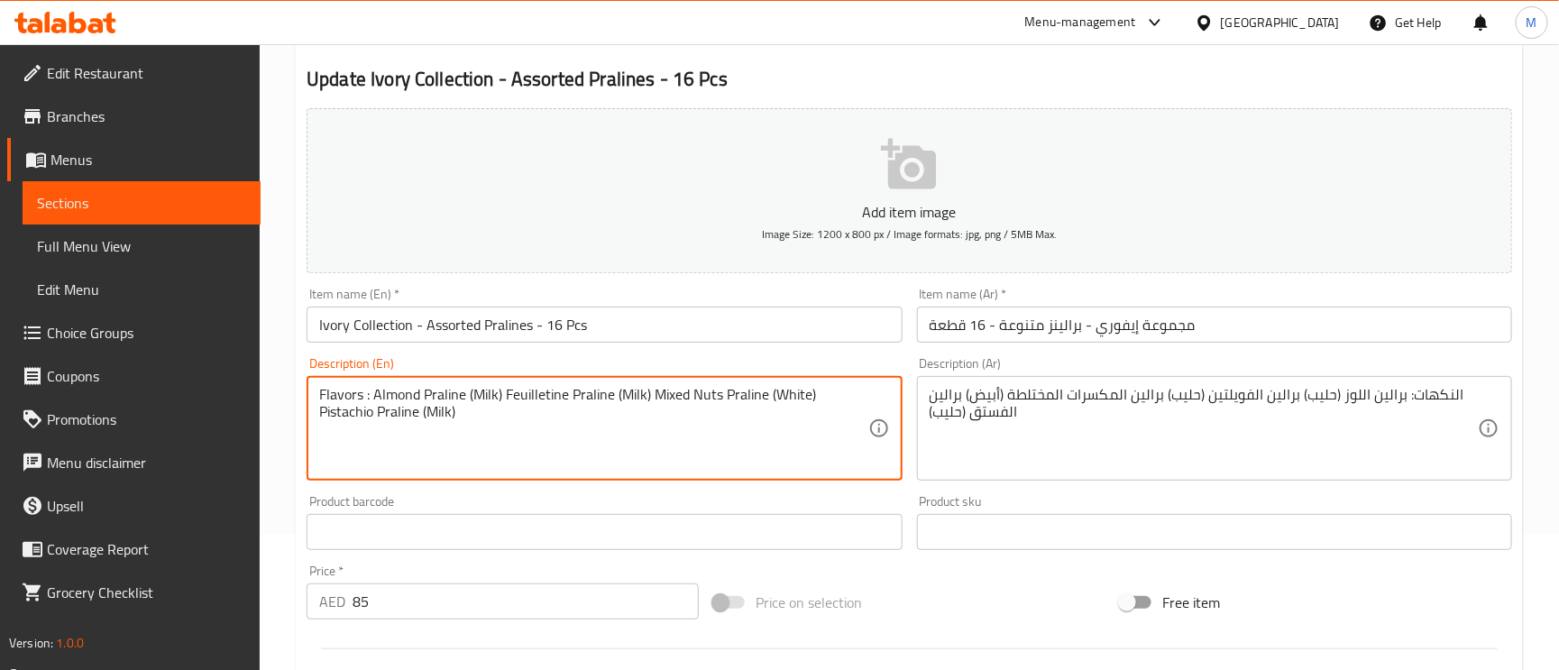
click at [473, 392] on textarea "Flavors : Almond Praline (Milk) Feuilletine Praline (Milk) Mixed Nuts Praline (…" at bounding box center [593, 429] width 548 height 86
click at [530, 394] on textarea "Flavors : Almond Praline (Milk) Feuilletine Praline (Milk) Mixed Nuts Praline (…" at bounding box center [593, 429] width 548 height 86
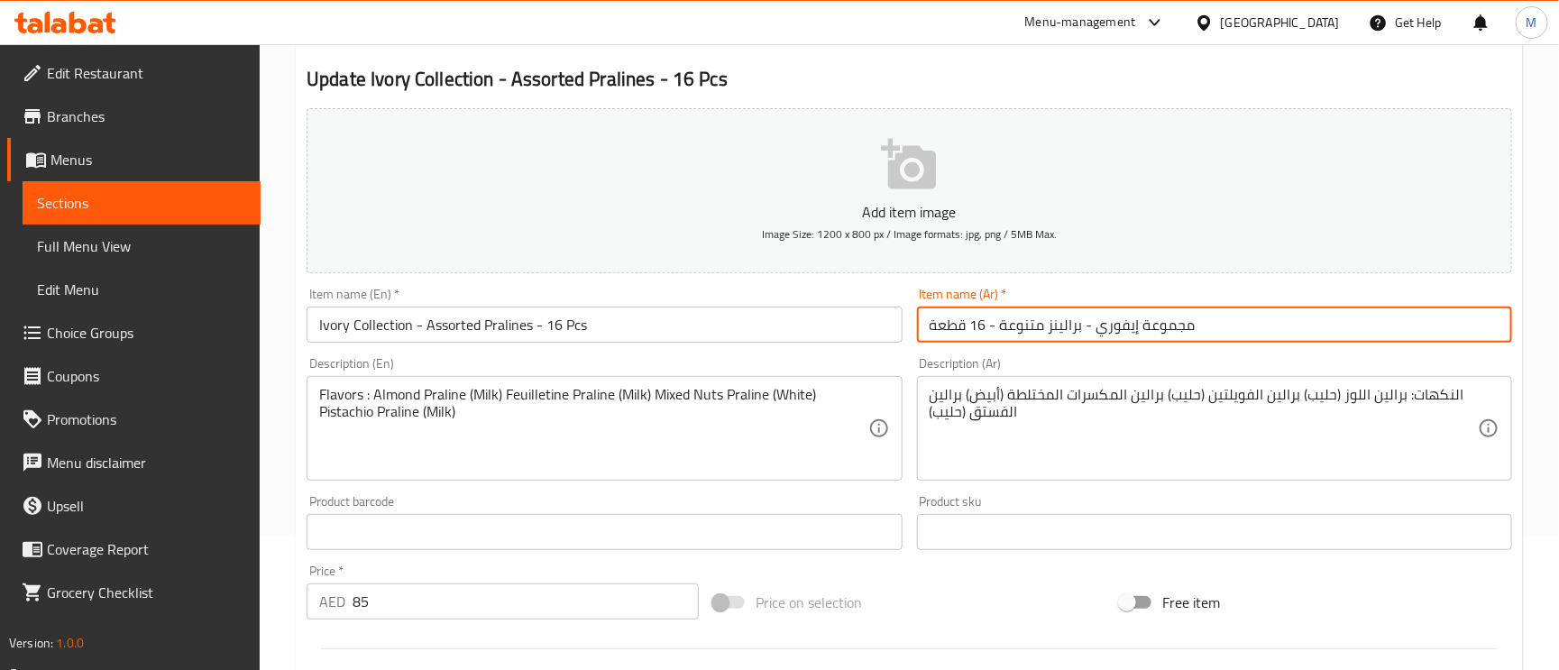
click at [1256, 331] on input "مجموعة إيفوري - برالينز متنوعة - 16 قطعة" at bounding box center [1214, 325] width 595 height 36
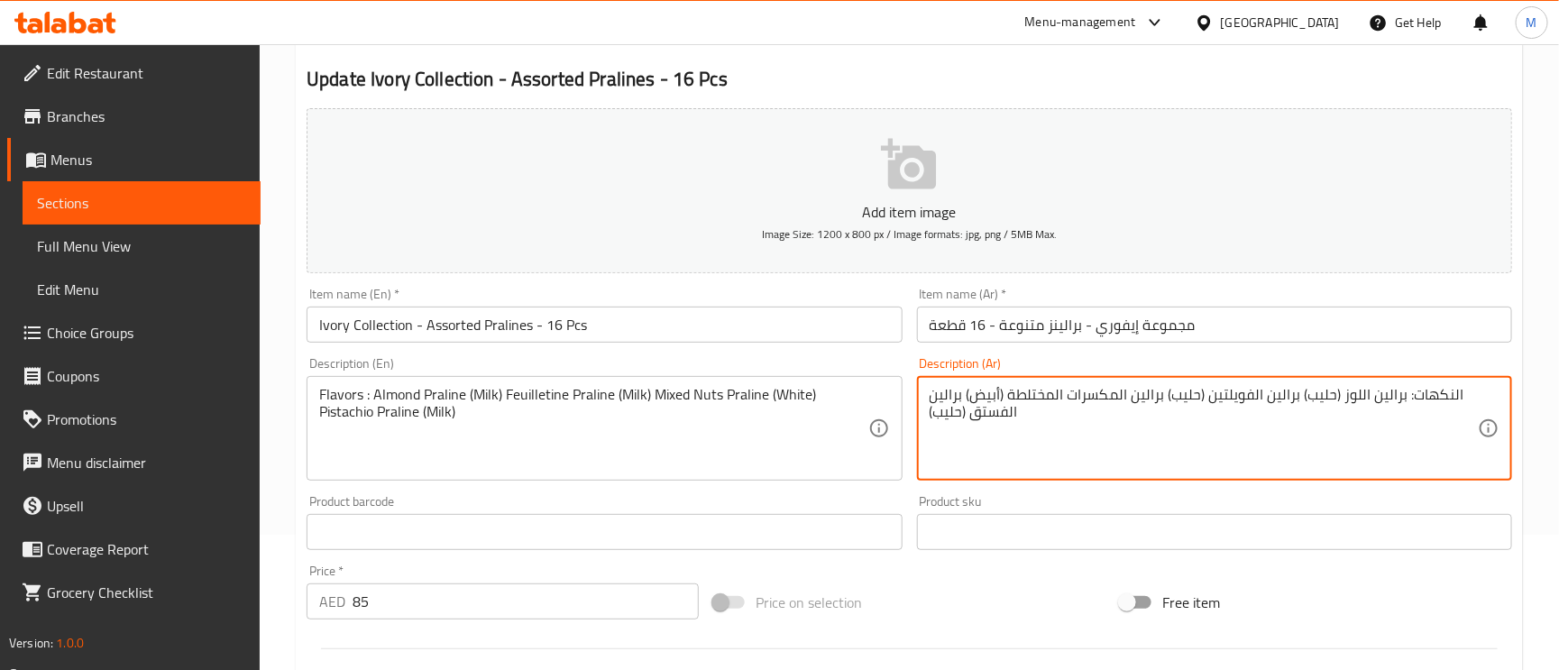
click at [1251, 311] on input "مجموعة إيفوري - برالينز متنوعة - 16 قطعة" at bounding box center [1214, 325] width 595 height 36
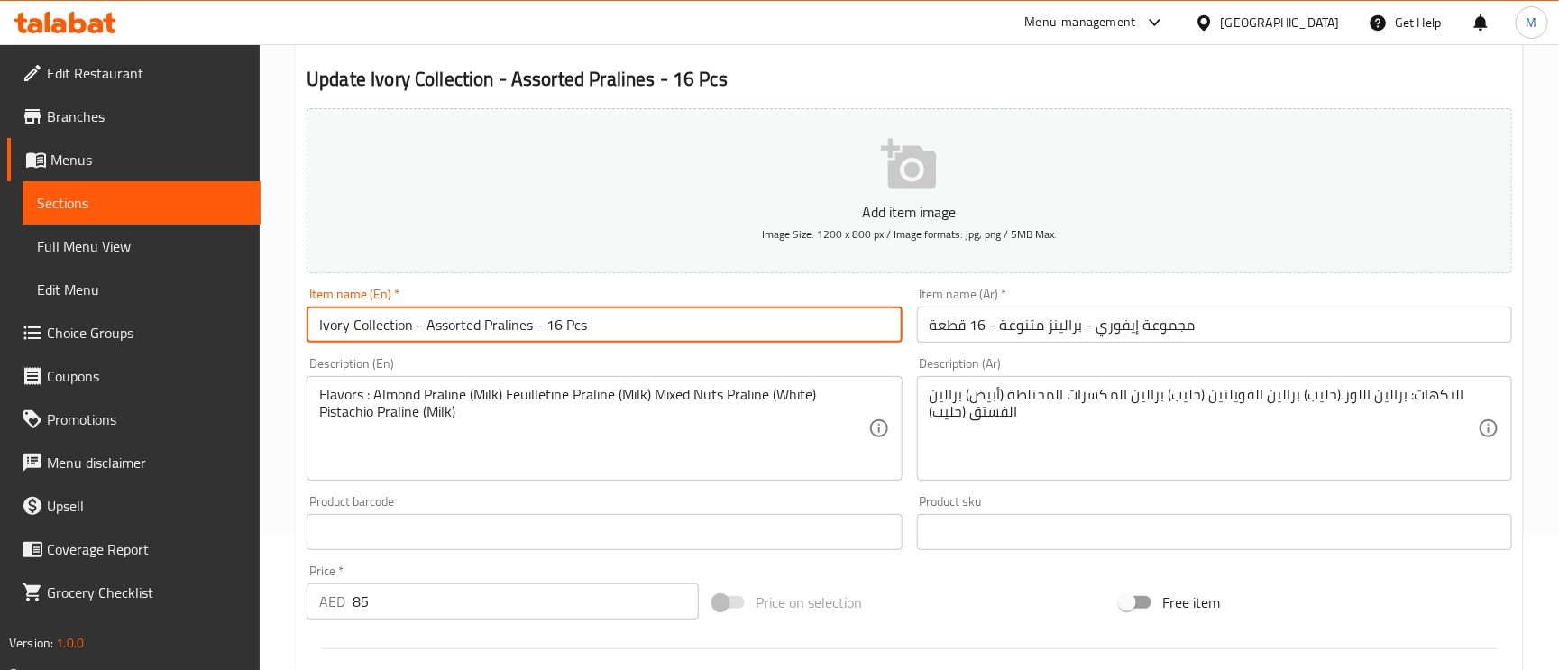
click at [675, 329] on input "Ivory Collection - Assorted Pralines - 16 Pcs" at bounding box center [604, 325] width 595 height 36
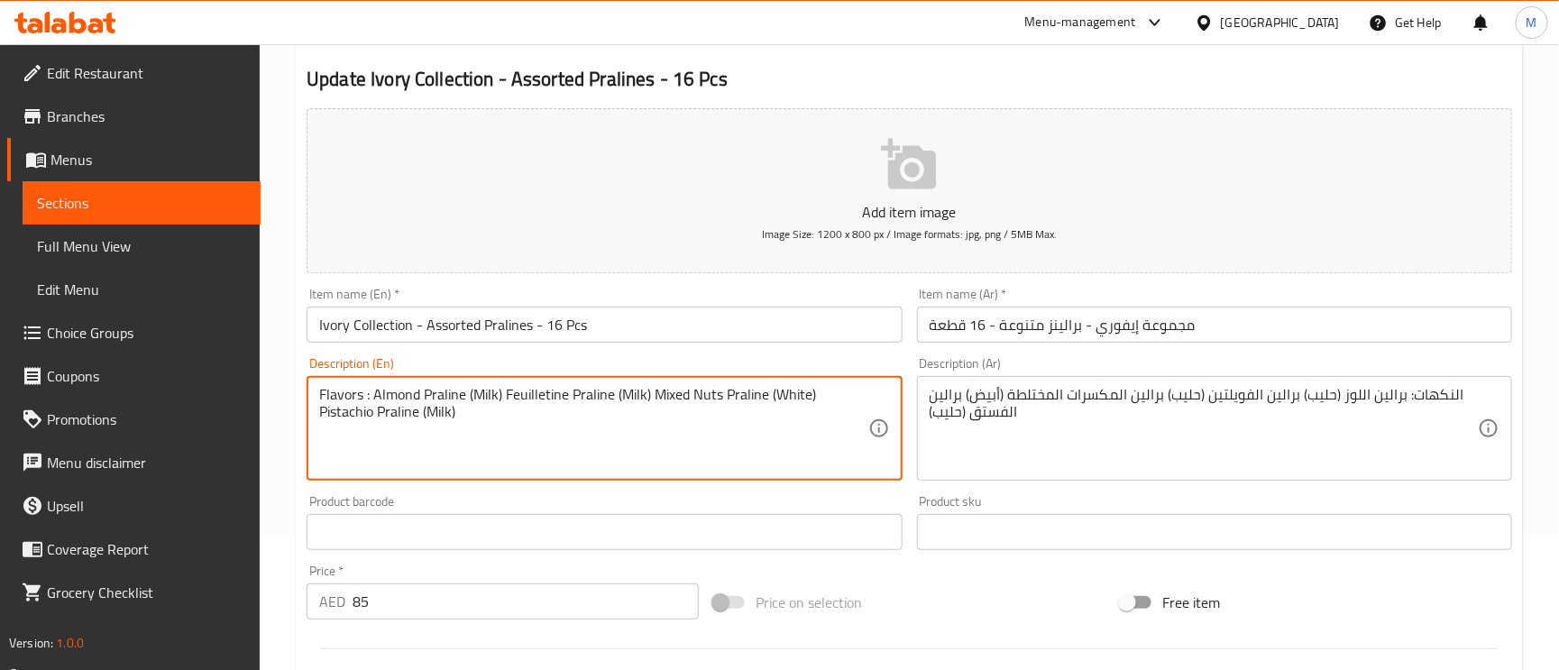
click at [726, 300] on div "Item name (En)   * Ivory Collection - Assorted Pralines - 16 Pcs Item name (En)…" at bounding box center [604, 315] width 595 height 55
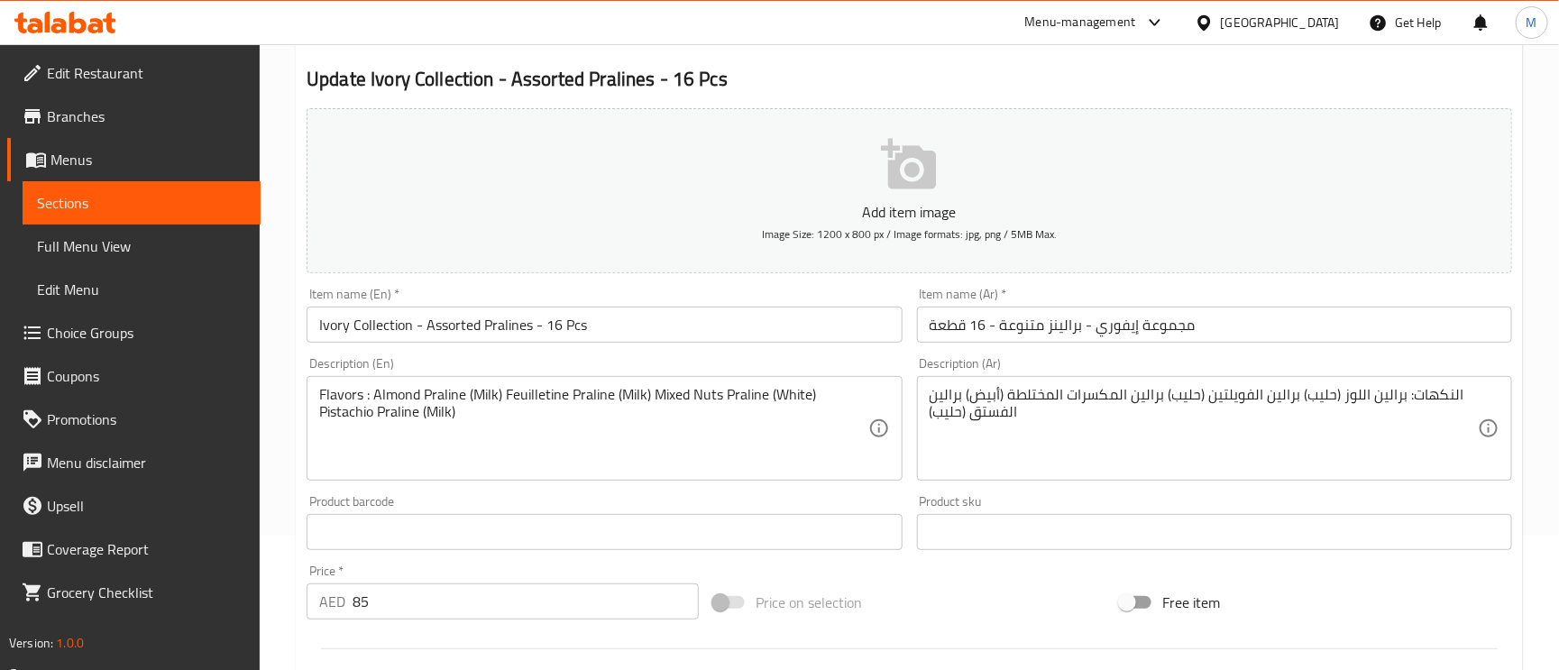
click at [1204, 335] on input "مجموعة إيفوري - برالينز متنوعة - 16 قطعة" at bounding box center [1214, 325] width 595 height 36
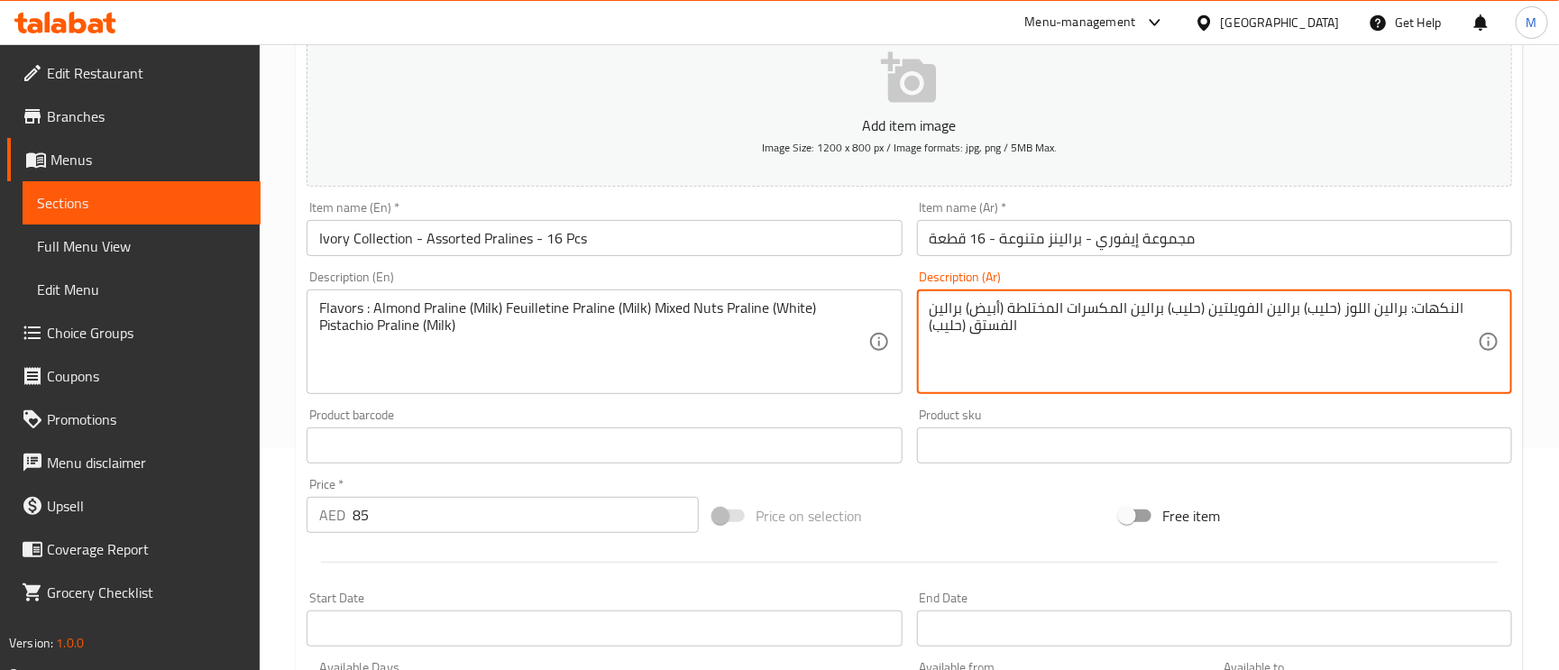
scroll to position [197, 0]
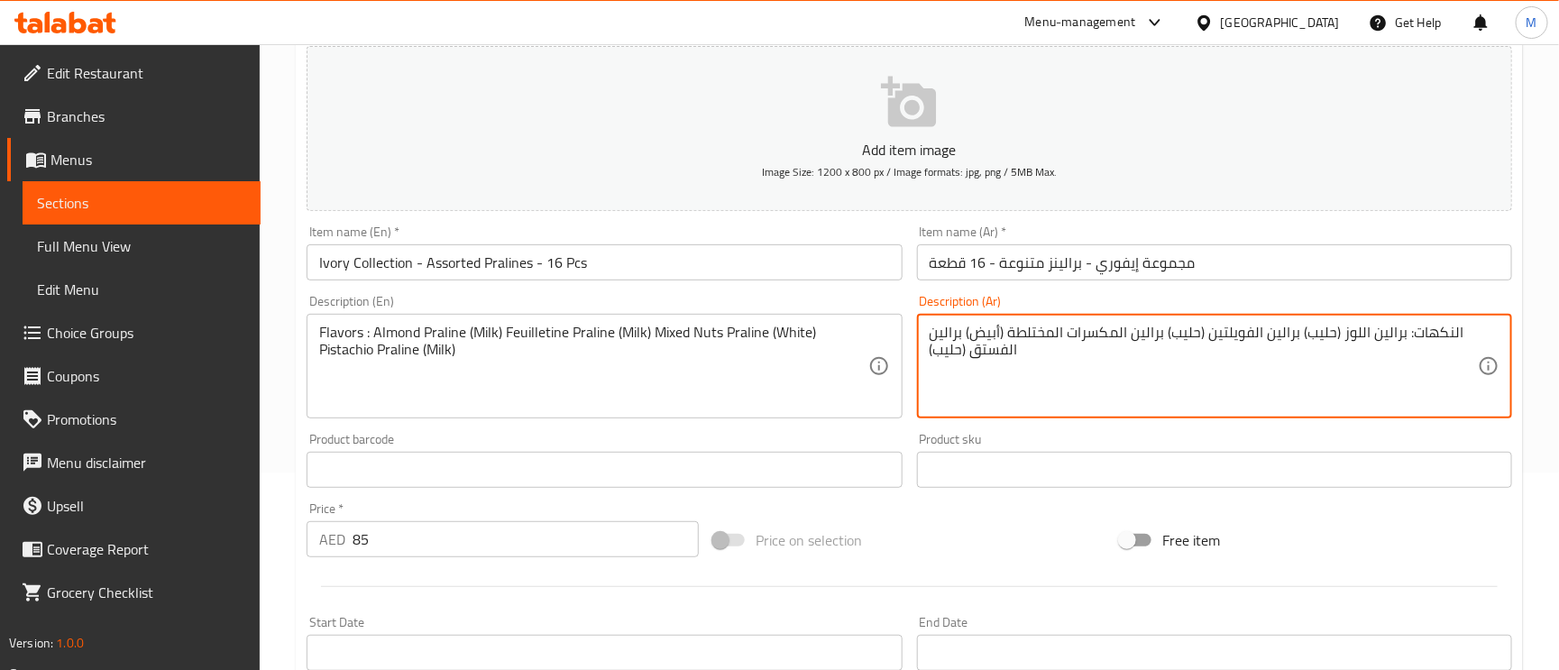
click at [1058, 347] on textarea "النكهات: برالين اللوز (حليب) برالين الفويلتين (حليب) برالين المكسرات المختلطة (…" at bounding box center [1204, 367] width 548 height 86
click at [1080, 369] on textarea "النكهات: برالين اللوز (حليب) برالين الفويلتين (حليب) برالين المكسرات المختلطة (…" at bounding box center [1204, 367] width 548 height 86
click at [1338, 268] on input "مجموعة إيفوري - برالينز متنوعة - 16 قطعة" at bounding box center [1214, 262] width 595 height 36
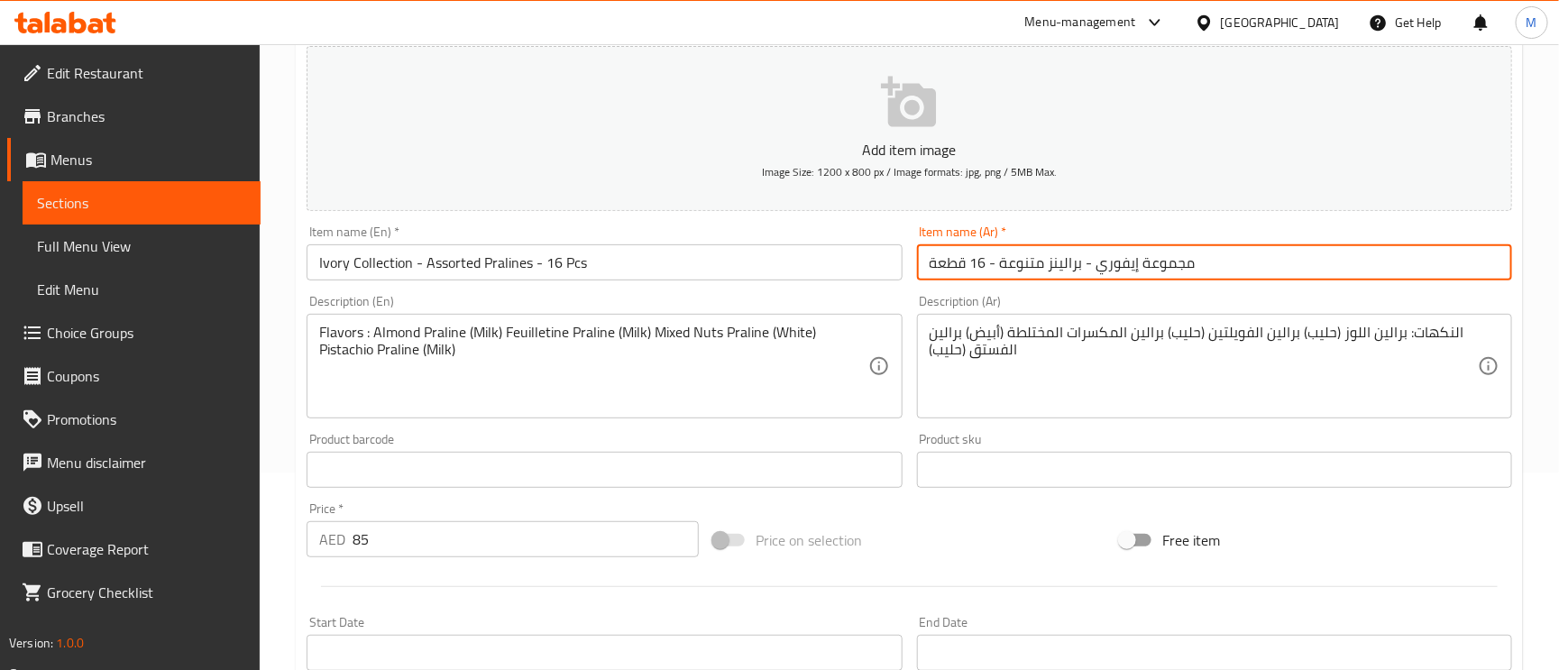
click at [1198, 253] on input "مجموعة إيفوري - برالينز متنوعة - 16 قطعة" at bounding box center [1214, 262] width 595 height 36
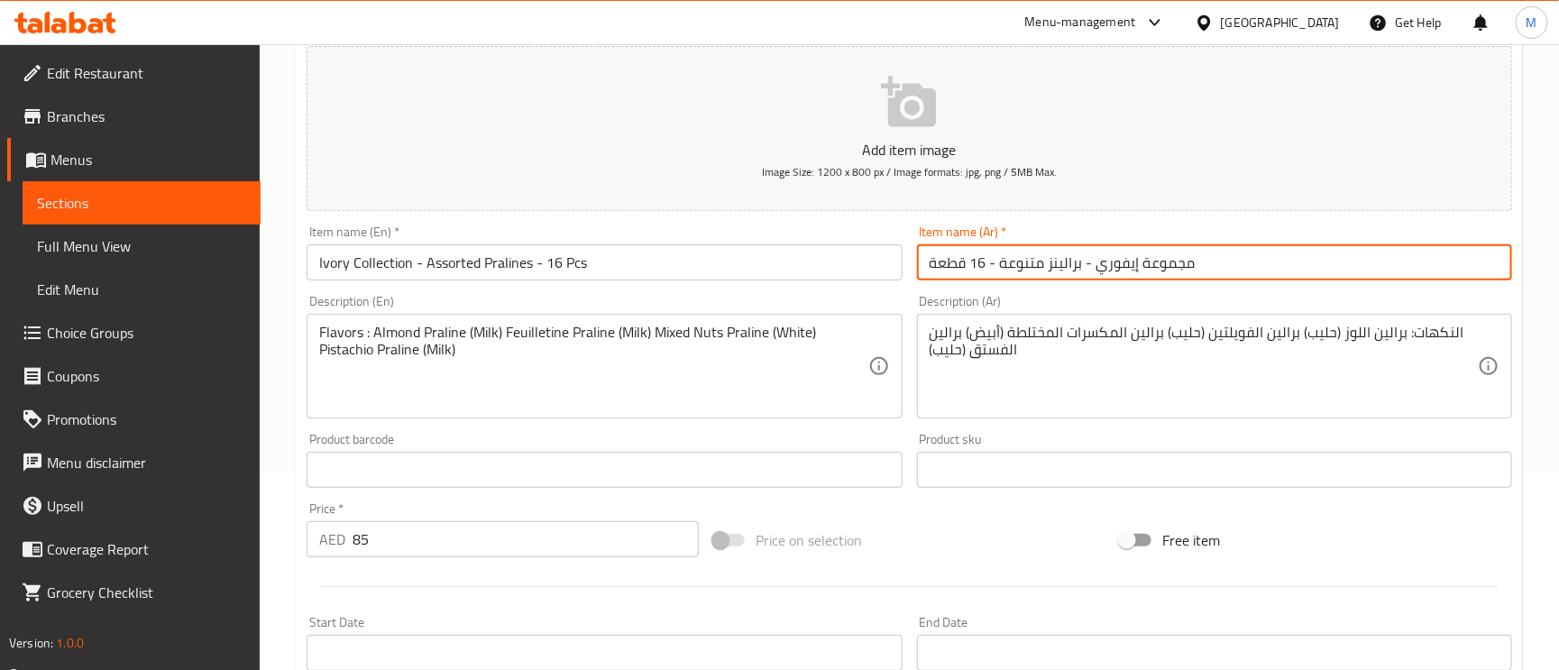
click at [1240, 263] on input "مجموعة إيفوري - برالينز متنوعة - 16 قطعة" at bounding box center [1214, 262] width 595 height 36
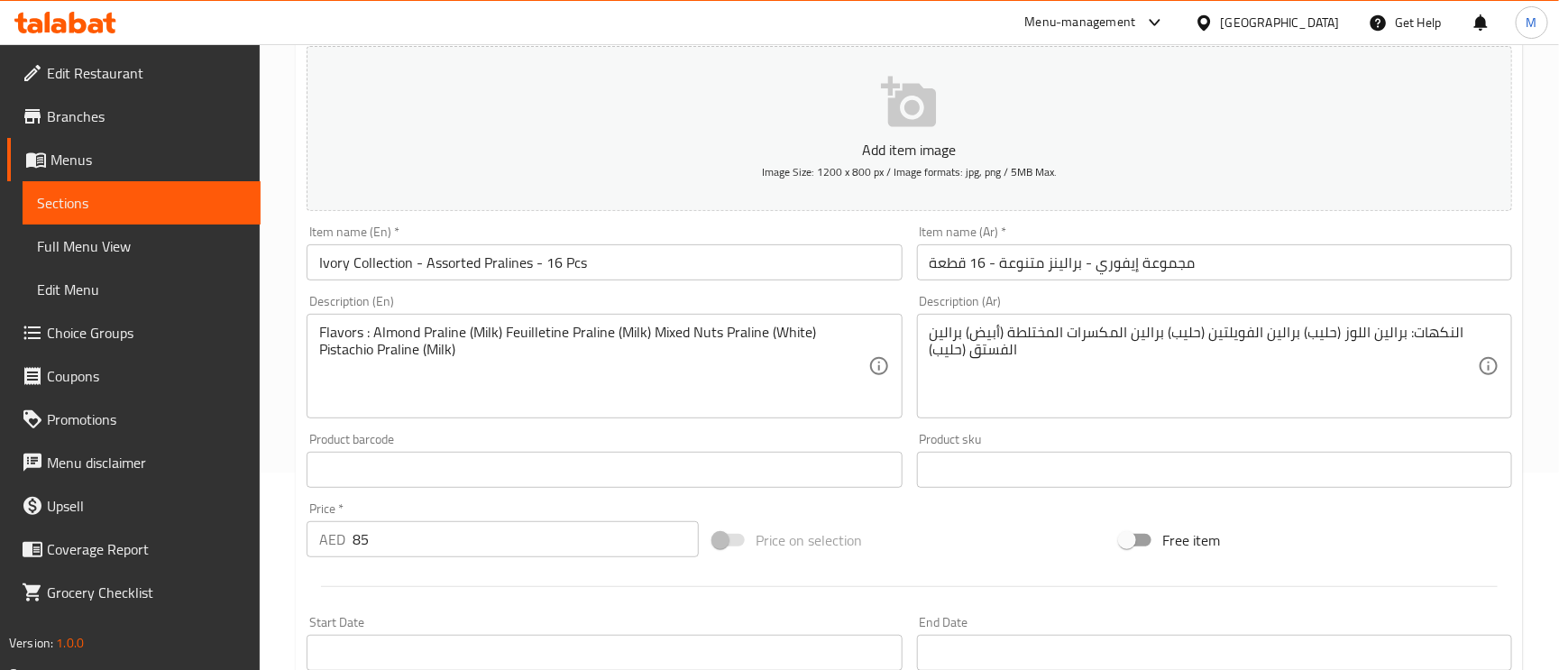
click at [1217, 284] on div "Item name (Ar)   * مجموعة إيفوري - برالينز متنوعة - 16 قطعة Item name (Ar) *" at bounding box center [1215, 252] width 610 height 69
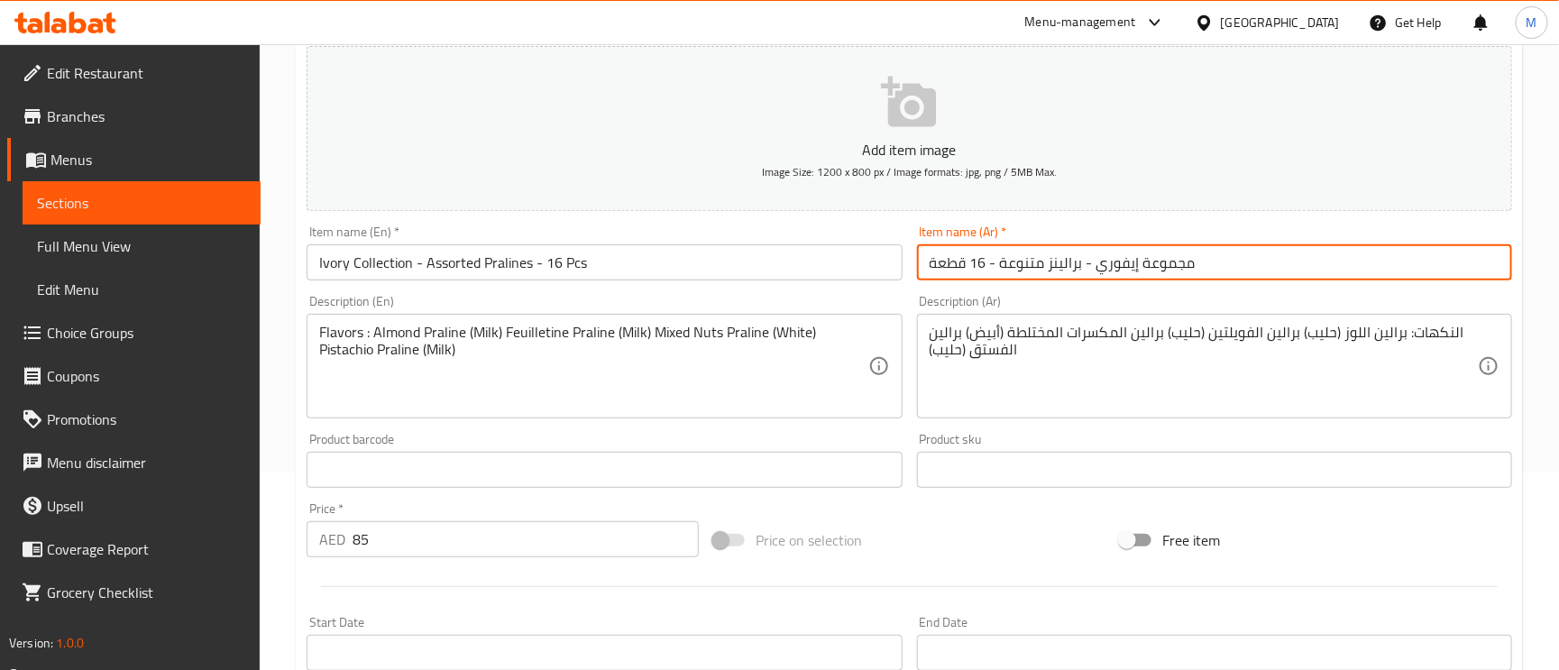
click at [1235, 262] on input "مجموعة إيفوري - برالينز متنوعة - 16 قطعة" at bounding box center [1214, 262] width 595 height 36
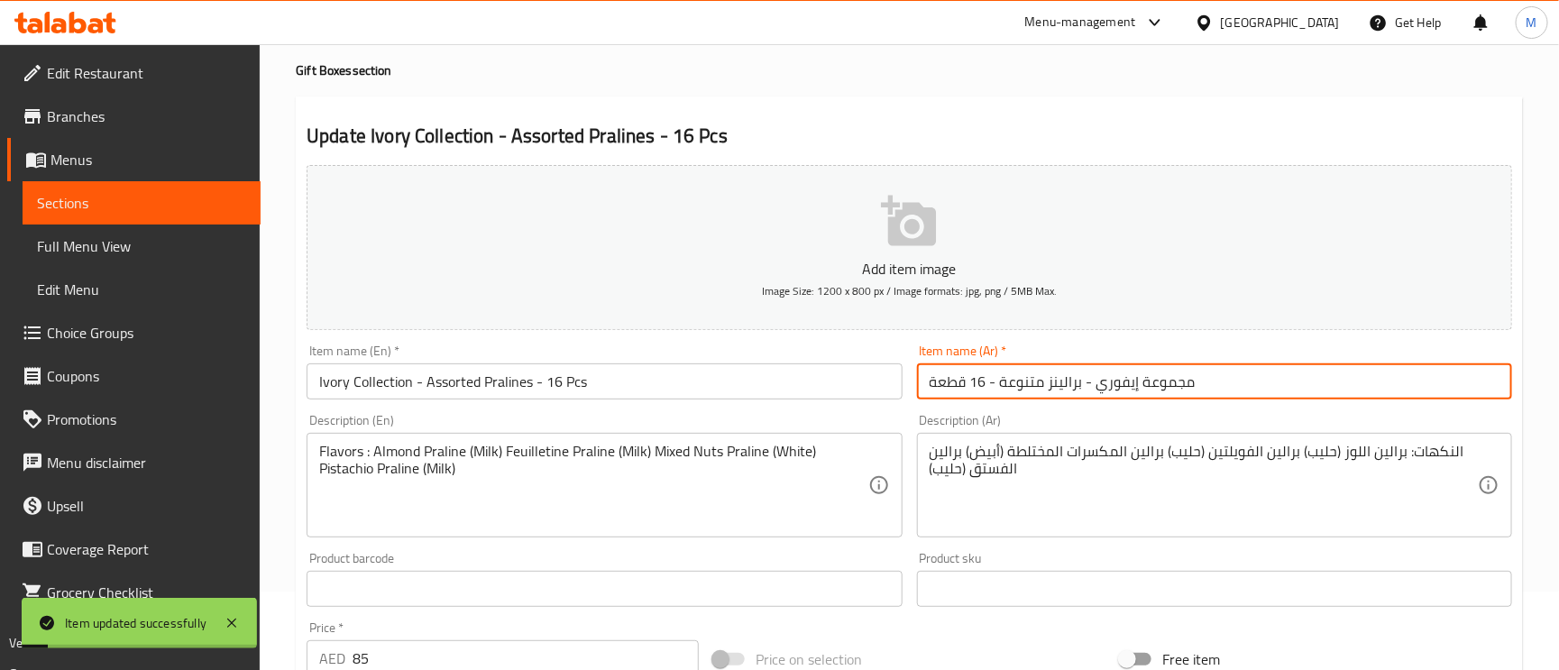
scroll to position [0, 0]
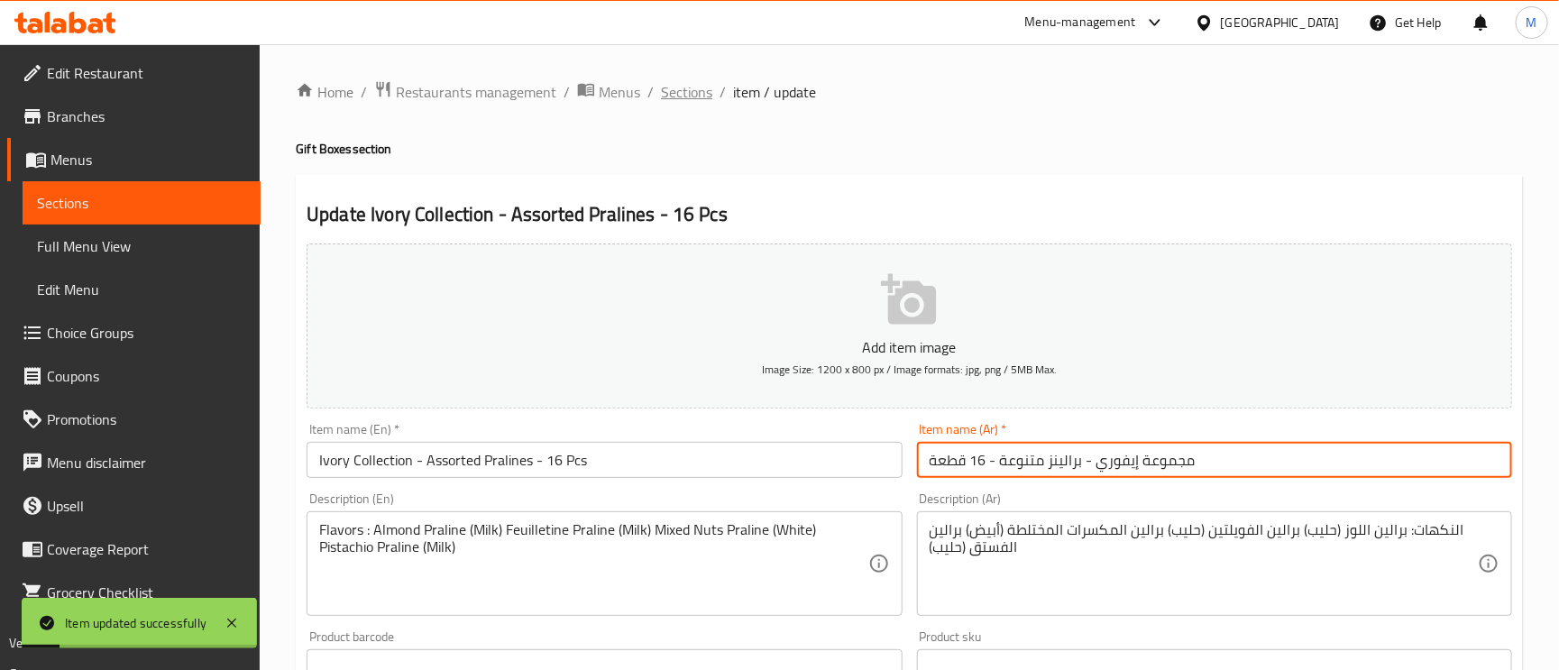
click at [695, 87] on span "Sections" at bounding box center [686, 92] width 51 height 22
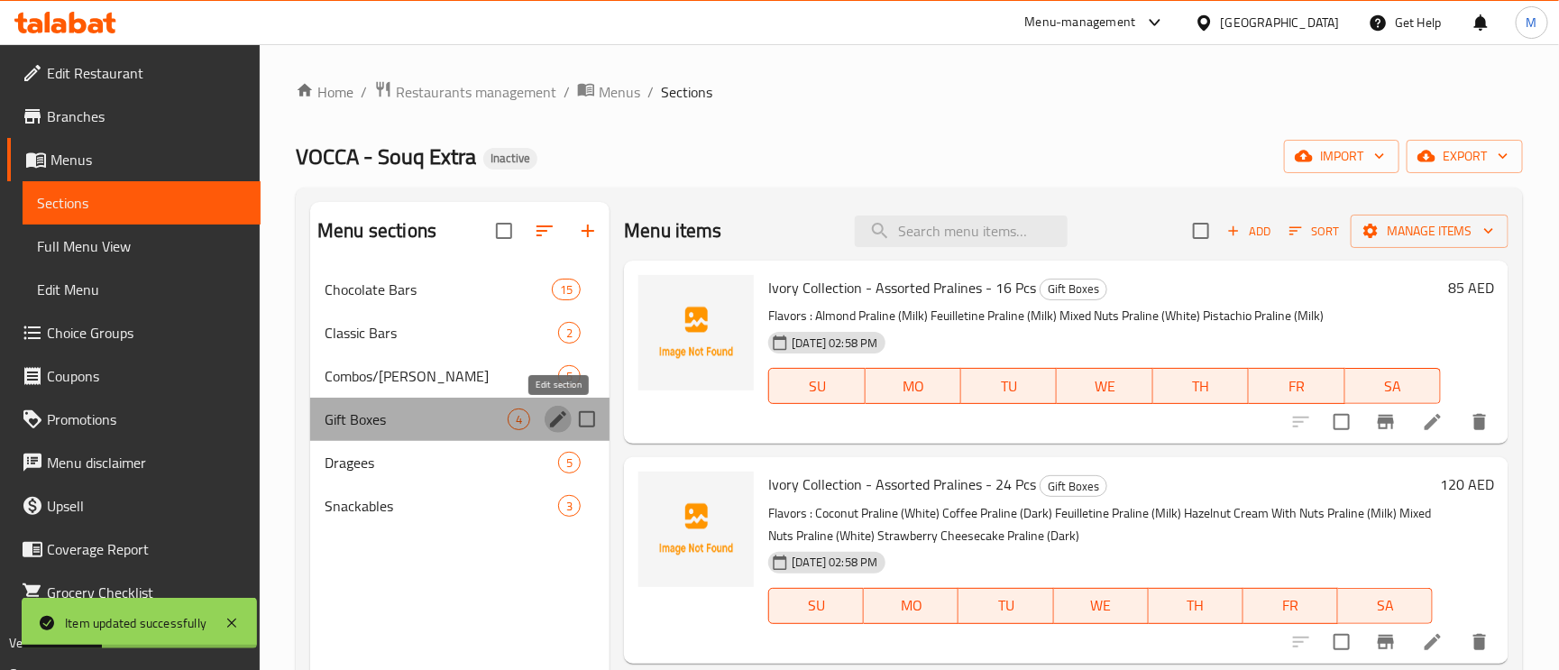
click at [562, 418] on icon "edit" at bounding box center [558, 419] width 16 height 16
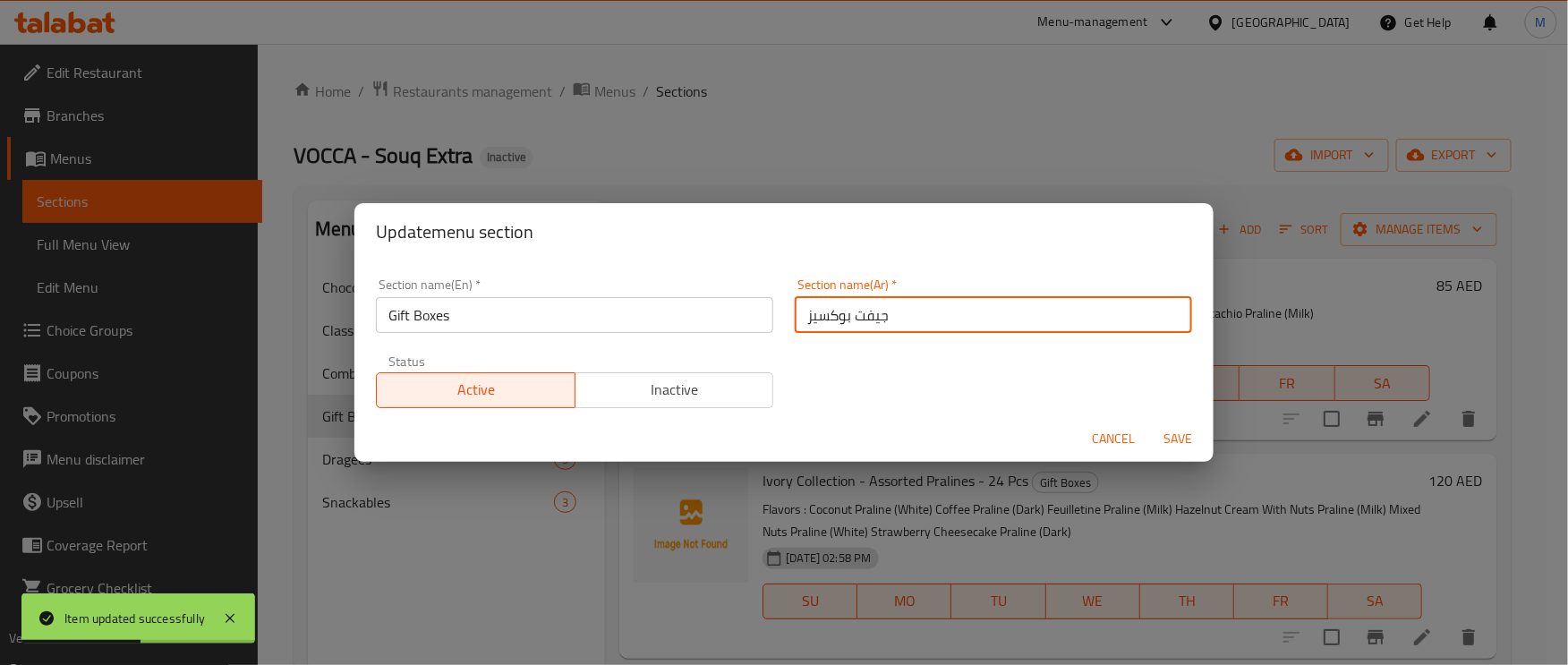
click at [803, 326] on input "جيفت بوكسيز" at bounding box center [993, 315] width 397 height 36
type input "جيفت بوكسيس"
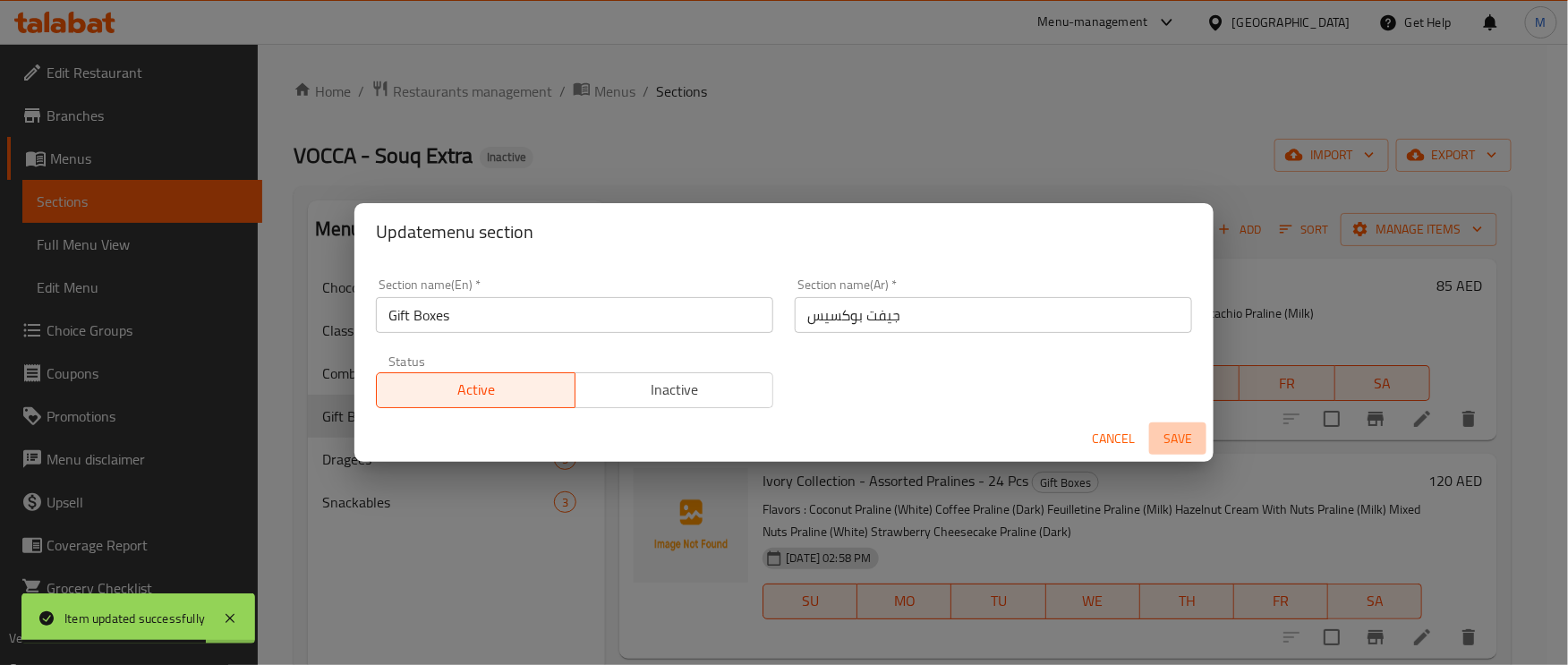
click at [1192, 441] on span "Save" at bounding box center [1177, 439] width 43 height 23
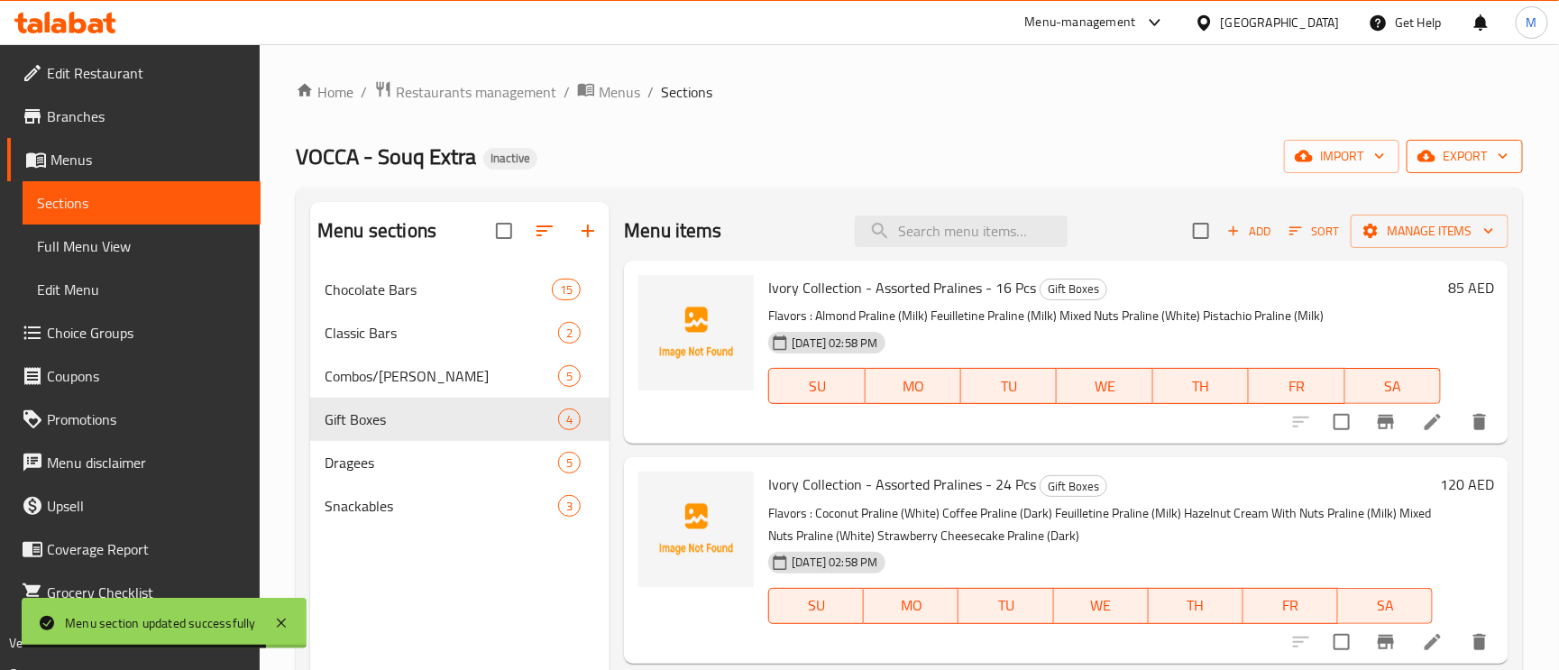
click at [1472, 155] on span "export" at bounding box center [1464, 156] width 87 height 23
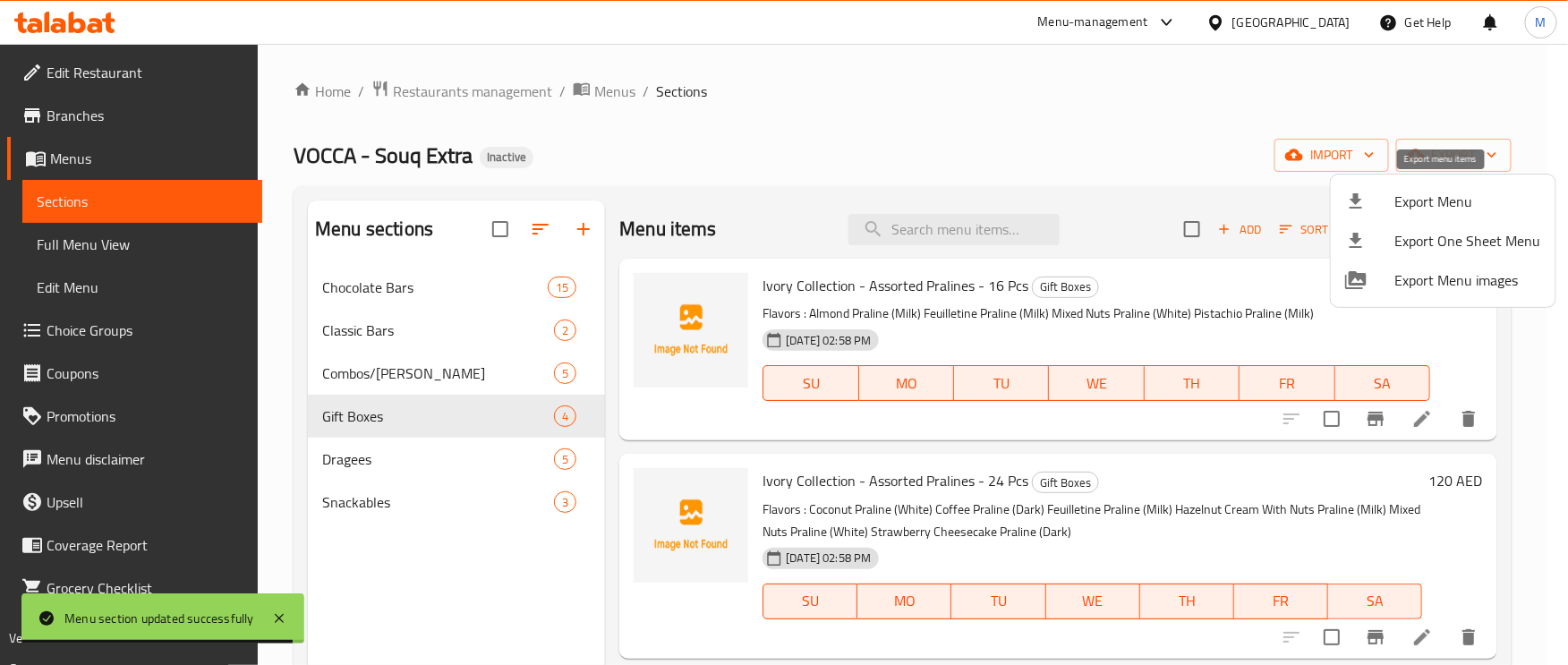
click at [1417, 200] on span "Export Menu" at bounding box center [1468, 201] width 146 height 22
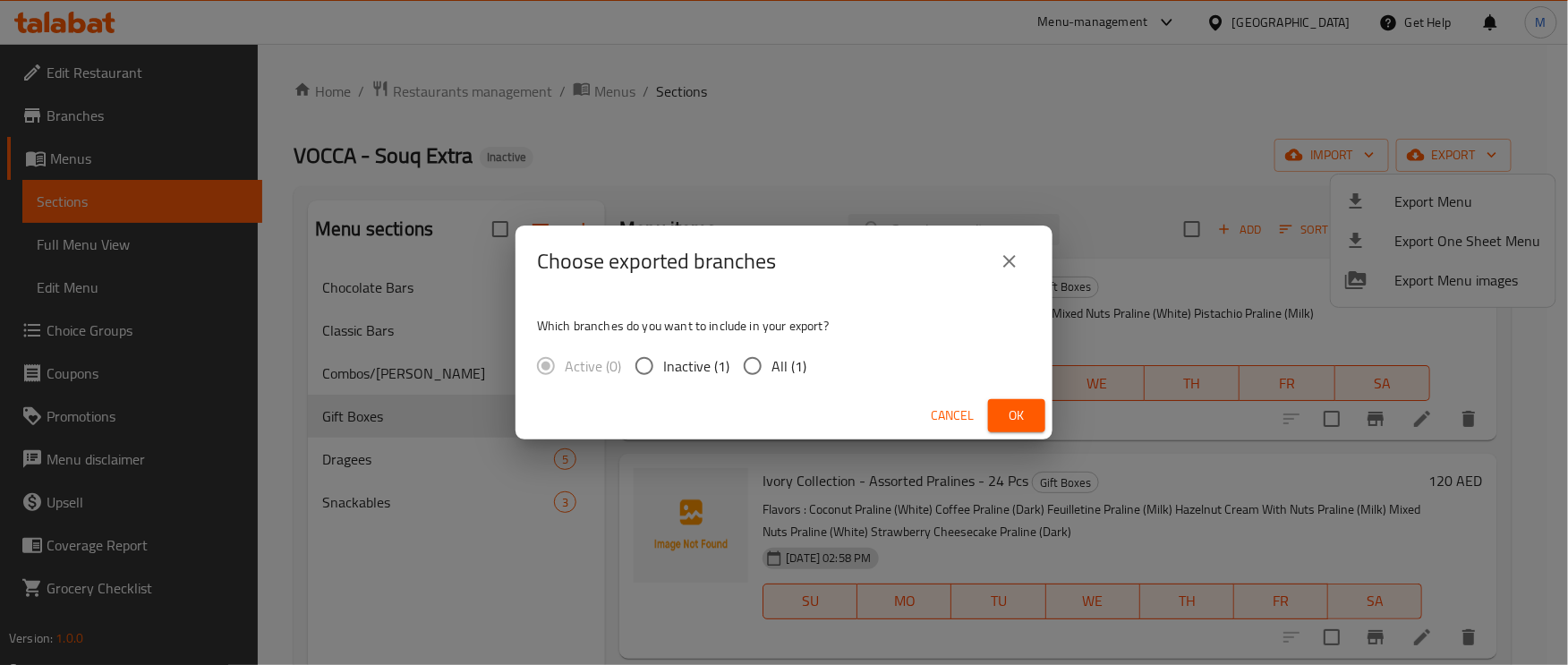
drag, startPoint x: 750, startPoint y: 362, endPoint x: 802, endPoint y: 379, distance: 54.7
click at [751, 361] on input "All (1)" at bounding box center [752, 366] width 38 height 38
radio input "true"
click at [1032, 411] on button "Ok" at bounding box center [1017, 415] width 58 height 33
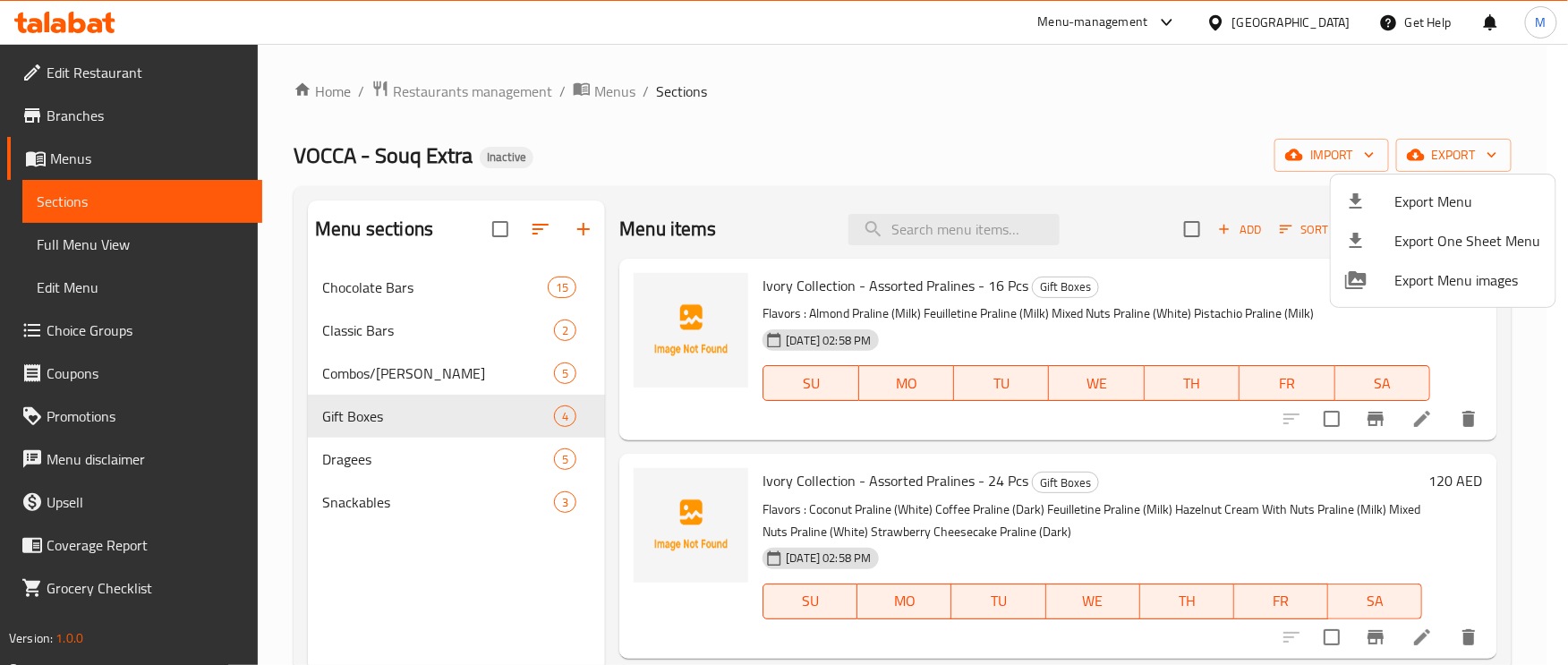
click at [1205, 90] on div at bounding box center [784, 332] width 1568 height 665
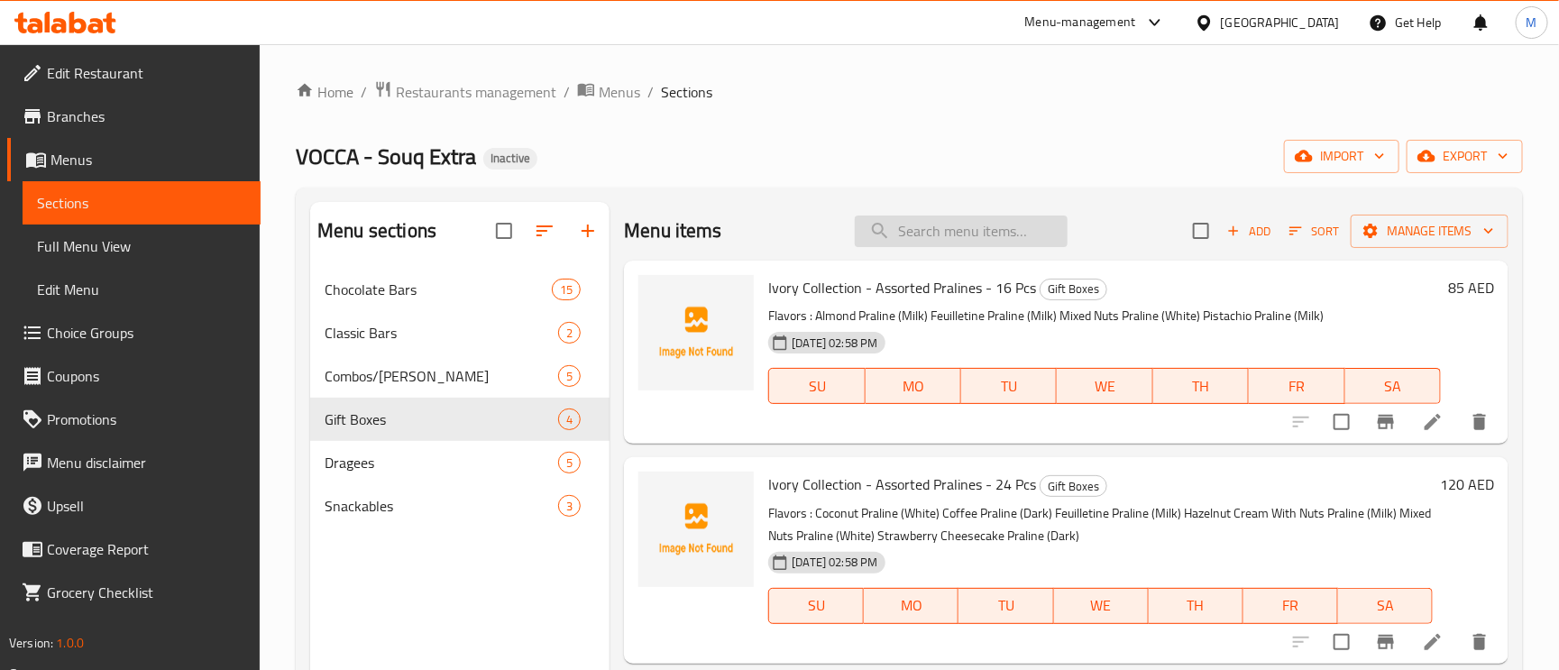
click at [914, 223] on input "search" at bounding box center [961, 232] width 213 height 32
paste input "Ivory Collection - Assorted Pralines - 24 Pcs"
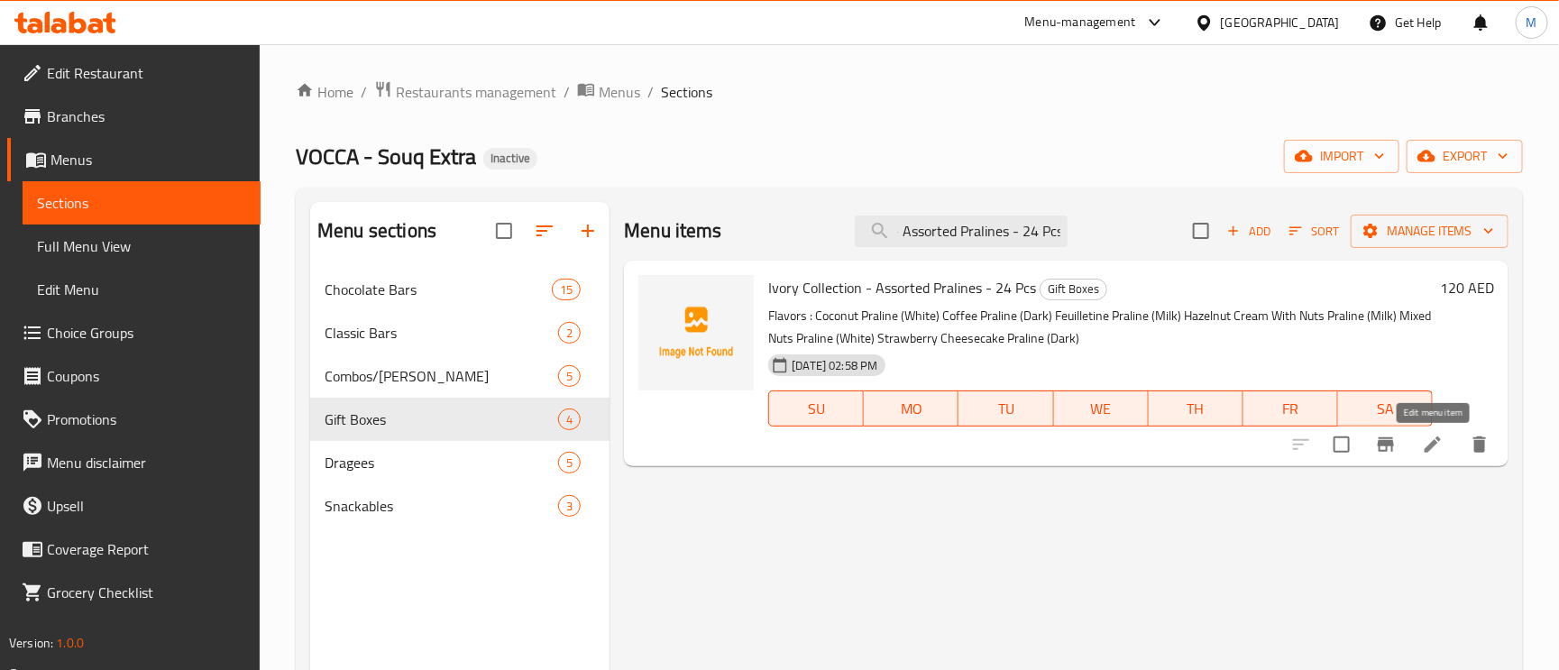
type input "Ivory Collection - Assorted Pralines - 24 Pcs"
click at [1440, 452] on icon at bounding box center [1433, 445] width 22 height 22
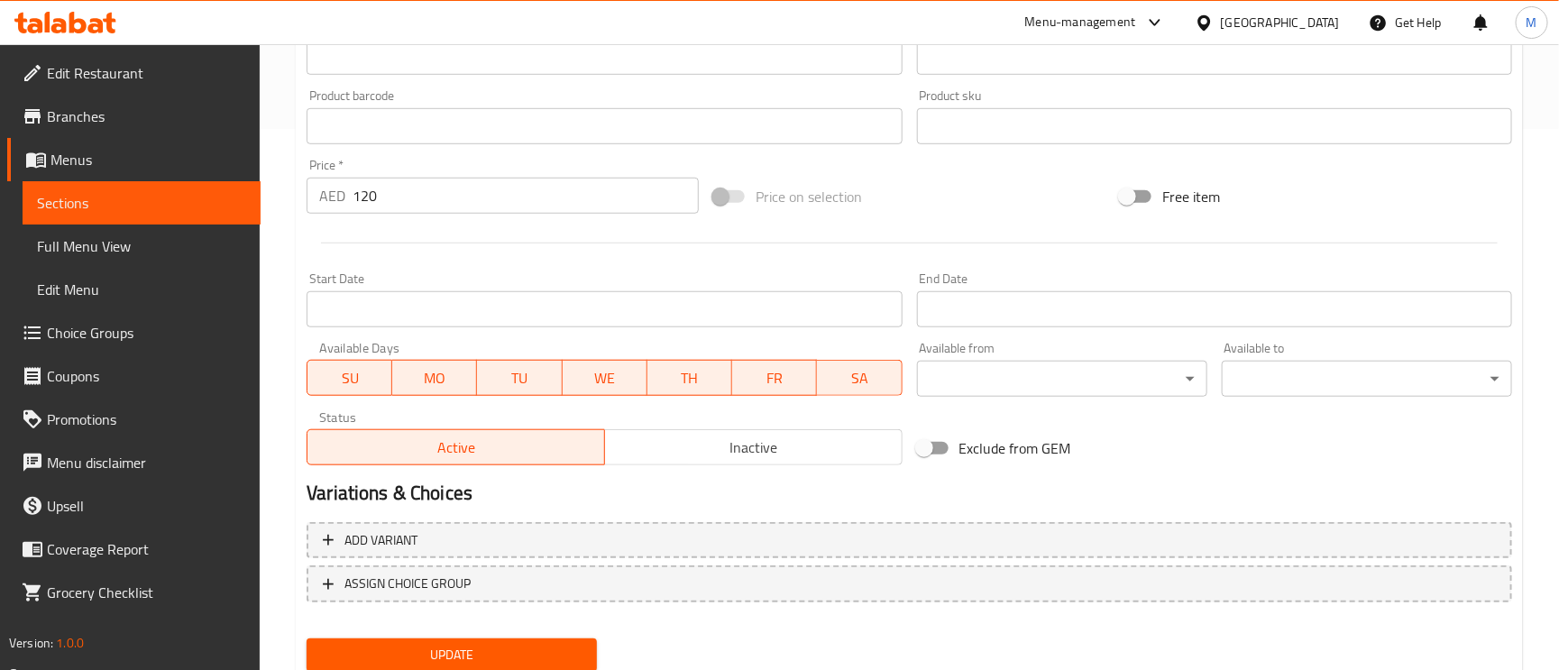
scroll to position [271, 0]
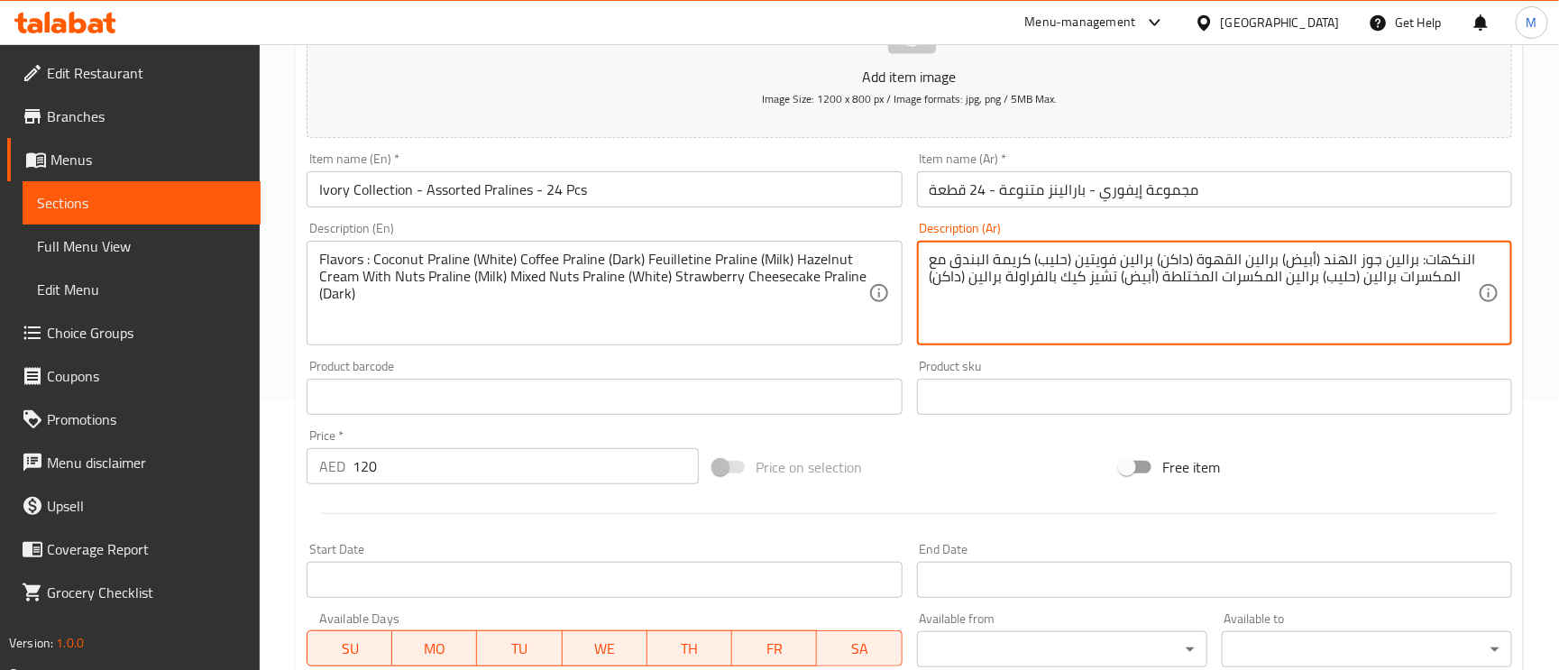
click at [1452, 280] on textarea "النكهات: برالين جوز الهند (أبيض) برالين القهوة (داكن) برالين فويتين (حليب) كريم…" at bounding box center [1204, 294] width 548 height 86
click at [1386, 287] on textarea "النكهات: برالين جوز الهند (أبيض) برالين القهوة (داكن) برالين فويتين (حليب) كريم…" at bounding box center [1204, 294] width 548 height 86
click at [1420, 282] on textarea "النكهات: برالين جوز الهند (أبيض) برالين القهوة (داكن) برالين فويتين (حليب) كريم…" at bounding box center [1204, 294] width 548 height 86
paste textarea "رالين"
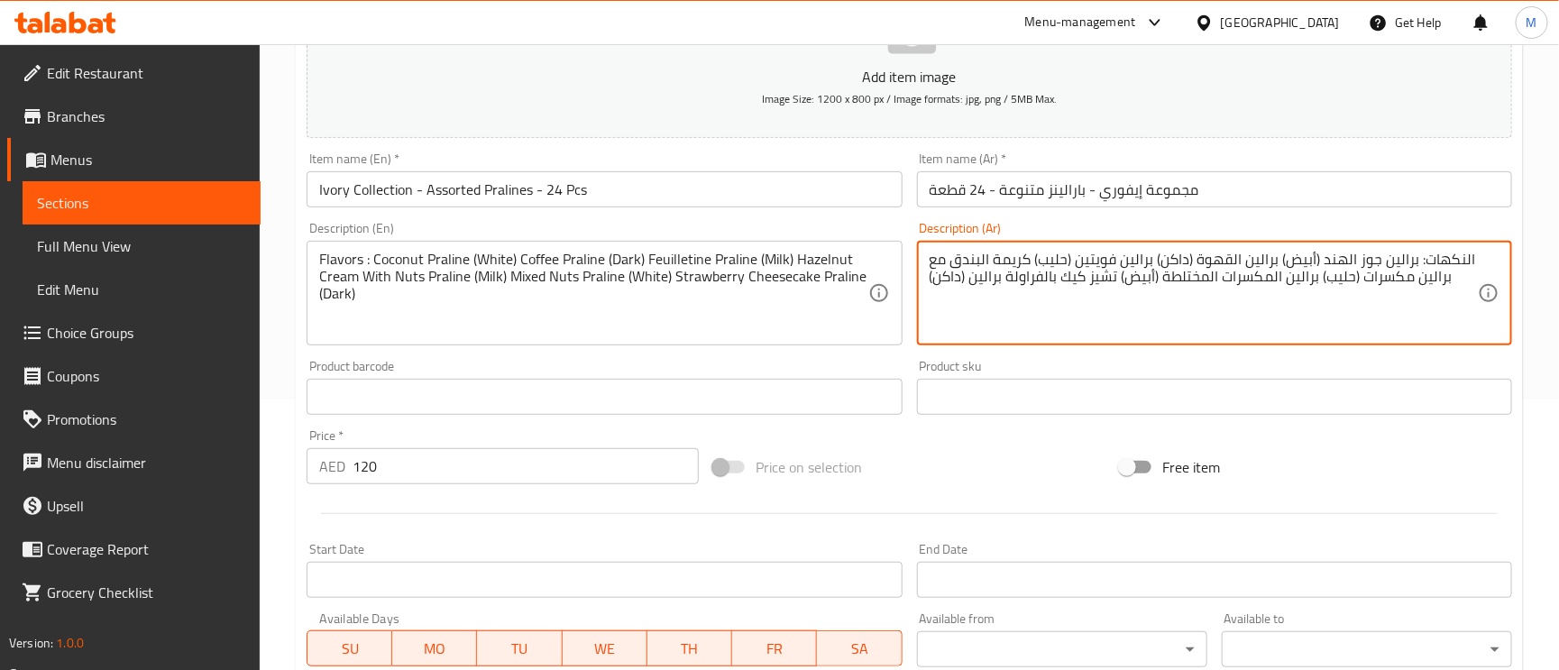
type textarea "النكهات: برالين جوز الهند (أبيض) برالين القهوة (داكن) برالين فويتين (حليب) كريم…"
click at [406, 280] on textarea "Flavors : Coconut Praline (White) Coffee Praline (Dark) Feuilletine Praline (Mi…" at bounding box center [593, 294] width 548 height 86
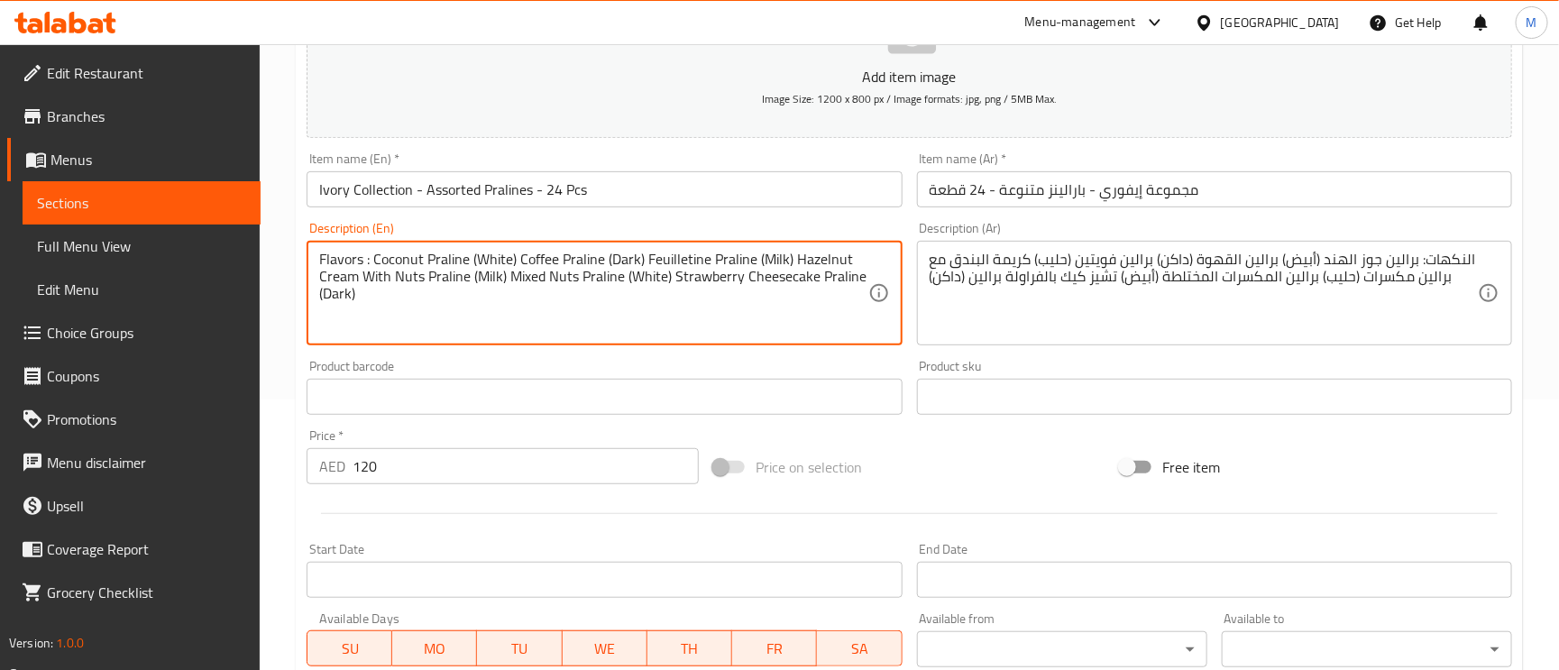
click at [406, 280] on textarea "Flavors : Coconut Praline (White) Coffee Praline (Dark) Feuilletine Praline (Mi…" at bounding box center [593, 294] width 548 height 86
click at [451, 274] on textarea "Flavors : Coconut Praline (White) Coffee Praline (Dark) Feuilletine Praline (Mi…" at bounding box center [593, 294] width 548 height 86
click at [686, 281] on textarea "Flavors : Coconut Praline (White) Coffee Praline (Dark) Feuilletine Praline (Mi…" at bounding box center [593, 294] width 548 height 86
click at [698, 281] on textarea "Flavors : Coconut Praline (White) Coffee Praline (Dark) Feuilletine Praline (Mi…" at bounding box center [593, 294] width 548 height 86
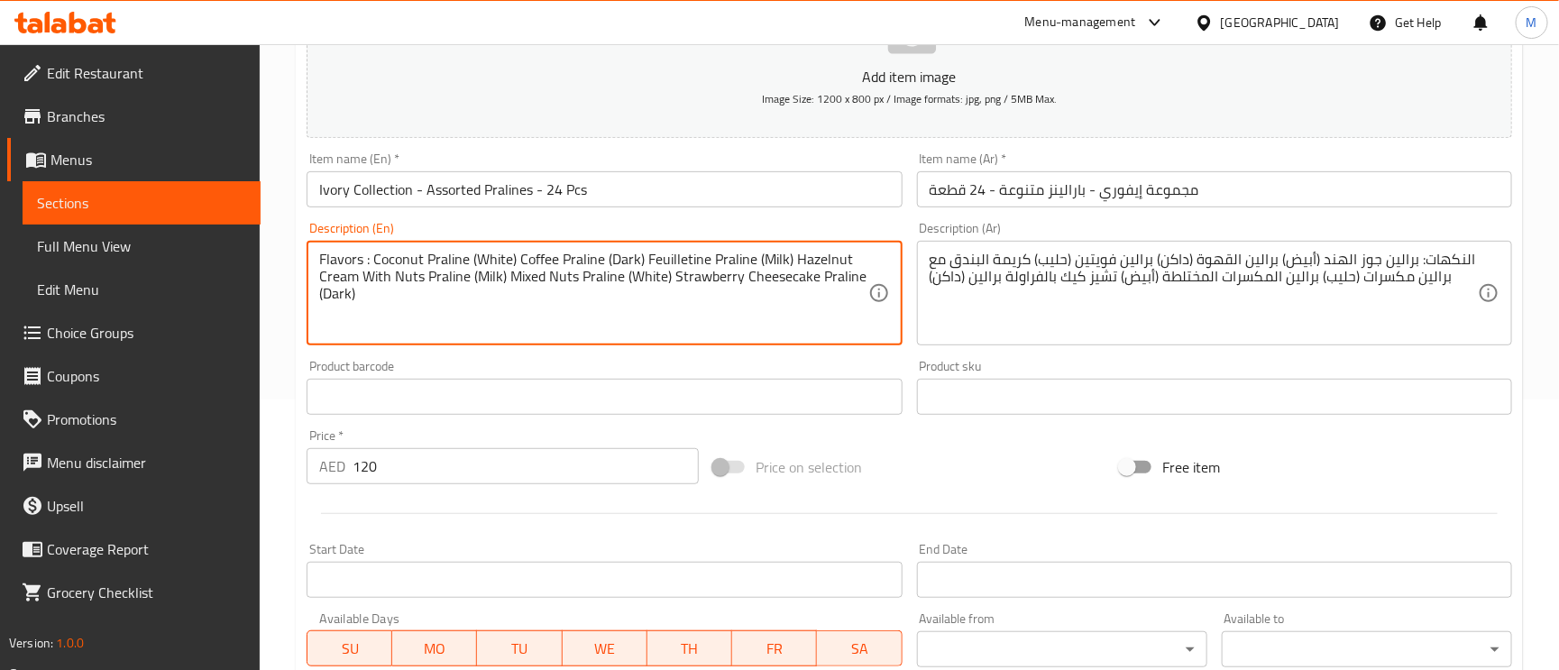
click at [698, 281] on textarea "Flavors : Coconut Praline (White) Coffee Praline (Dark) Feuilletine Praline (Mi…" at bounding box center [593, 294] width 548 height 86
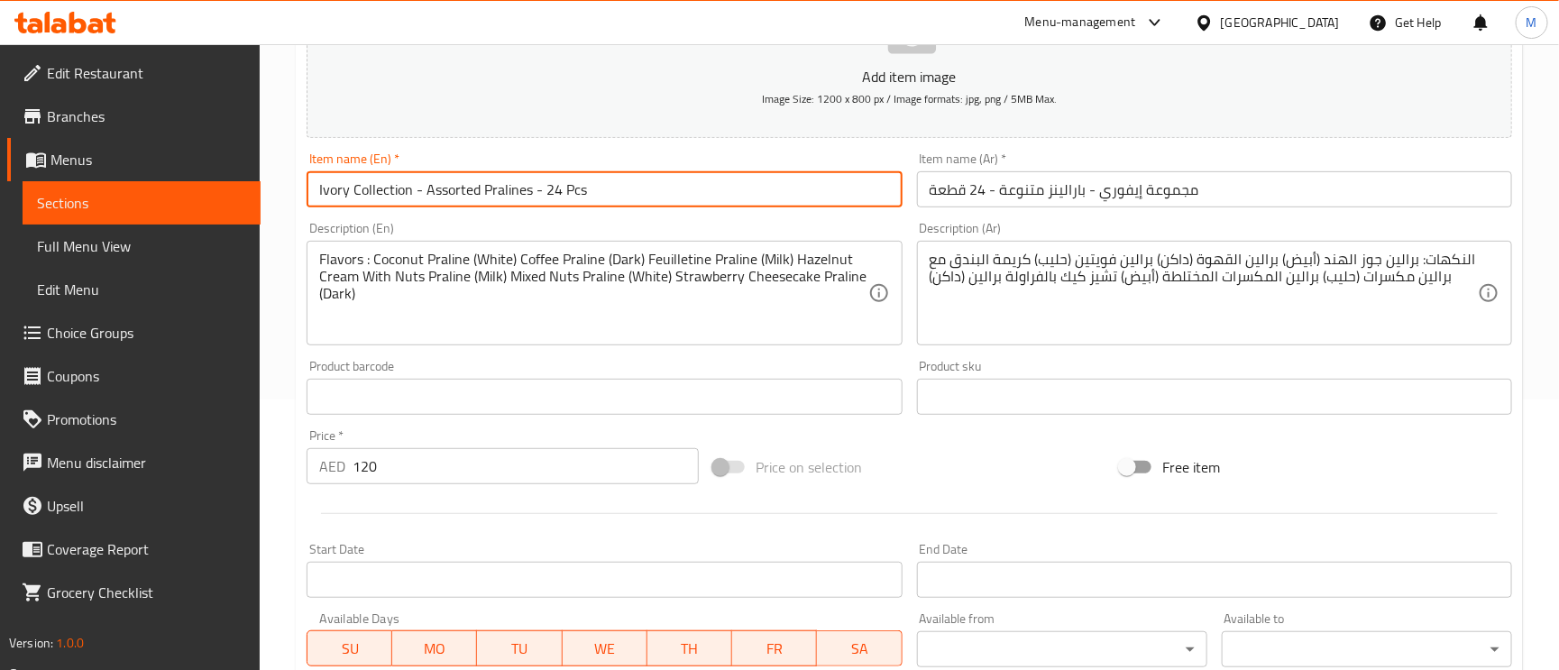
click at [825, 194] on input "Ivory Collection - Assorted Pralines - 24 Pcs" at bounding box center [604, 189] width 595 height 36
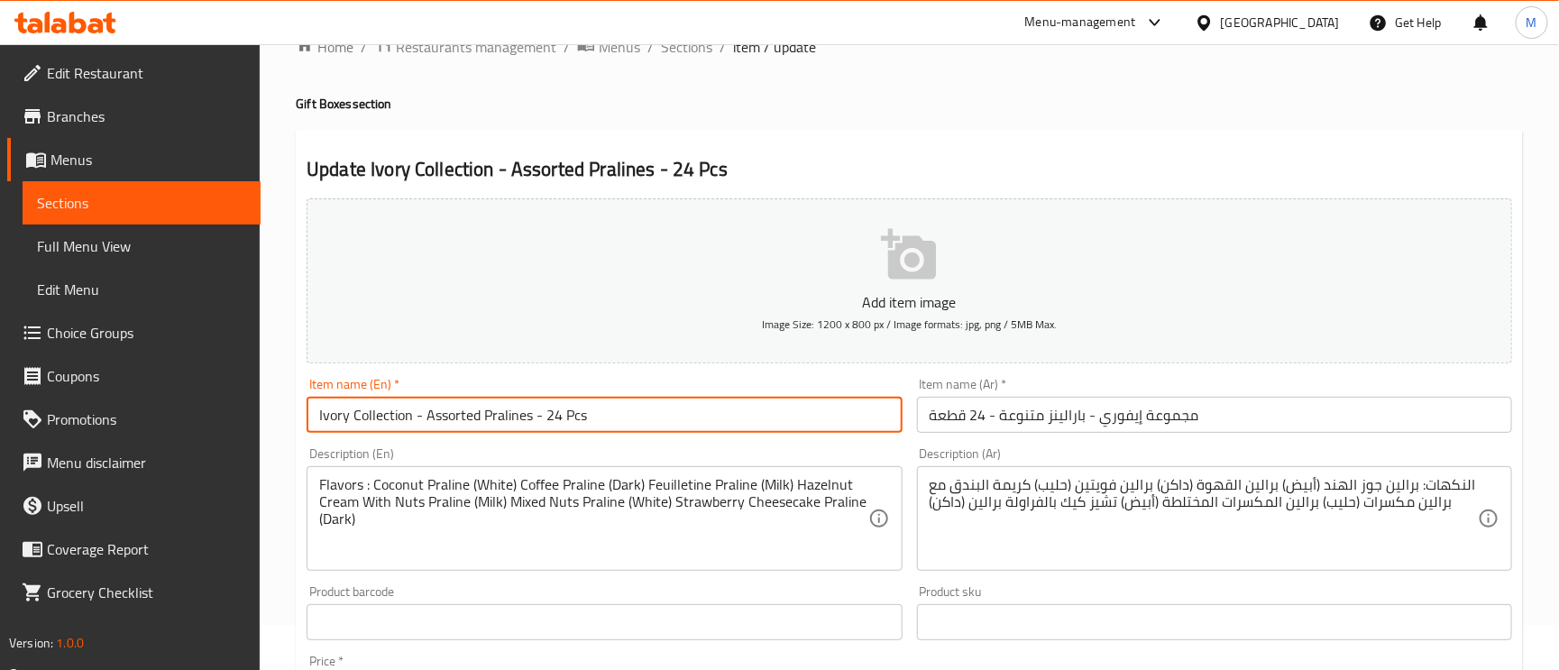
scroll to position [0, 0]
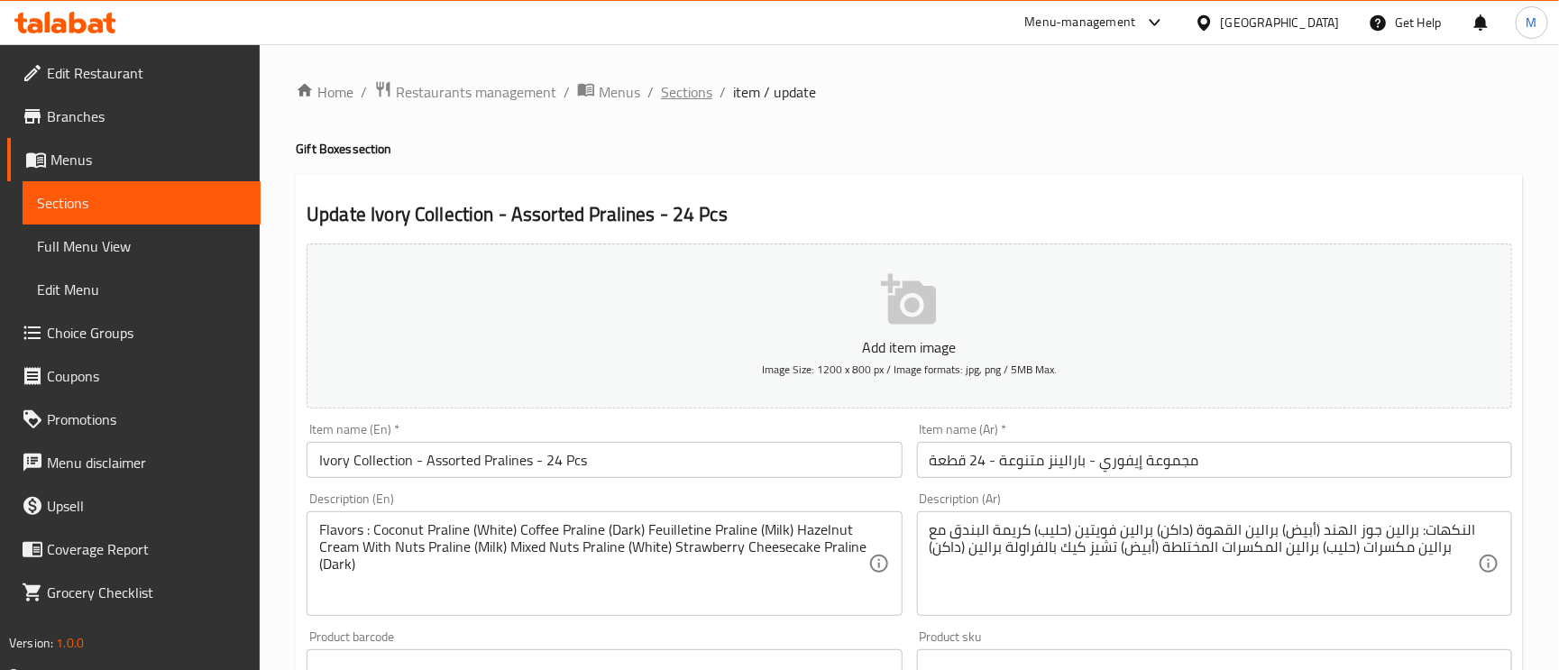
click at [693, 94] on span "Sections" at bounding box center [686, 92] width 51 height 22
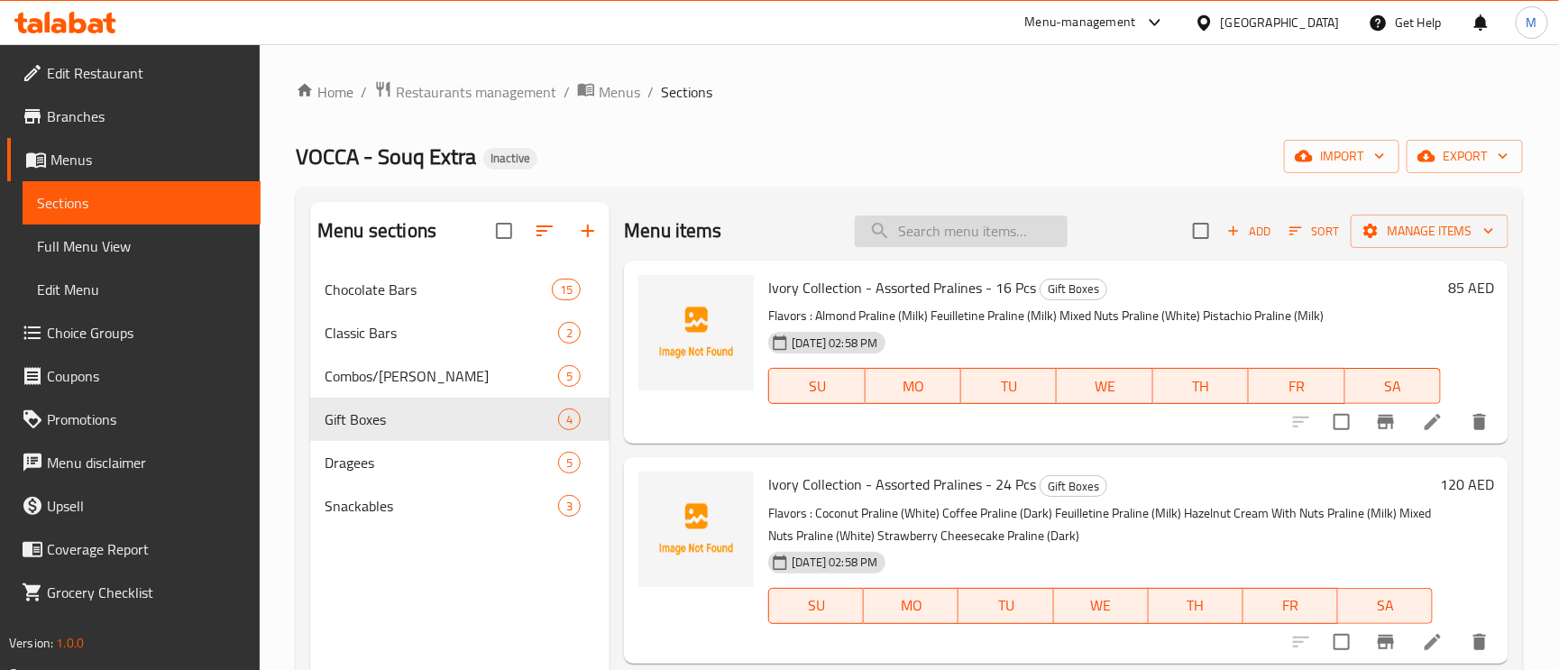
paste input "Pecan Drops in Marble Chocolate -100 gms"
click at [941, 237] on input "Pecan Drops in Marble Chocolate -100 gms" at bounding box center [961, 232] width 213 height 32
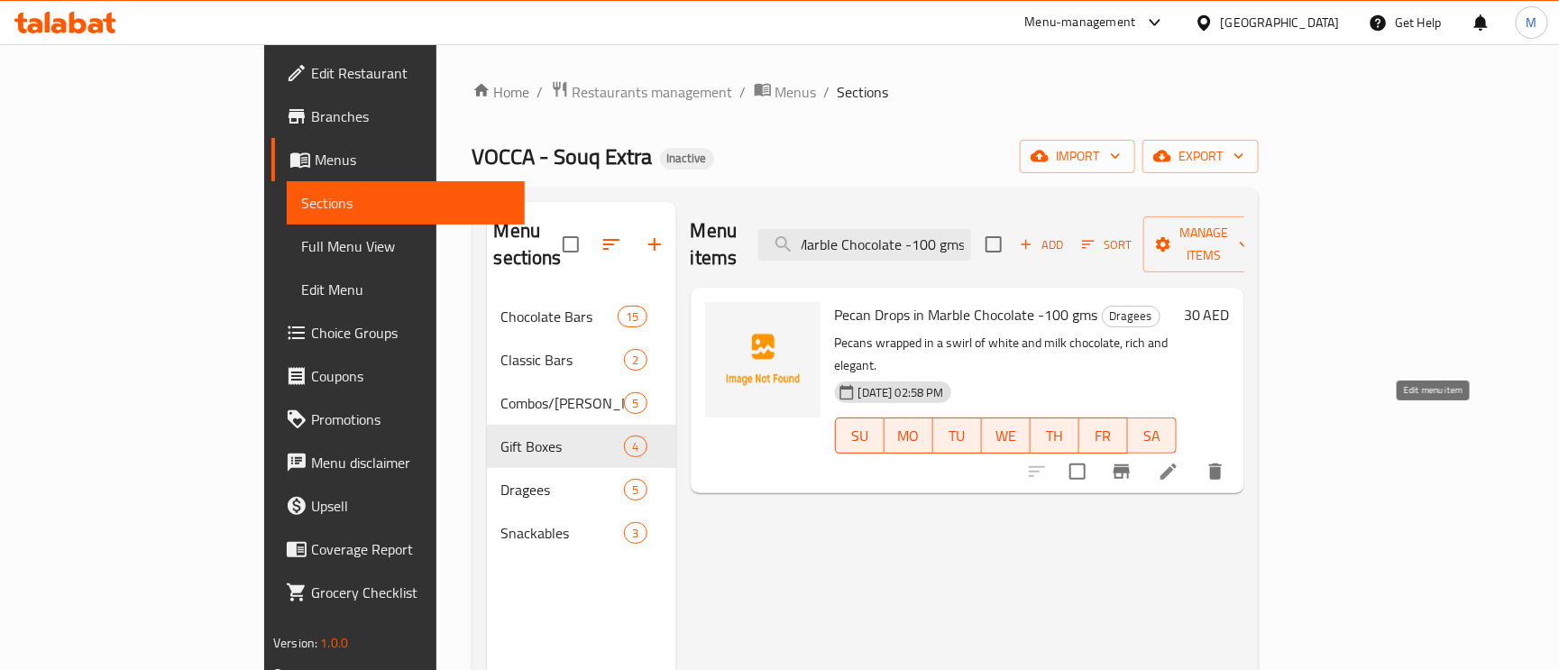
type input "Pecan Drops in Marble Chocolate -100 gms"
click at [1180, 461] on icon at bounding box center [1169, 472] width 22 height 22
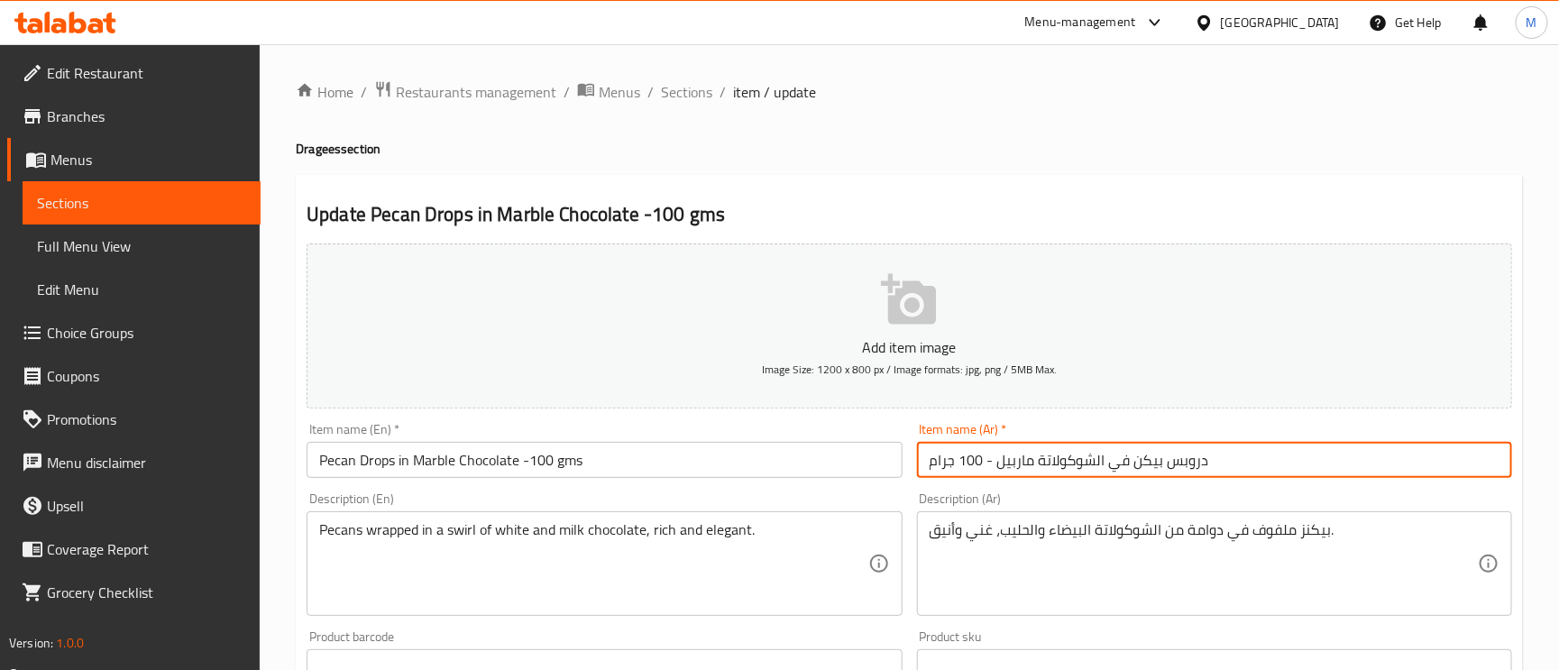
click at [1137, 460] on input "دروبس بيكن في الشوكولاتة ماربيل - 100 جرام" at bounding box center [1214, 460] width 595 height 36
click at [1093, 464] on input "دروبس بيكان في الشوكولاتة ماربيل - 100 جرام" at bounding box center [1214, 460] width 595 height 36
click at [1084, 451] on input "دروبس بيكان في الشوكولاتة ماربيل - 100 جرام" at bounding box center [1214, 460] width 595 height 36
click at [1097, 466] on input "دروبس بيكان في الشوكولاتة ماربيل - 100 جرام" at bounding box center [1214, 460] width 595 height 36
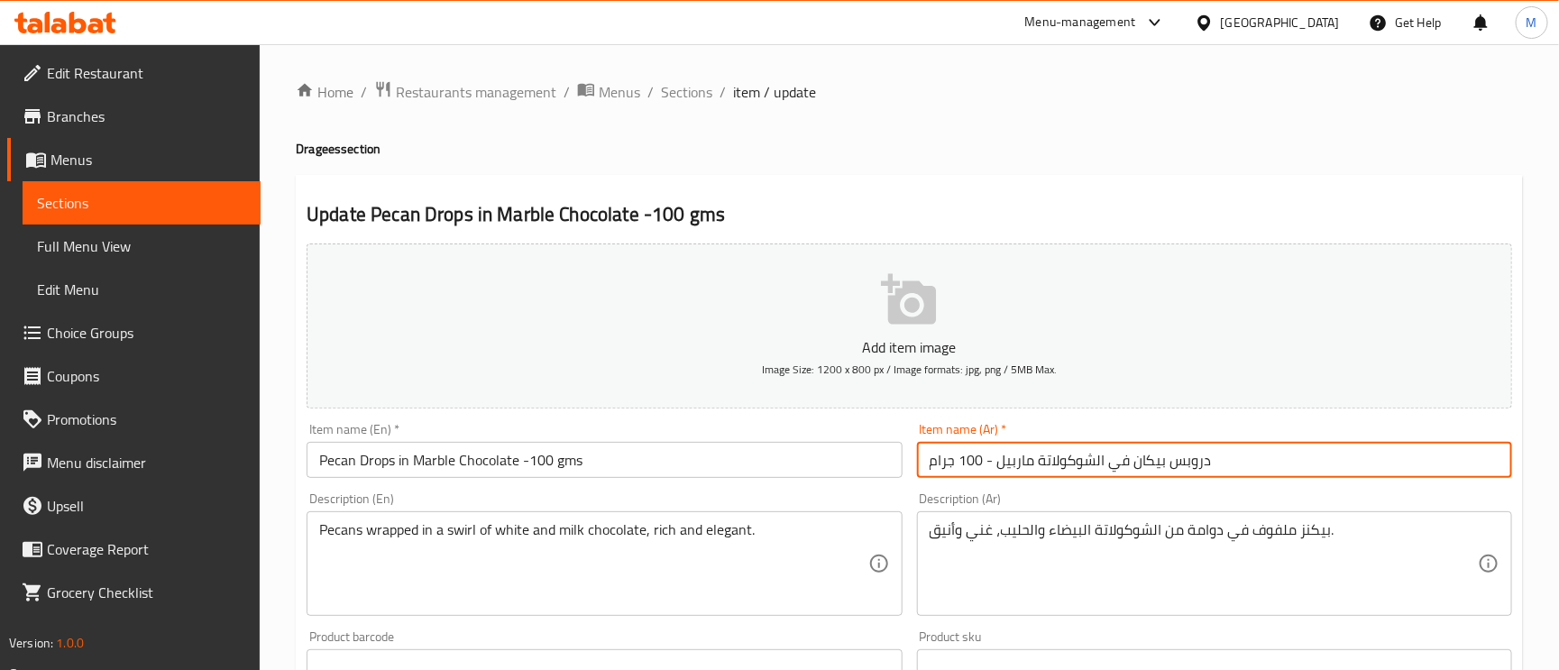
click at [1095, 460] on input "دروبس بيكان في الشوكولاتة ماربيل - 100 جرام" at bounding box center [1214, 460] width 595 height 36
type input "دروبس بيكان في شوكولاتة ماربيل - 100 جرام"
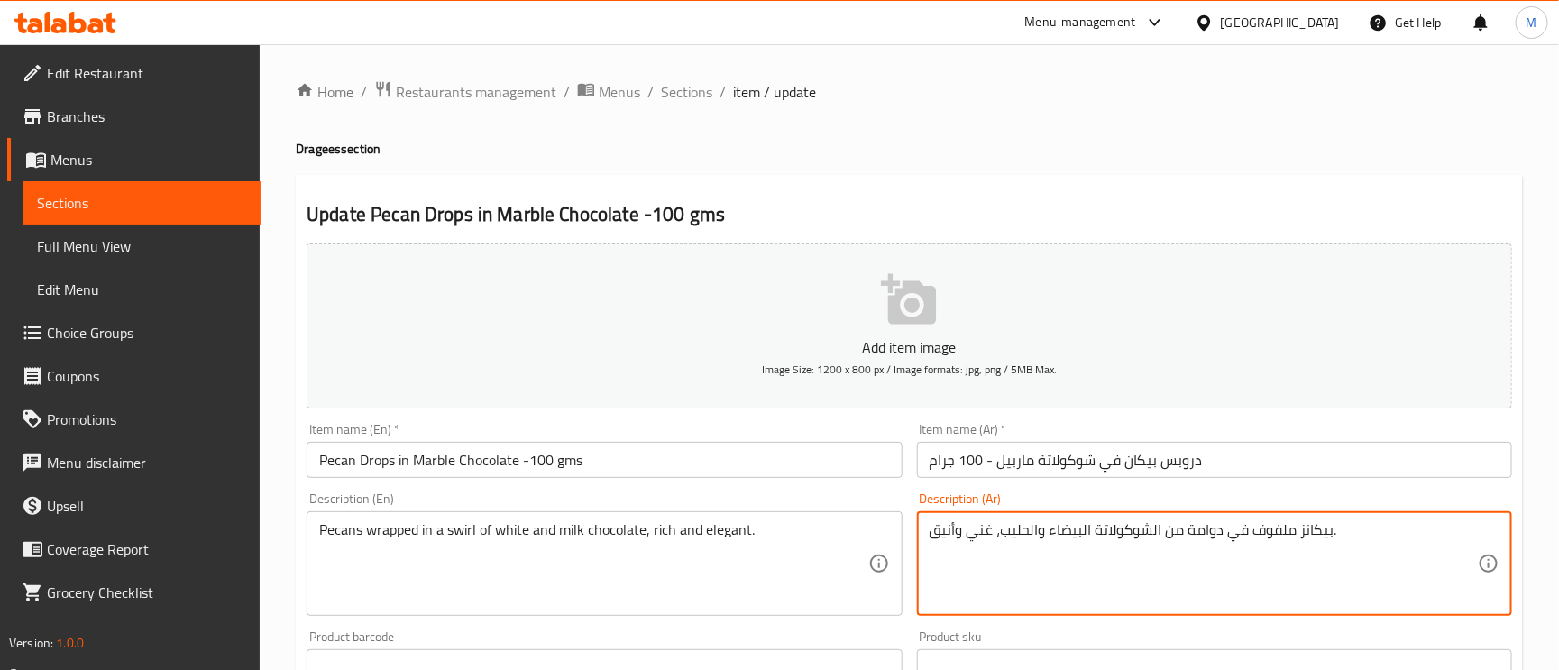
click at [1212, 528] on textarea "بيكانز ملفوف في دوامة من الشوكولاتة البيضاء والحليب، غني وأنيق." at bounding box center [1204, 564] width 548 height 86
type textarea "بيكانز ملفوف في سويرل من الشوكولاتة البيضاء والحليب، غني وأنيق."
click at [1281, 460] on input "دروبس بيكان في شوكولاتة ماربيل - 100 جرام" at bounding box center [1214, 460] width 595 height 36
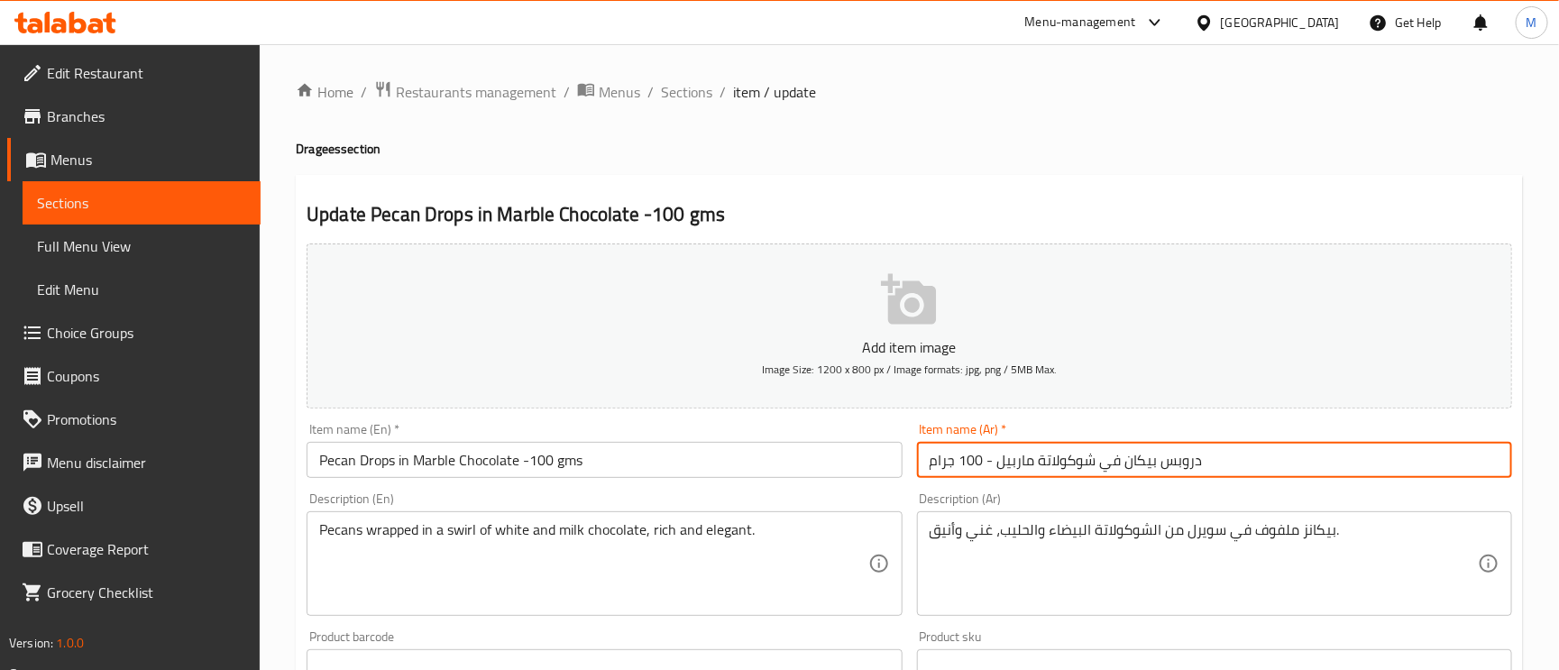
click at [676, 81] on span "Sections" at bounding box center [686, 92] width 51 height 22
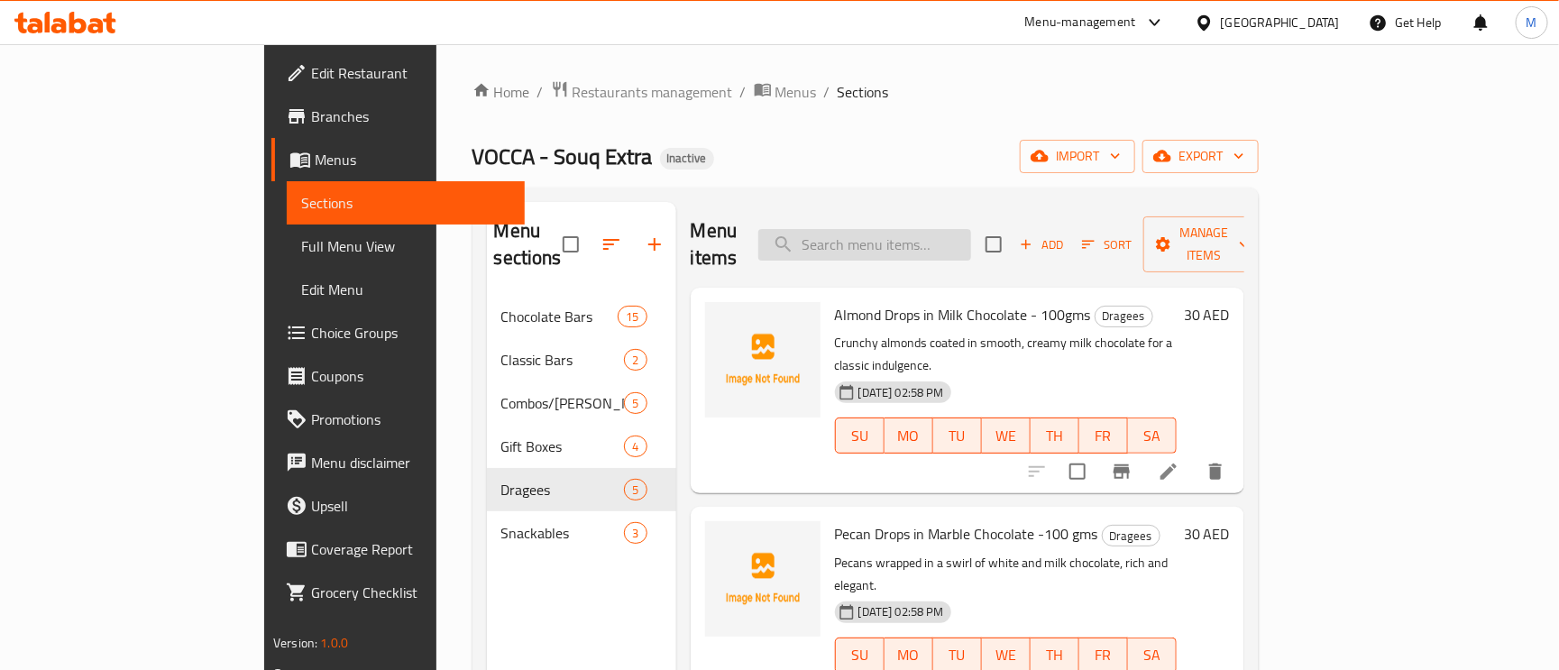
click at [909, 234] on input "search" at bounding box center [864, 245] width 213 height 32
paste input "Coco Crunches In Milk Chocolate - 165G"
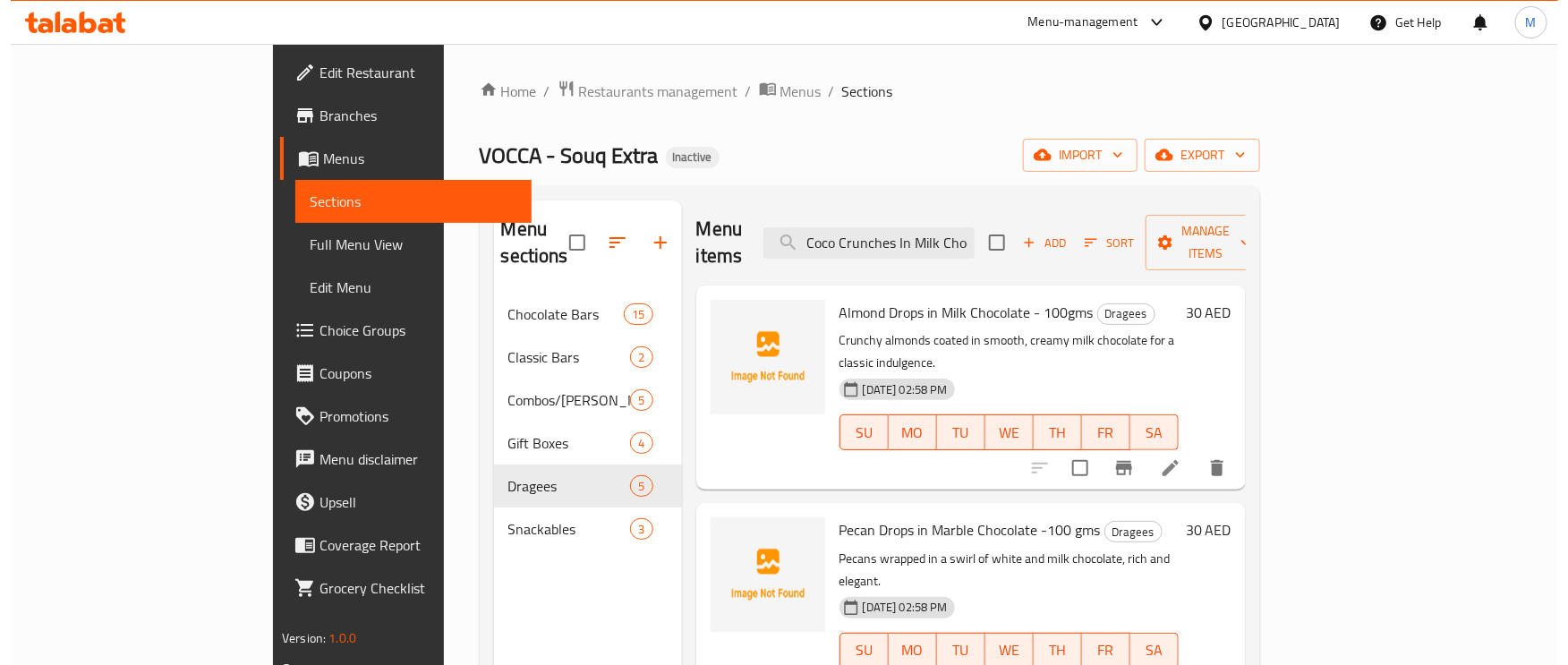
scroll to position [0, 77]
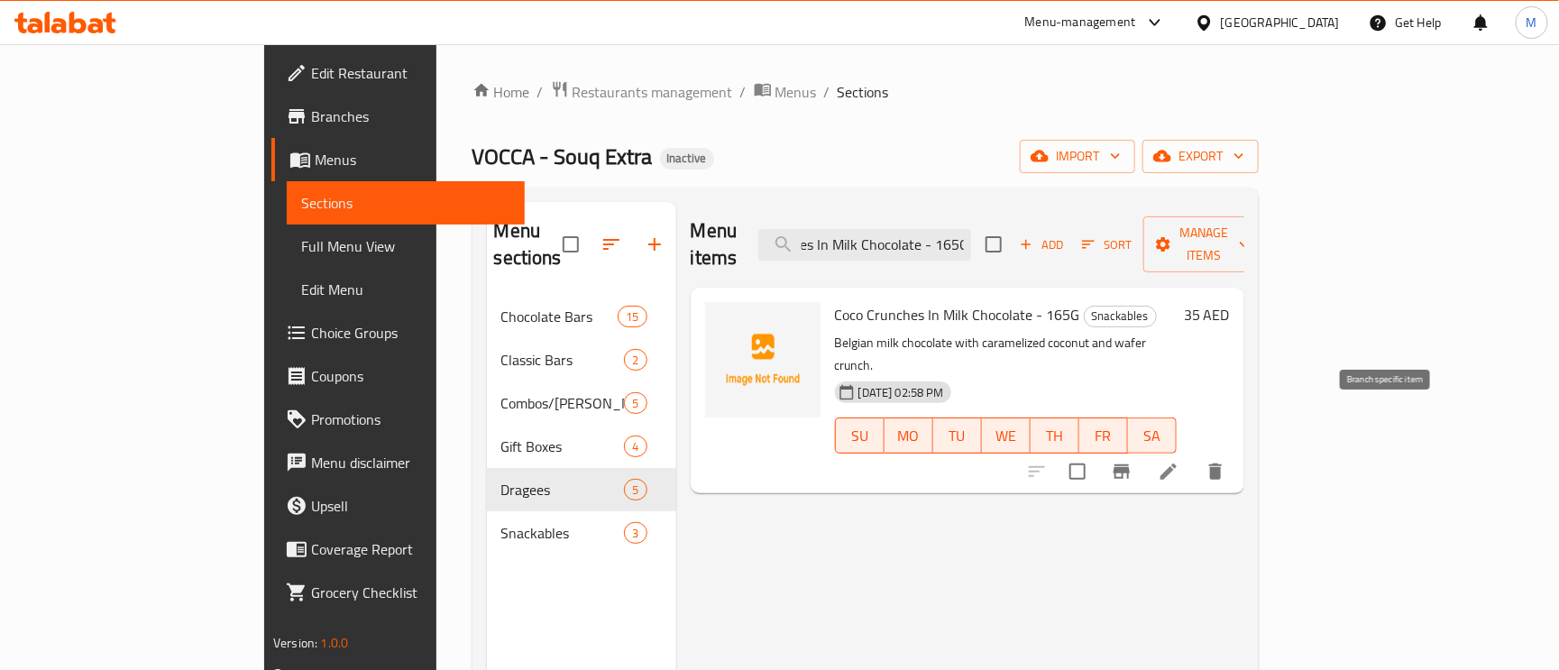
type input "Coco Crunches In Milk Chocolate - 165G"
click at [1177, 464] on icon at bounding box center [1169, 472] width 16 height 16
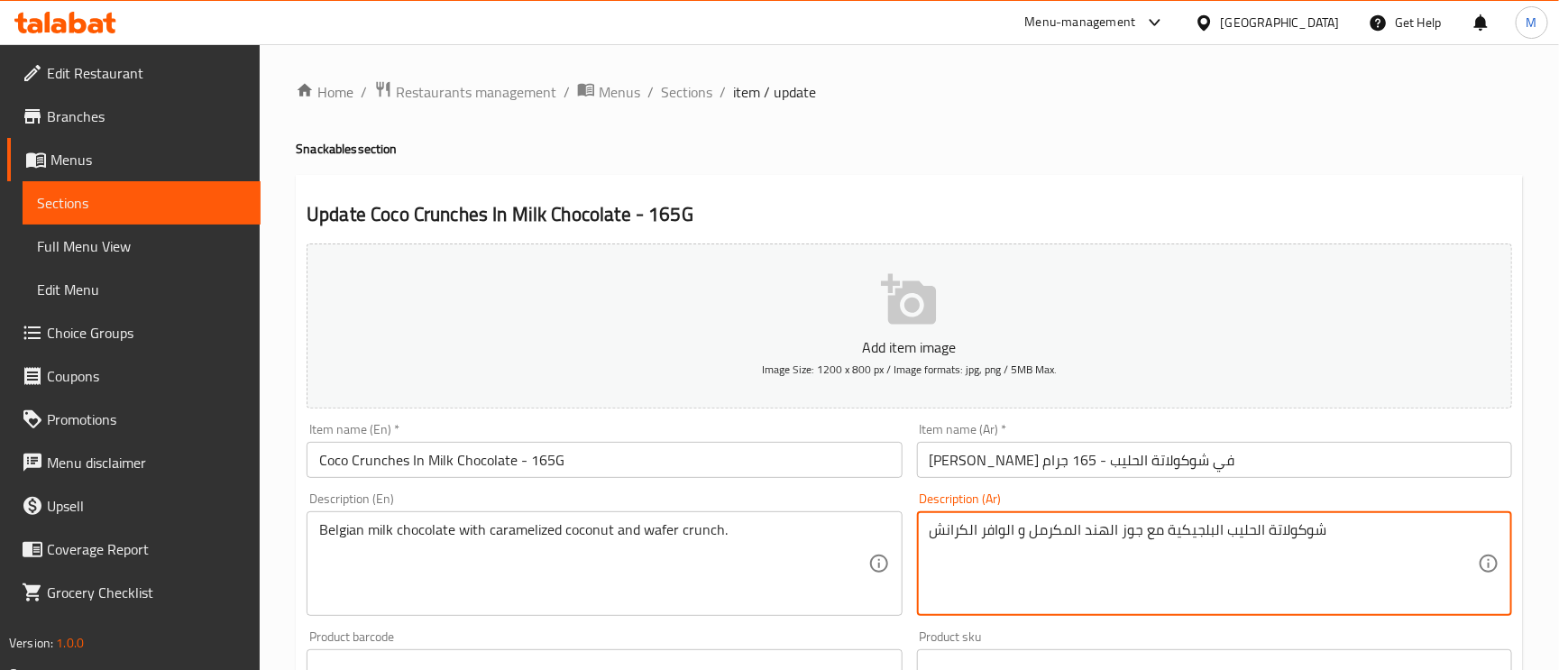
click at [996, 528] on textarea "شوكولاتة الحليب البلجيكية مع جوز الهند المكرمل و الوافر الكرانش" at bounding box center [1204, 564] width 548 height 86
type textarea "شوكولاتة الحليب البلجيكية مع جوز الهند المكرمل و الويفر الكرانش"
click at [1249, 460] on input "[PERSON_NAME] في شوكولاتة الحليب - 165 جرام" at bounding box center [1214, 460] width 595 height 36
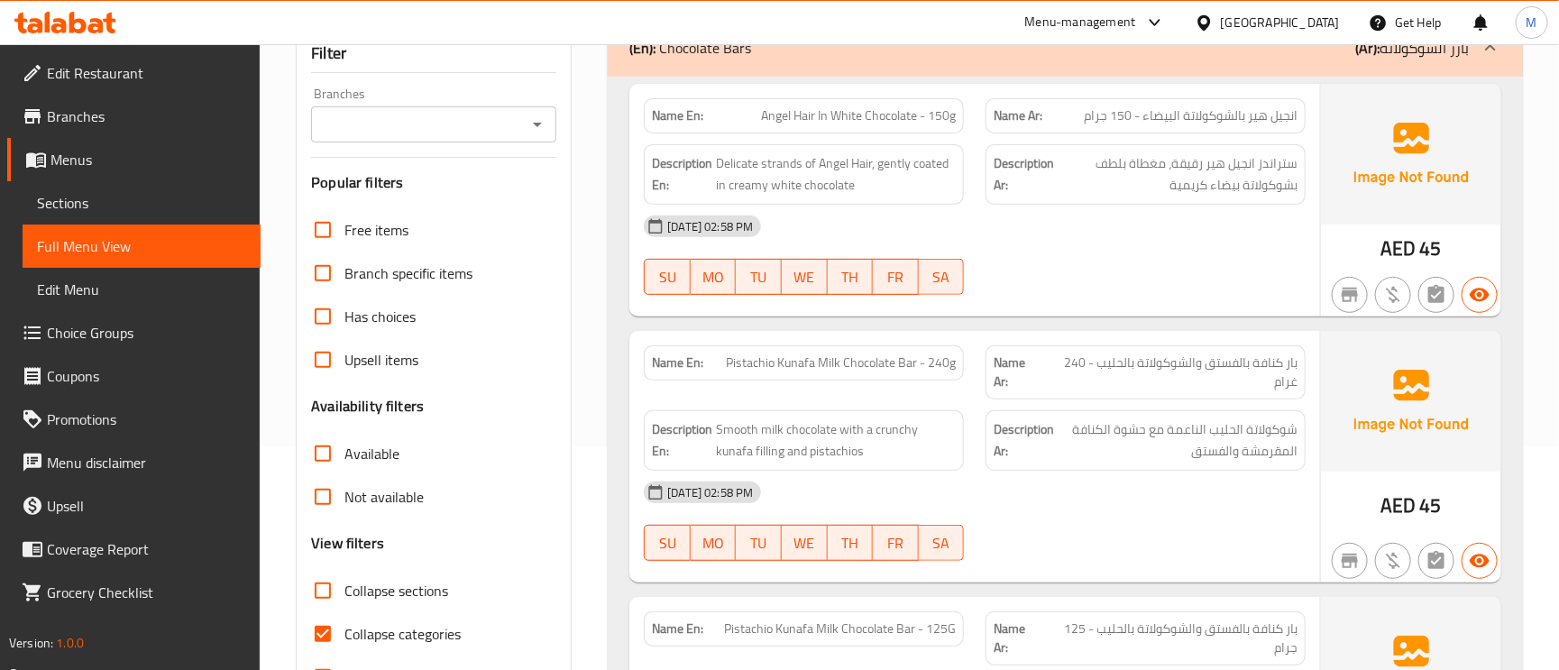
scroll to position [406, 0]
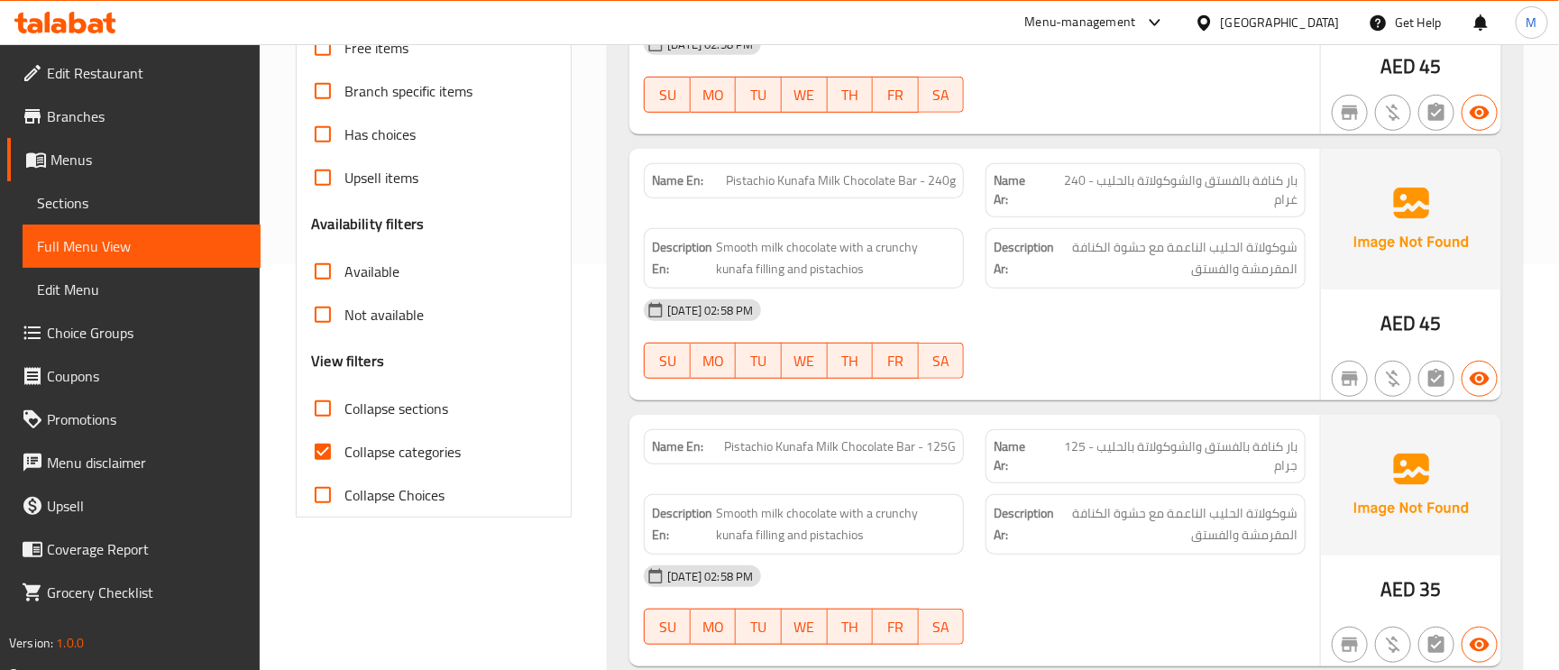
click at [345, 463] on span "Collapse categories" at bounding box center [402, 452] width 116 height 22
click at [344, 464] on input "Collapse categories" at bounding box center [322, 451] width 43 height 43
checkbox input "false"
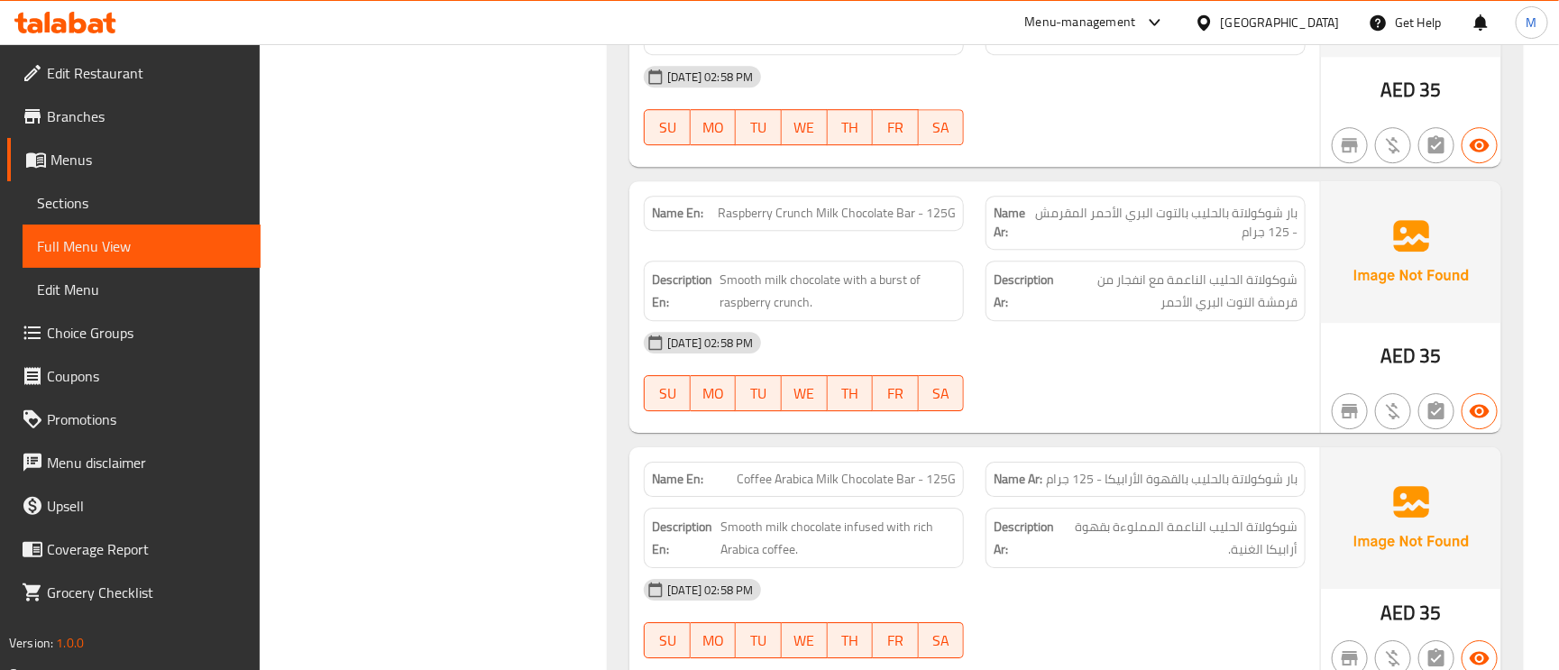
scroll to position [2453, 0]
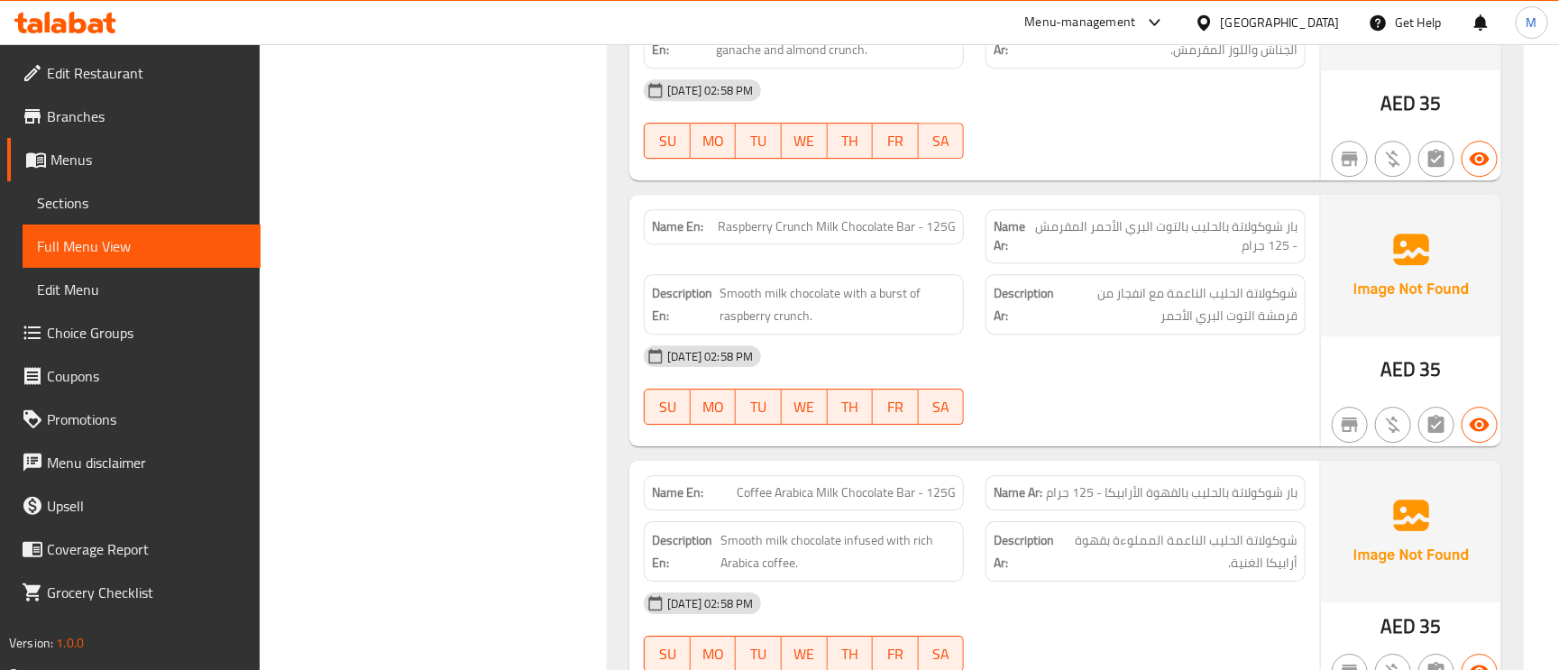
click at [745, 220] on span "Raspberry Crunch Milk Chocolate Bar - 125G" at bounding box center [837, 226] width 238 height 19
copy span "Raspberry"
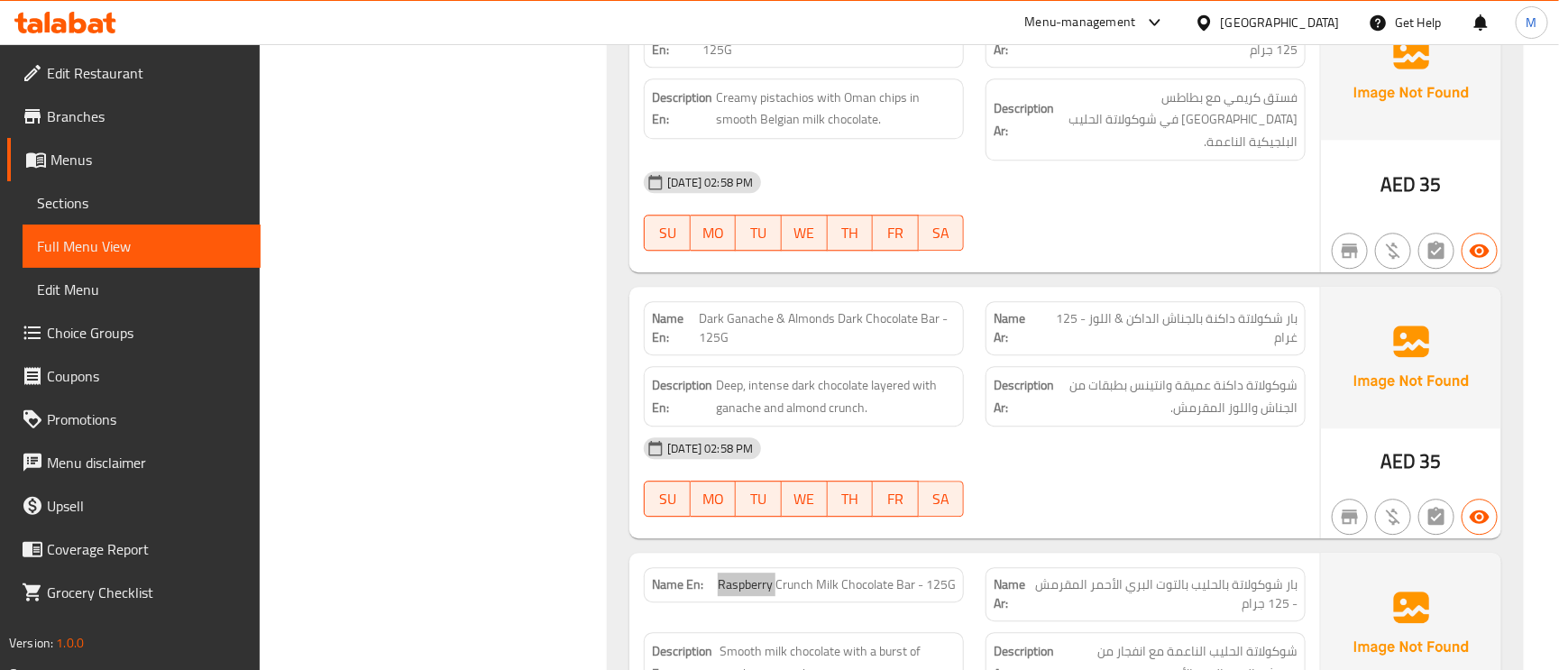
scroll to position [2047, 0]
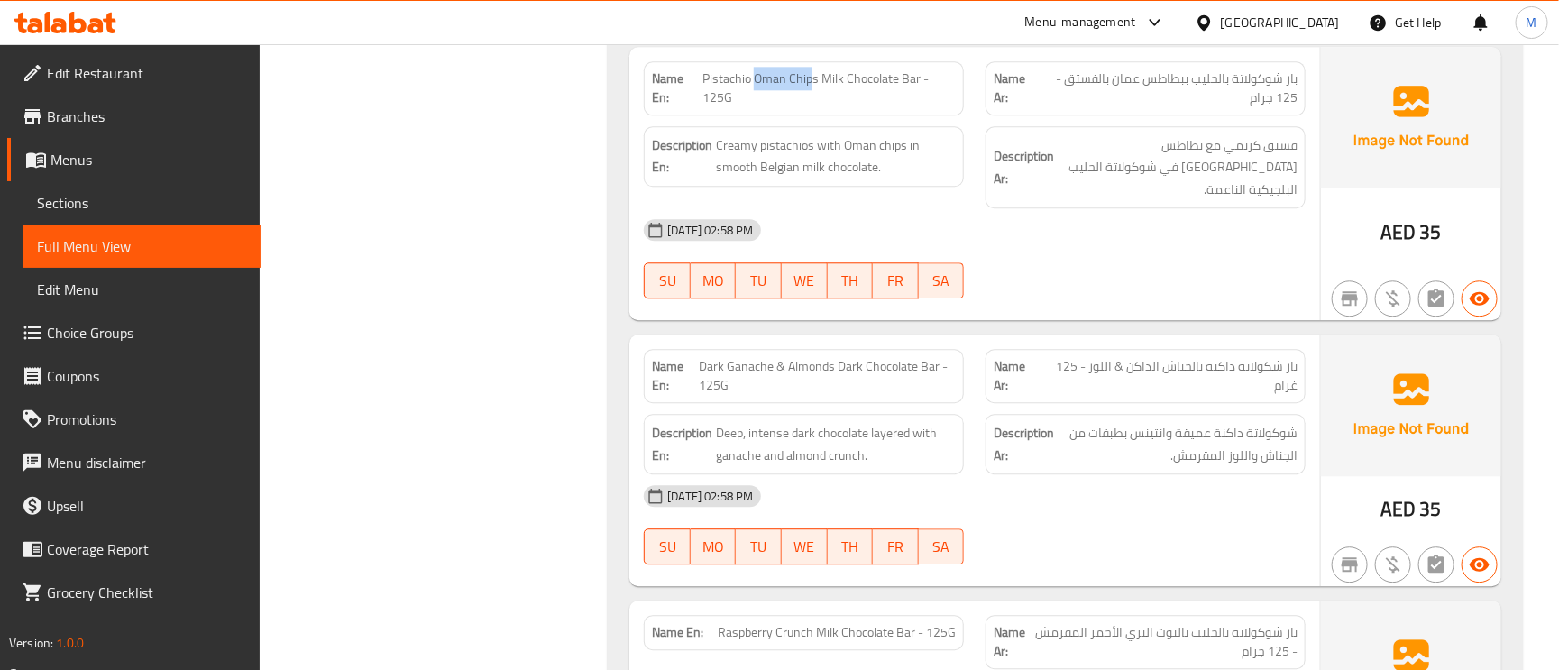
drag, startPoint x: 814, startPoint y: 87, endPoint x: 758, endPoint y: 86, distance: 55.9
click at [758, 86] on span "Pistachio Oman Chips Milk Chocolate Bar - 125G" at bounding box center [829, 88] width 253 height 38
click at [755, 86] on span "Pistachio Oman Chips Milk Chocolate Bar - 125G" at bounding box center [829, 88] width 253 height 38
click at [765, 87] on span "Pistachio Oman Chips Milk Chocolate Bar - 125G" at bounding box center [829, 88] width 253 height 38
click at [826, 93] on span "Pistachio Oman Chips Milk Chocolate Bar - 125G" at bounding box center [829, 88] width 253 height 38
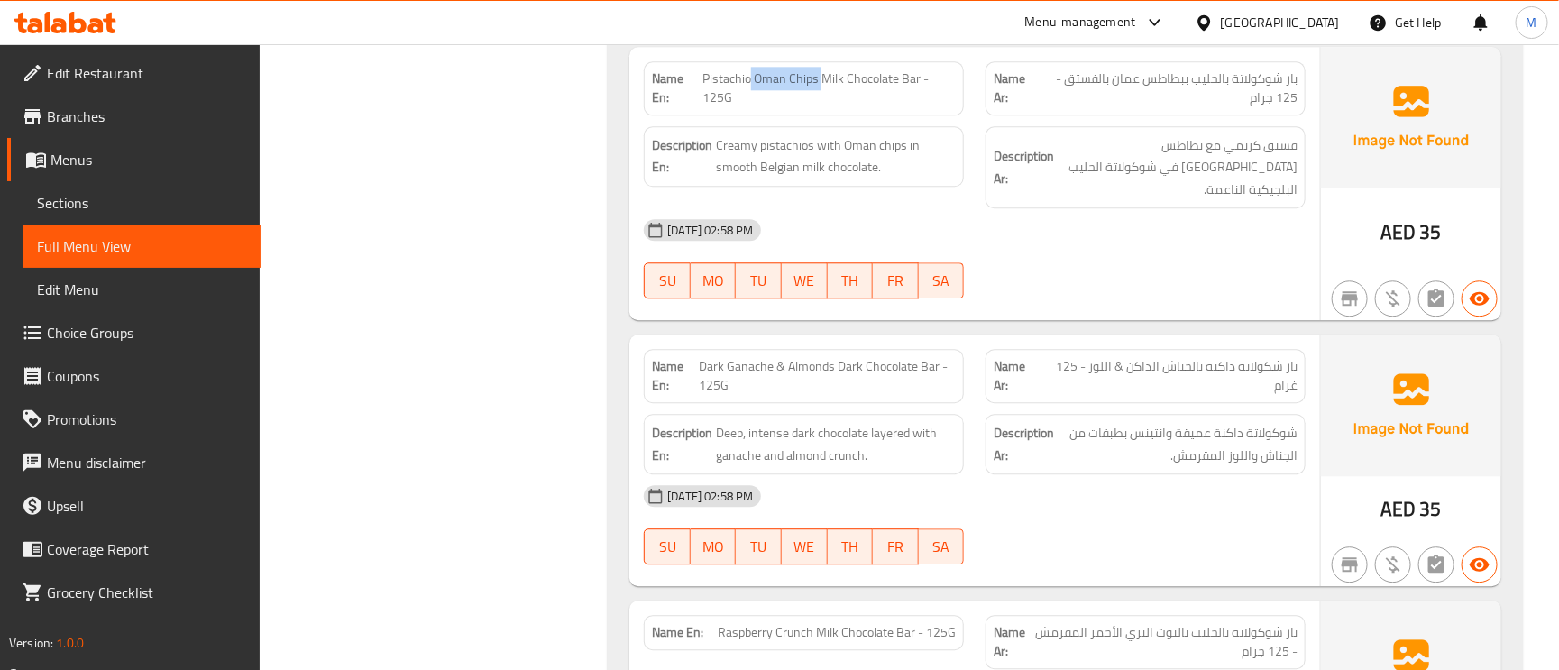
copy span "Oman Chips"
drag, startPoint x: 821, startPoint y: 89, endPoint x: 752, endPoint y: 87, distance: 68.6
click at [752, 87] on span "Pistachio Oman Chips Milk Chocolate Bar - 125G" at bounding box center [829, 88] width 253 height 38
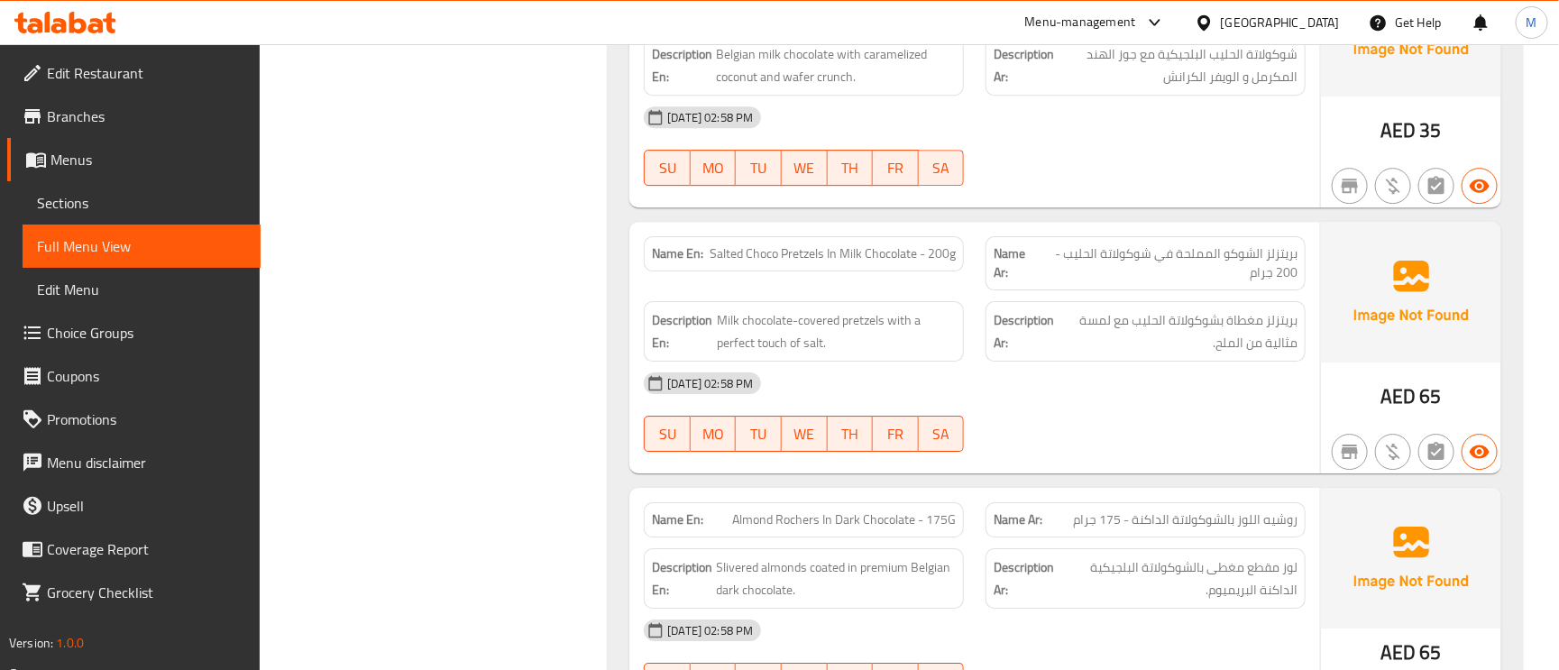
scroll to position [9003, 0]
